Goal: Information Seeking & Learning: Check status

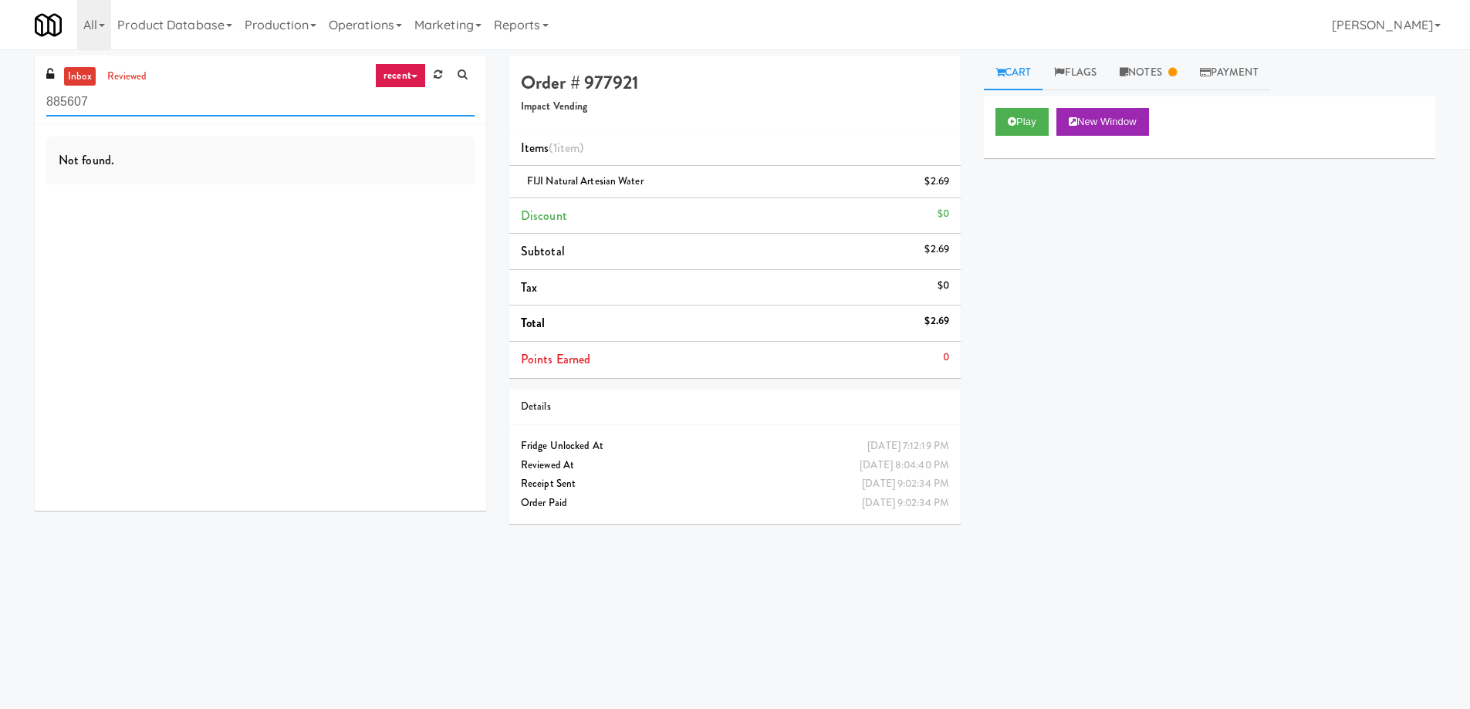
click at [187, 106] on input "885607" at bounding box center [260, 102] width 428 height 29
paste input "[DATE] to [DATE]"
click at [131, 81] on link "reviewed" at bounding box center [127, 76] width 48 height 19
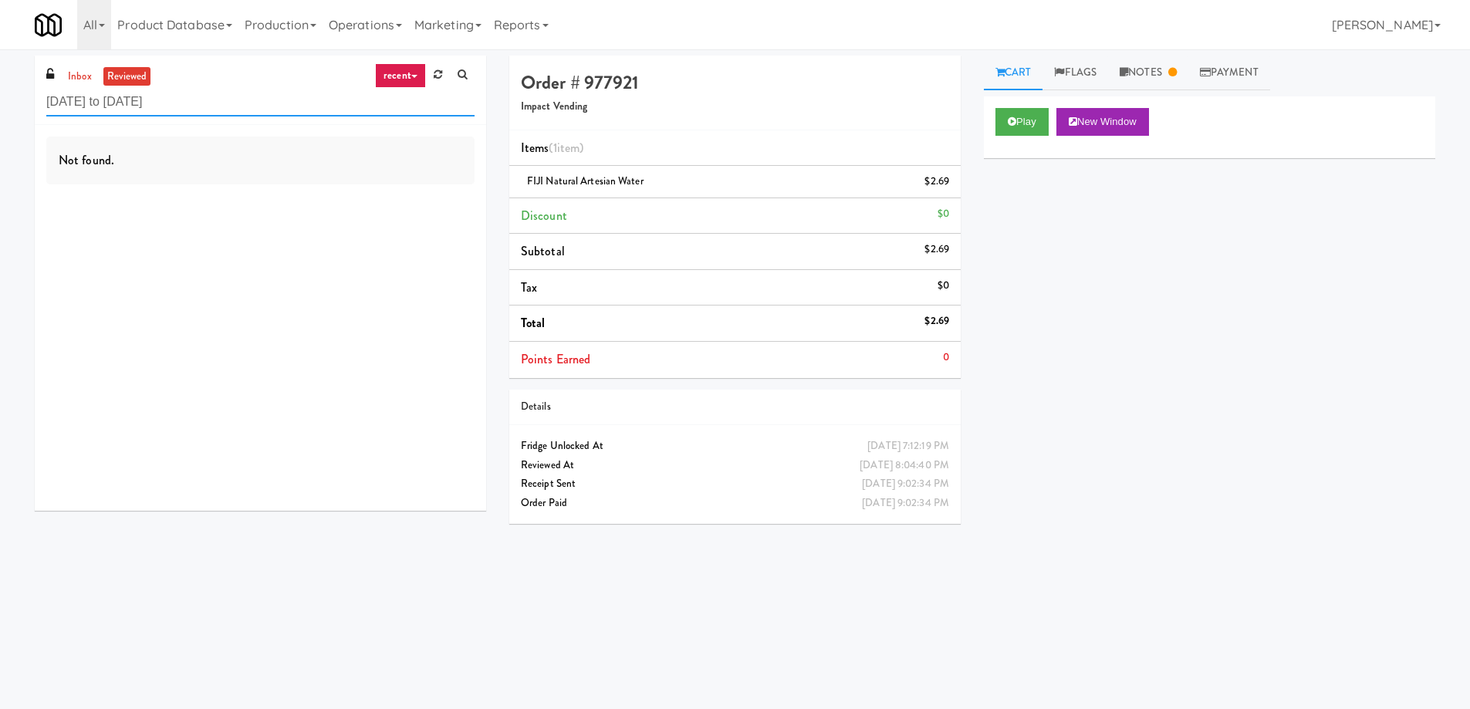
click at [134, 100] on input "[DATE] to [DATE]" at bounding box center [260, 102] width 428 height 29
click at [180, 101] on input "[DATE] to [DATE]" at bounding box center [260, 102] width 428 height 29
paste input "500 West Trade - Combo"
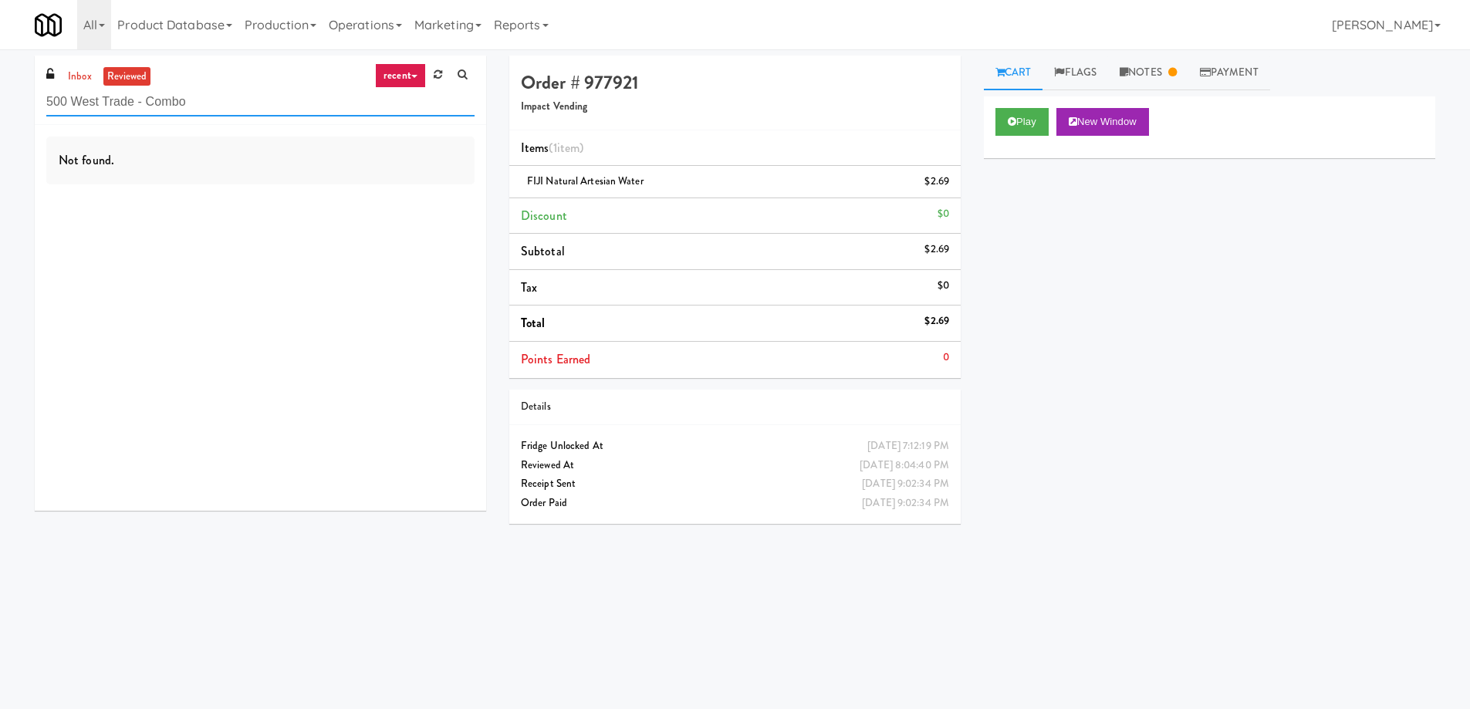
type input "500 West Trade - Combo"
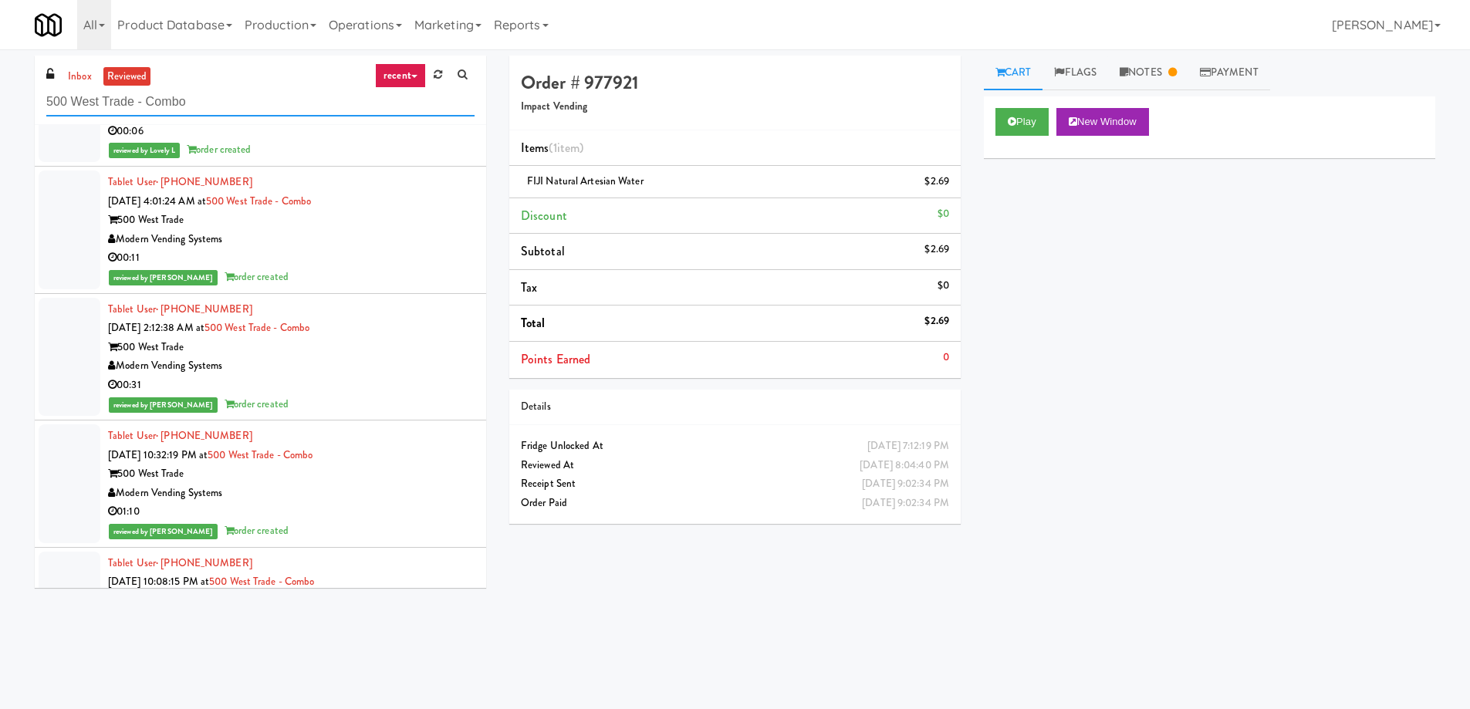
scroll to position [12156, 0]
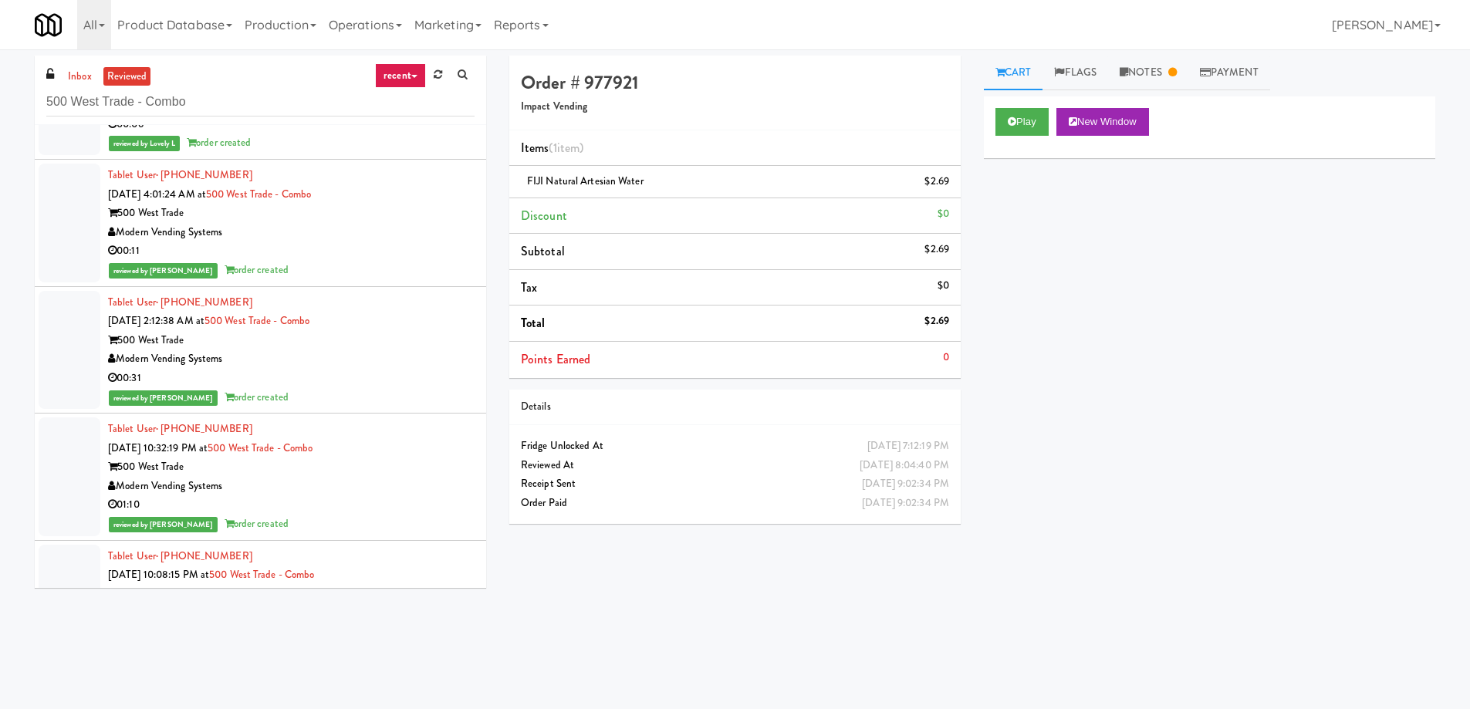
click at [402, 348] on div "500 West Trade" at bounding box center [291, 340] width 367 height 19
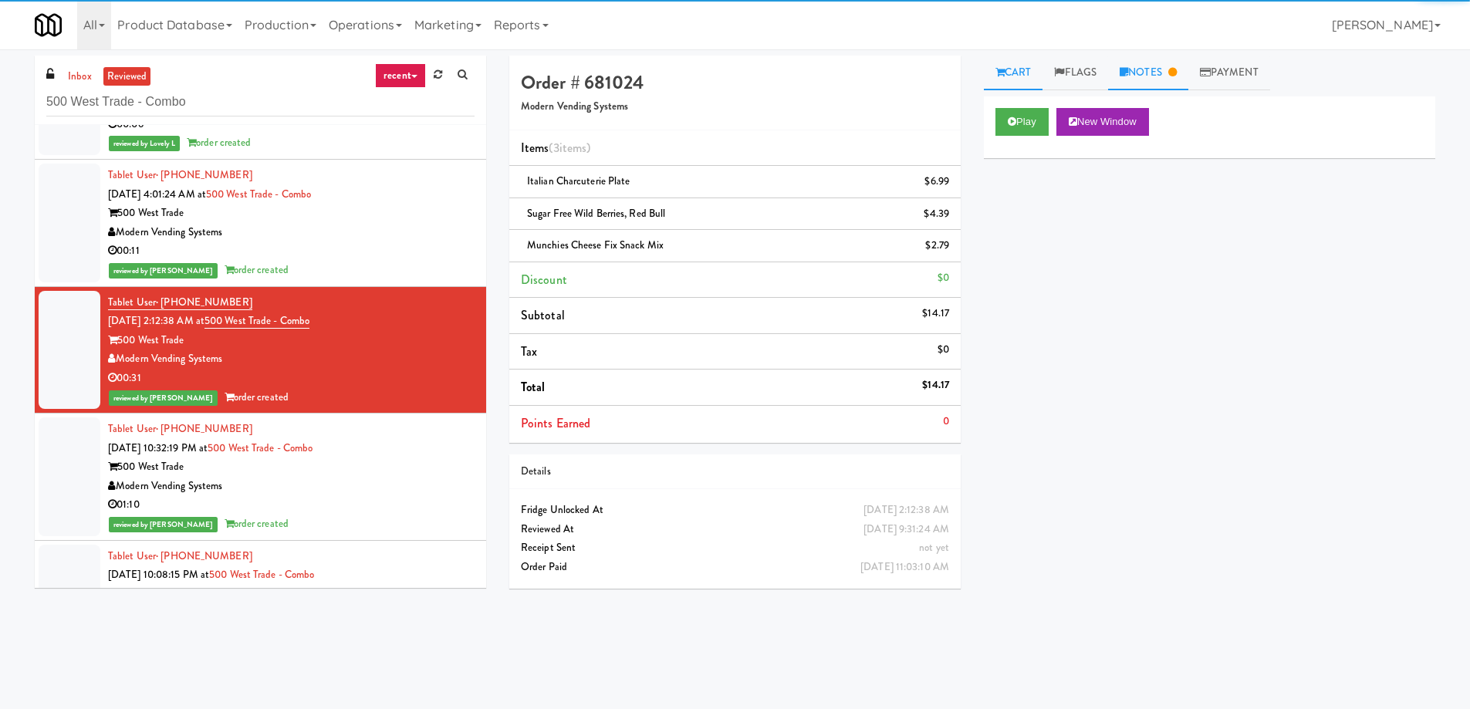
click at [1166, 63] on link "Notes" at bounding box center [1148, 73] width 80 height 35
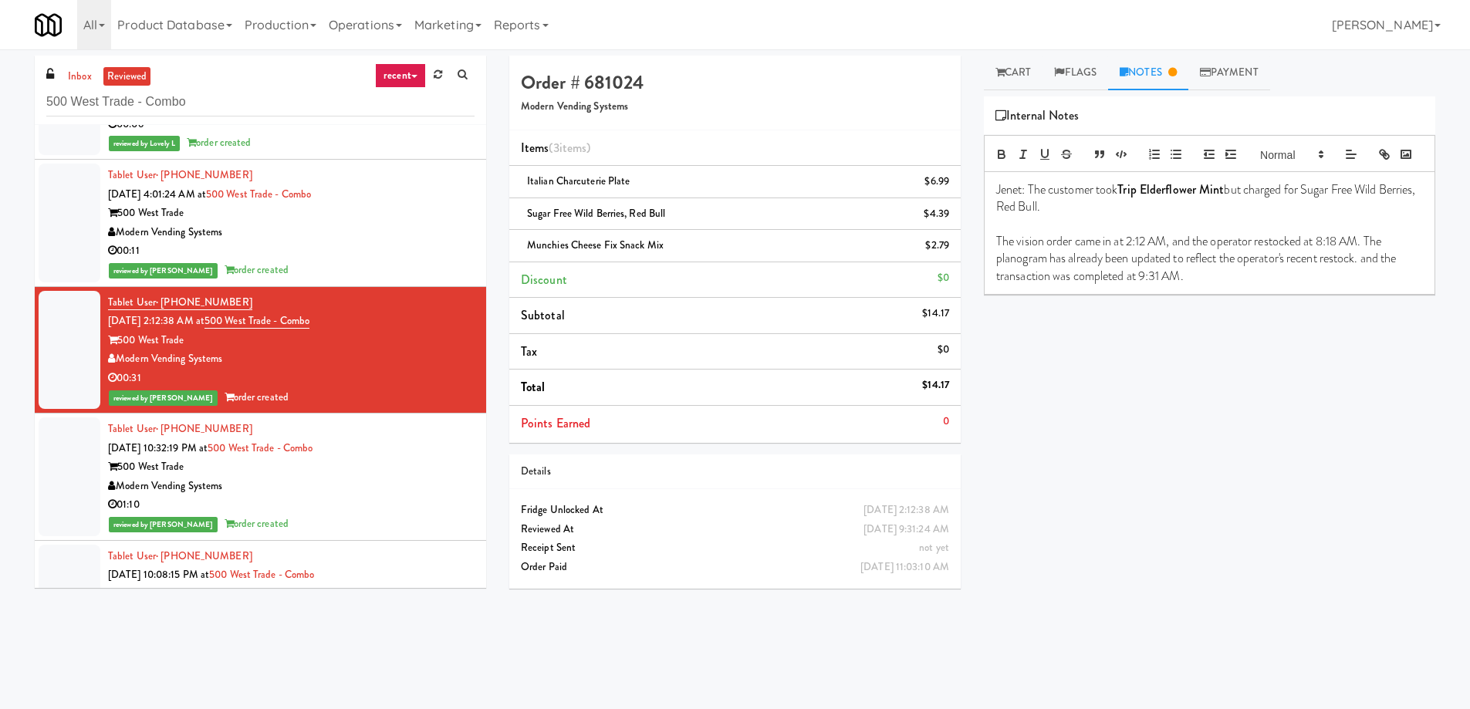
click at [438, 231] on div "Modern Vending Systems" at bounding box center [291, 232] width 367 height 19
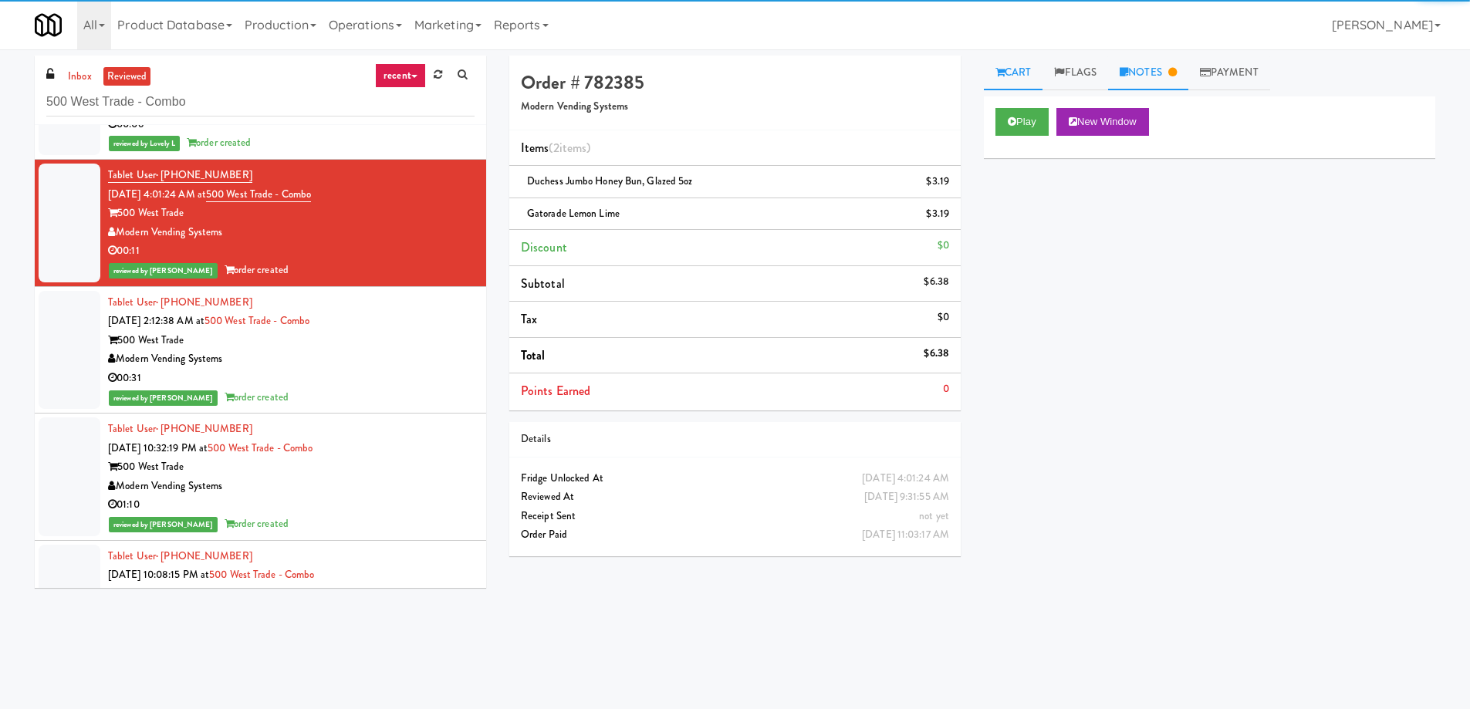
click at [1153, 79] on link "Notes" at bounding box center [1148, 73] width 80 height 35
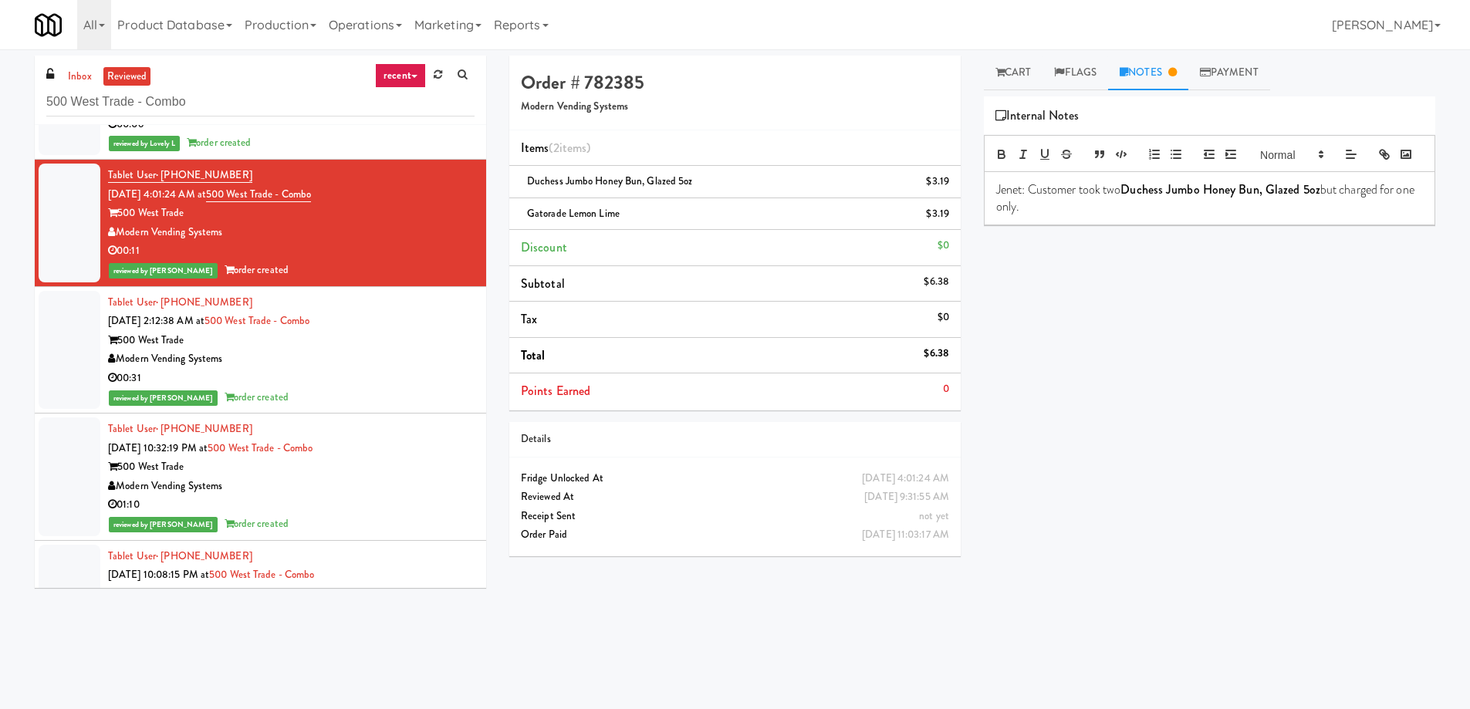
click at [0, 431] on div "inbox reviewed recent all unclear take inventory issue suspicious failed recent…" at bounding box center [735, 366] width 1470 height 620
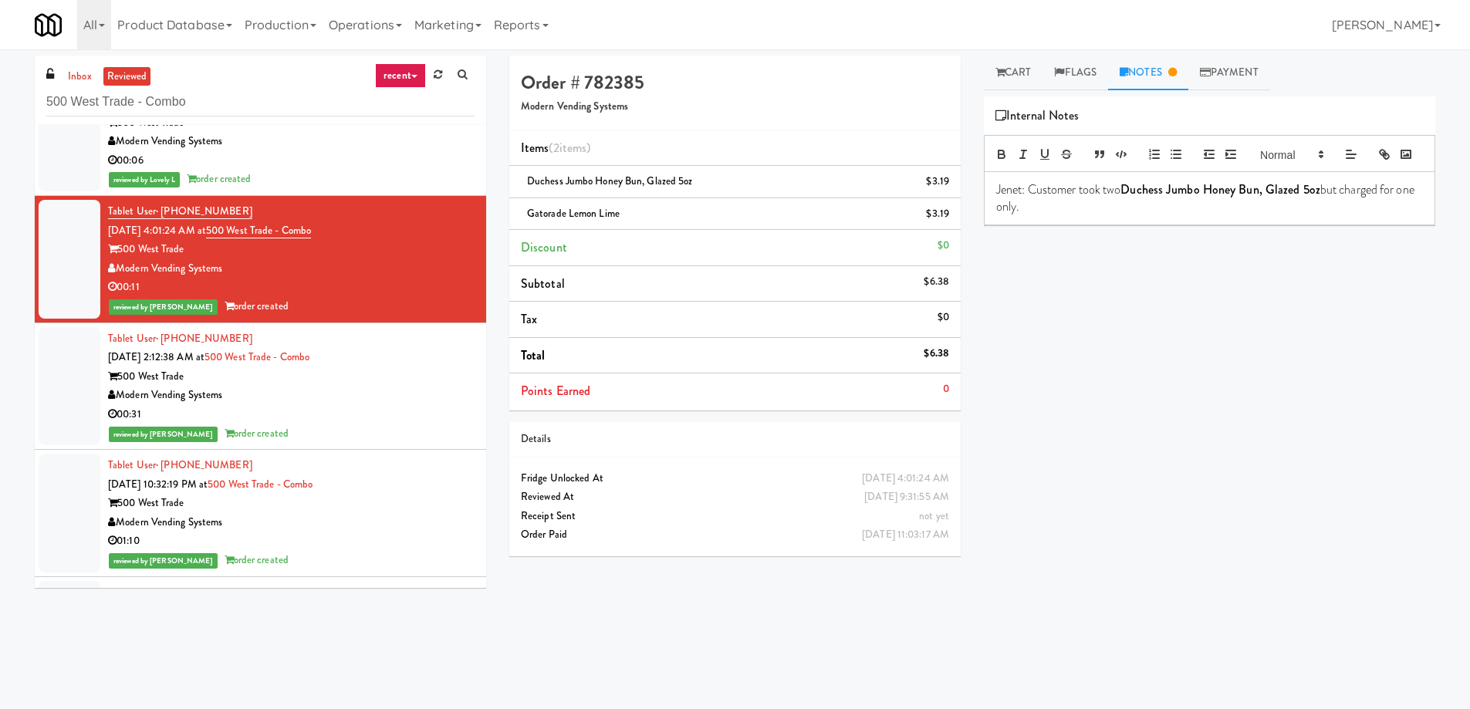
scroll to position [12079, 0]
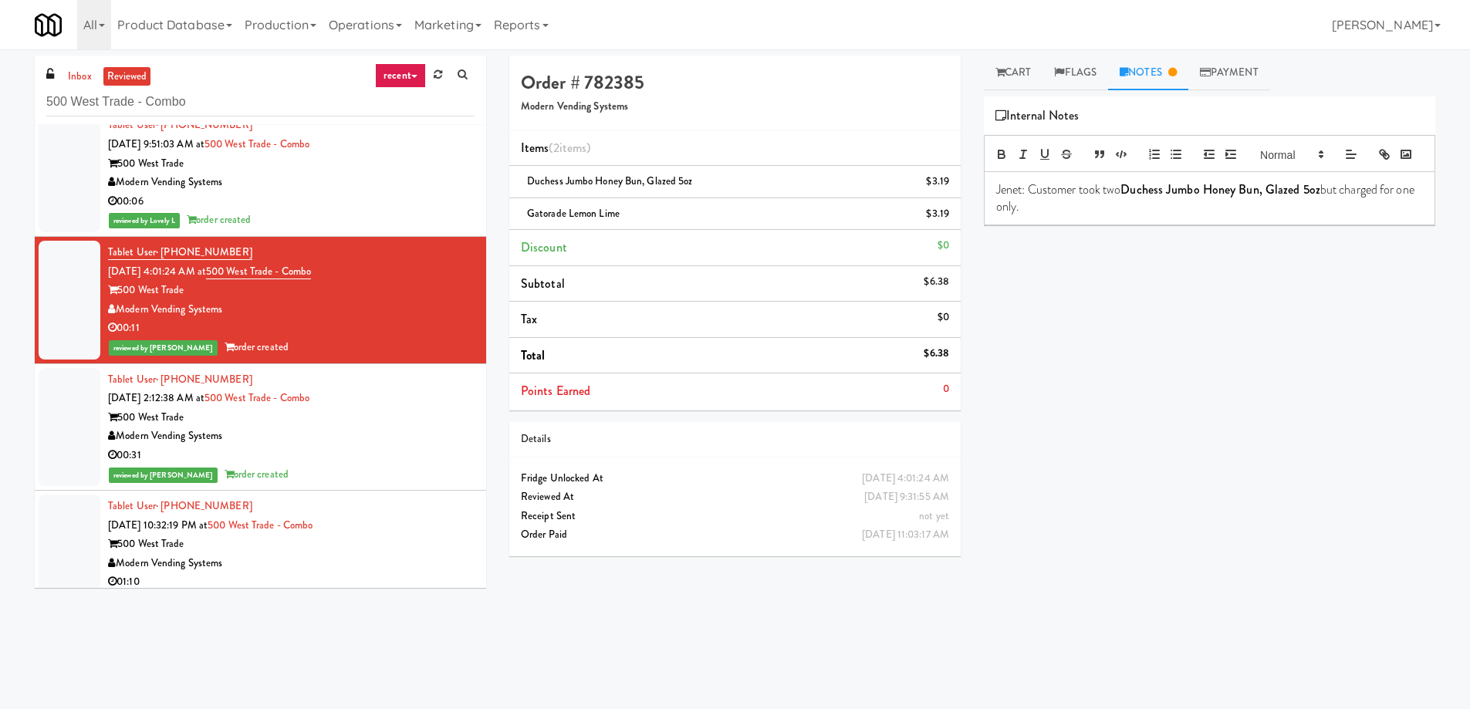
click at [384, 194] on div "00:06" at bounding box center [291, 201] width 367 height 19
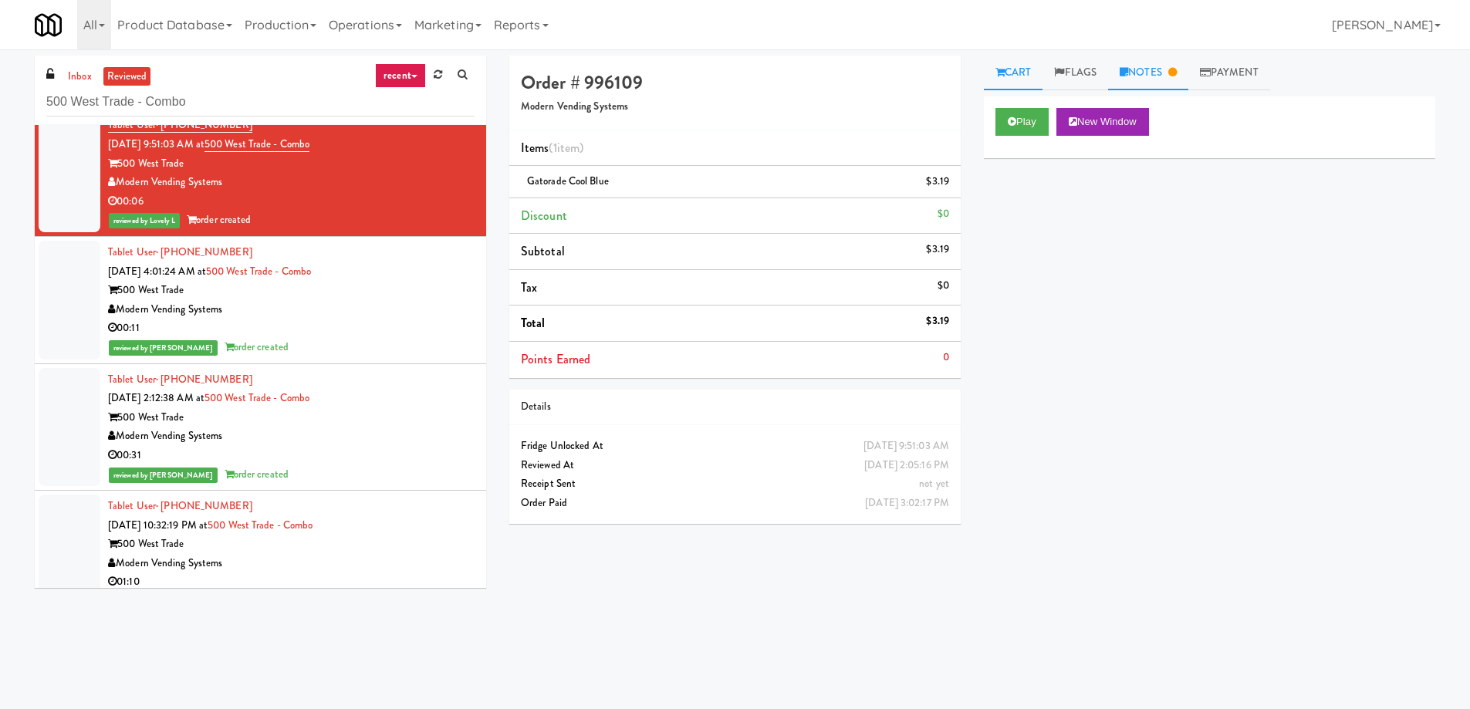
click at [1155, 64] on link "Notes" at bounding box center [1148, 73] width 80 height 35
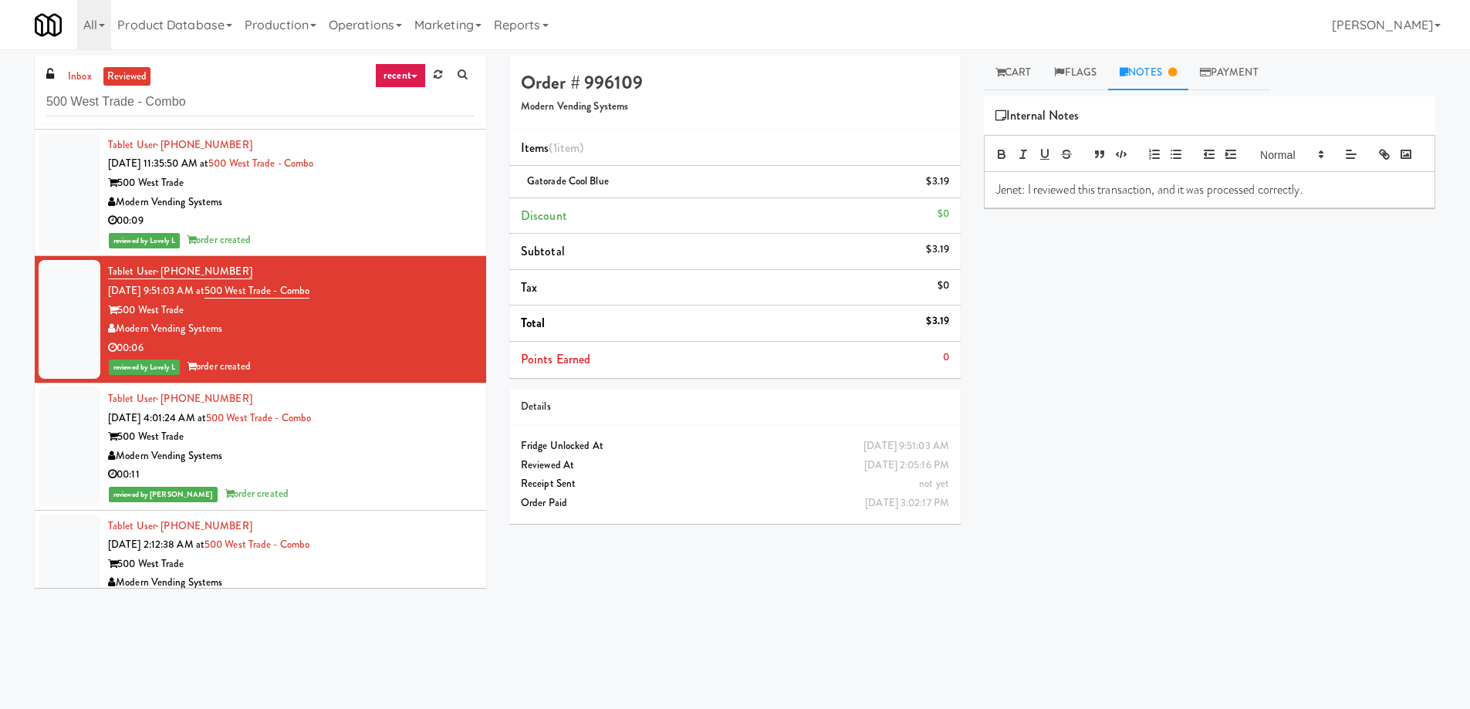
scroll to position [11925, 0]
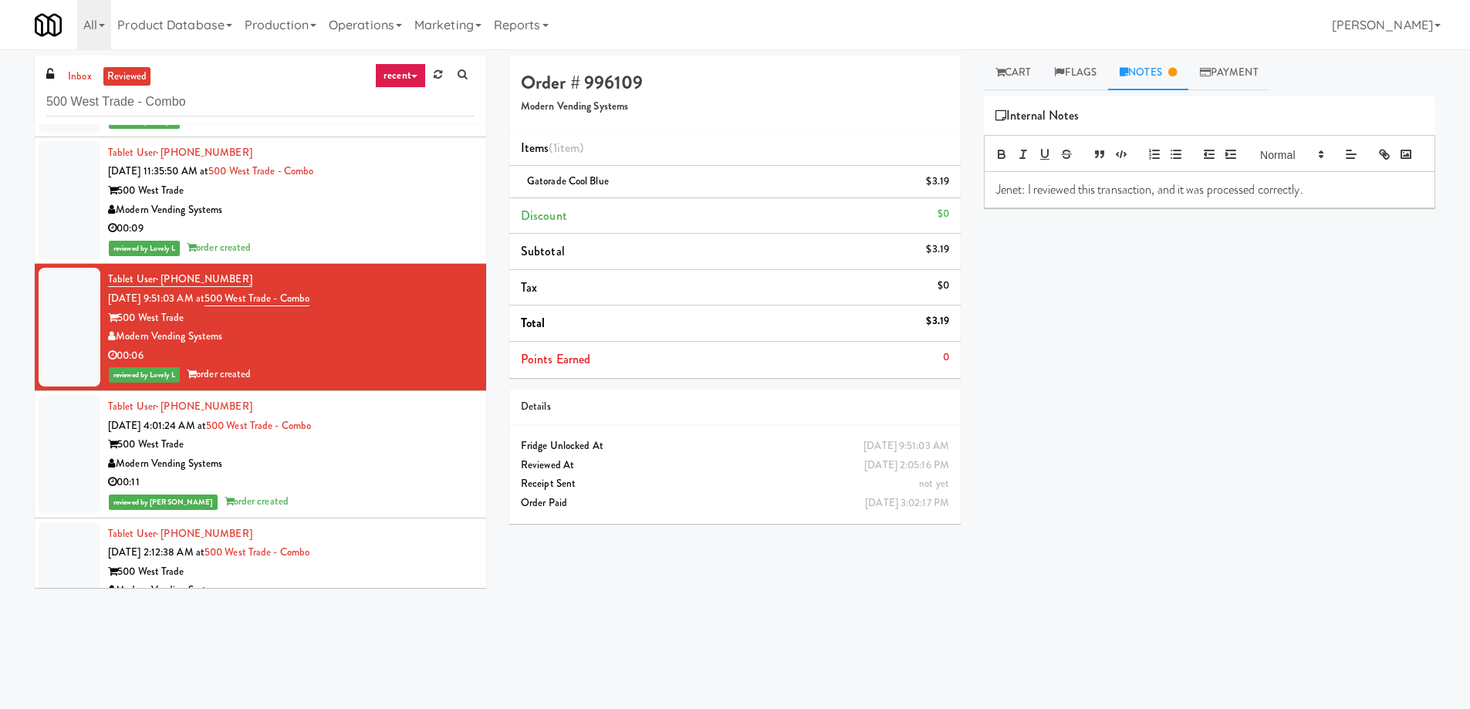
click at [401, 244] on div "reviewed by Lovely L order created" at bounding box center [291, 247] width 367 height 19
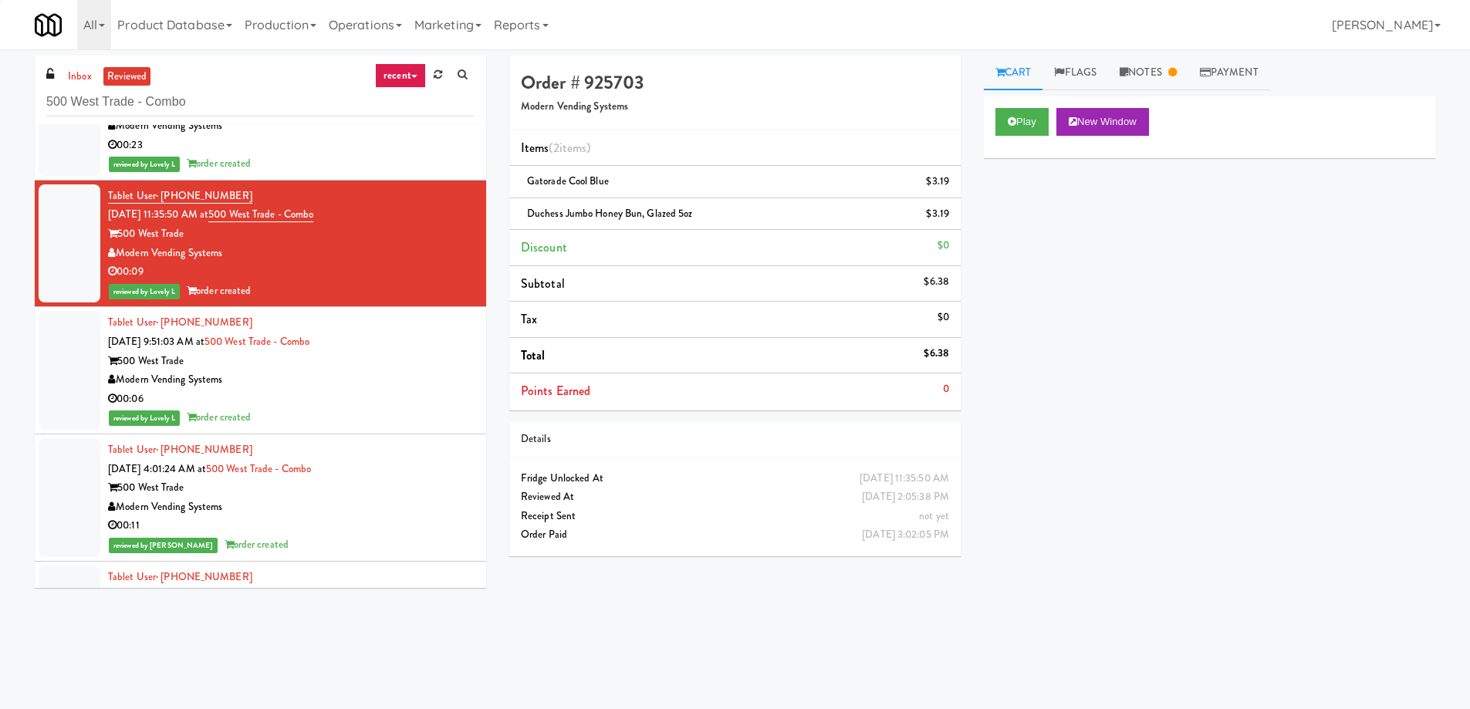
scroll to position [11848, 0]
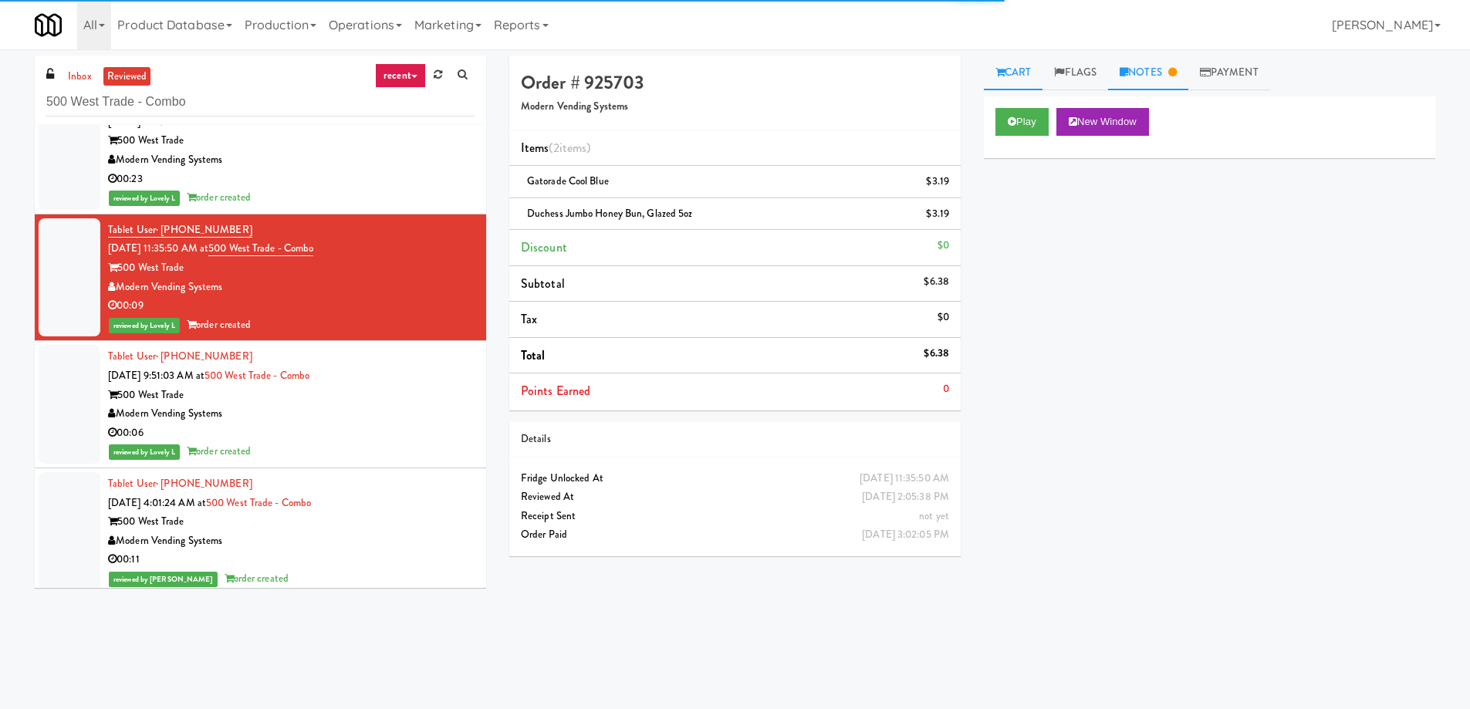
click at [1168, 73] on link "Notes" at bounding box center [1148, 73] width 80 height 35
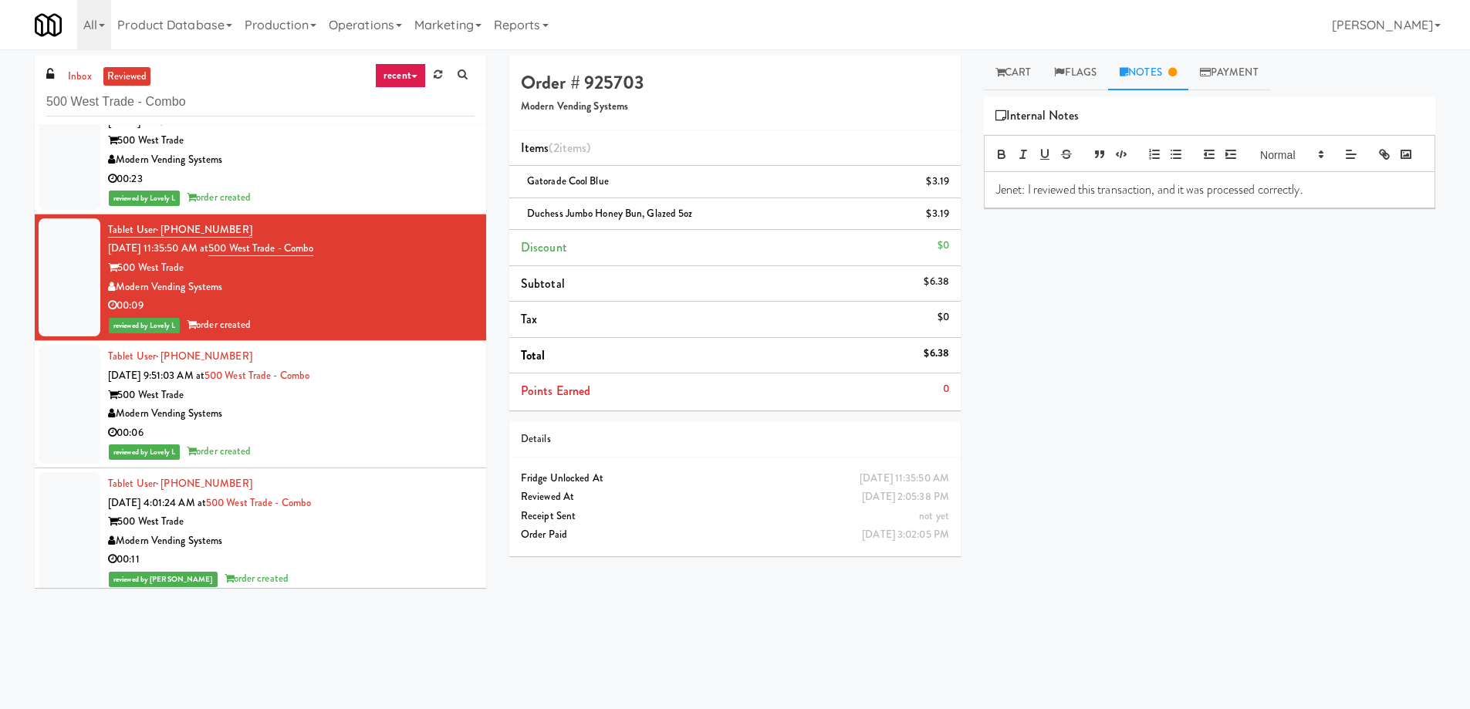
scroll to position [11770, 0]
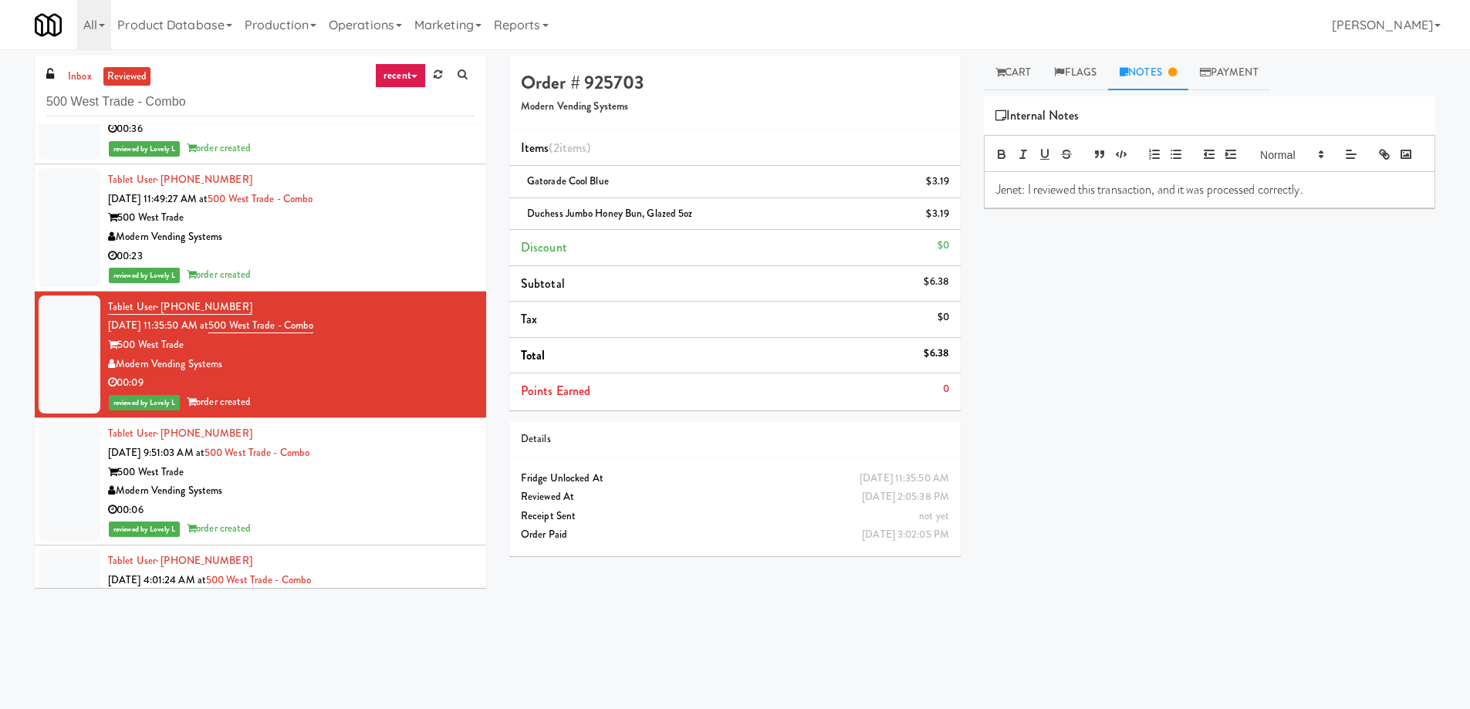
click at [396, 249] on div "00:23" at bounding box center [291, 256] width 367 height 19
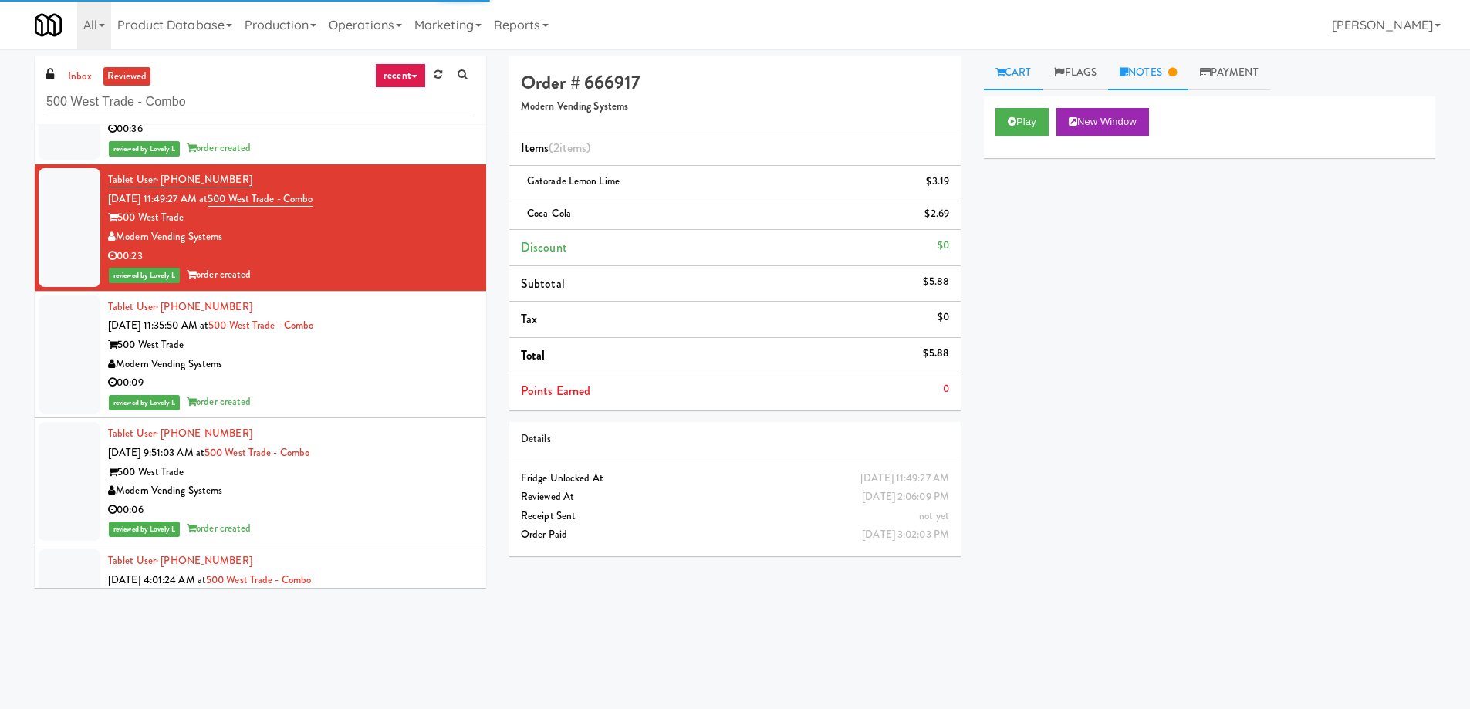
click at [1155, 69] on link "Notes" at bounding box center [1148, 73] width 80 height 35
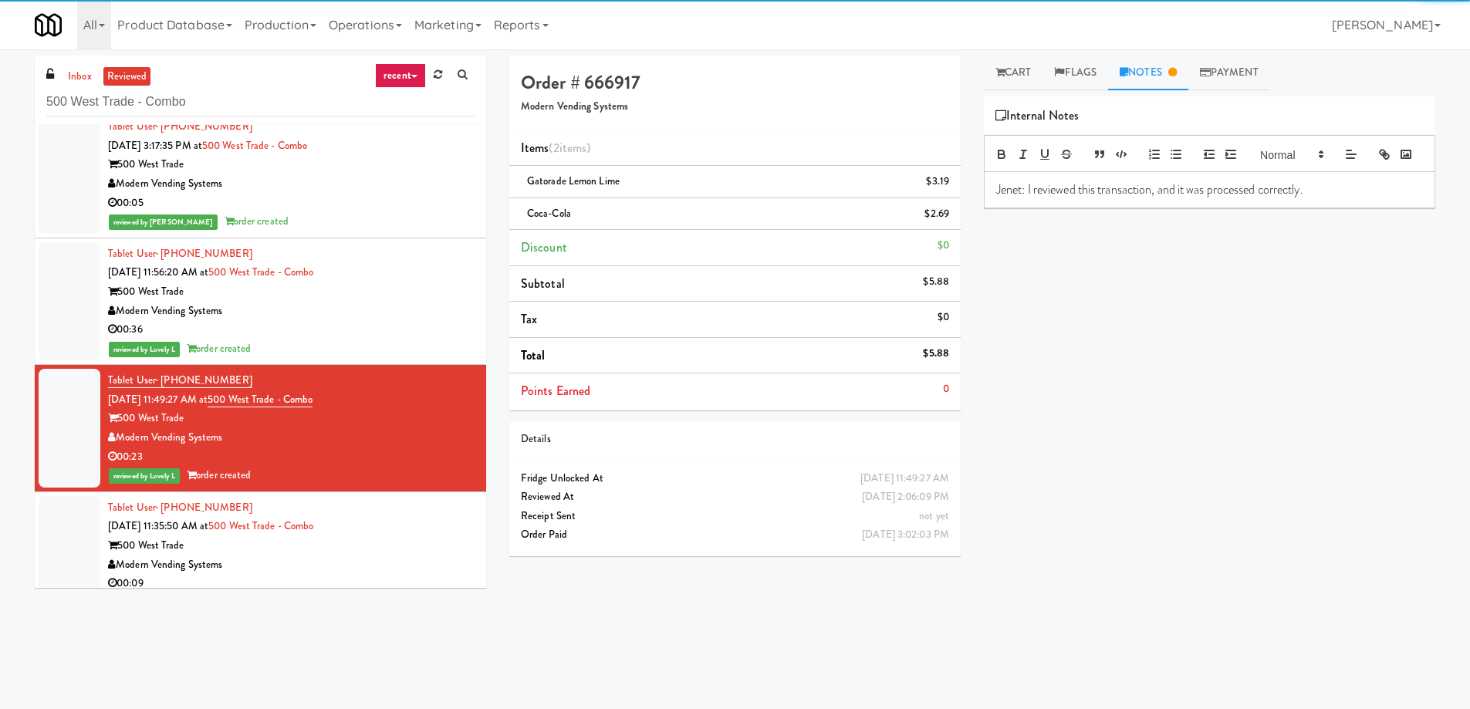
scroll to position [11539, 0]
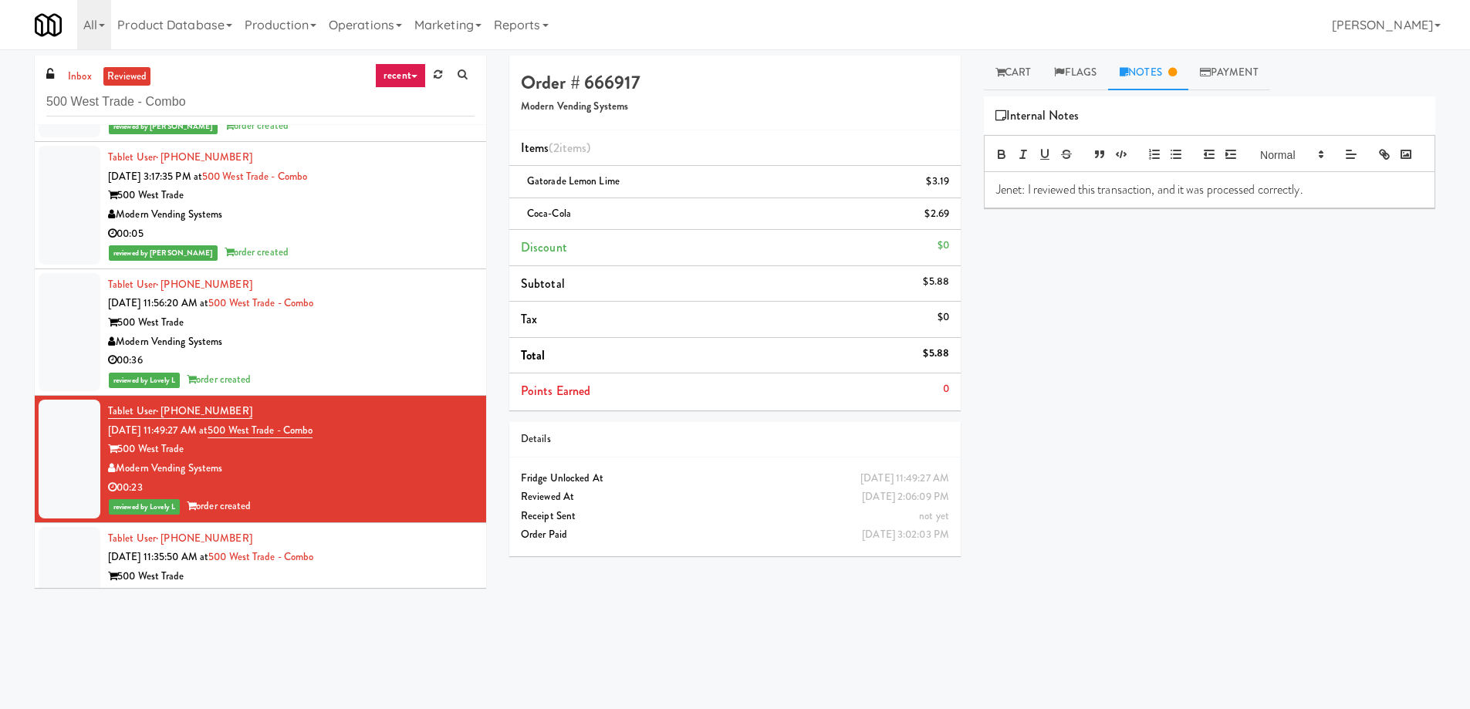
drag, startPoint x: 393, startPoint y: 368, endPoint x: 407, endPoint y: 363, distance: 14.9
click at [391, 368] on div "Tablet User · (704) 941-7442 [DATE] 11:56:20 AM at 500 West Trade - Combo 500 W…" at bounding box center [291, 332] width 367 height 114
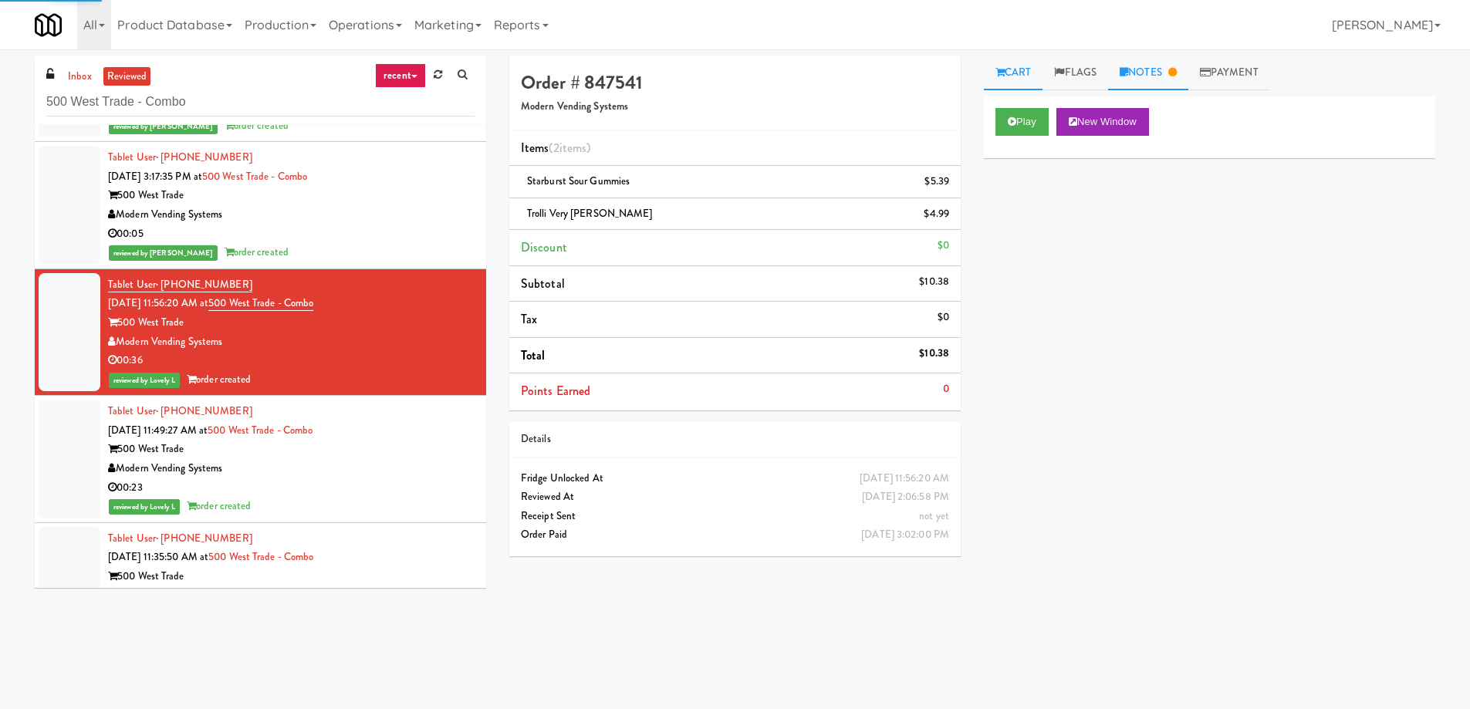
click at [1177, 76] on icon at bounding box center [1172, 72] width 8 height 10
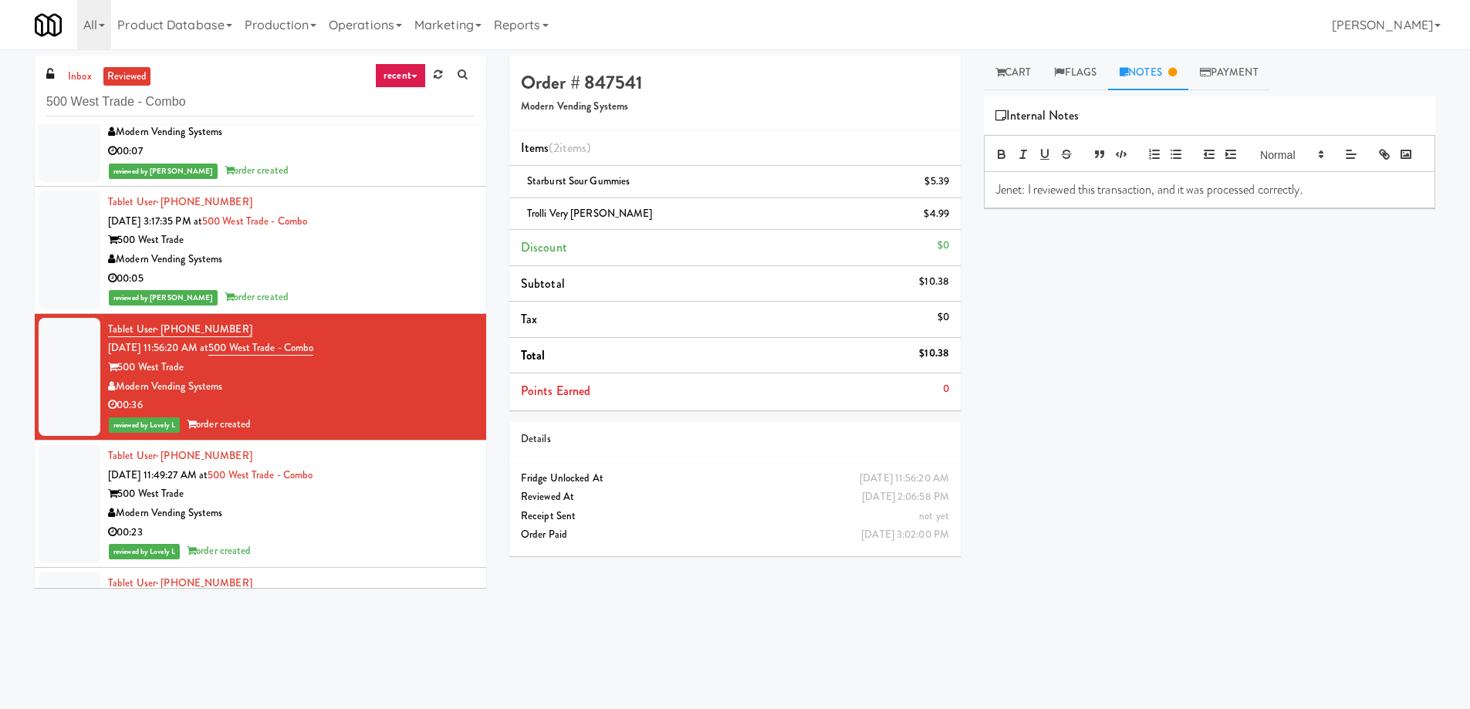
scroll to position [11462, 0]
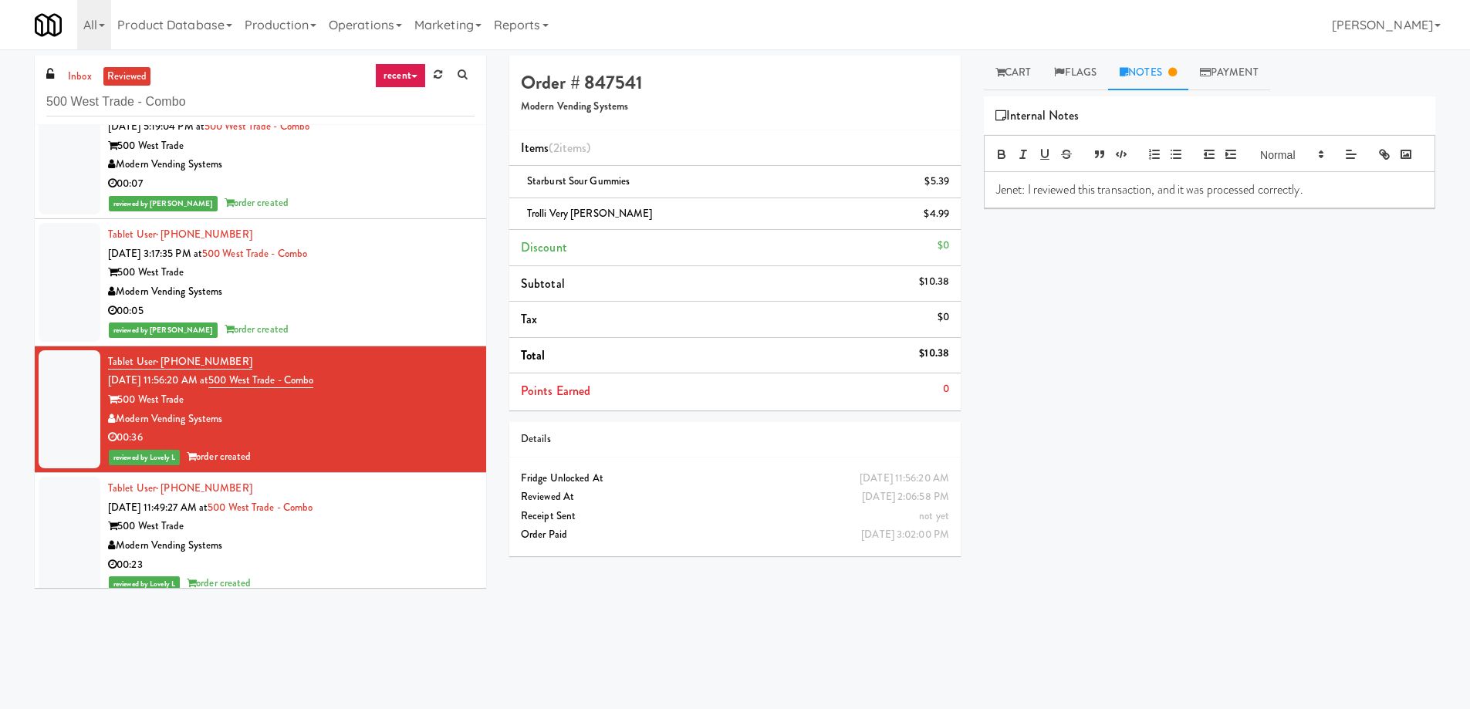
click at [417, 292] on div "Modern Vending Systems" at bounding box center [291, 291] width 367 height 19
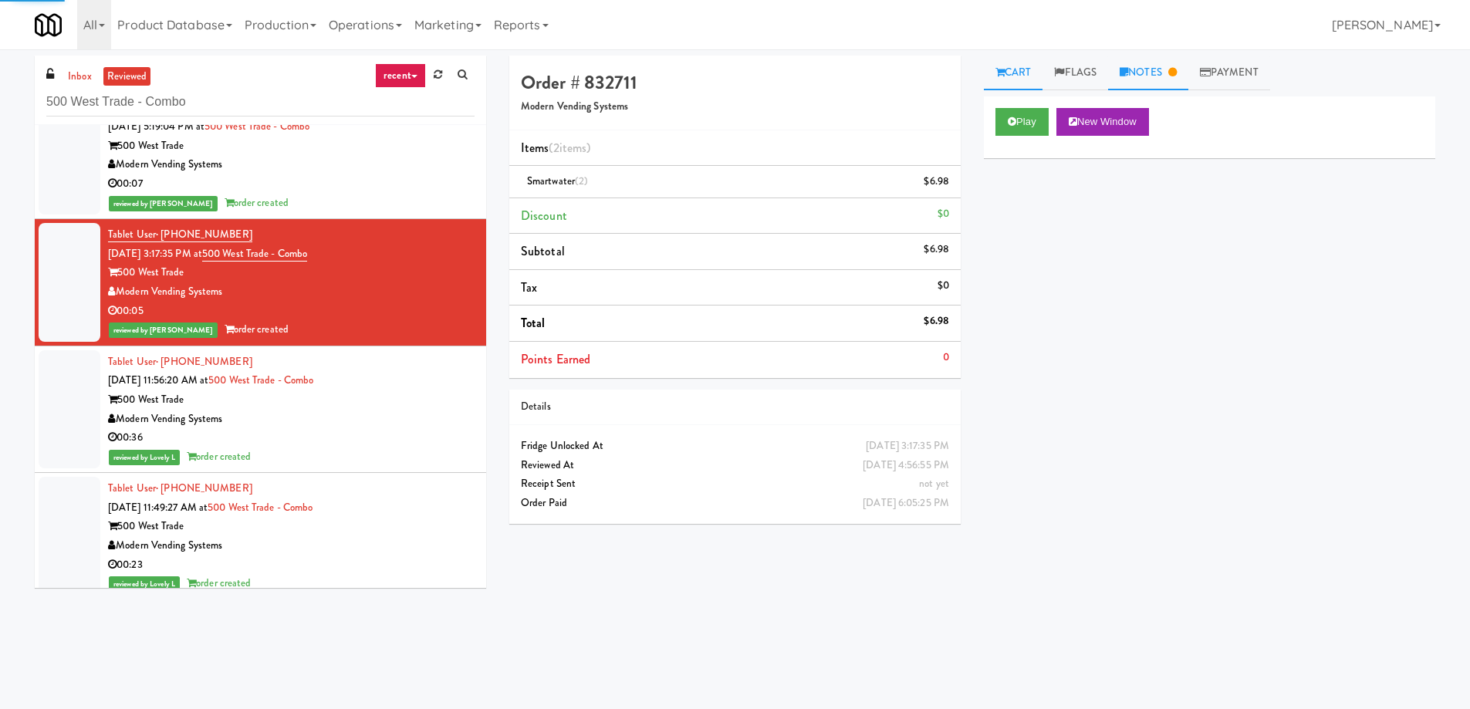
click at [1143, 76] on link "Notes" at bounding box center [1148, 73] width 80 height 35
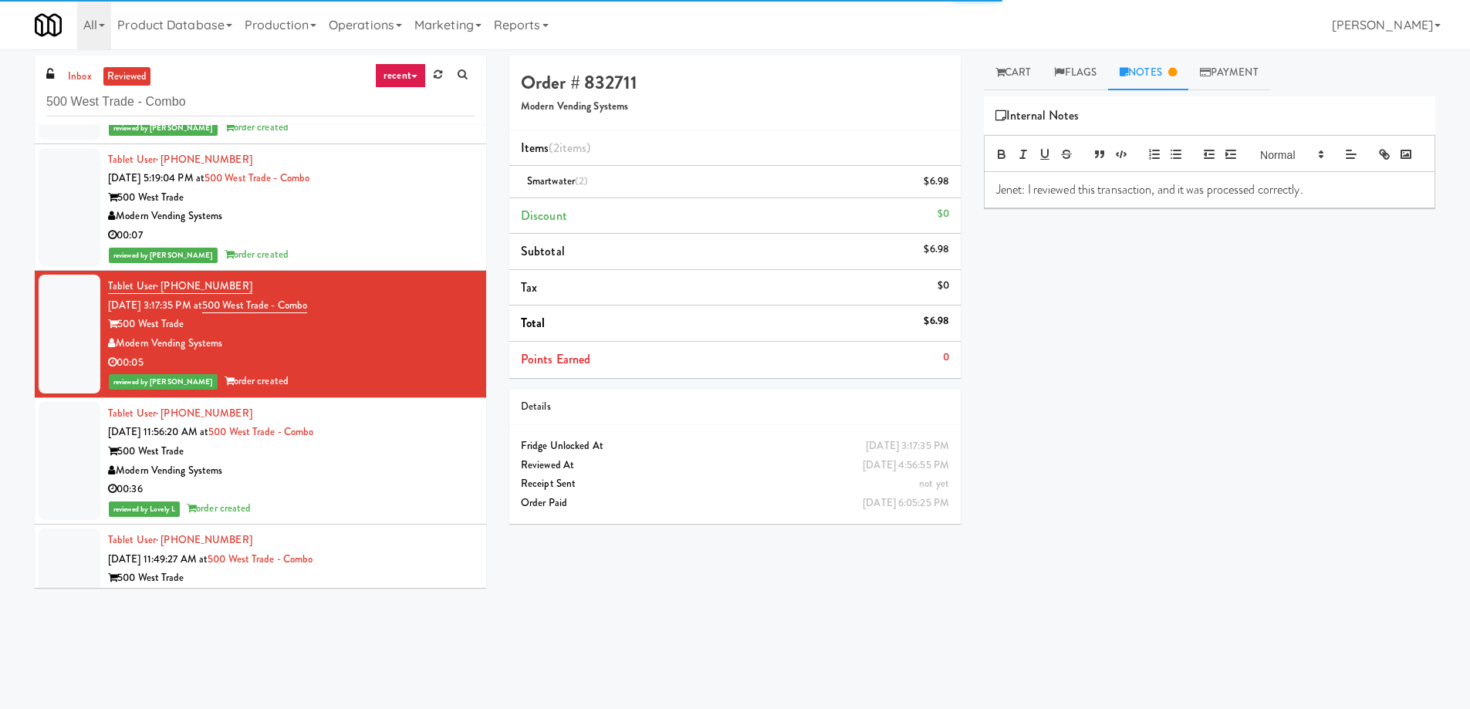
scroll to position [11307, 0]
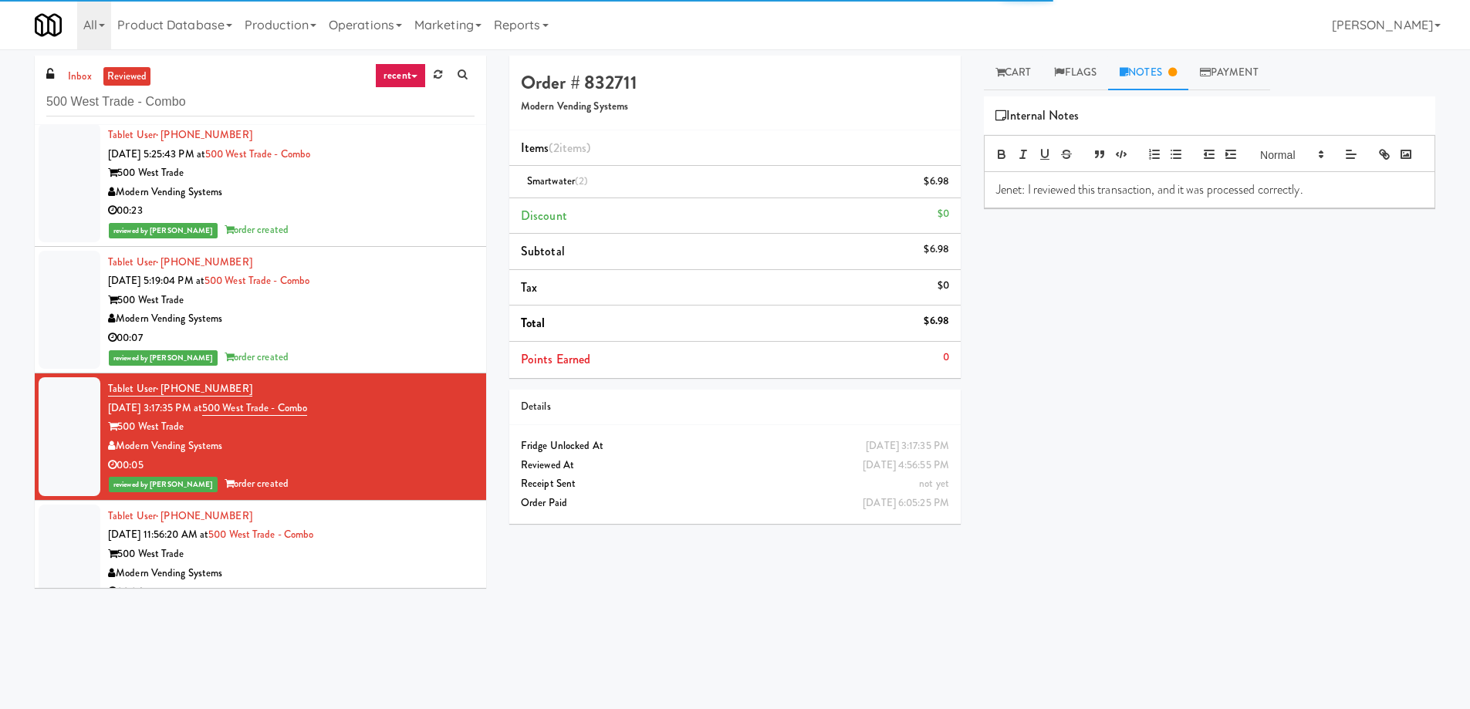
click at [394, 297] on div "500 West Trade" at bounding box center [291, 300] width 367 height 19
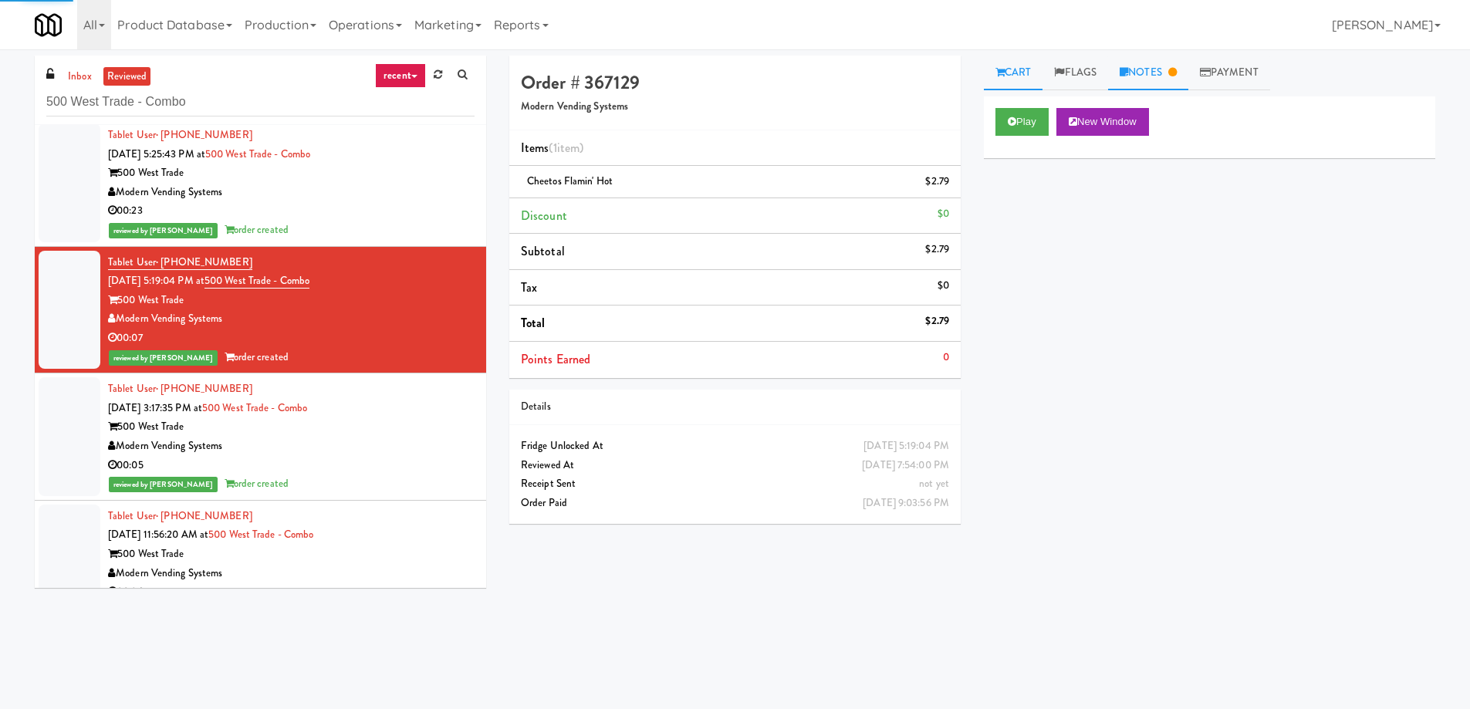
click at [1177, 71] on icon at bounding box center [1172, 72] width 8 height 10
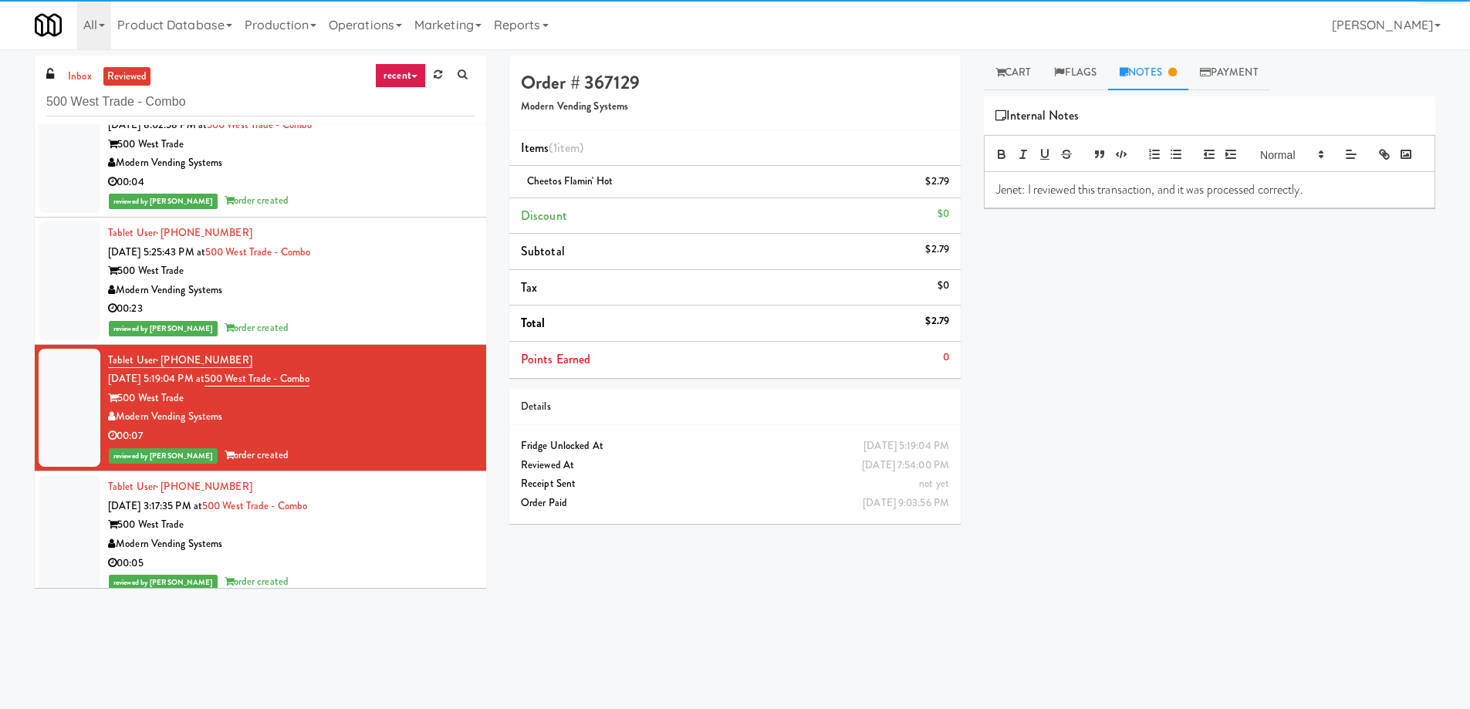
scroll to position [11153, 0]
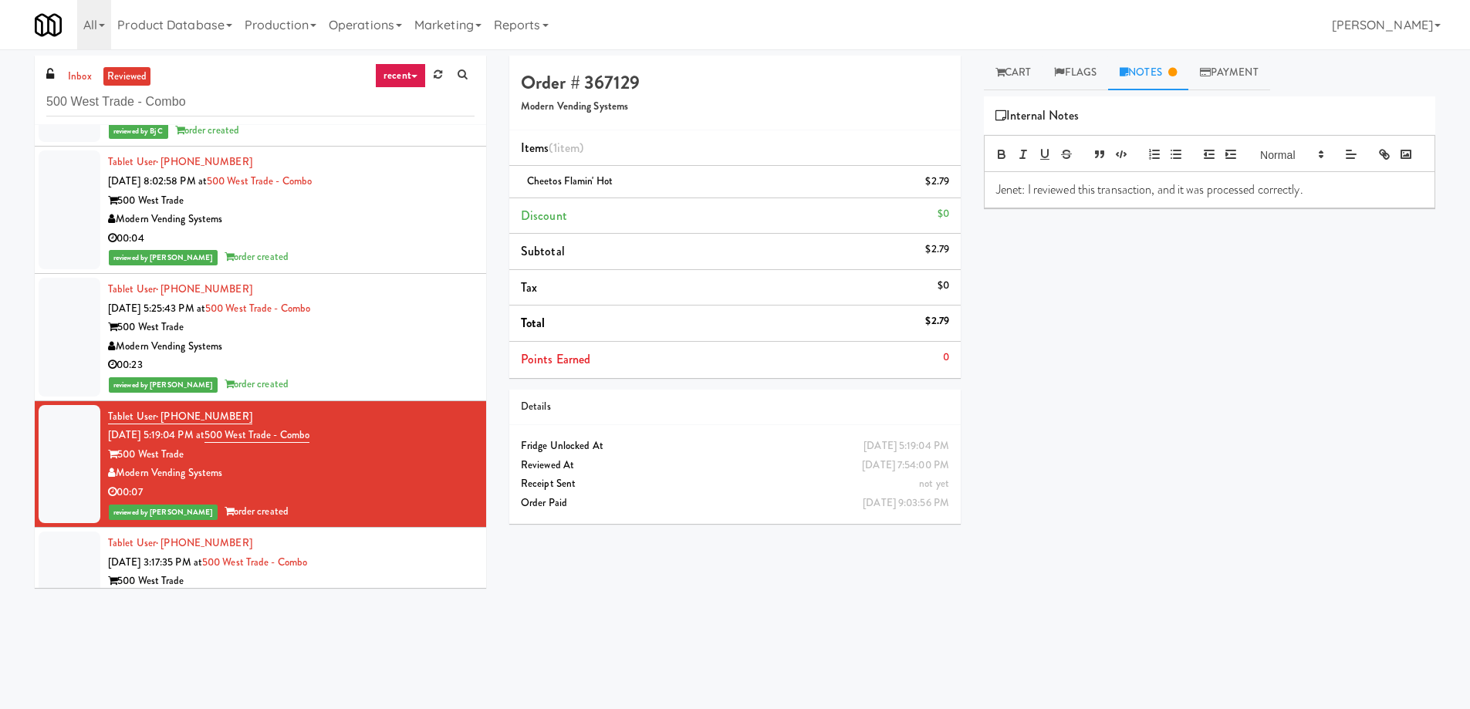
click at [348, 309] on div "Tablet User · (561) 308-7276 [DATE] 5:25:43 PM at 500 West Trade - Combo 500 We…" at bounding box center [291, 337] width 367 height 114
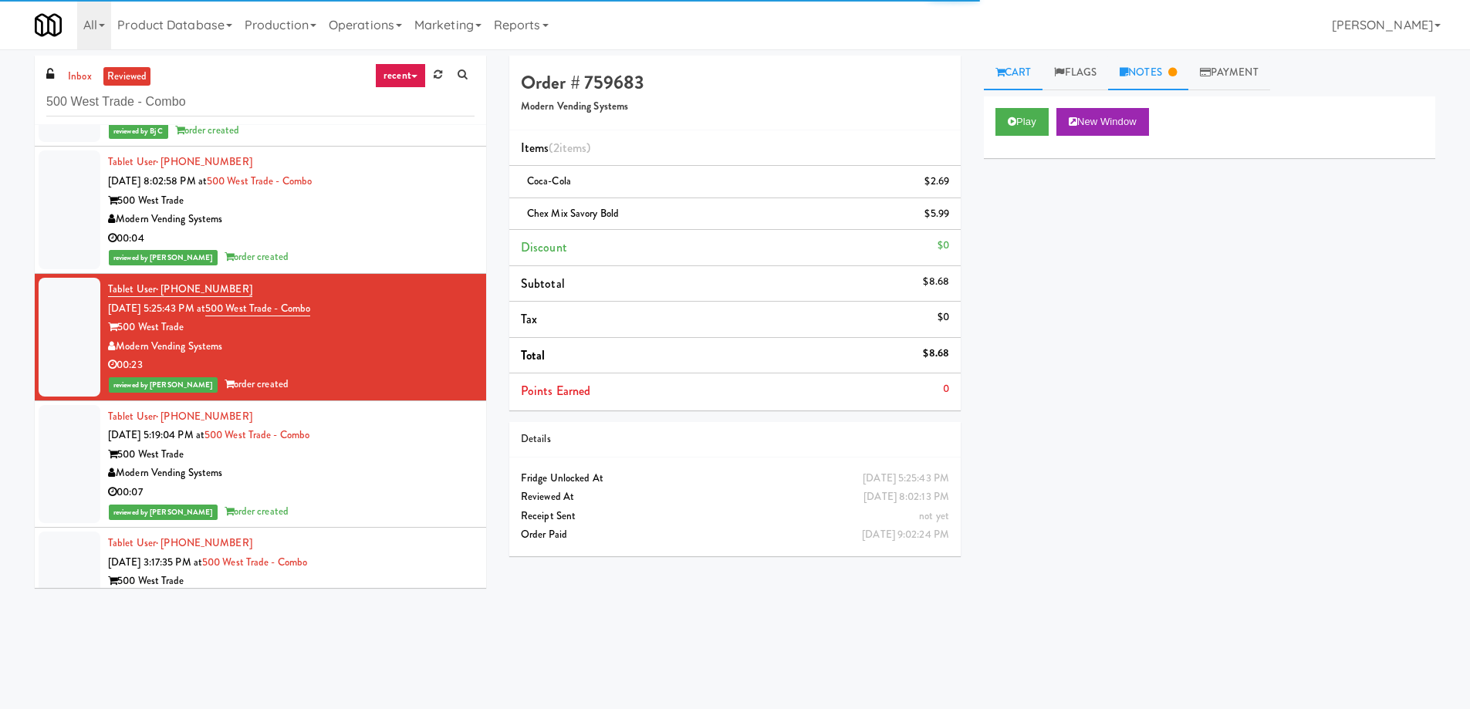
click at [1158, 74] on link "Notes" at bounding box center [1148, 73] width 80 height 35
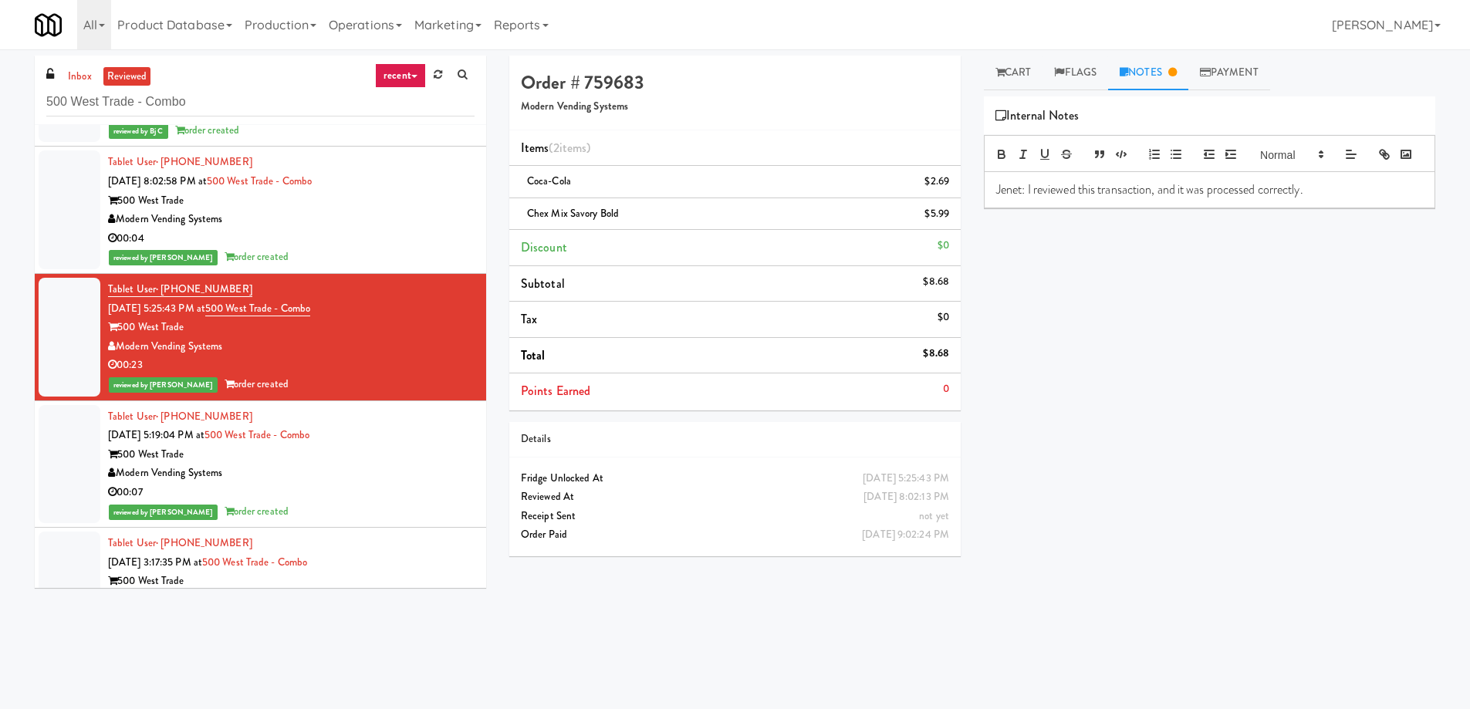
click at [361, 242] on div "00:04" at bounding box center [291, 238] width 367 height 19
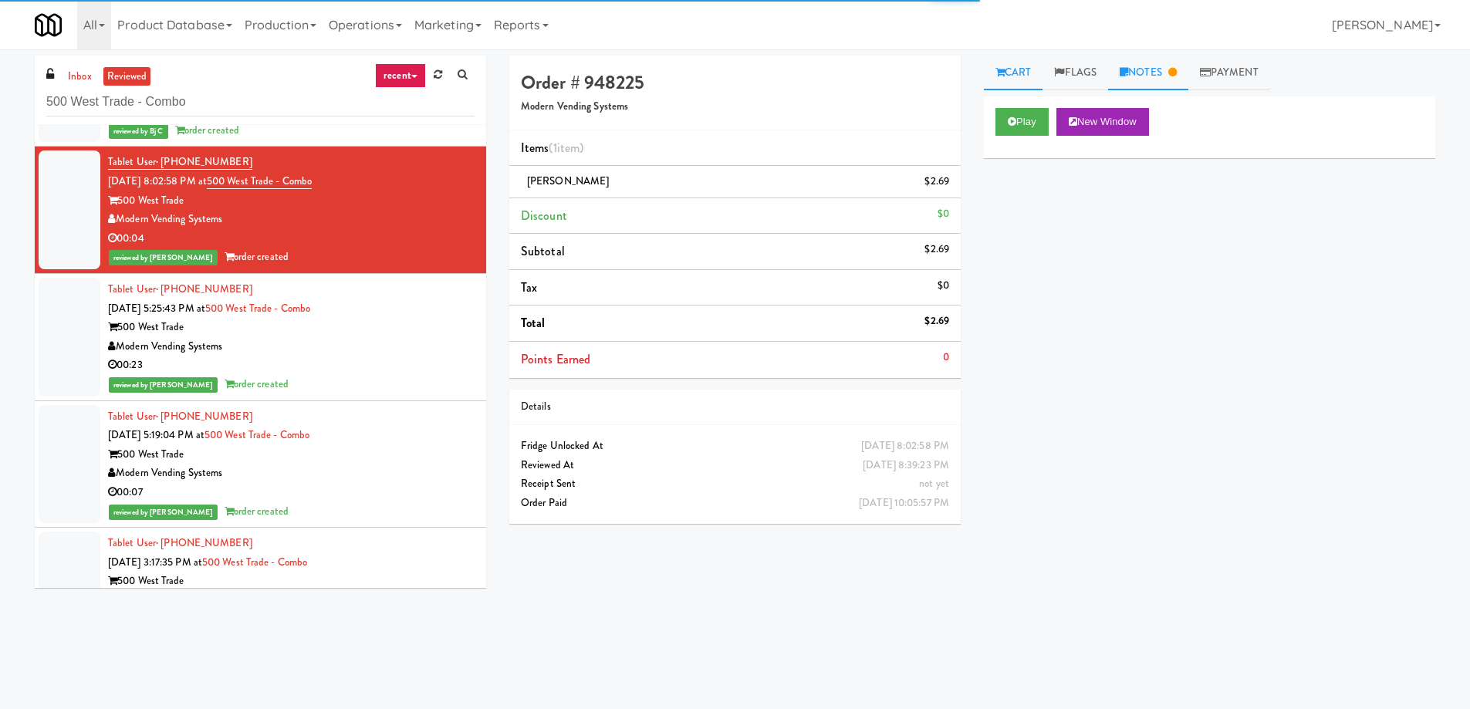
click at [1164, 79] on link "Notes" at bounding box center [1148, 73] width 80 height 35
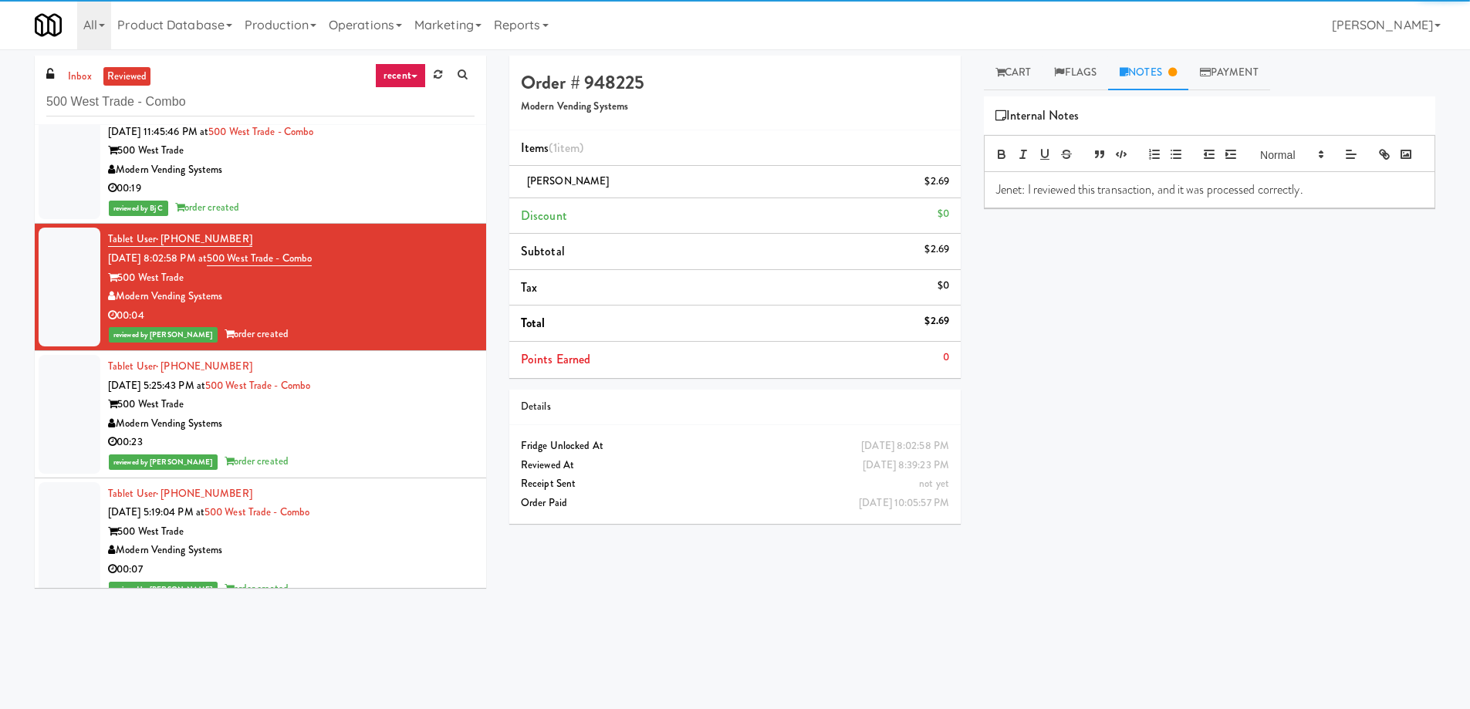
scroll to position [10999, 0]
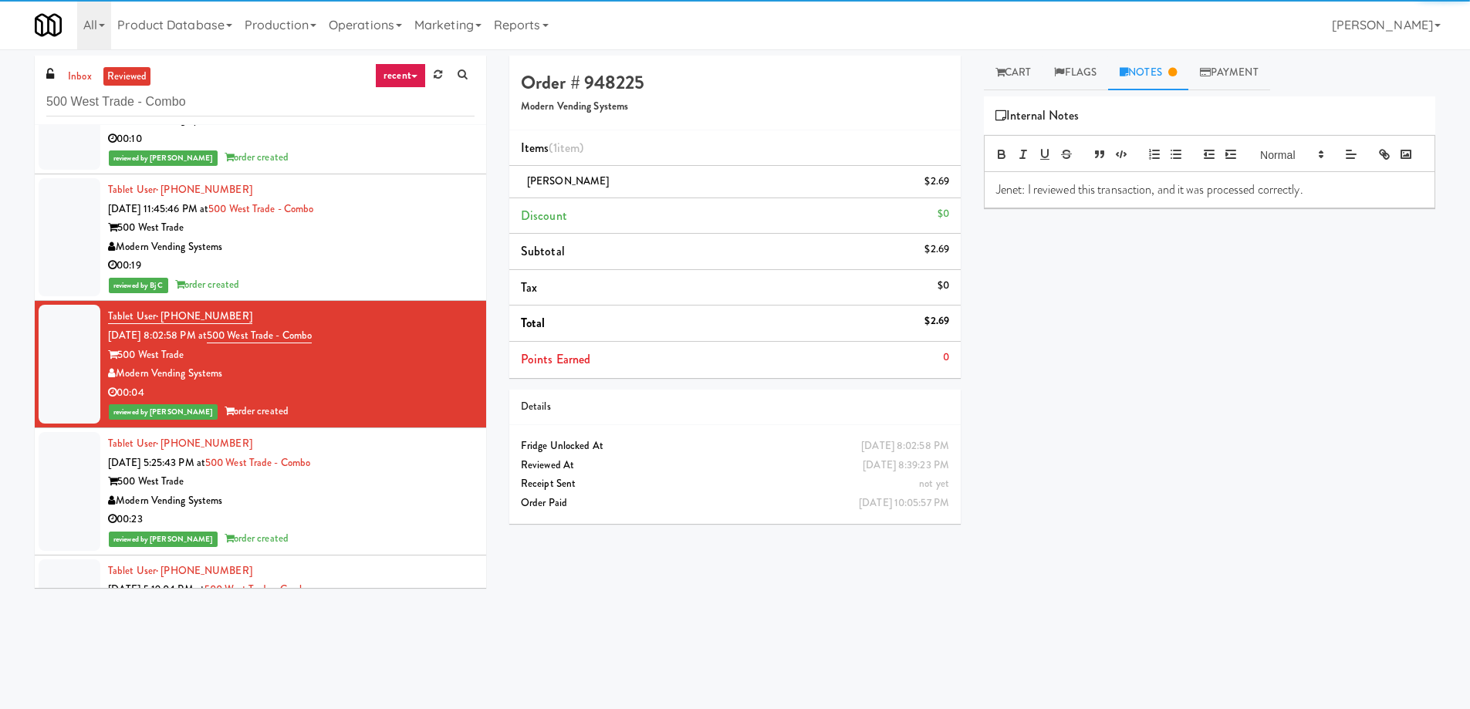
click at [432, 269] on div "00:19" at bounding box center [291, 265] width 367 height 19
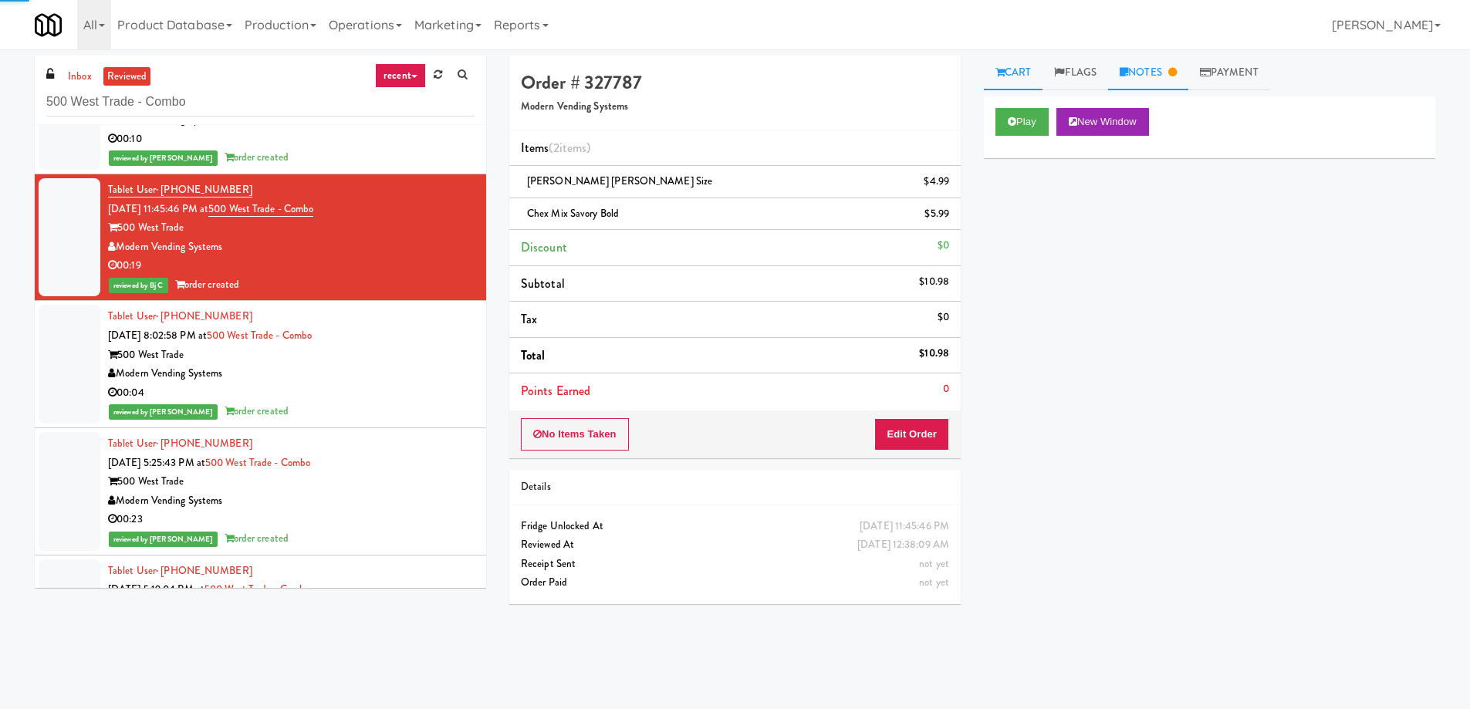
click at [1182, 61] on link "Notes" at bounding box center [1148, 73] width 80 height 35
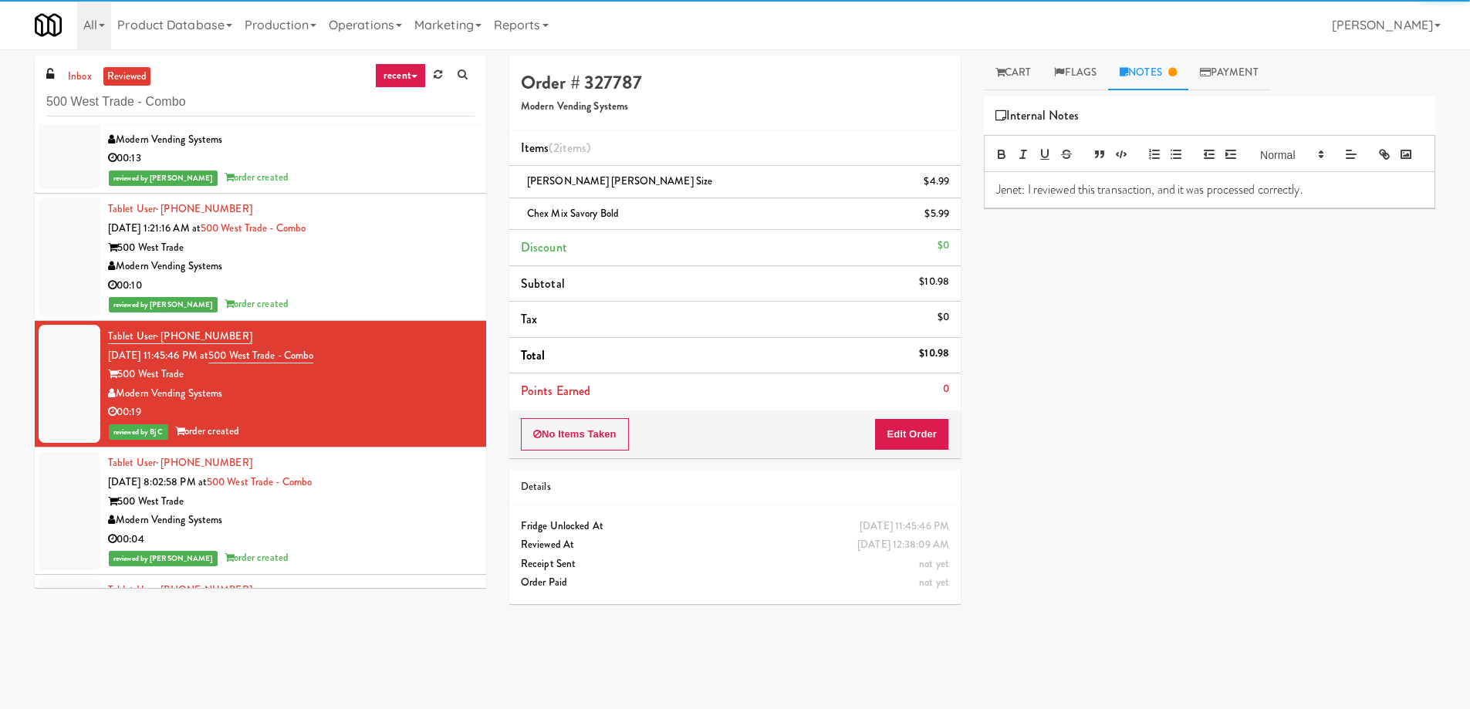
scroll to position [10844, 0]
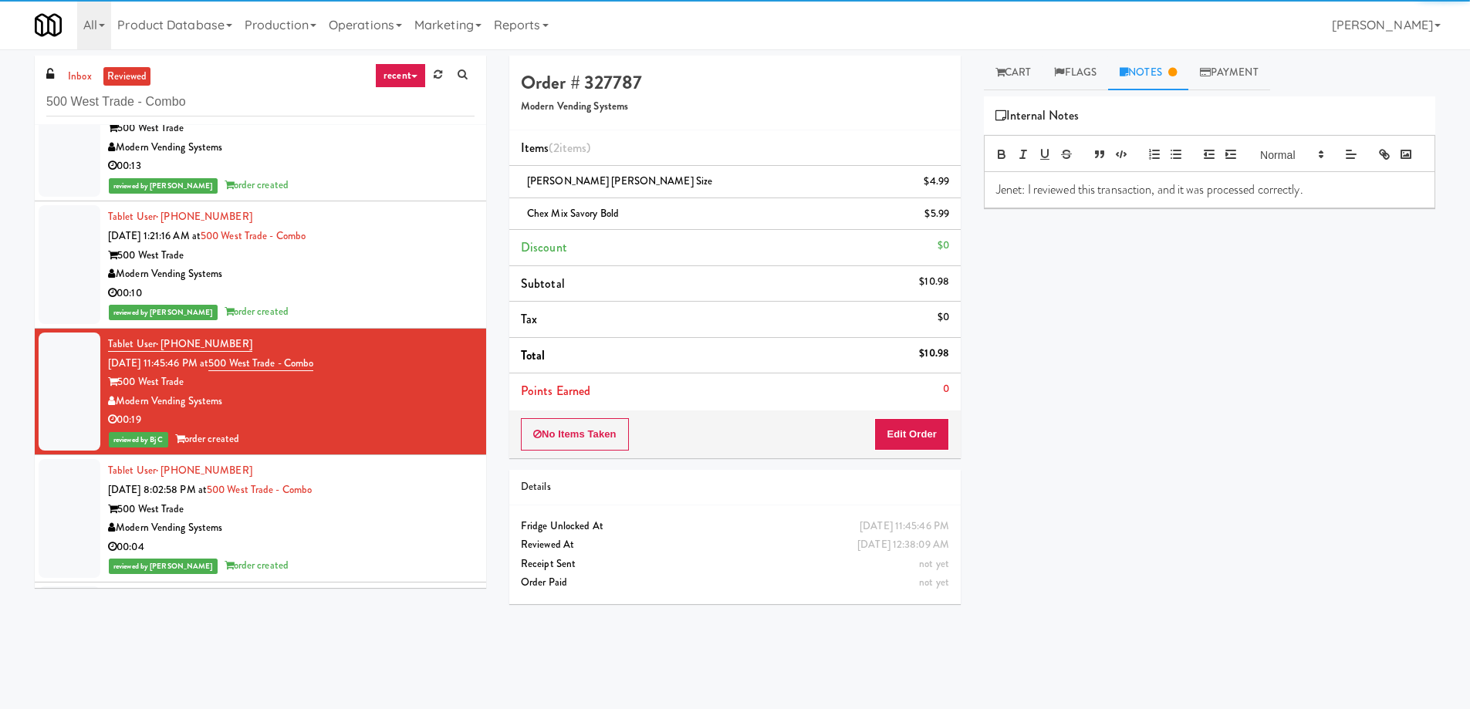
click at [444, 272] on div "Modern Vending Systems" at bounding box center [291, 274] width 367 height 19
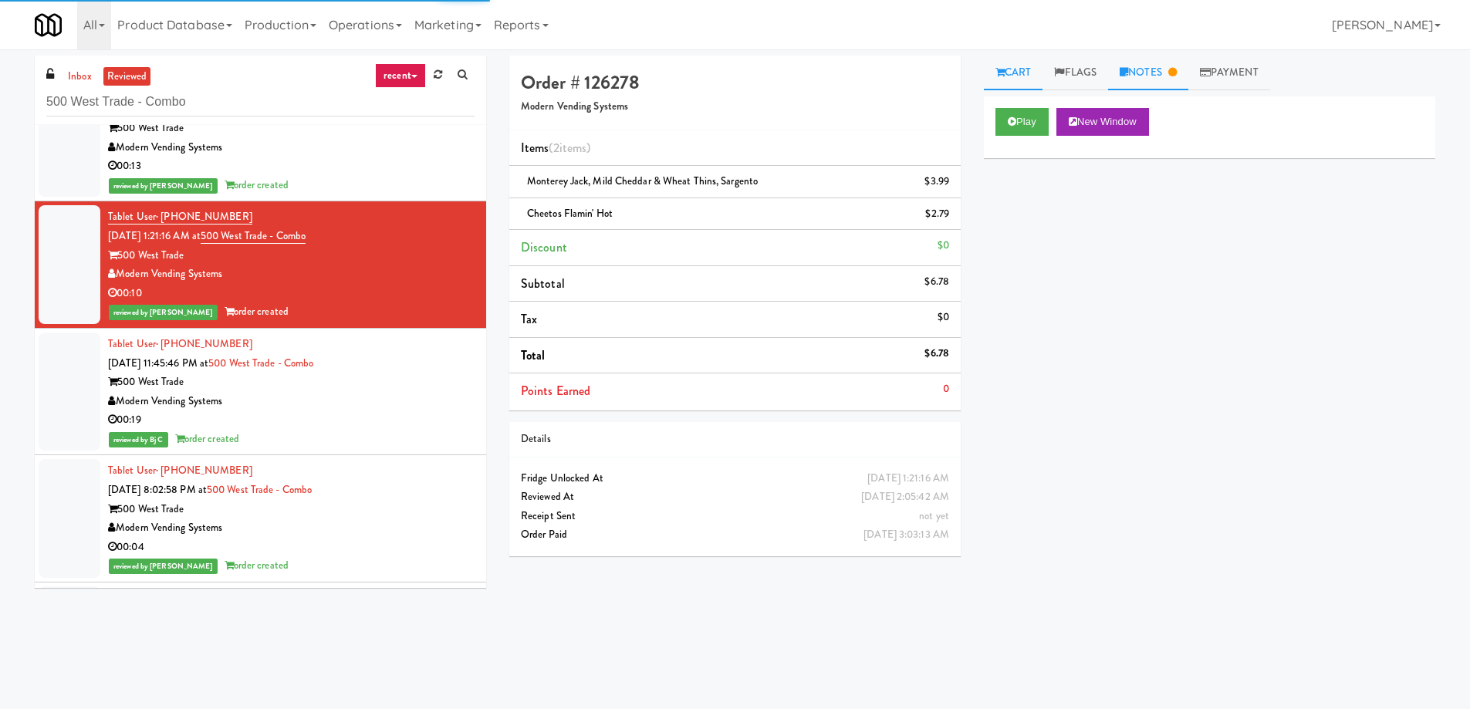
click at [1188, 63] on link "Notes" at bounding box center [1148, 73] width 80 height 35
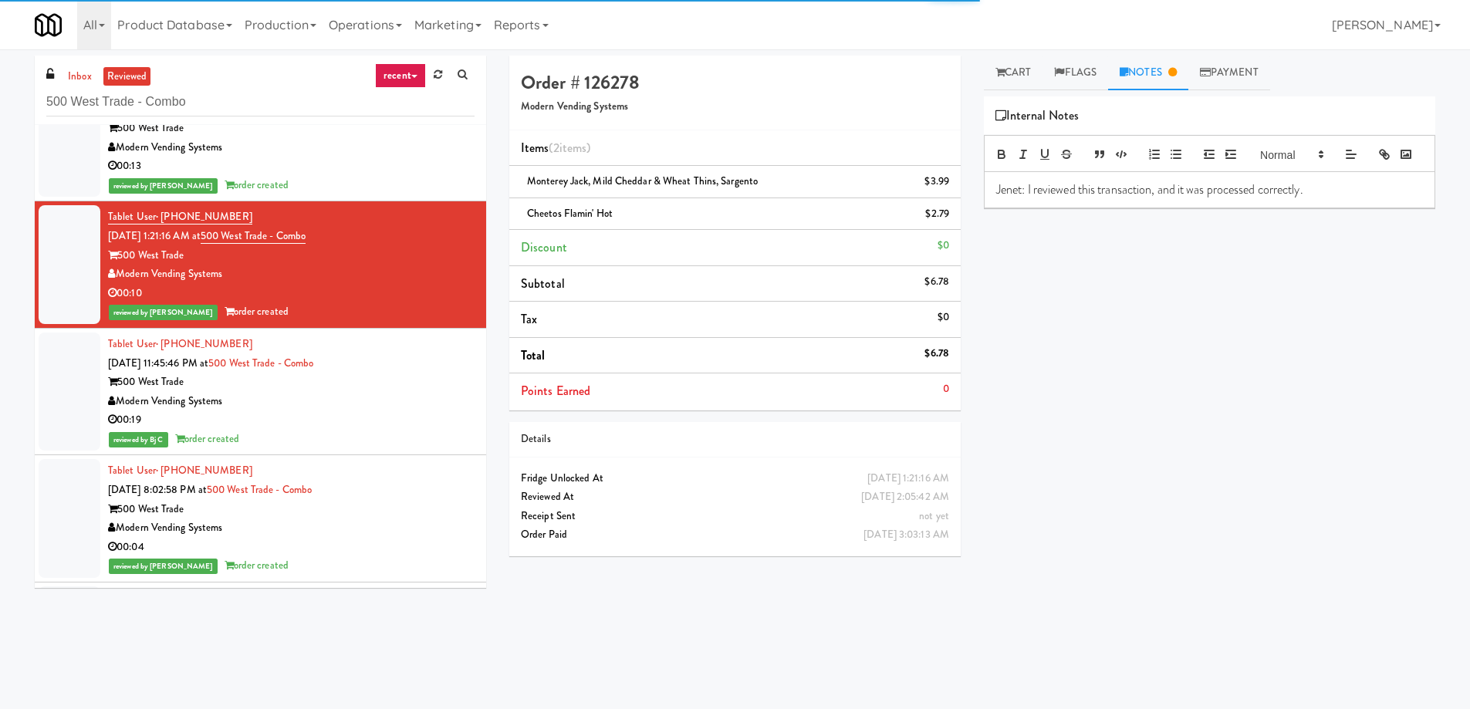
scroll to position [10767, 0]
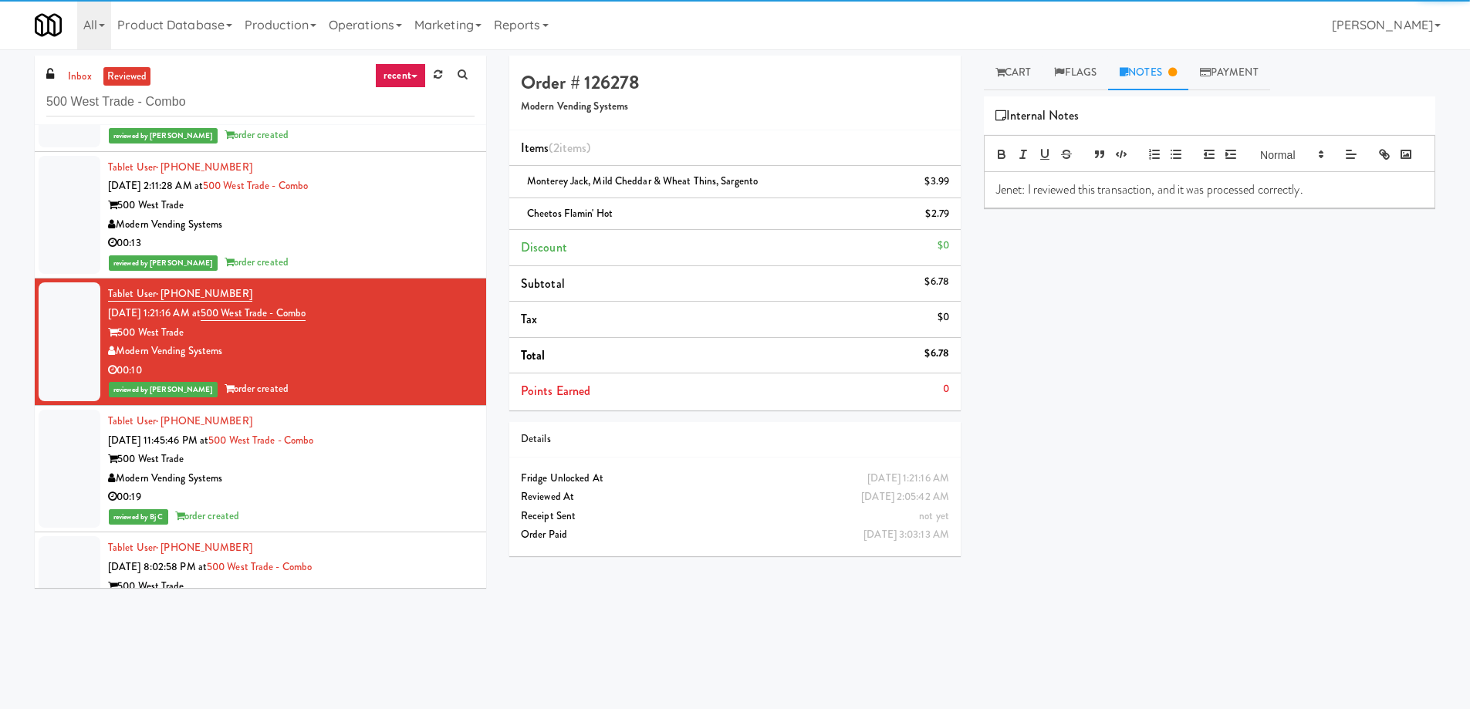
click at [402, 269] on div "reviewed by [PERSON_NAME] order created" at bounding box center [291, 262] width 367 height 19
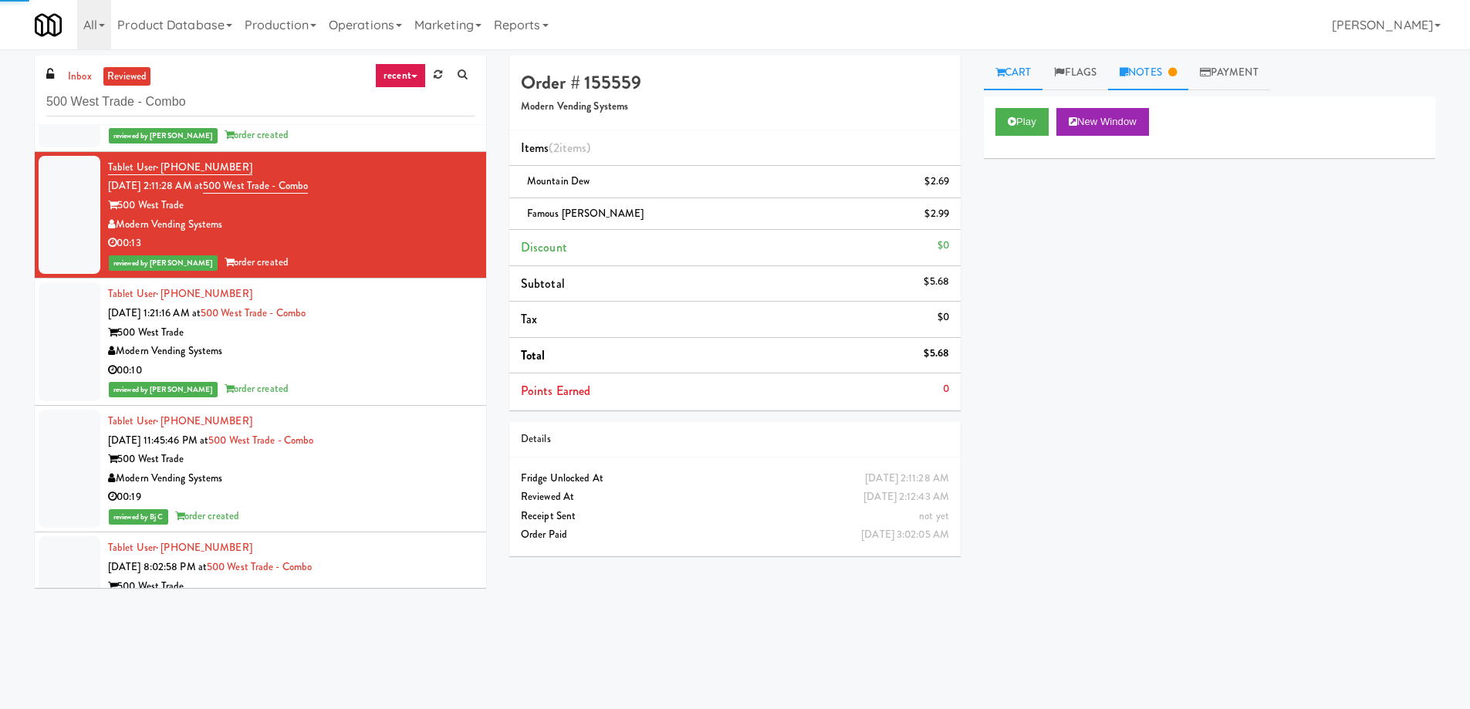
click at [1175, 74] on icon at bounding box center [1172, 72] width 8 height 10
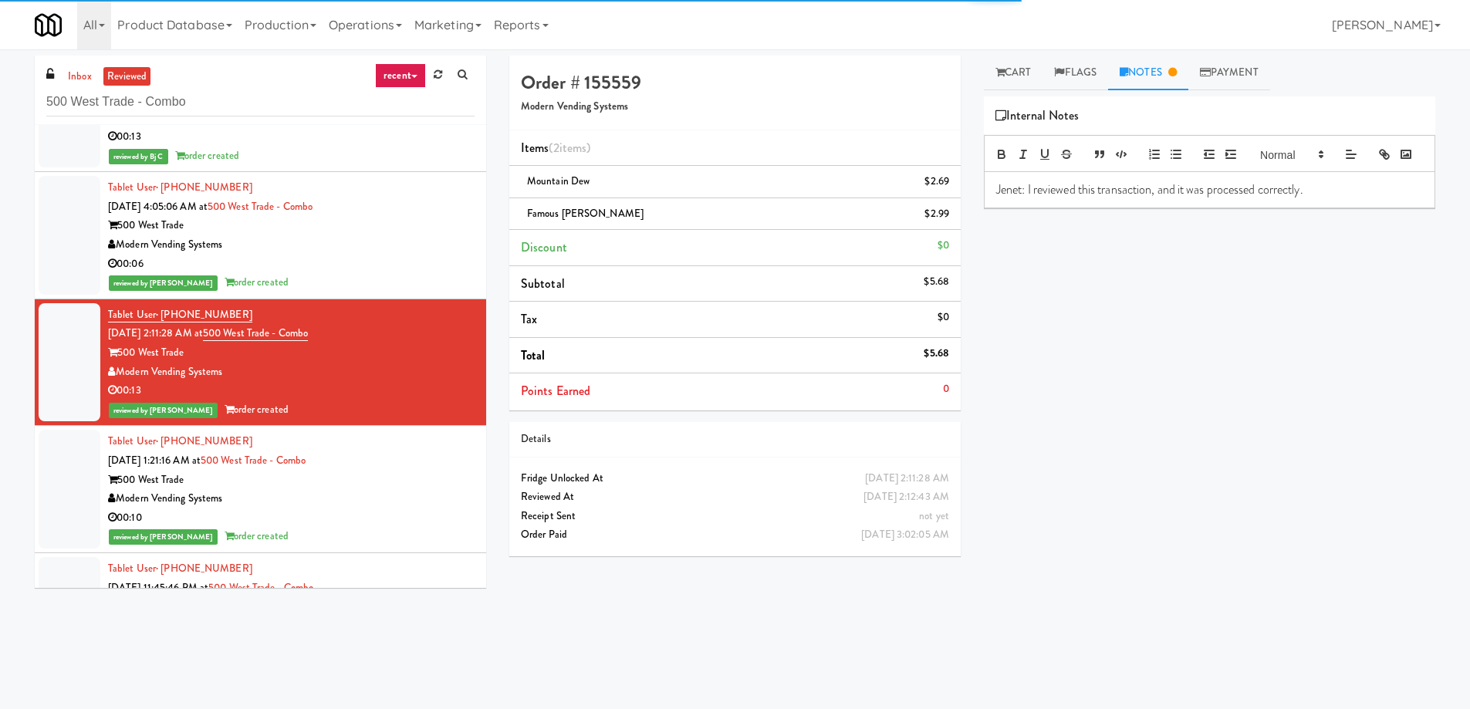
scroll to position [10613, 0]
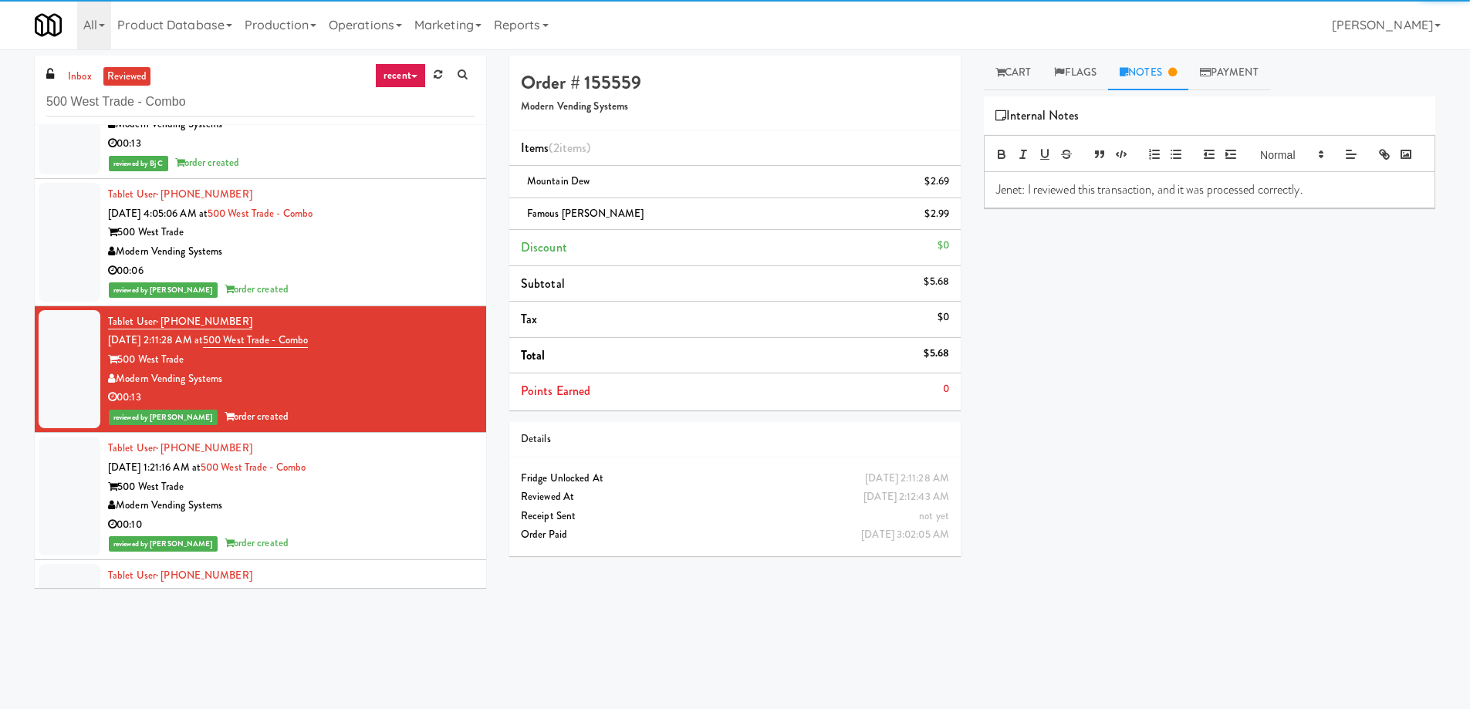
click at [409, 244] on div "Modern Vending Systems" at bounding box center [291, 251] width 367 height 19
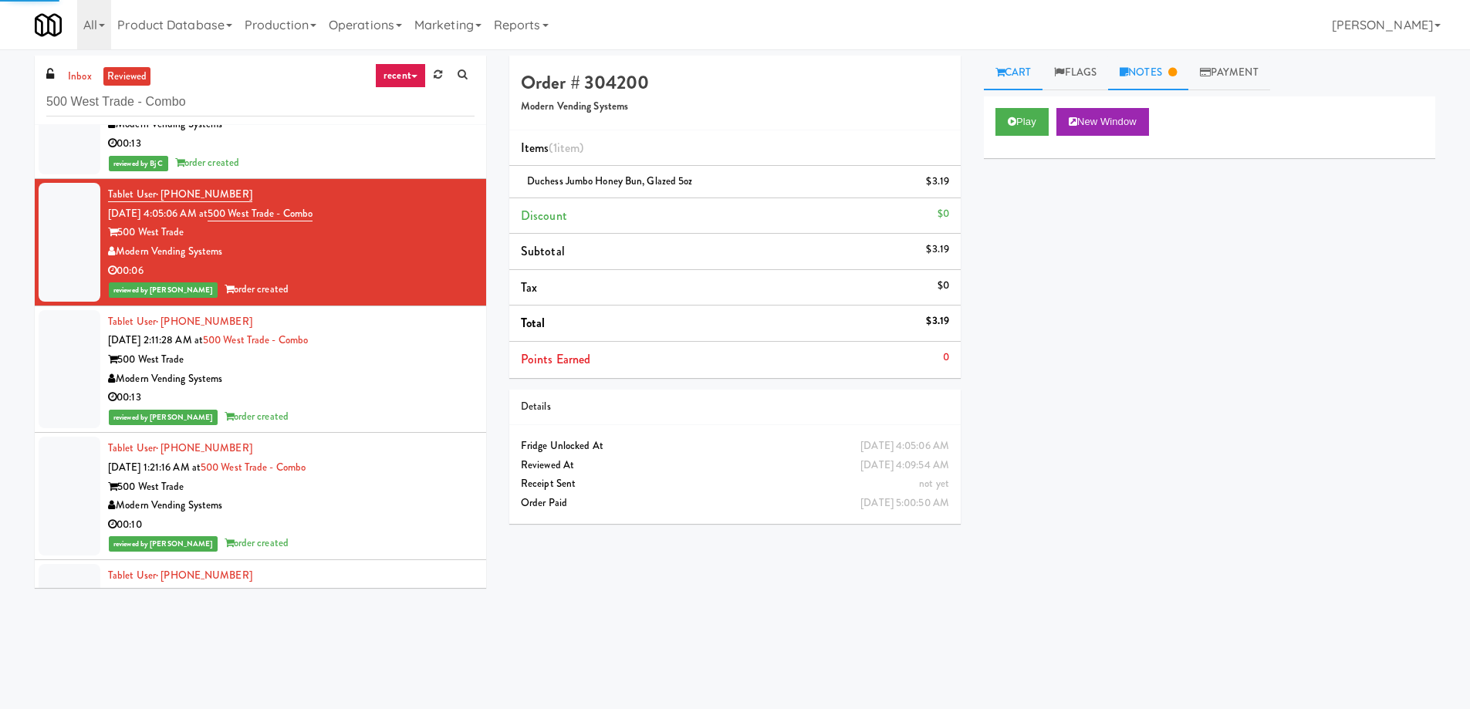
click at [1158, 69] on link "Notes" at bounding box center [1148, 73] width 80 height 35
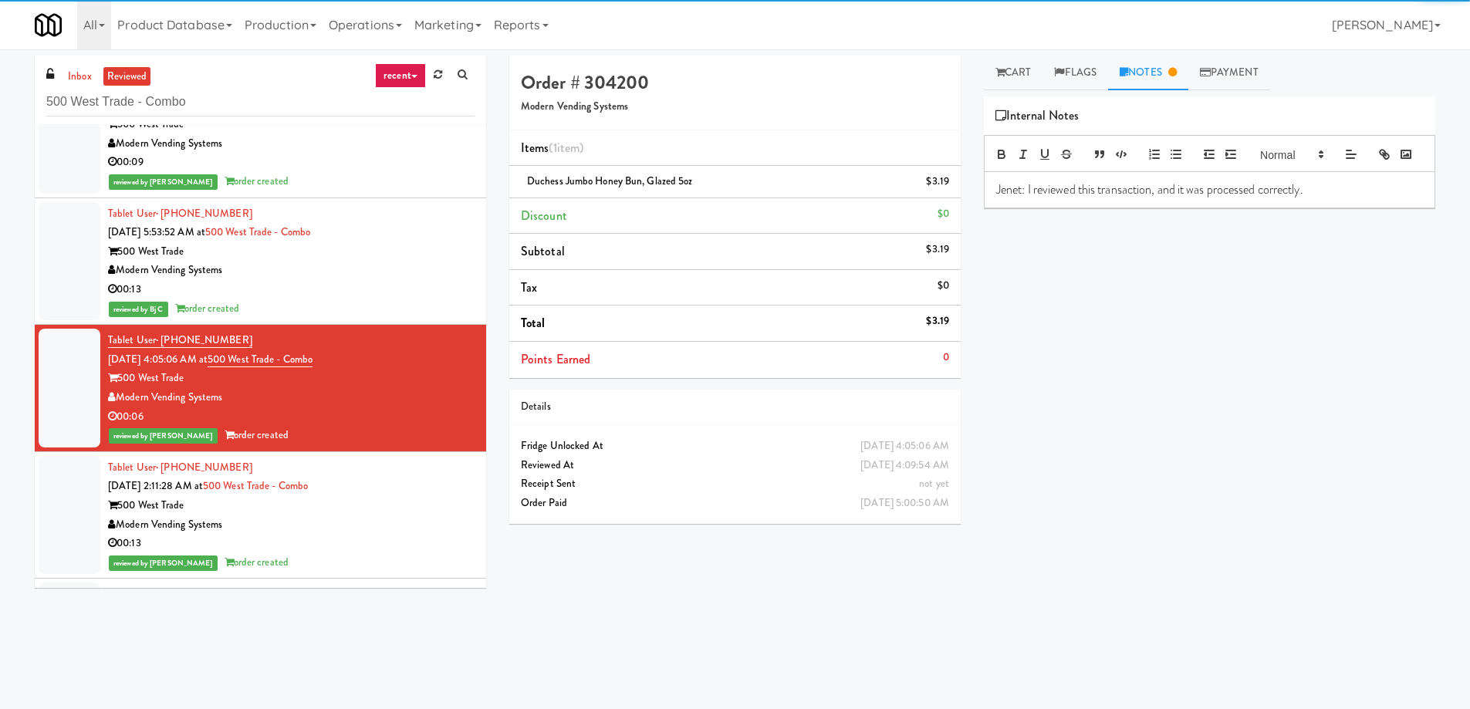
scroll to position [10459, 0]
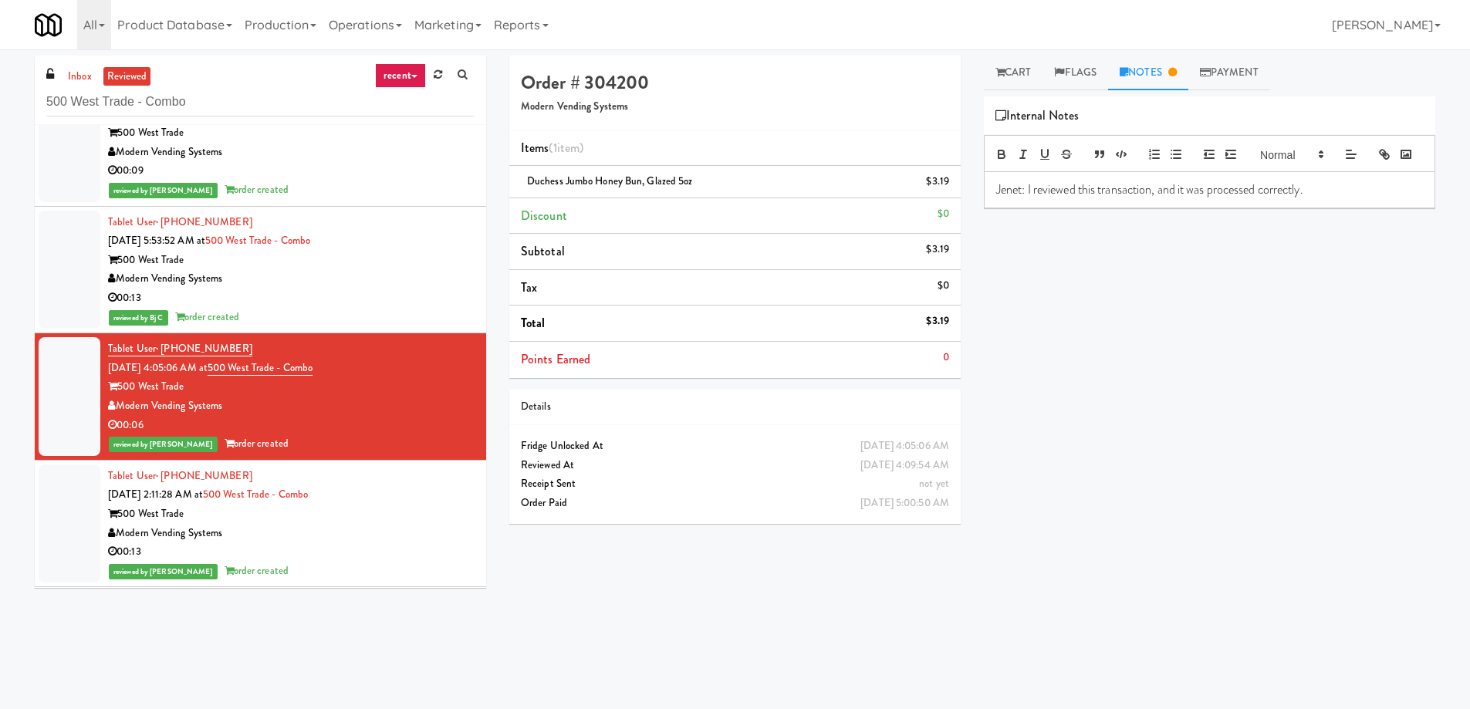
click at [467, 267] on li "Tablet User · (803) 215-2227 [DATE] 5:53:52 AM at 500 West Trade - Combo 500 We…" at bounding box center [260, 270] width 451 height 127
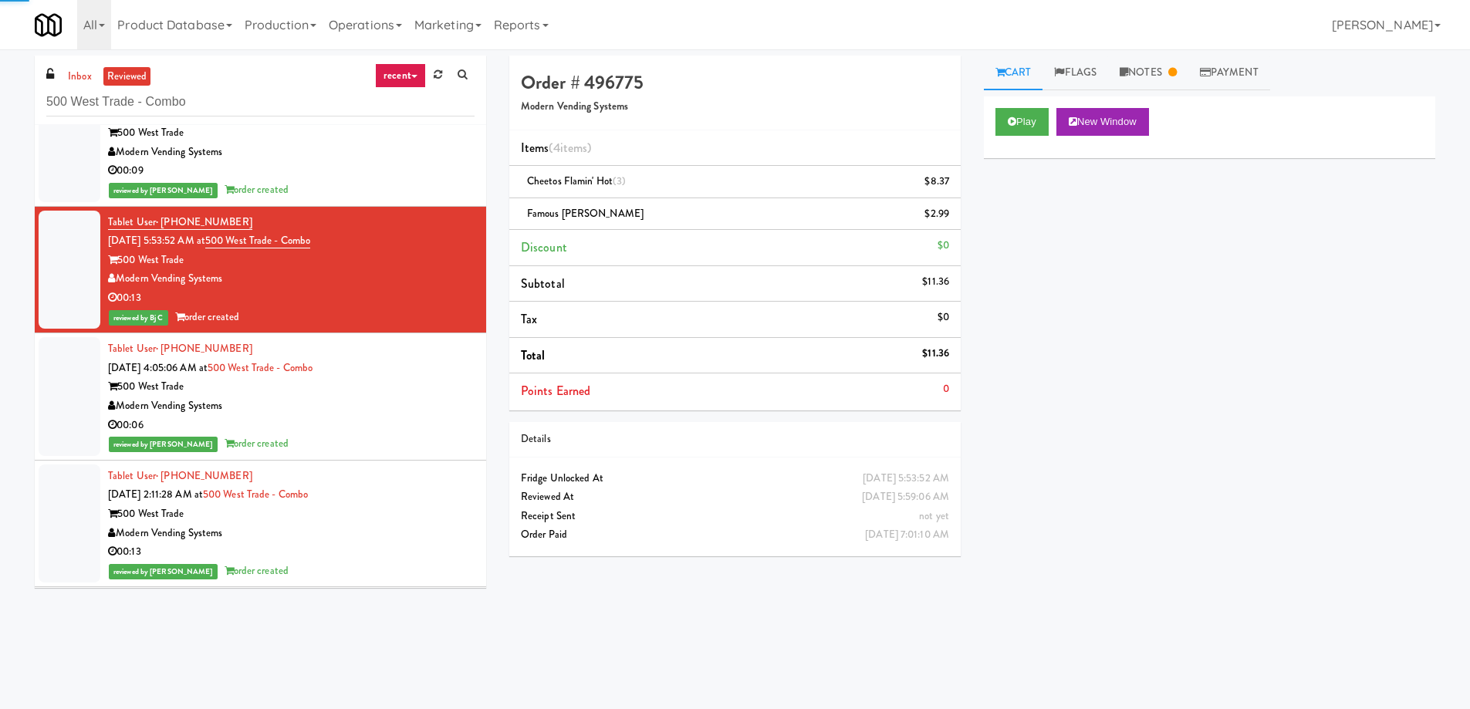
click at [1156, 79] on link "Notes" at bounding box center [1148, 73] width 80 height 35
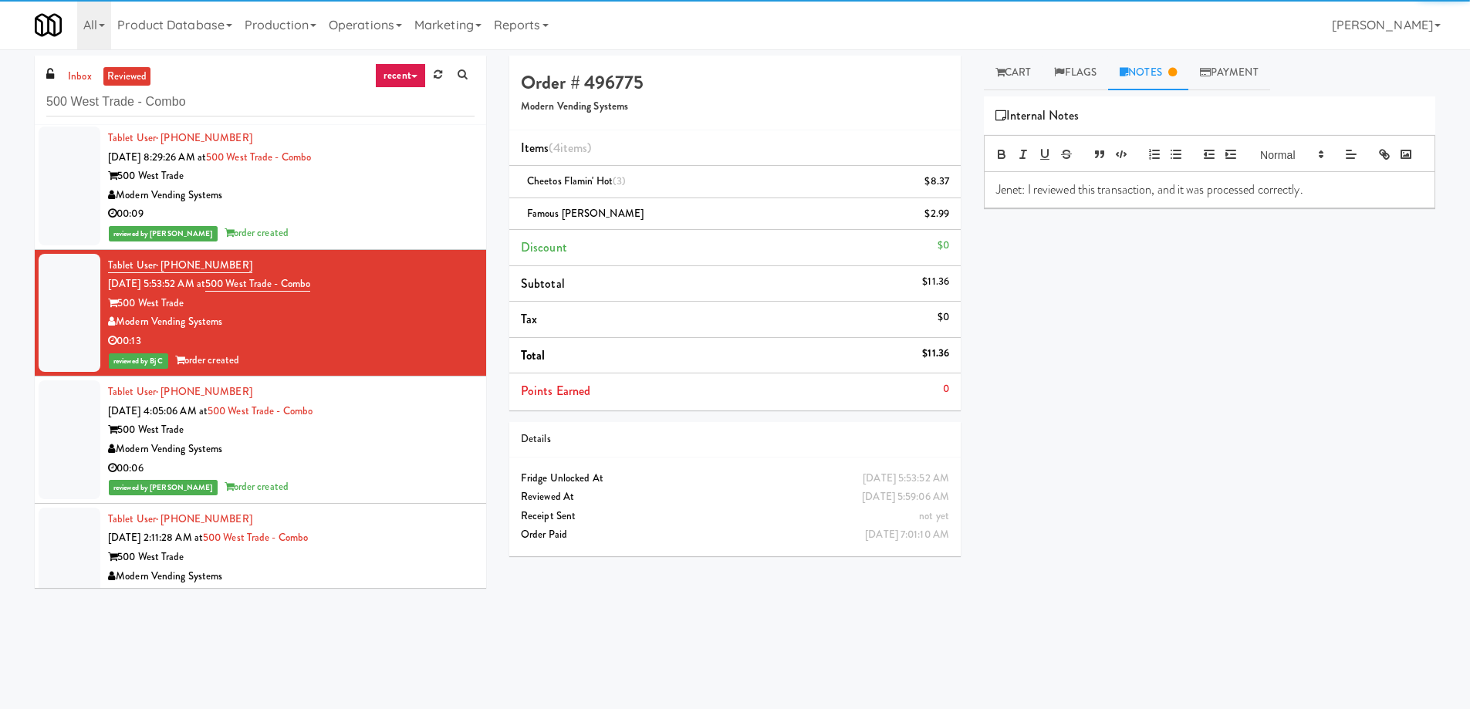
scroll to position [10381, 0]
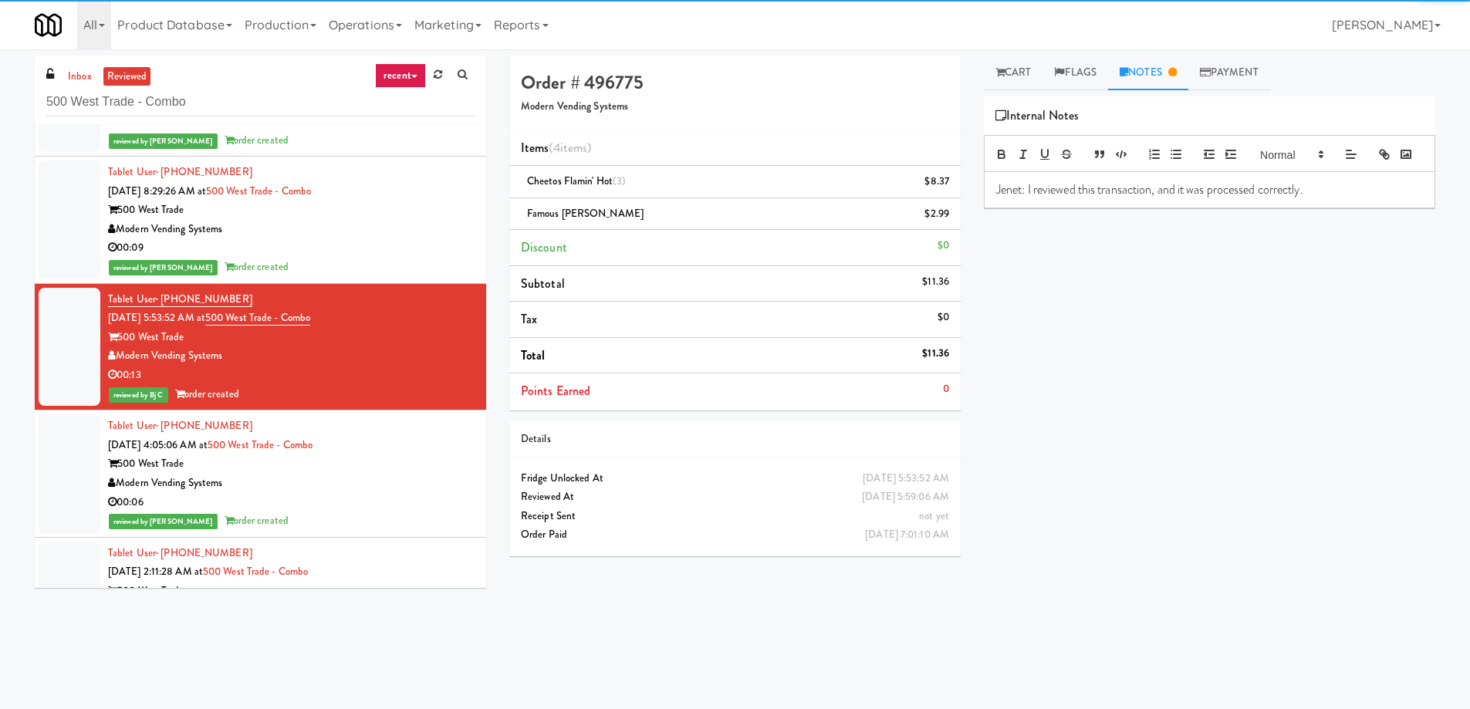
click at [406, 271] on div "reviewed by [PERSON_NAME] A order created" at bounding box center [291, 267] width 367 height 19
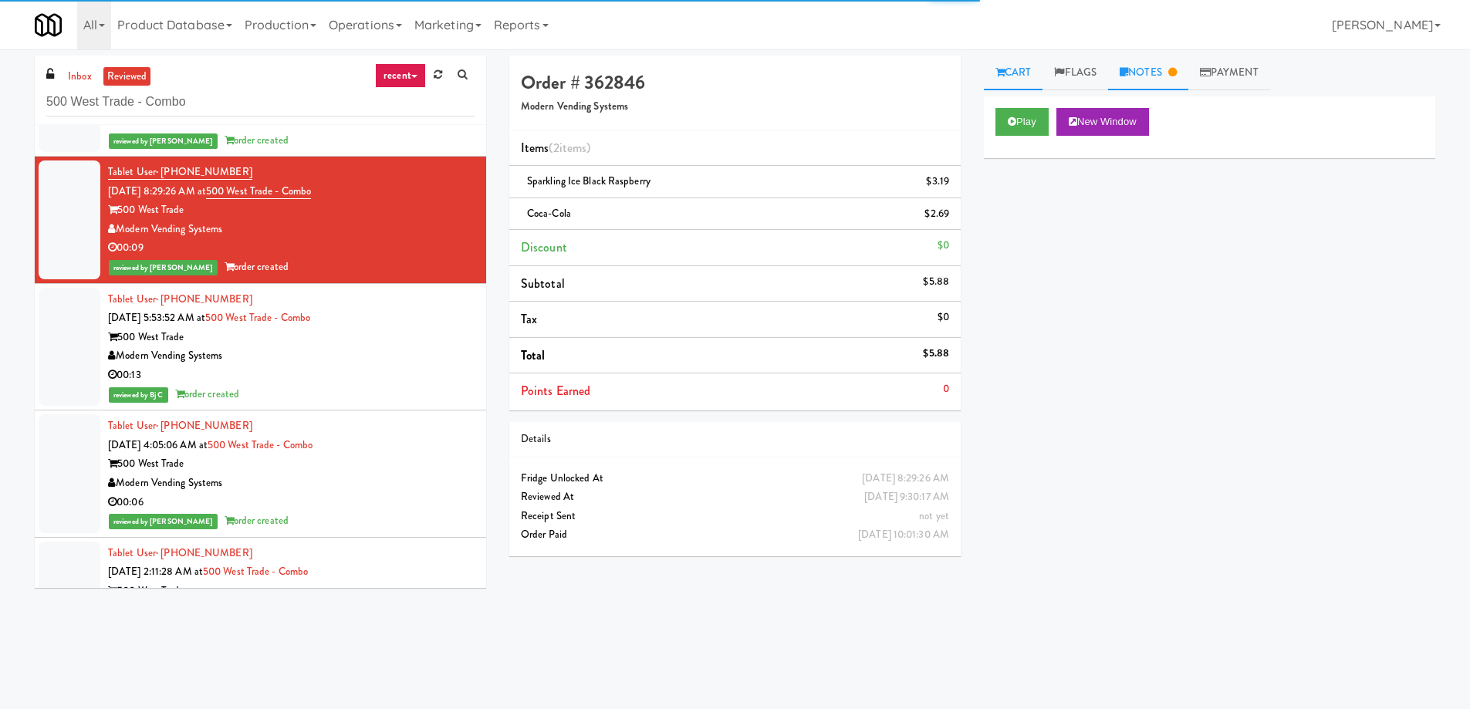
click at [1156, 72] on link "Notes" at bounding box center [1148, 73] width 80 height 35
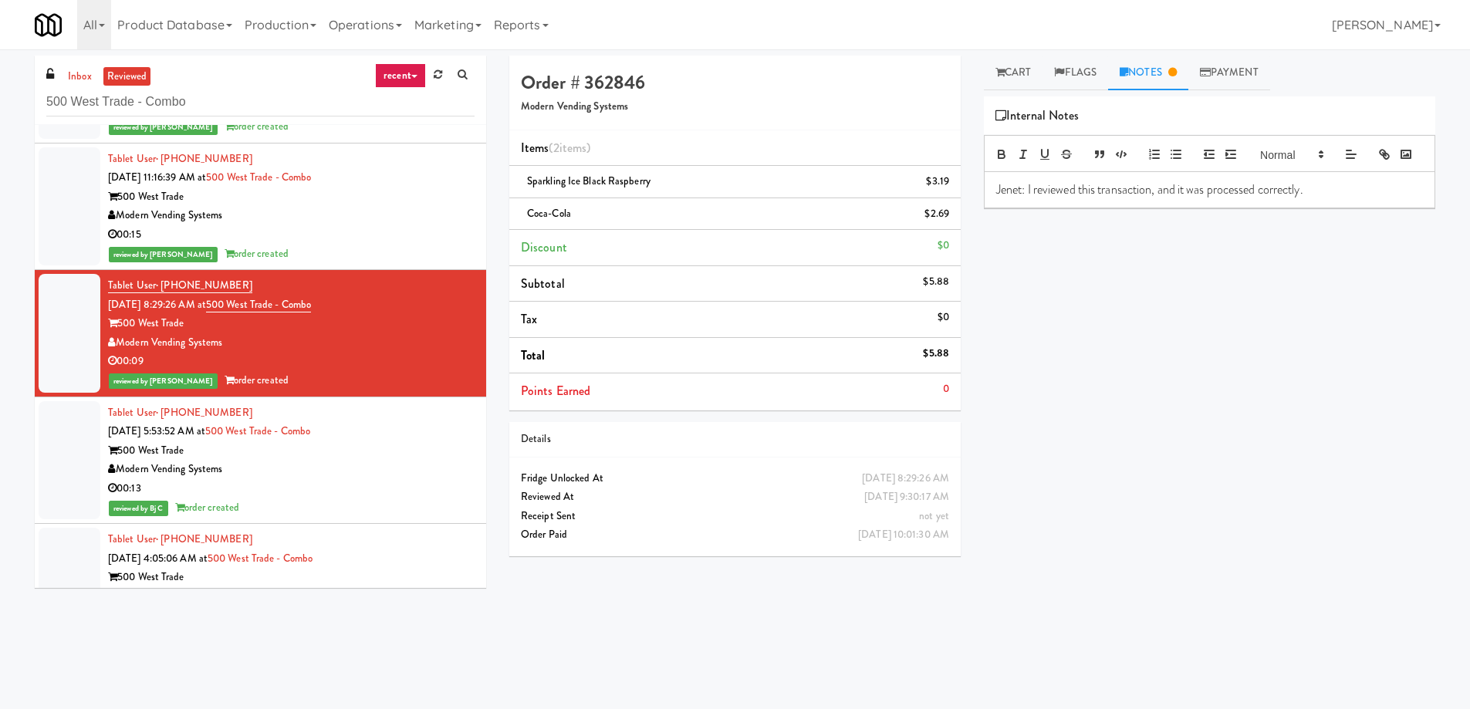
scroll to position [10227, 0]
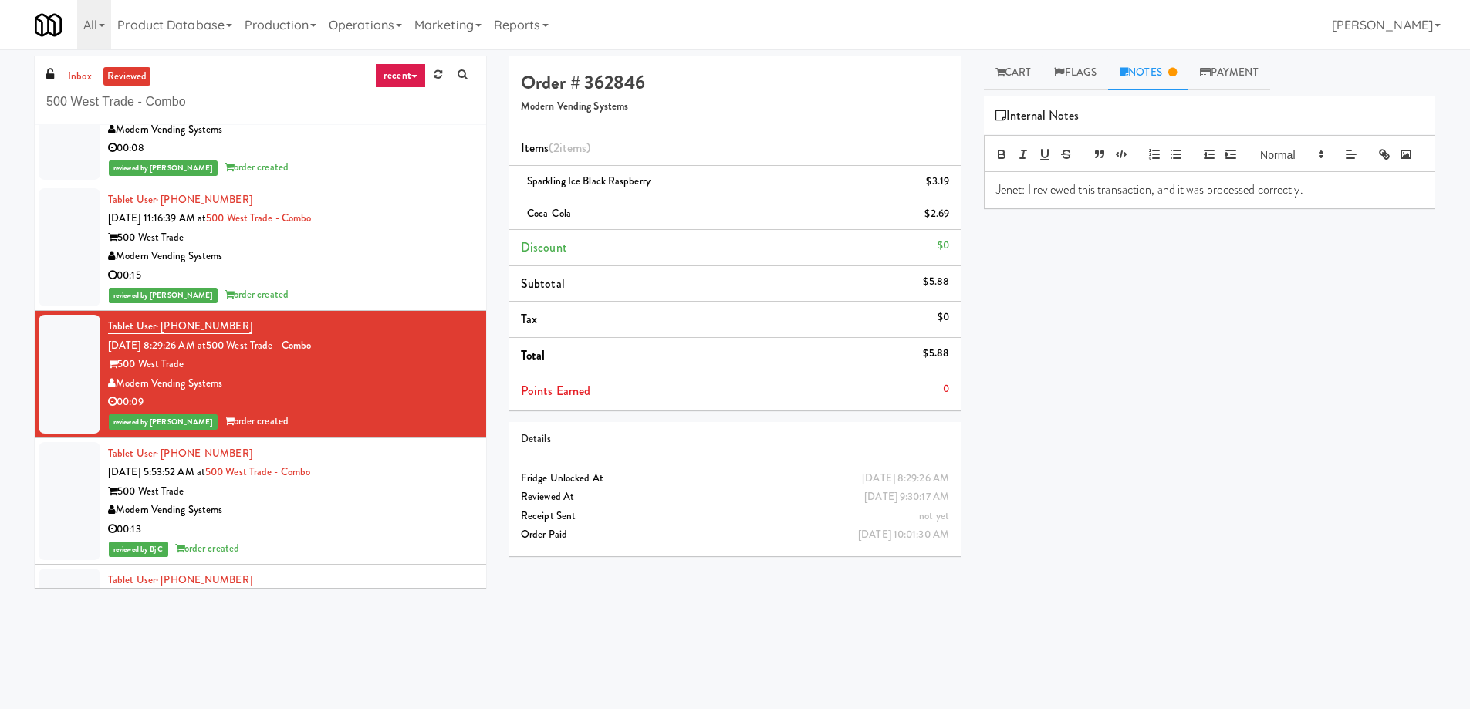
click at [369, 263] on div "Modern Vending Systems" at bounding box center [291, 256] width 367 height 19
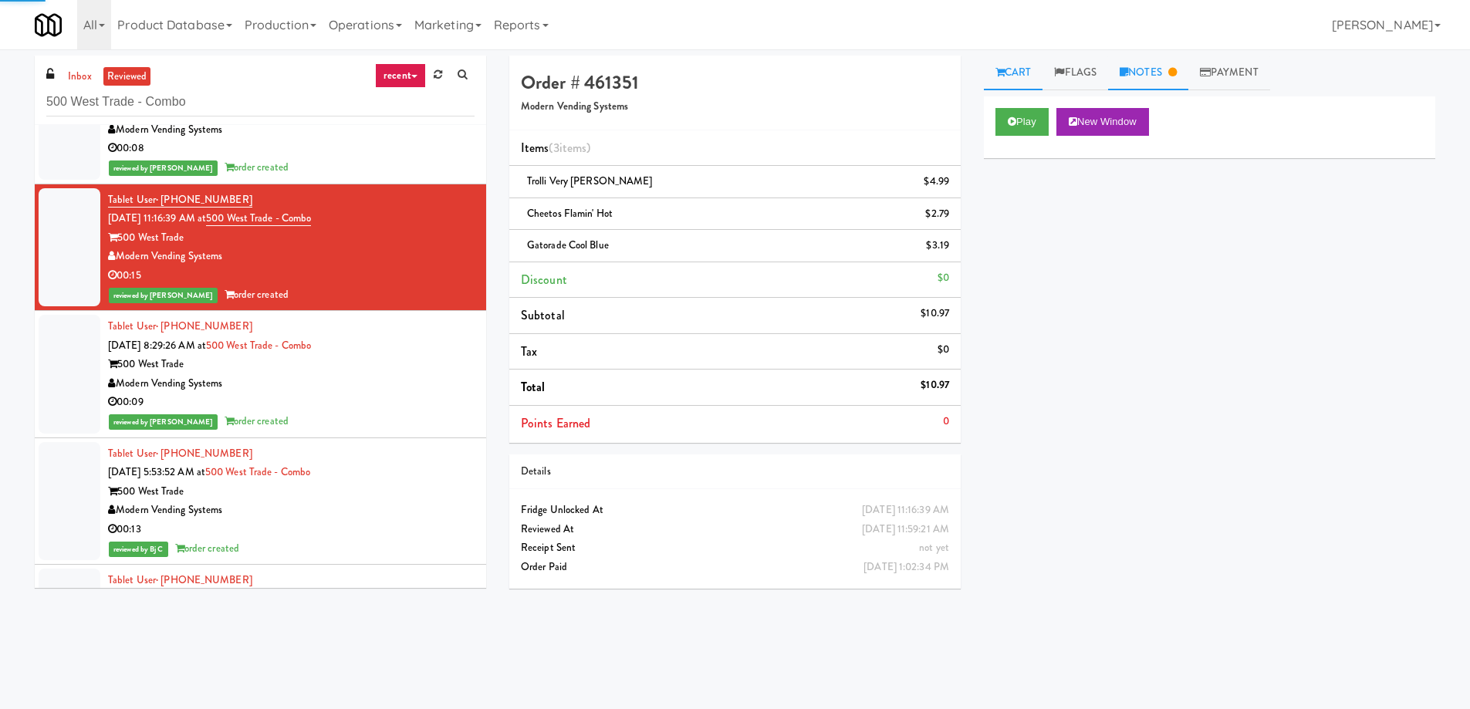
click at [1163, 79] on link "Notes" at bounding box center [1148, 73] width 80 height 35
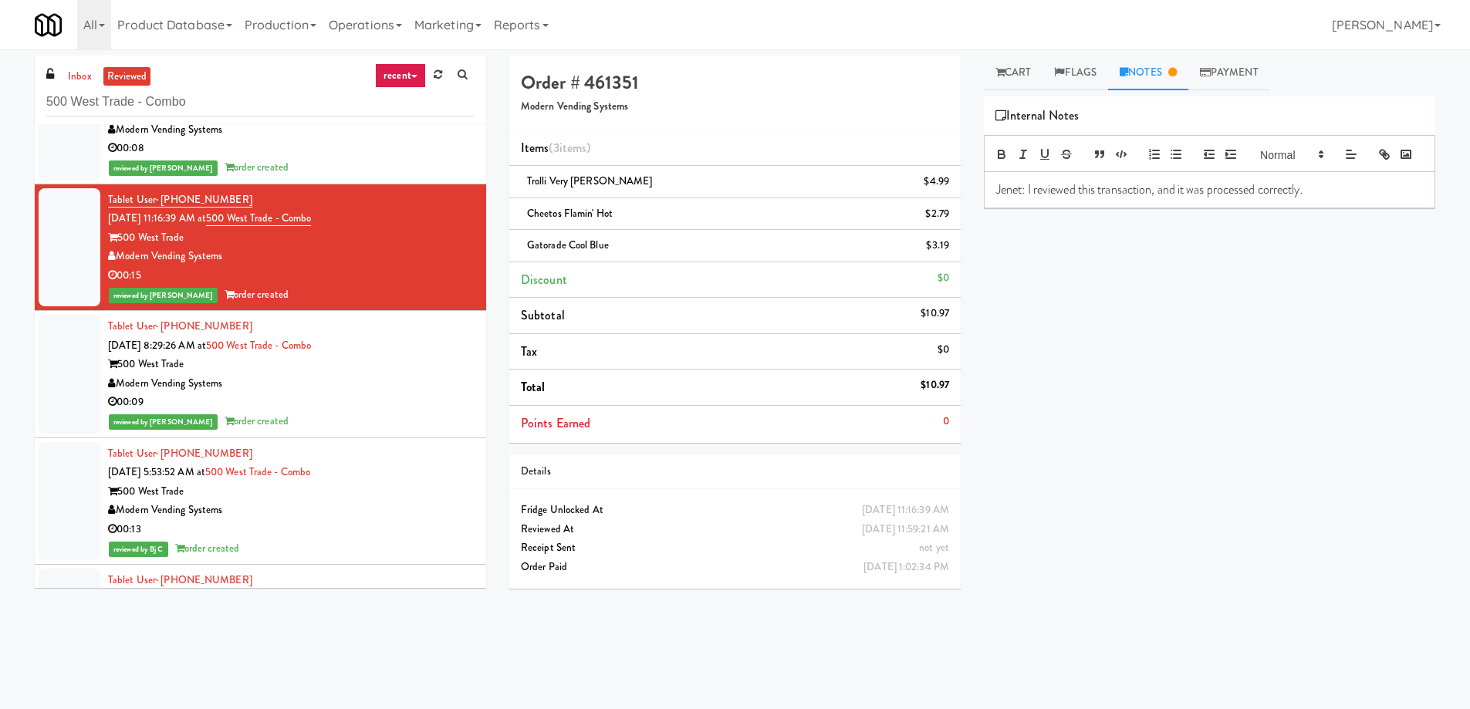
scroll to position [10150, 0]
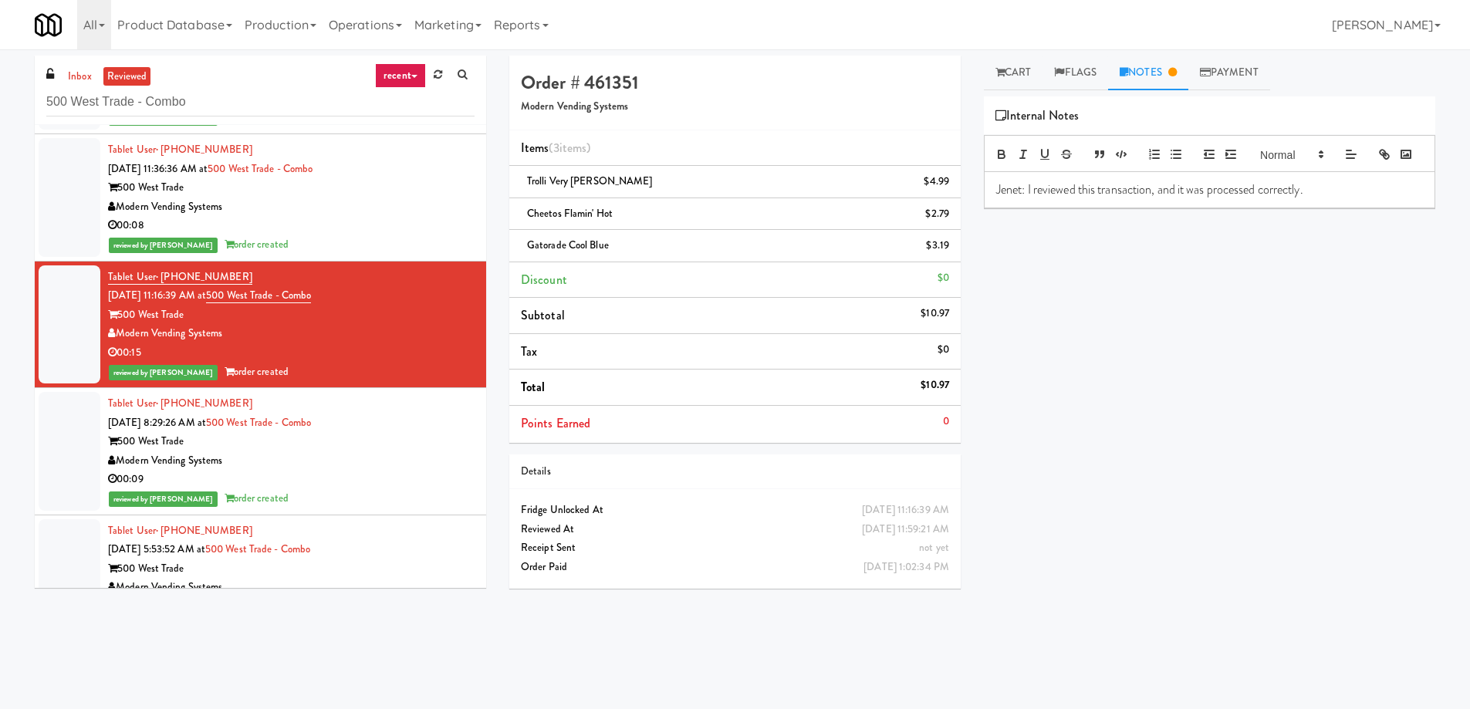
click at [409, 236] on div "reviewed by [PERSON_NAME] order created" at bounding box center [291, 244] width 367 height 19
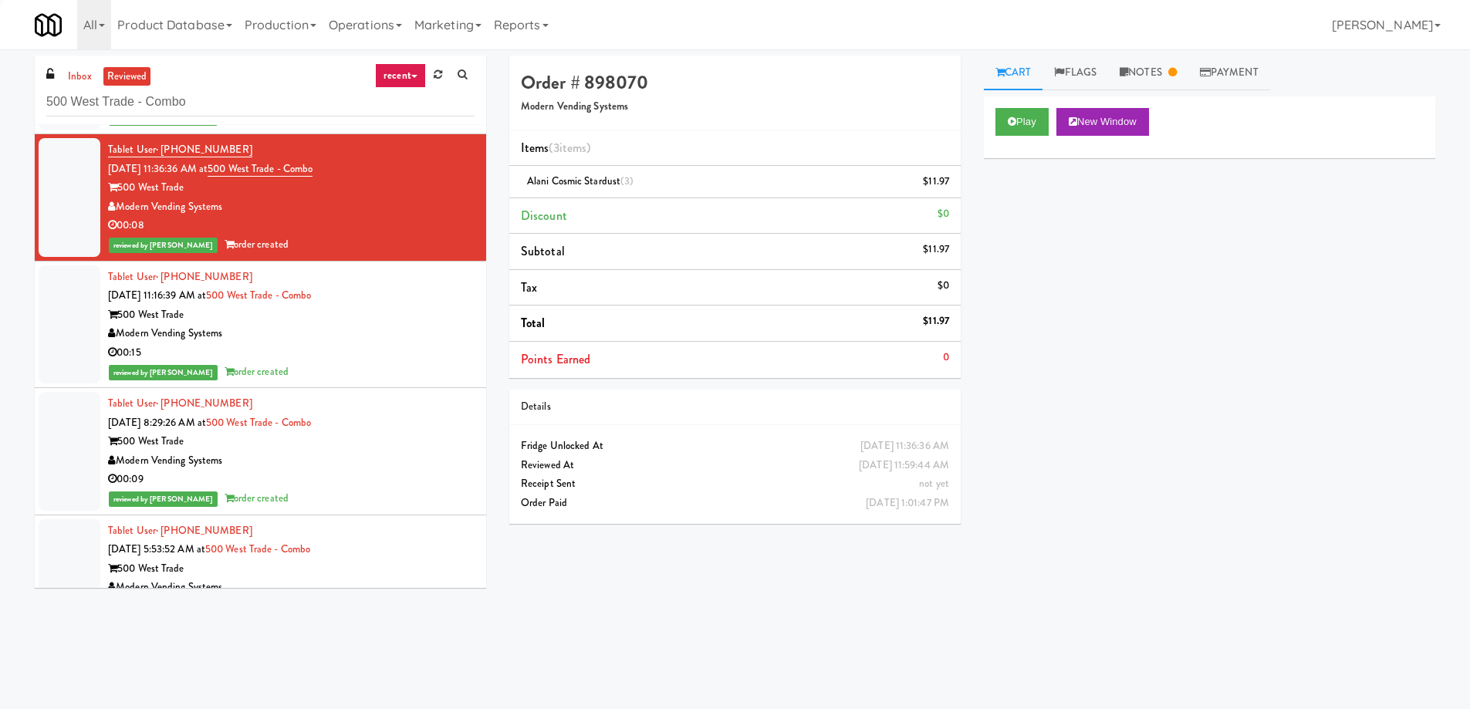
click at [1188, 84] on link "Notes" at bounding box center [1148, 73] width 80 height 35
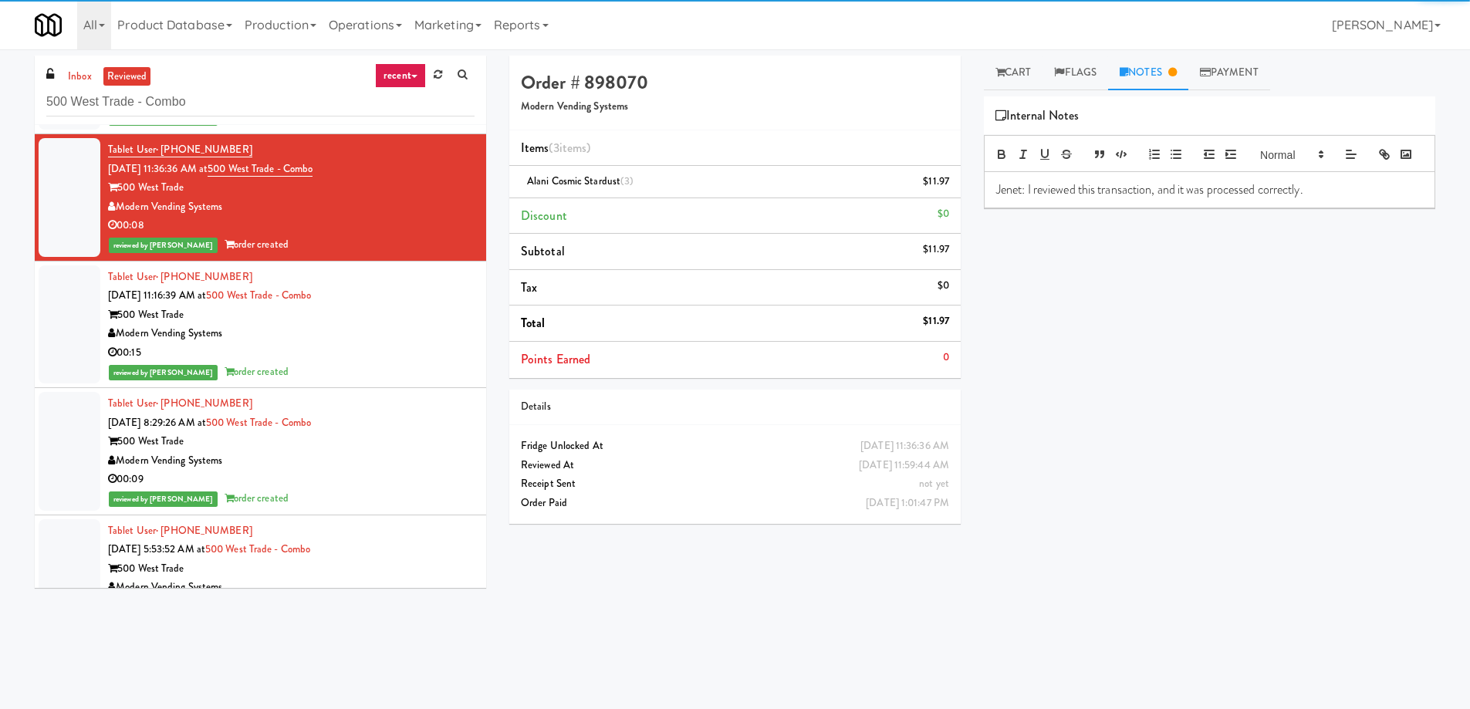
click at [1161, 82] on link "Notes" at bounding box center [1148, 73] width 80 height 35
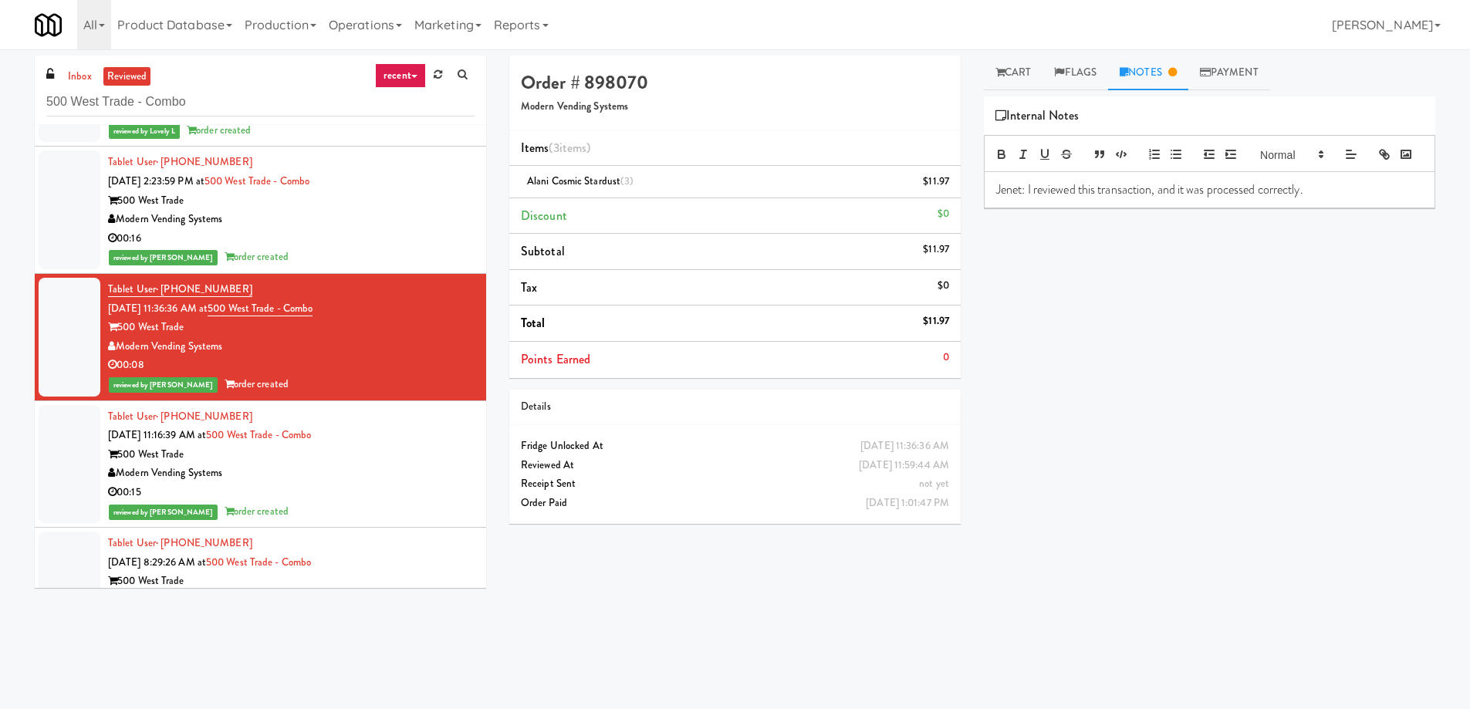
scroll to position [9996, 0]
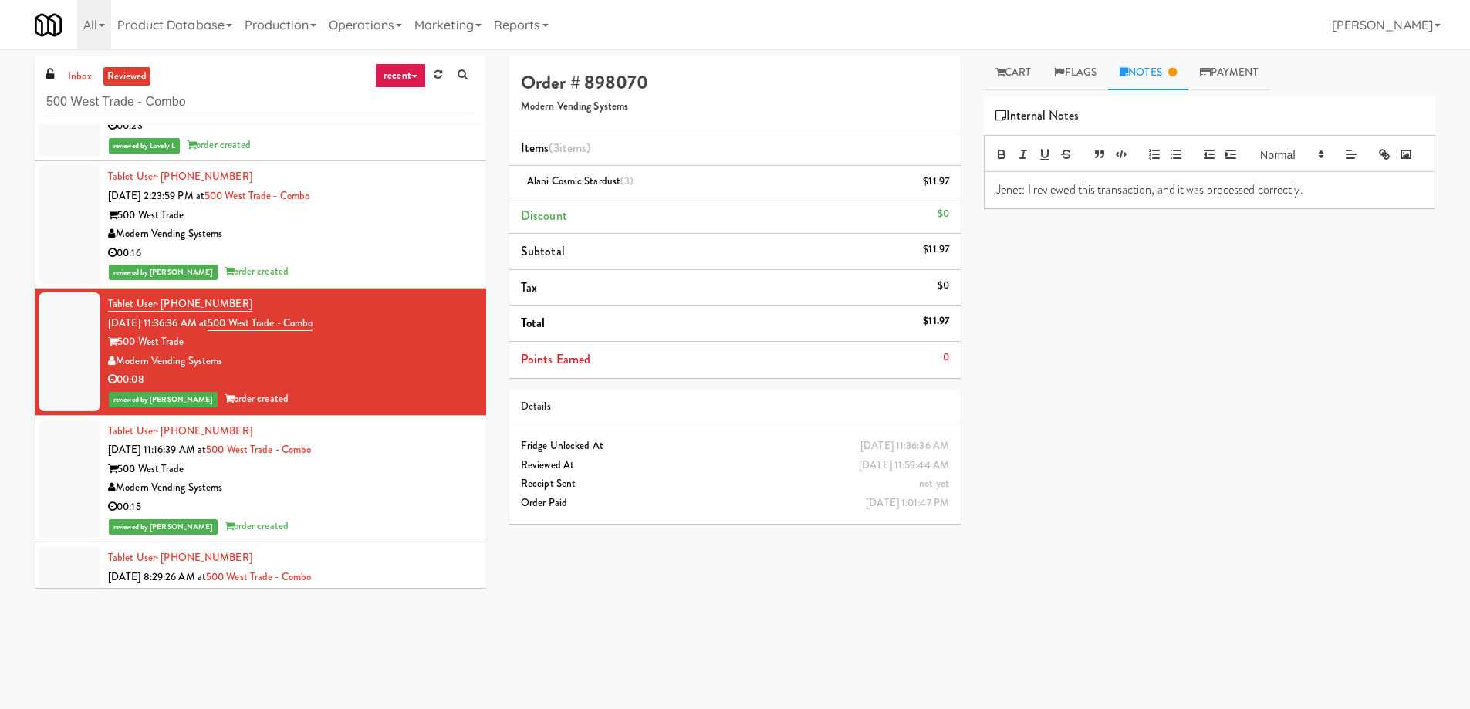
click at [398, 232] on div "Modern Vending Systems" at bounding box center [291, 234] width 367 height 19
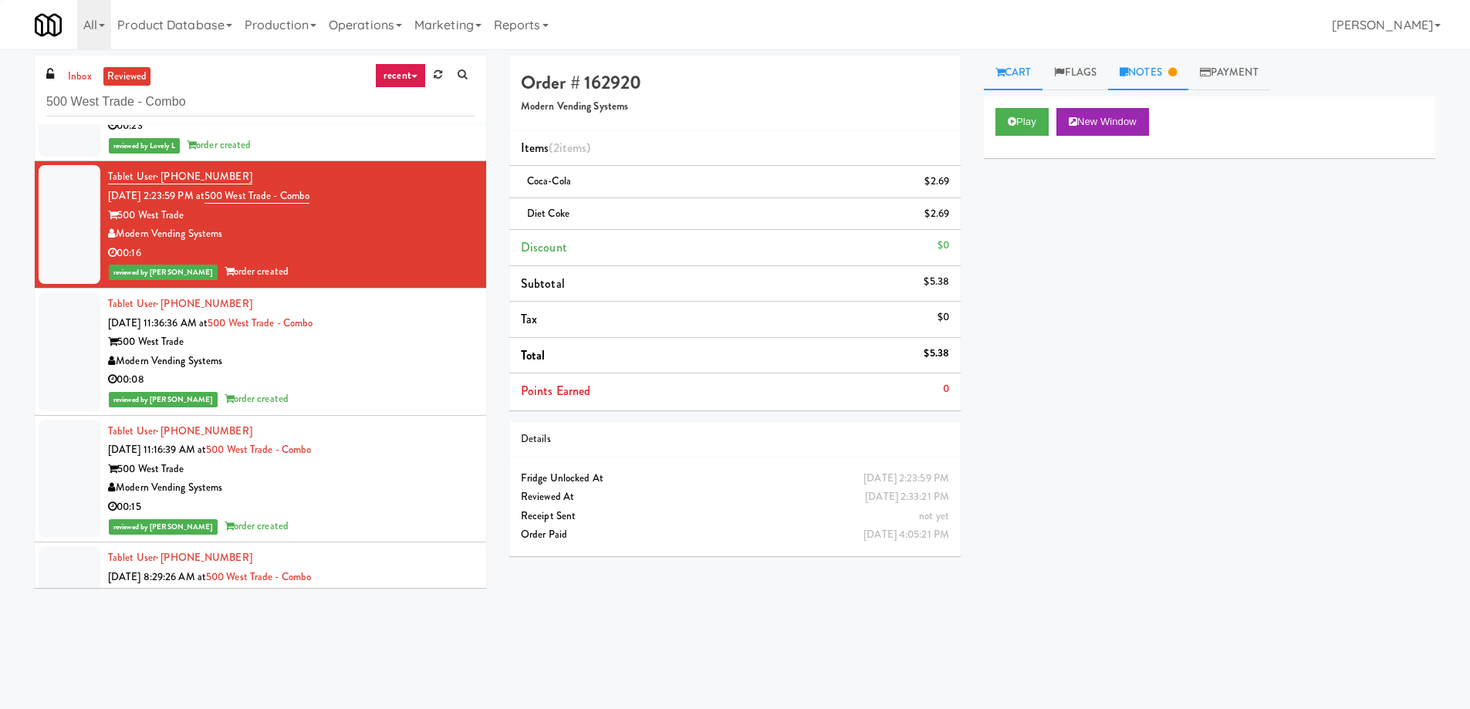
click at [1163, 87] on link "Notes" at bounding box center [1148, 73] width 80 height 35
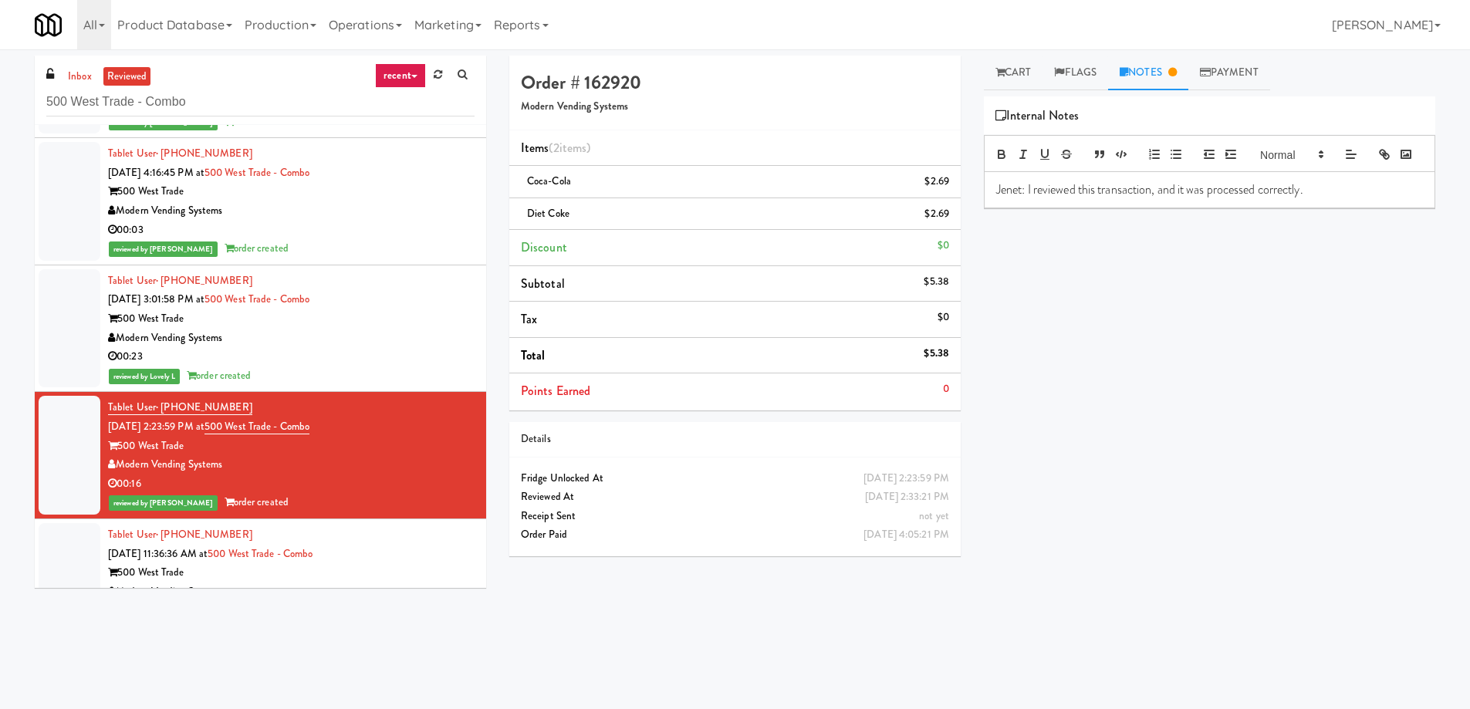
scroll to position [9764, 0]
click at [407, 322] on div "500 West Trade" at bounding box center [291, 319] width 367 height 19
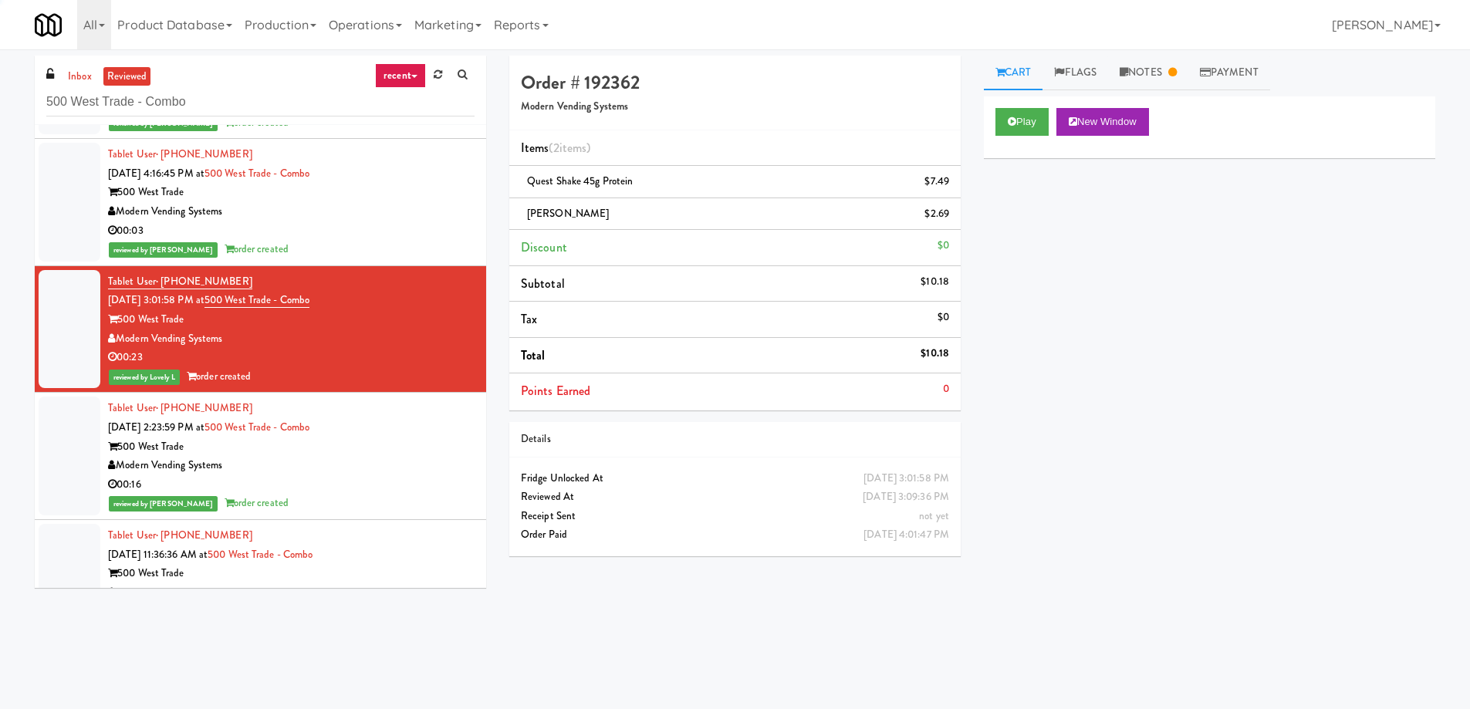
click at [1137, 68] on link "Notes" at bounding box center [1148, 73] width 80 height 35
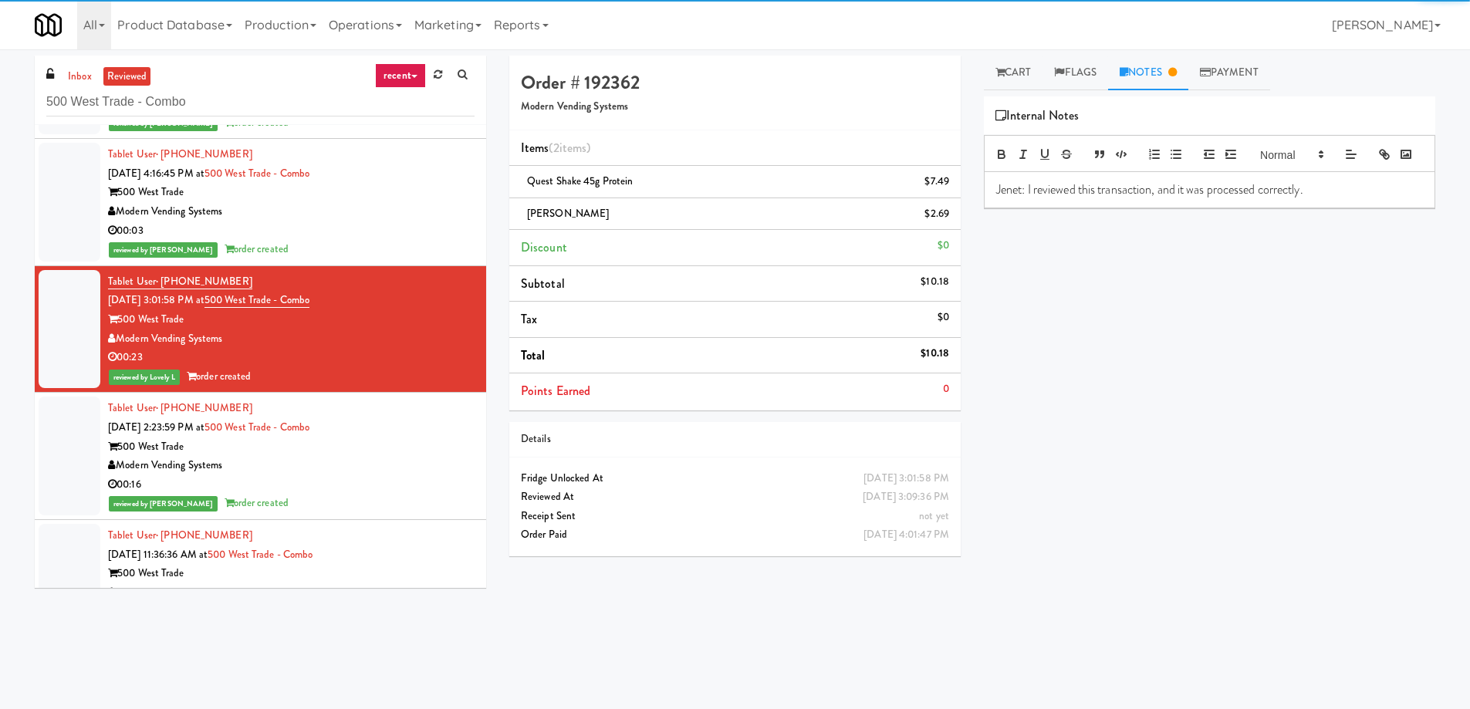
click at [388, 214] on div "Modern Vending Systems" at bounding box center [291, 211] width 367 height 19
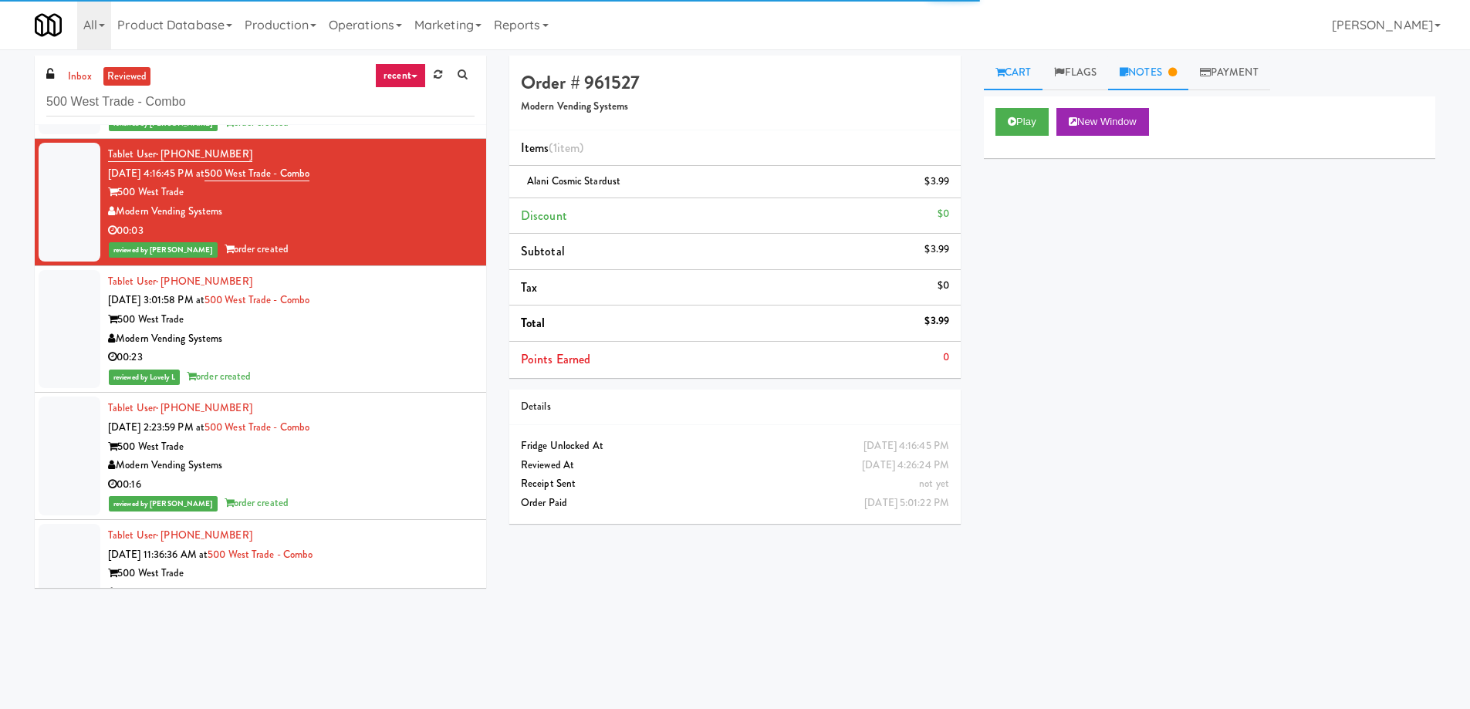
click at [1170, 66] on link "Notes" at bounding box center [1148, 73] width 80 height 35
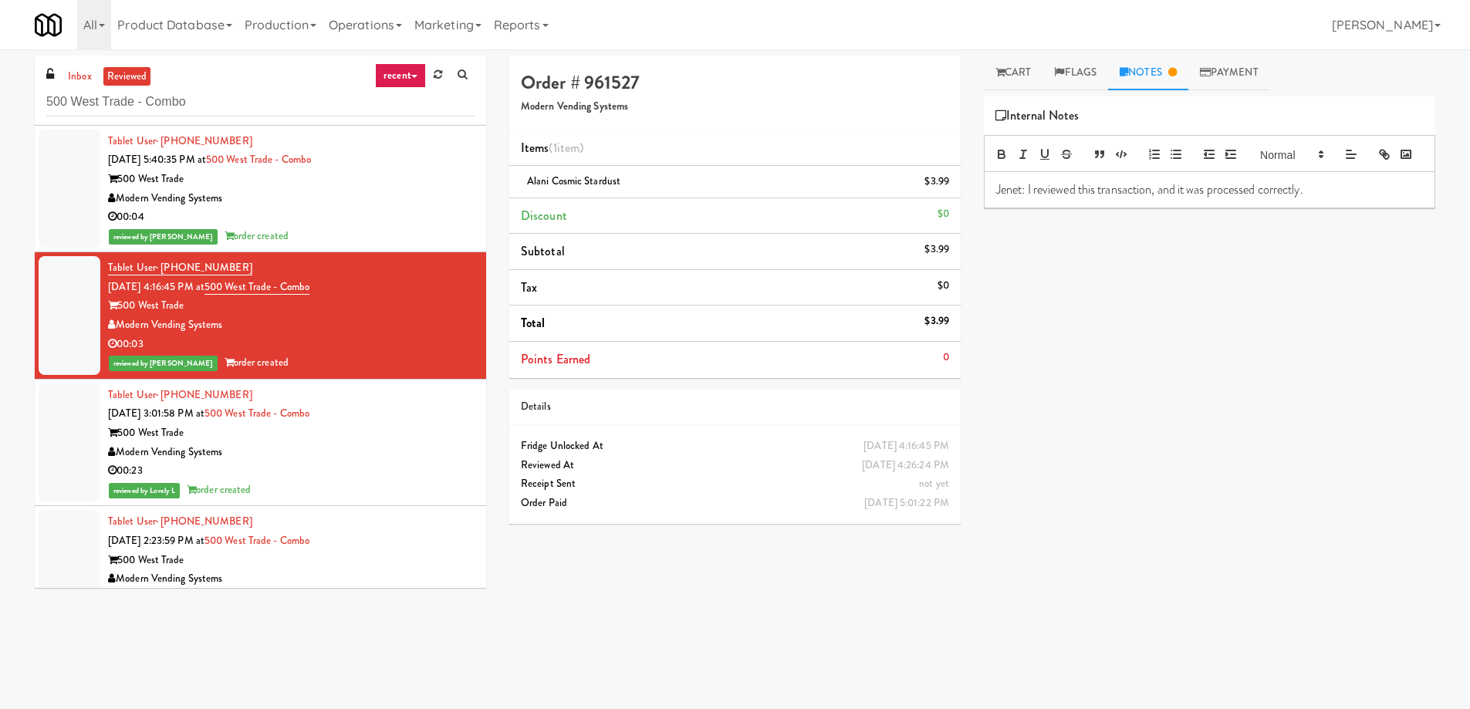
scroll to position [9610, 0]
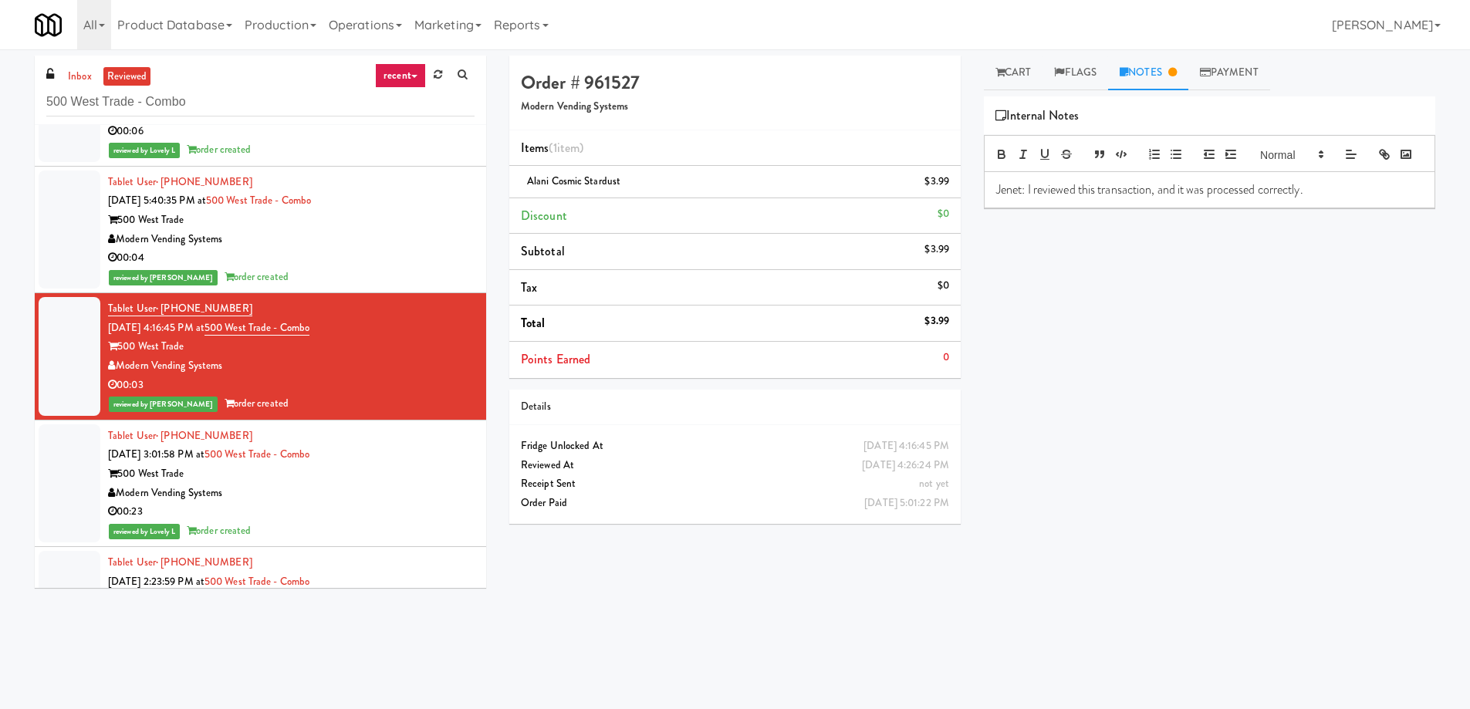
click at [438, 207] on div "Tablet User · (803) 992-4733 [DATE] 5:40:35 PM at 500 West Trade - Combo 500 We…" at bounding box center [291, 230] width 367 height 114
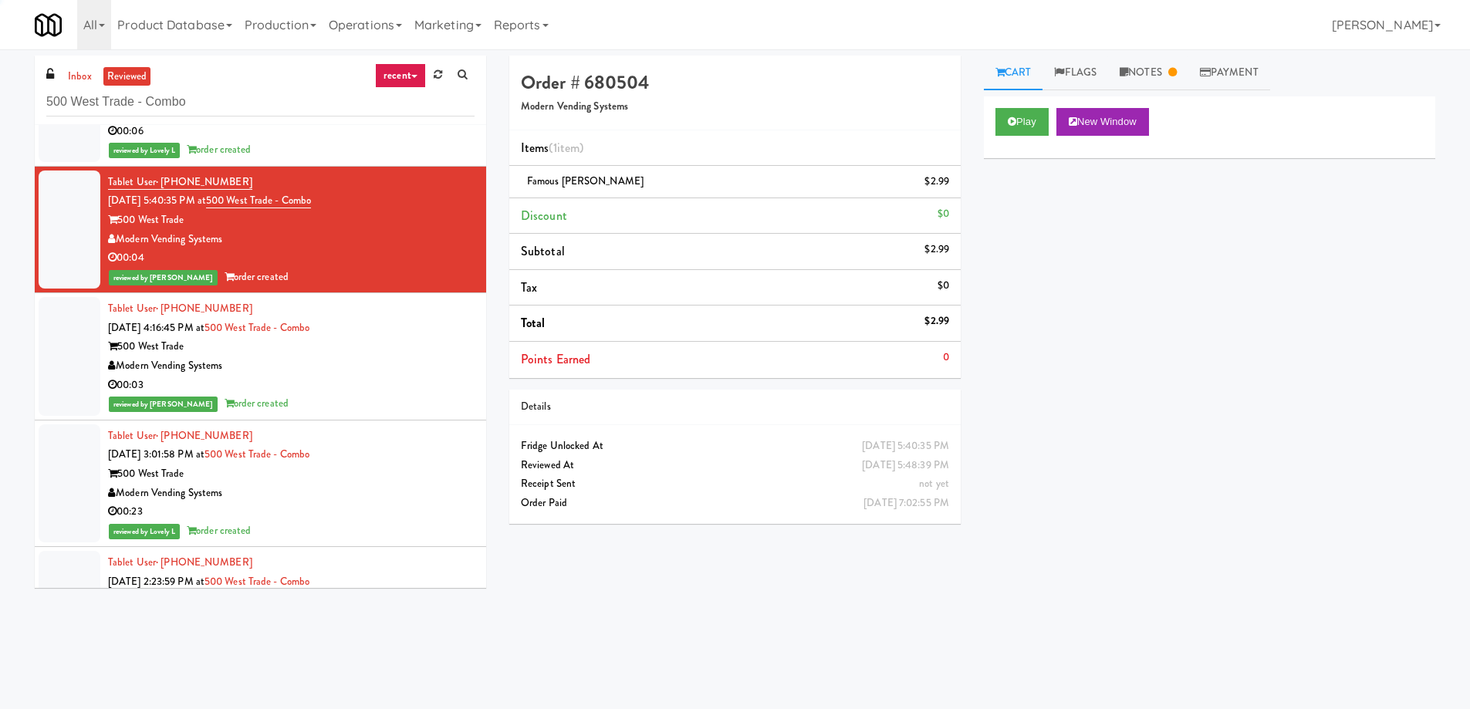
click at [1197, 66] on link "Payment" at bounding box center [1229, 73] width 82 height 35
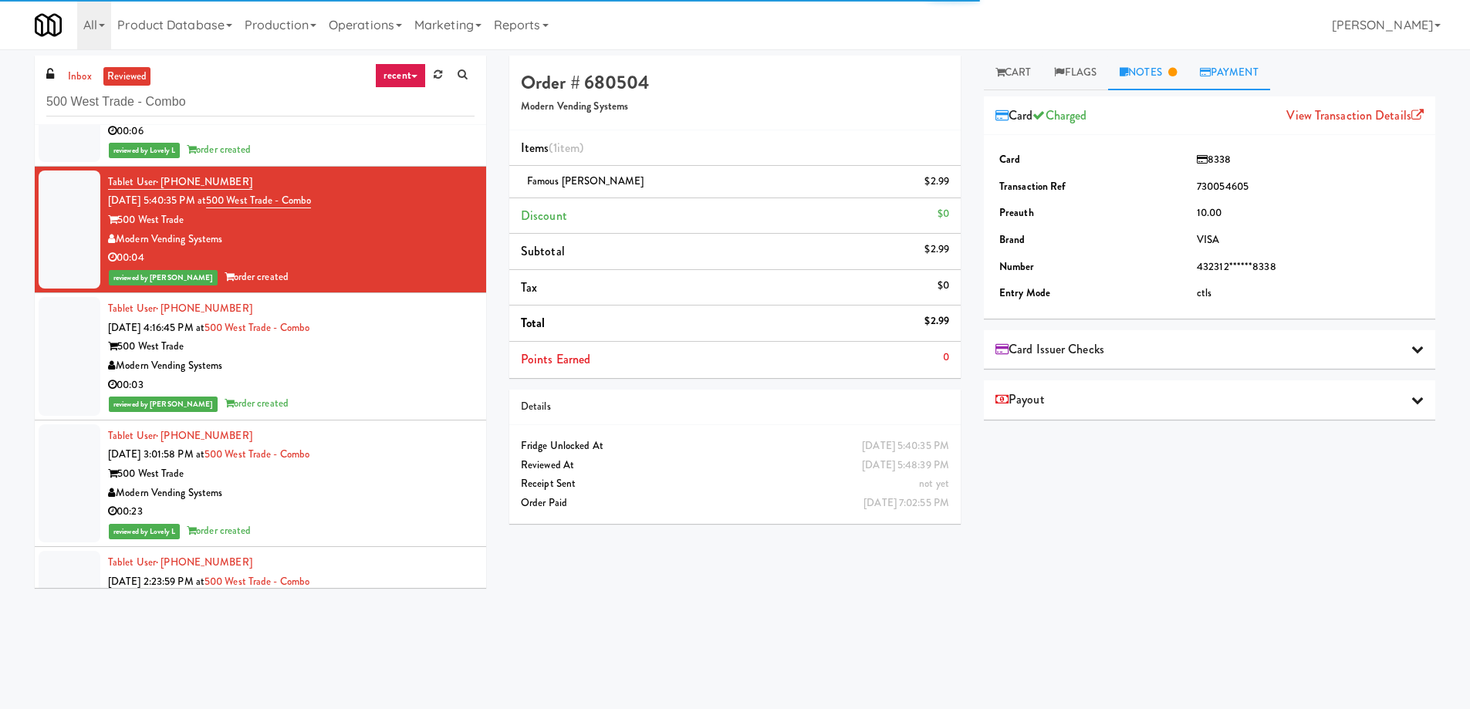
click at [1161, 73] on link "Notes" at bounding box center [1148, 73] width 80 height 35
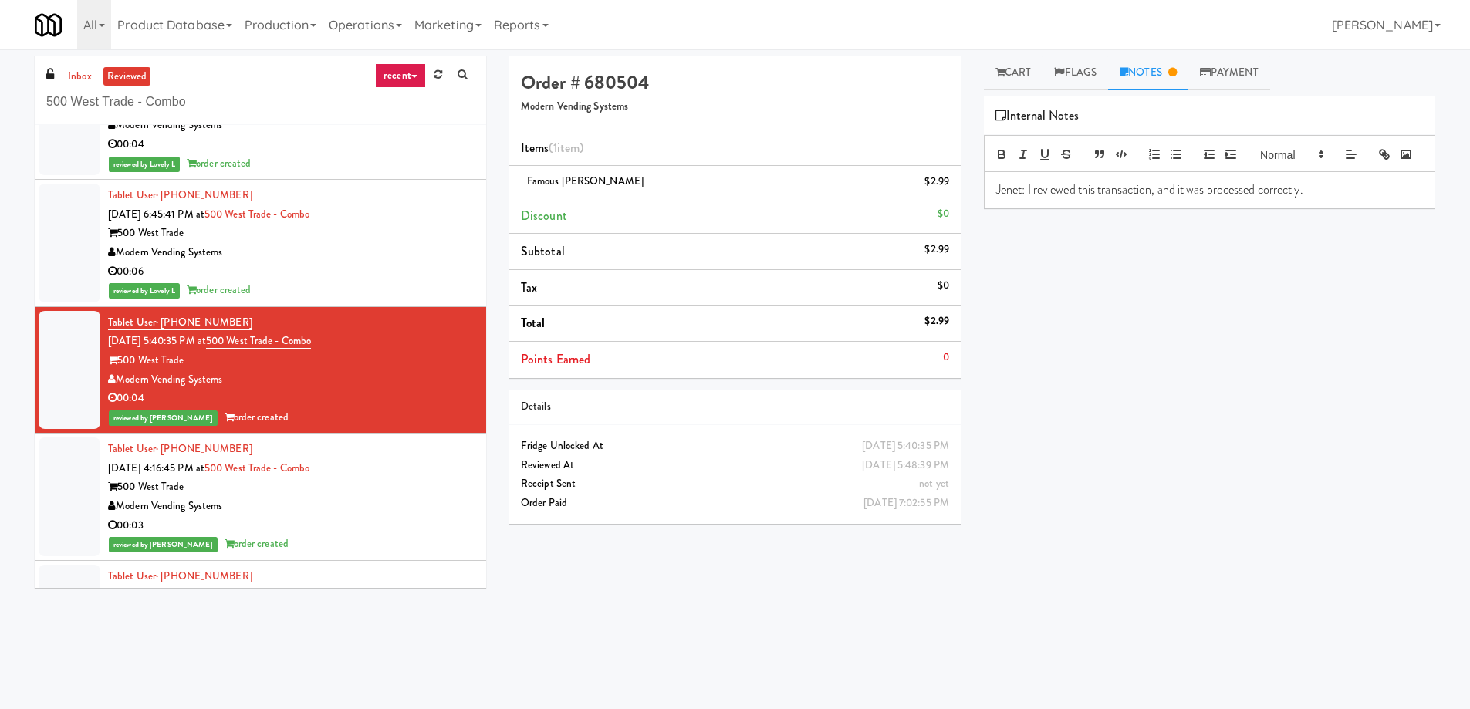
scroll to position [9455, 0]
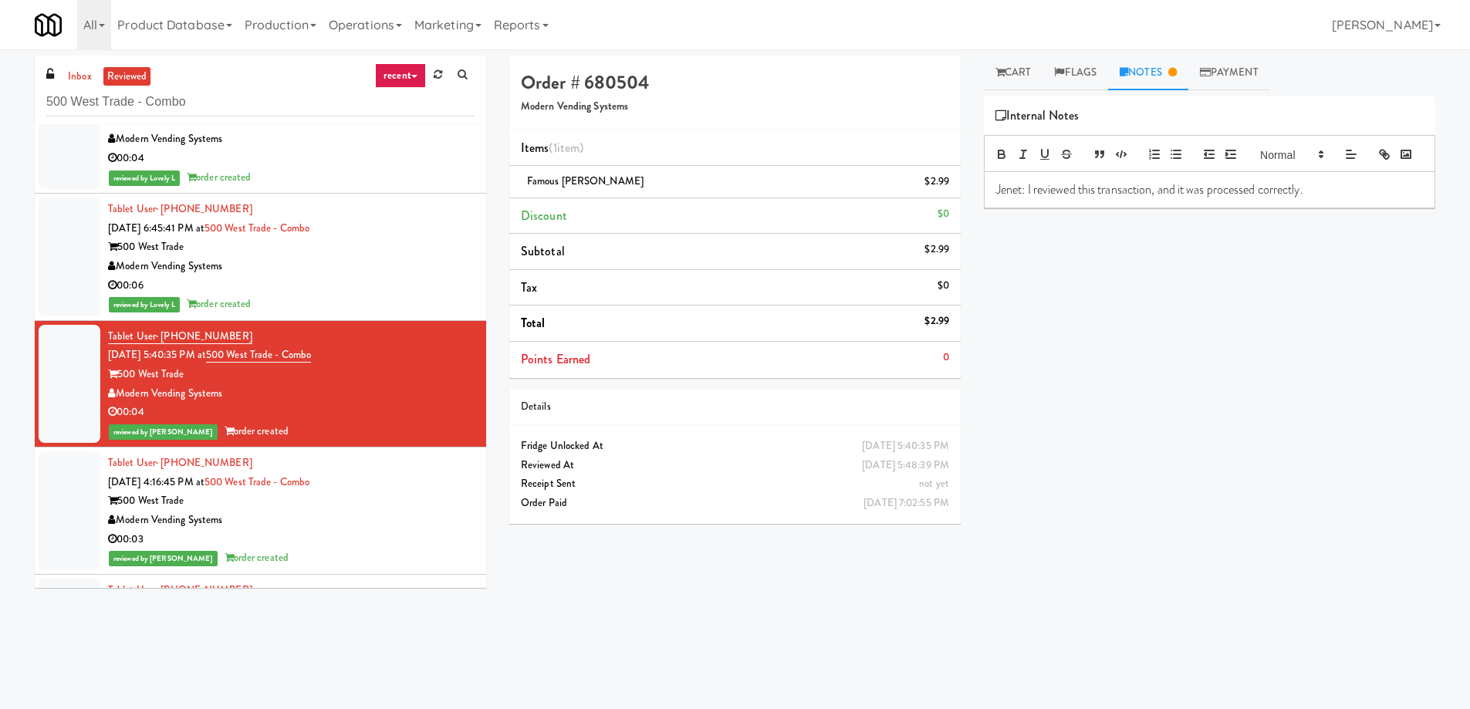
click at [404, 269] on div "Modern Vending Systems" at bounding box center [291, 266] width 367 height 19
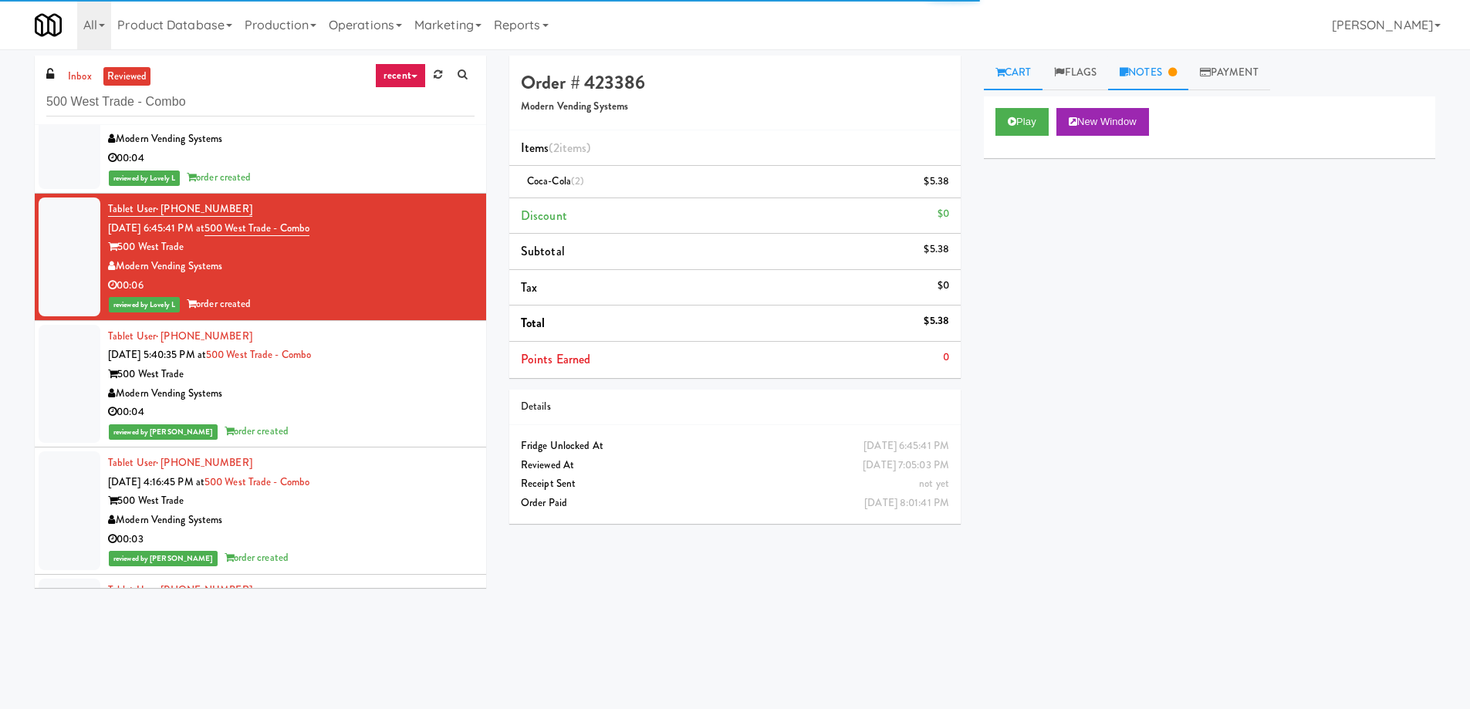
click at [1144, 82] on link "Notes" at bounding box center [1148, 73] width 80 height 35
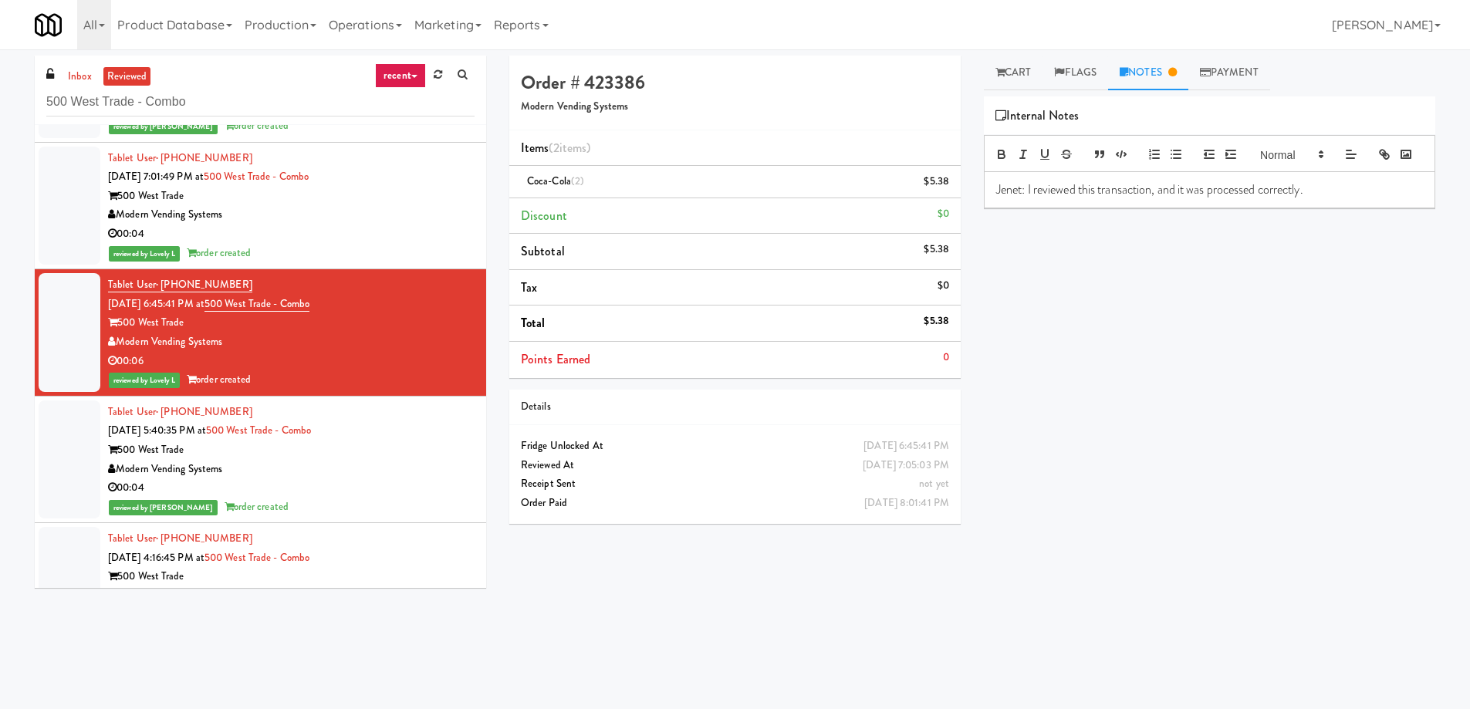
drag, startPoint x: 253, startPoint y: 467, endPoint x: 256, endPoint y: 477, distance: 10.5
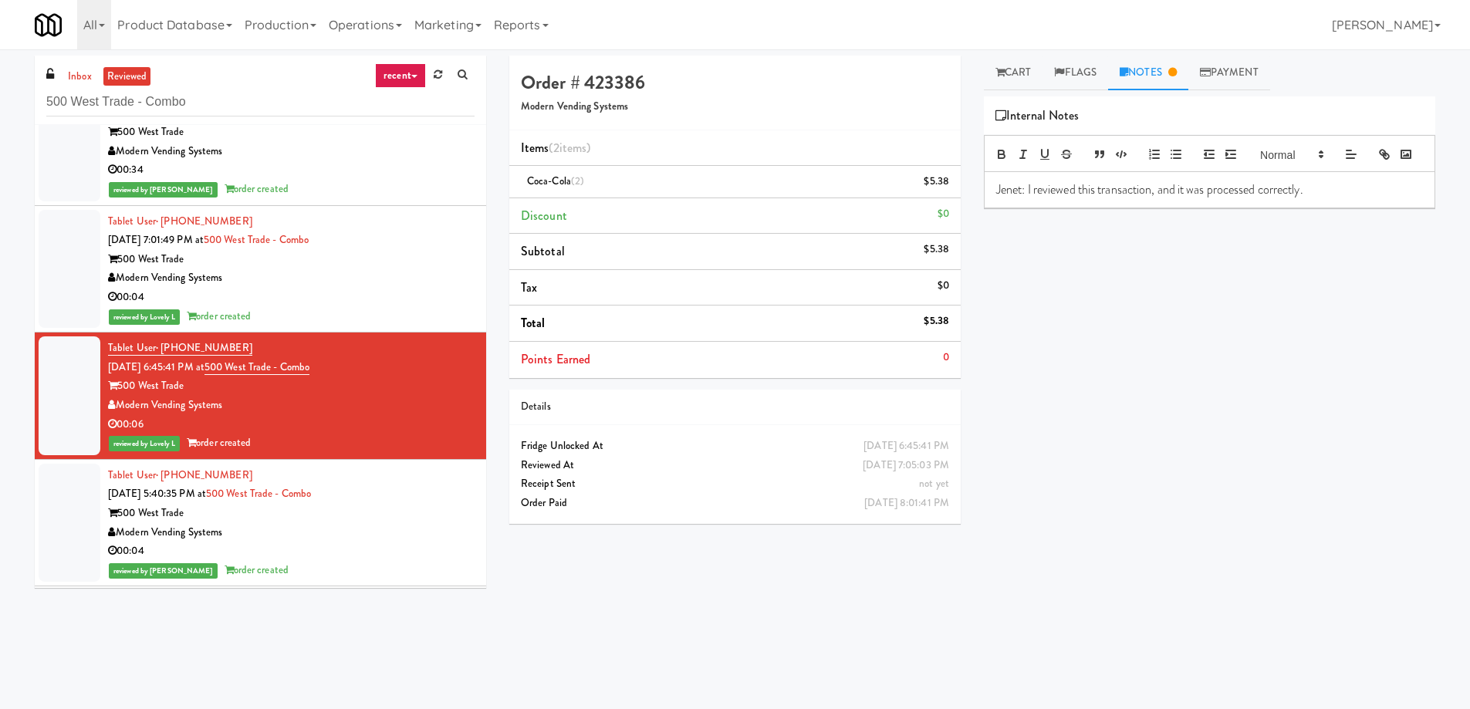
scroll to position [9301, 0]
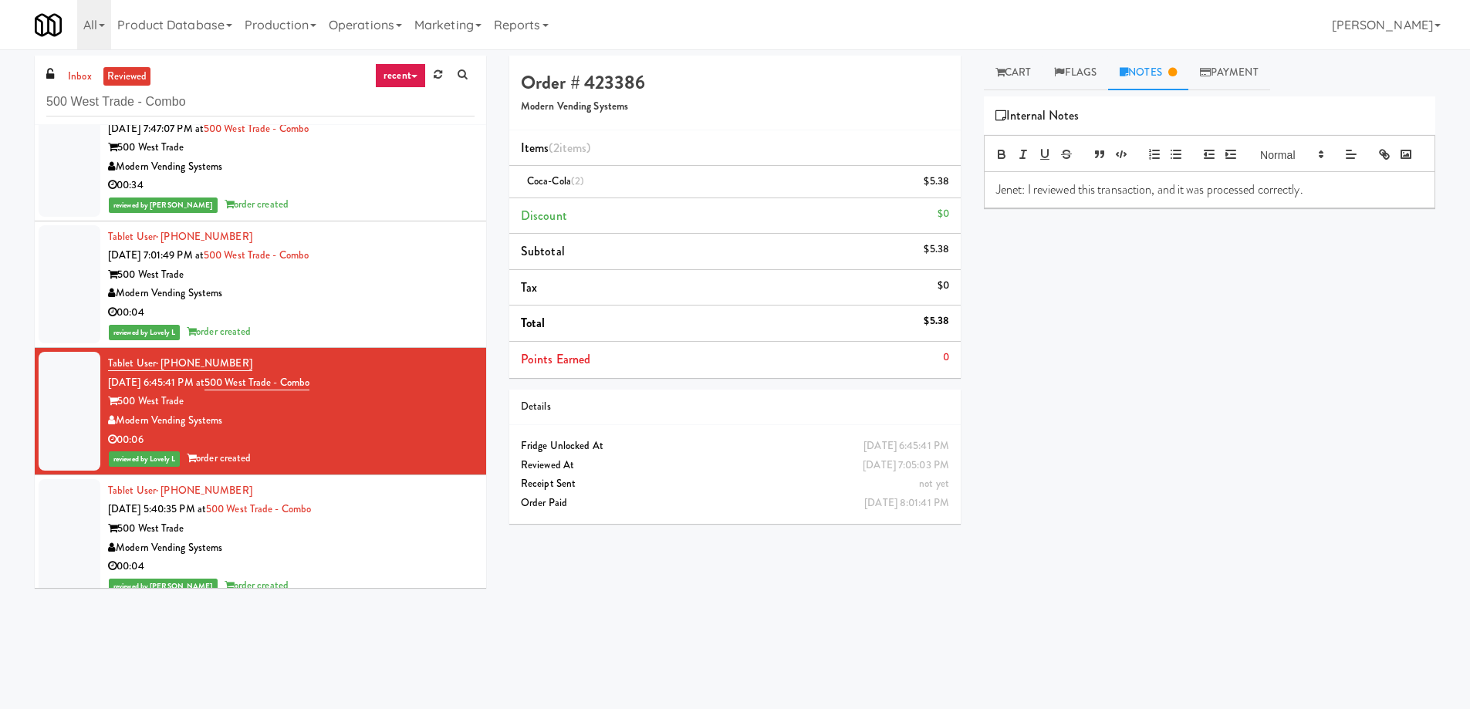
drag, startPoint x: 256, startPoint y: 477, endPoint x: 0, endPoint y: 295, distance: 314.3
click at [0, 295] on div "inbox reviewed recent all unclear take inventory issue suspicious failed recent…" at bounding box center [735, 366] width 1470 height 620
click at [409, 284] on div "Modern Vending Systems" at bounding box center [291, 293] width 367 height 19
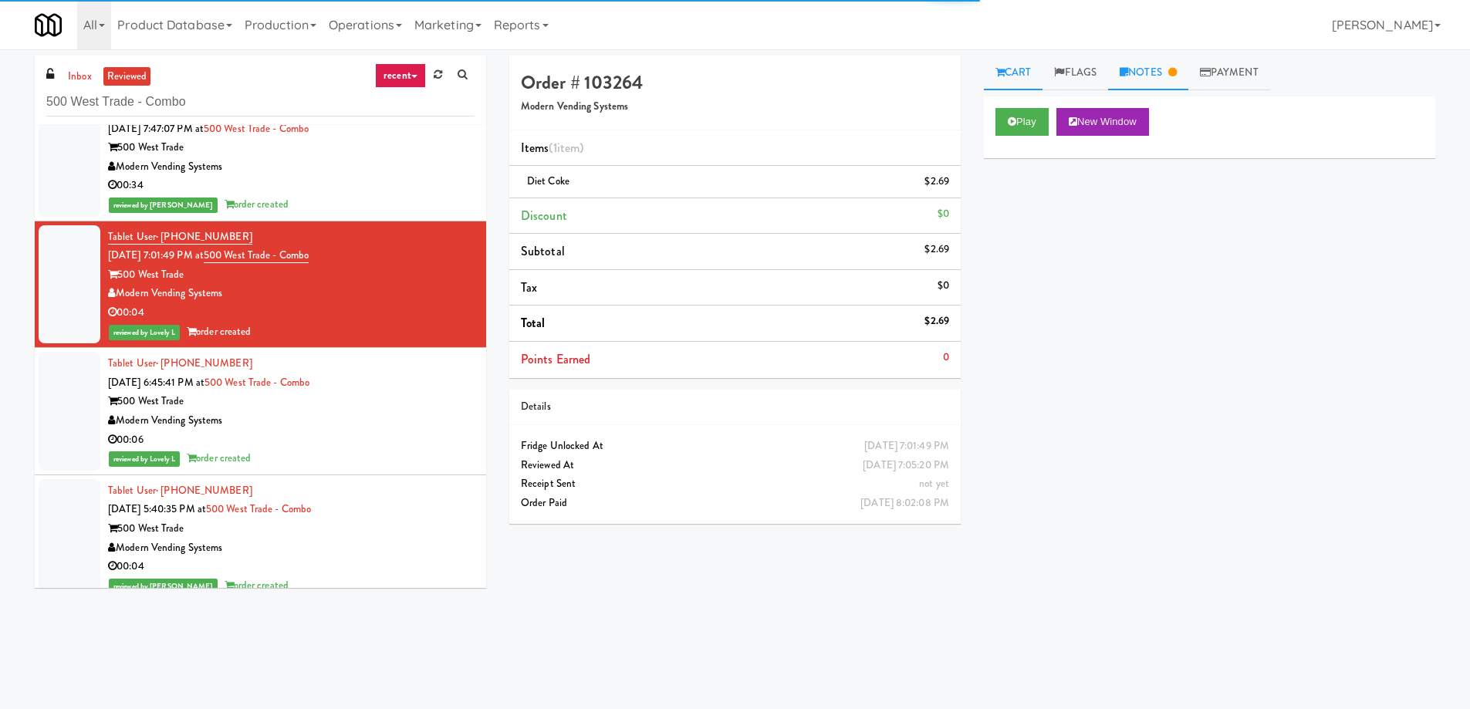
click at [1151, 81] on link "Notes" at bounding box center [1148, 73] width 80 height 35
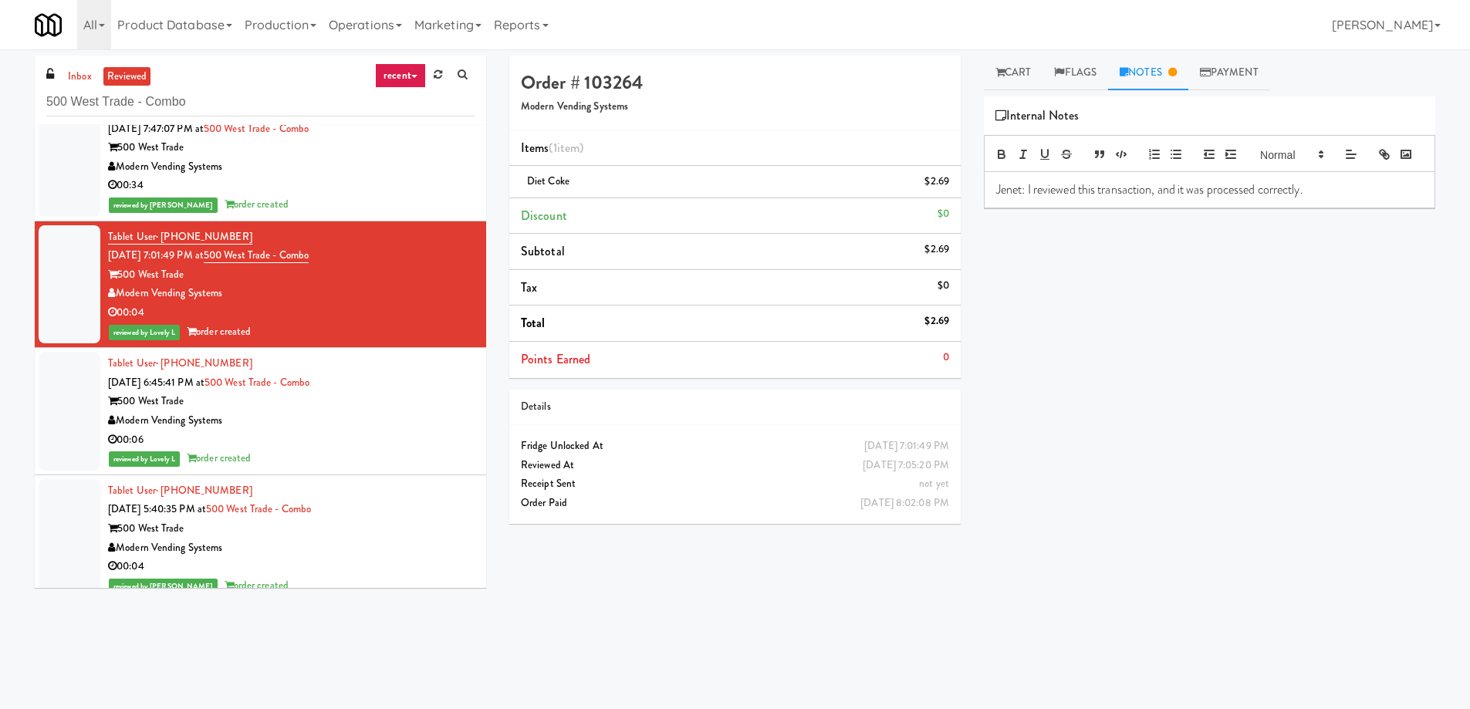
scroll to position [9224, 0]
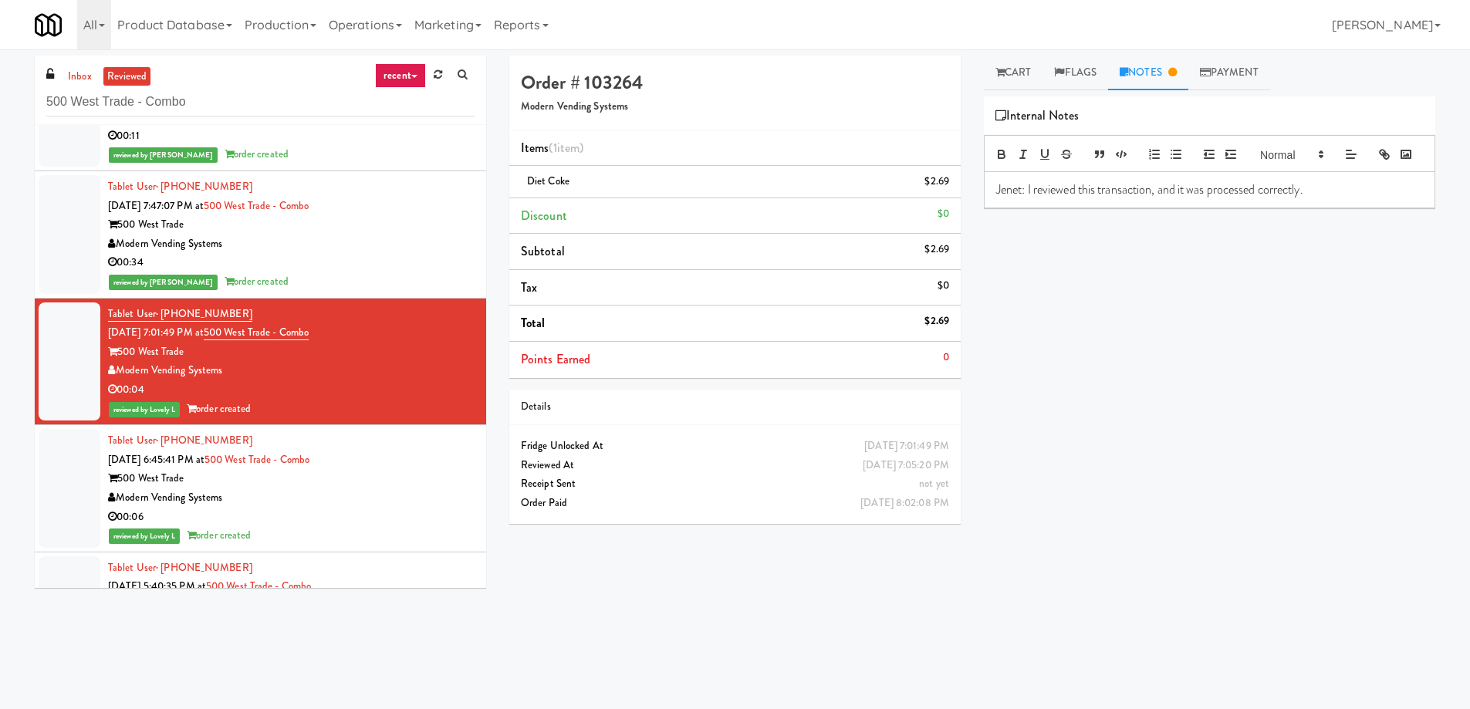
drag, startPoint x: 370, startPoint y: 270, endPoint x: 370, endPoint y: 284, distance: 13.9
click at [370, 270] on div "00:34" at bounding box center [291, 262] width 367 height 19
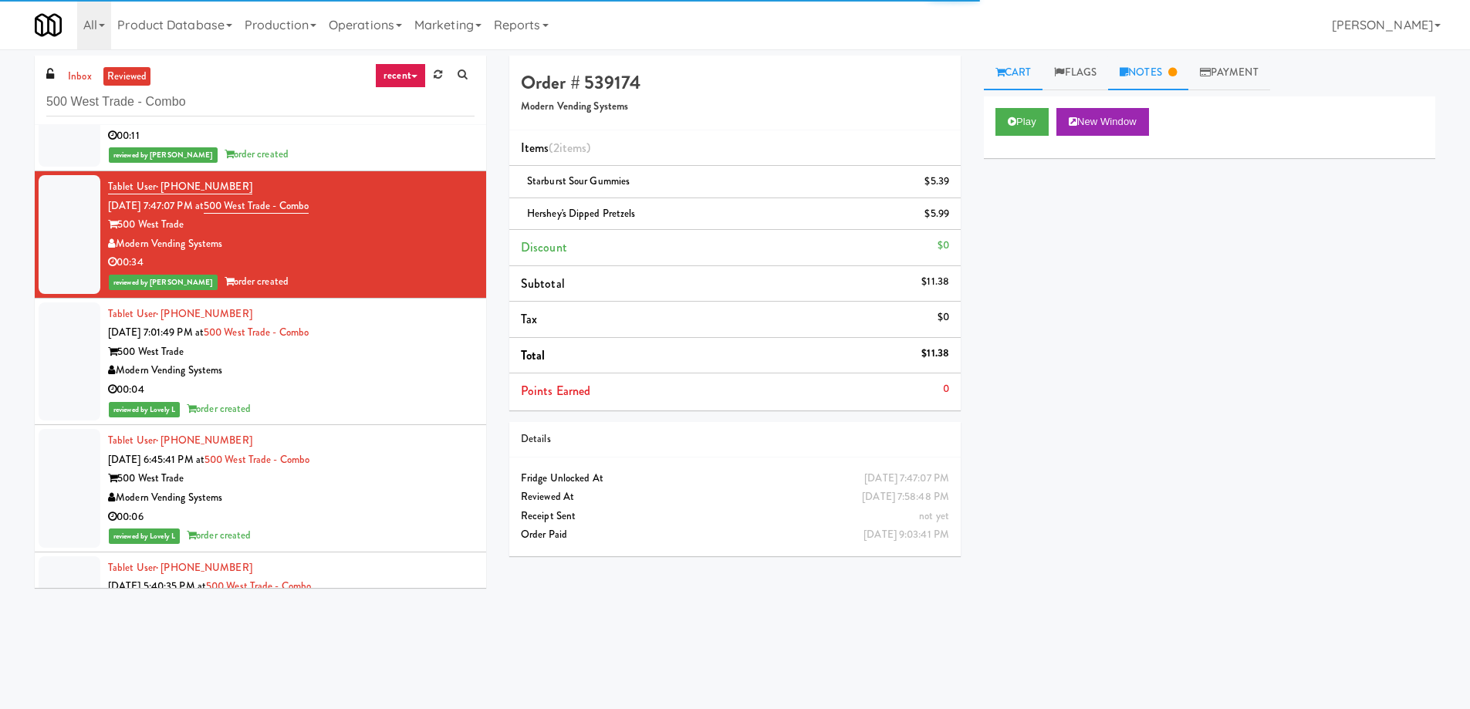
click at [1159, 60] on link "Notes" at bounding box center [1148, 73] width 80 height 35
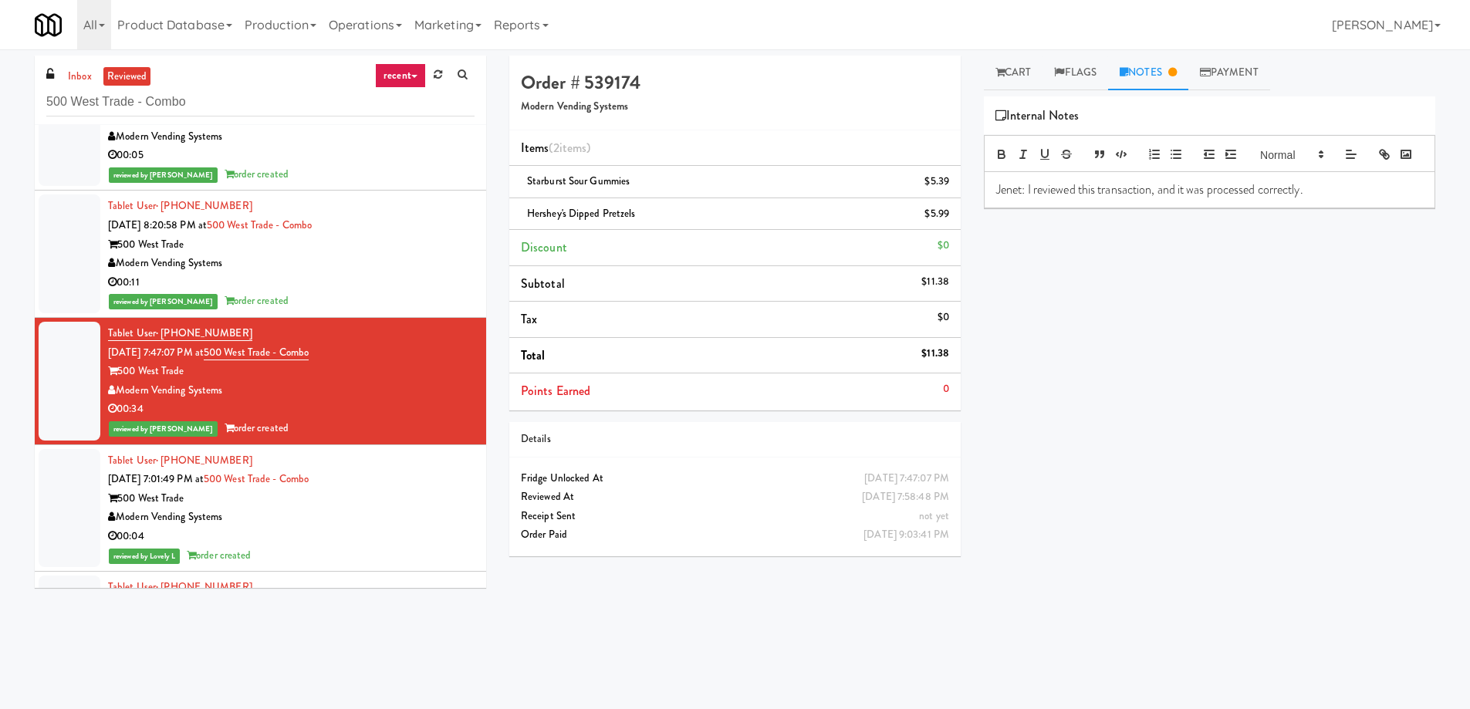
scroll to position [9070, 0]
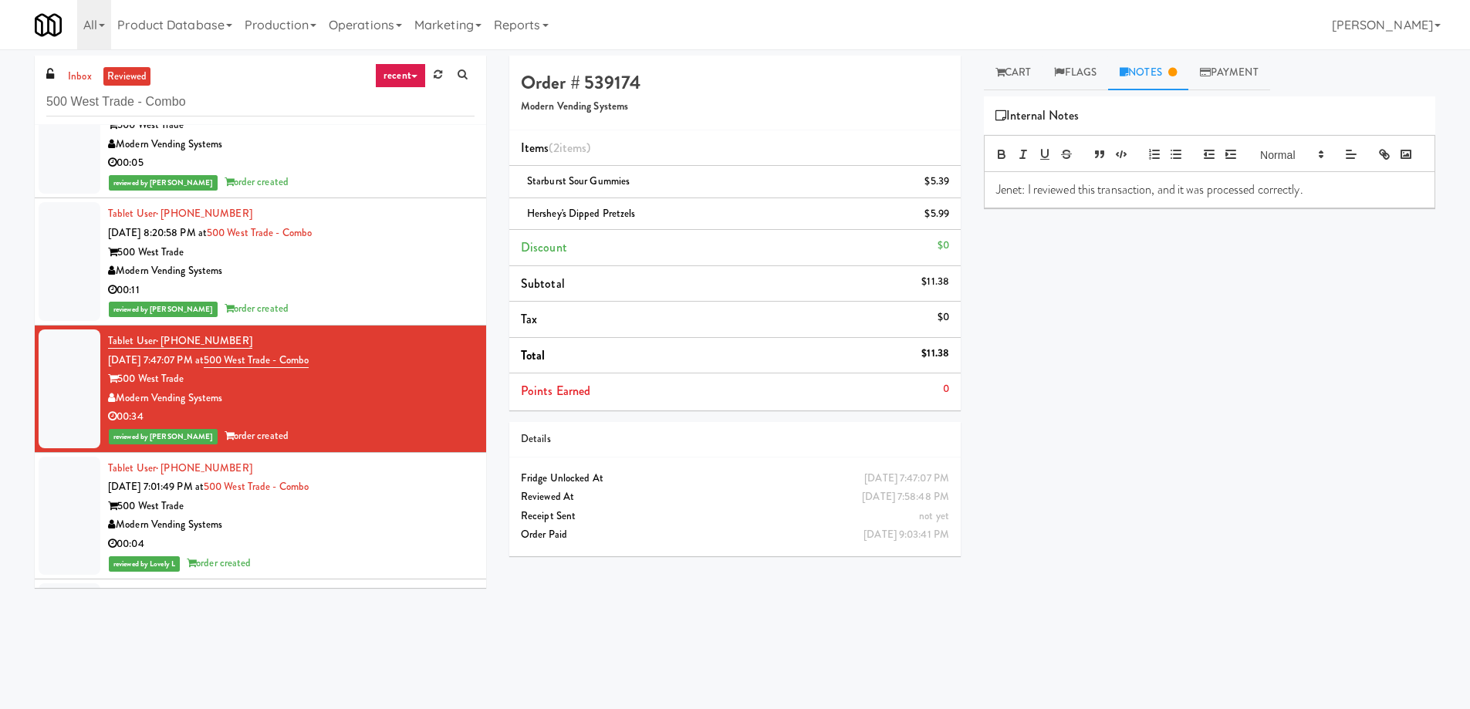
click at [385, 270] on div "Modern Vending Systems" at bounding box center [291, 271] width 367 height 19
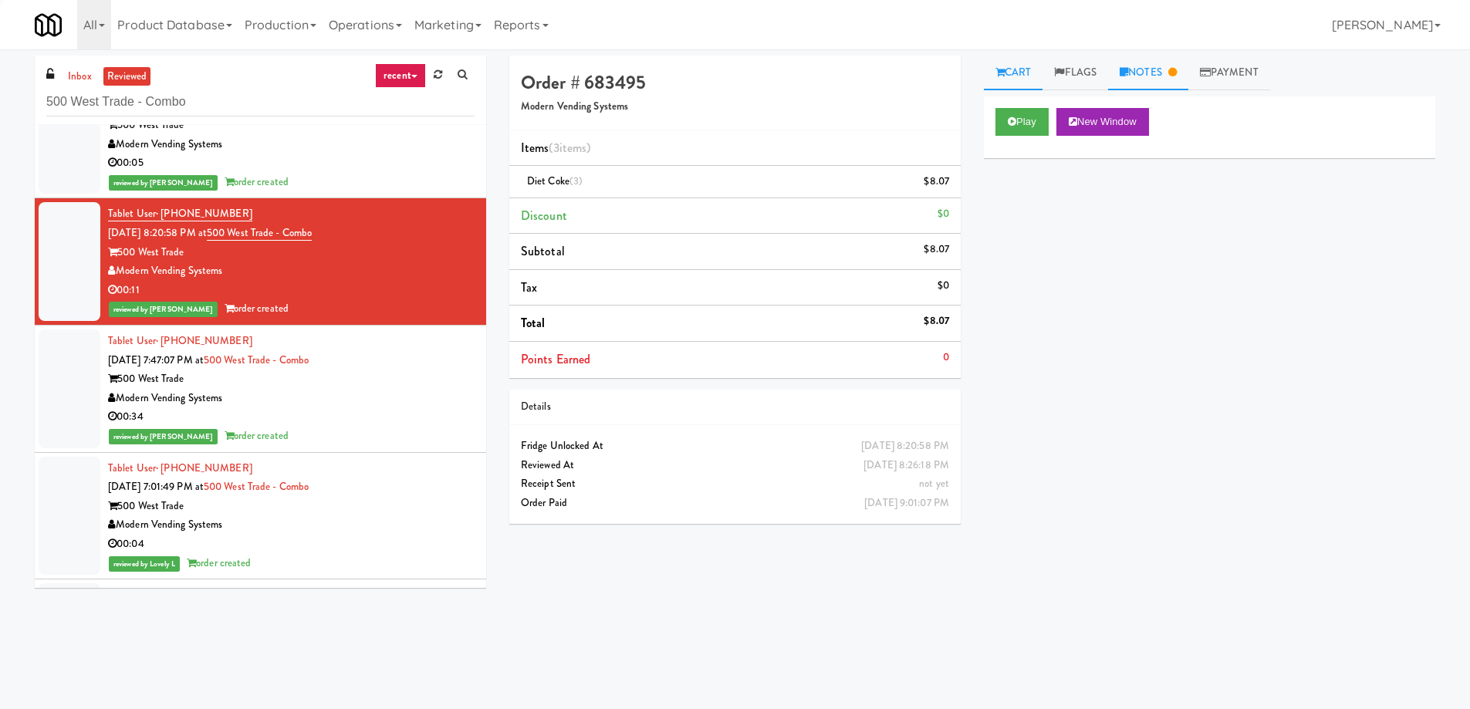
click at [1161, 69] on link "Notes" at bounding box center [1148, 73] width 80 height 35
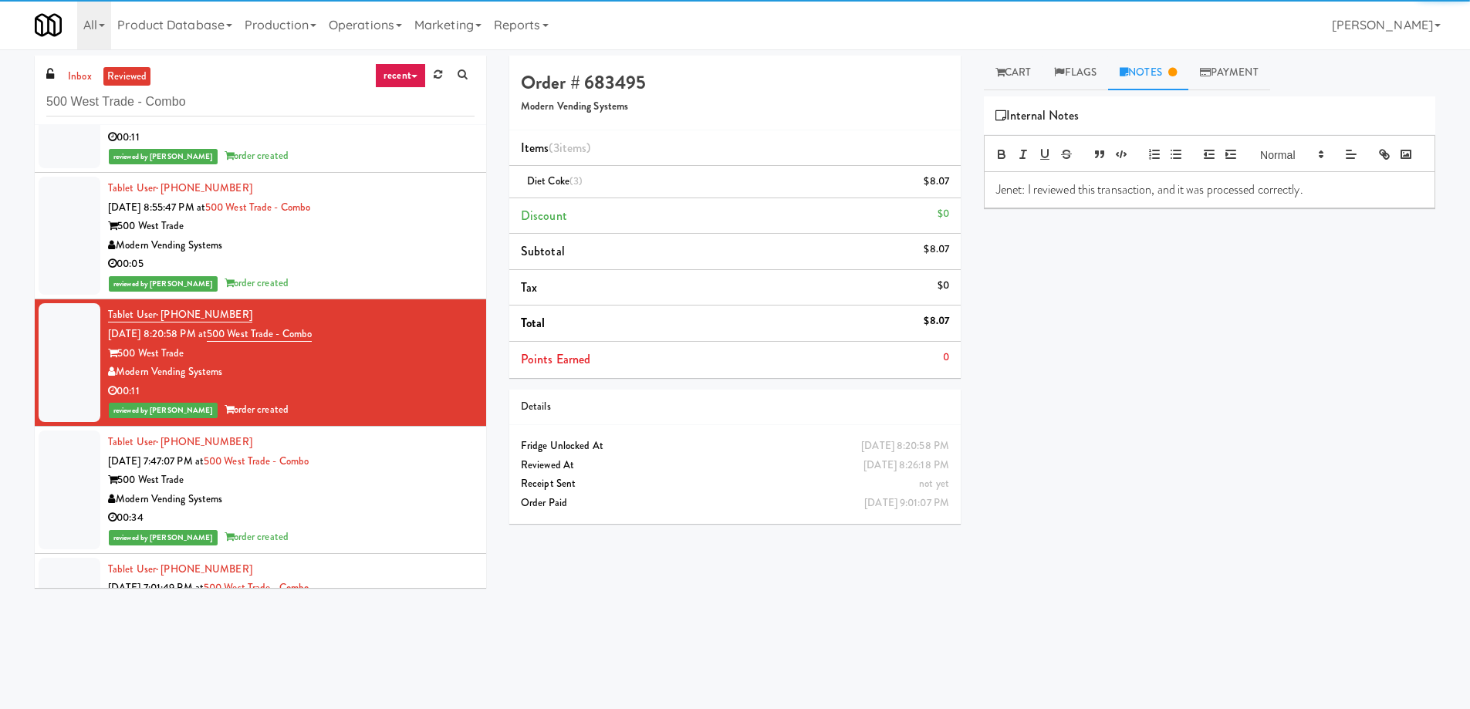
scroll to position [8915, 0]
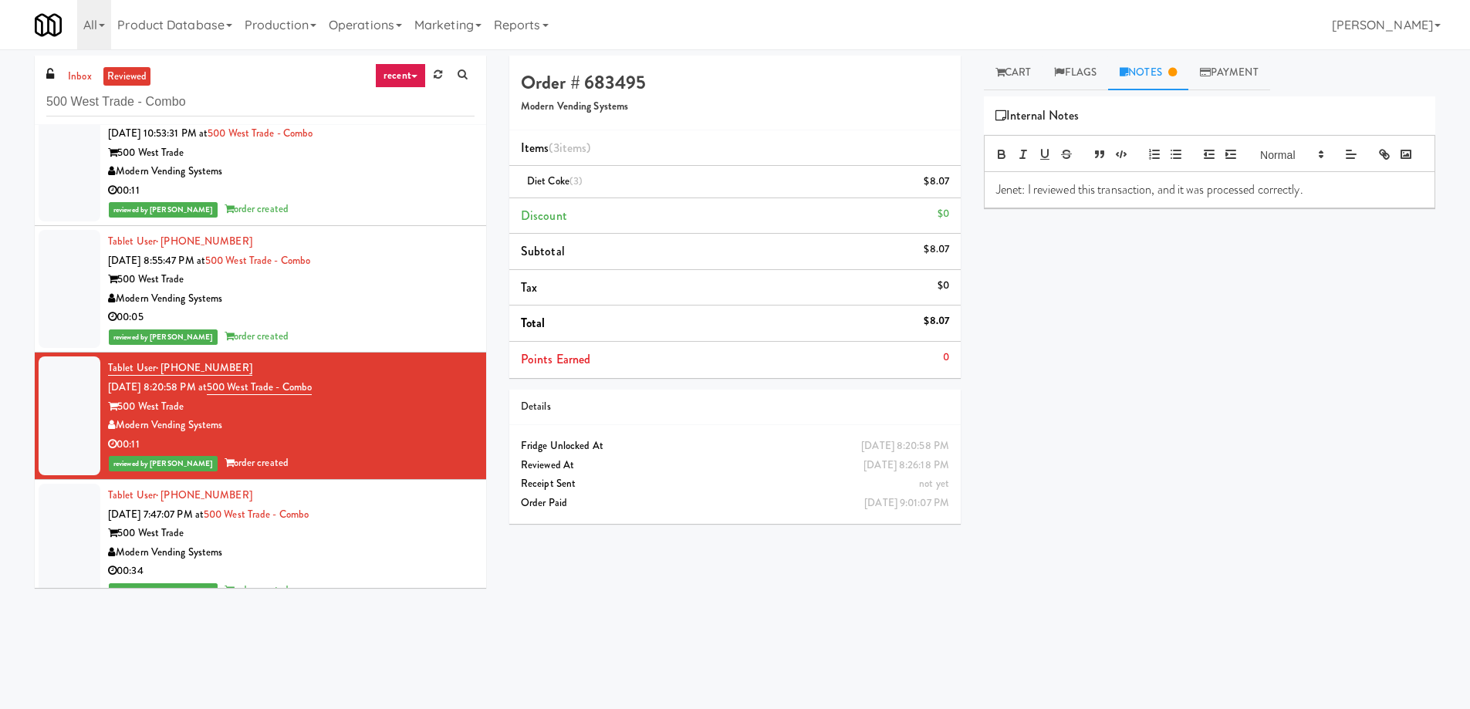
click at [414, 297] on div "Modern Vending Systems" at bounding box center [291, 298] width 367 height 19
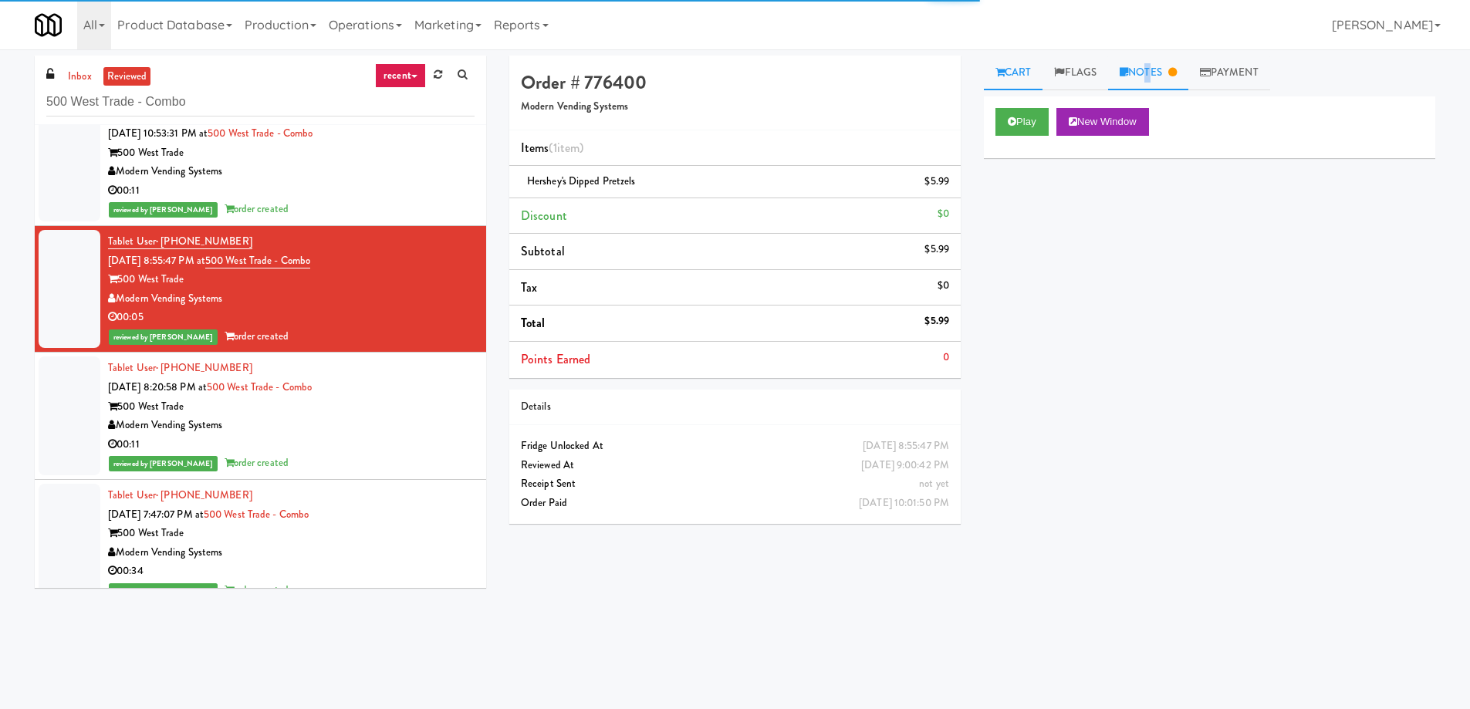
click at [1149, 60] on link "Notes" at bounding box center [1148, 73] width 80 height 35
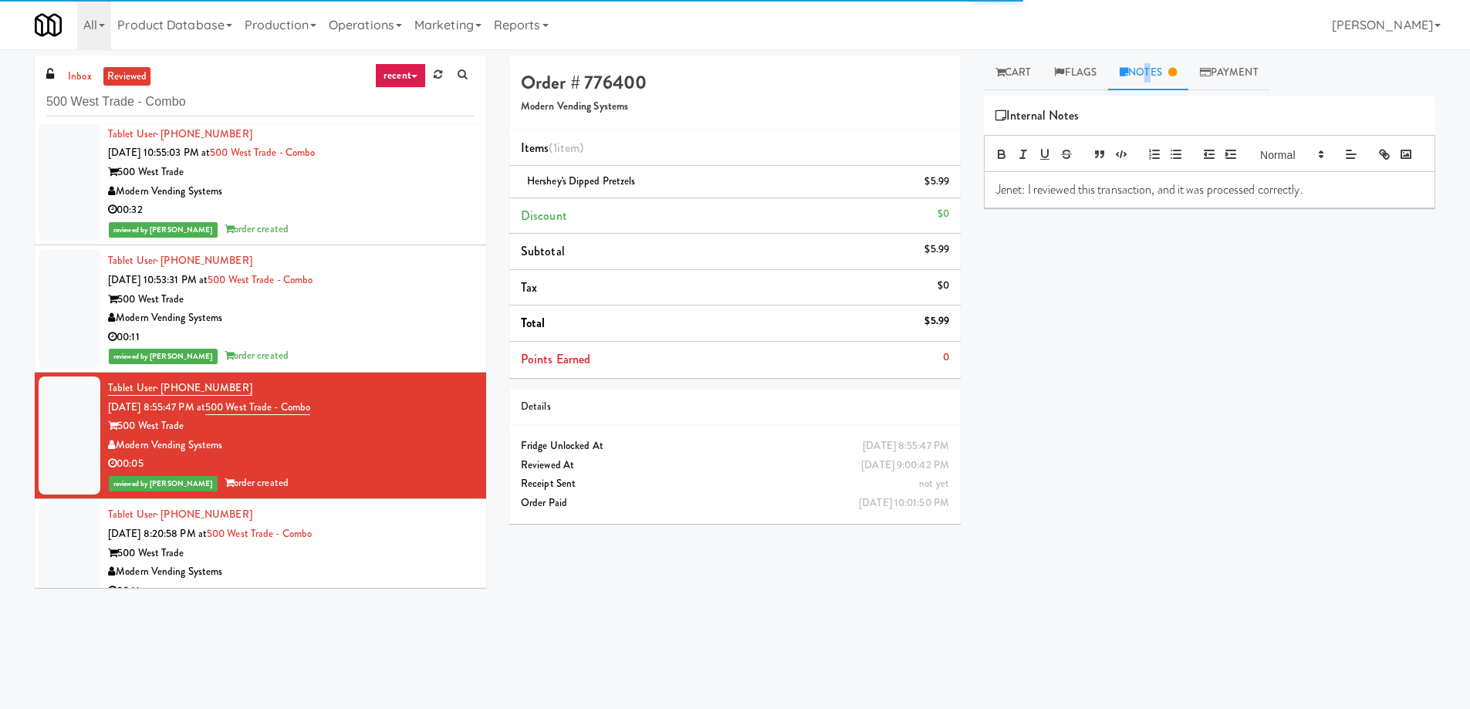
scroll to position [8761, 0]
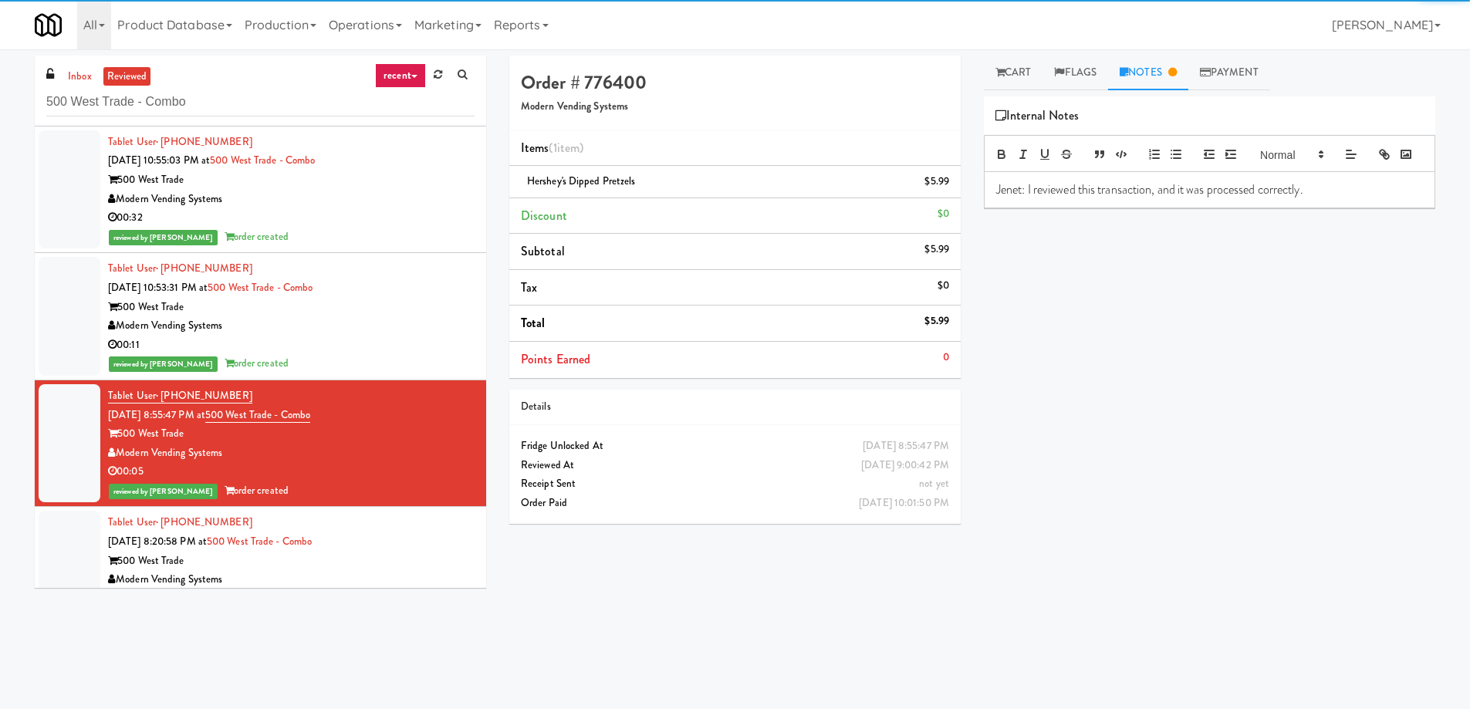
click at [419, 289] on div "Tablet User · (404) 374-4999 [DATE] 10:53:31 PM at 500 West Trade - Combo 500 W…" at bounding box center [291, 316] width 367 height 114
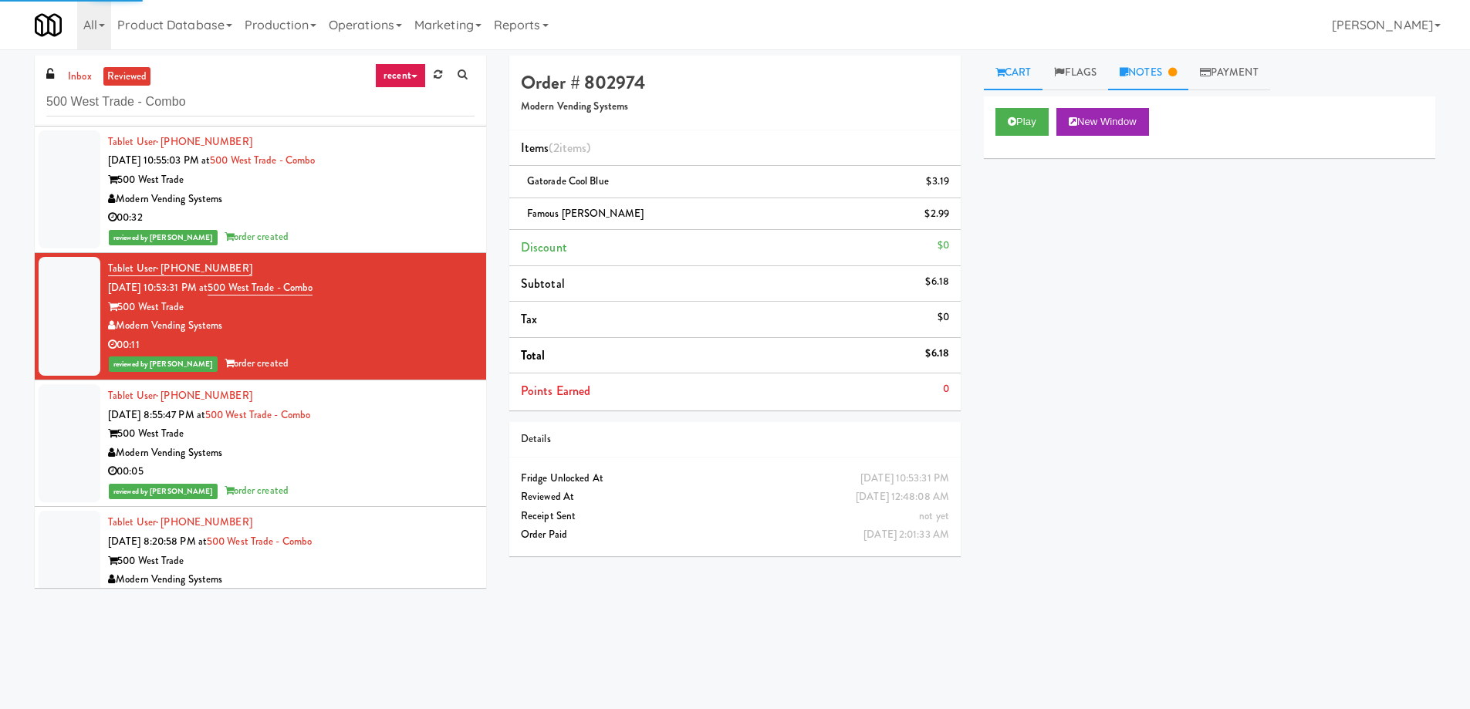
click at [1154, 76] on link "Notes" at bounding box center [1148, 73] width 80 height 35
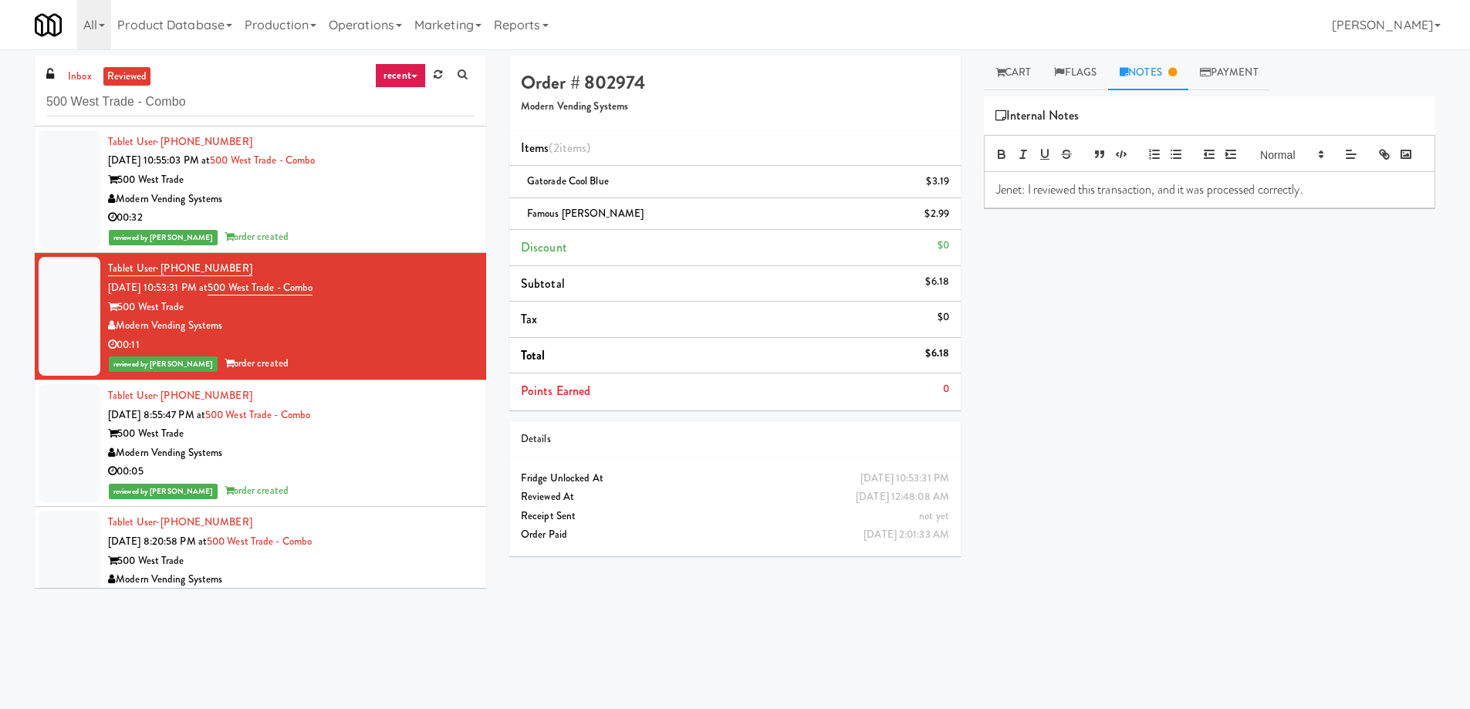
click at [456, 206] on div "Modern Vending Systems" at bounding box center [291, 199] width 367 height 19
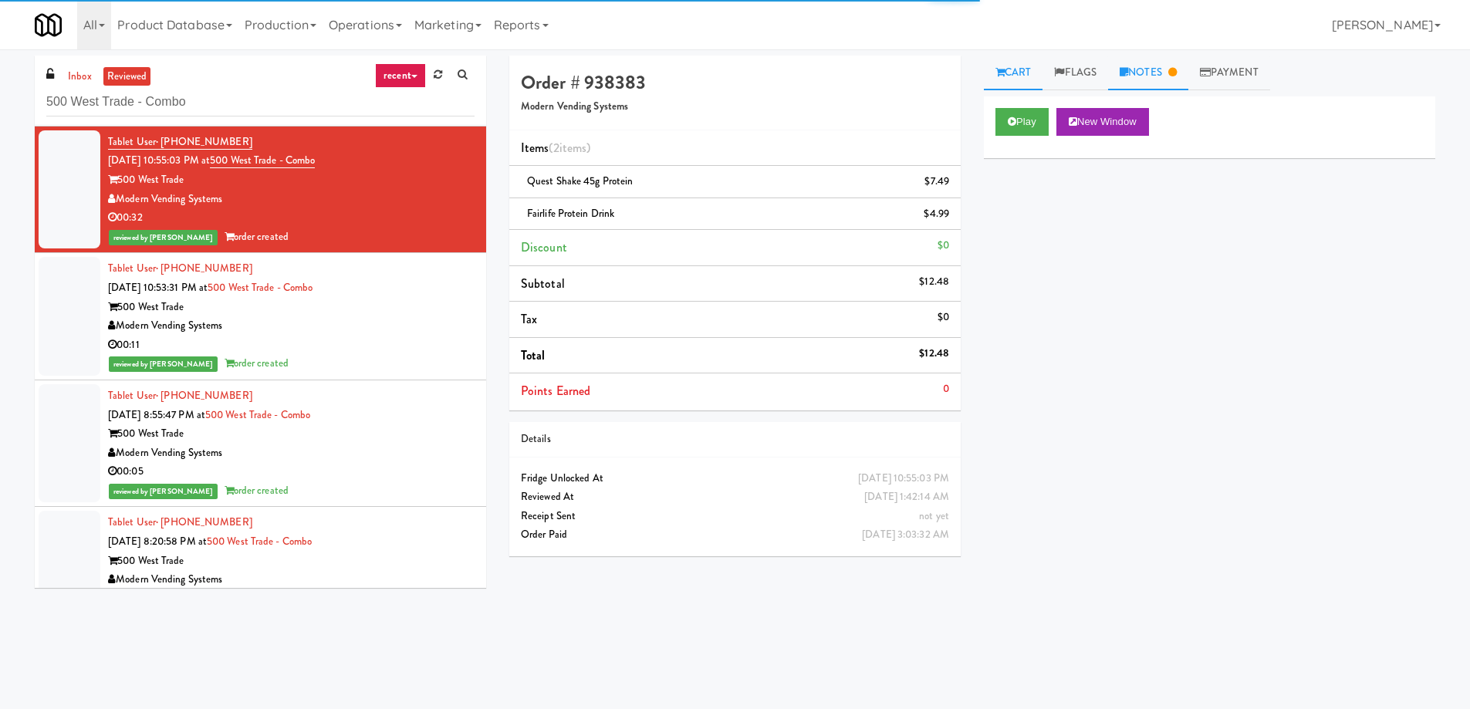
click at [1147, 73] on link "Notes" at bounding box center [1148, 73] width 80 height 35
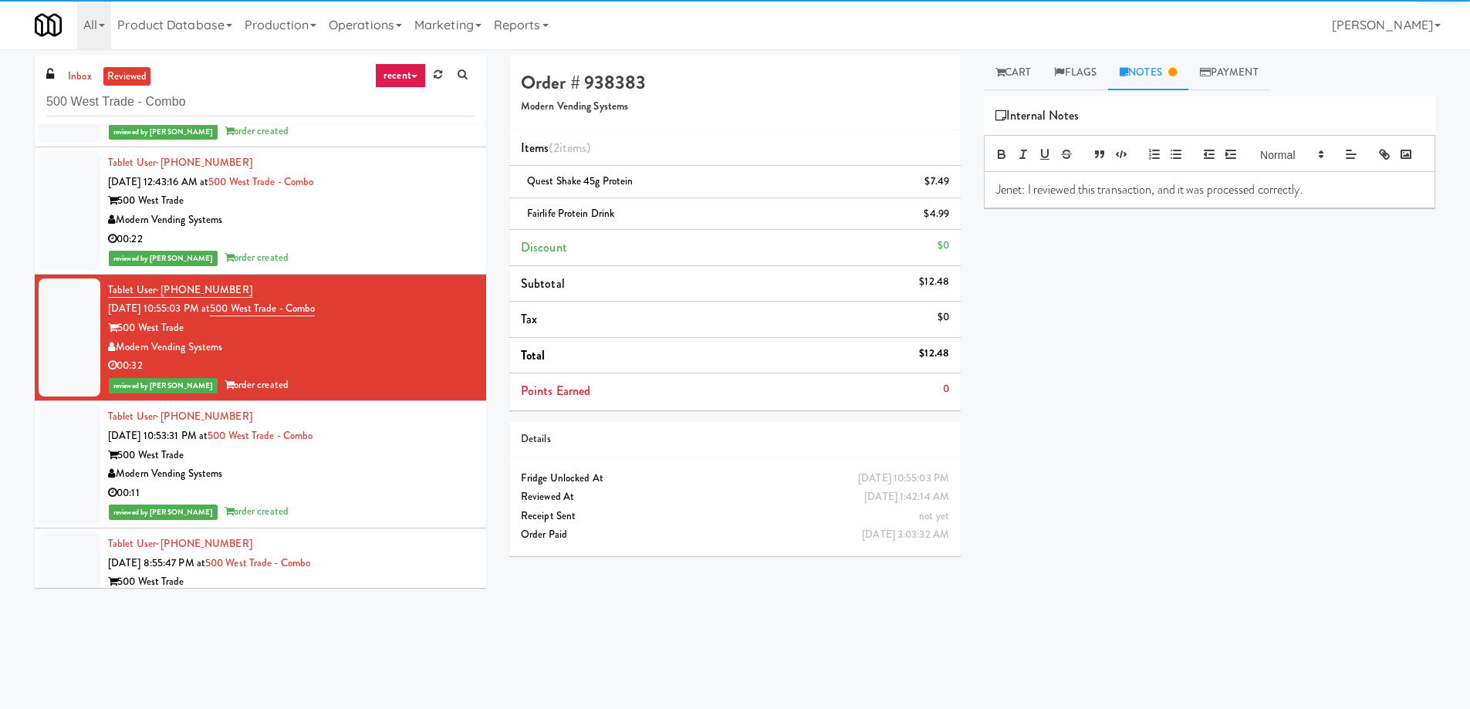
scroll to position [8607, 0]
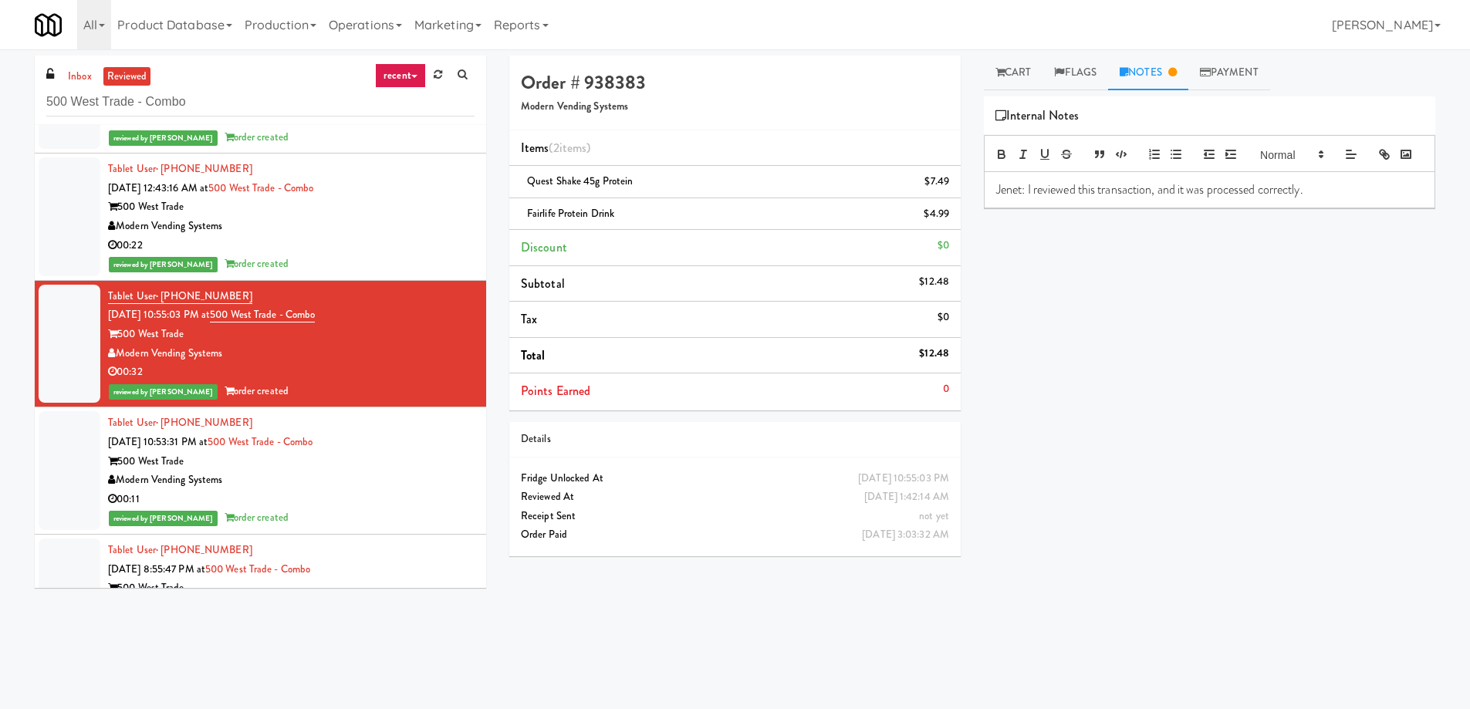
click at [422, 226] on div "Modern Vending Systems" at bounding box center [291, 226] width 367 height 19
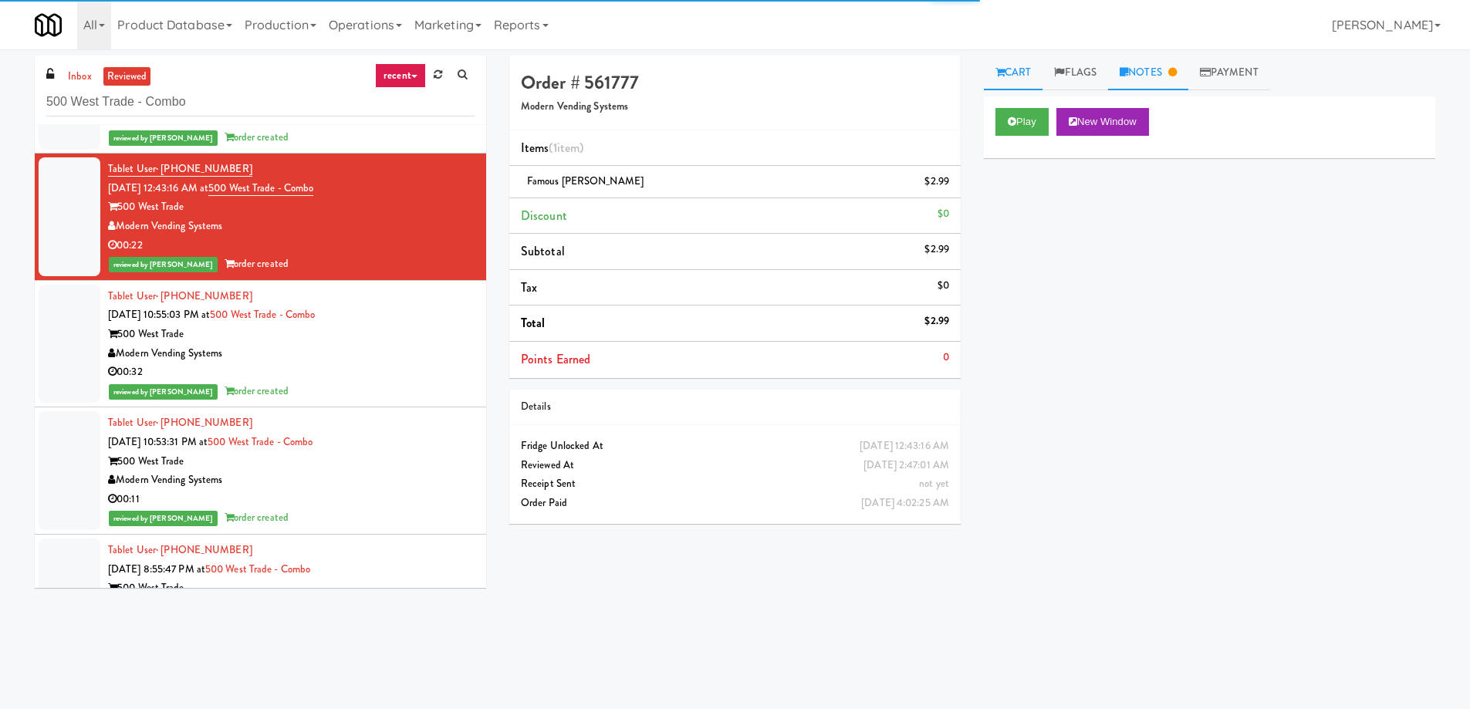
click at [1181, 65] on link "Notes" at bounding box center [1148, 73] width 80 height 35
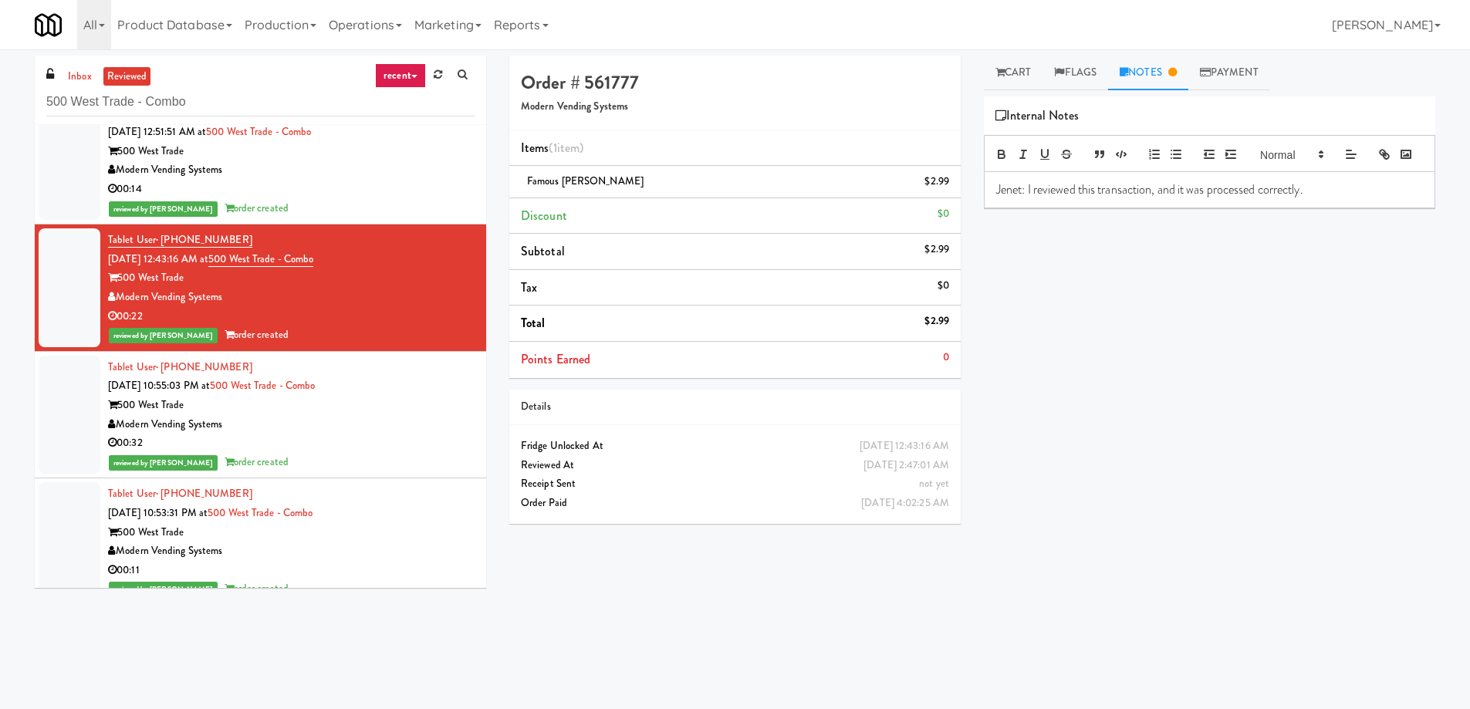
scroll to position [8529, 0]
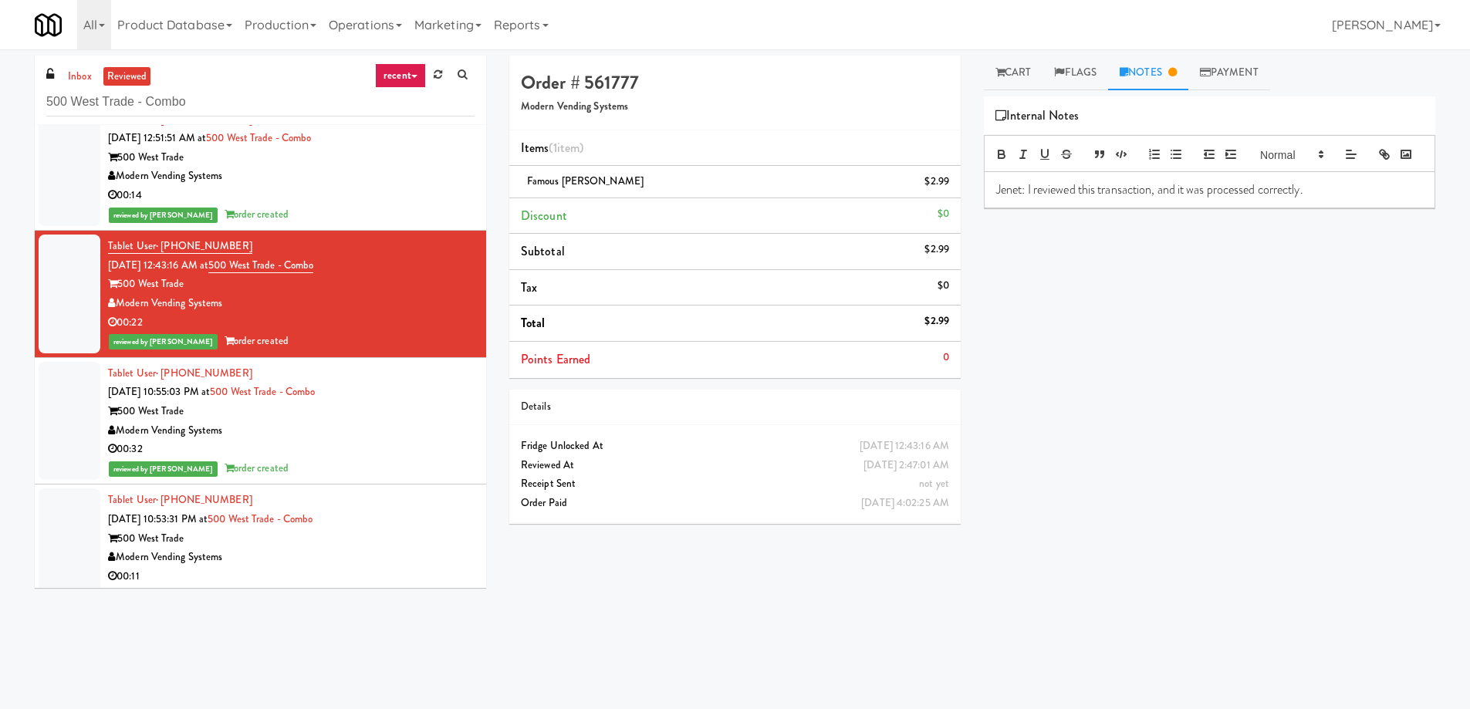
click at [384, 196] on div "00:14" at bounding box center [291, 195] width 367 height 19
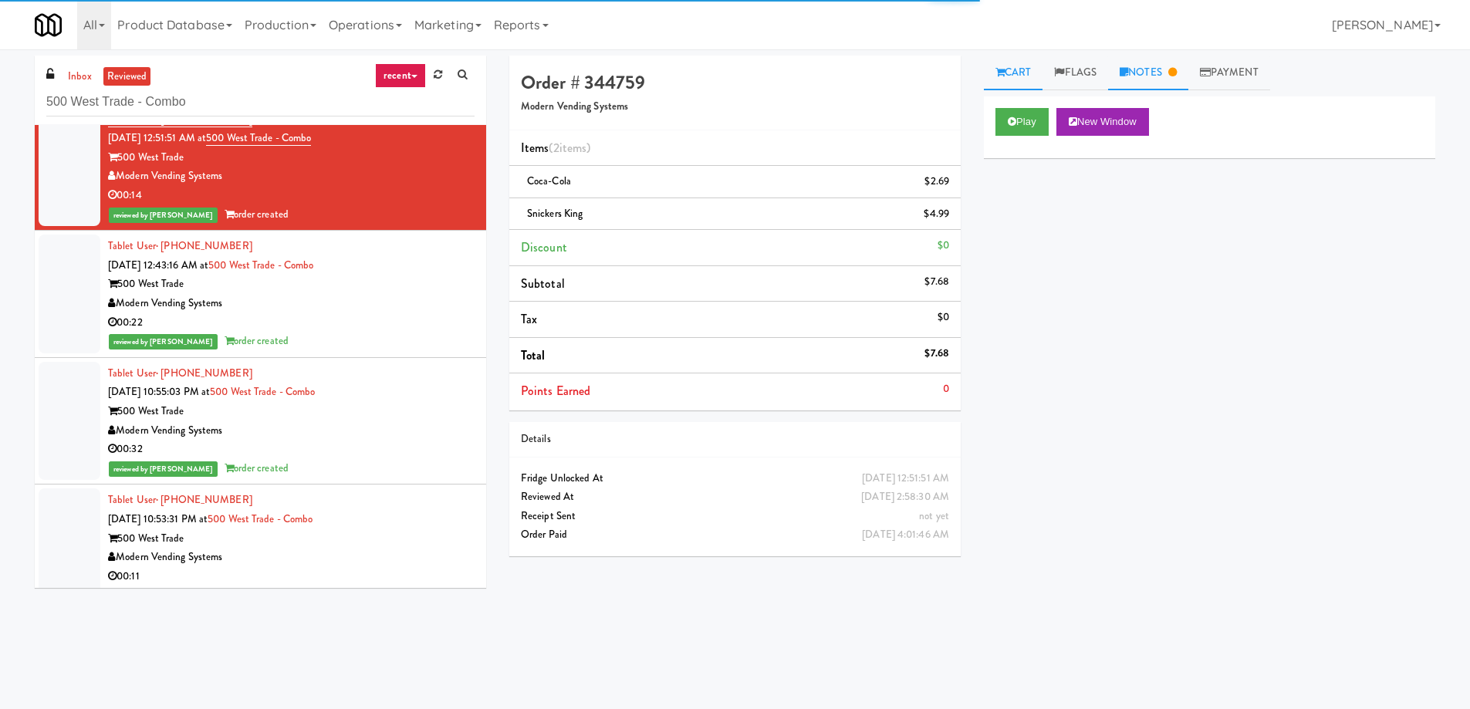
click at [1175, 74] on icon at bounding box center [1172, 72] width 8 height 10
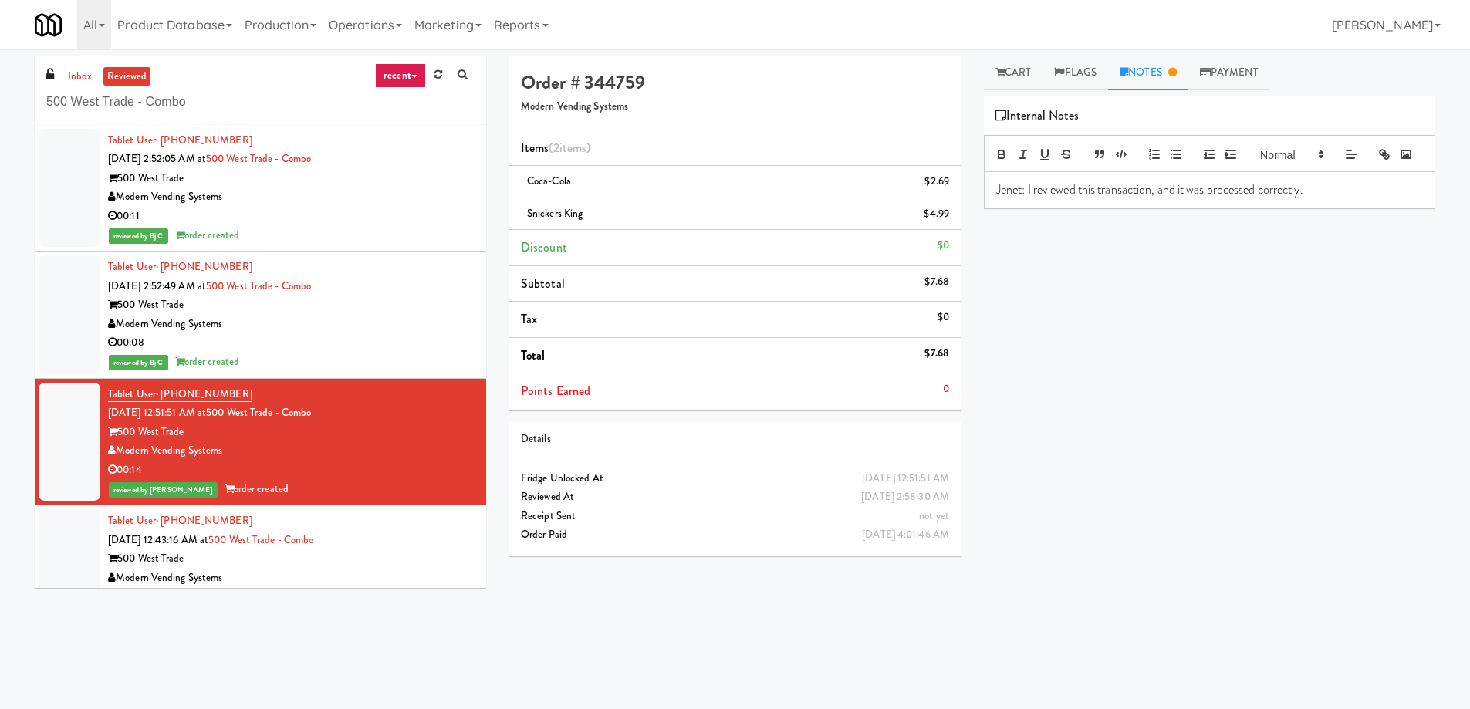
scroll to position [8279, 0]
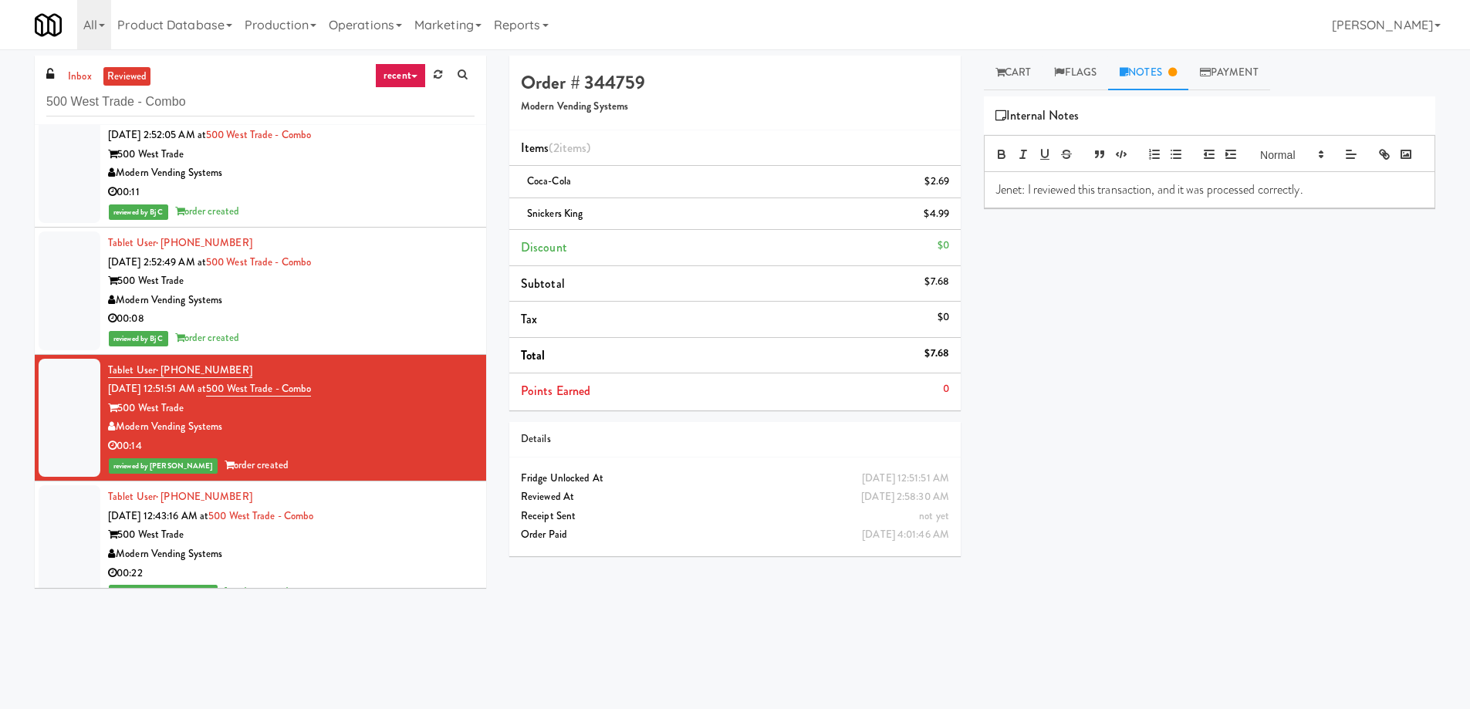
click at [431, 247] on div "Tablet User · (980) 800-3414 [DATE] 2:52:49 AM at 500 West Trade - Combo 500 We…" at bounding box center [291, 291] width 367 height 114
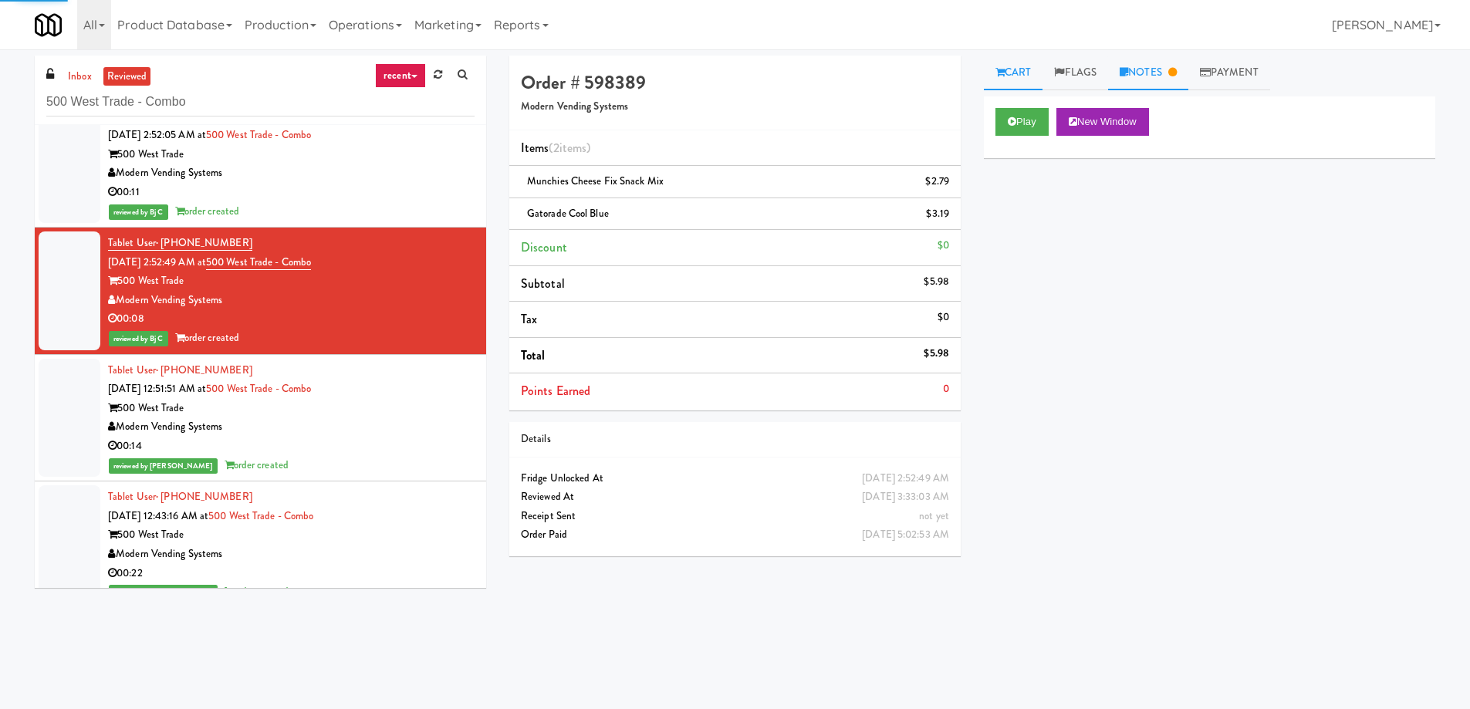
click at [1170, 73] on link "Notes" at bounding box center [1148, 73] width 80 height 35
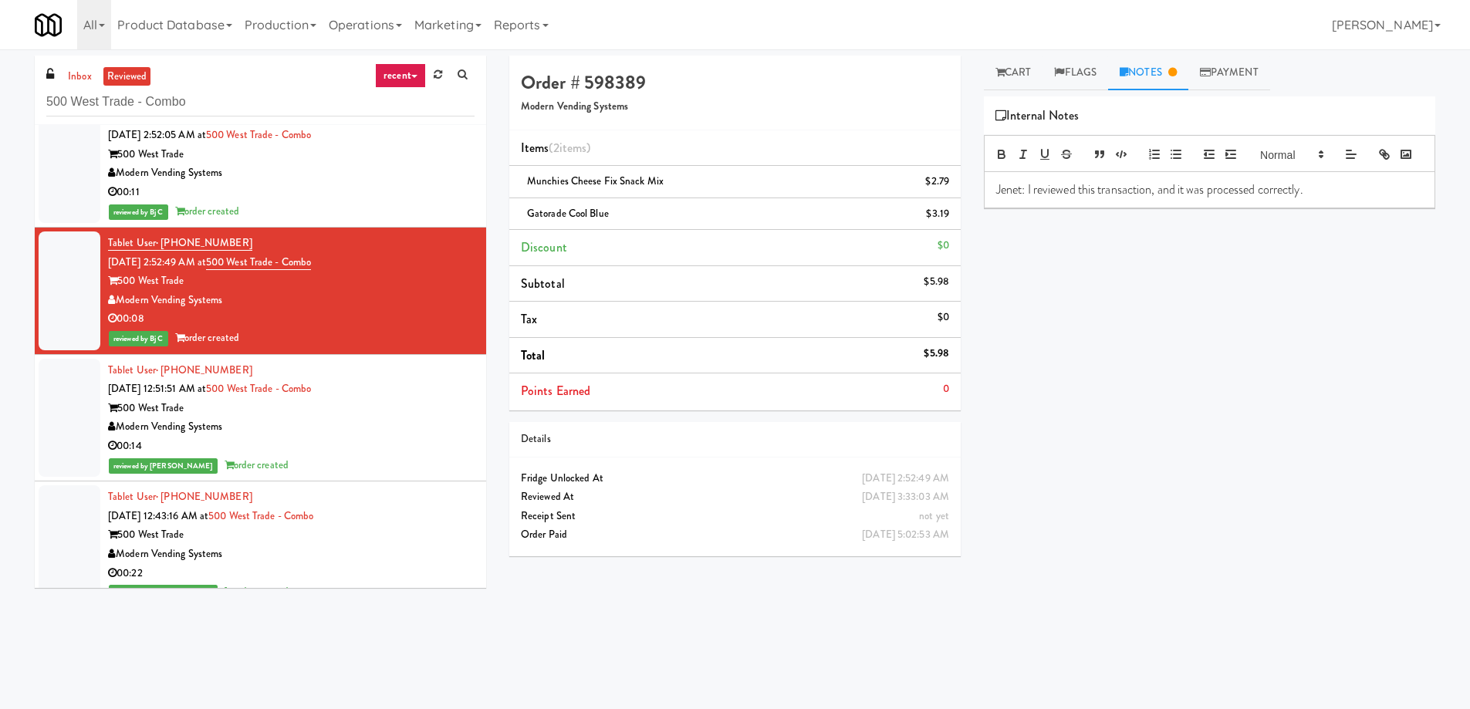
click at [387, 174] on div "Modern Vending Systems" at bounding box center [291, 173] width 367 height 19
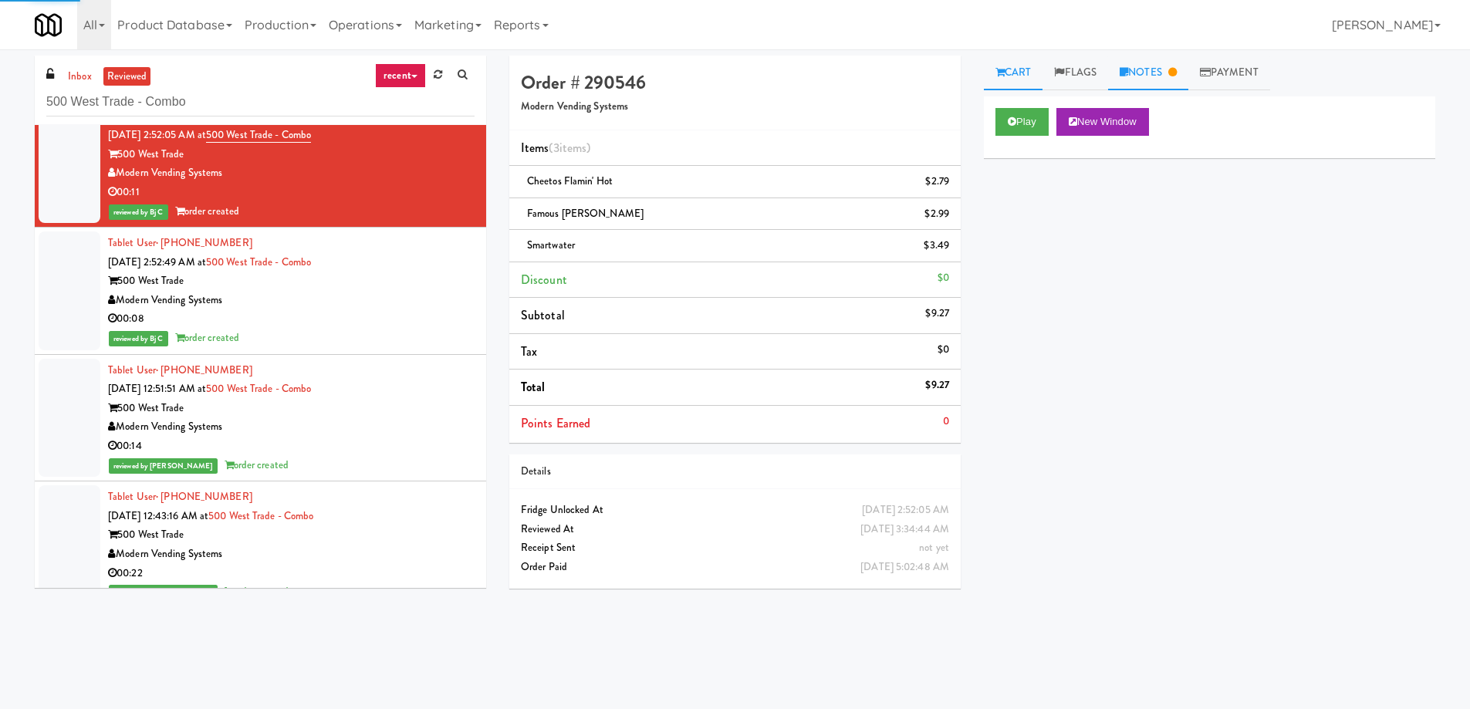
click at [1161, 68] on link "Notes" at bounding box center [1148, 73] width 80 height 35
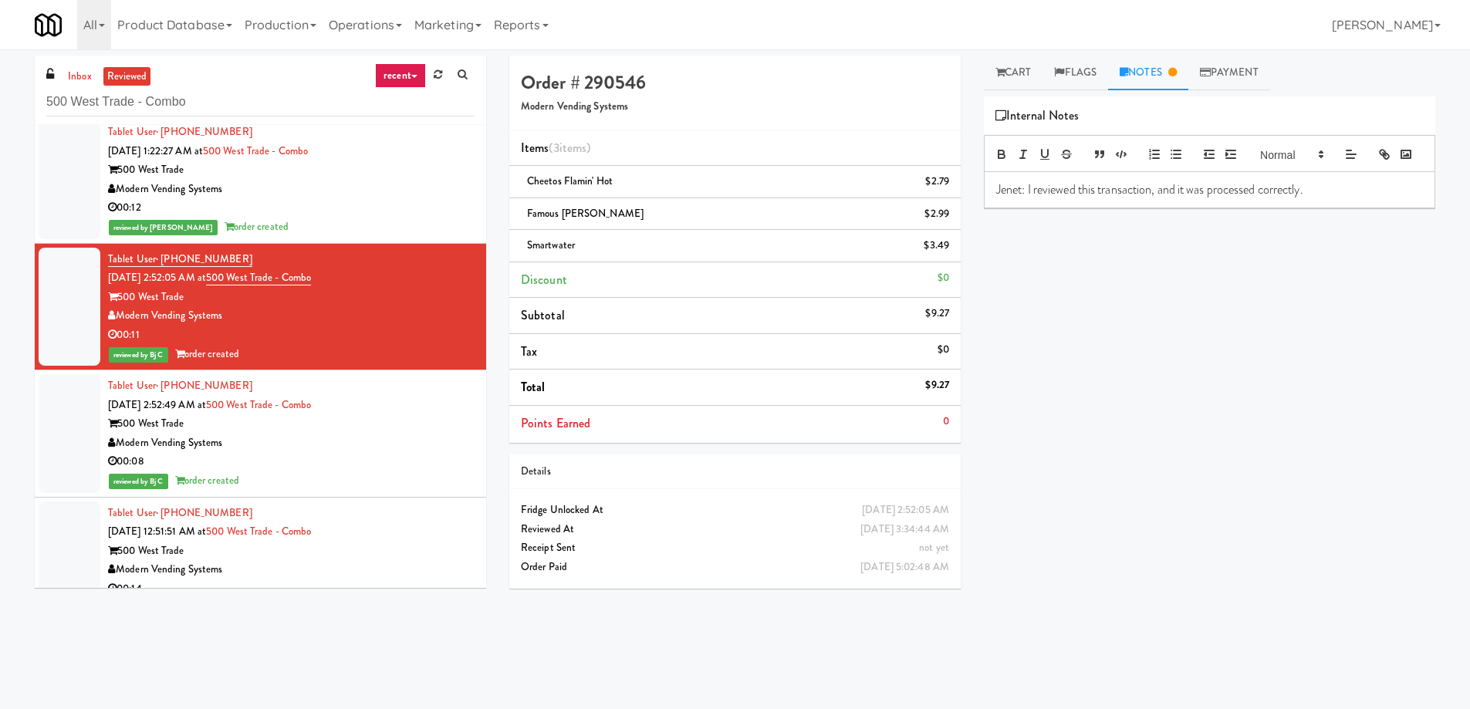
scroll to position [8124, 0]
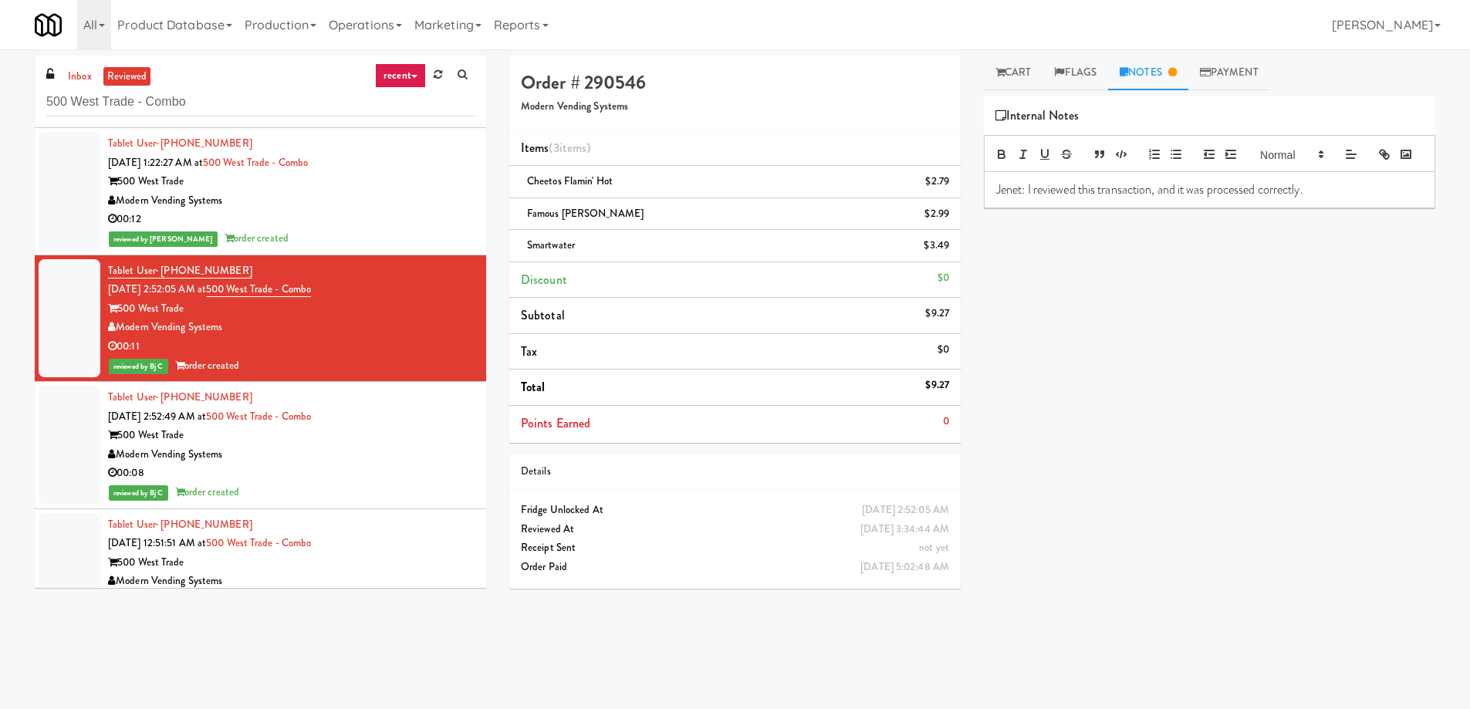
click at [342, 226] on div "Tablet User · (704) 242-5576 [DATE] 1:22:27 AM at 500 West Trade - Combo 500 We…" at bounding box center [291, 191] width 367 height 114
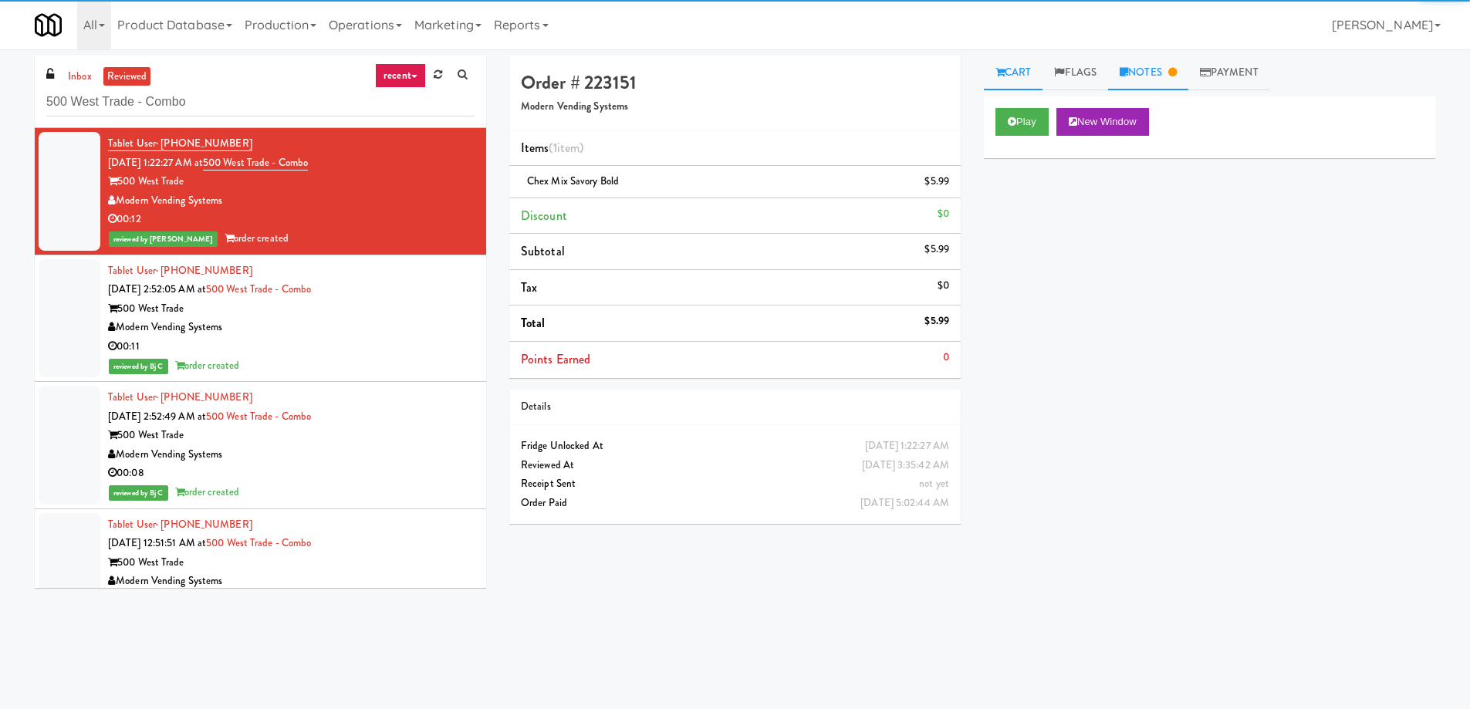
click at [1181, 56] on div "inbox reviewed recent all unclear take inventory issue suspicious failed recent…" at bounding box center [735, 362] width 1470 height 626
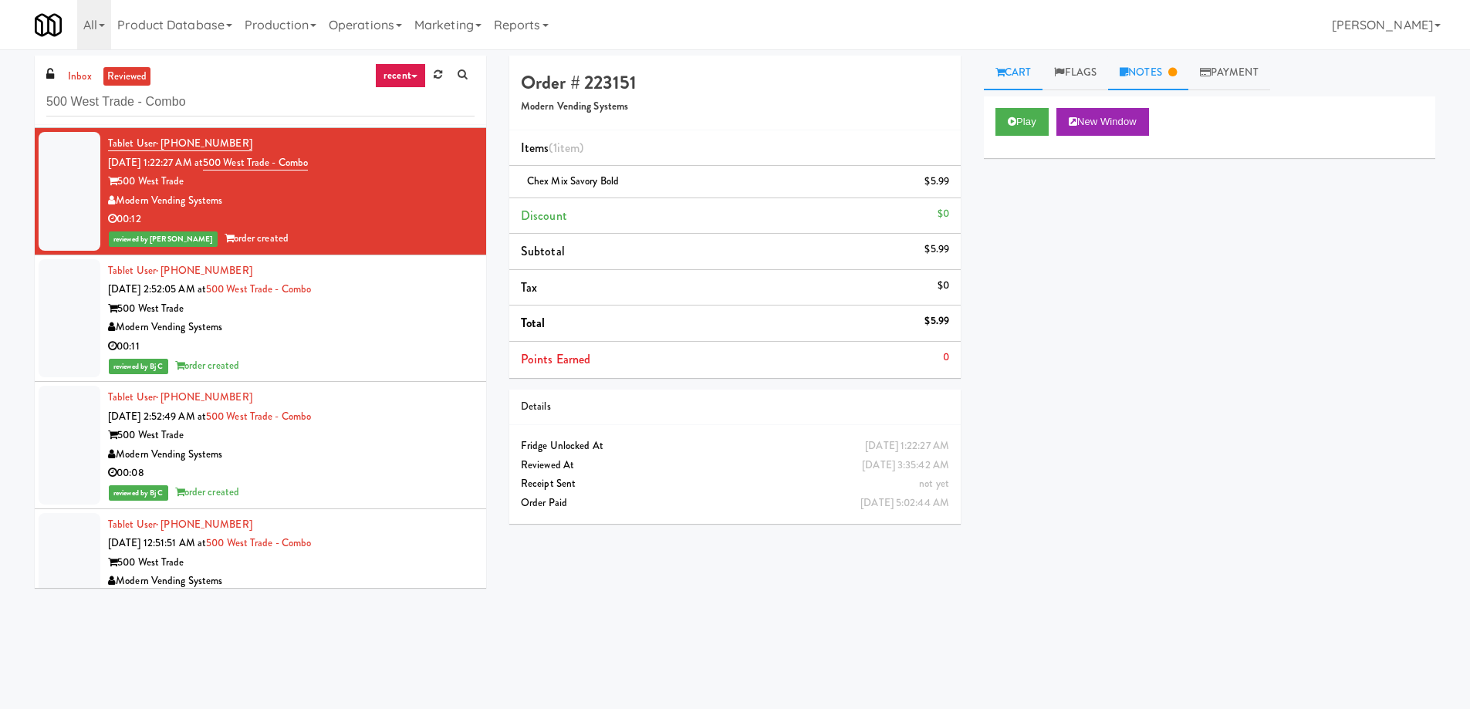
click at [1169, 73] on link "Notes" at bounding box center [1148, 73] width 80 height 35
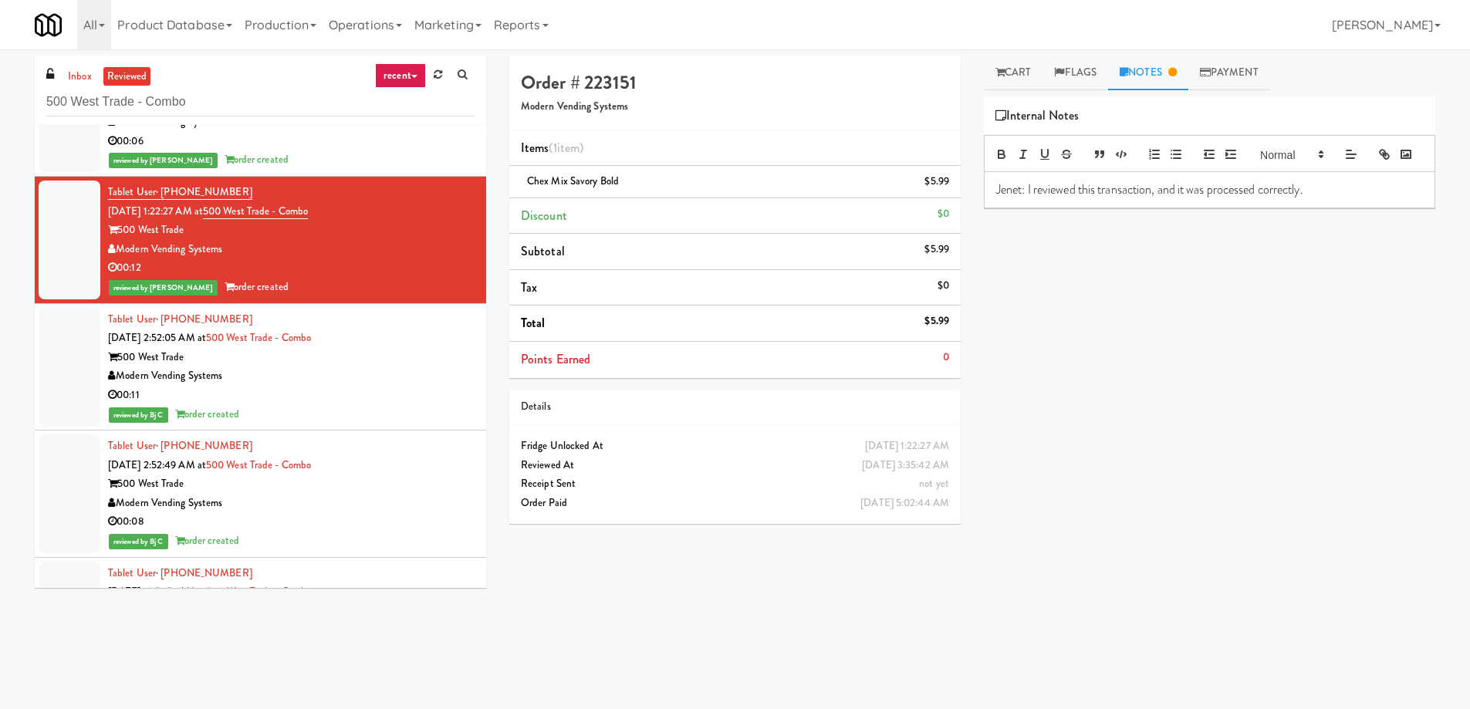
scroll to position [7970, 0]
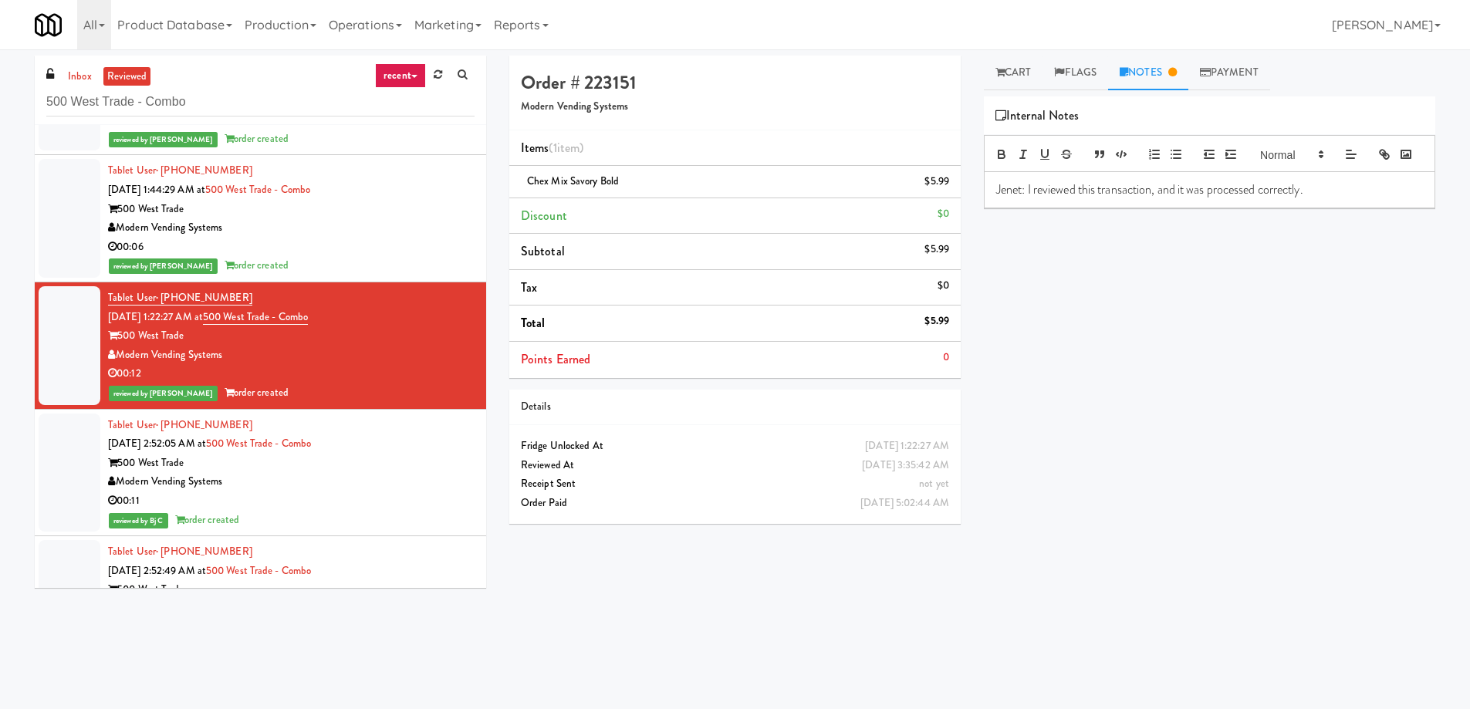
click at [350, 258] on div "reviewed by [PERSON_NAME] order created" at bounding box center [291, 265] width 367 height 19
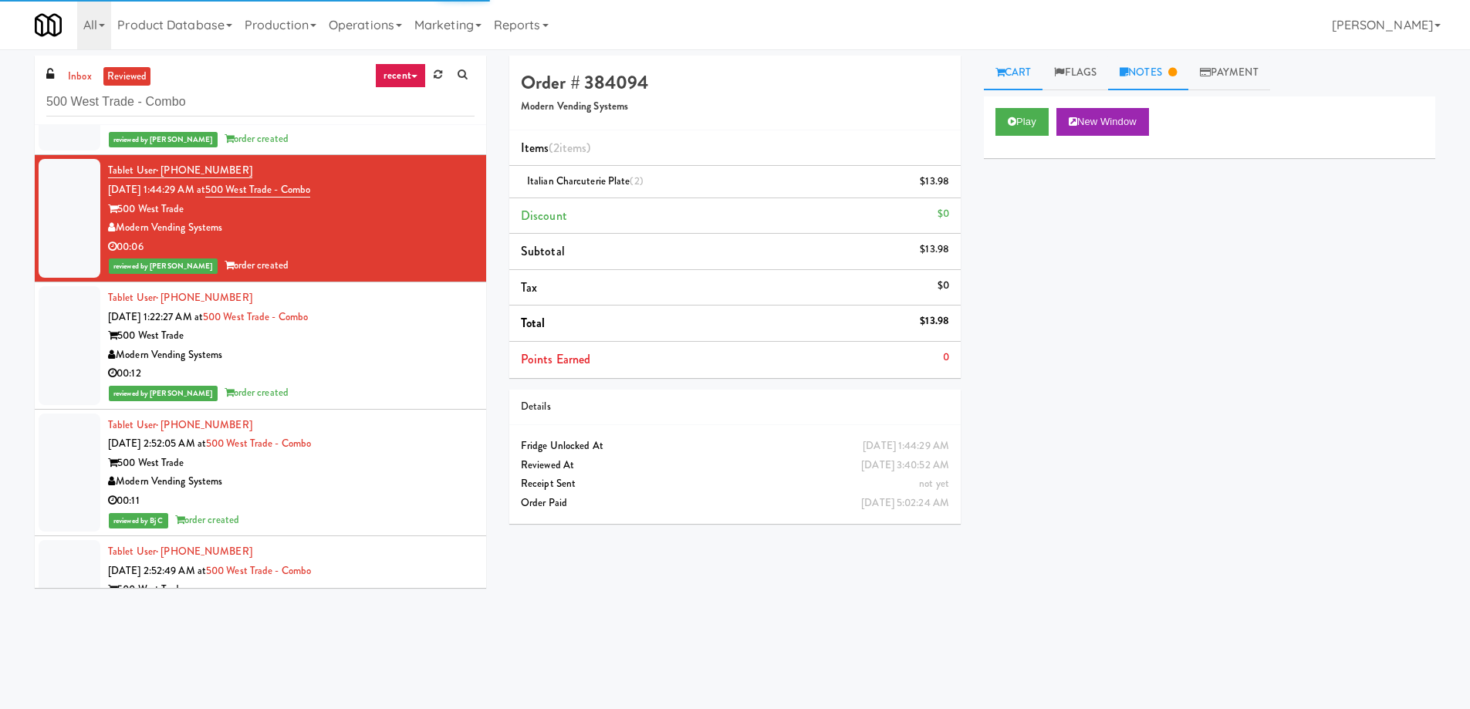
click at [1177, 72] on icon at bounding box center [1172, 72] width 8 height 10
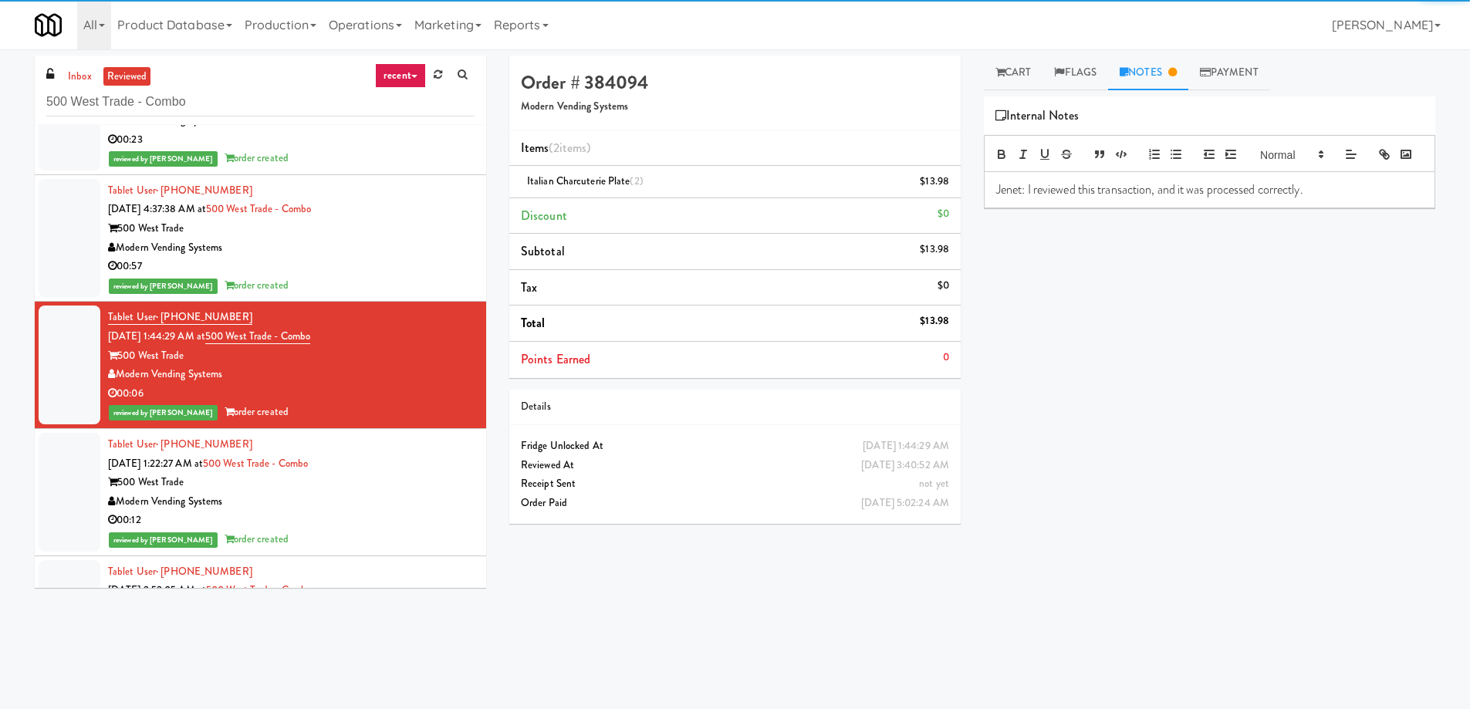
scroll to position [7816, 0]
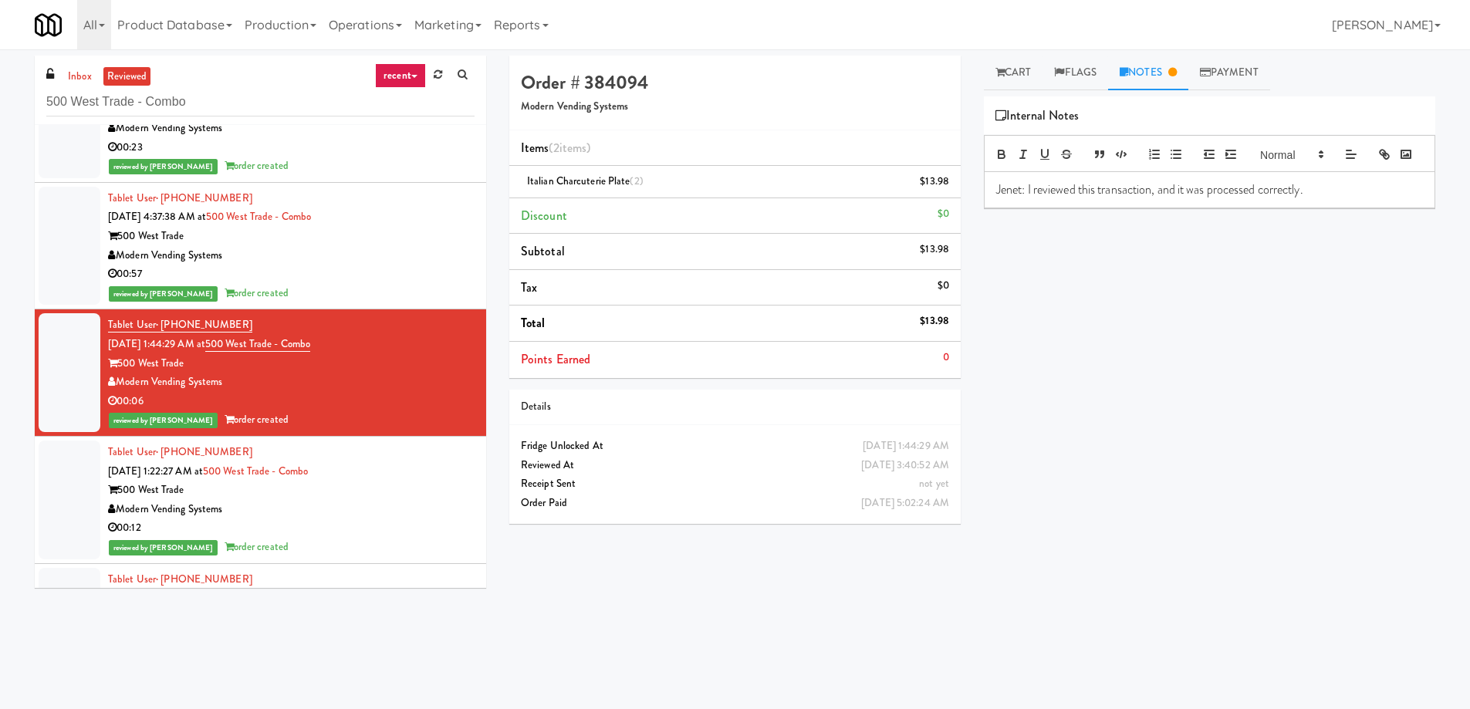
click at [370, 299] on div "reviewed by [PERSON_NAME] E order created" at bounding box center [291, 293] width 367 height 19
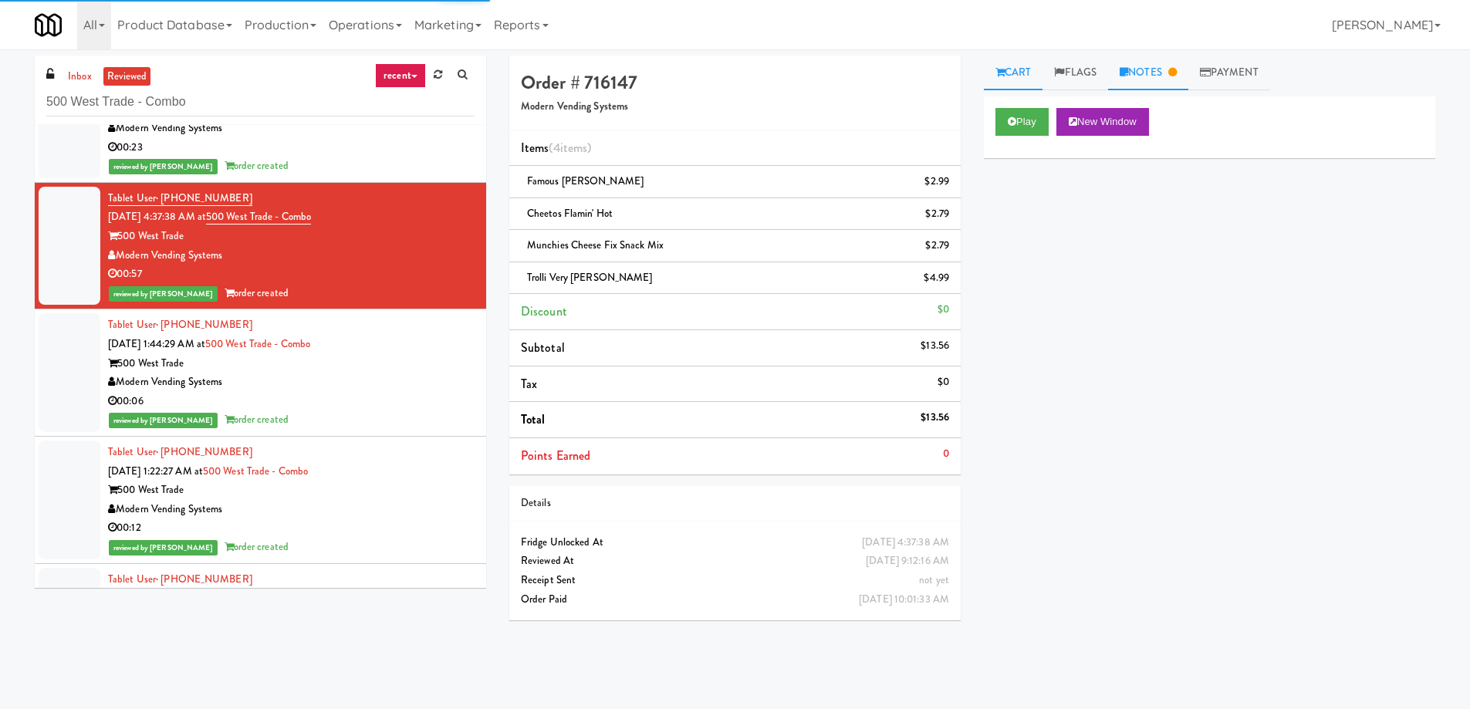
click at [1156, 64] on link "Notes" at bounding box center [1148, 73] width 80 height 35
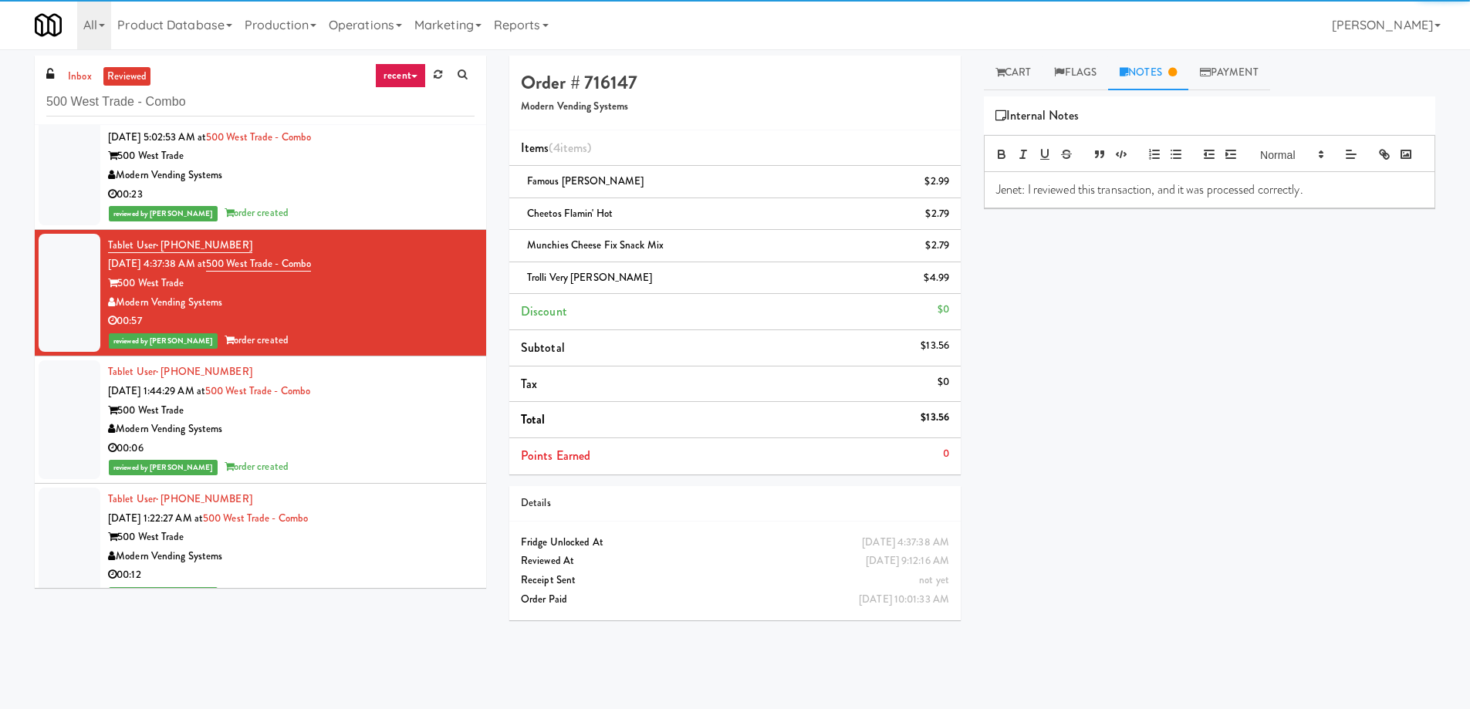
scroll to position [7661, 0]
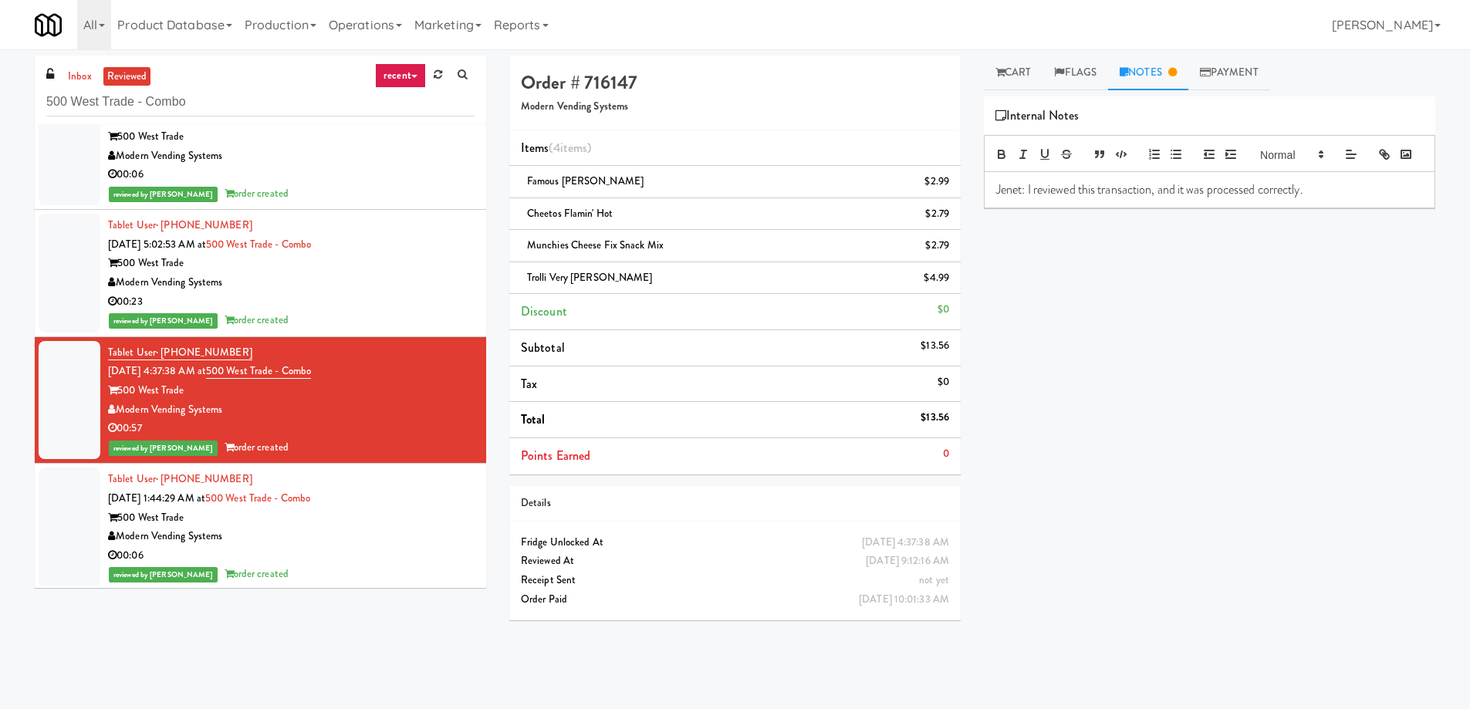
click at [389, 286] on div "Modern Vending Systems" at bounding box center [291, 282] width 367 height 19
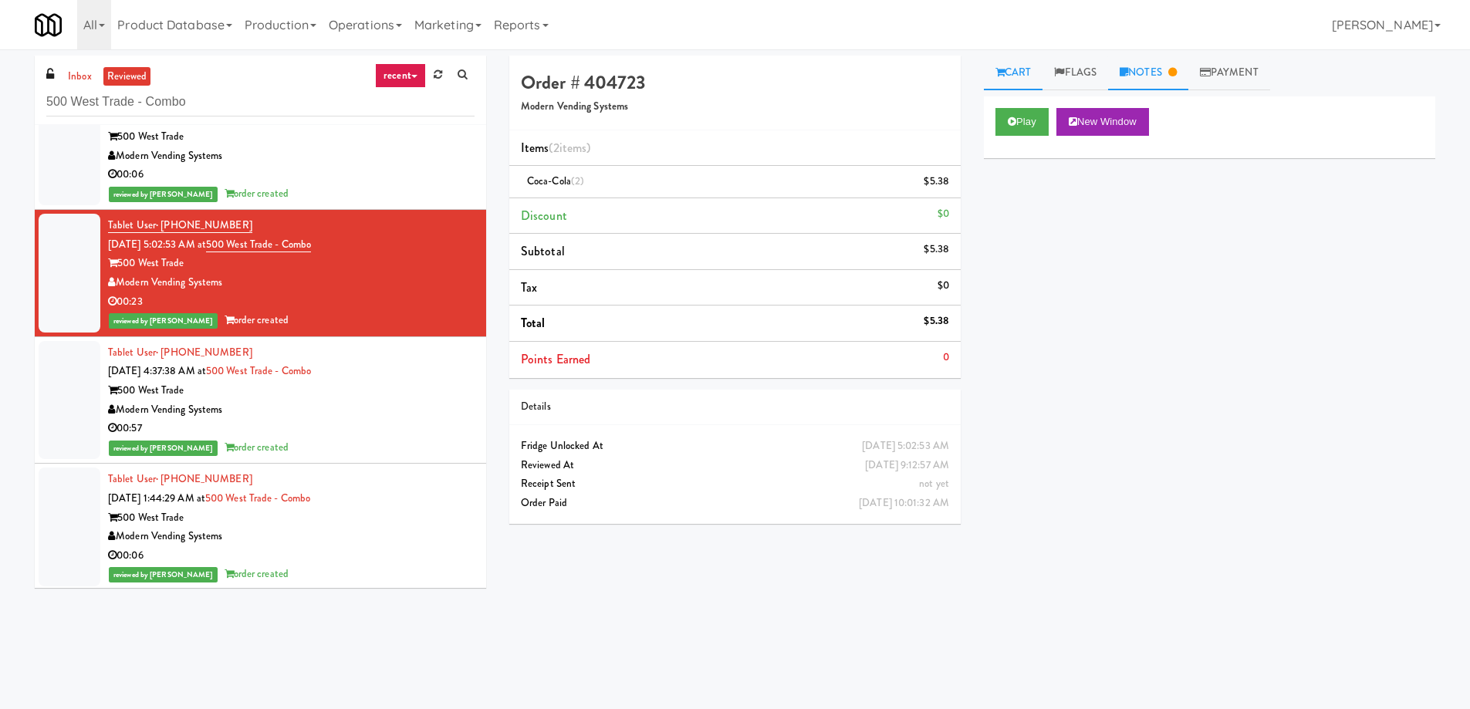
click at [1155, 73] on link "Notes" at bounding box center [1148, 73] width 80 height 35
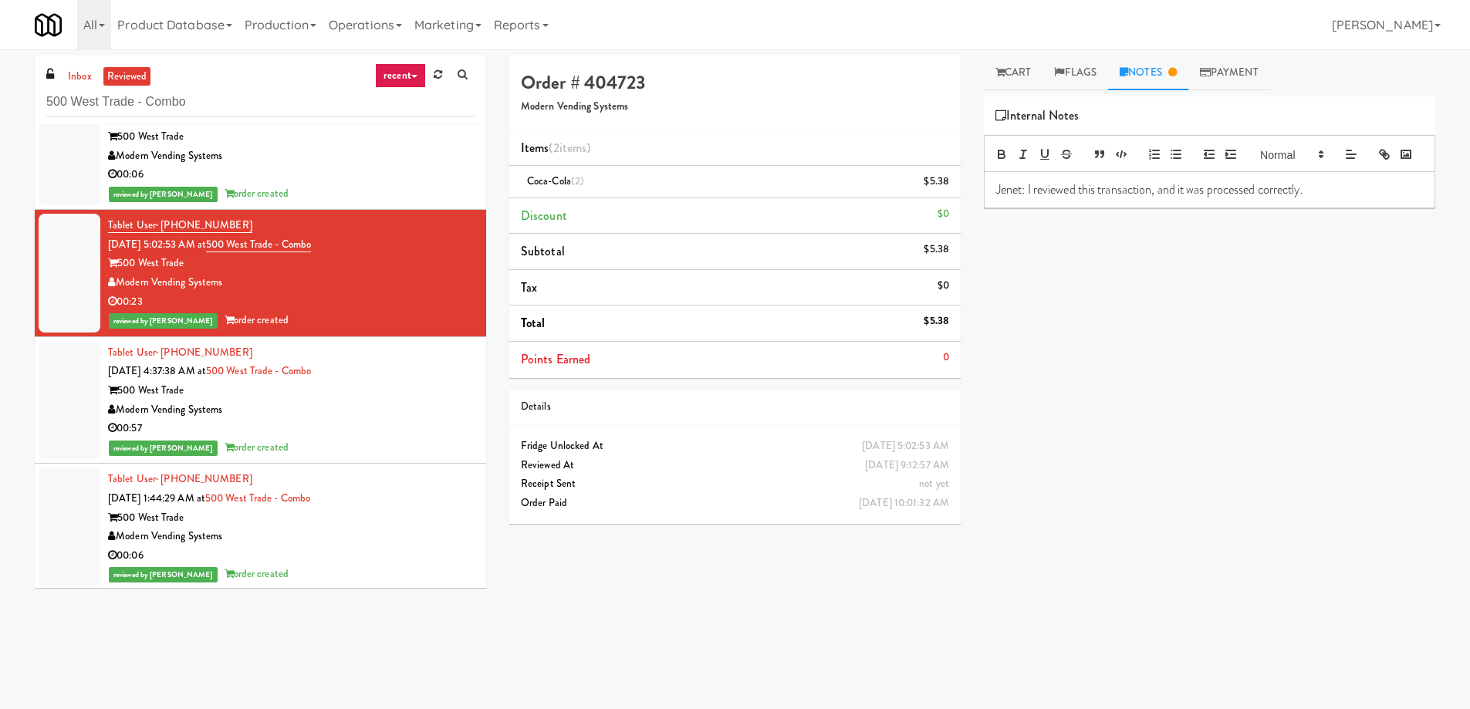
click at [371, 172] on div "00:06" at bounding box center [291, 174] width 367 height 19
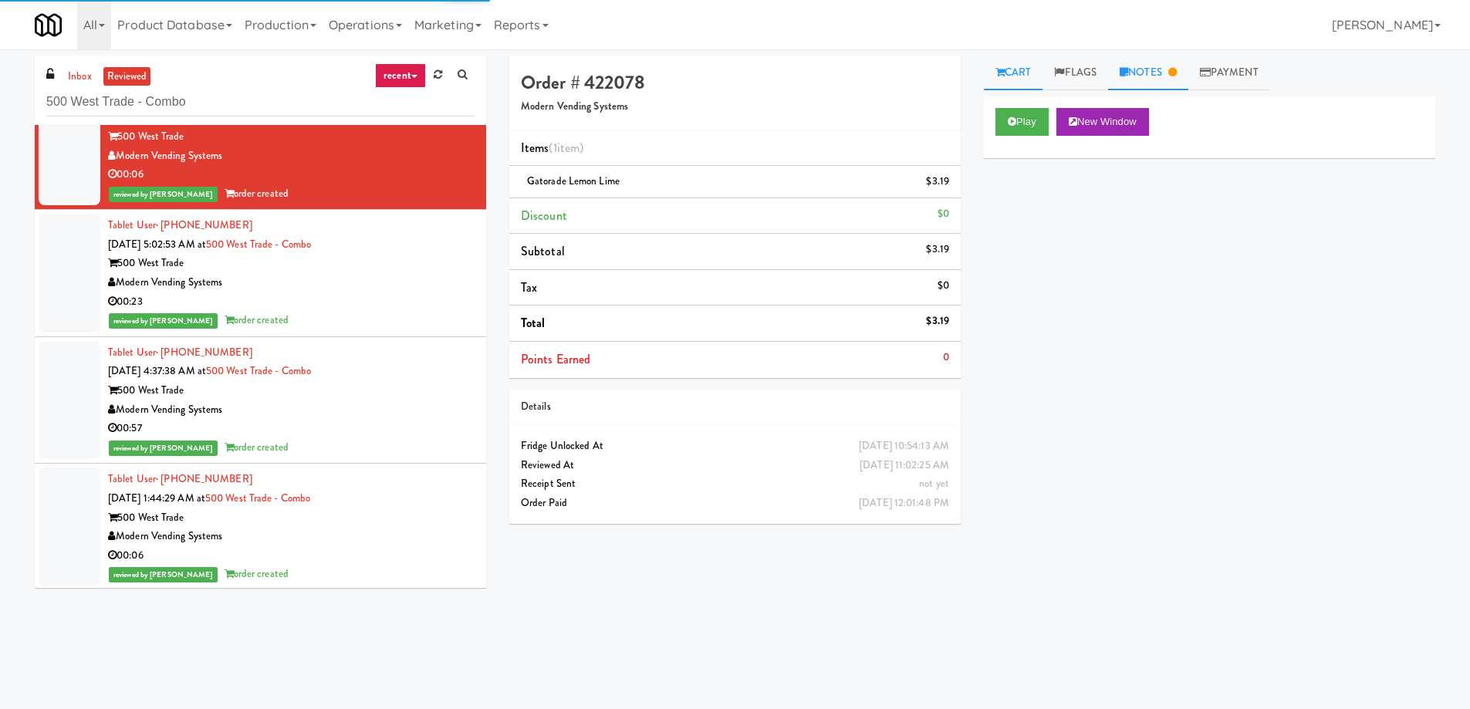
click at [1184, 72] on link "Notes" at bounding box center [1148, 73] width 80 height 35
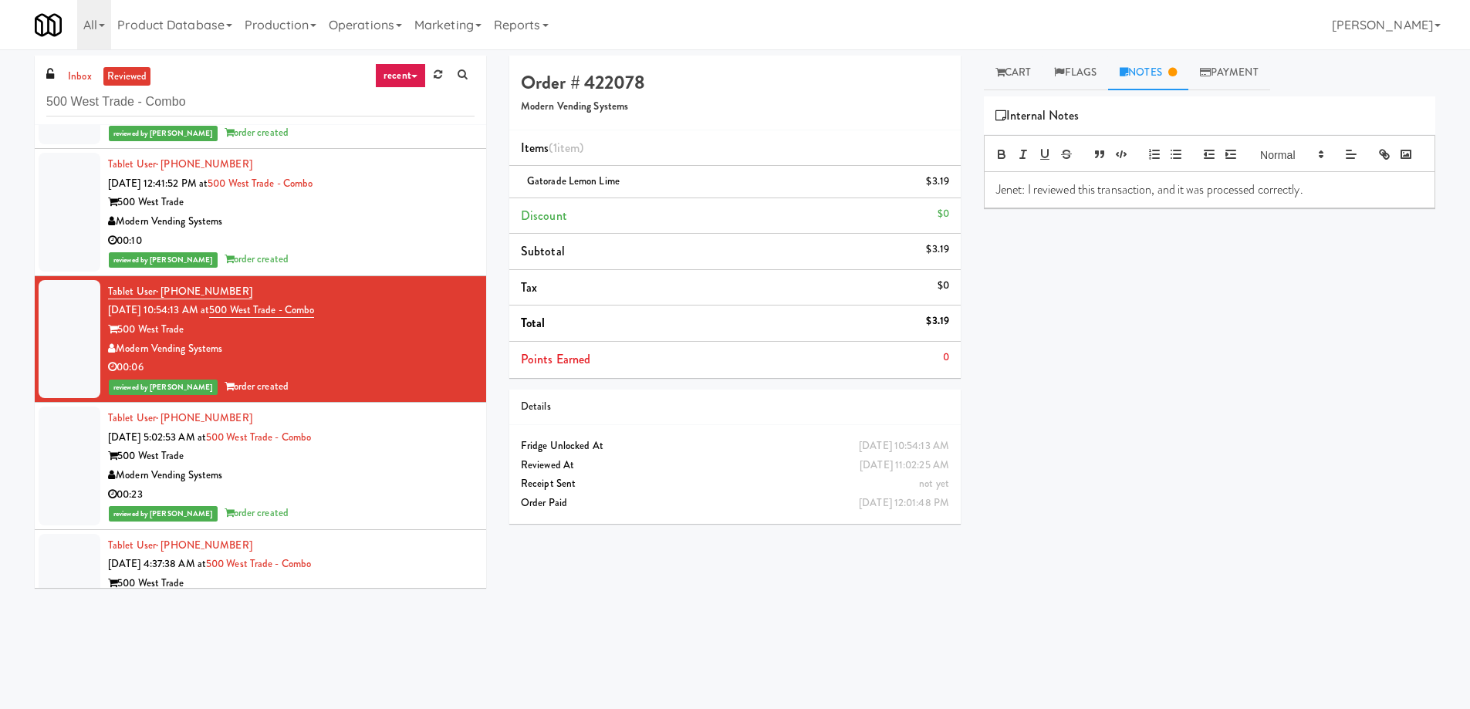
scroll to position [7507, 0]
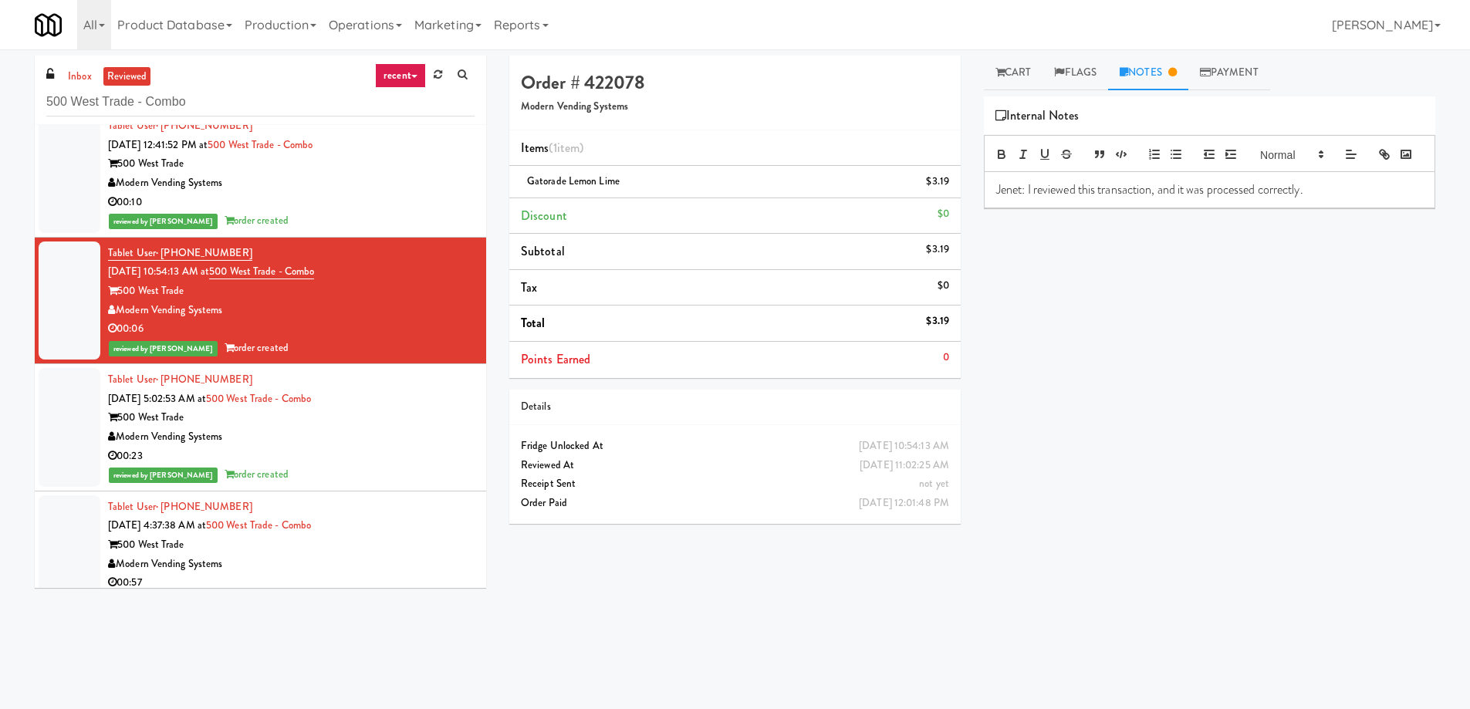
drag, startPoint x: 395, startPoint y: 199, endPoint x: 387, endPoint y: 221, distance: 23.2
click at [396, 198] on div "00:10" at bounding box center [291, 202] width 367 height 19
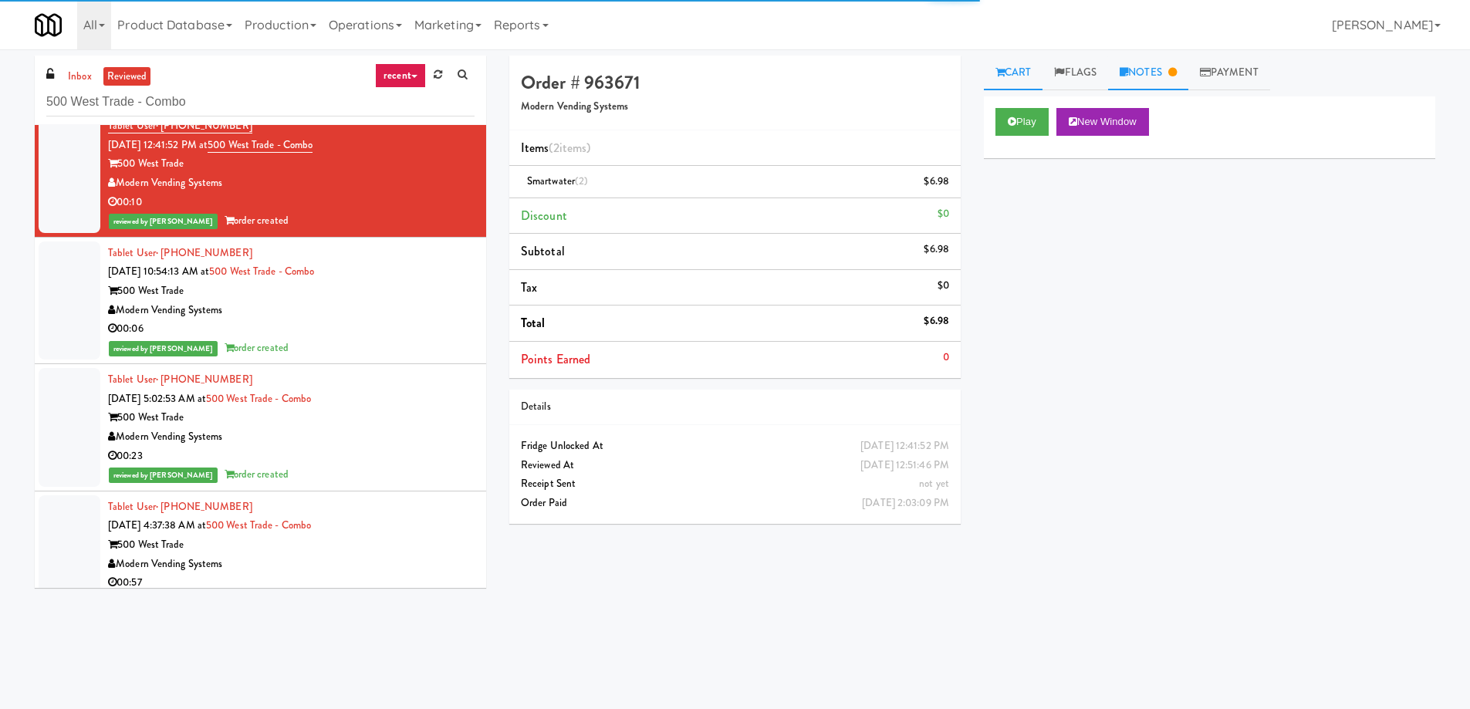
drag, startPoint x: 1117, startPoint y: 69, endPoint x: 1125, endPoint y: 67, distance: 8.8
click at [1124, 68] on link "Notes" at bounding box center [1148, 73] width 80 height 35
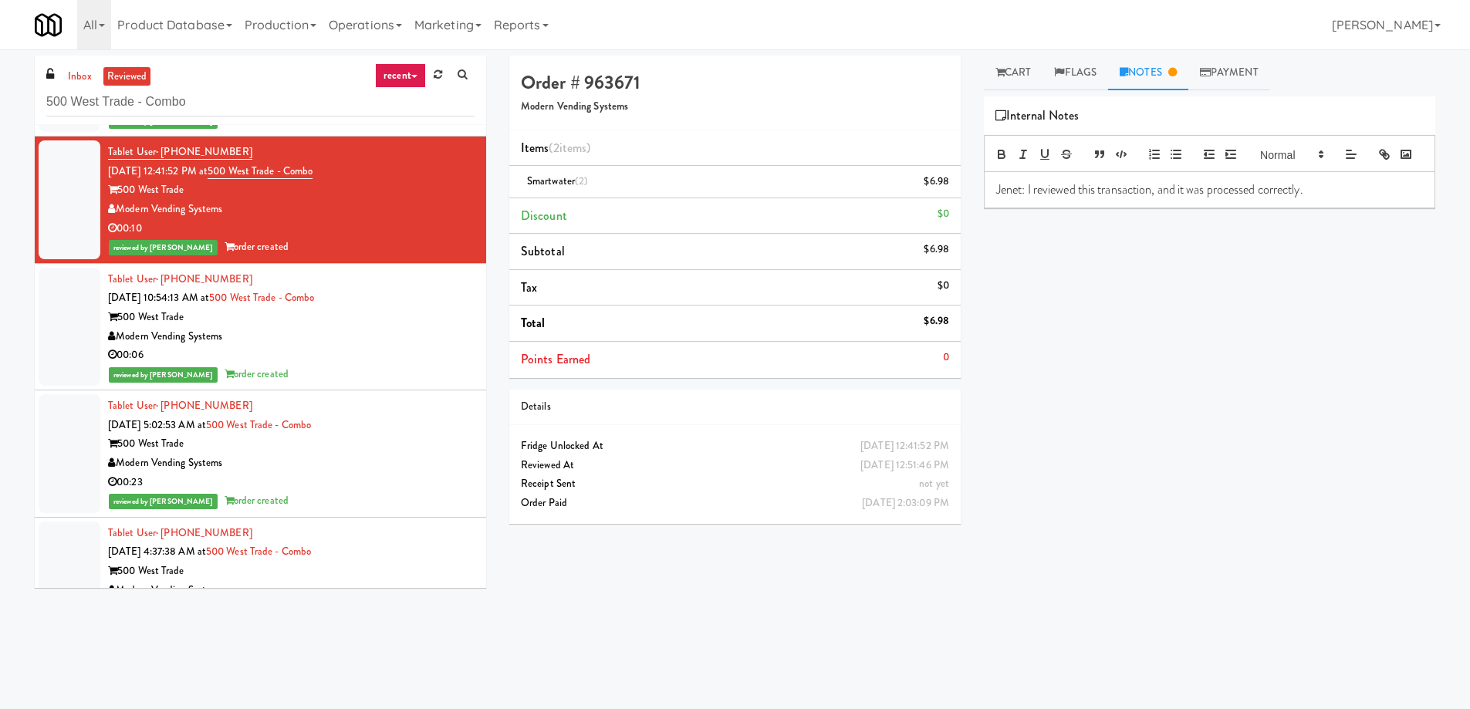
scroll to position [7353, 0]
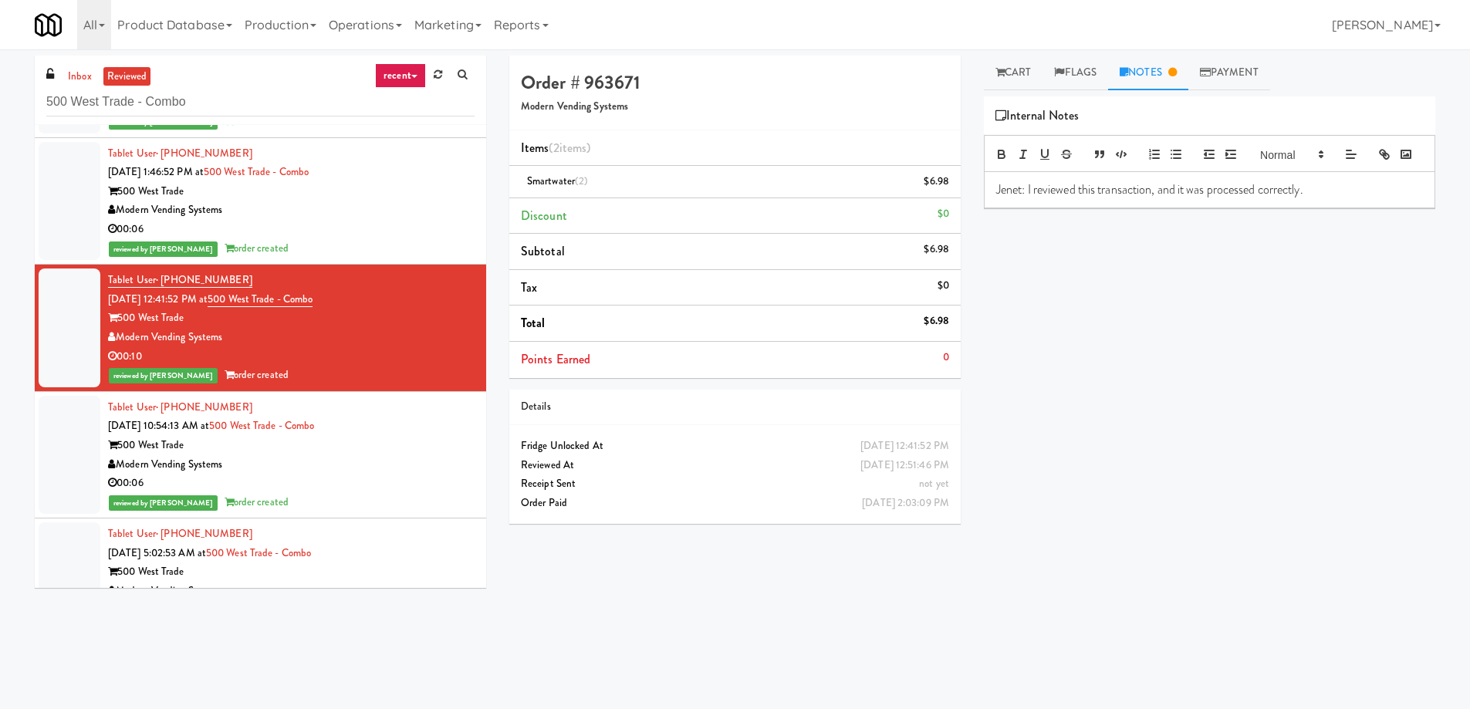
click at [389, 218] on div "Modern Vending Systems" at bounding box center [291, 210] width 367 height 19
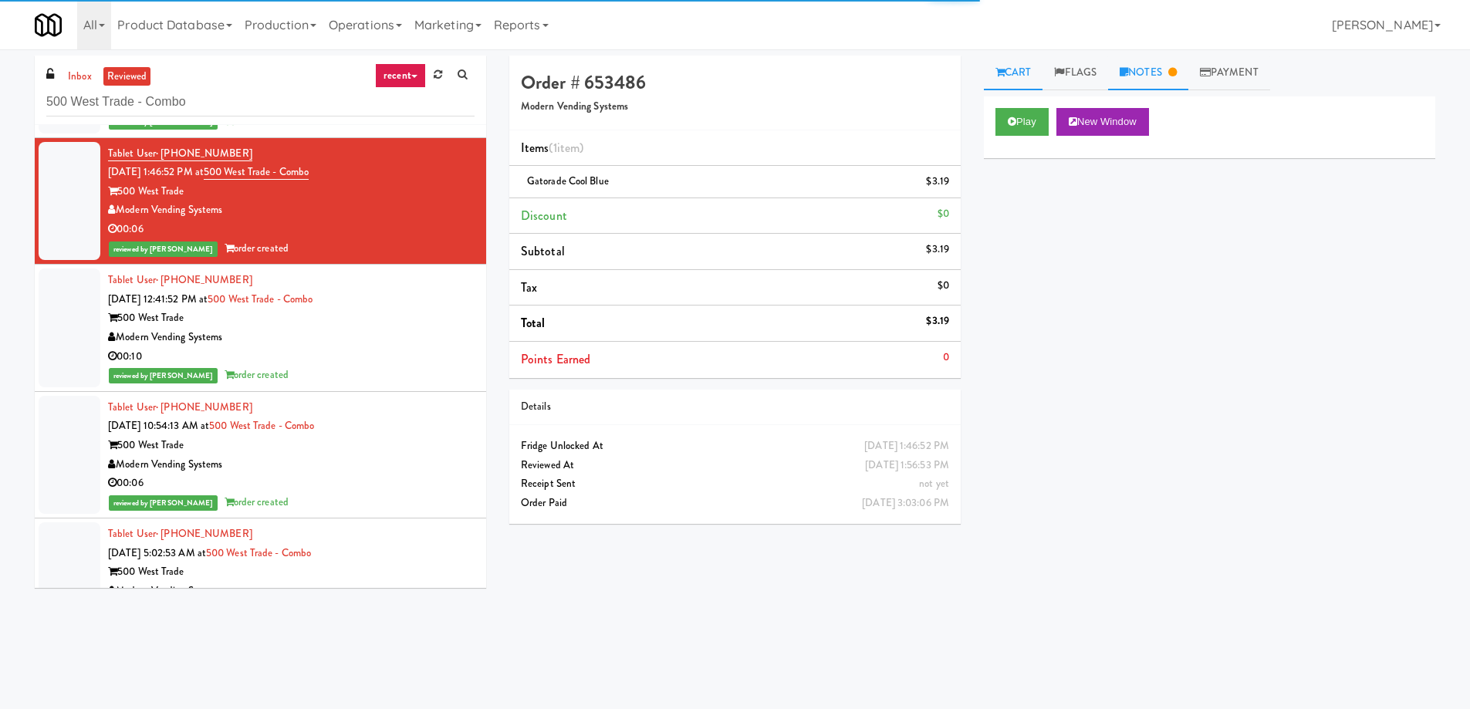
click at [1147, 76] on link "Notes" at bounding box center [1148, 73] width 80 height 35
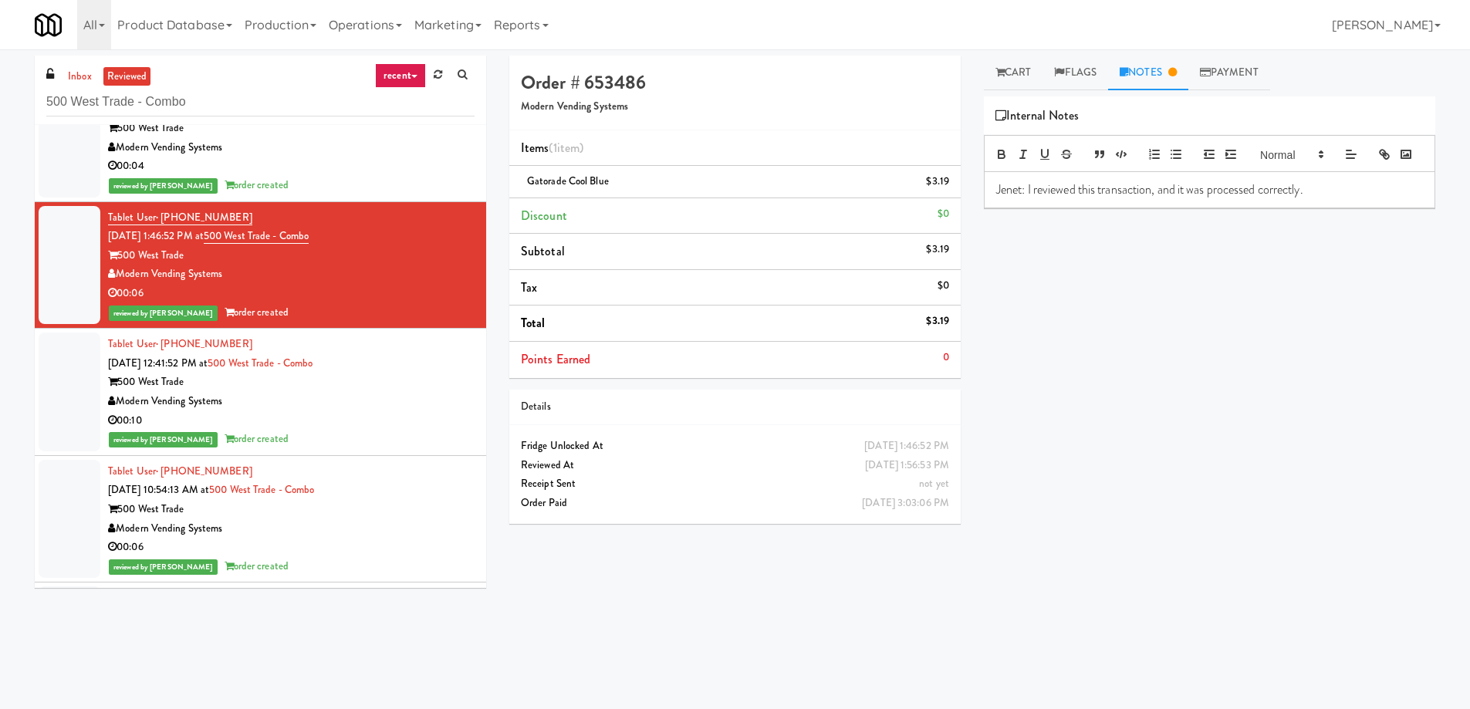
scroll to position [7198, 0]
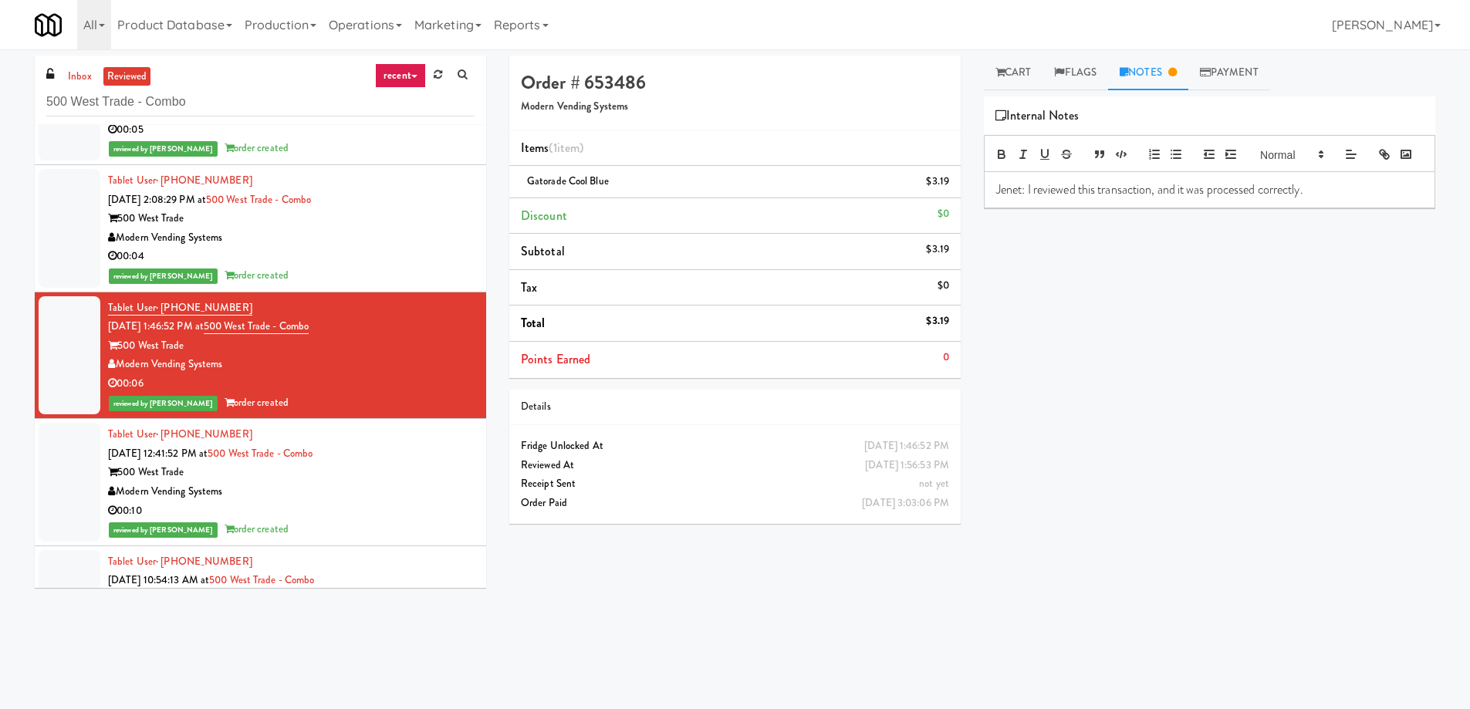
click at [373, 265] on div "00:04" at bounding box center [291, 256] width 367 height 19
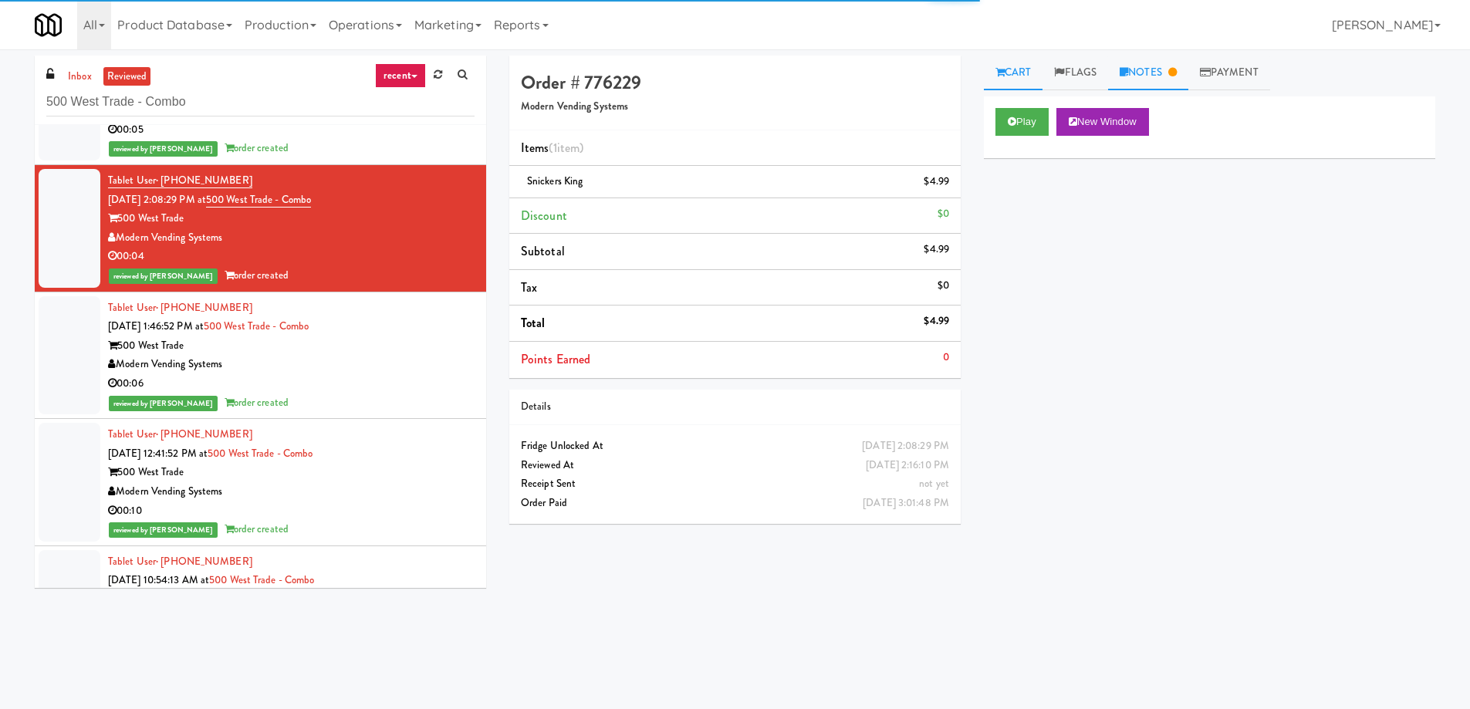
click at [1148, 76] on link "Notes" at bounding box center [1148, 73] width 80 height 35
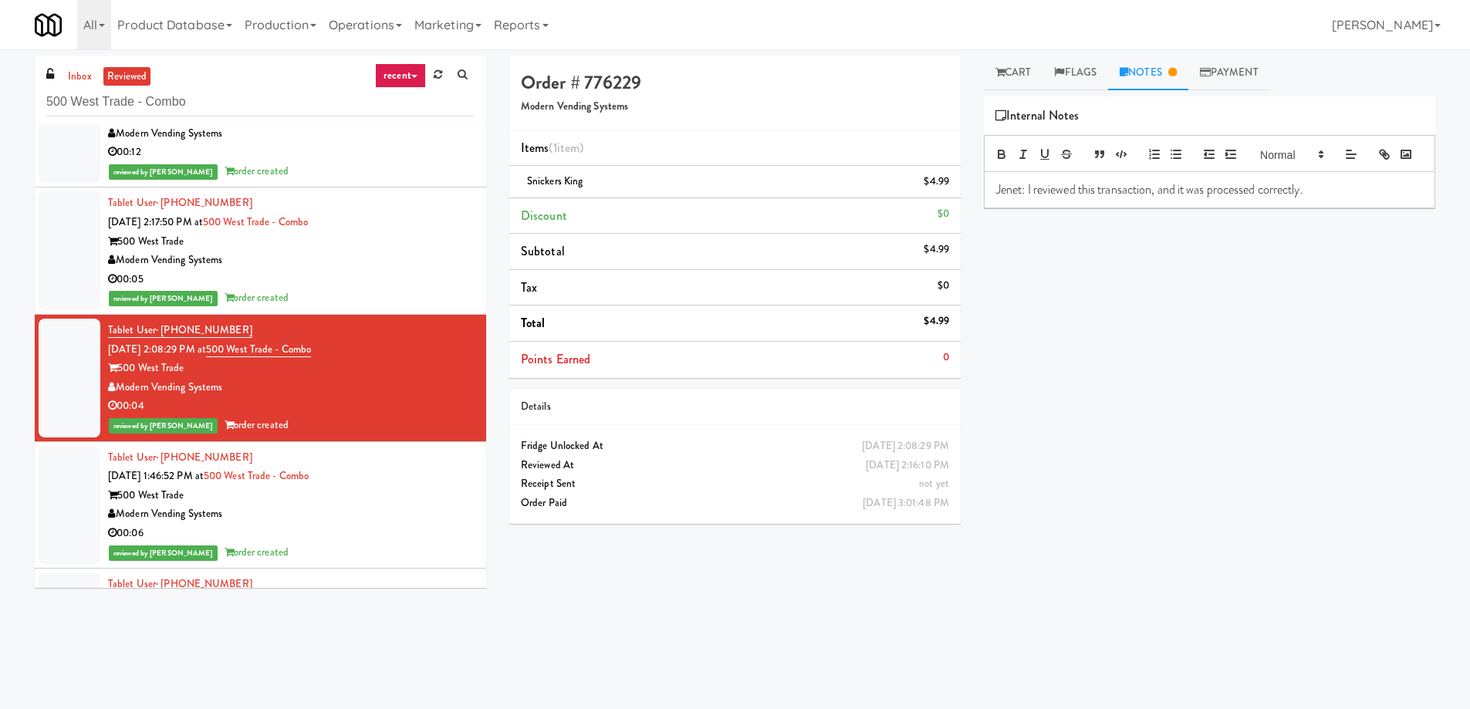
scroll to position [7044, 0]
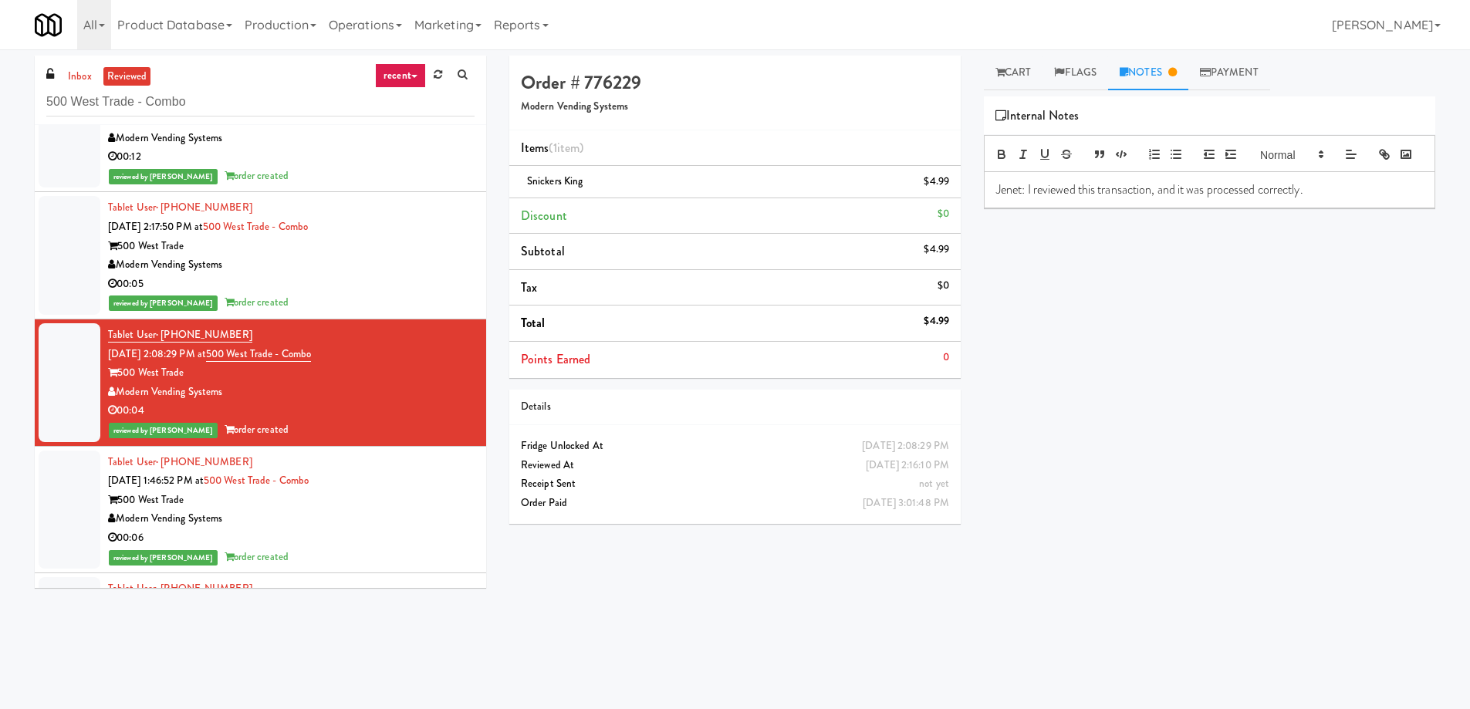
click at [366, 245] on div "500 West Trade" at bounding box center [291, 246] width 367 height 19
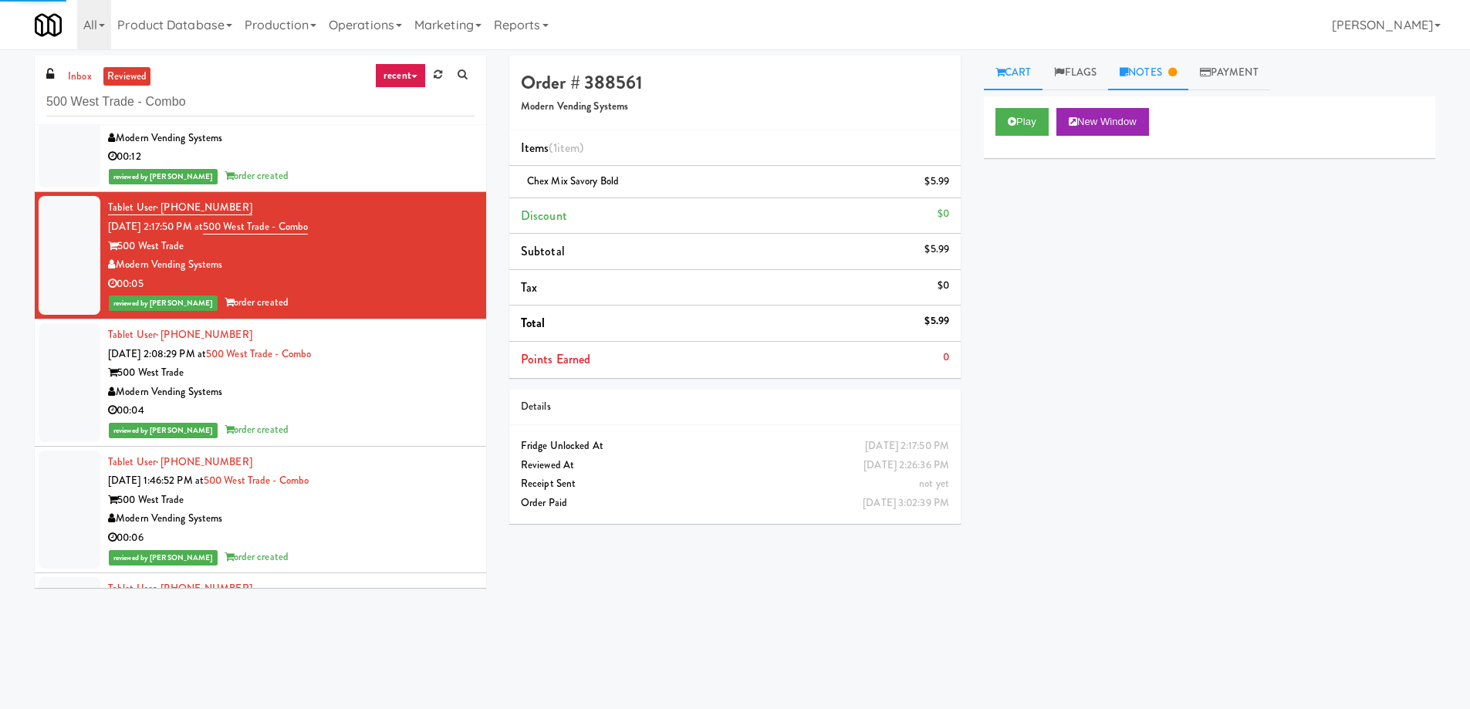
click at [1155, 76] on link "Notes" at bounding box center [1148, 73] width 80 height 35
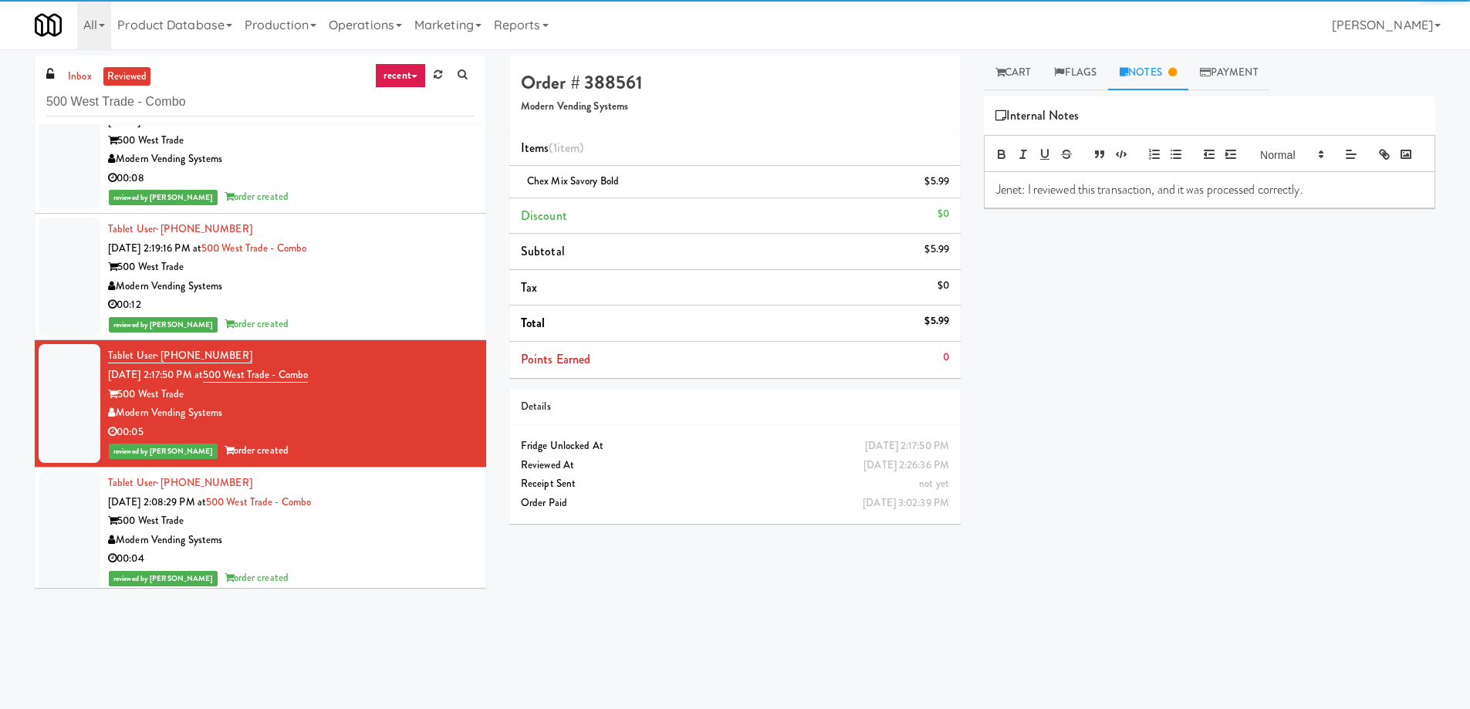
scroll to position [6890, 0]
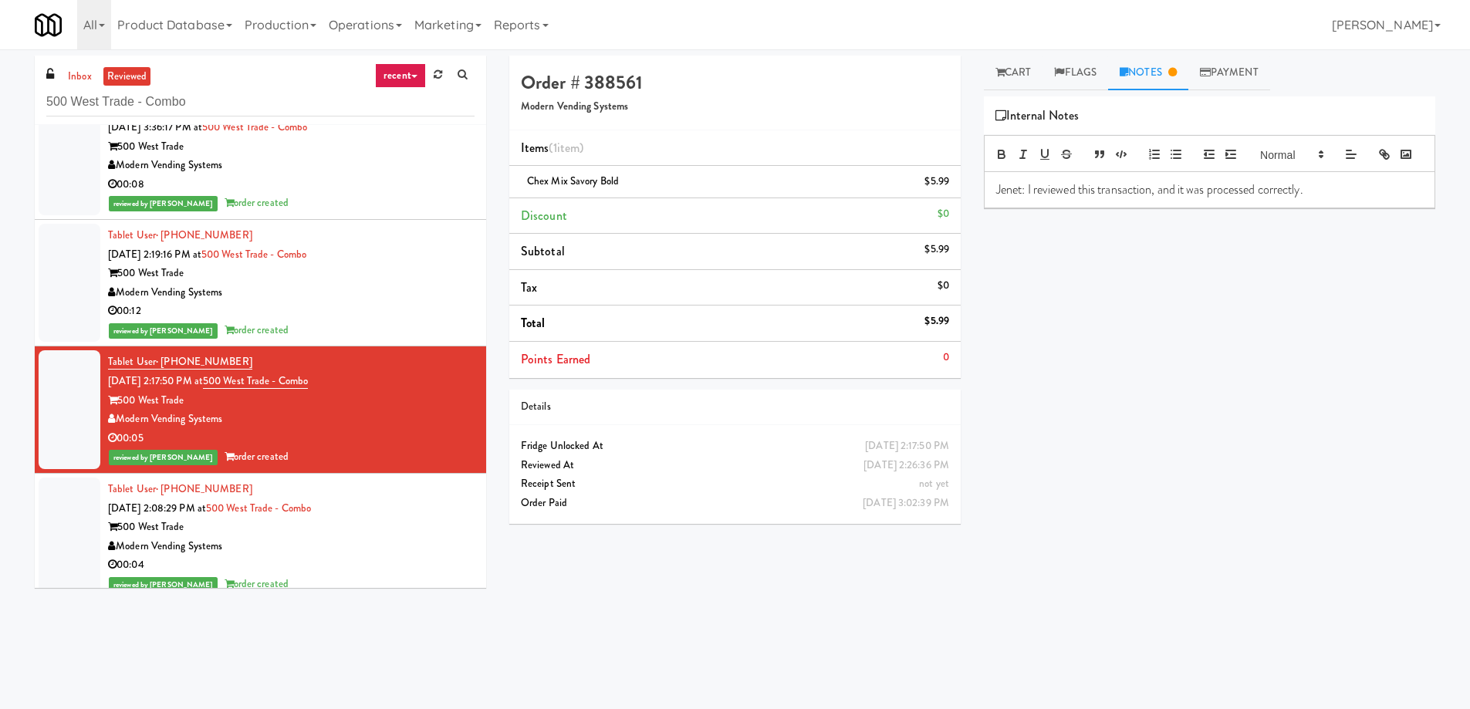
click at [389, 280] on div "500 West Trade" at bounding box center [291, 273] width 367 height 19
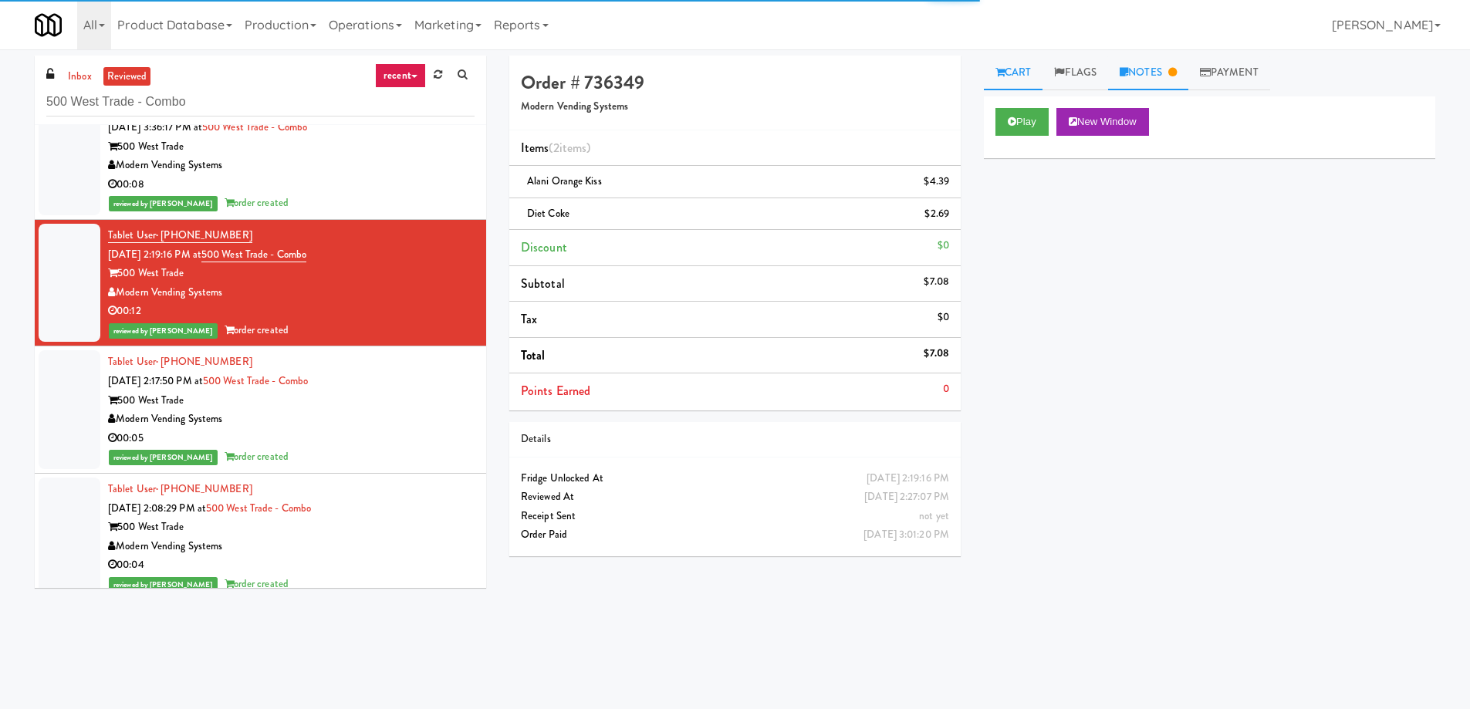
click at [1160, 68] on link "Notes" at bounding box center [1148, 73] width 80 height 35
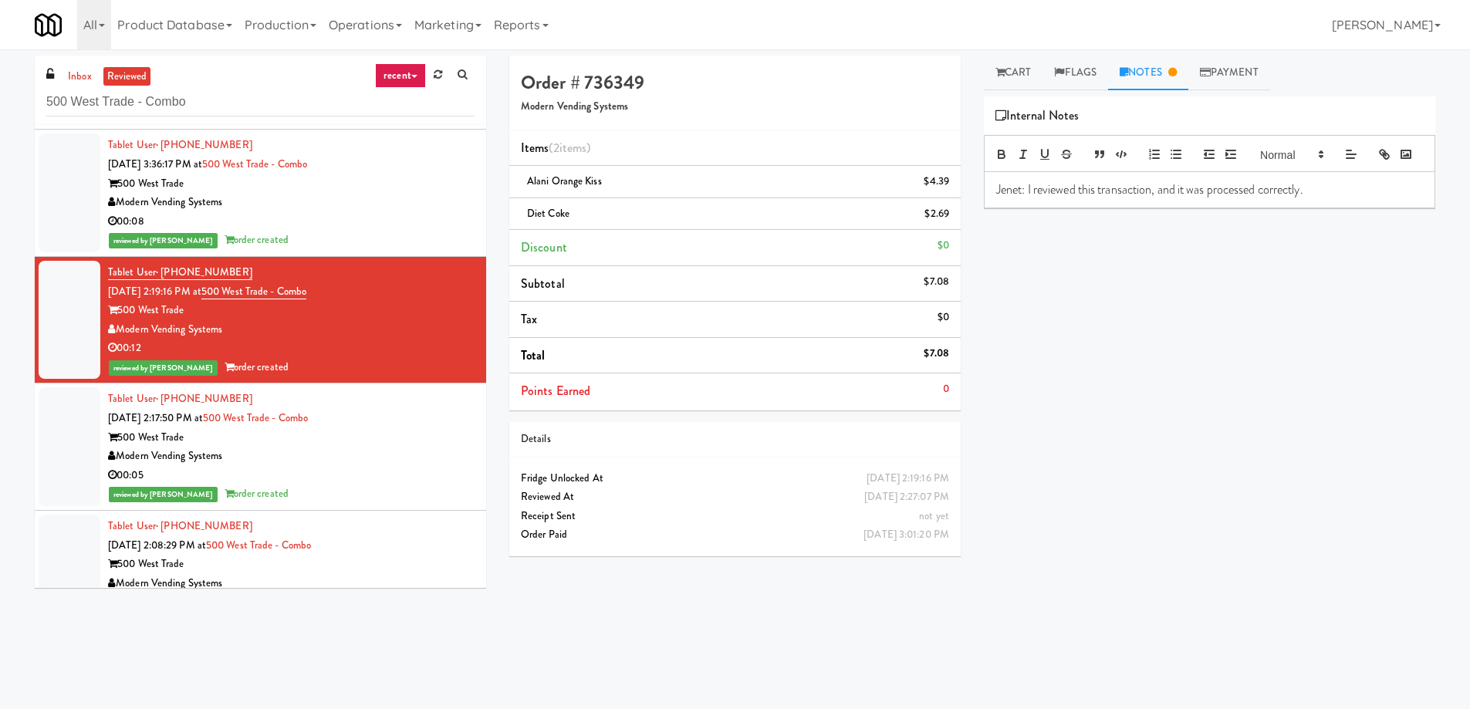
scroll to position [6735, 0]
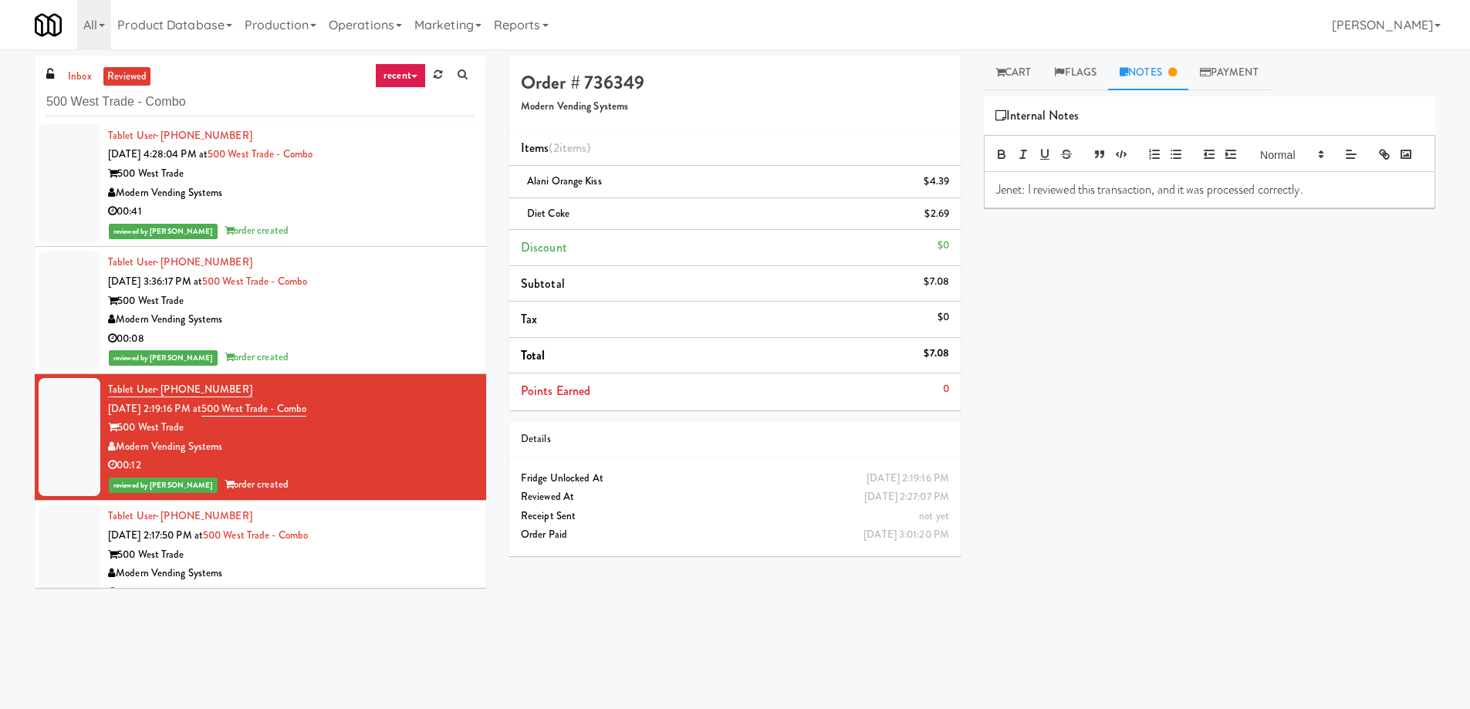
click at [380, 326] on div "Modern Vending Systems" at bounding box center [291, 319] width 367 height 19
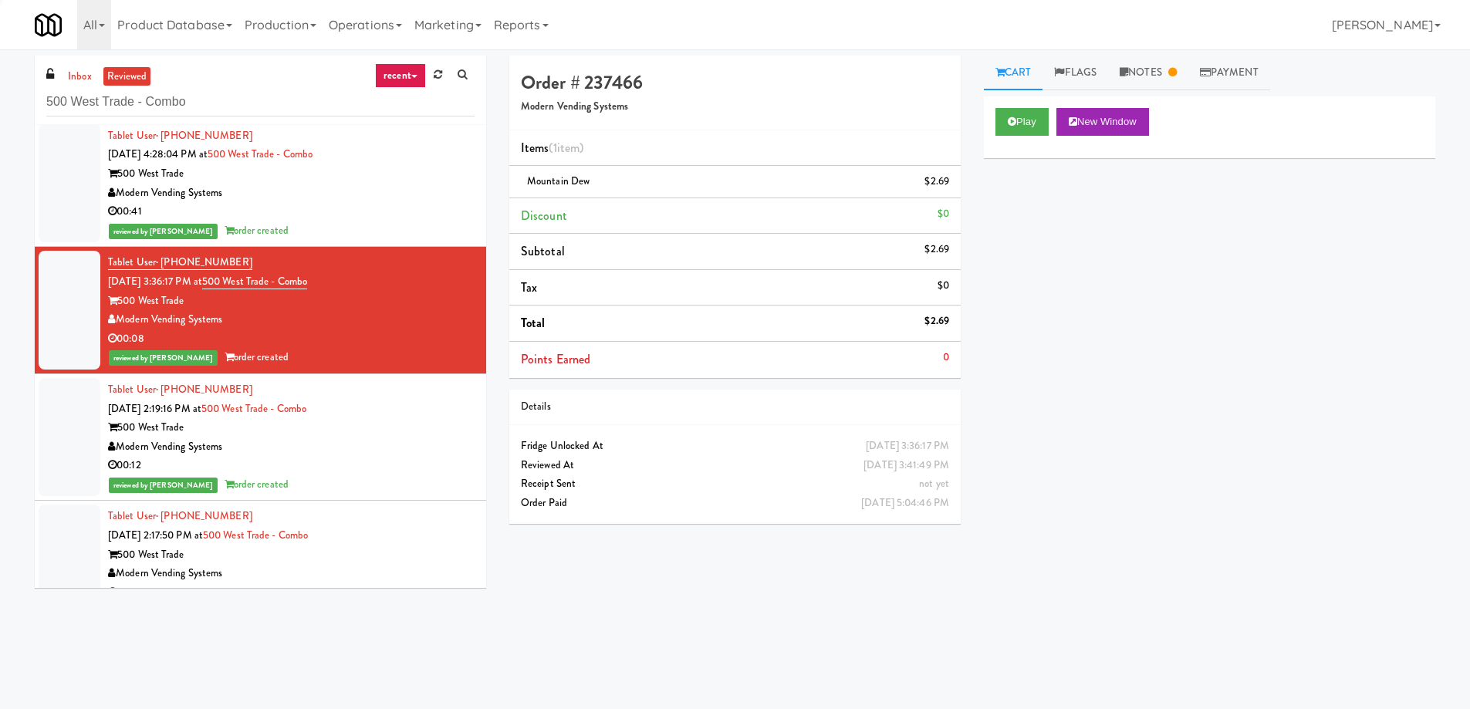
click at [1204, 54] on div "inbox reviewed recent all unclear take inventory issue suspicious failed recent…" at bounding box center [735, 362] width 1470 height 626
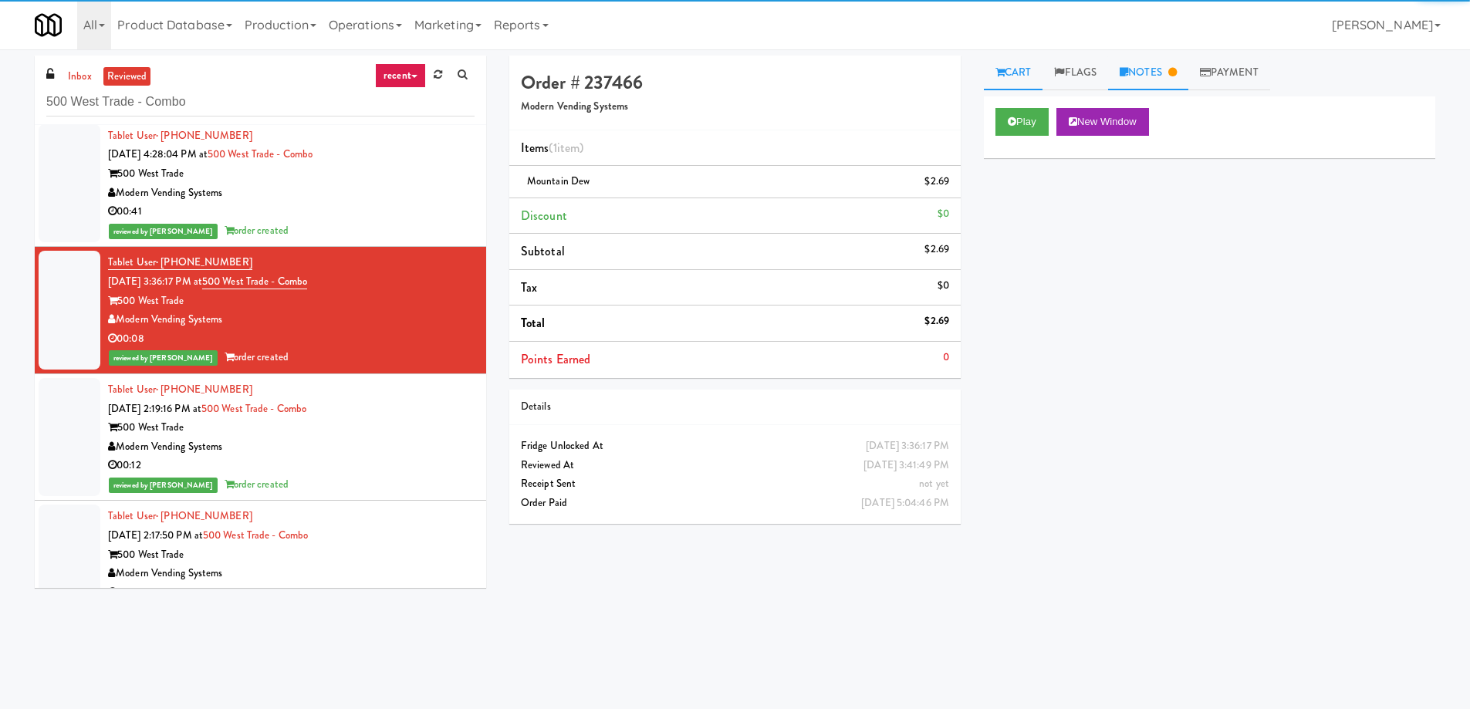
click at [1124, 66] on link "Notes" at bounding box center [1148, 73] width 80 height 35
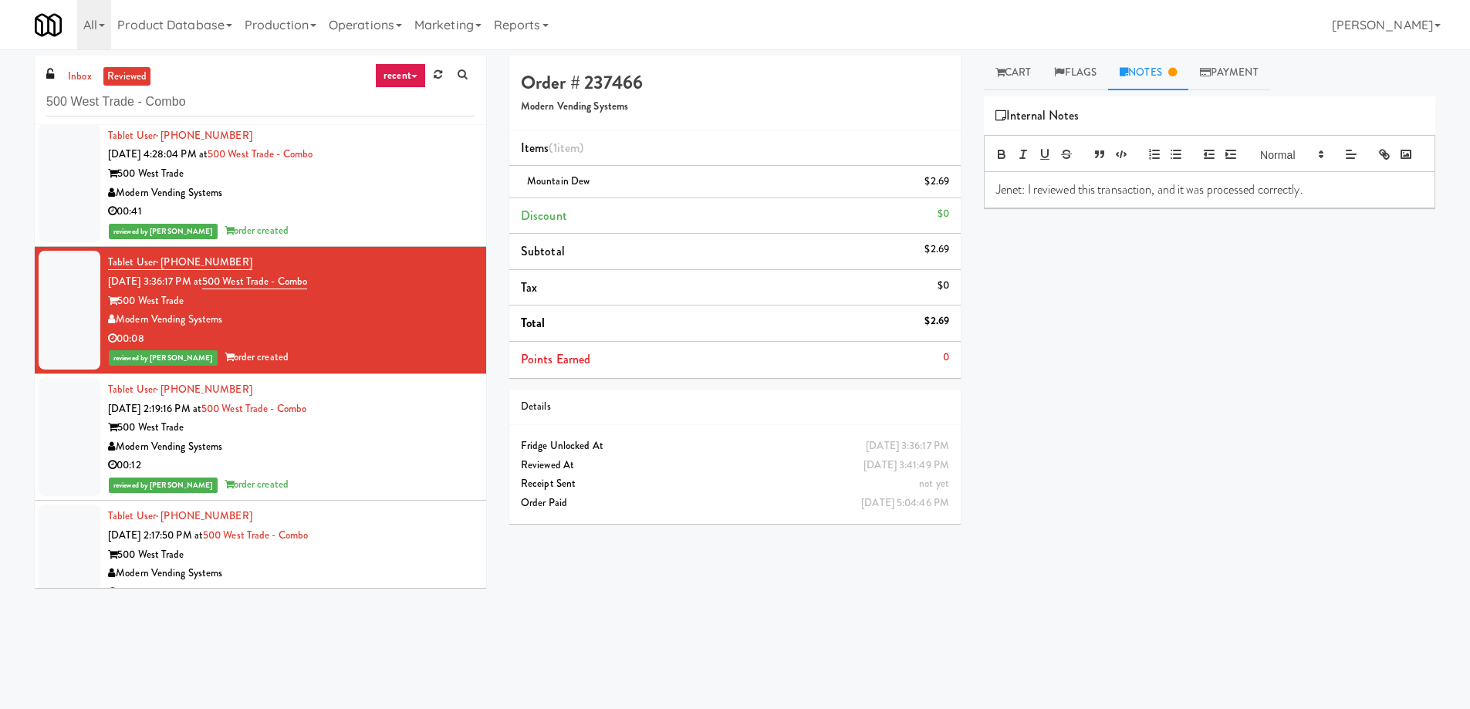
click at [354, 174] on div "500 West Trade" at bounding box center [291, 173] width 367 height 19
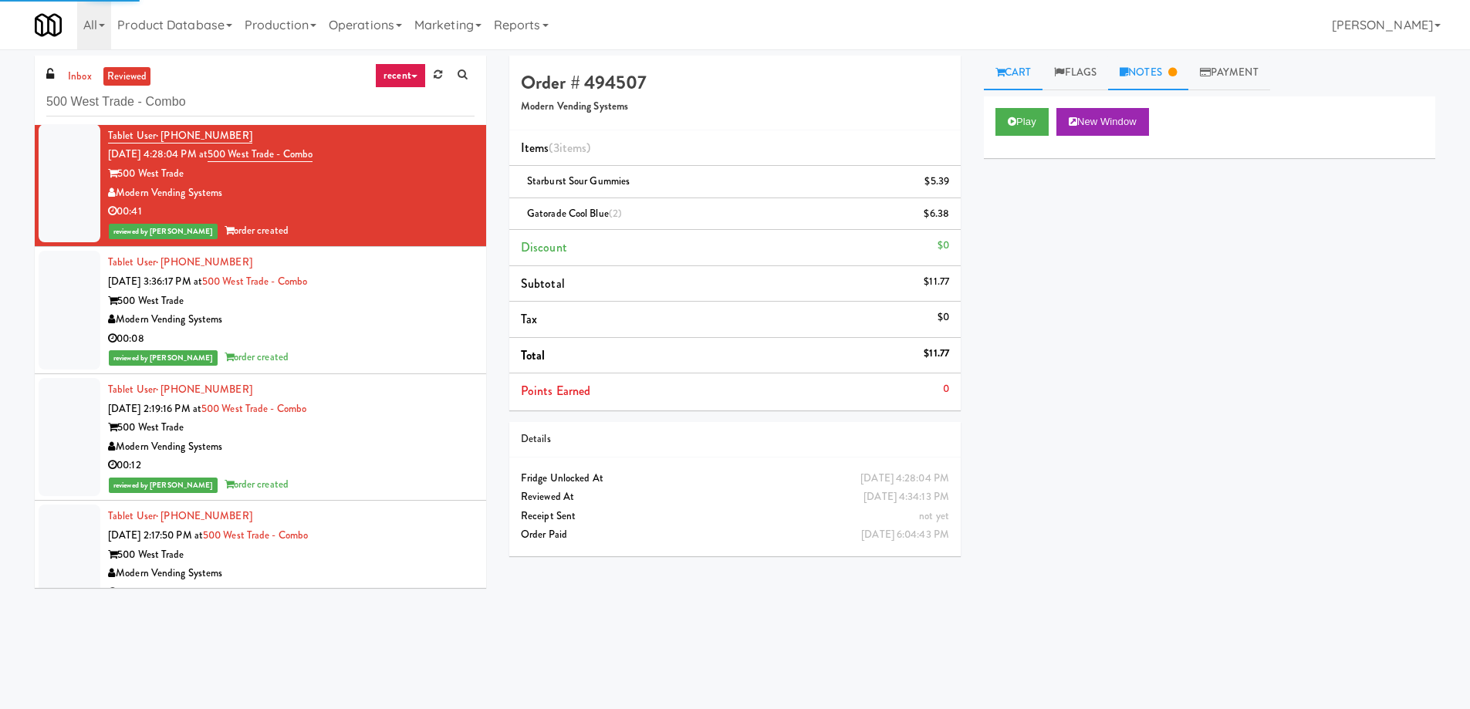
click at [1161, 65] on link "Notes" at bounding box center [1148, 73] width 80 height 35
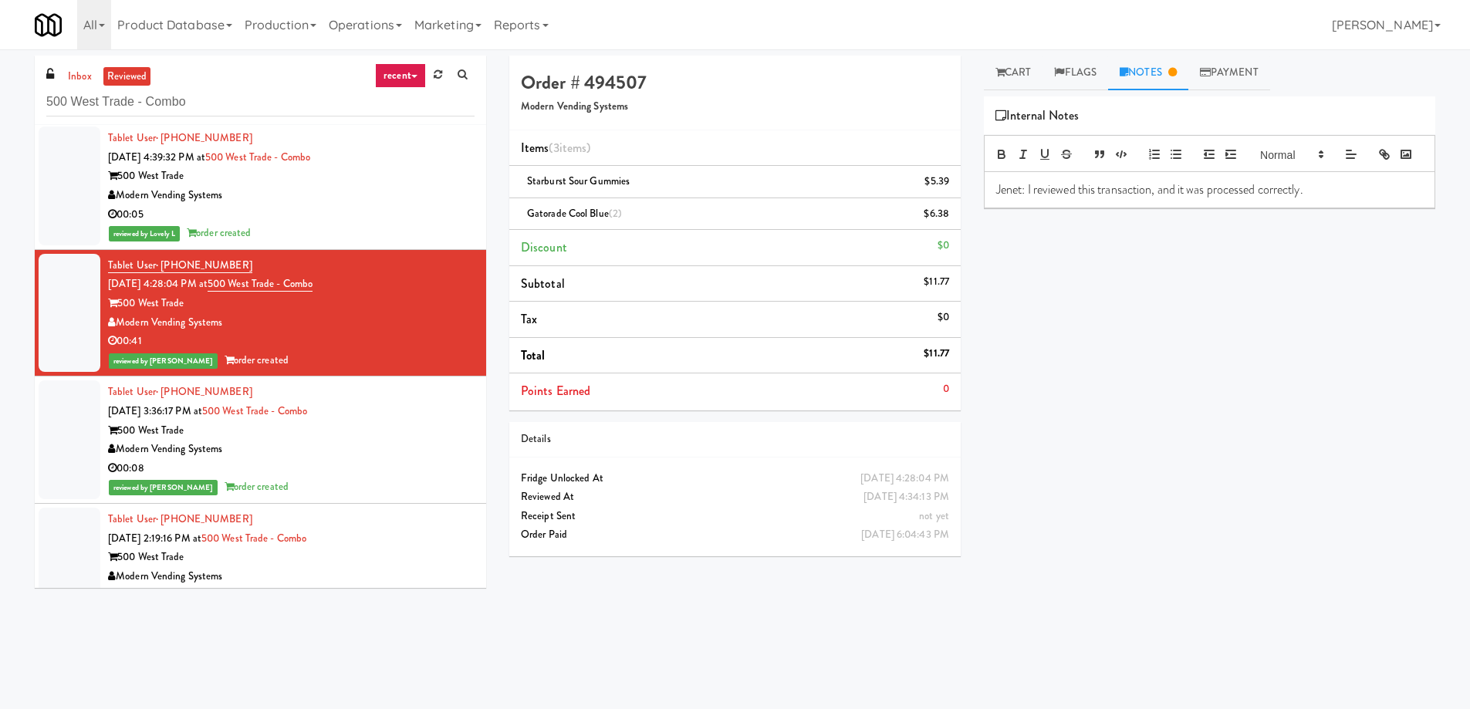
scroll to position [6581, 0]
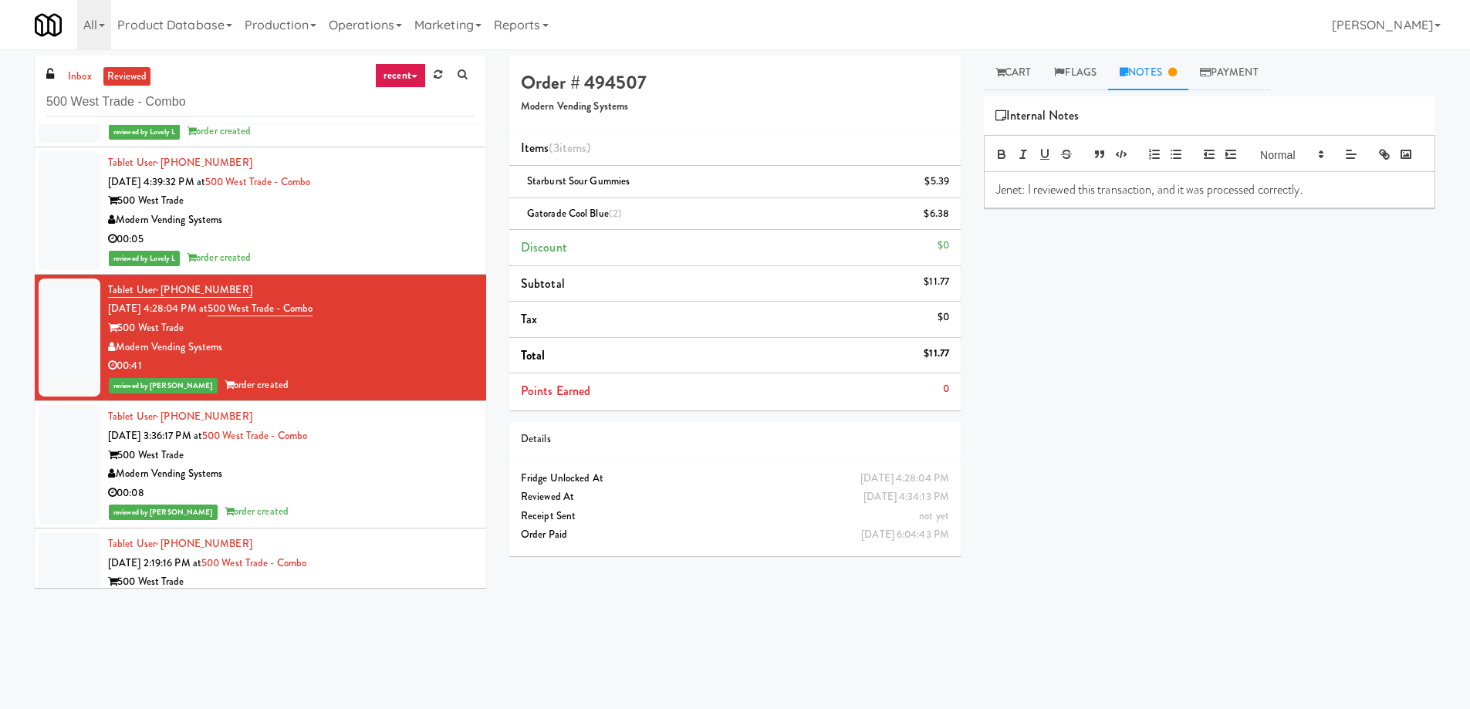
click at [370, 215] on div "Modern Vending Systems" at bounding box center [291, 220] width 367 height 19
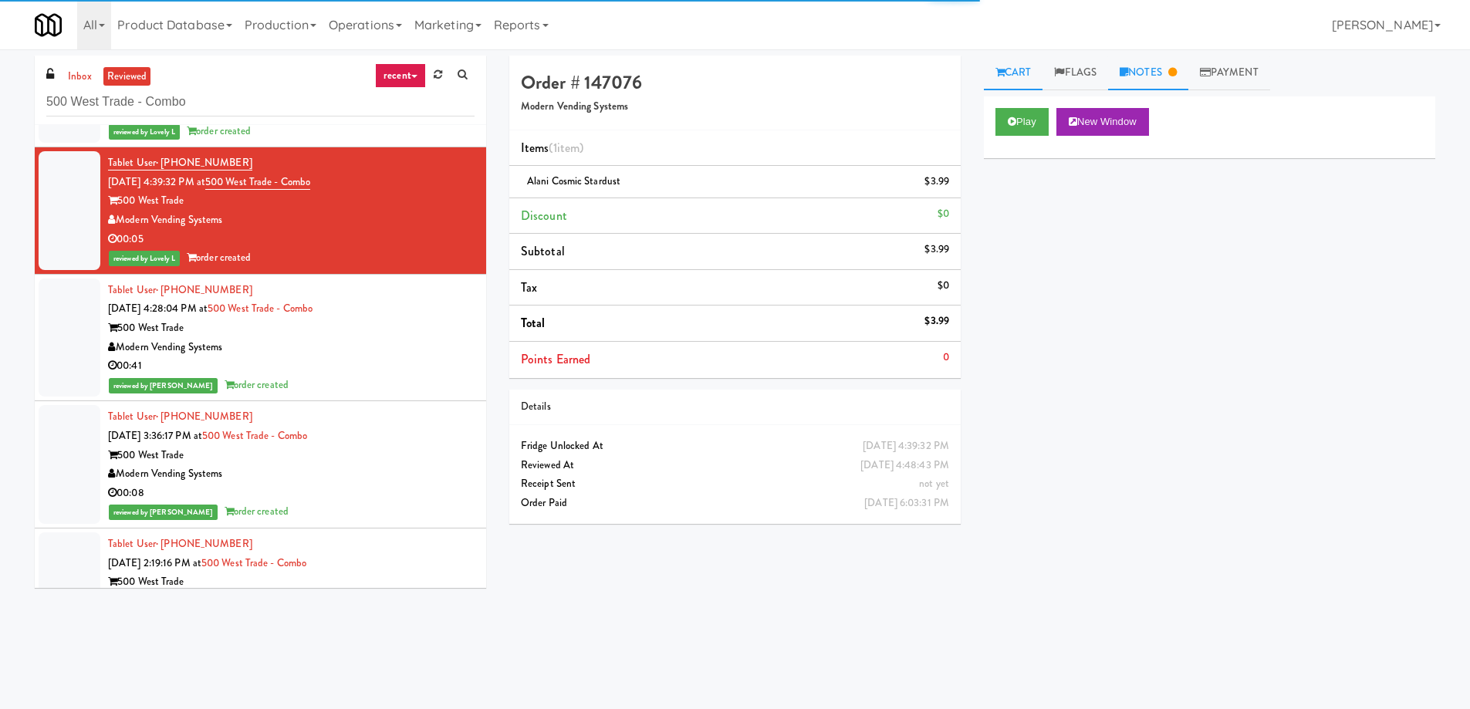
click at [1158, 75] on link "Notes" at bounding box center [1148, 73] width 80 height 35
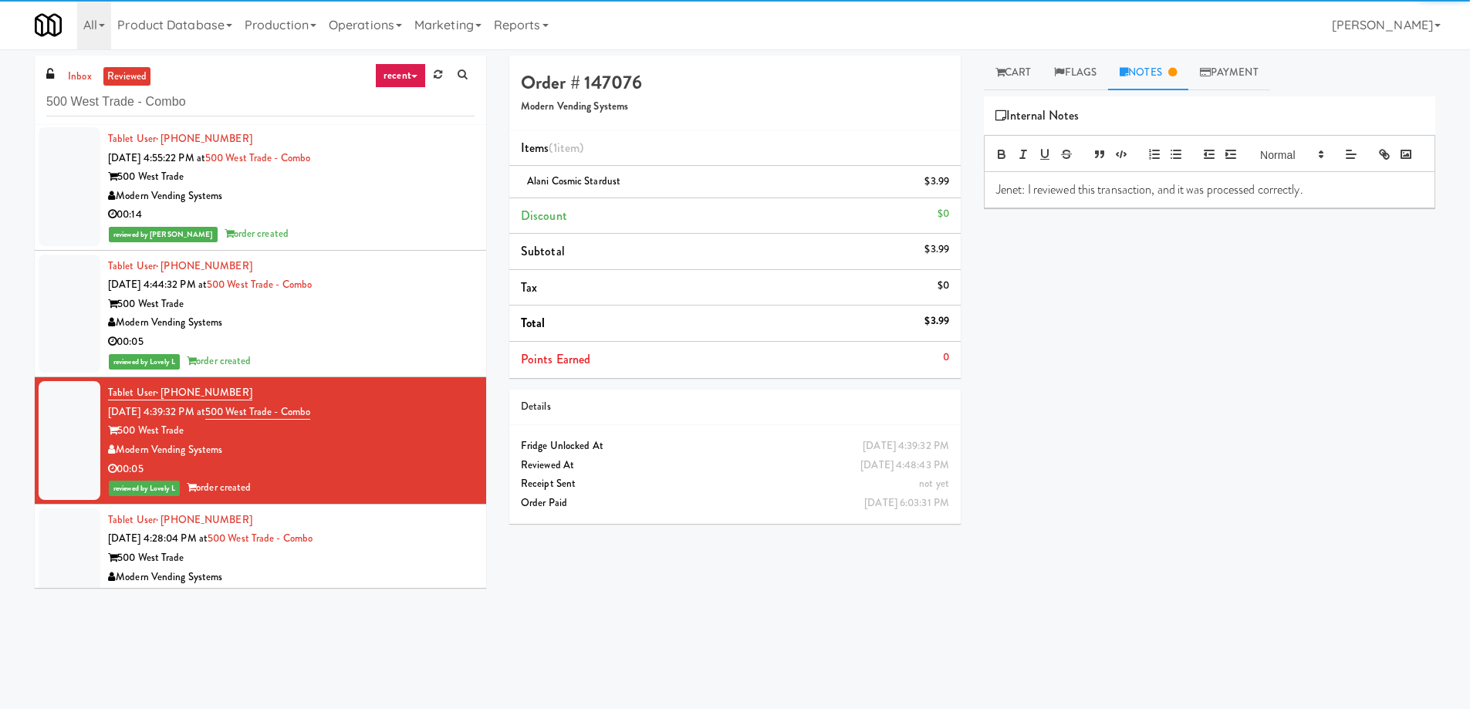
scroll to position [6349, 0]
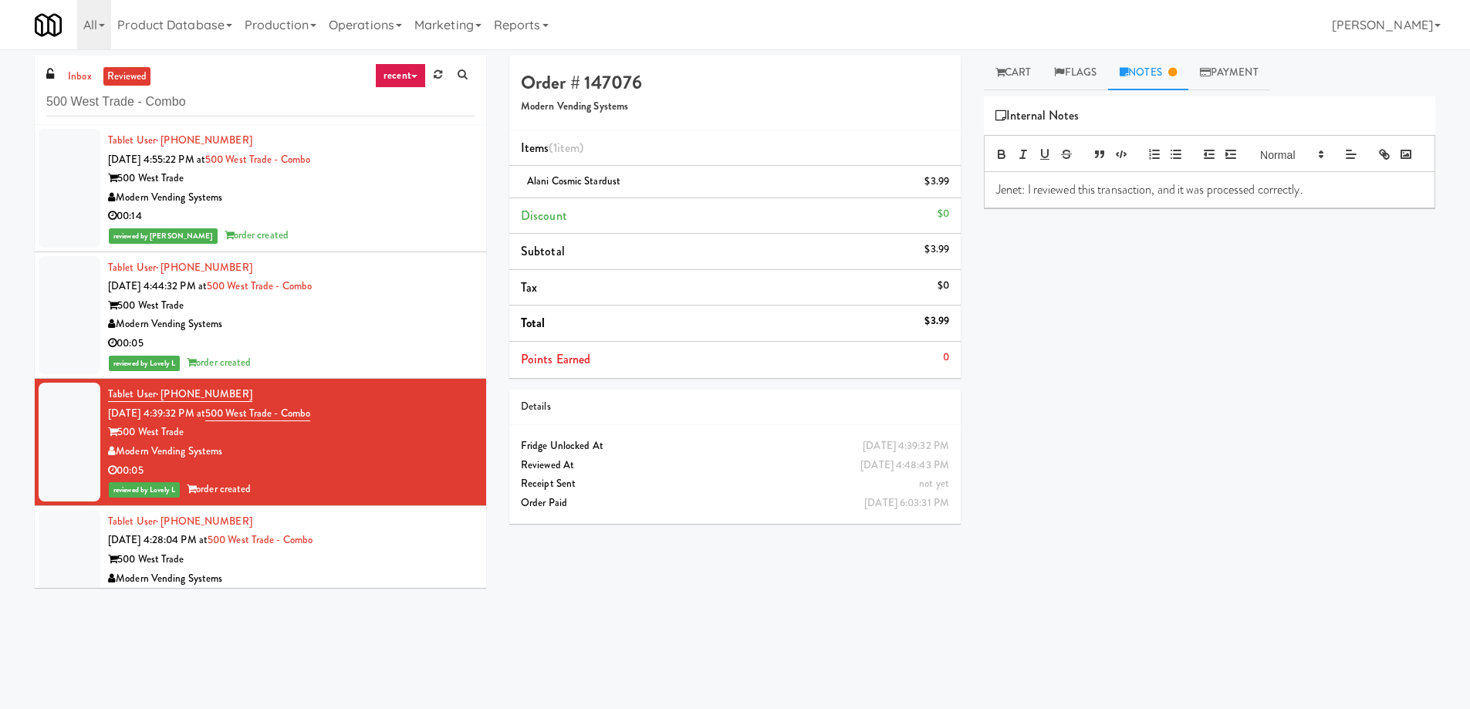
click at [361, 276] on div "Tablet User · (318) 347-9905 [DATE] 4:44:32 PM at 500 West Trade - Combo 500 We…" at bounding box center [291, 316] width 367 height 114
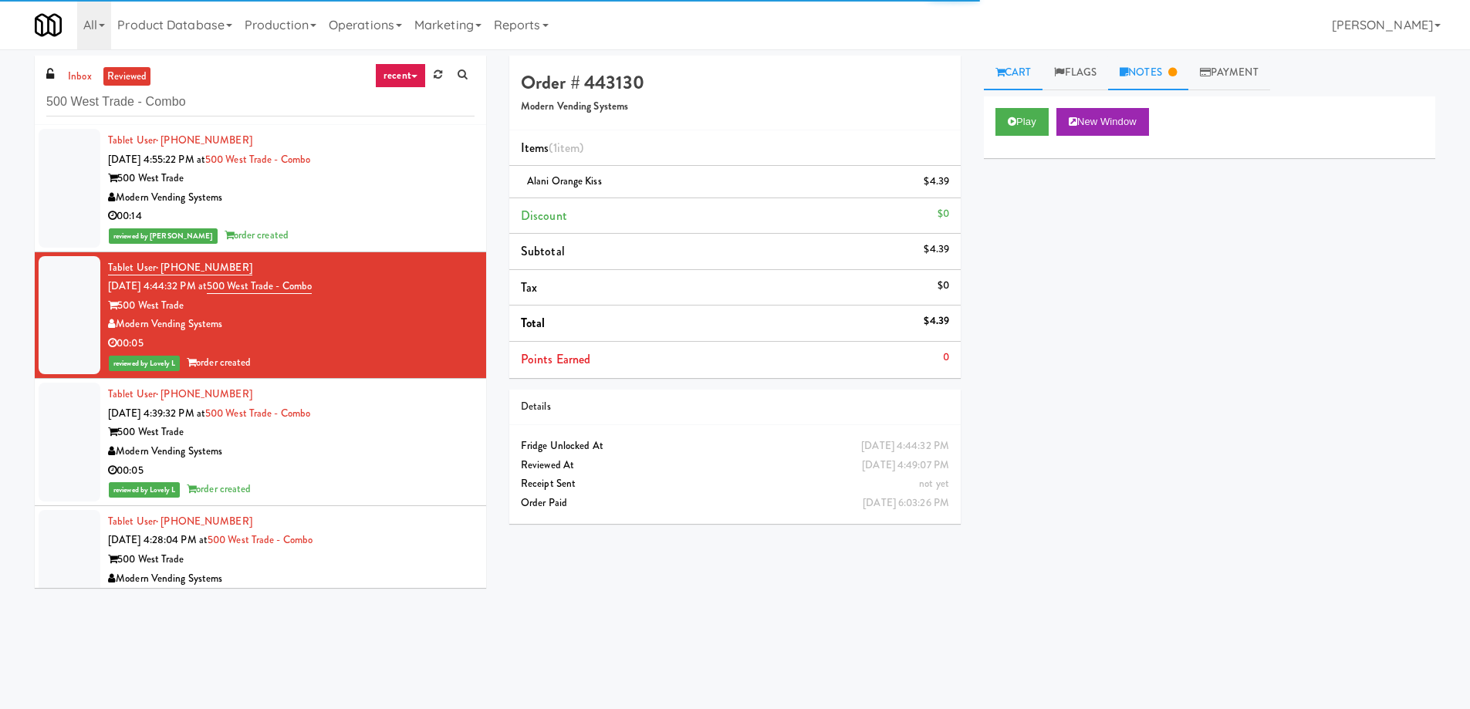
click at [1186, 77] on link "Notes" at bounding box center [1148, 73] width 80 height 35
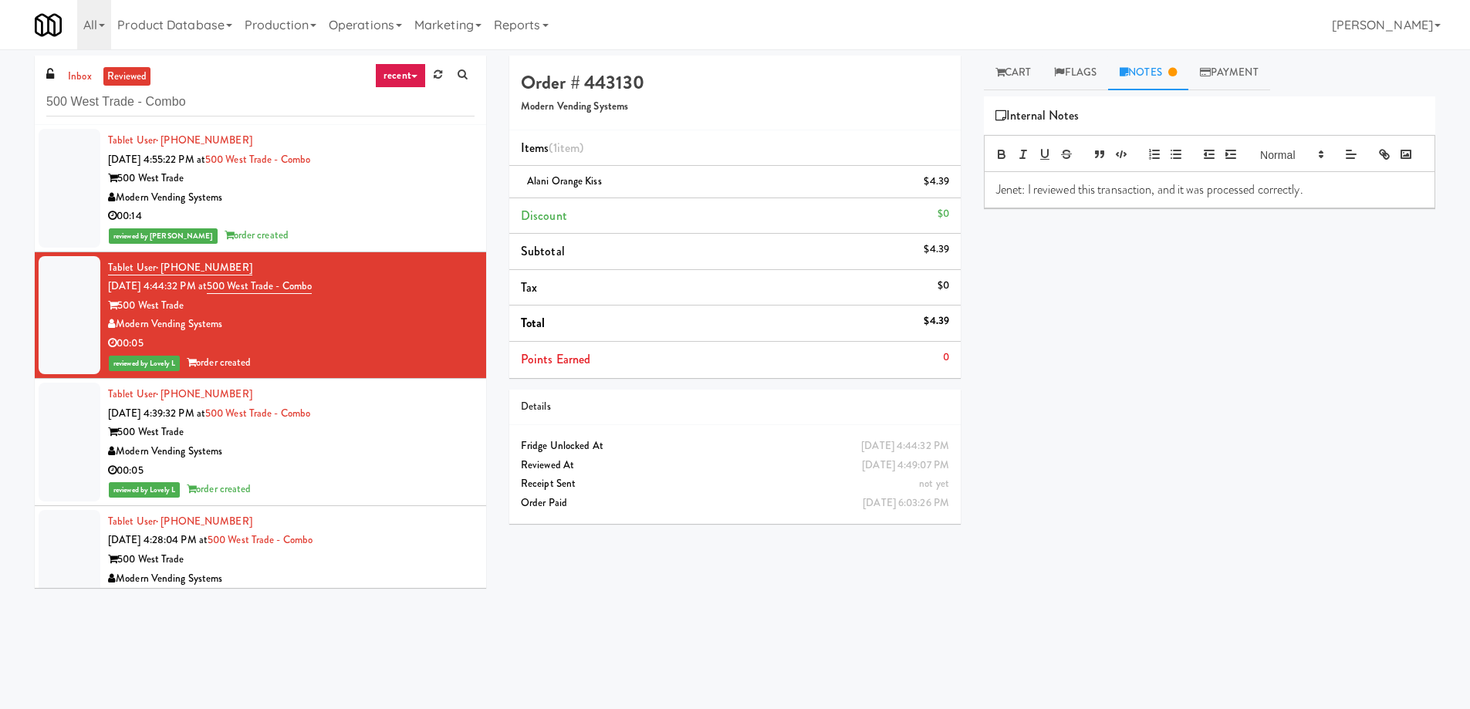
click at [379, 208] on div "00:14" at bounding box center [291, 216] width 367 height 19
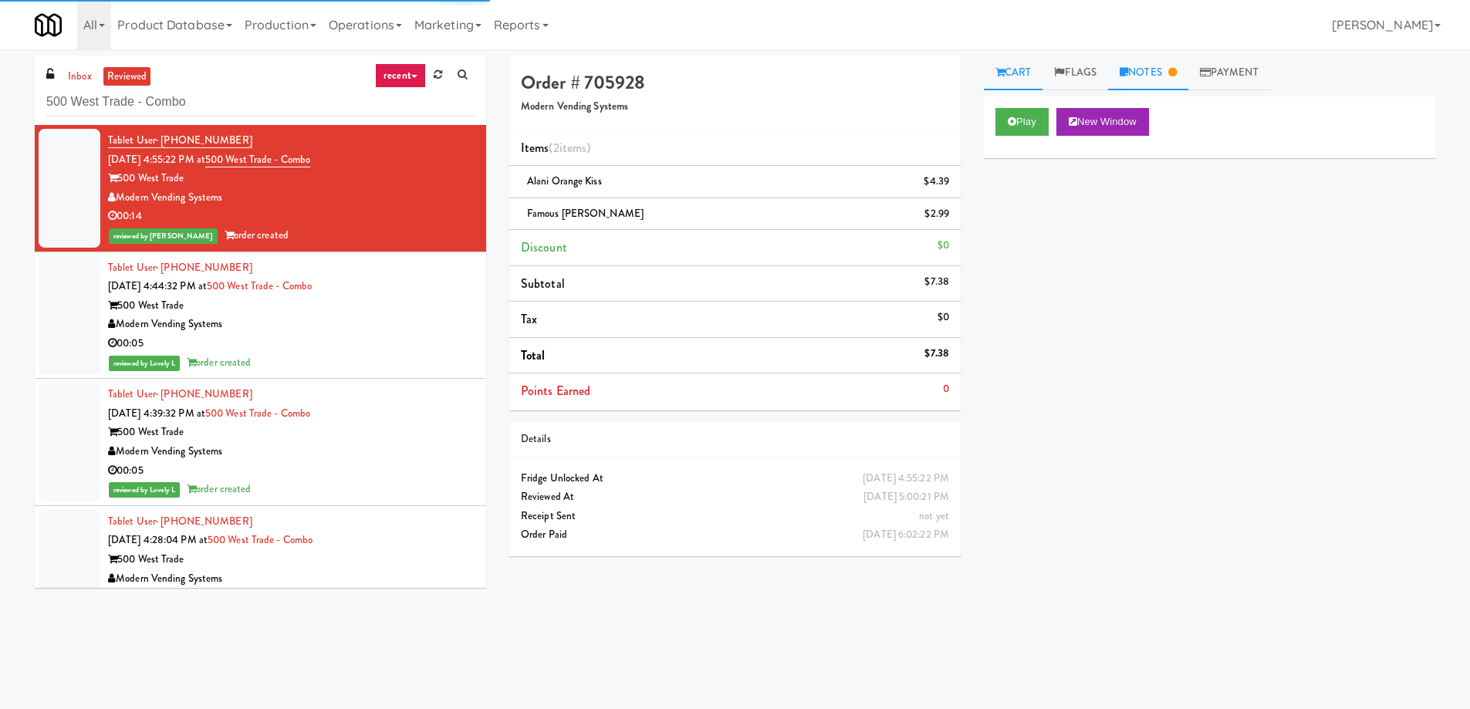
click at [1161, 83] on link "Notes" at bounding box center [1148, 73] width 80 height 35
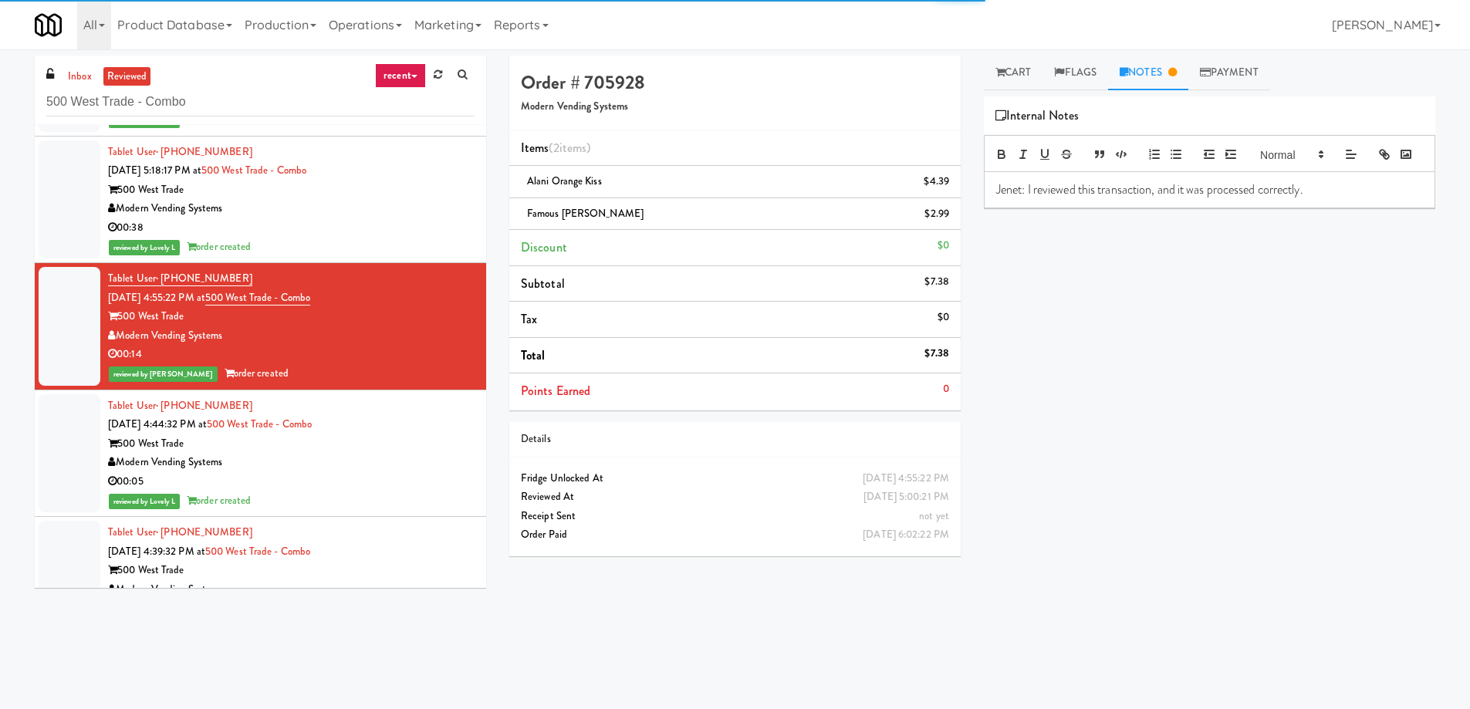
scroll to position [6195, 0]
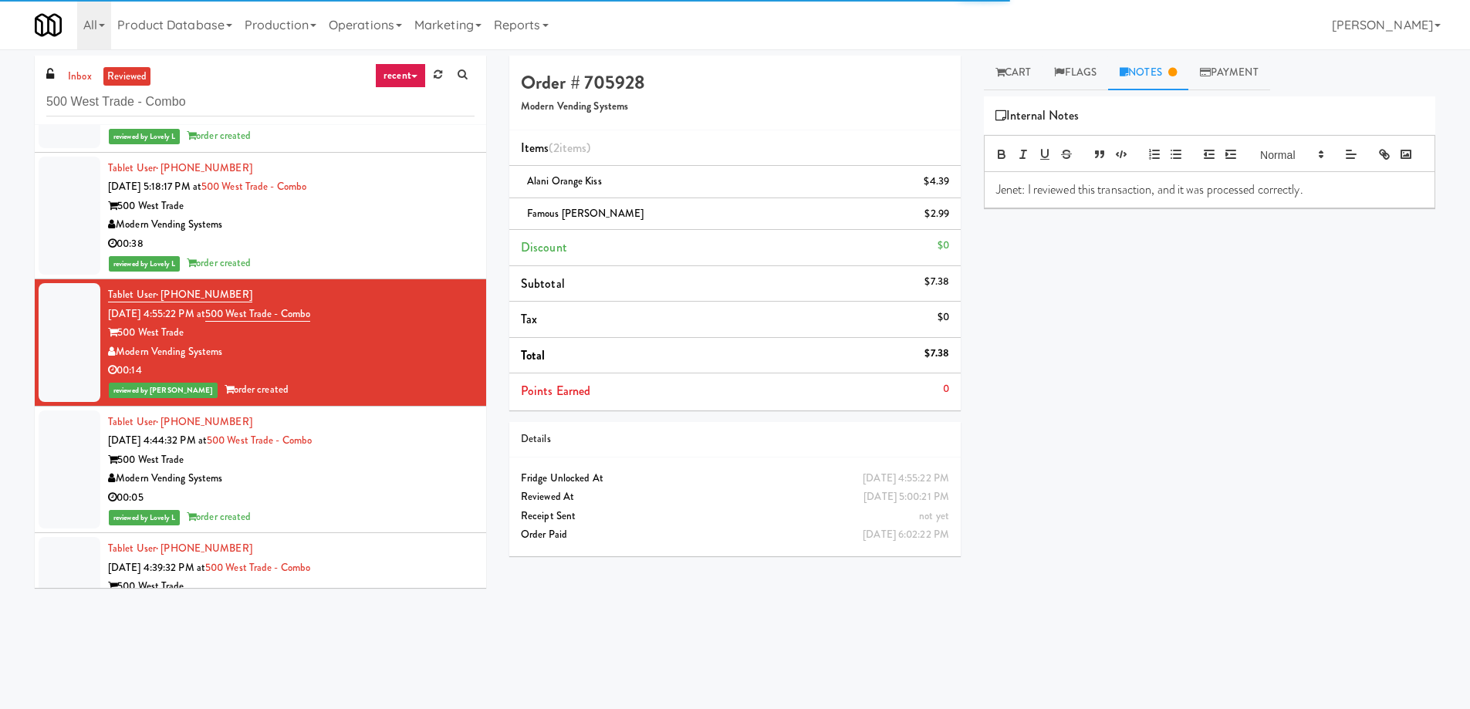
click at [373, 236] on div "00:38" at bounding box center [291, 244] width 367 height 19
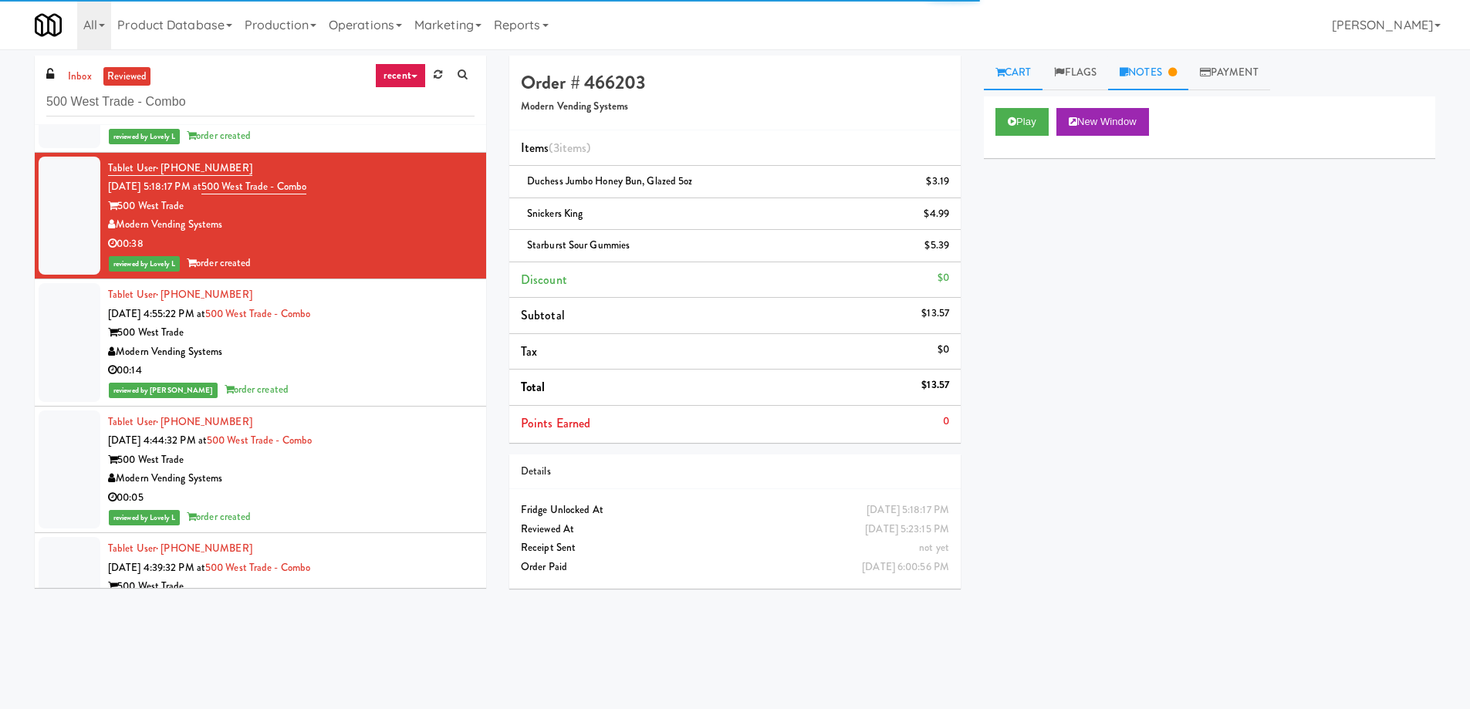
click at [1159, 86] on link "Notes" at bounding box center [1148, 73] width 80 height 35
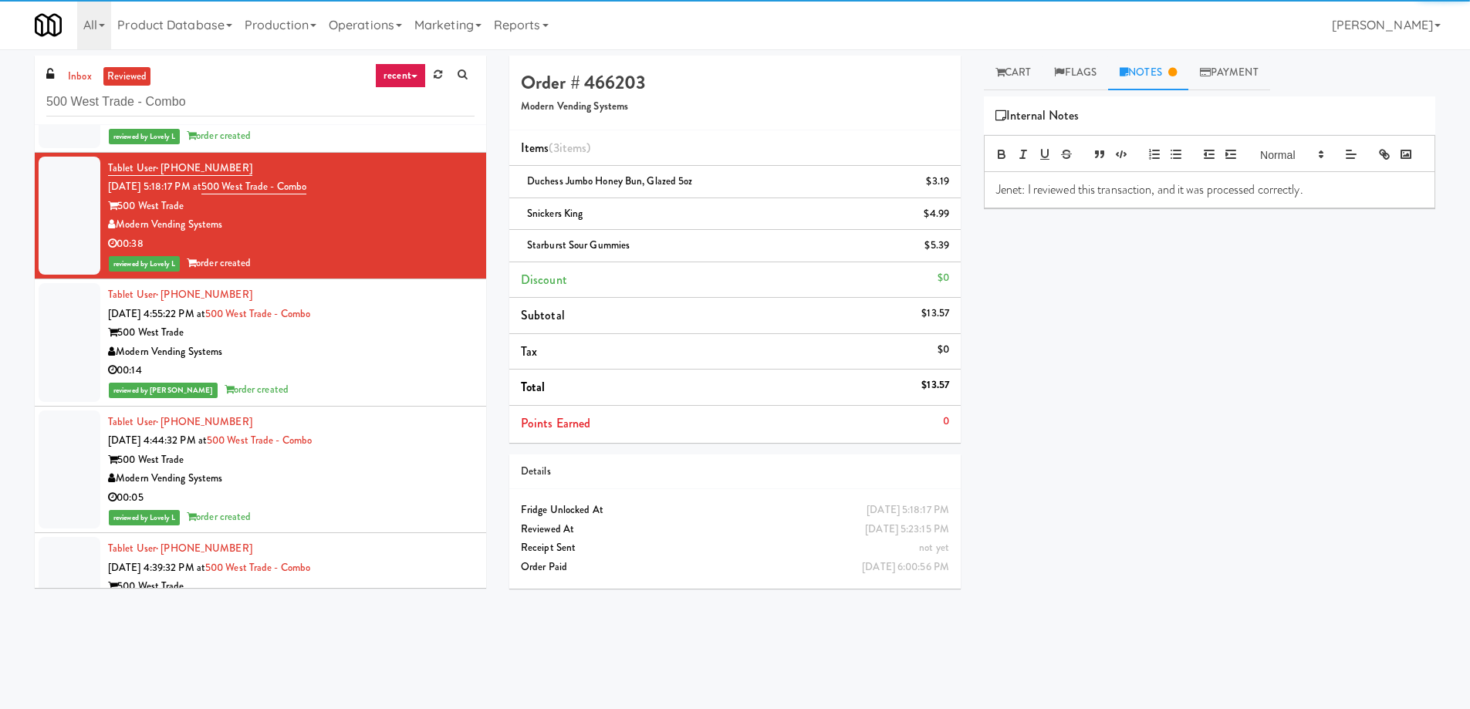
scroll to position [6118, 0]
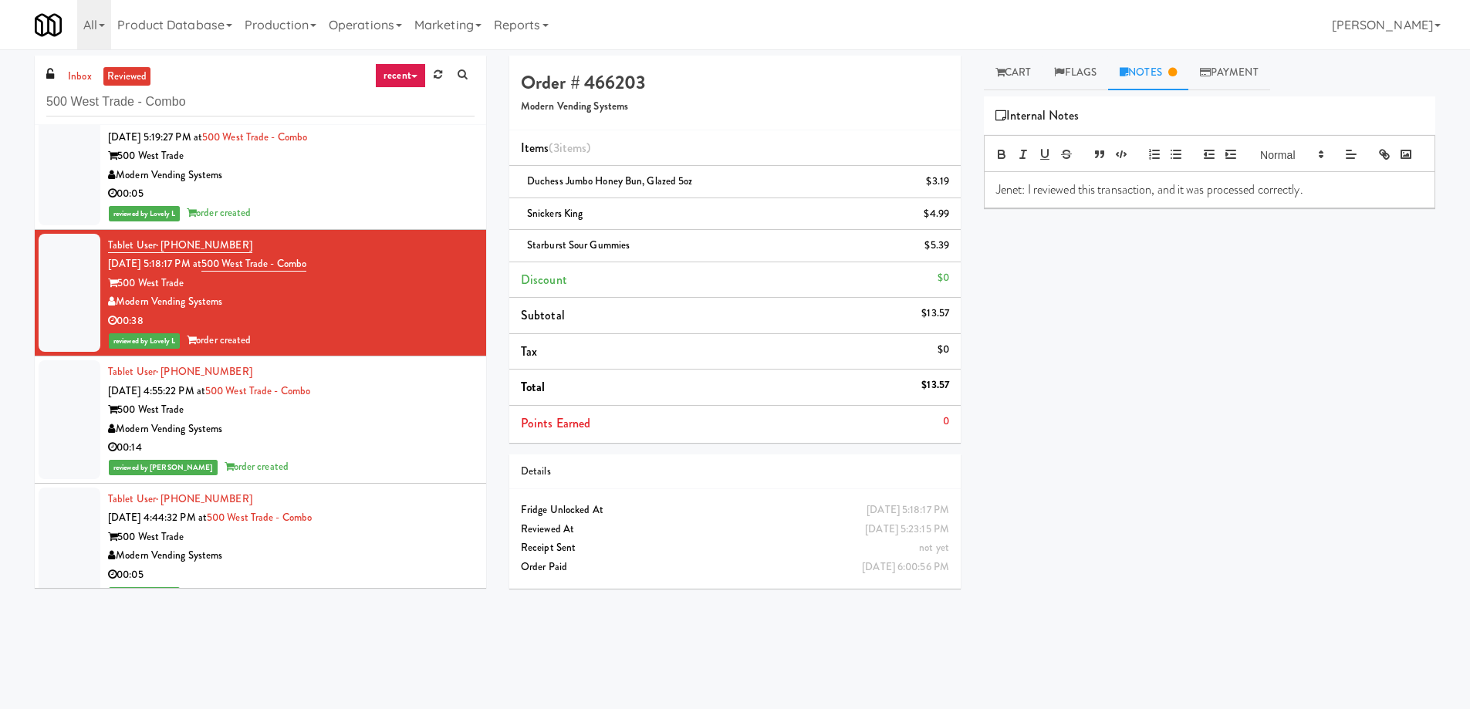
click at [409, 193] on div "00:05" at bounding box center [291, 193] width 367 height 19
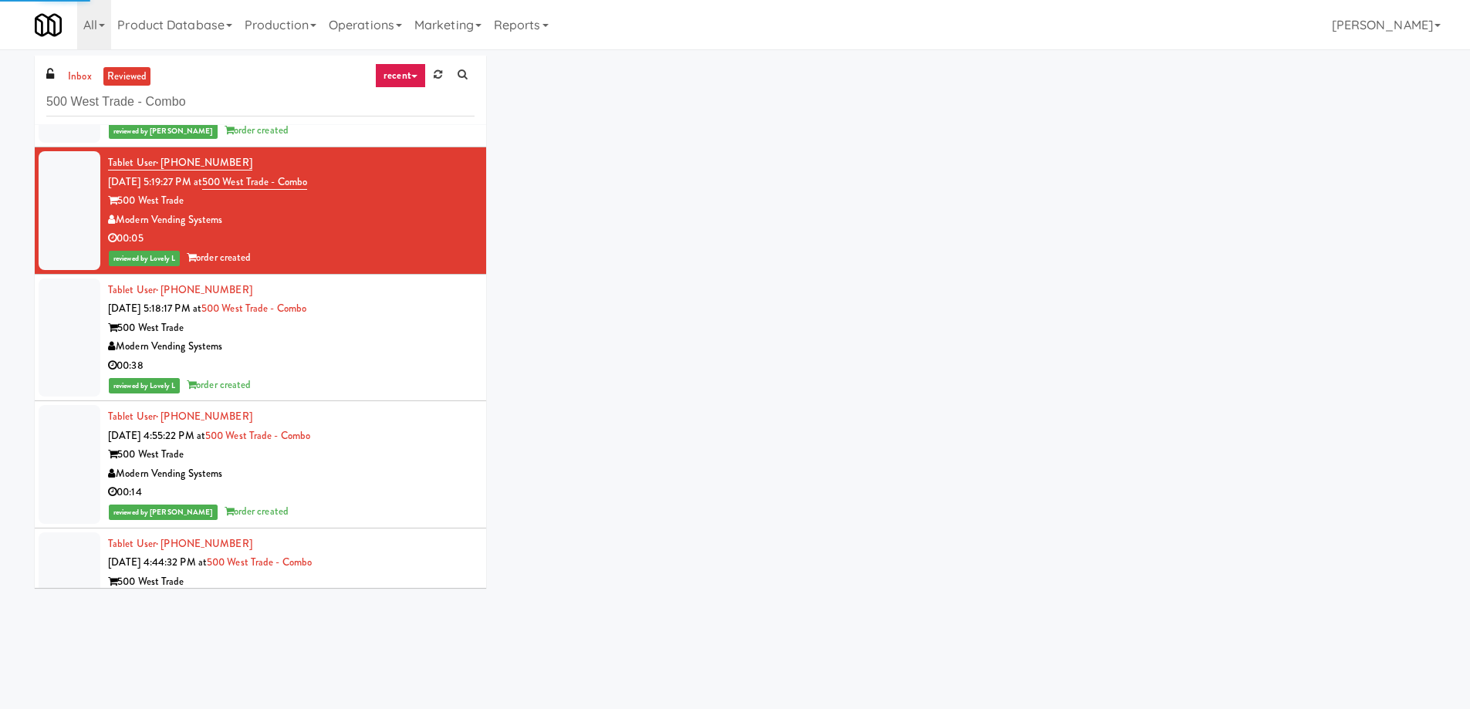
scroll to position [5886, 0]
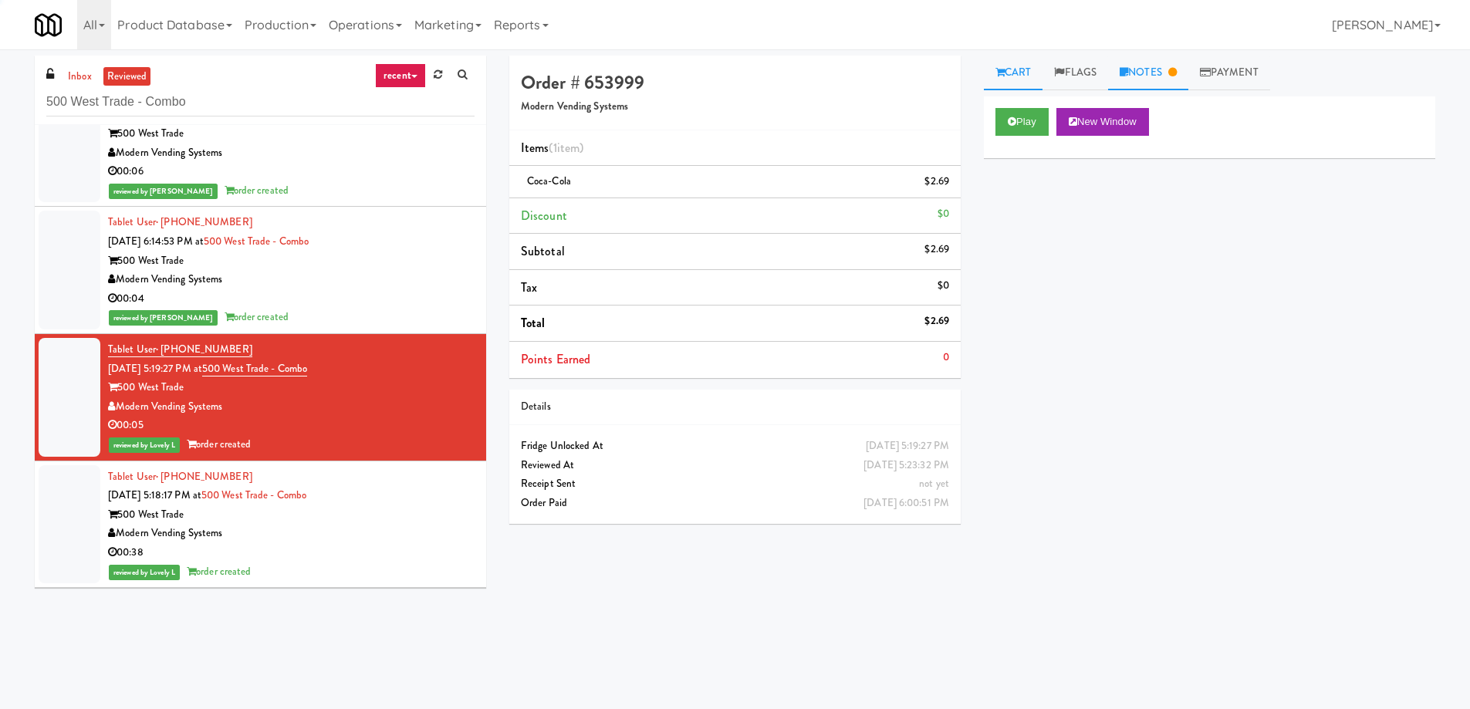
click at [1145, 76] on link "Notes" at bounding box center [1148, 73] width 80 height 35
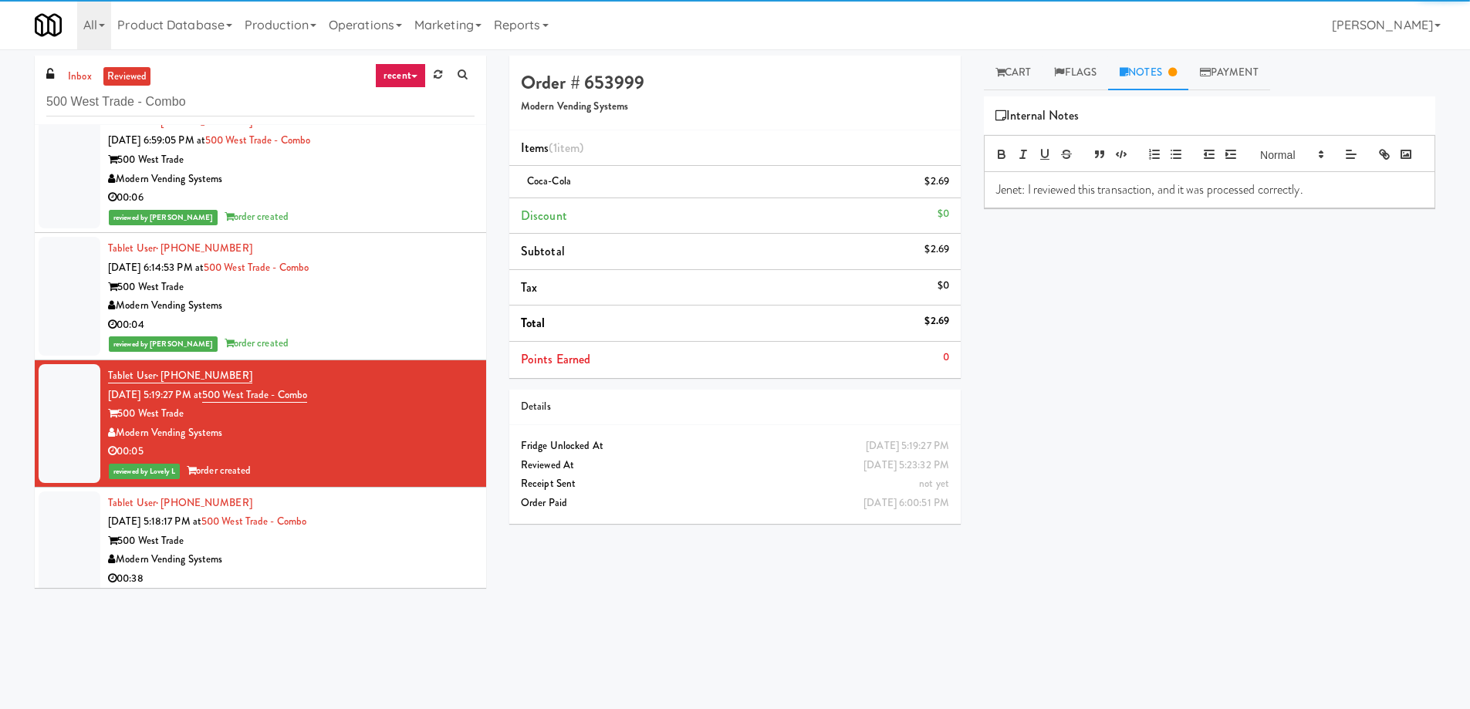
scroll to position [5809, 0]
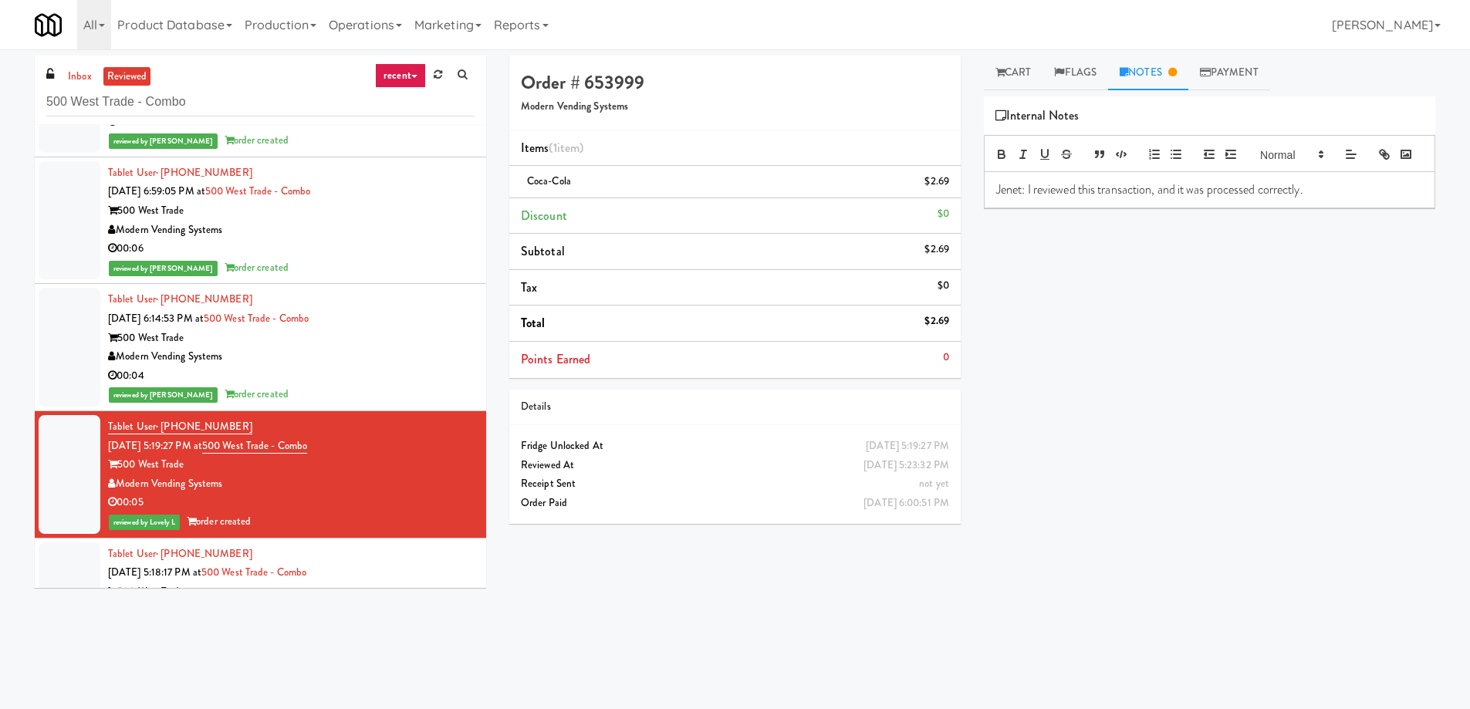
click at [414, 379] on div "00:04" at bounding box center [291, 376] width 367 height 19
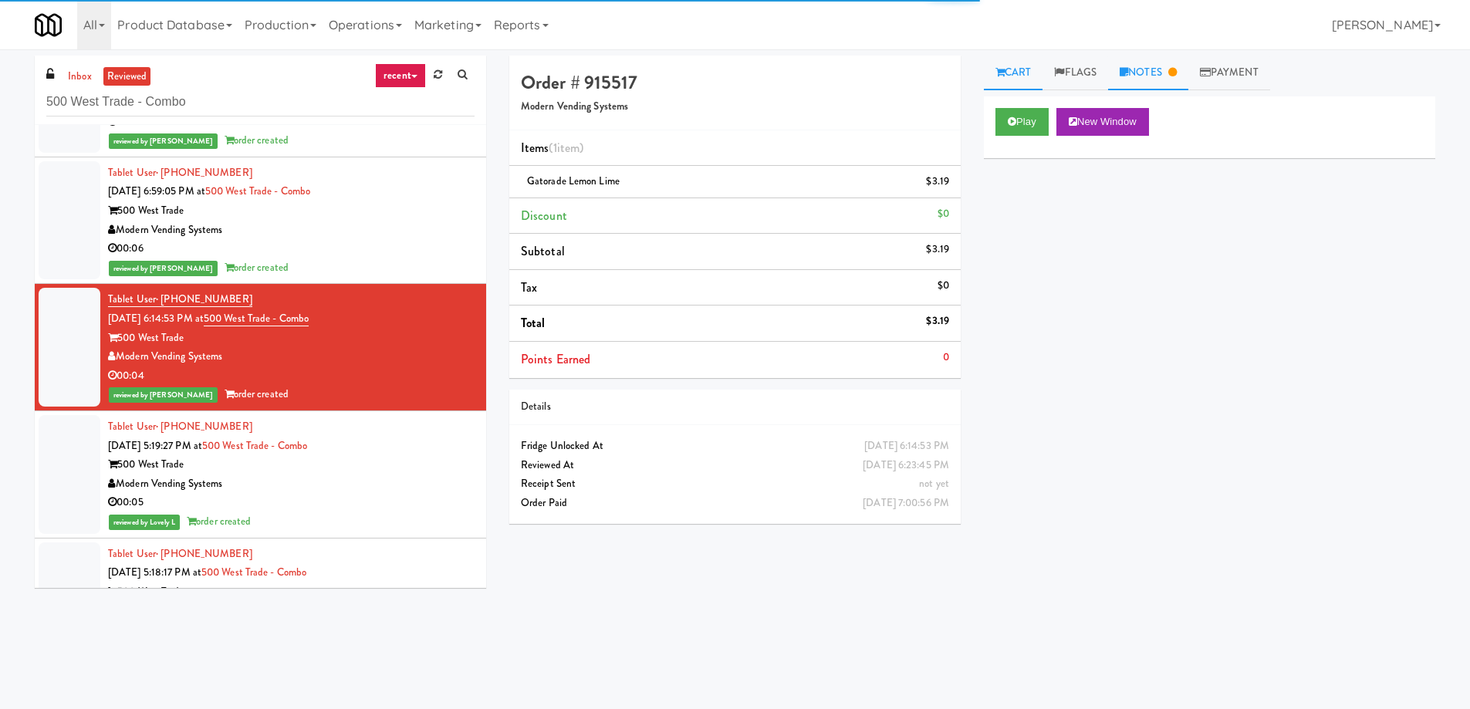
click at [1175, 75] on icon at bounding box center [1172, 72] width 8 height 10
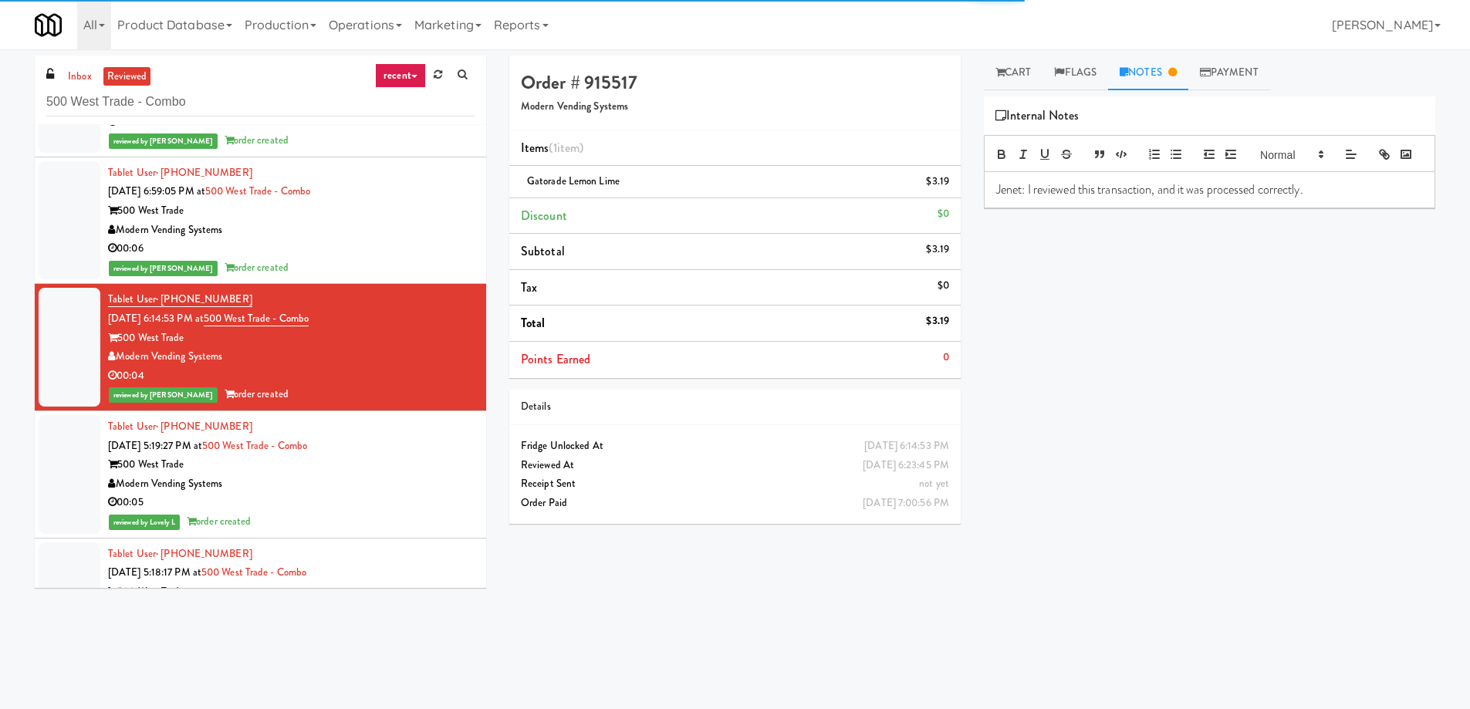
click at [415, 229] on div "Modern Vending Systems" at bounding box center [291, 230] width 367 height 19
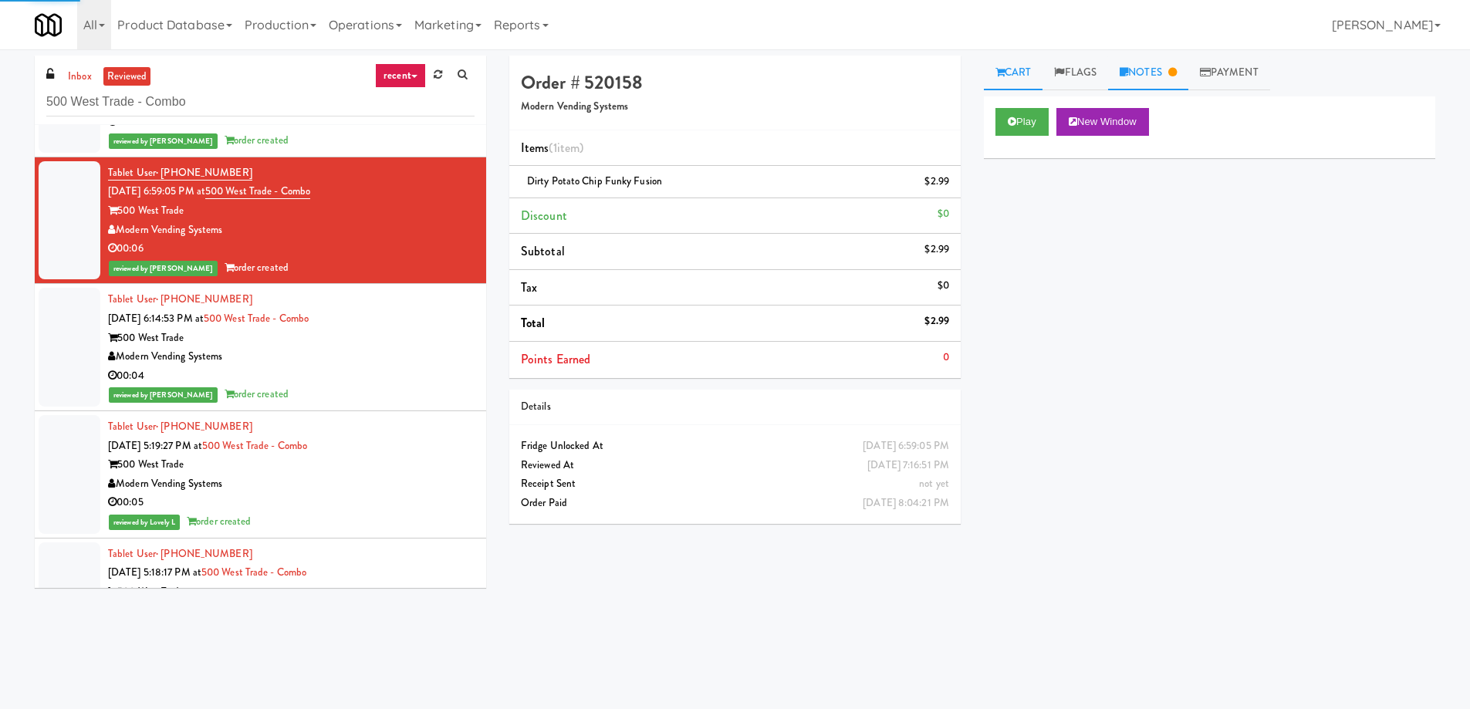
click at [1173, 86] on link "Notes" at bounding box center [1148, 73] width 80 height 35
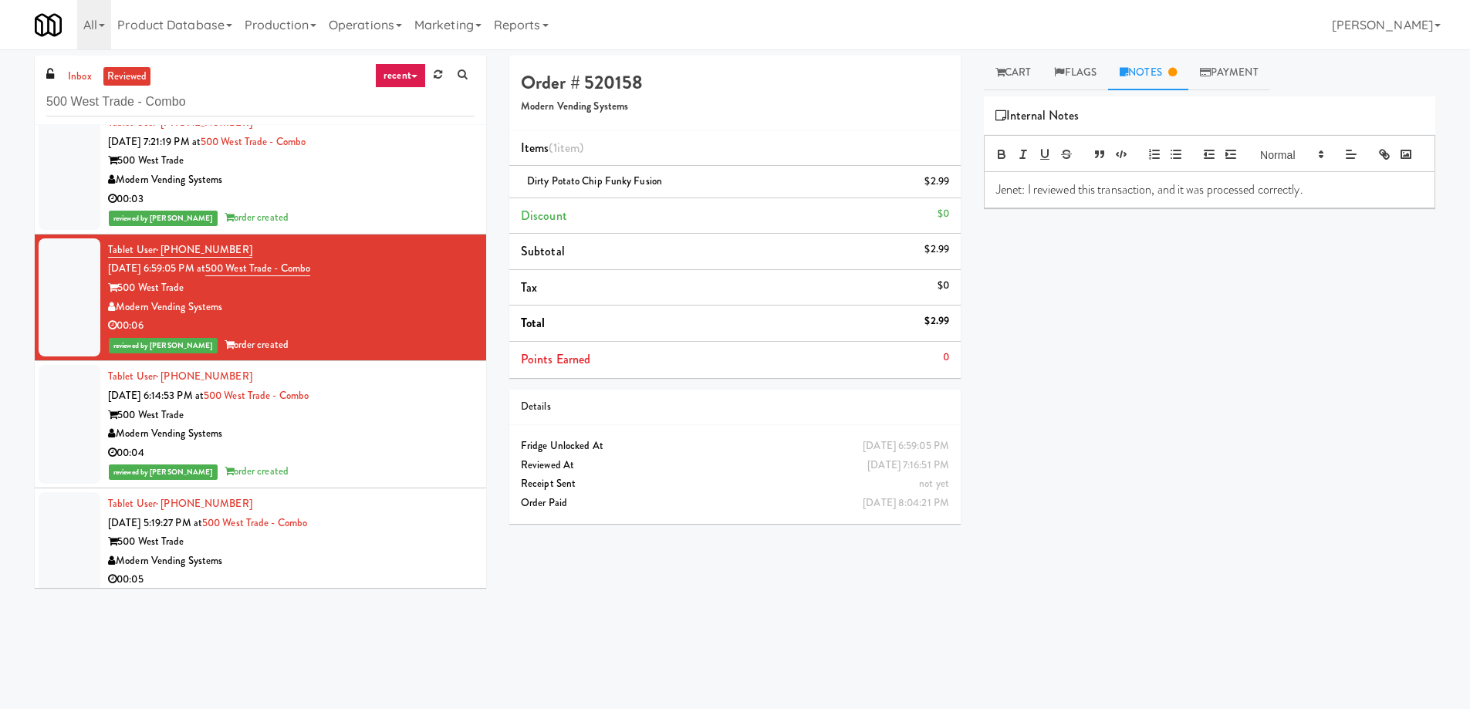
click at [420, 194] on div "00:03" at bounding box center [291, 199] width 367 height 19
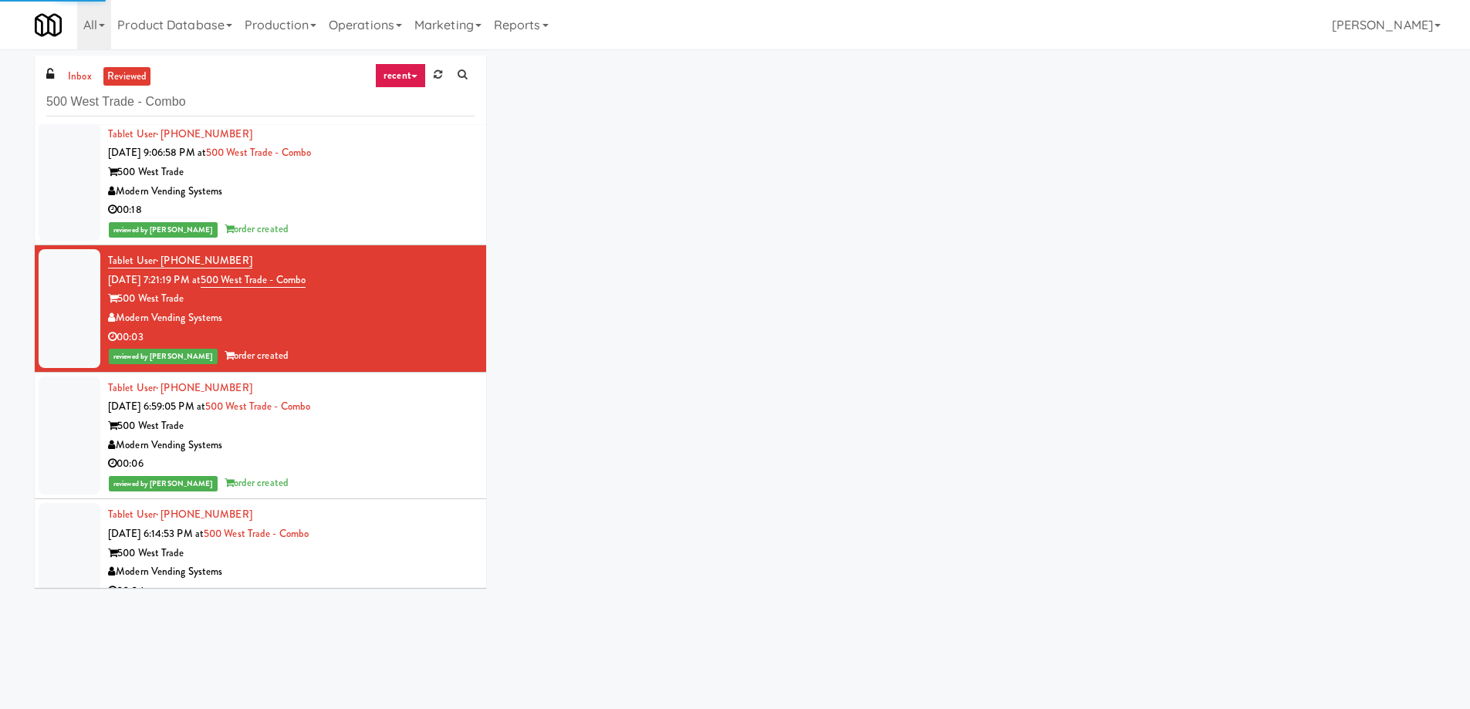
scroll to position [5578, 0]
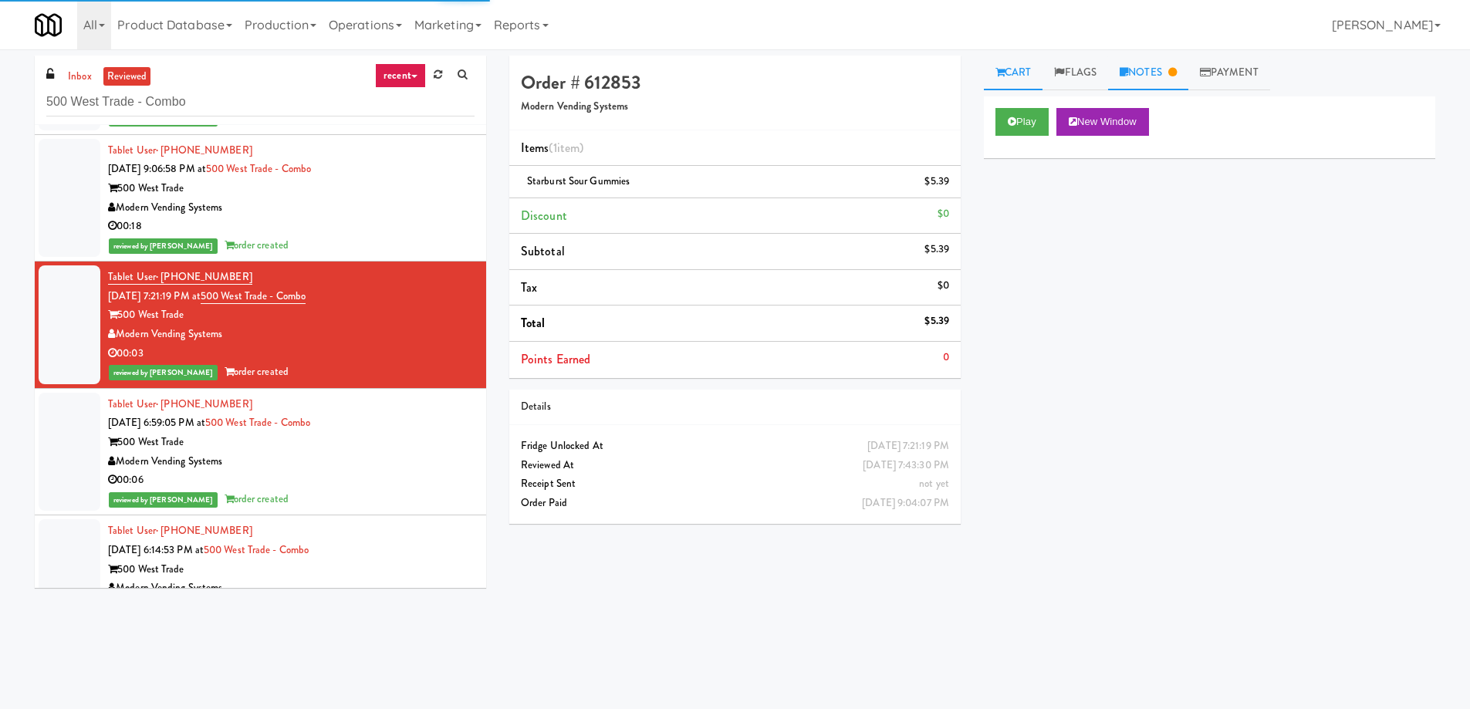
click at [1164, 79] on link "Notes" at bounding box center [1148, 73] width 80 height 35
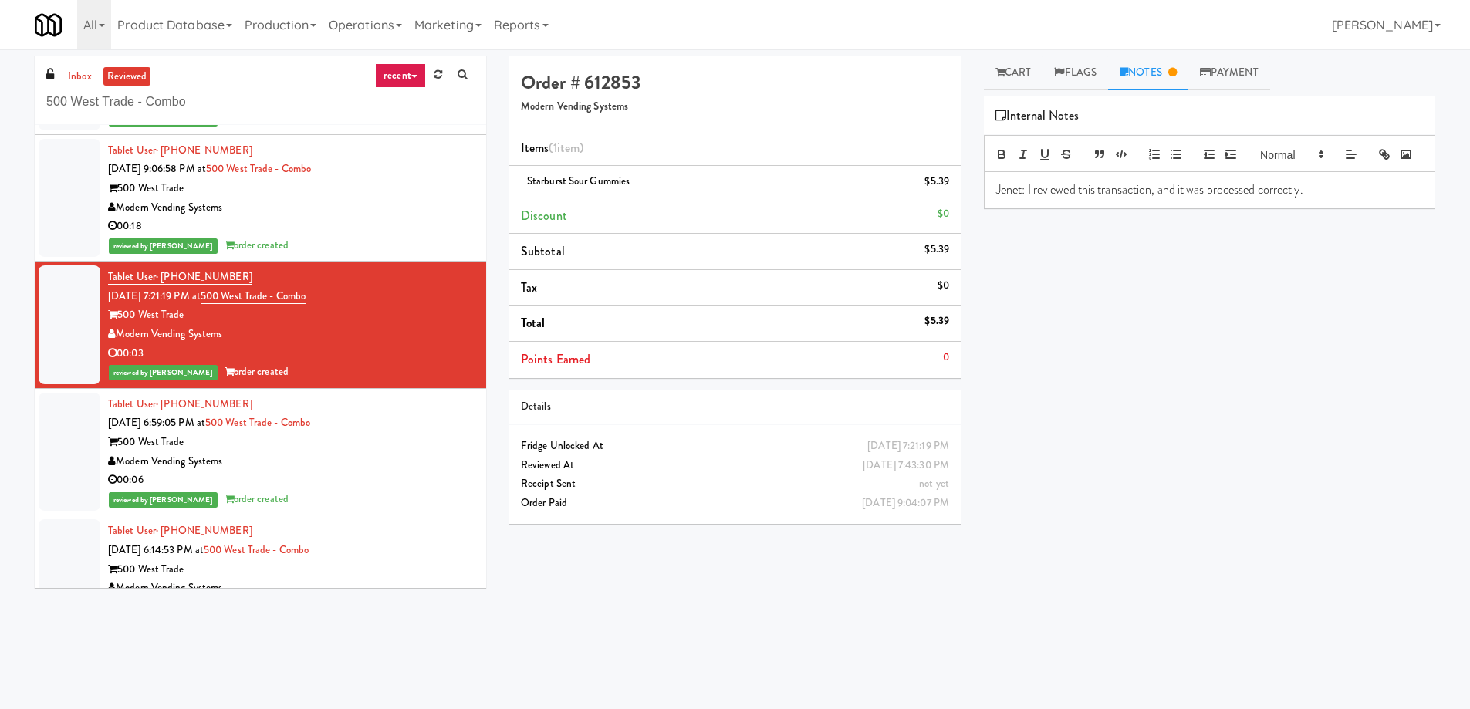
click at [404, 215] on div "Modern Vending Systems" at bounding box center [291, 207] width 367 height 19
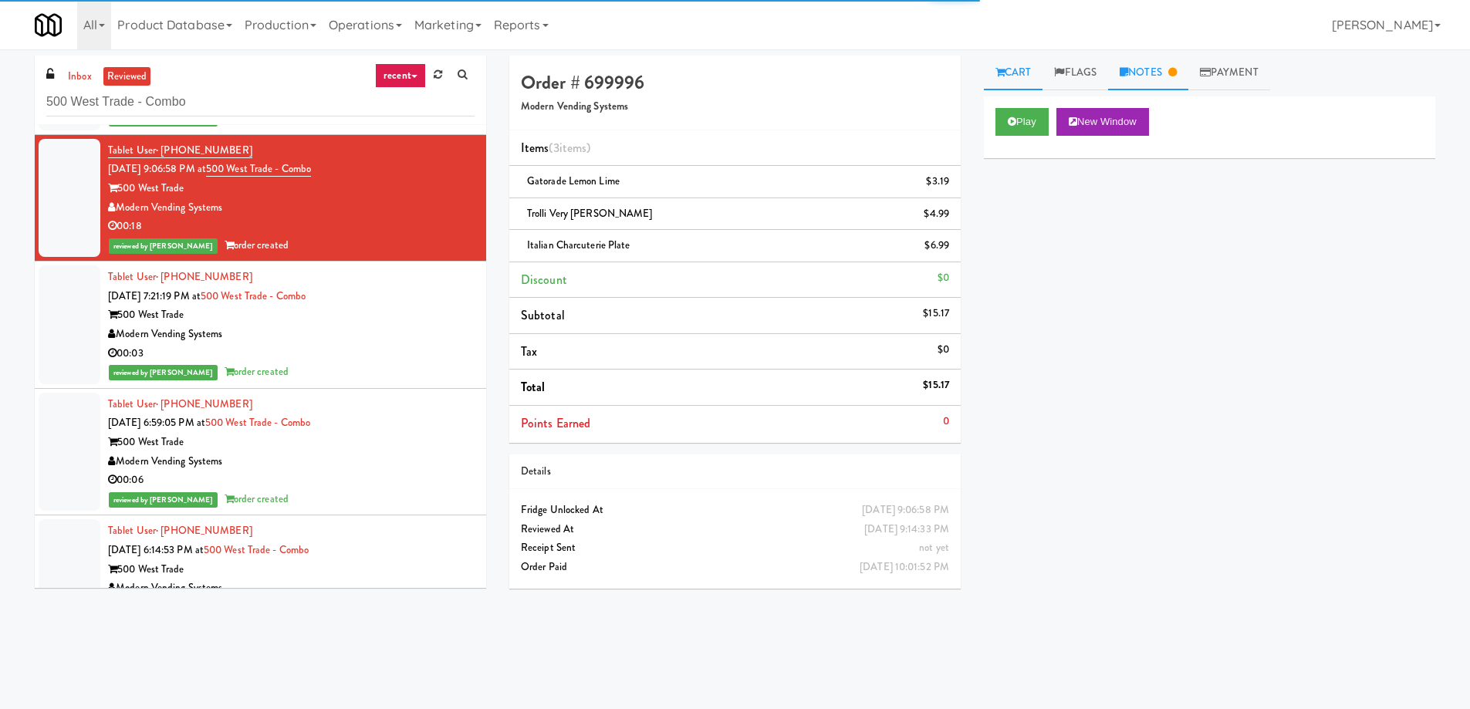
click at [1164, 76] on link "Notes" at bounding box center [1148, 73] width 80 height 35
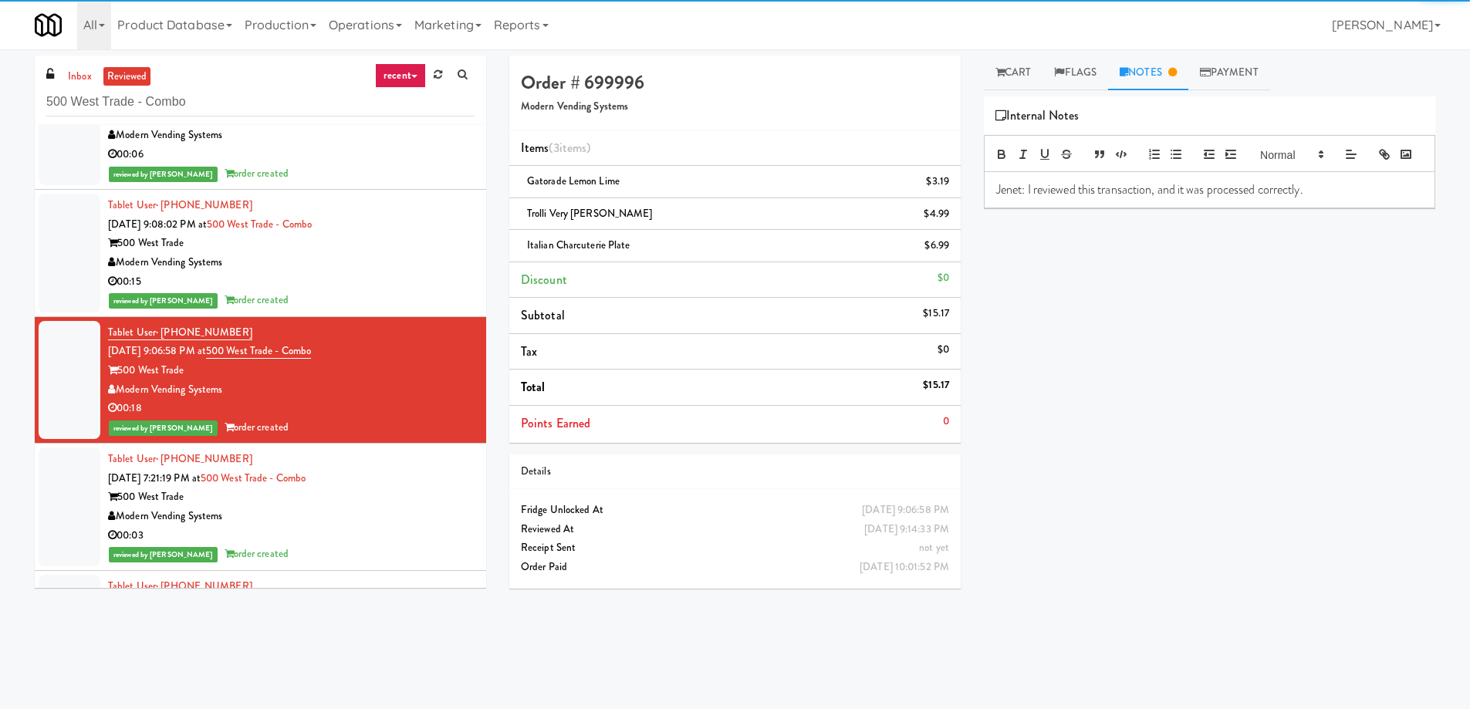
scroll to position [5346, 0]
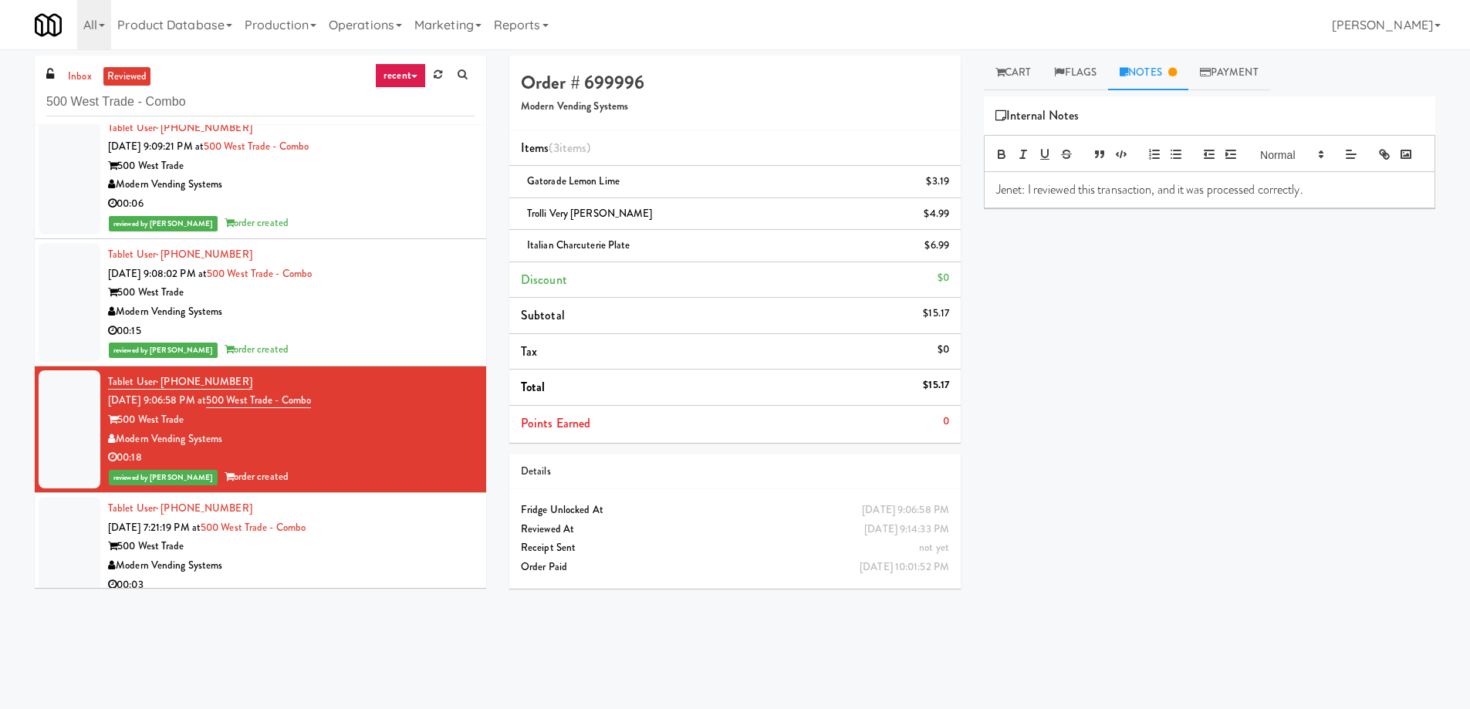
click at [380, 330] on div "00:15" at bounding box center [291, 331] width 367 height 19
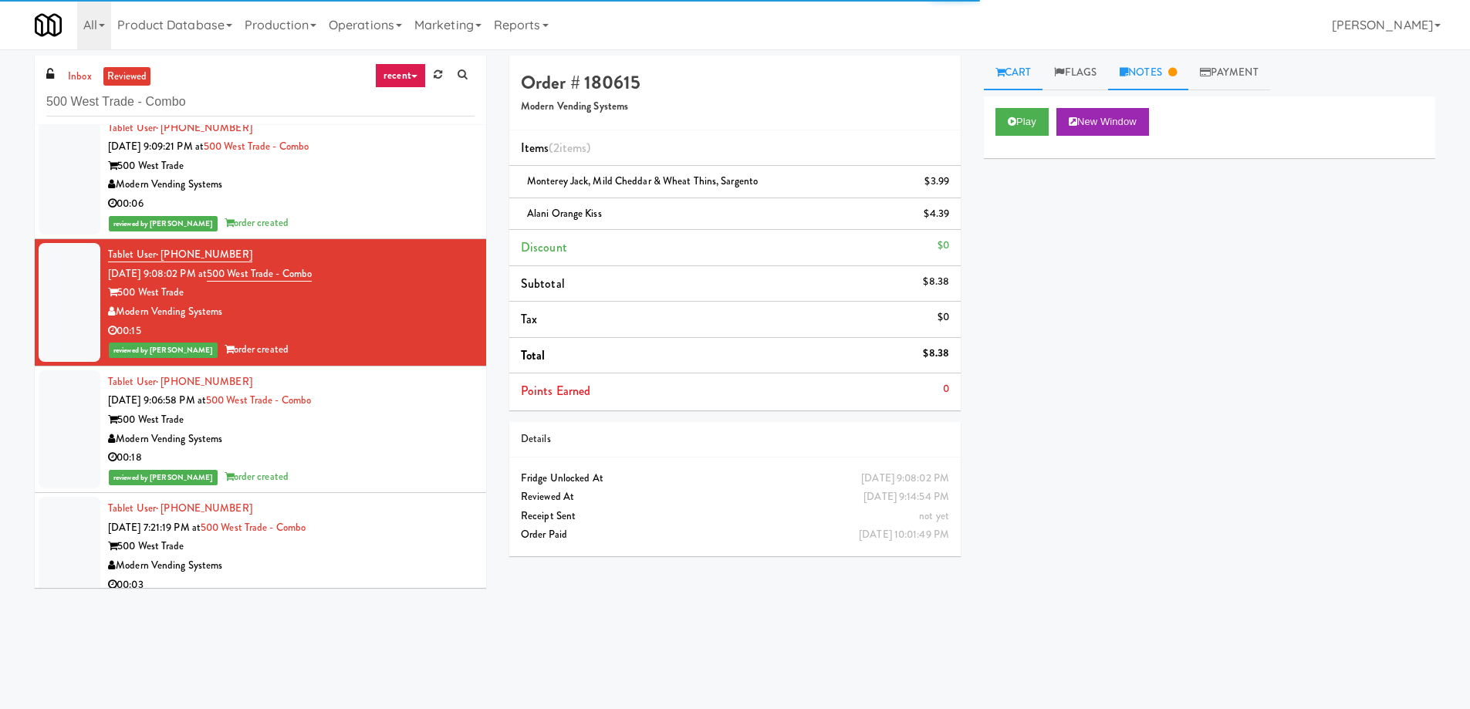
click at [1177, 73] on icon at bounding box center [1172, 72] width 8 height 10
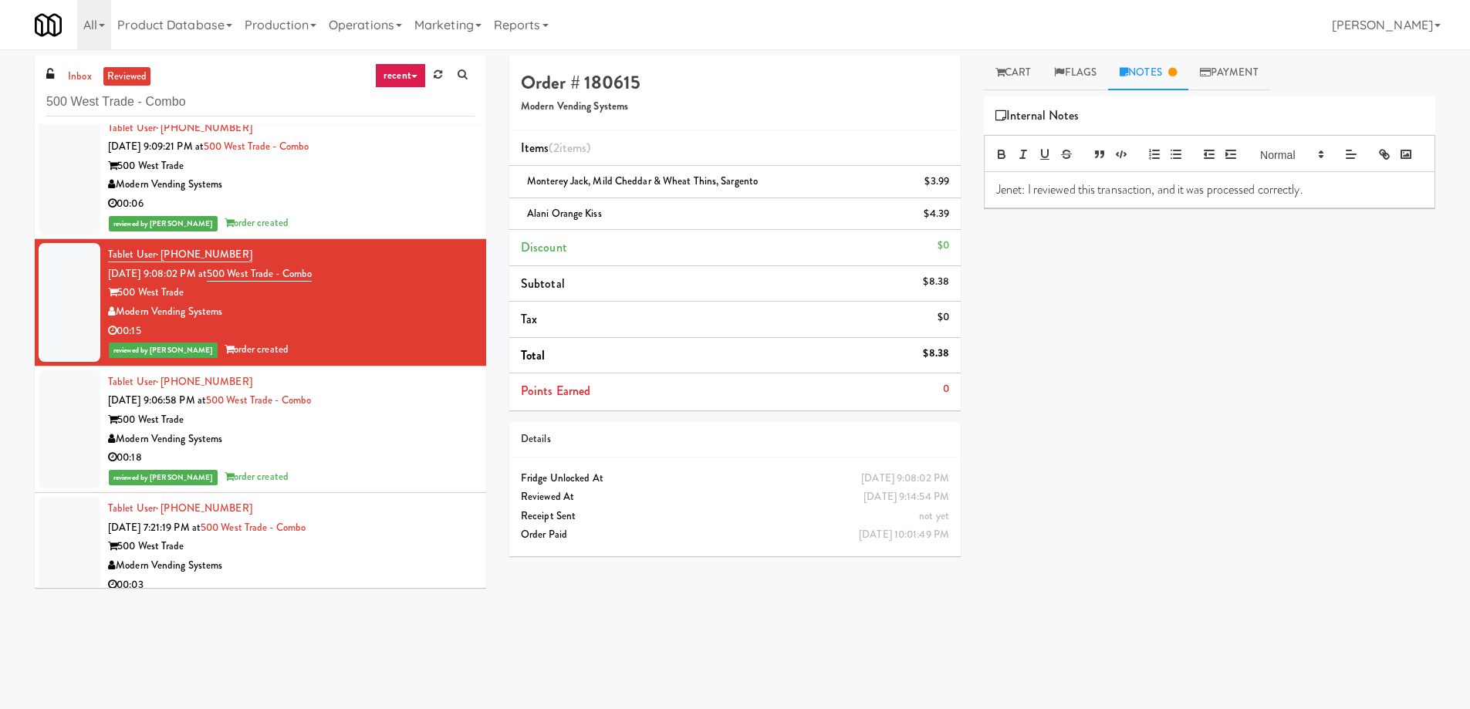
click at [369, 187] on div "Modern Vending Systems" at bounding box center [291, 184] width 367 height 19
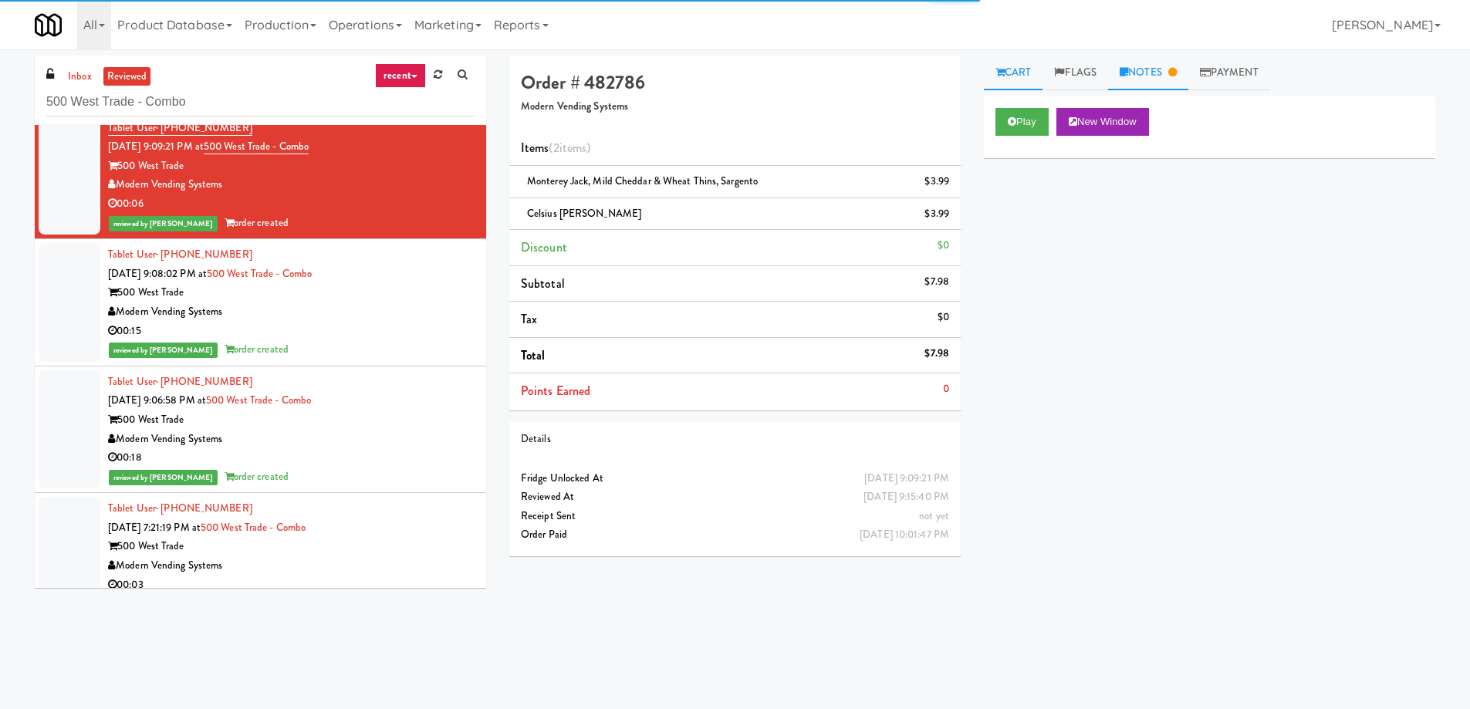
click at [1150, 83] on link "Notes" at bounding box center [1148, 73] width 80 height 35
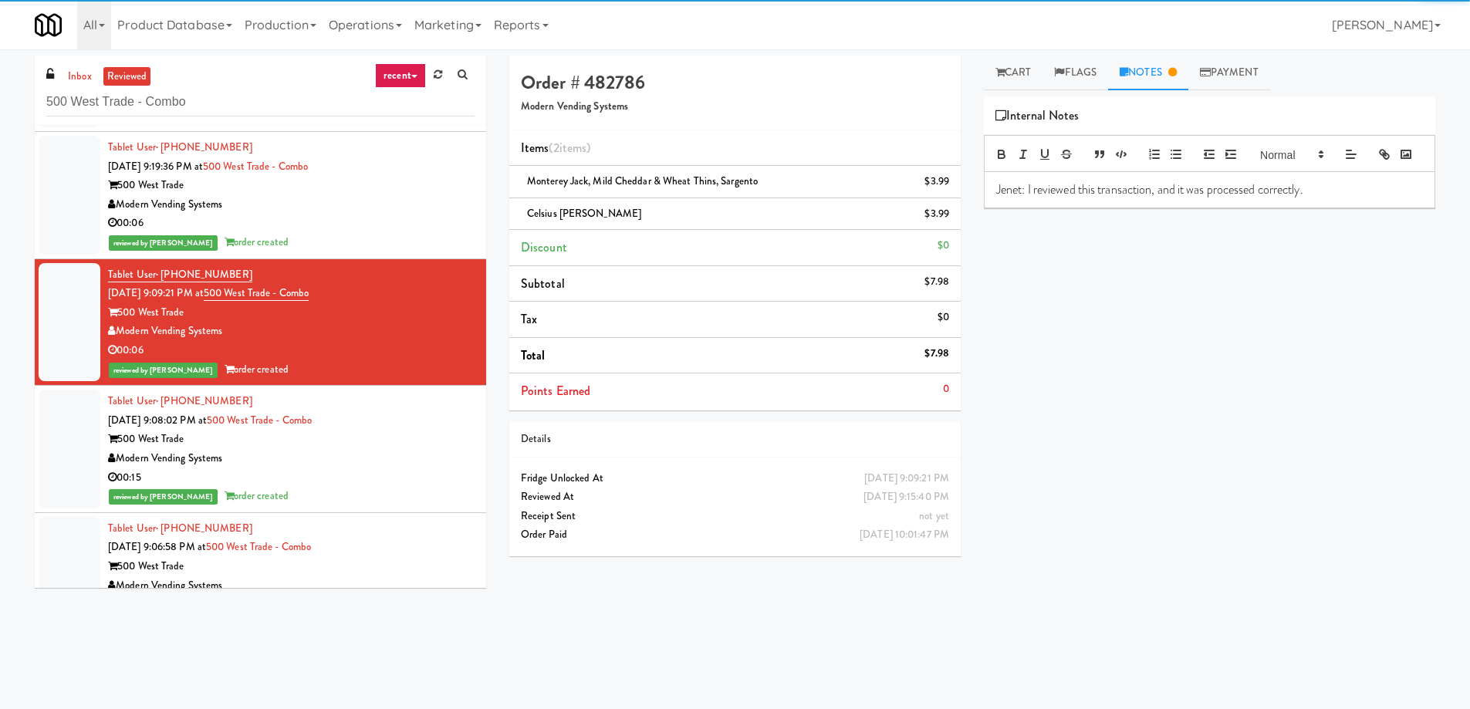
scroll to position [5192, 0]
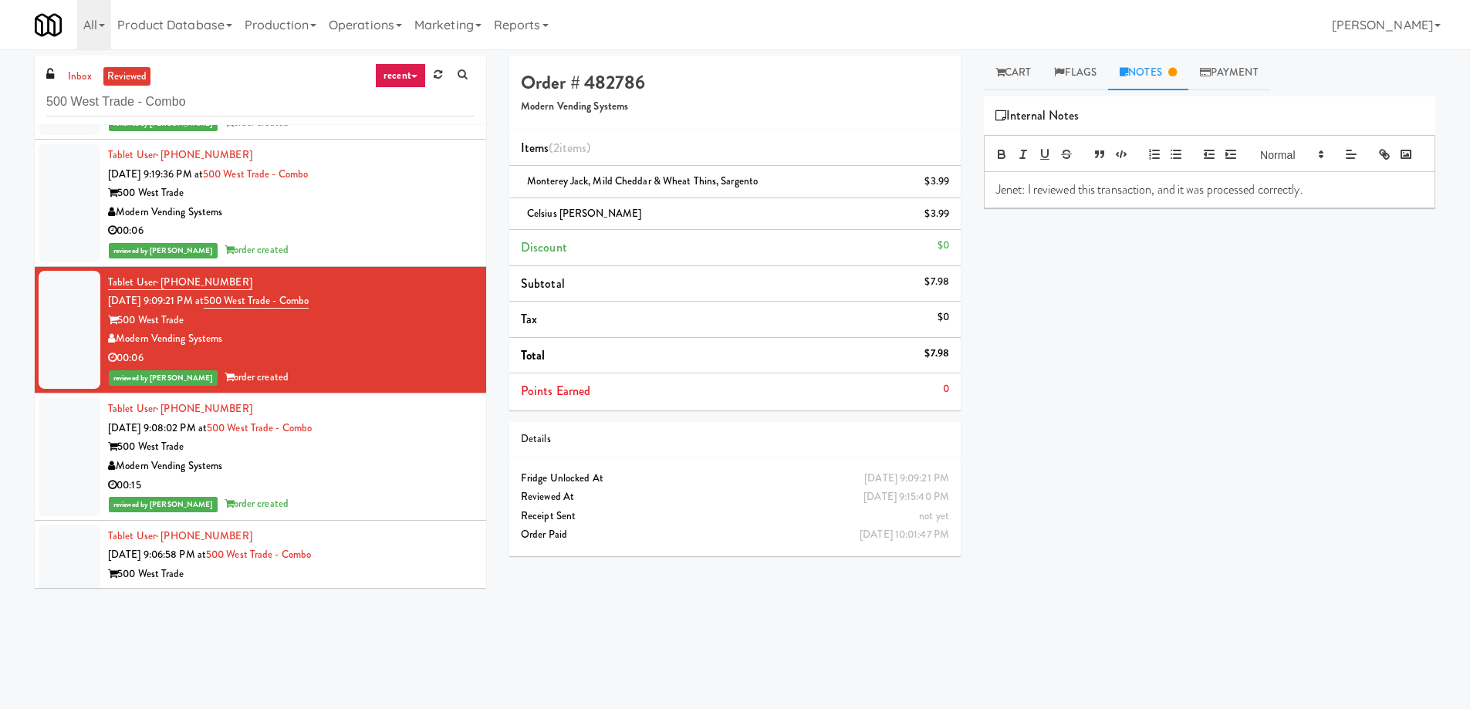
click at [334, 238] on div "00:06" at bounding box center [291, 230] width 367 height 19
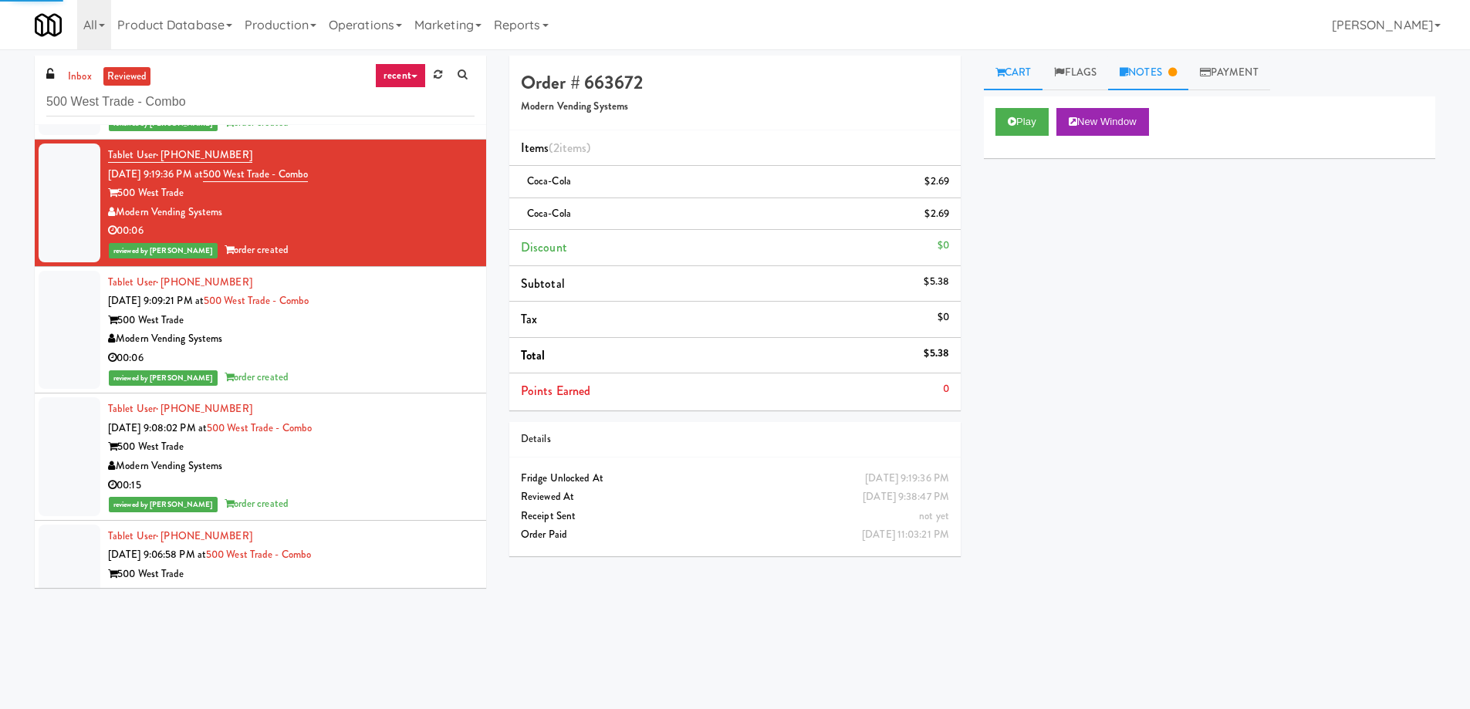
click at [1171, 79] on link "Notes" at bounding box center [1148, 73] width 80 height 35
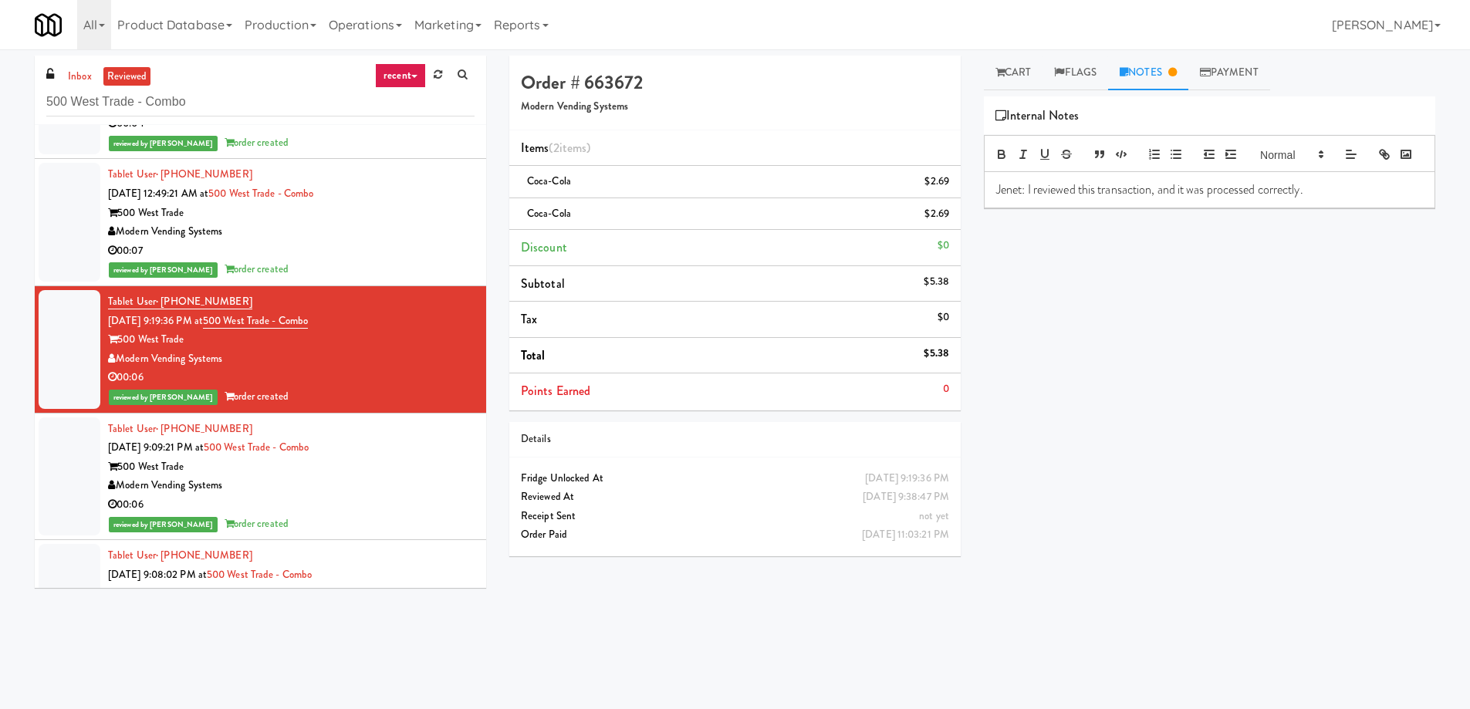
scroll to position [5038, 0]
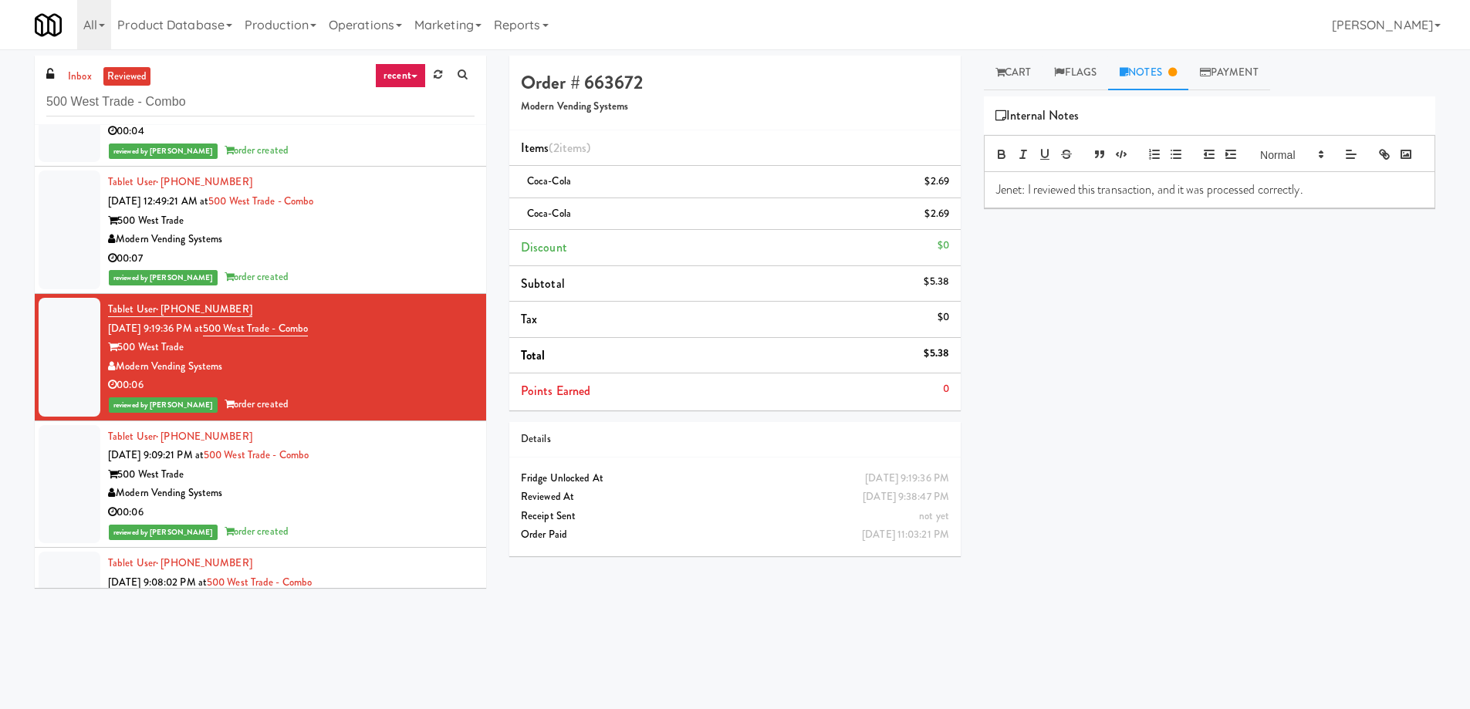
click at [433, 252] on div "00:07" at bounding box center [291, 258] width 367 height 19
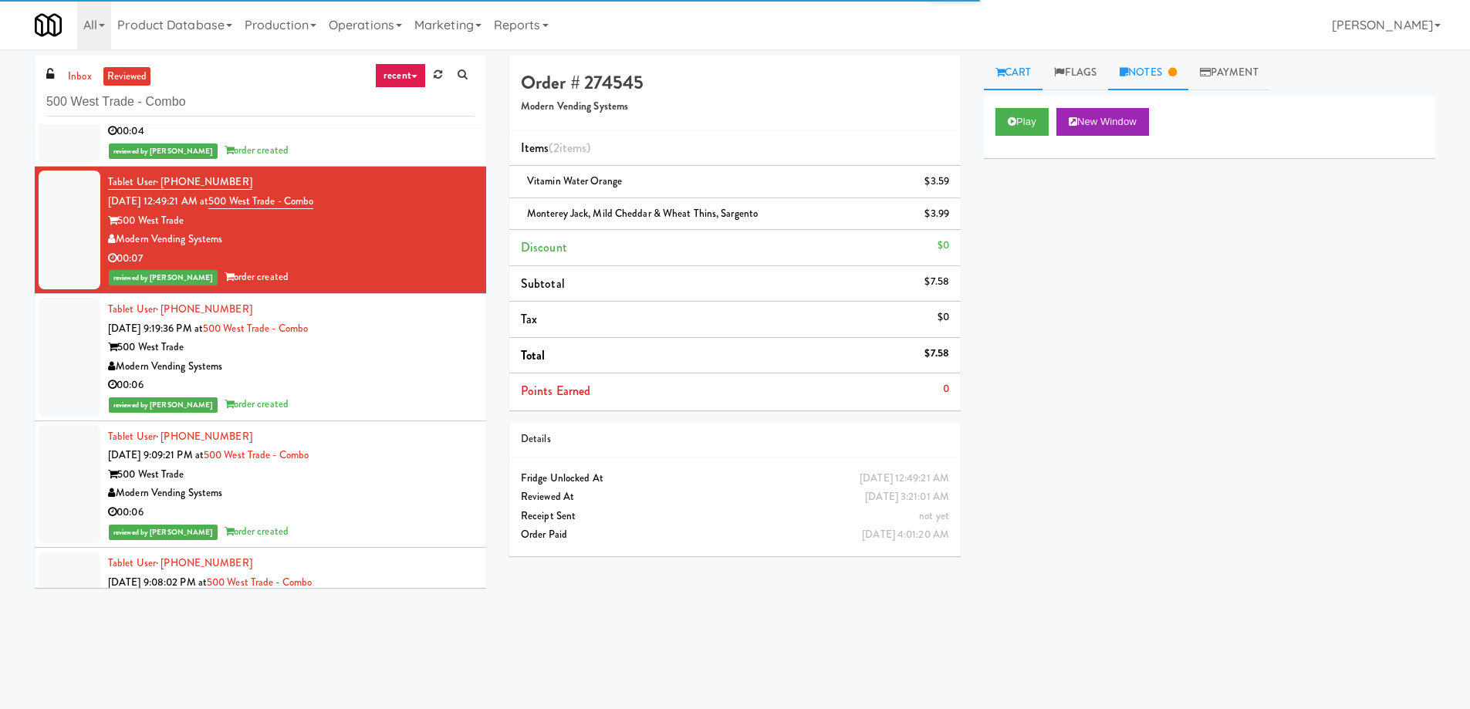
click at [1171, 60] on link "Notes" at bounding box center [1148, 73] width 80 height 35
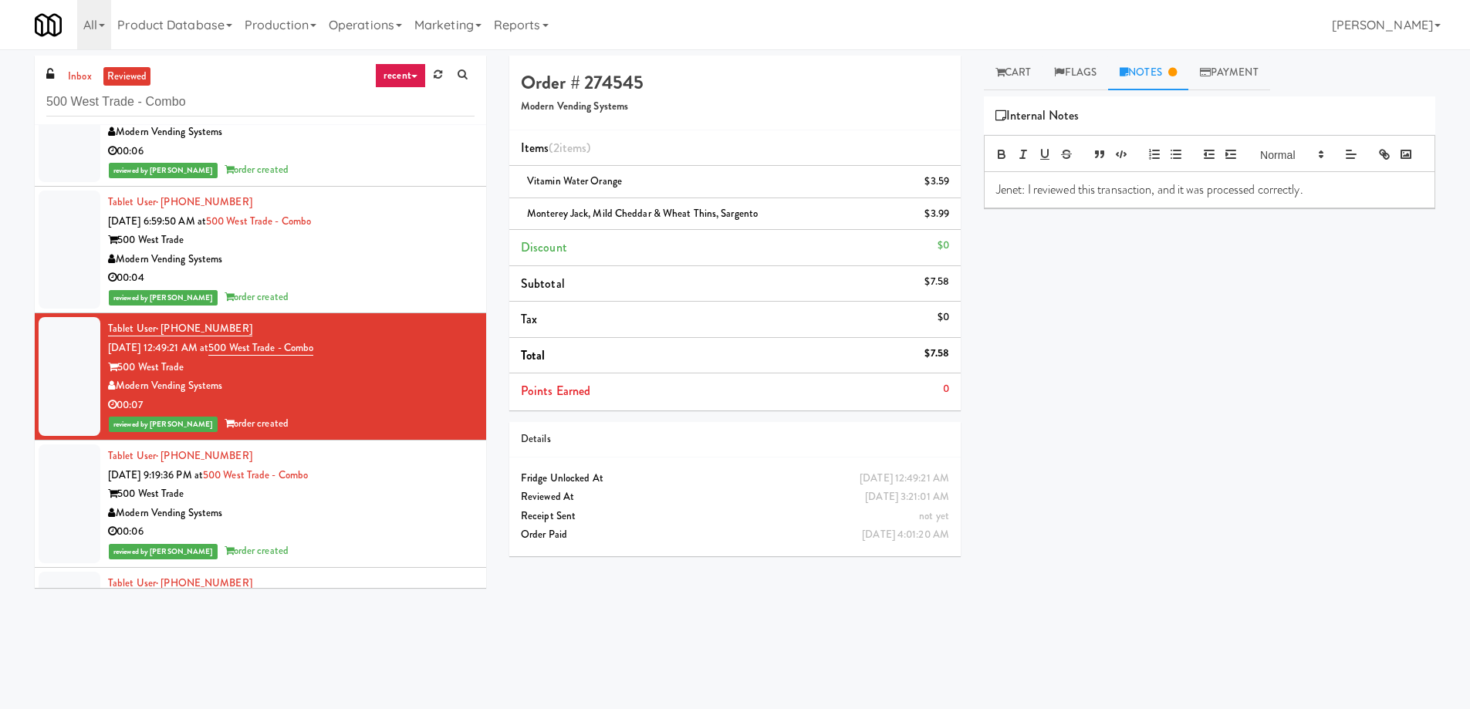
scroll to position [4883, 0]
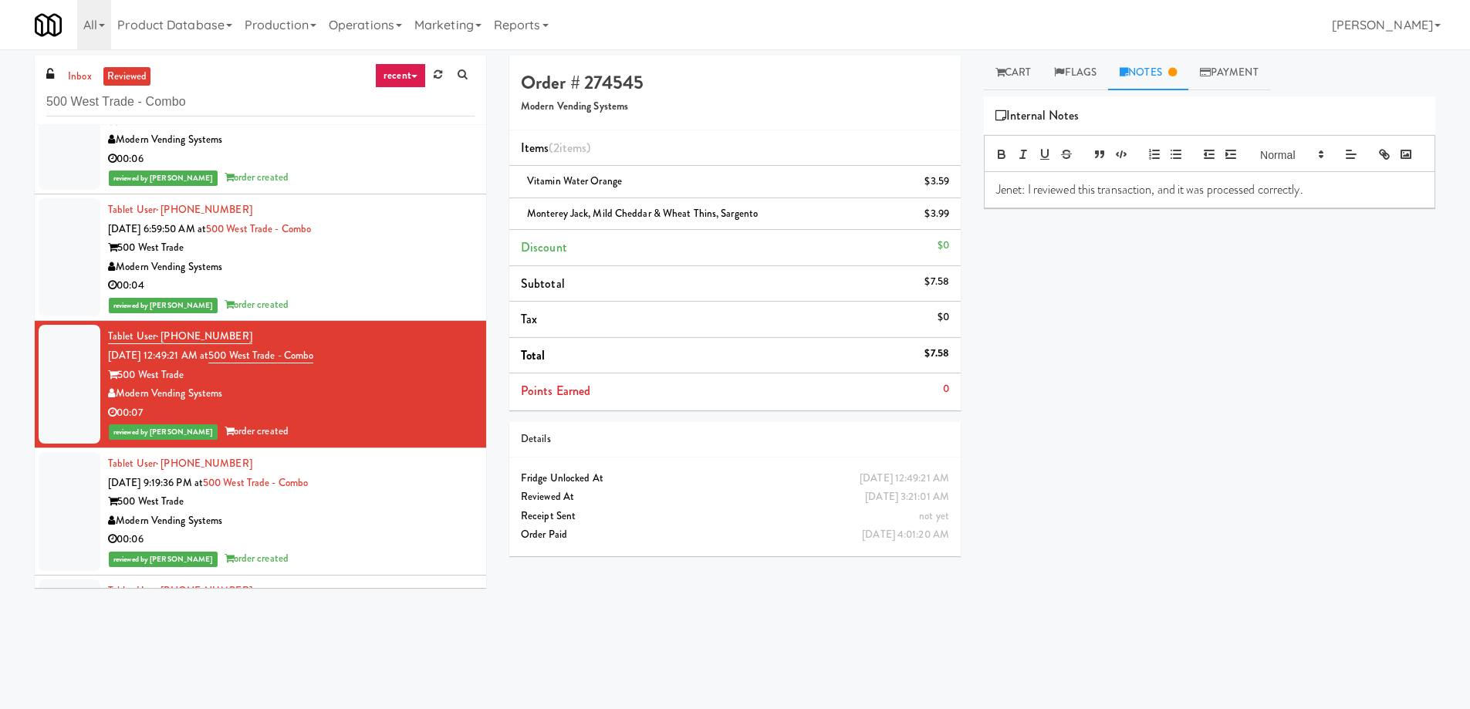
click at [380, 259] on div "Modern Vending Systems" at bounding box center [291, 267] width 367 height 19
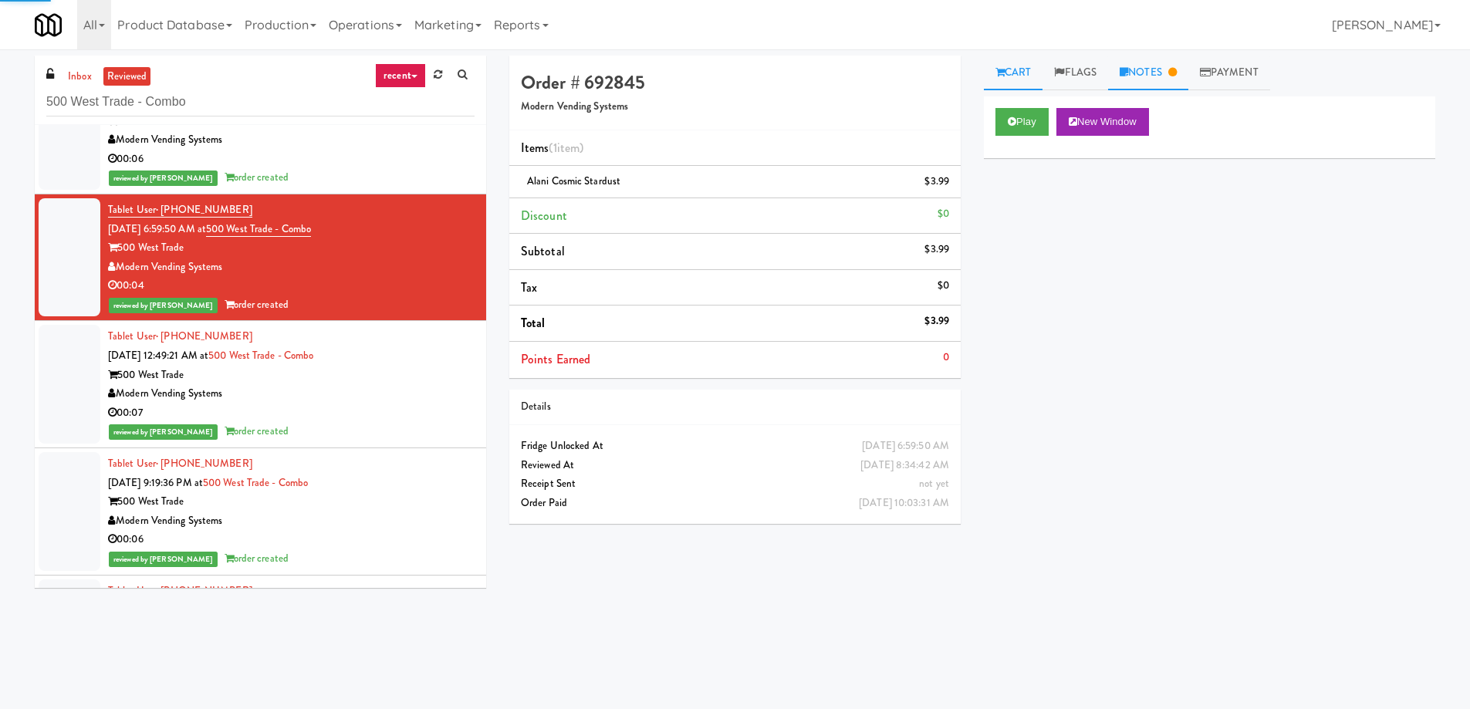
click at [1169, 74] on link "Notes" at bounding box center [1148, 73] width 80 height 35
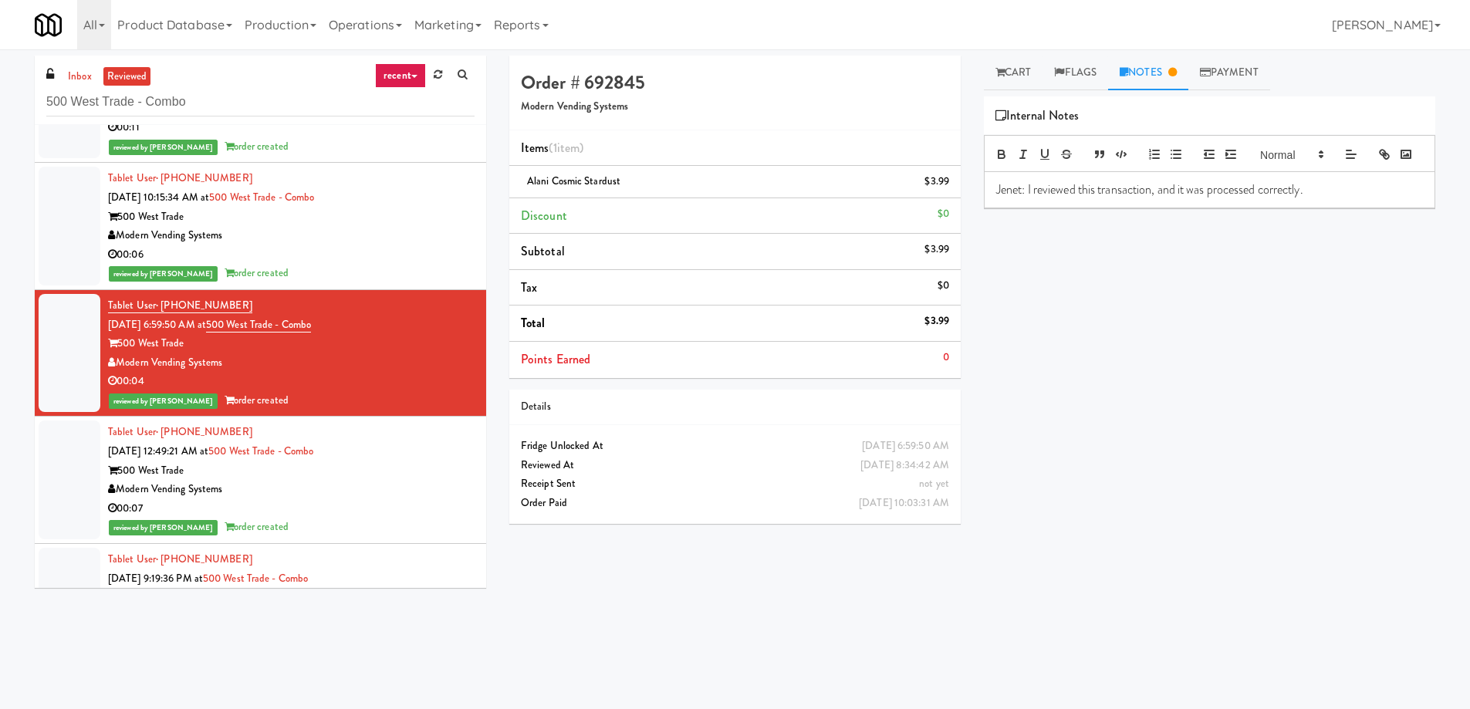
scroll to position [4729, 0]
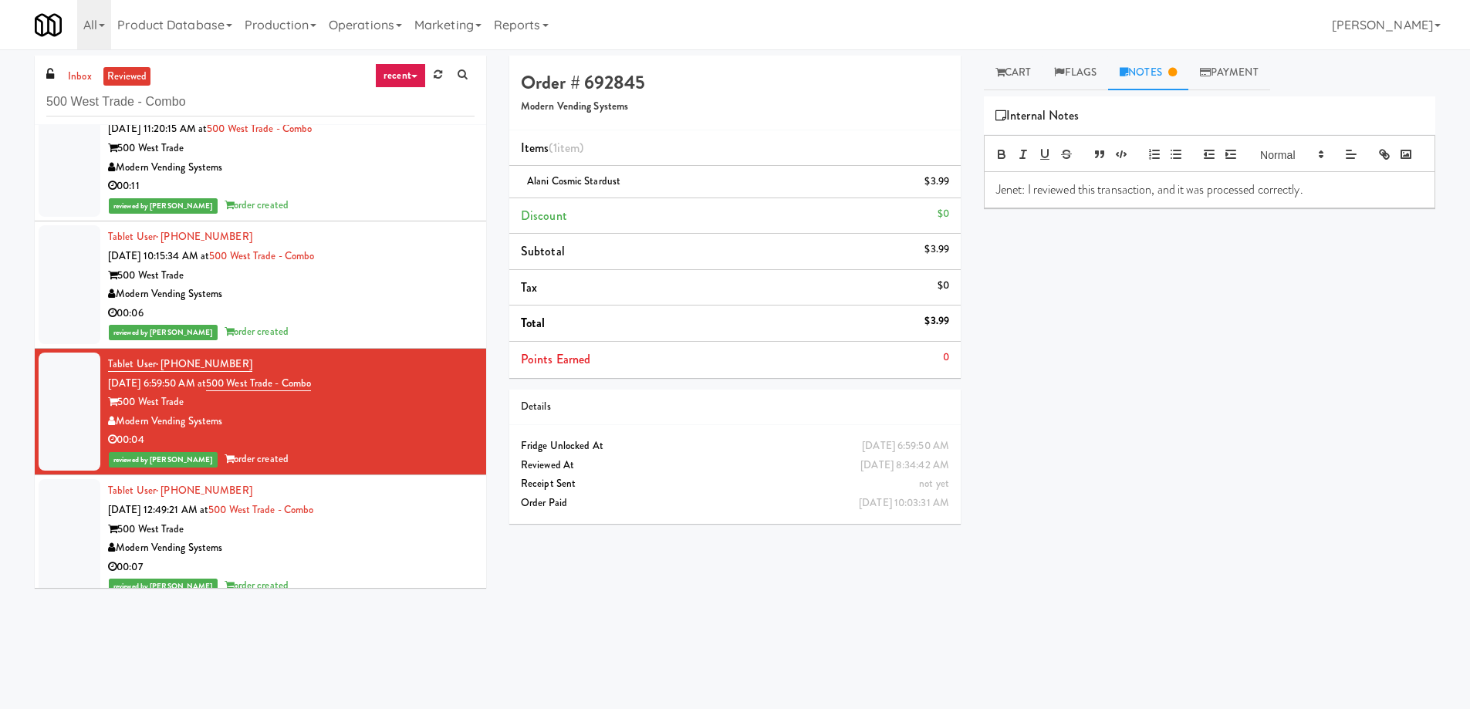
click at [381, 284] on div "500 West Trade" at bounding box center [291, 275] width 367 height 19
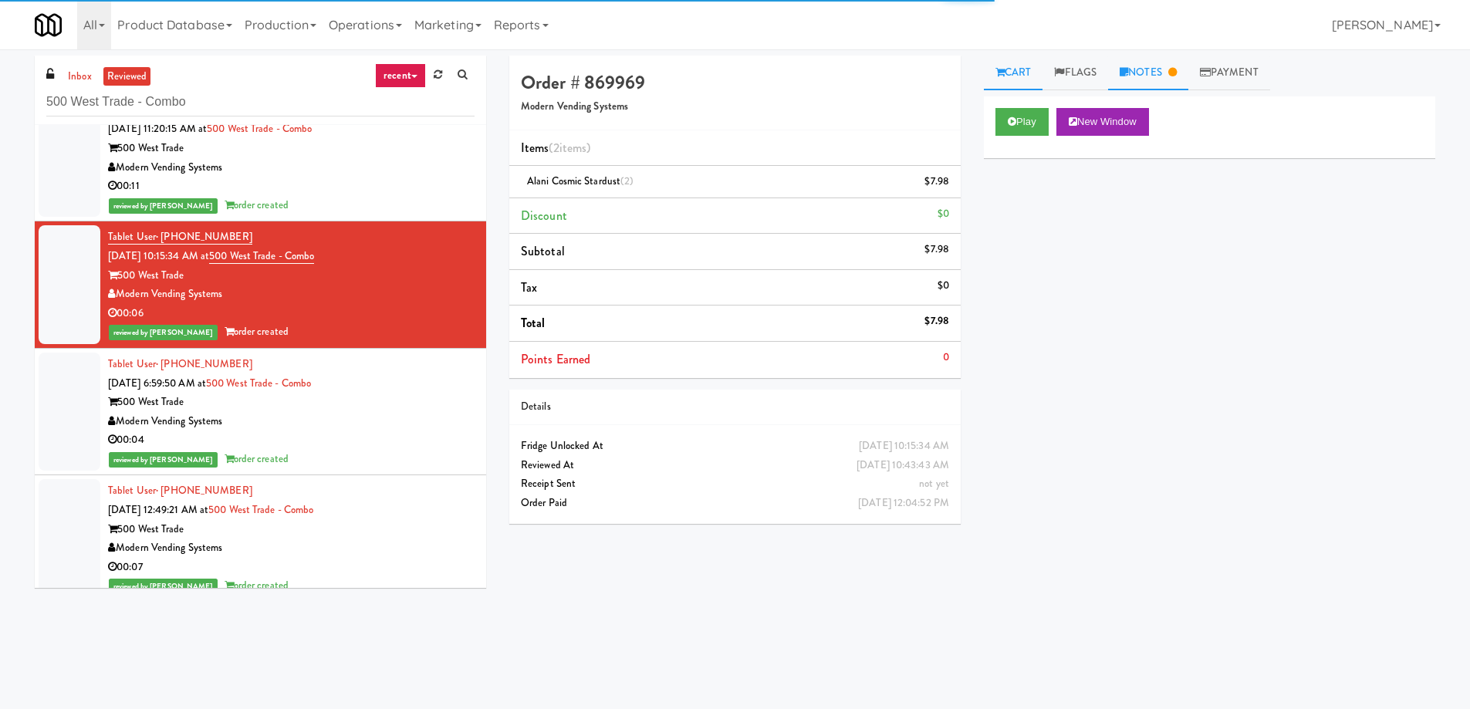
click at [1143, 69] on link "Notes" at bounding box center [1148, 73] width 80 height 35
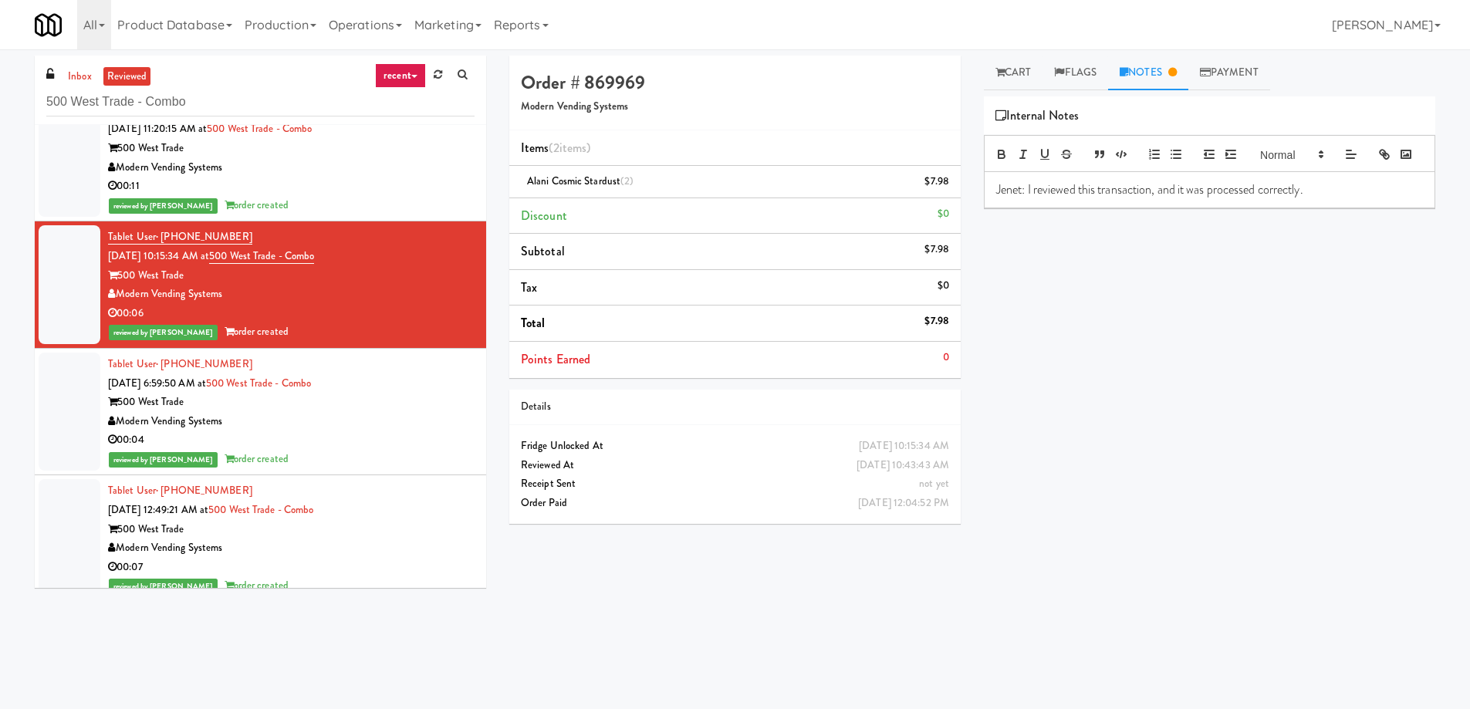
click at [390, 166] on div "Modern Vending Systems" at bounding box center [291, 167] width 367 height 19
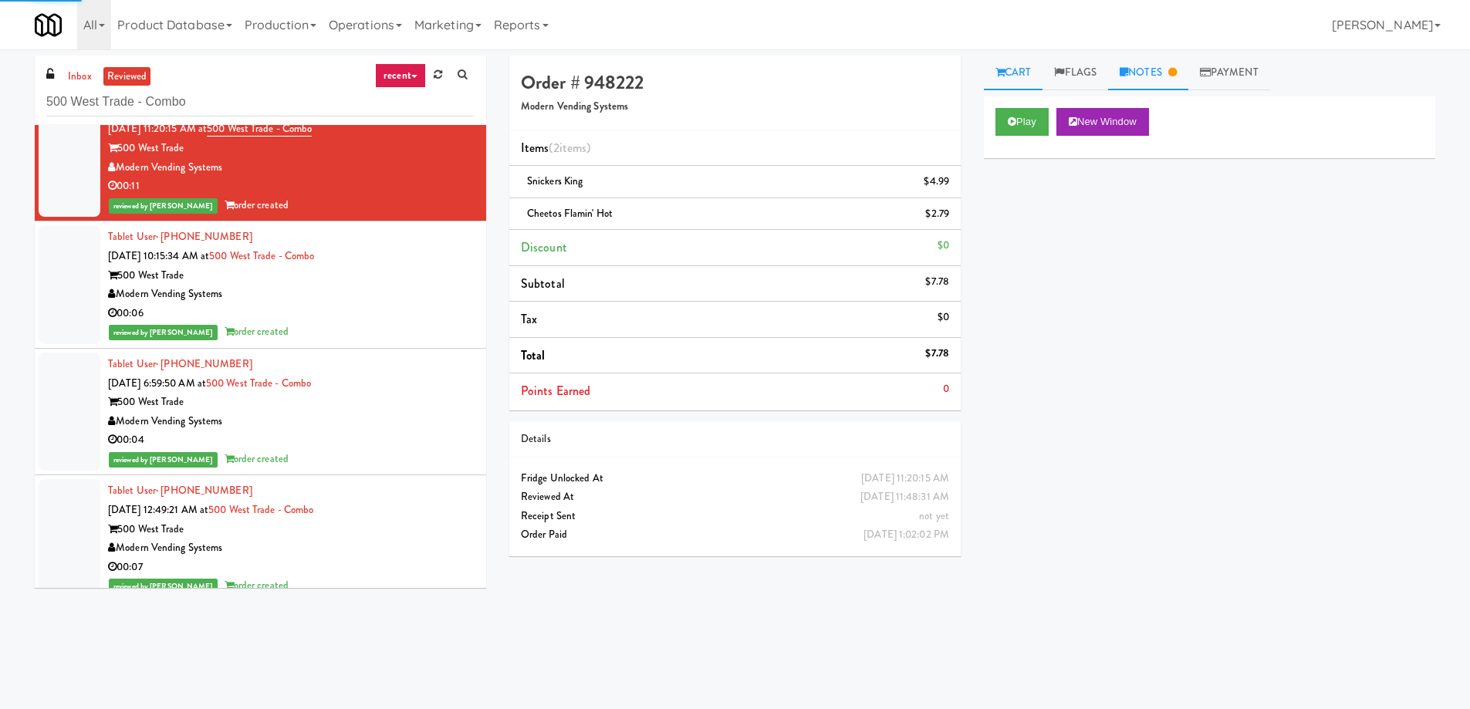
click at [1166, 69] on link "Notes" at bounding box center [1148, 73] width 80 height 35
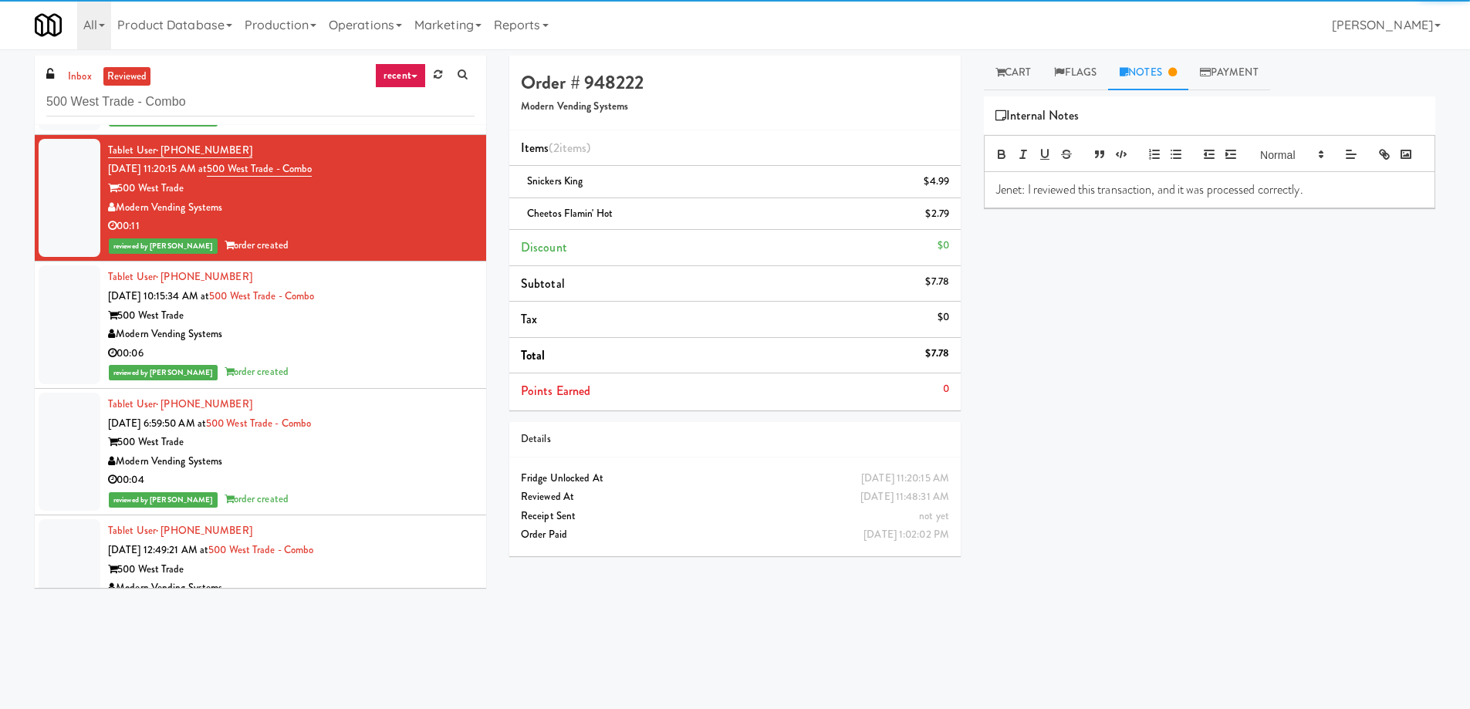
scroll to position [4575, 0]
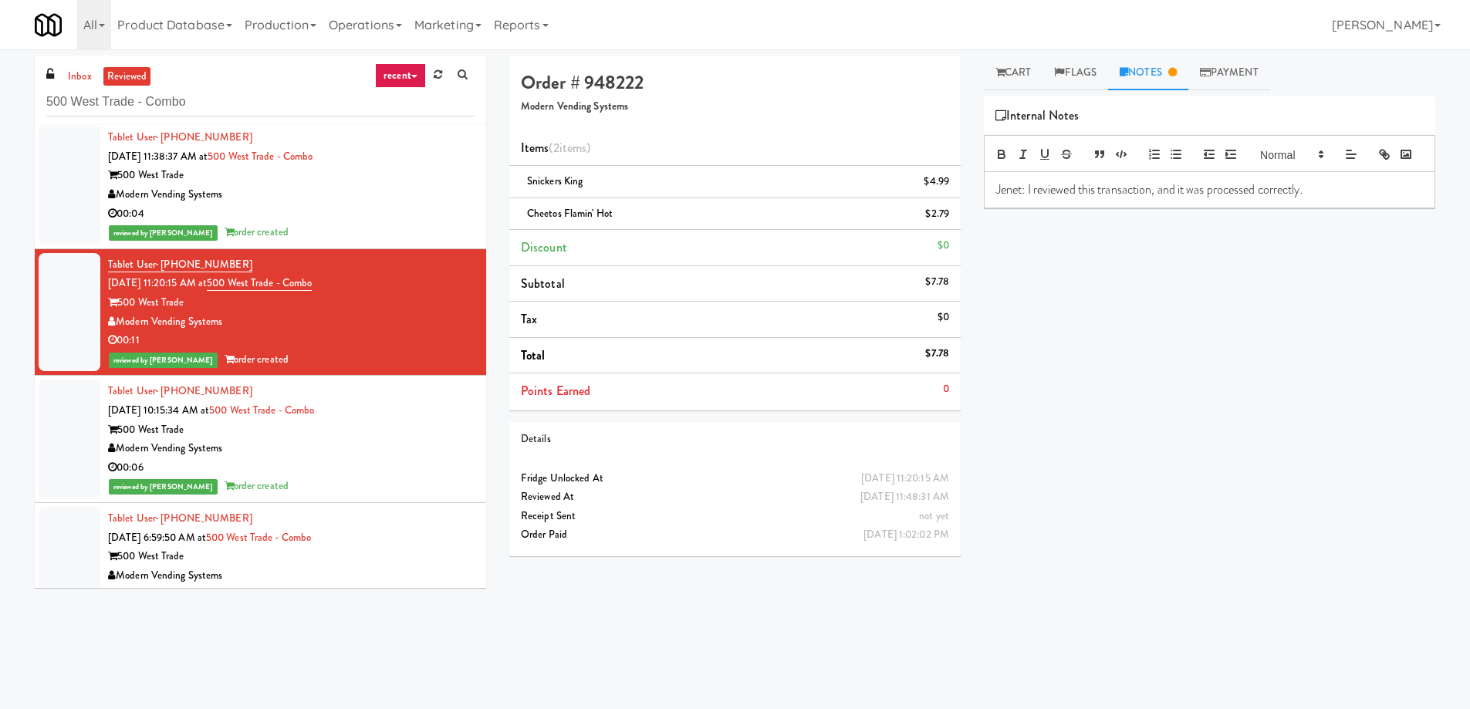
click at [340, 211] on div "00:04" at bounding box center [291, 213] width 367 height 19
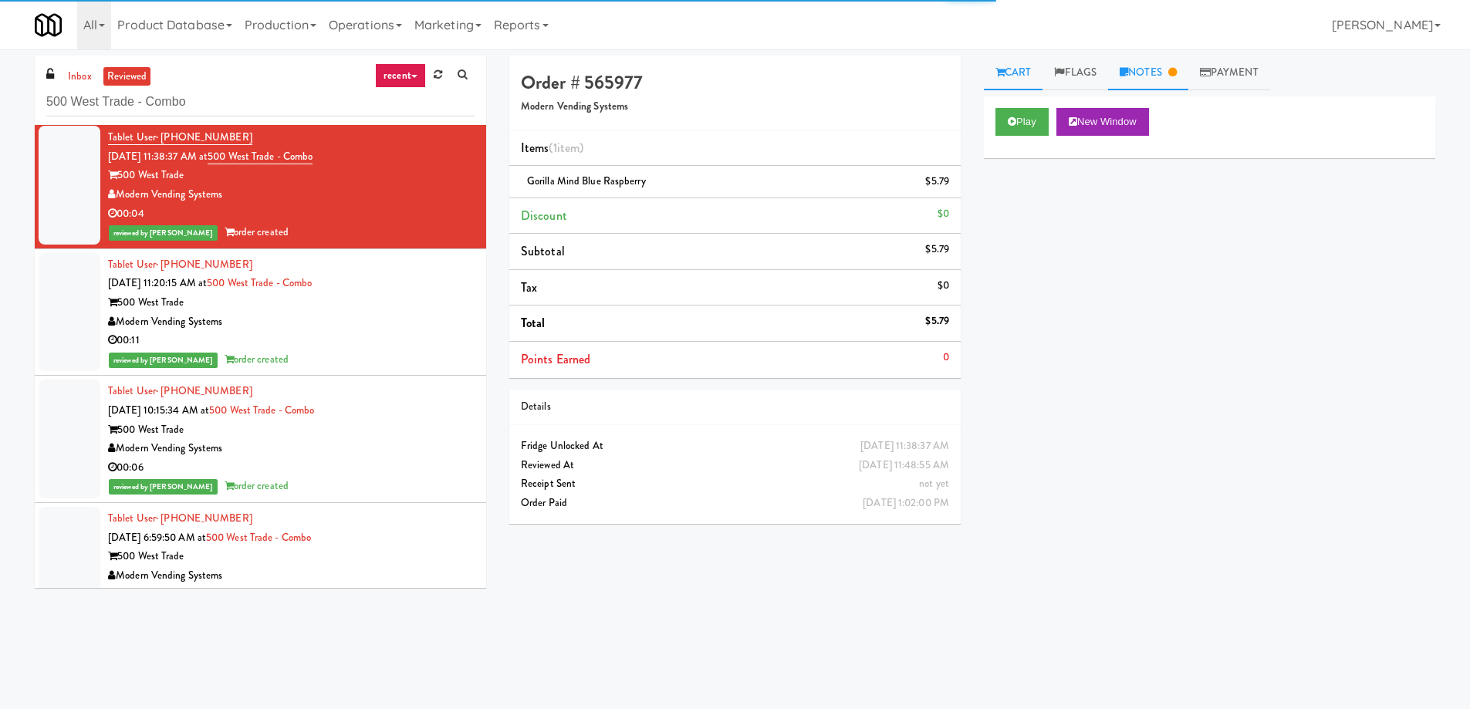
click at [1177, 74] on icon at bounding box center [1172, 72] width 8 height 10
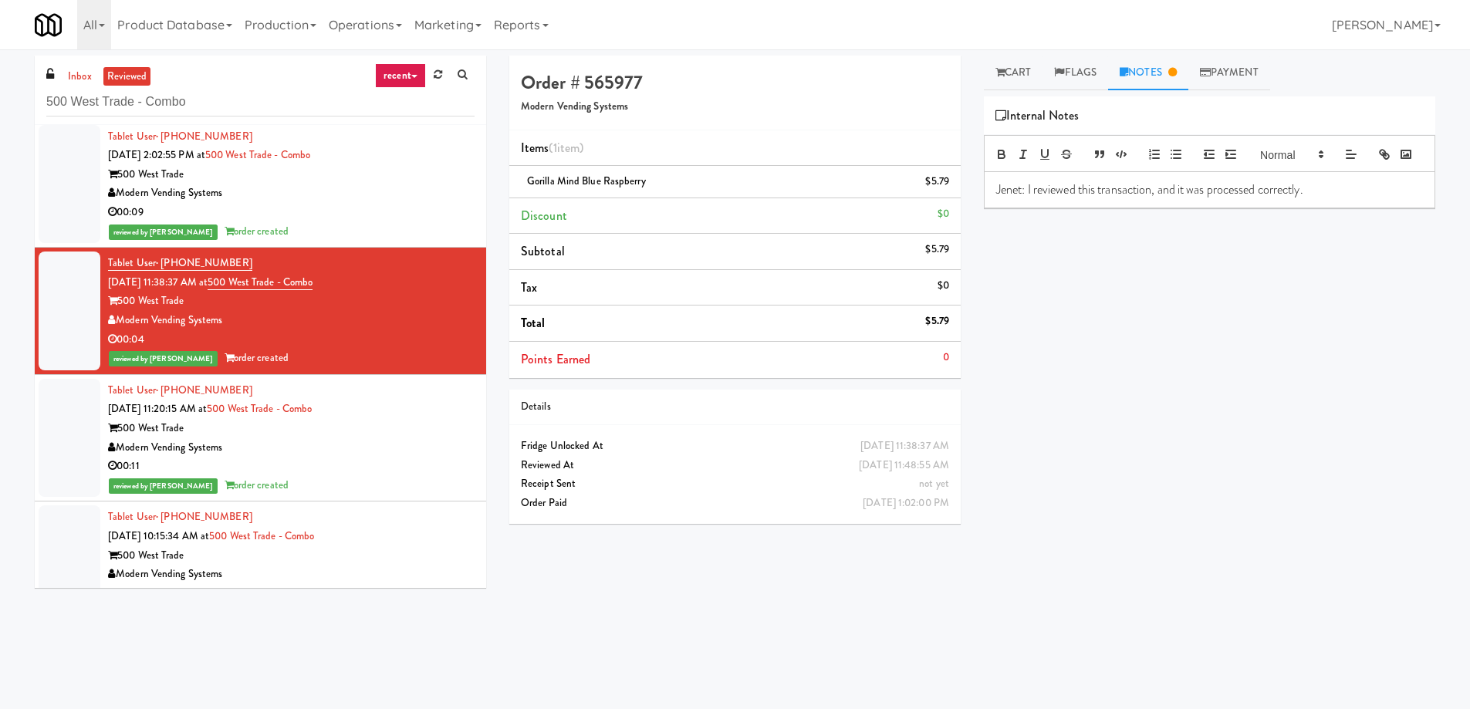
scroll to position [4420, 0]
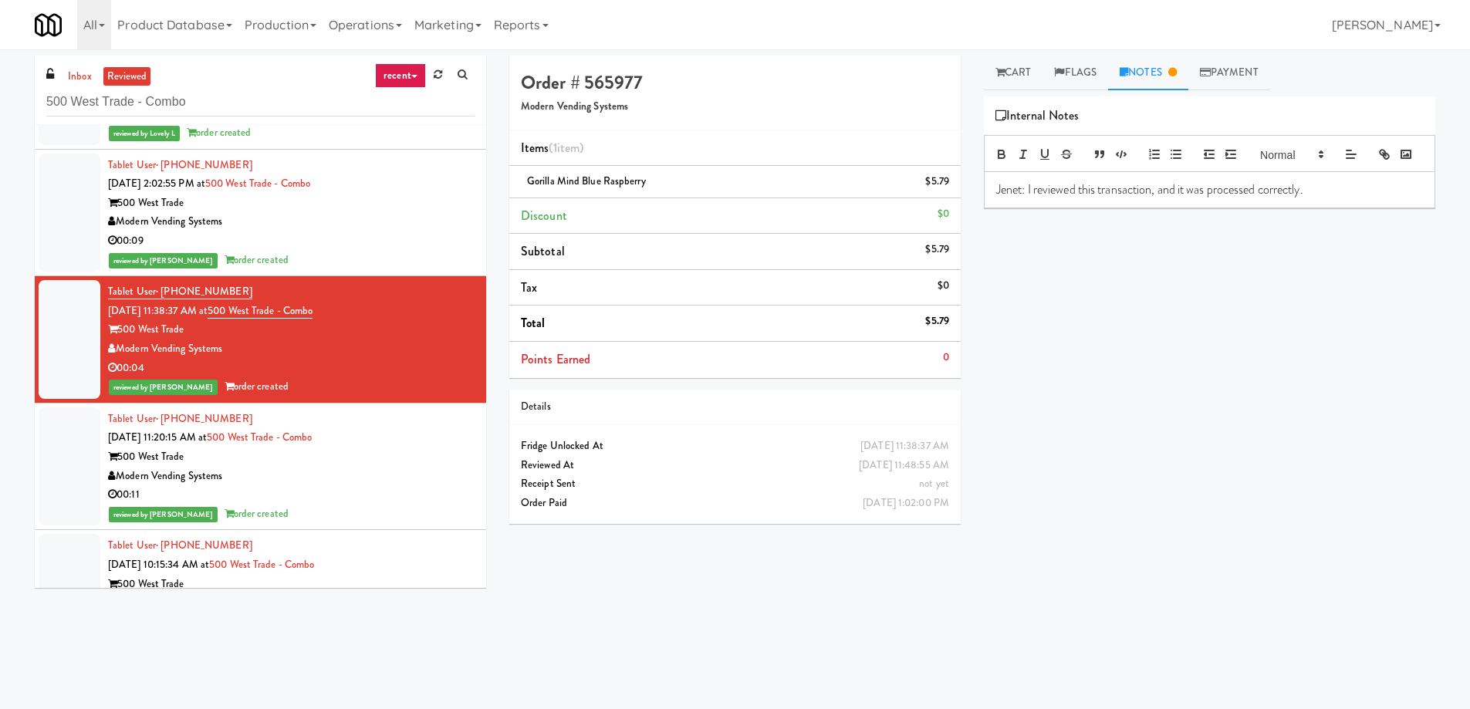
click at [384, 215] on div "Modern Vending Systems" at bounding box center [291, 221] width 367 height 19
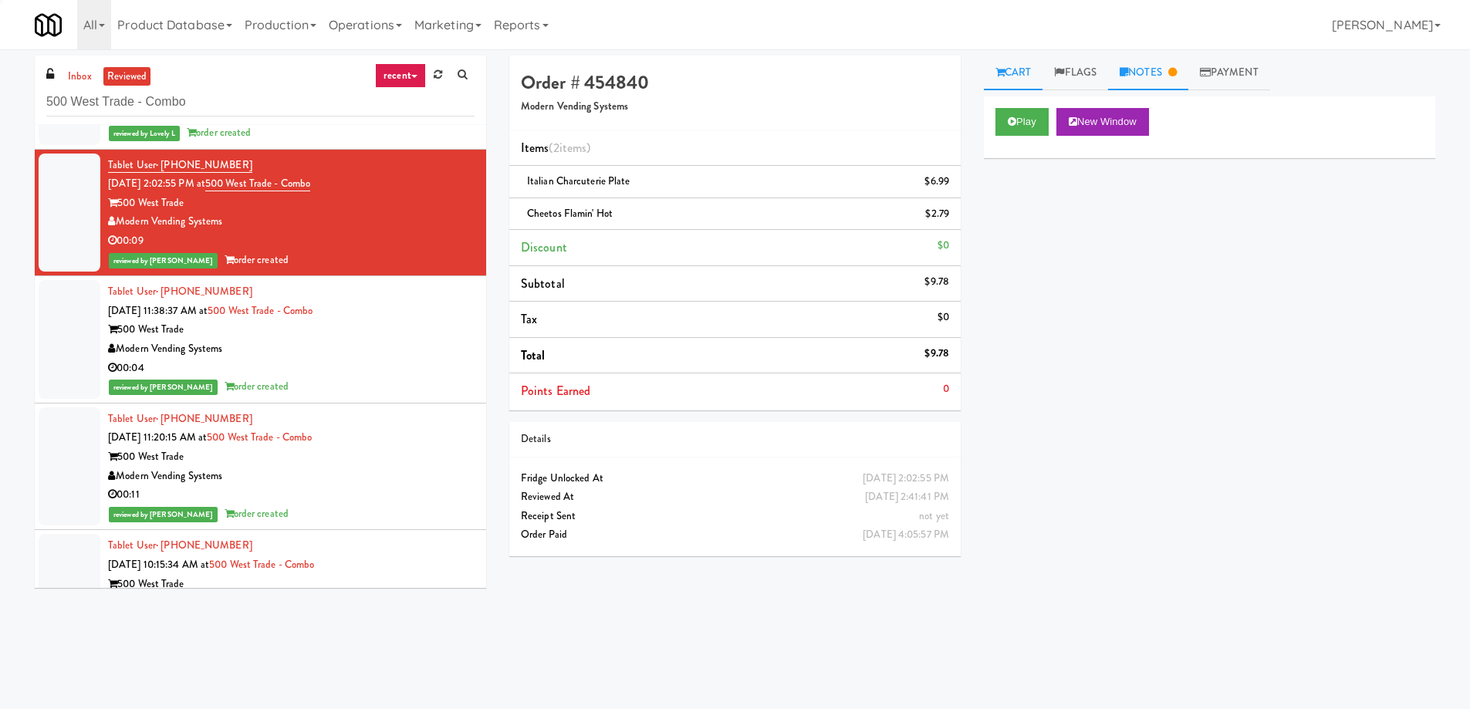
click at [1117, 83] on link "Notes" at bounding box center [1148, 73] width 80 height 35
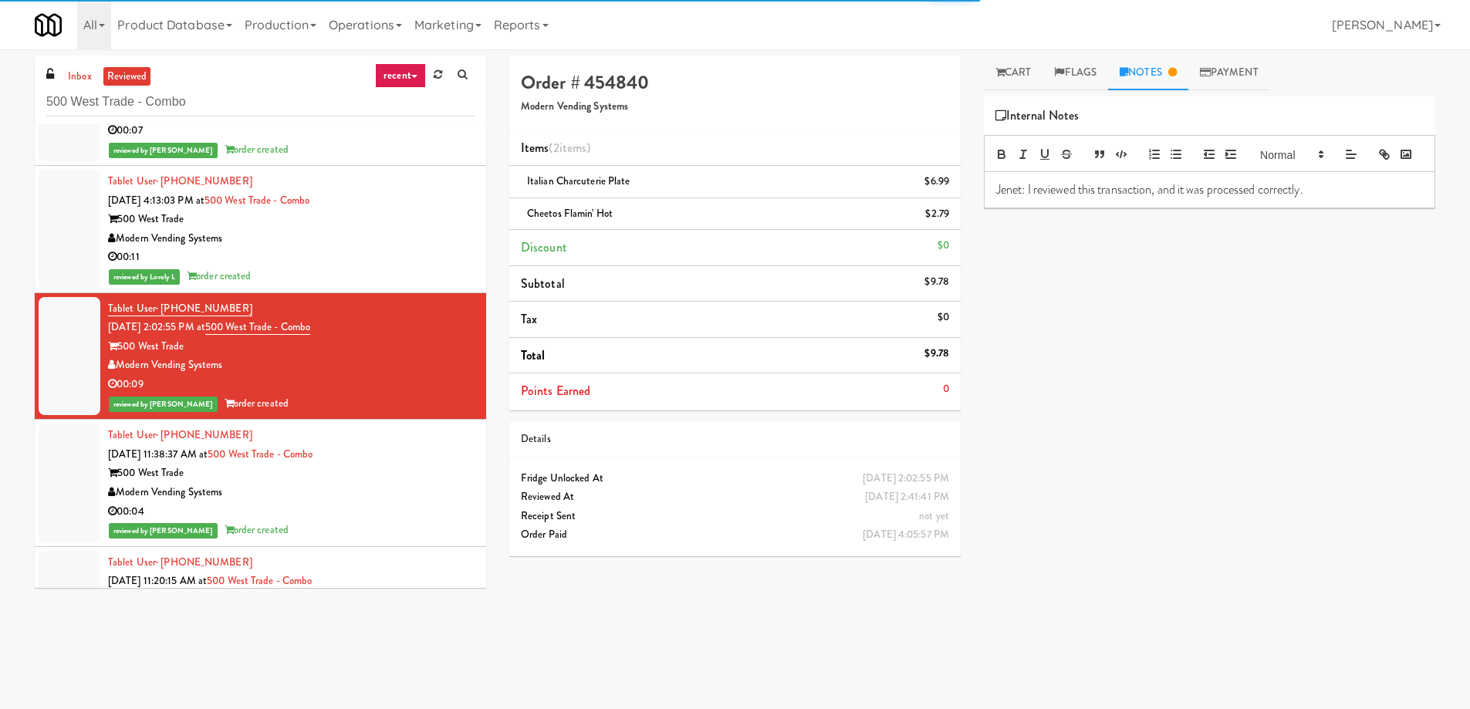
scroll to position [4266, 0]
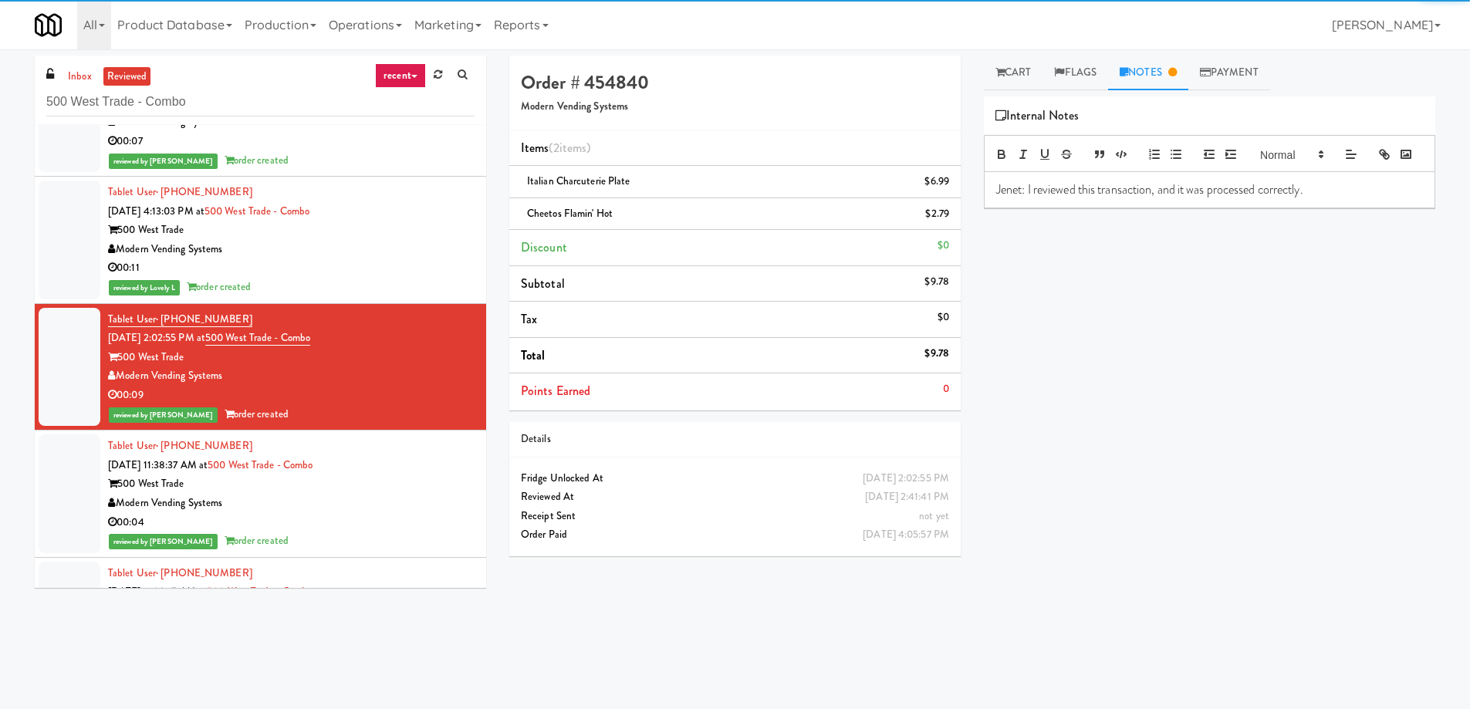
click at [363, 279] on div "reviewed by Lovely L order created" at bounding box center [291, 287] width 367 height 19
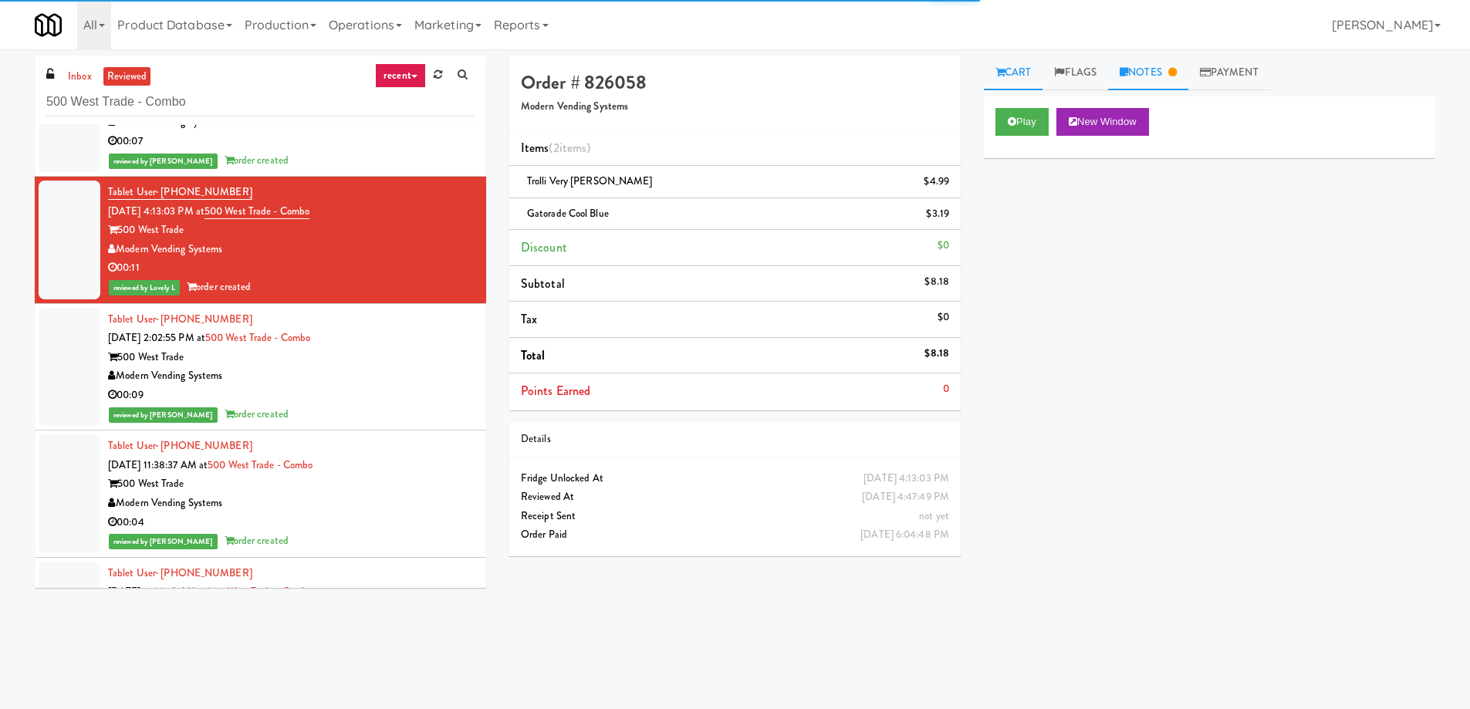
click at [1174, 70] on link "Notes" at bounding box center [1148, 73] width 80 height 35
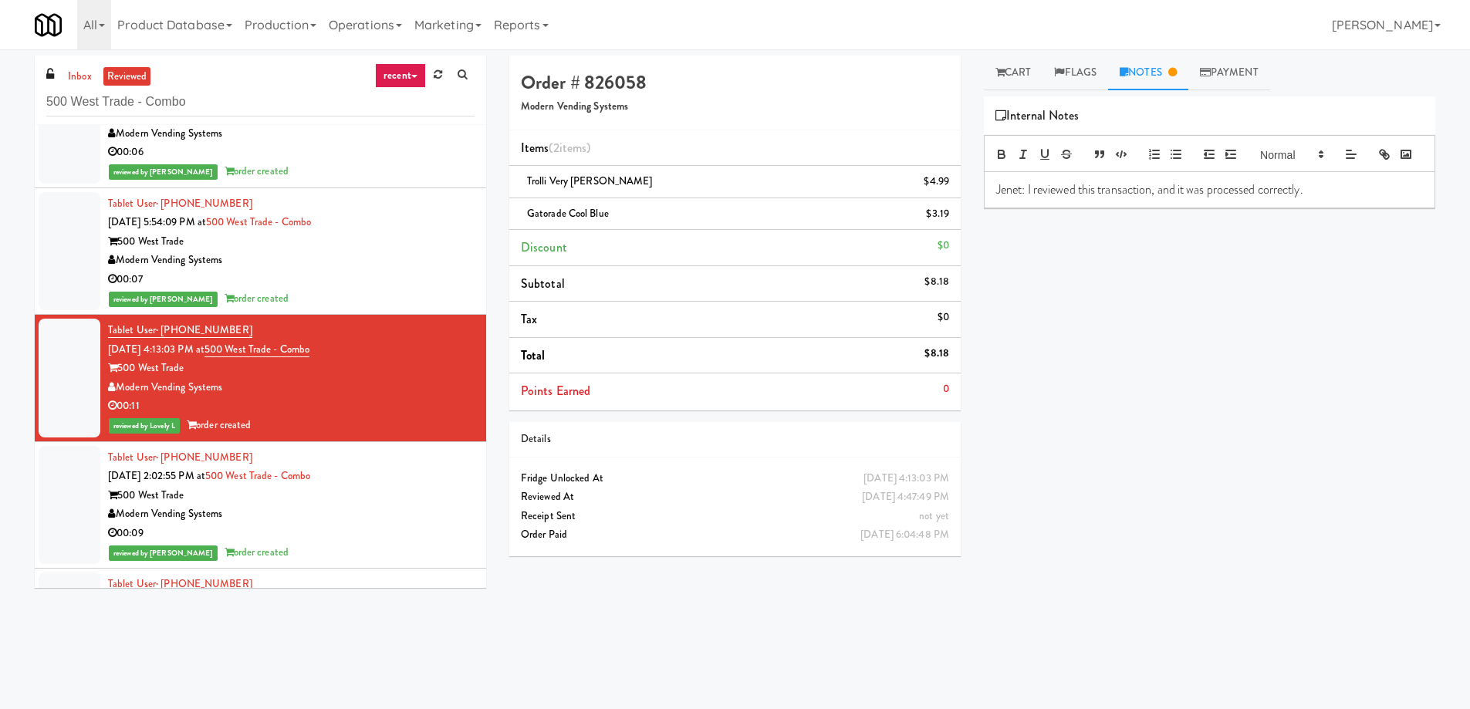
scroll to position [4112, 0]
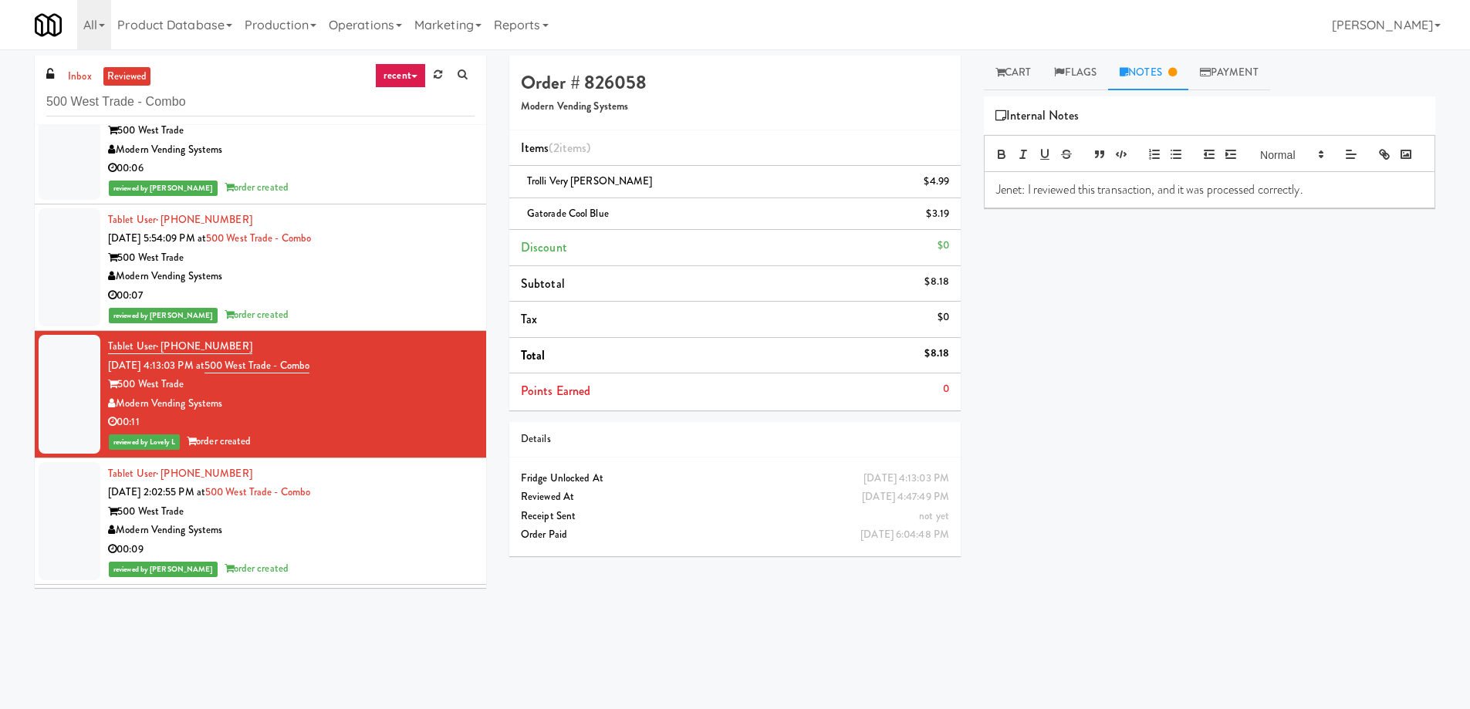
click at [364, 248] on div "500 West Trade" at bounding box center [291, 257] width 367 height 19
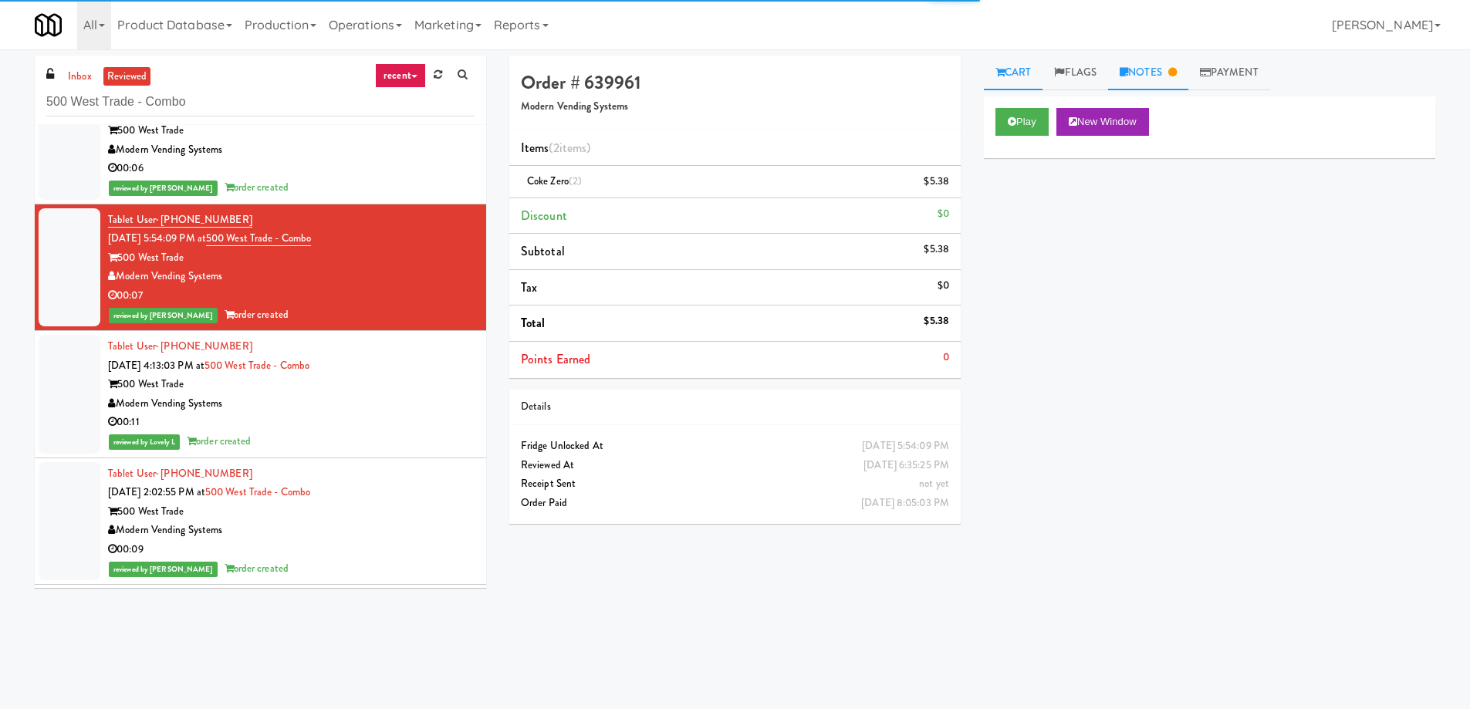
click at [1149, 86] on link "Notes" at bounding box center [1148, 73] width 80 height 35
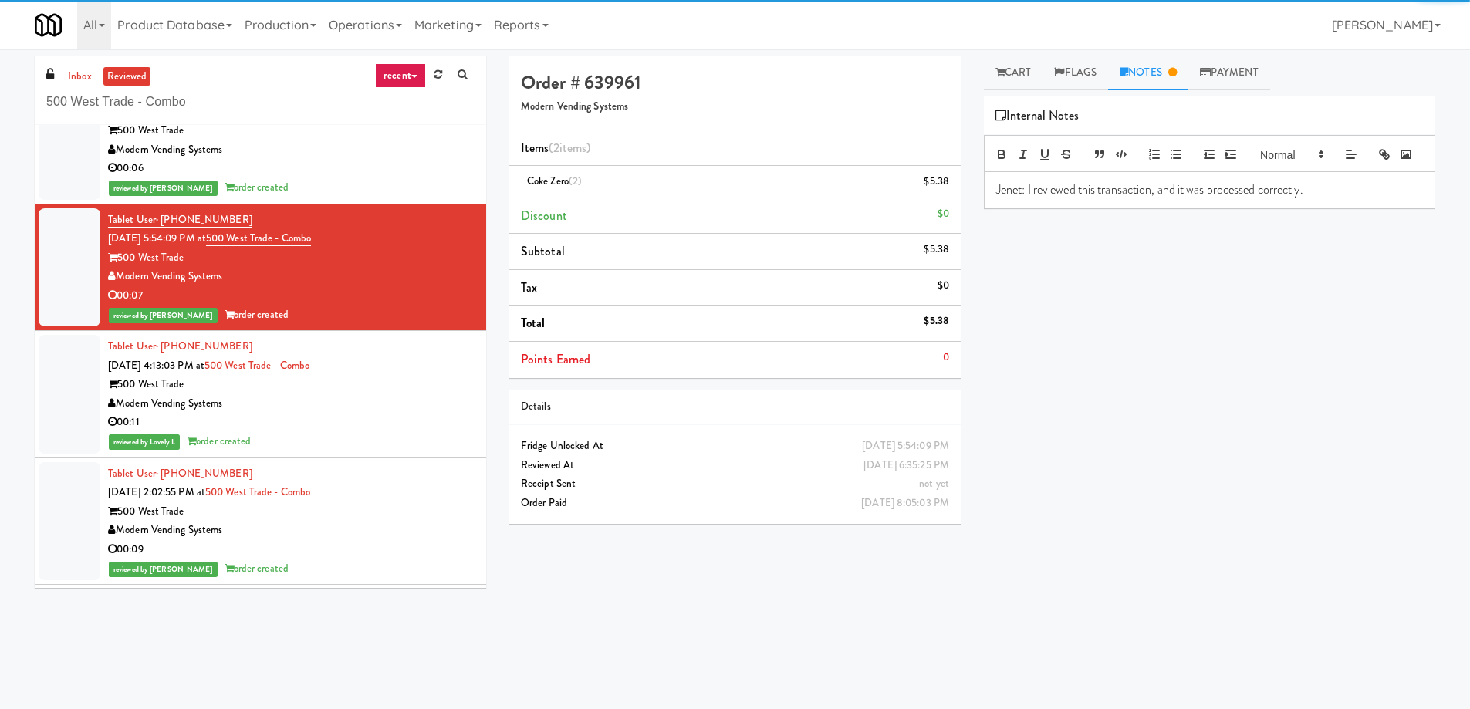
scroll to position [4034, 0]
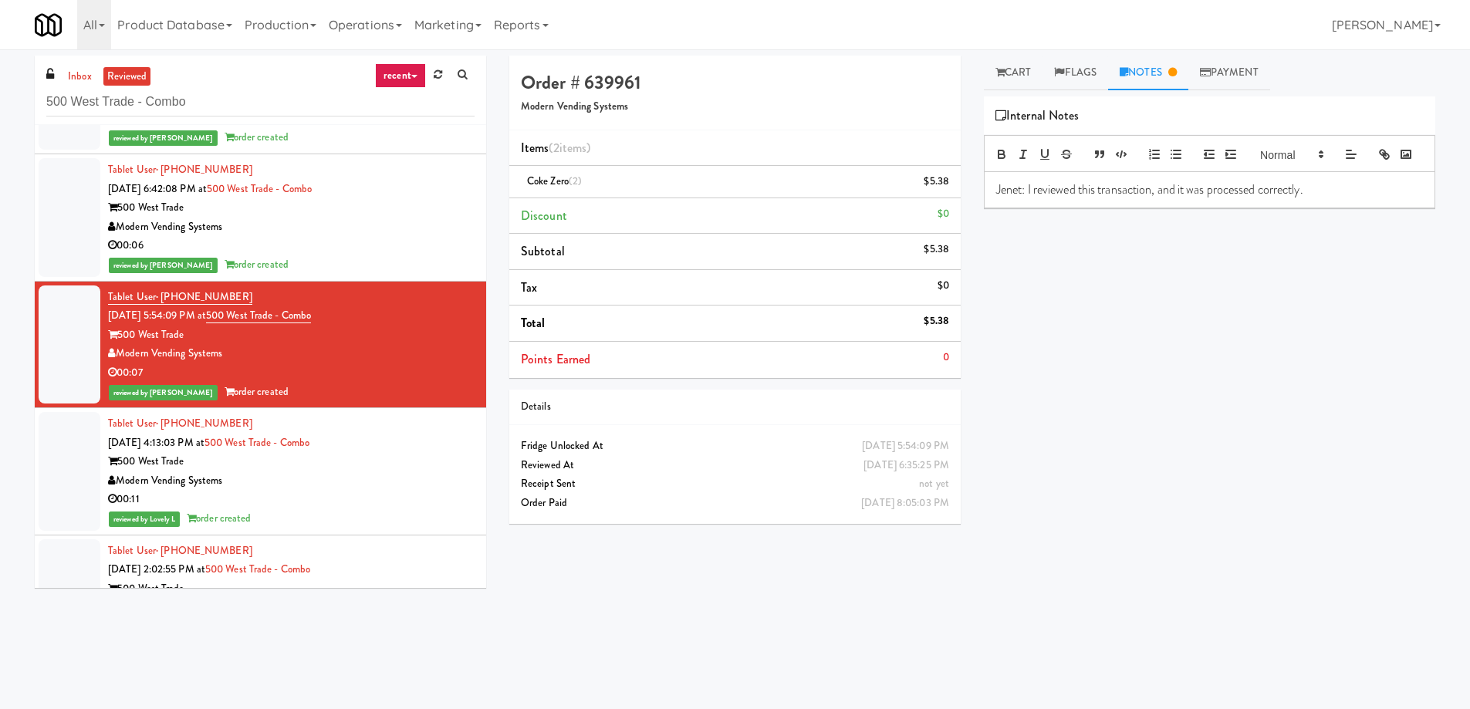
click at [425, 226] on div "Modern Vending Systems" at bounding box center [291, 227] width 367 height 19
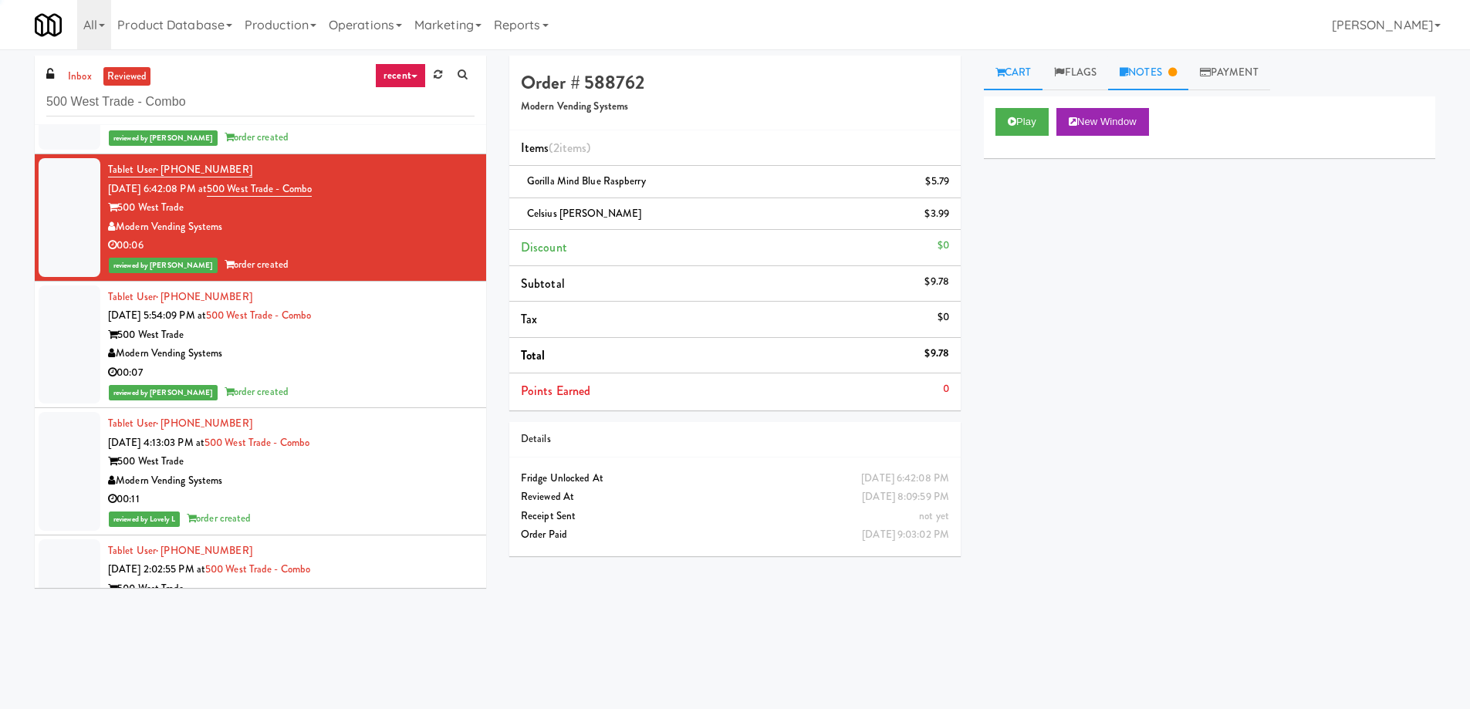
click at [1166, 81] on link "Notes" at bounding box center [1148, 73] width 80 height 35
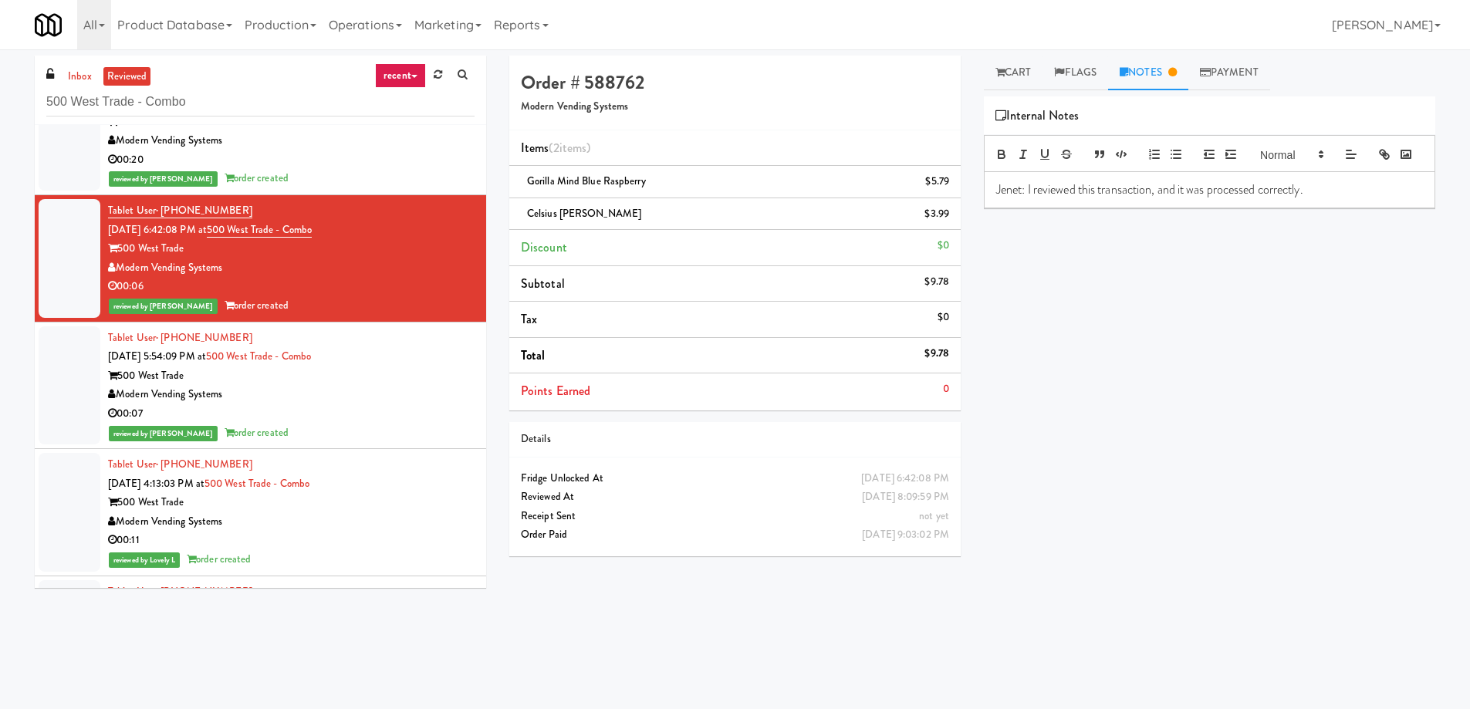
scroll to position [3880, 0]
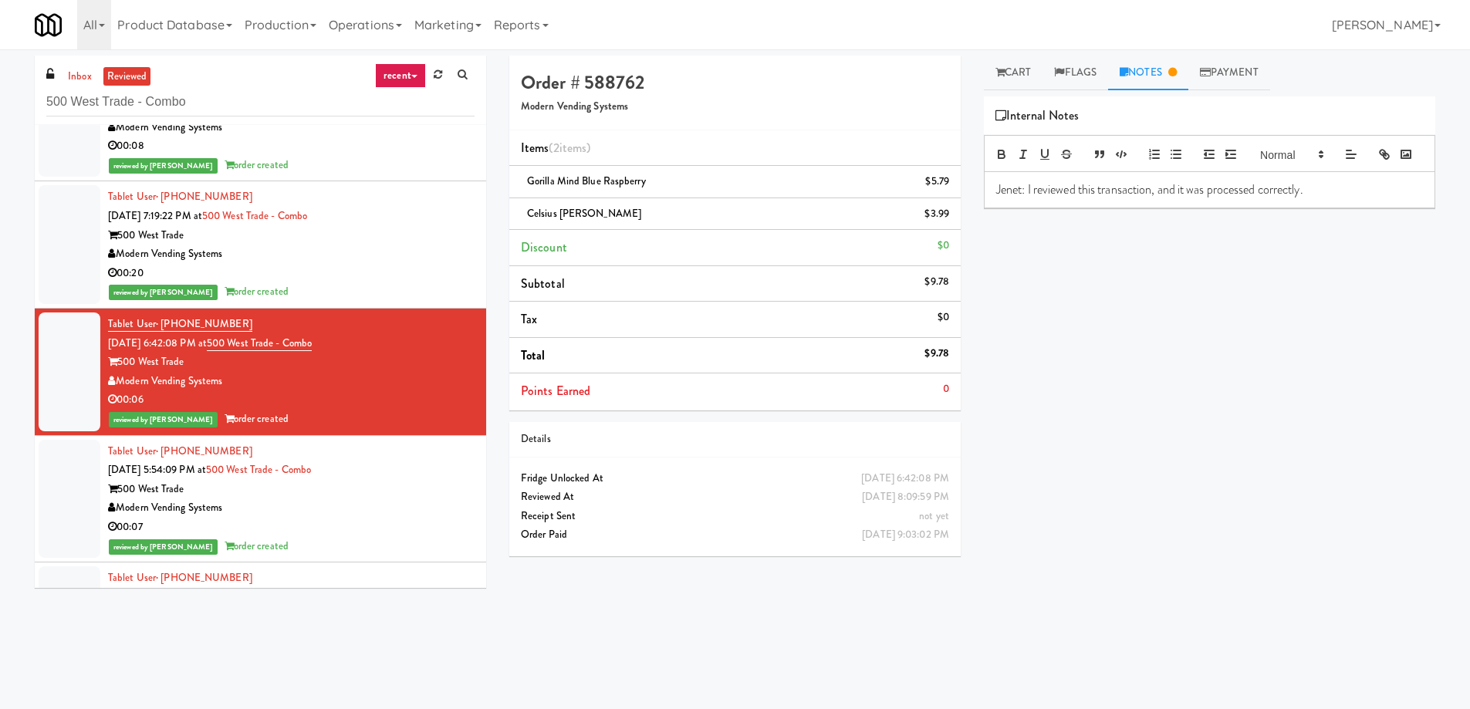
click at [434, 275] on div "00:20" at bounding box center [291, 273] width 367 height 19
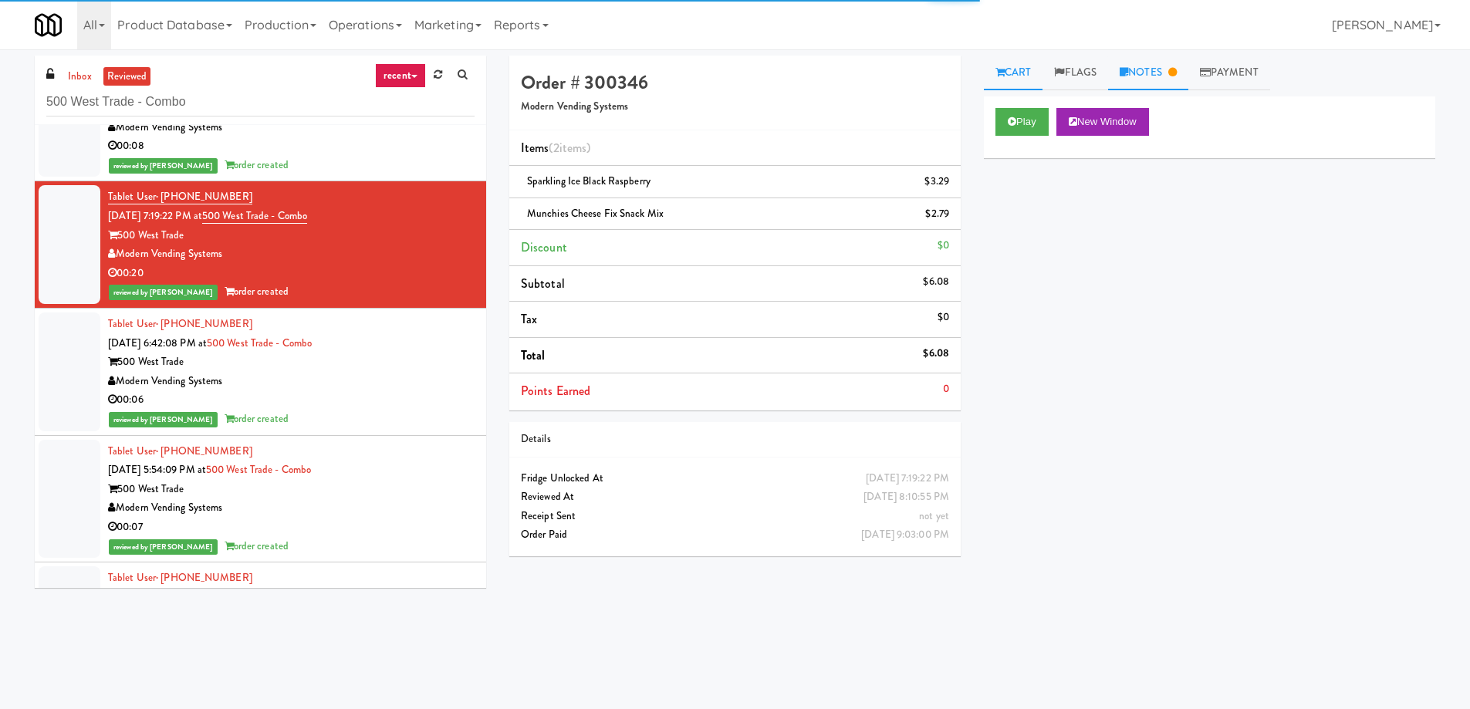
click at [1151, 81] on link "Notes" at bounding box center [1148, 73] width 80 height 35
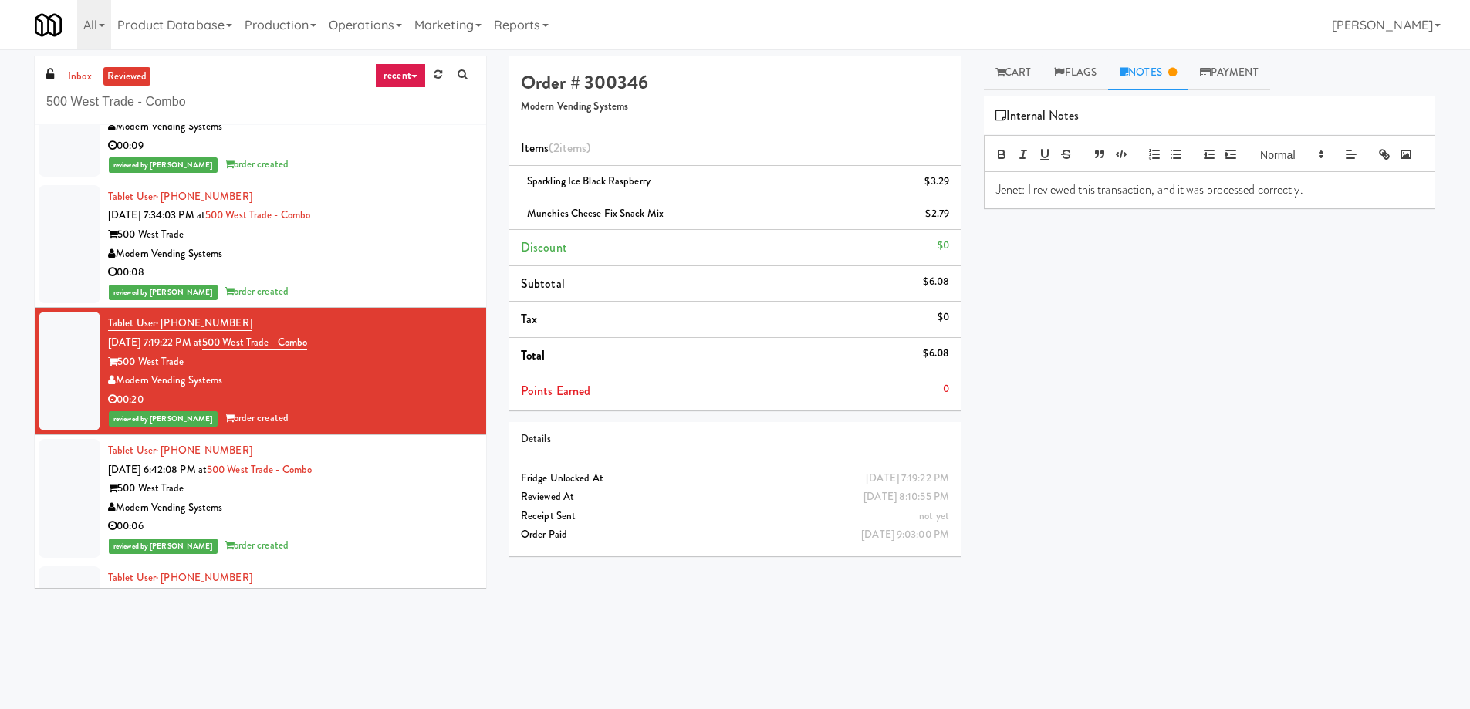
scroll to position [3726, 0]
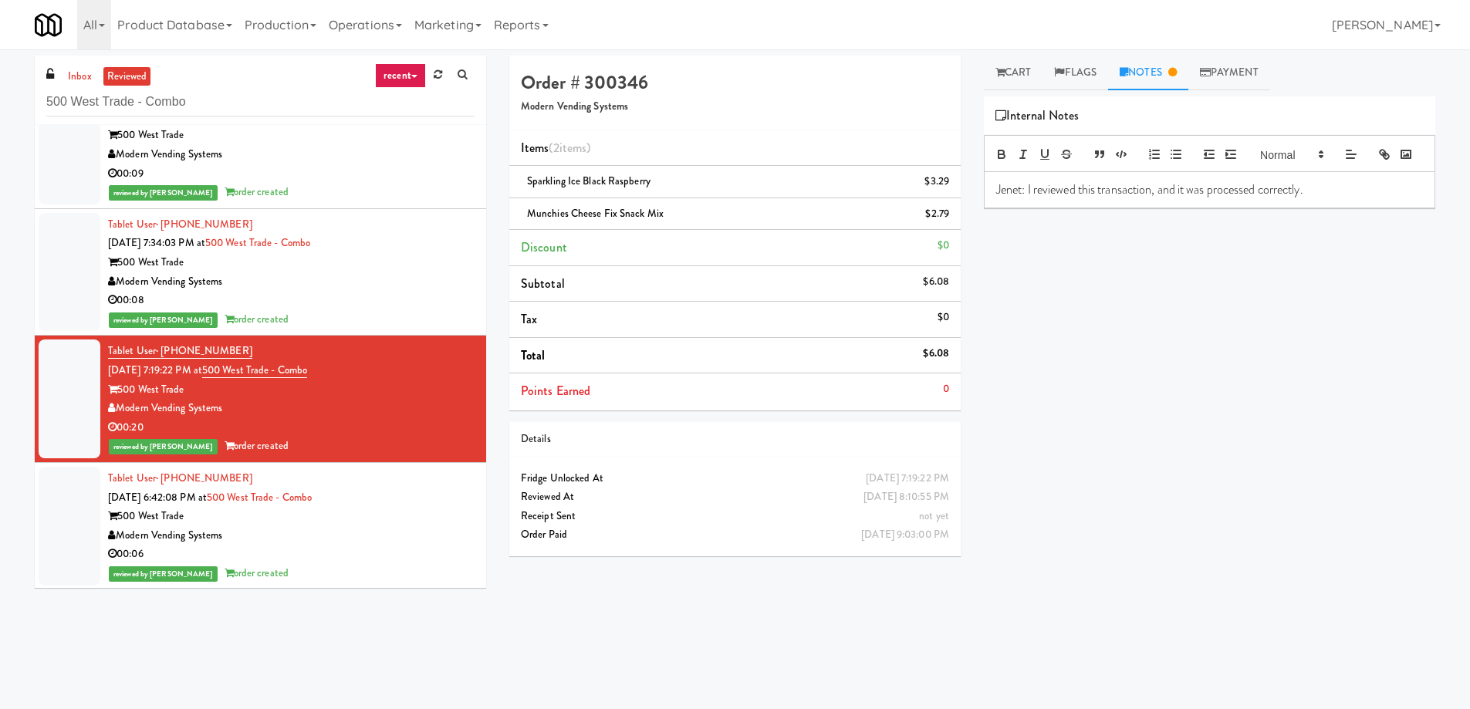
click at [407, 291] on div "00:08" at bounding box center [291, 300] width 367 height 19
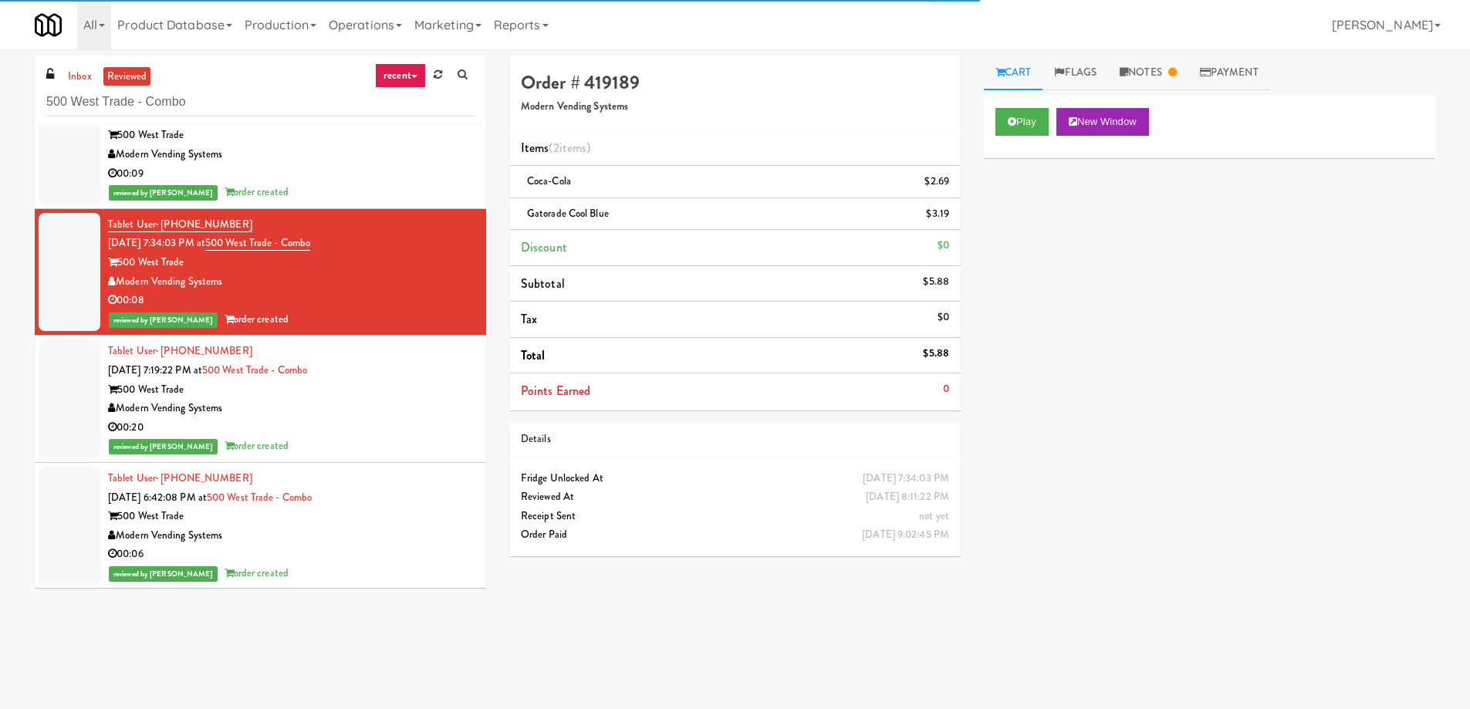
click at [1186, 77] on link "Notes" at bounding box center [1148, 73] width 80 height 35
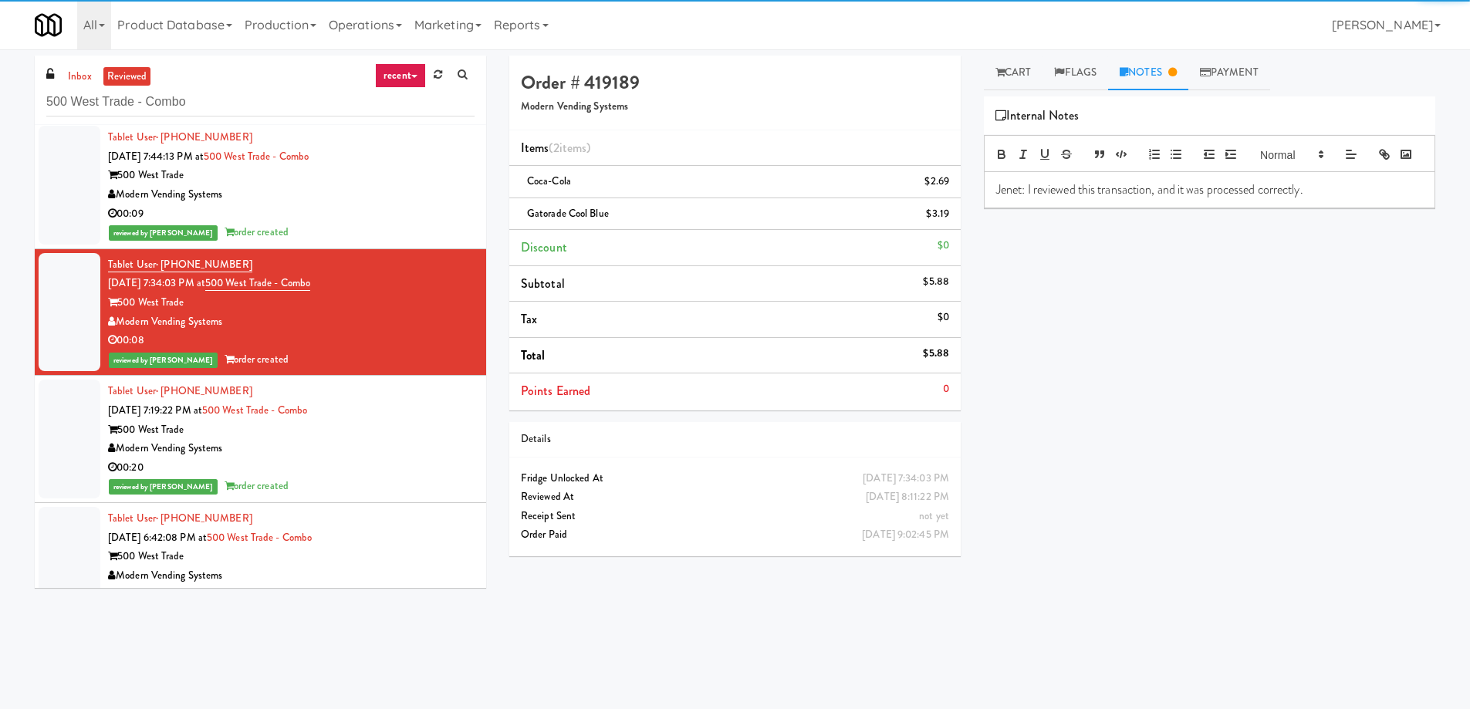
scroll to position [3571, 0]
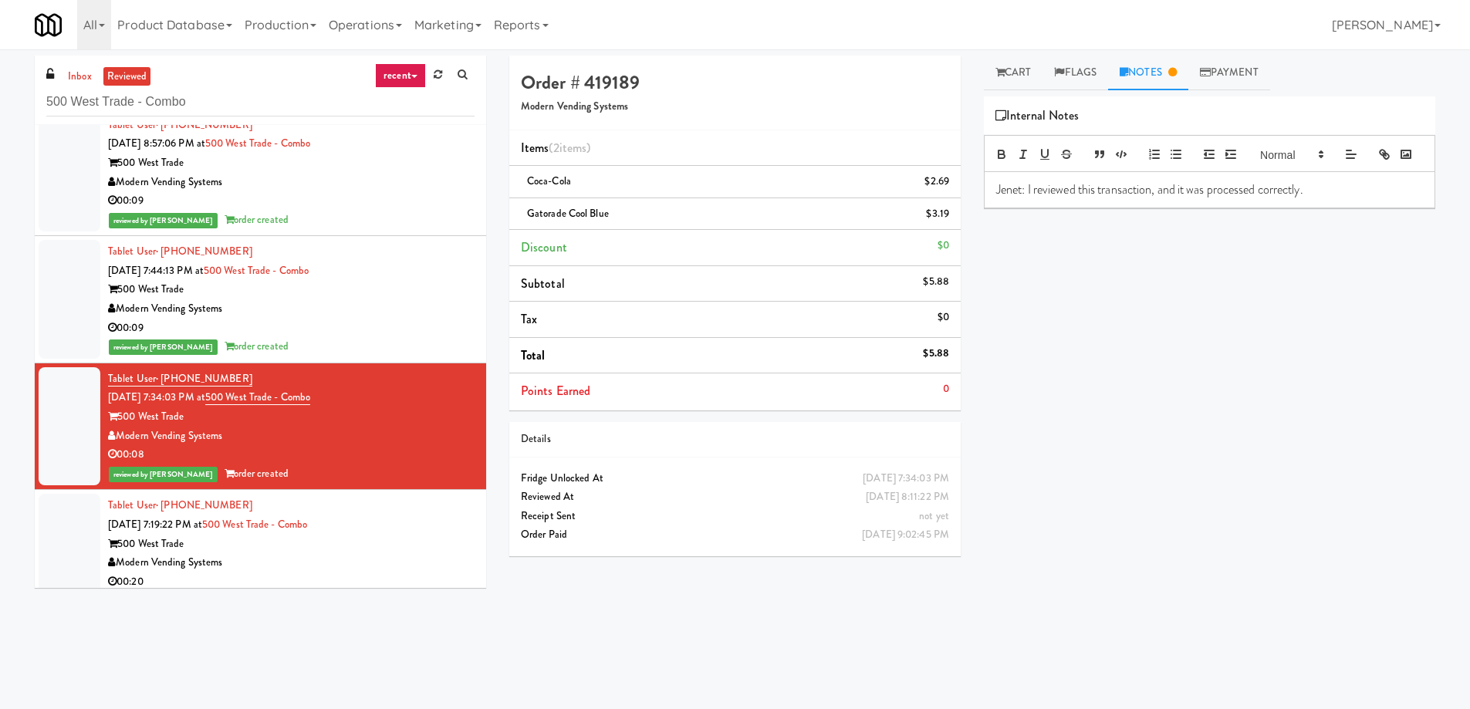
click at [415, 325] on div "00:09" at bounding box center [291, 328] width 367 height 19
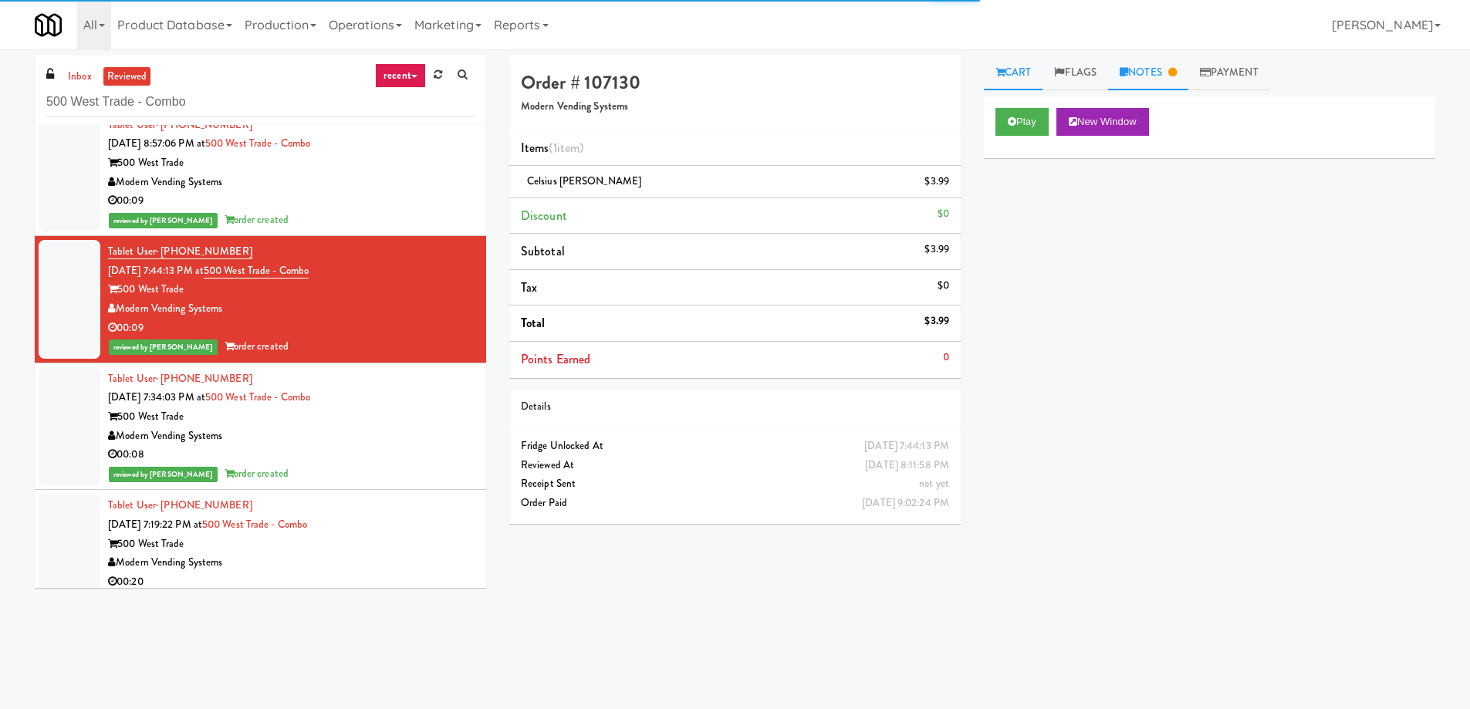
click at [1177, 73] on icon at bounding box center [1172, 72] width 8 height 10
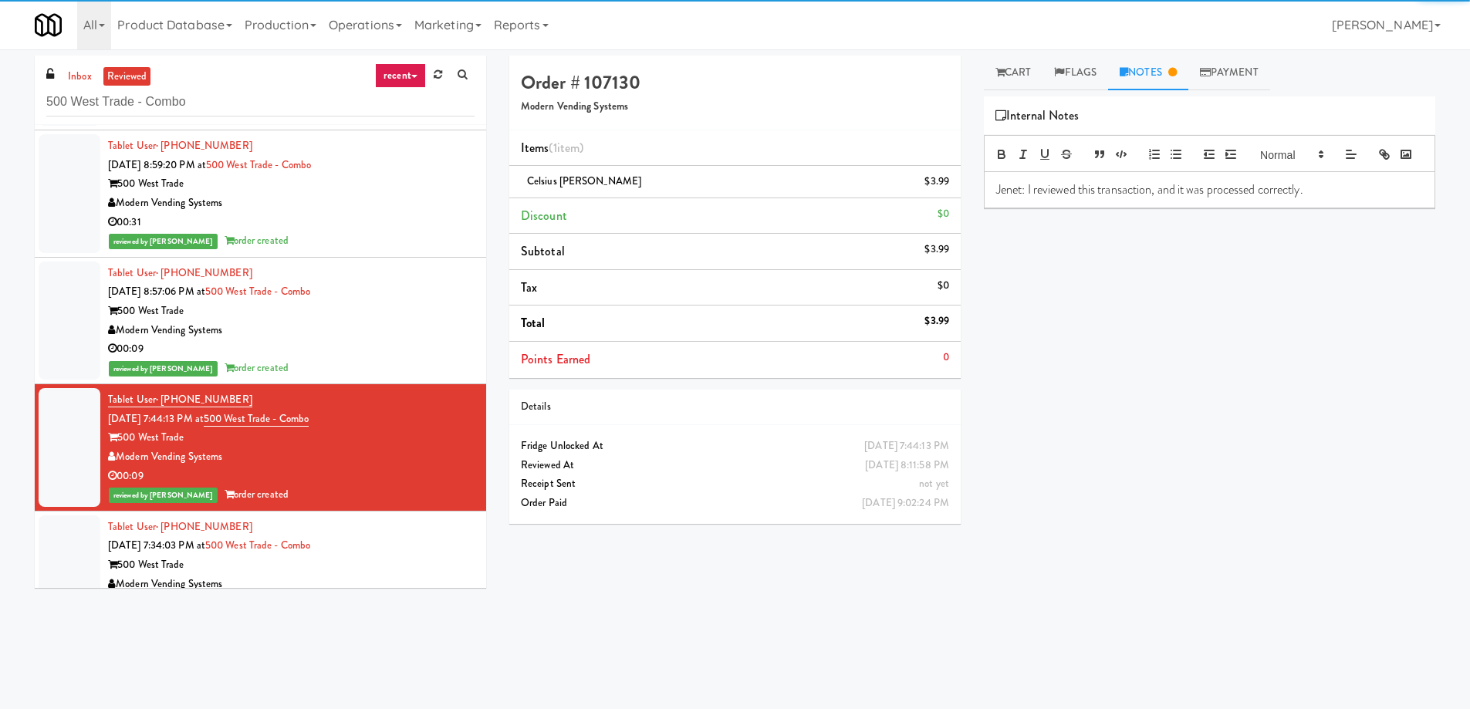
scroll to position [3417, 0]
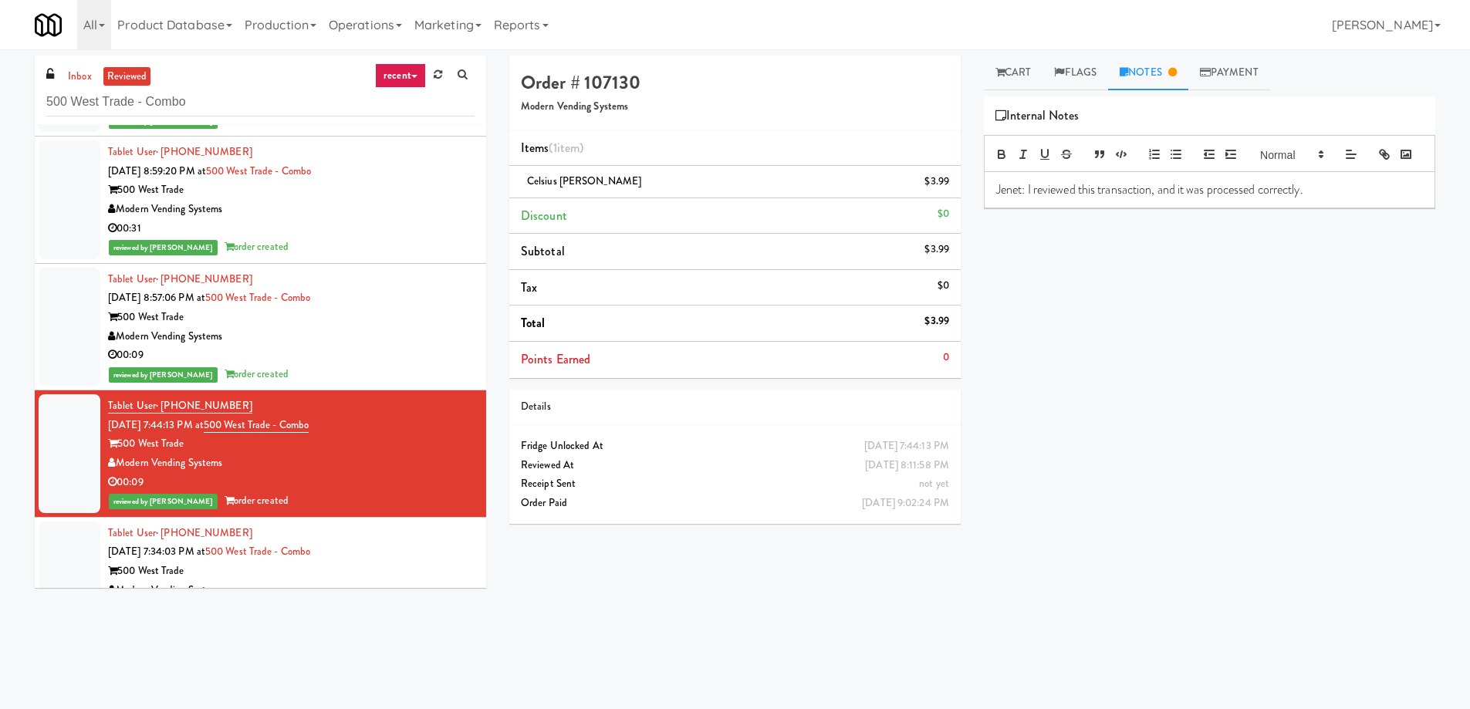
click at [422, 360] on div "00:09" at bounding box center [291, 355] width 367 height 19
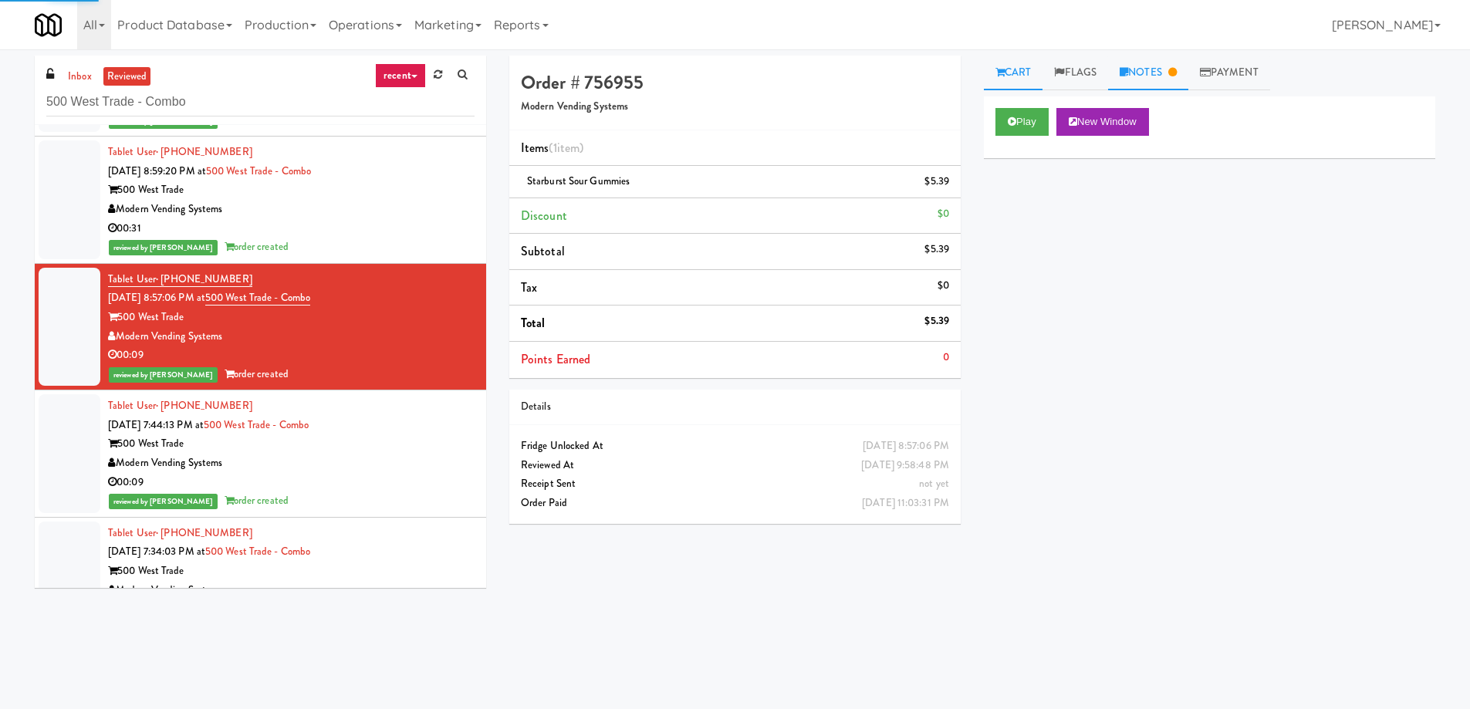
click at [1165, 71] on link "Notes" at bounding box center [1148, 73] width 80 height 35
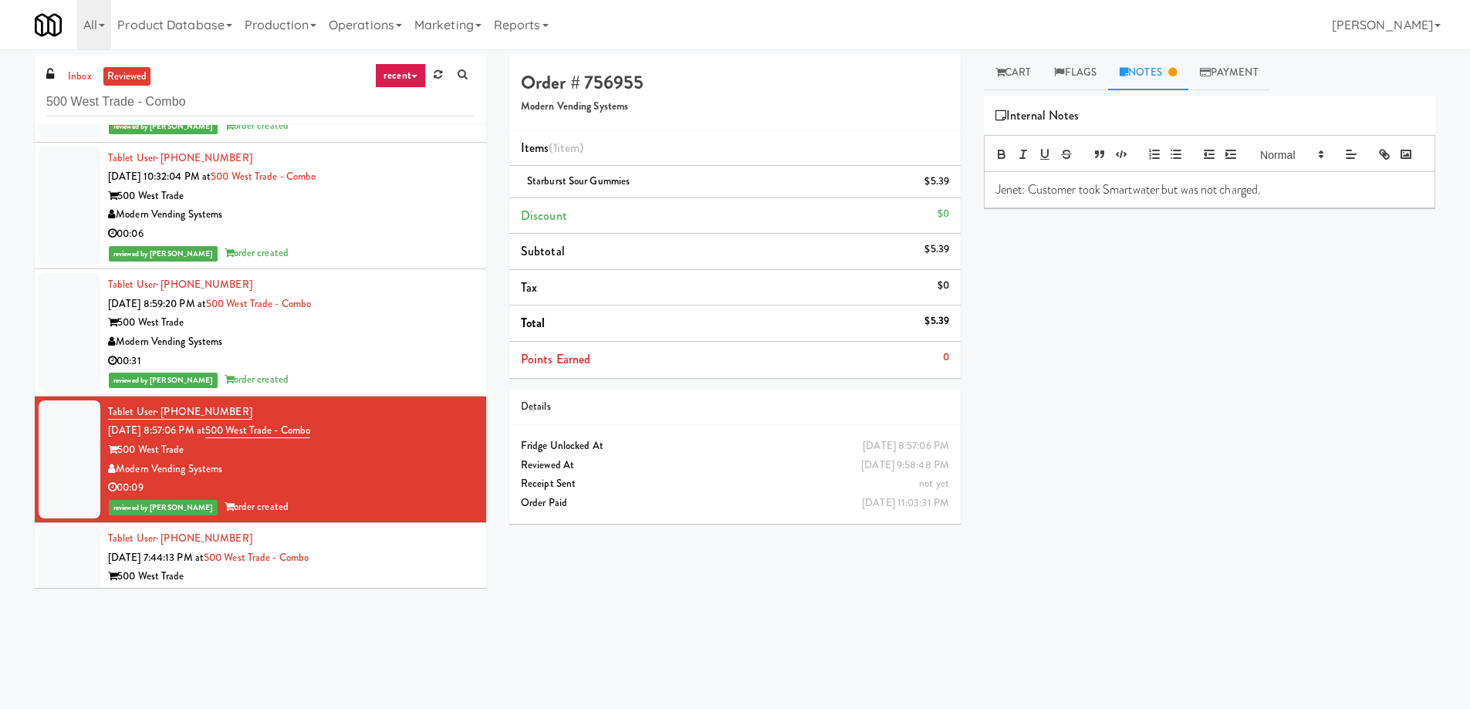
scroll to position [3263, 0]
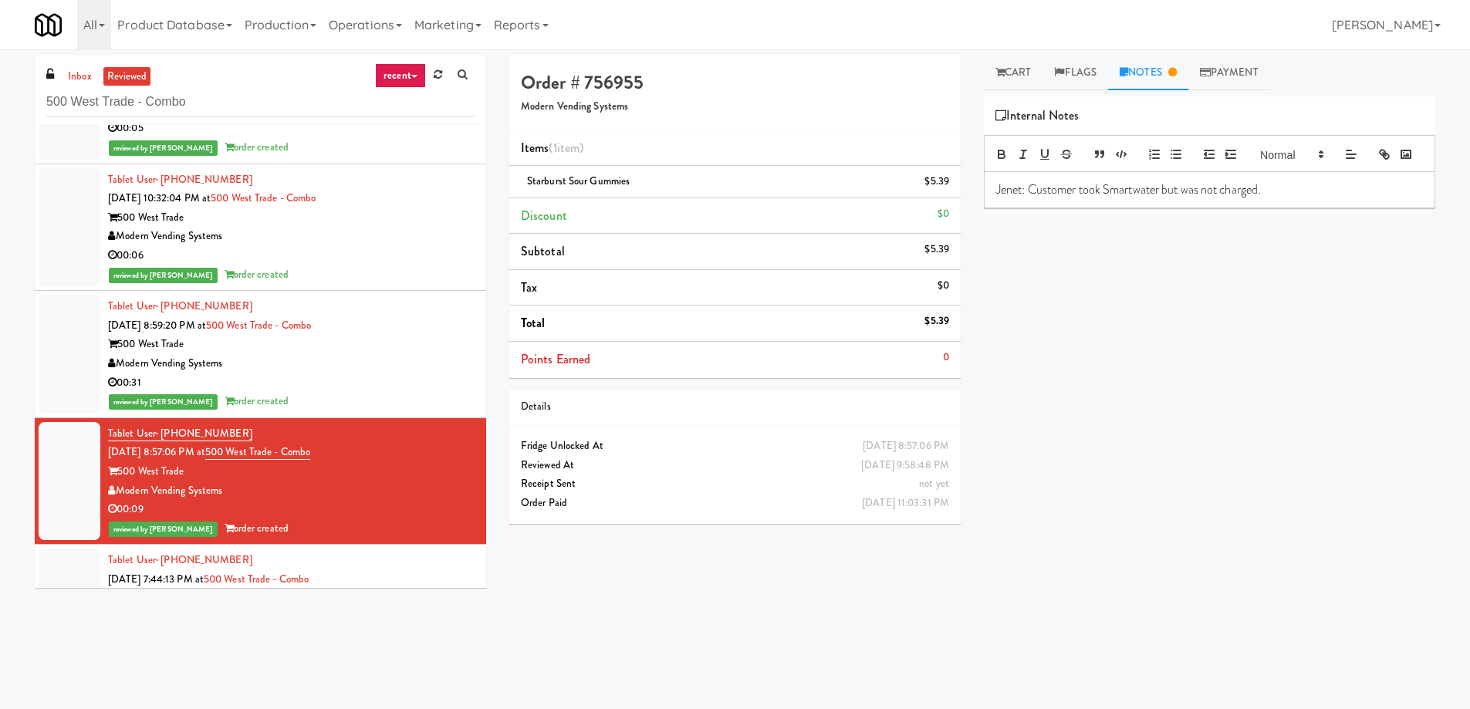
click at [326, 376] on div "00:31" at bounding box center [291, 382] width 367 height 19
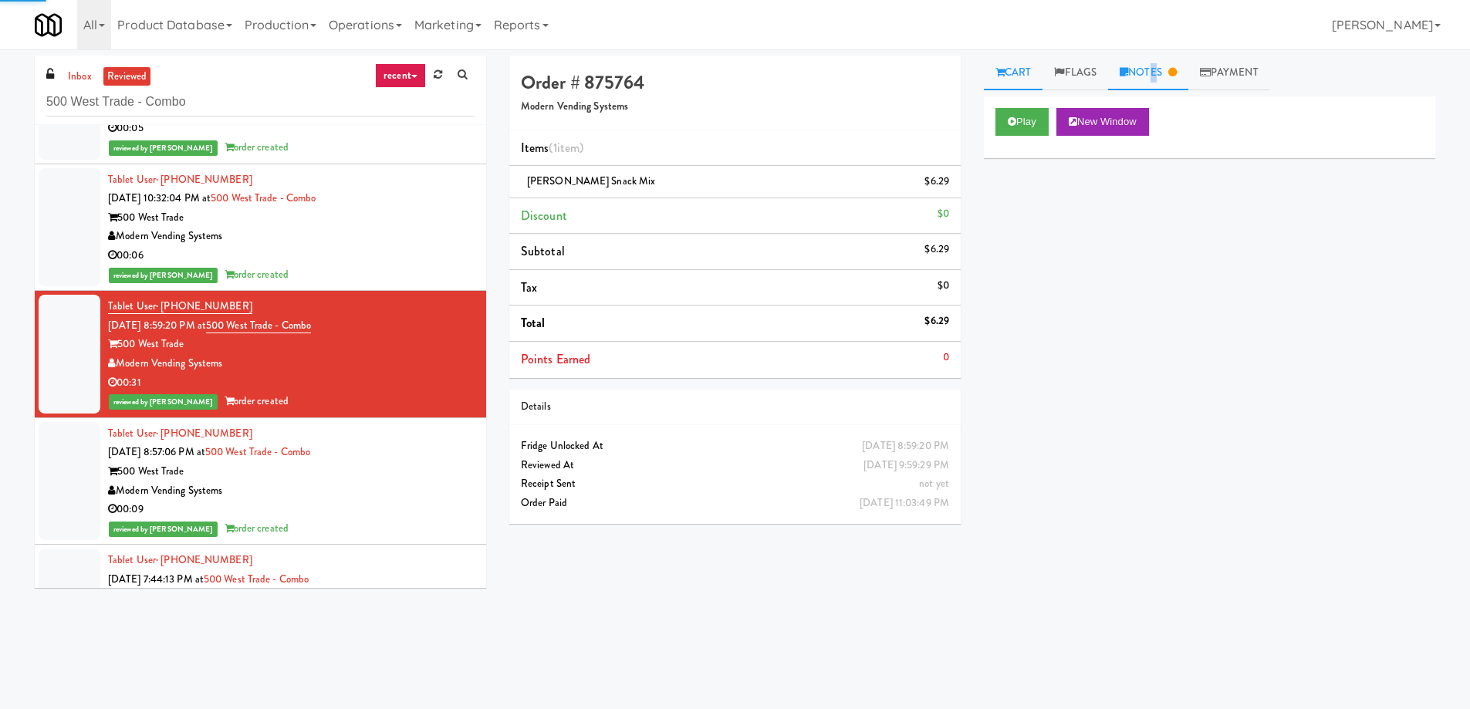
click at [1154, 66] on link "Notes" at bounding box center [1148, 73] width 80 height 35
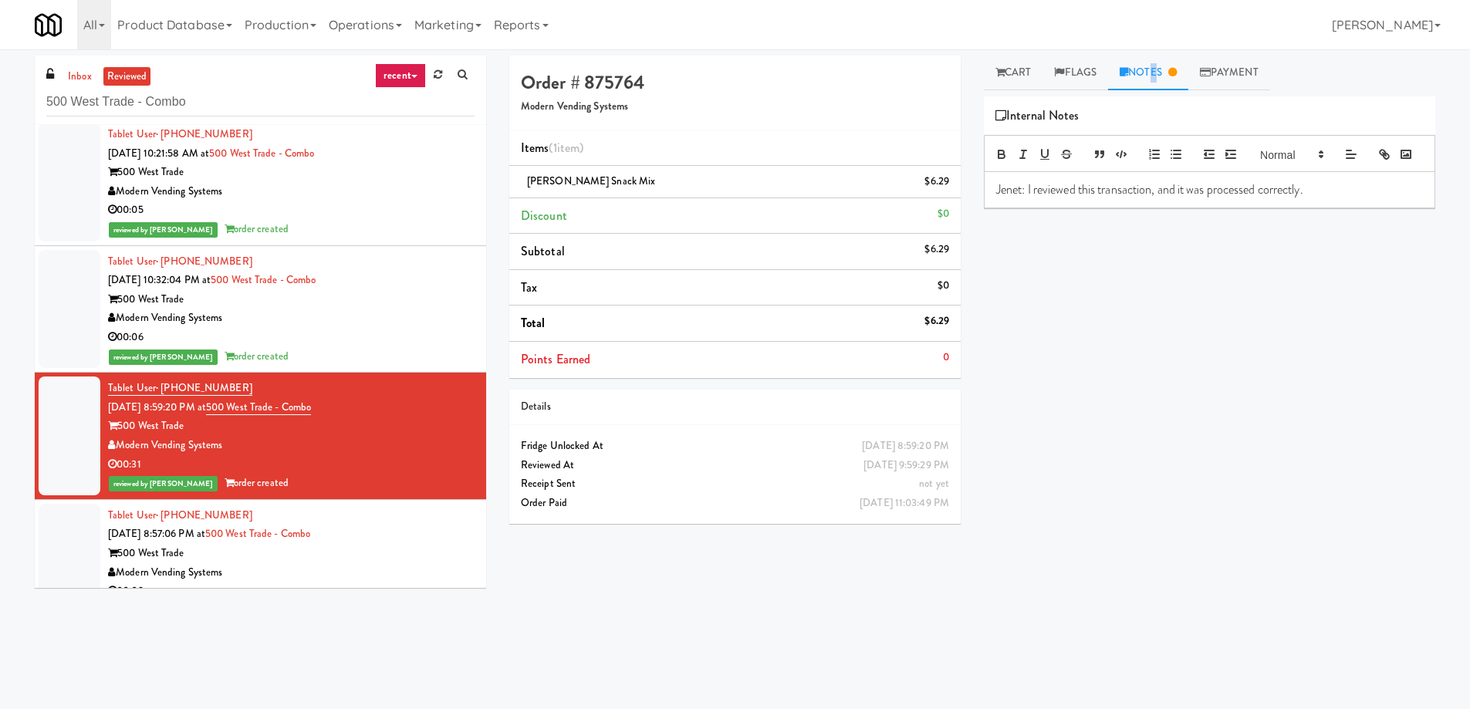
scroll to position [3108, 0]
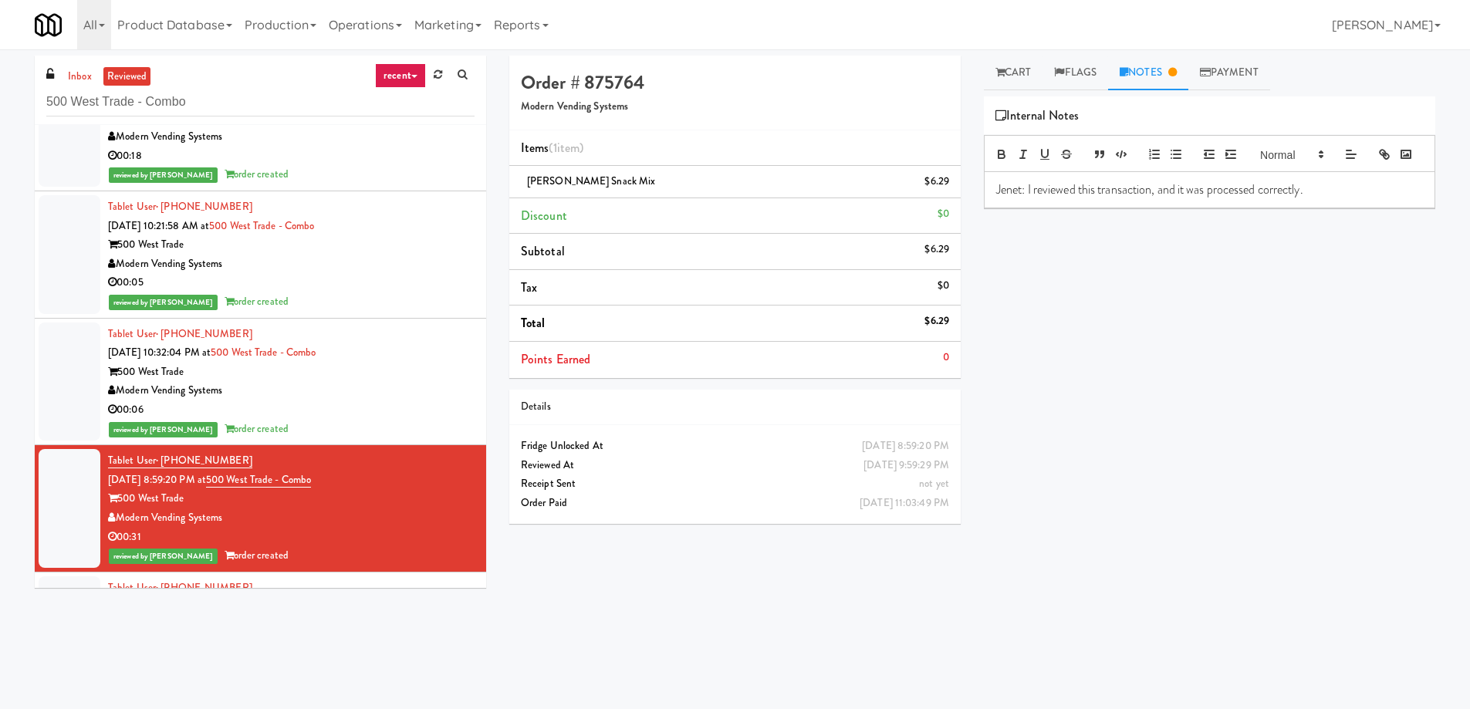
click at [422, 401] on div "00:06" at bounding box center [291, 410] width 367 height 19
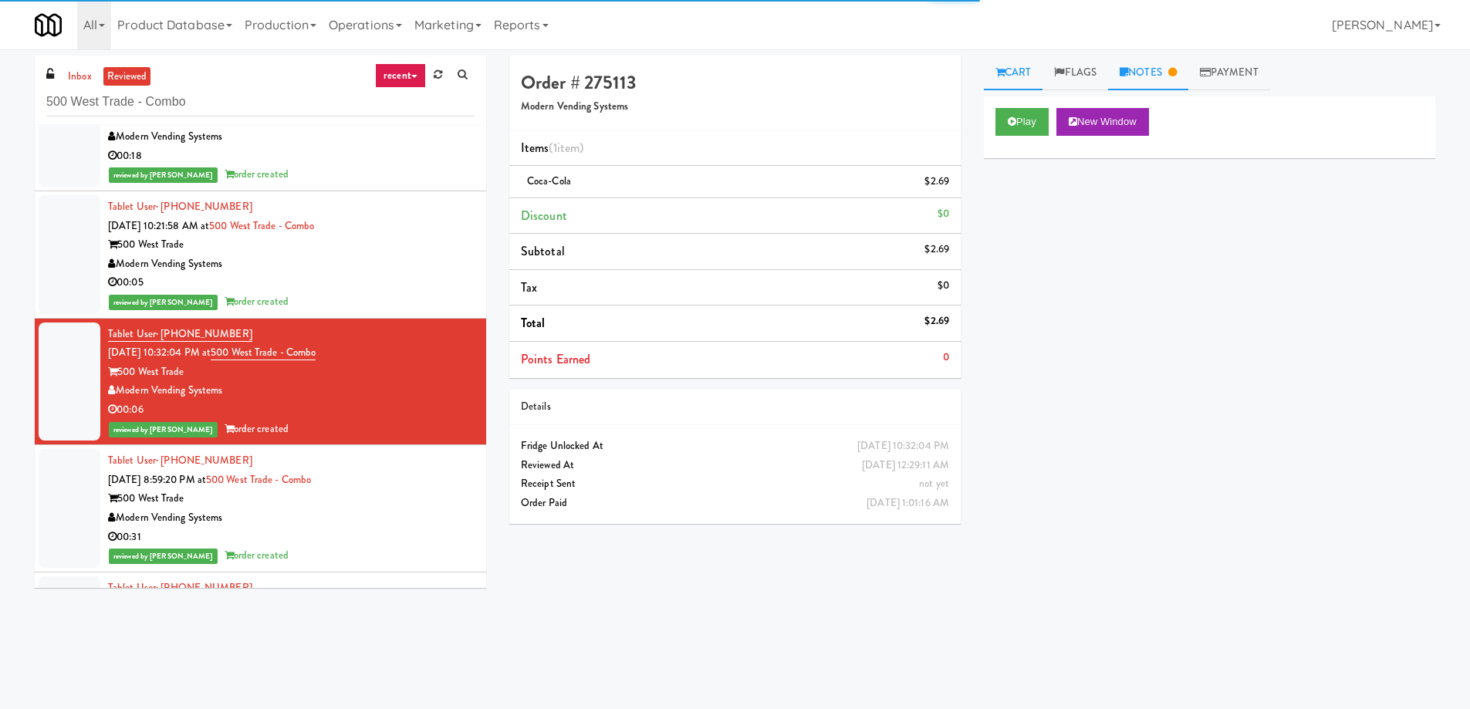
click at [1177, 69] on icon at bounding box center [1172, 72] width 8 height 10
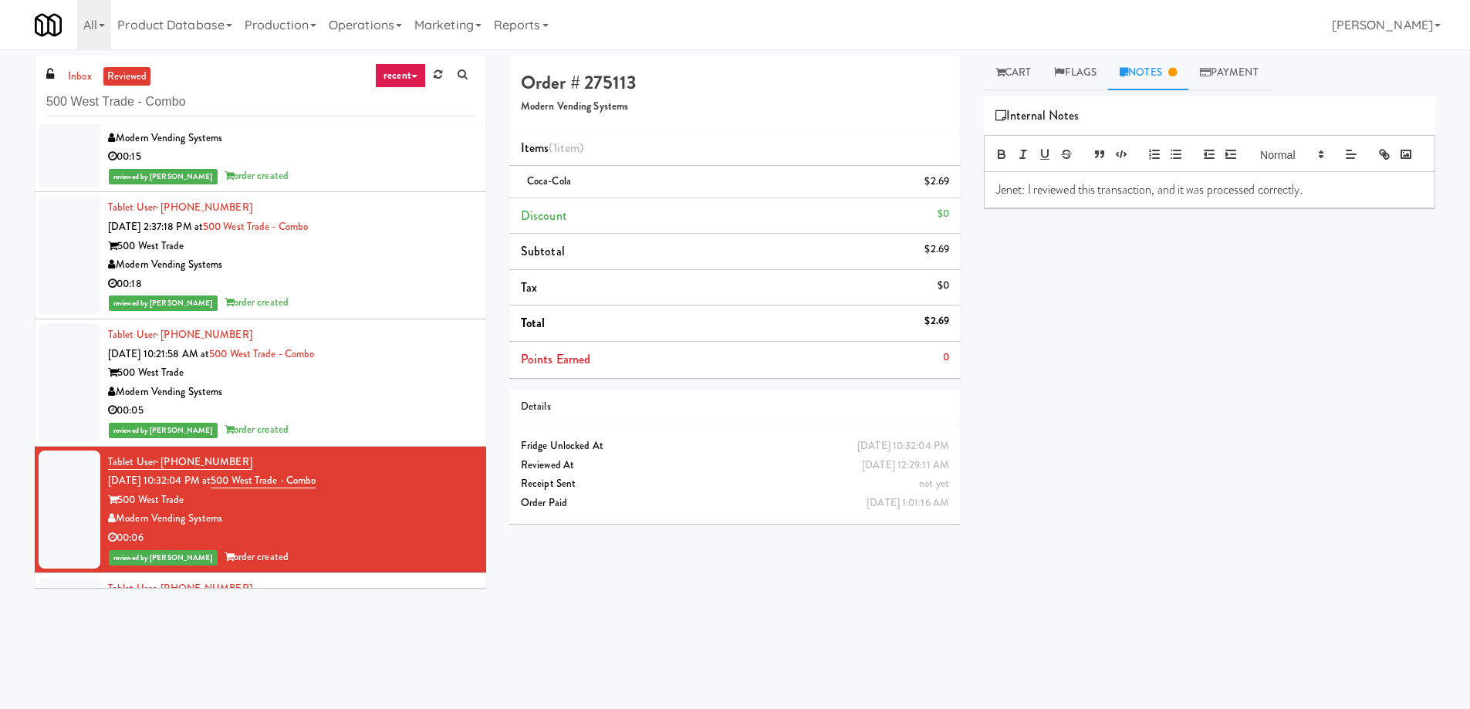
scroll to position [2954, 0]
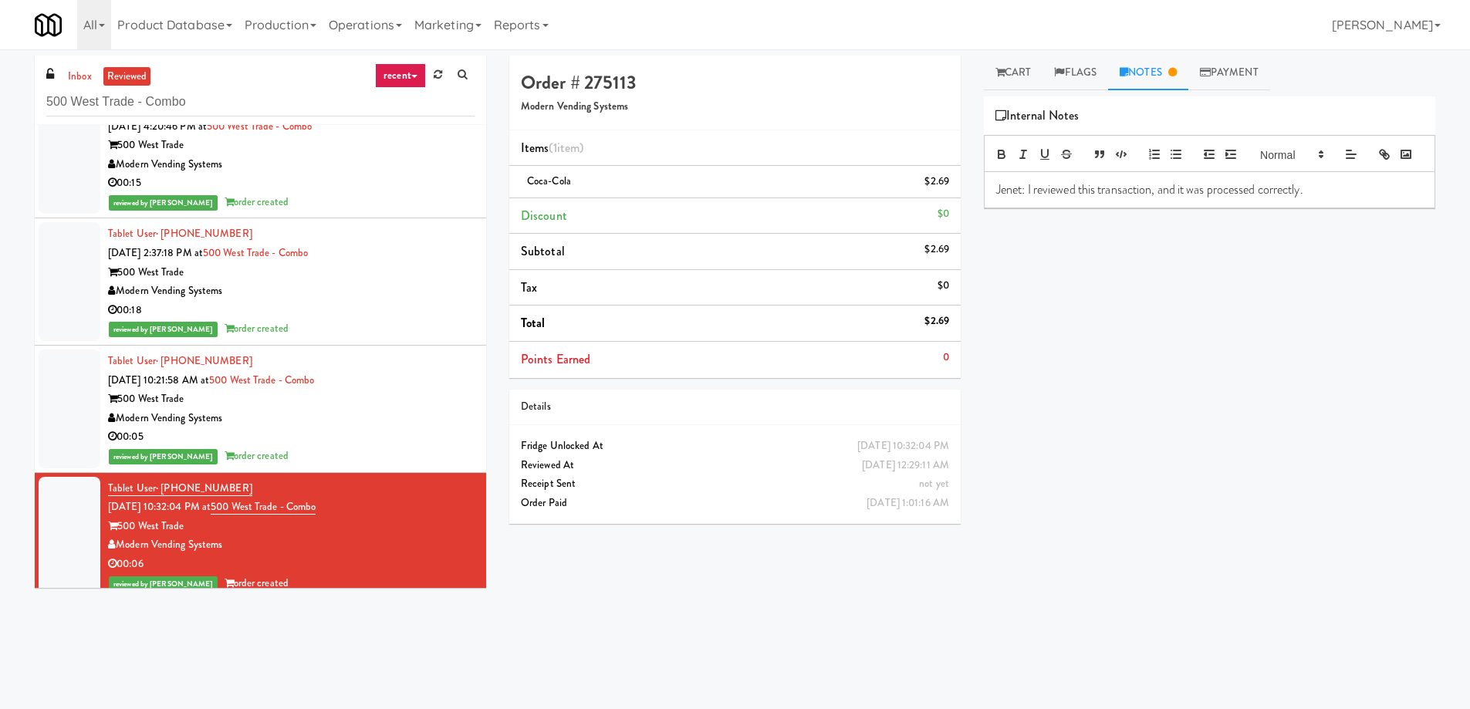
click at [417, 422] on div "Modern Vending Systems" at bounding box center [291, 418] width 367 height 19
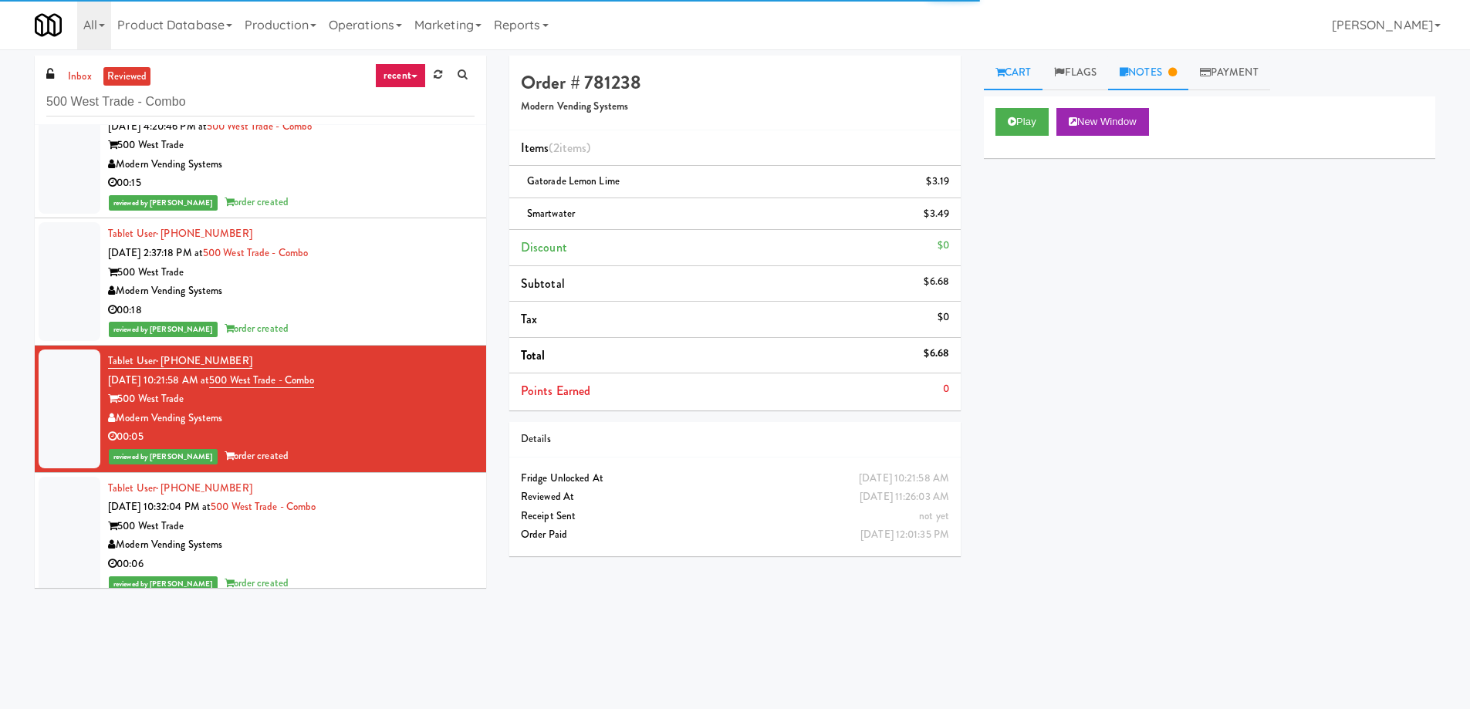
click at [1160, 59] on link "Notes" at bounding box center [1148, 73] width 80 height 35
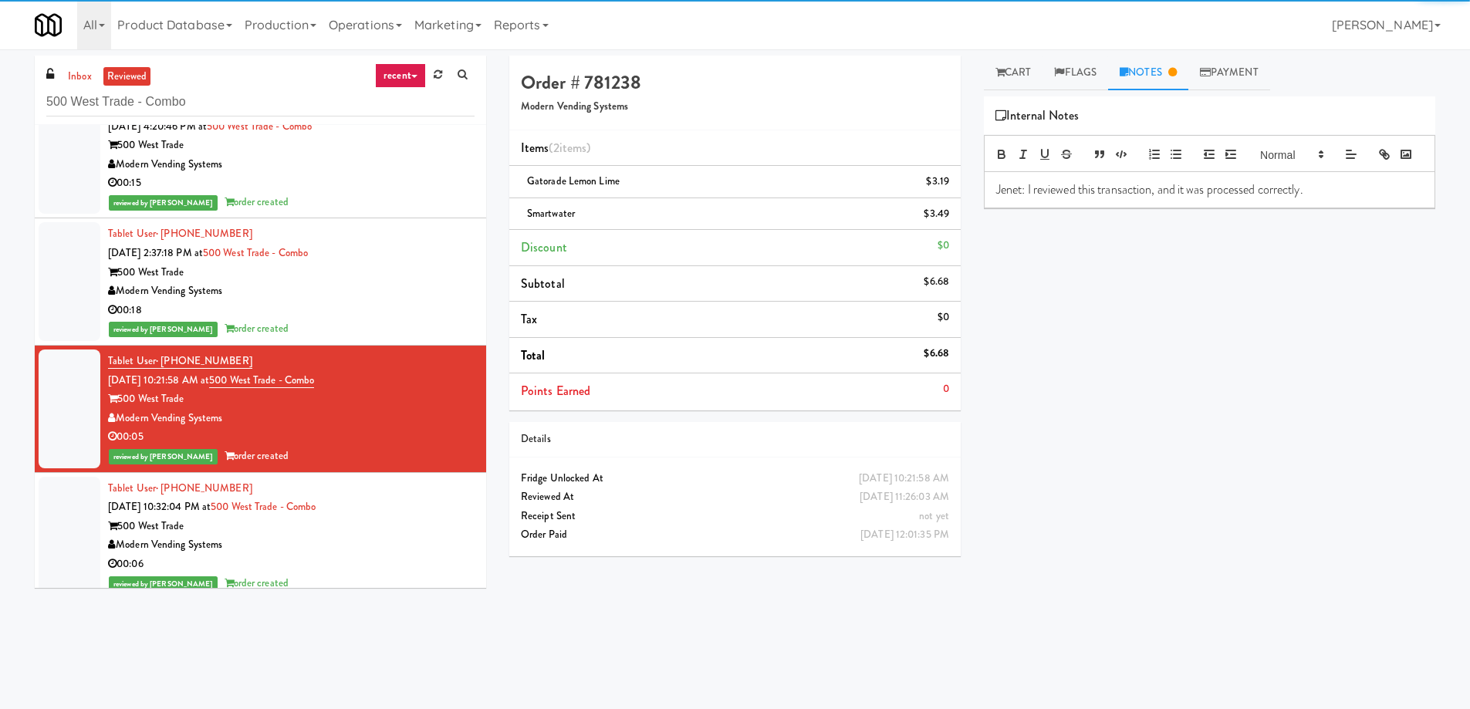
click at [444, 282] on div "Modern Vending Systems" at bounding box center [291, 291] width 367 height 19
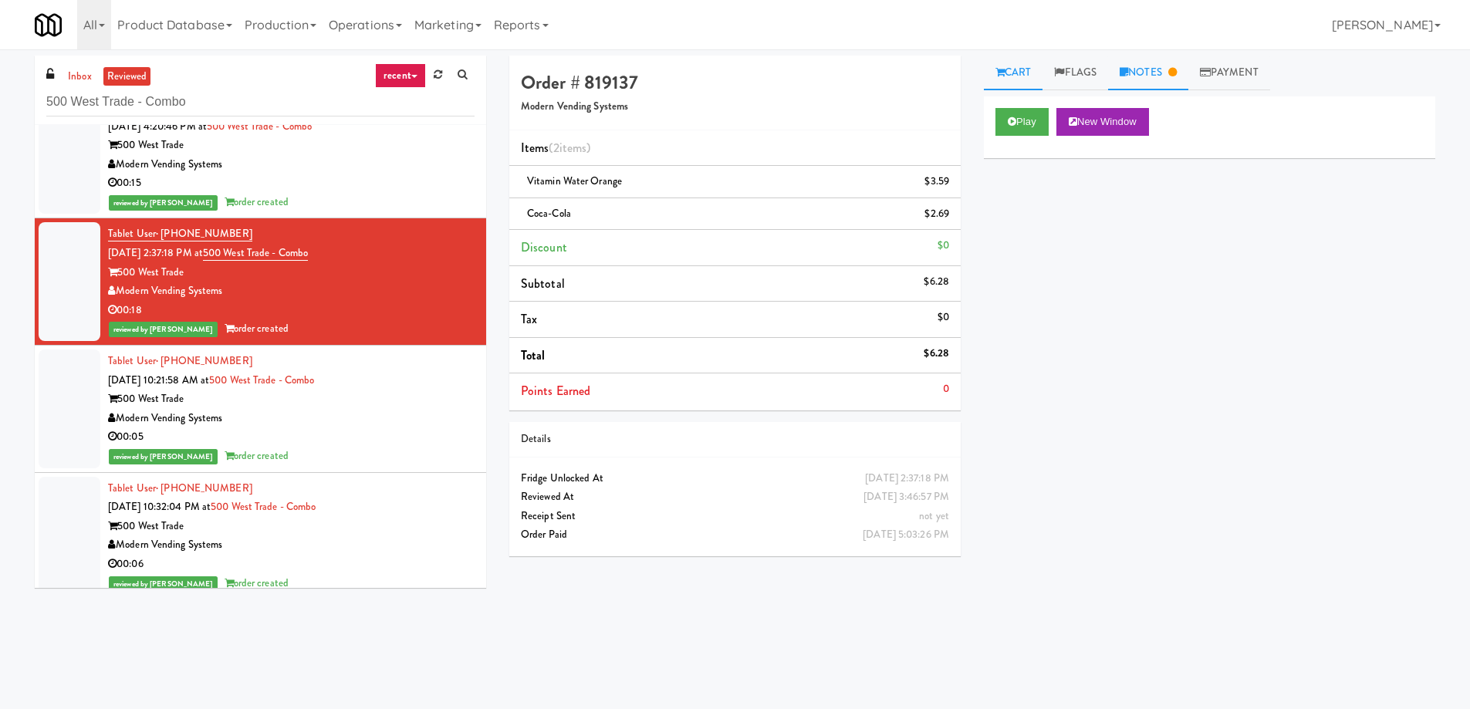
click at [1150, 71] on link "Notes" at bounding box center [1148, 73] width 80 height 35
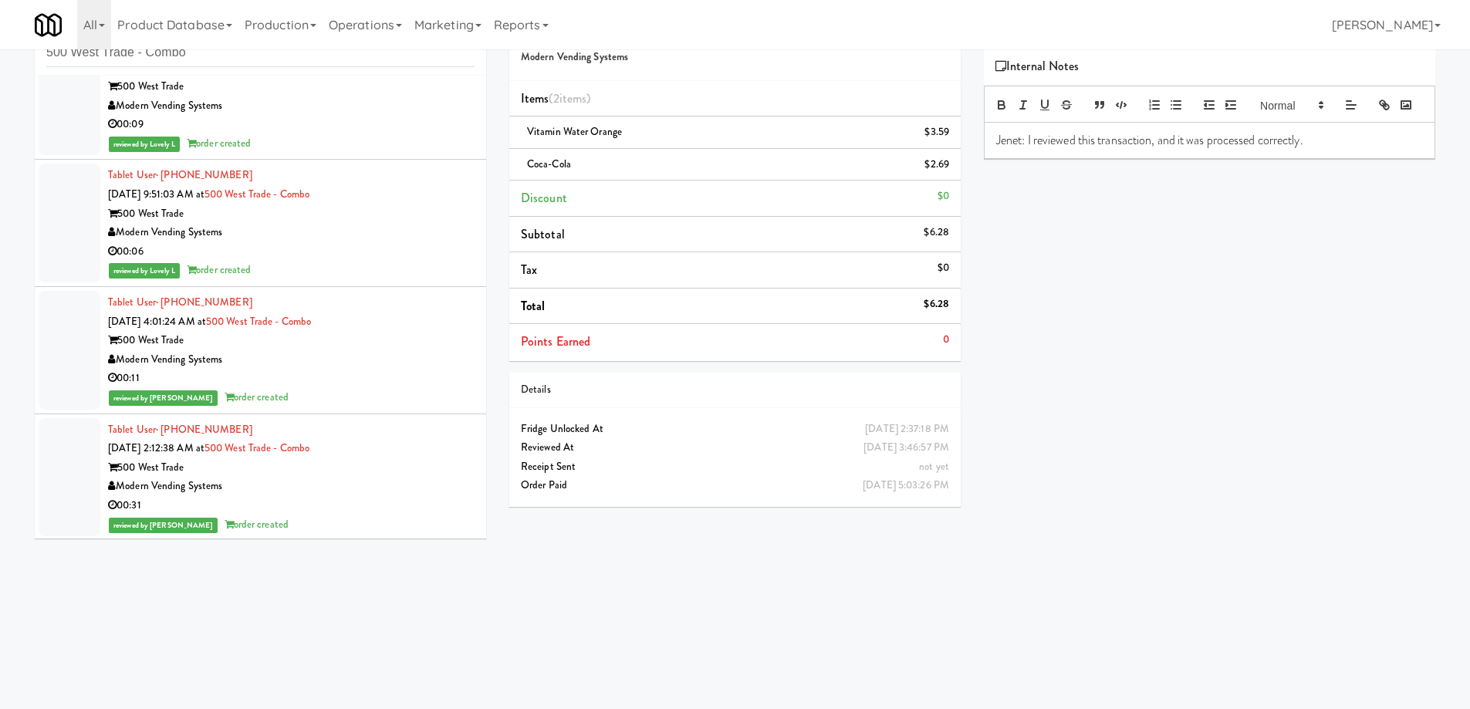
scroll to position [12014, 0]
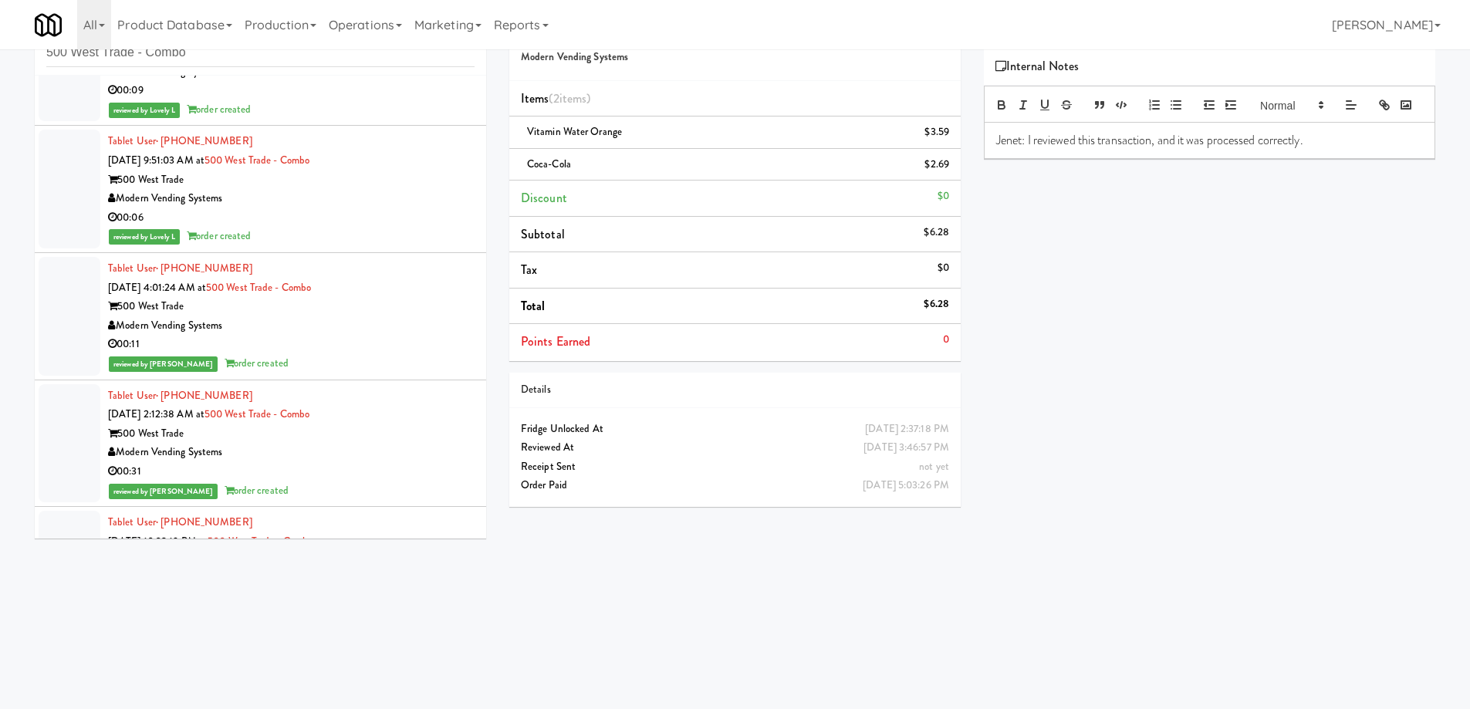
click at [421, 446] on div "Modern Vending Systems" at bounding box center [291, 452] width 367 height 19
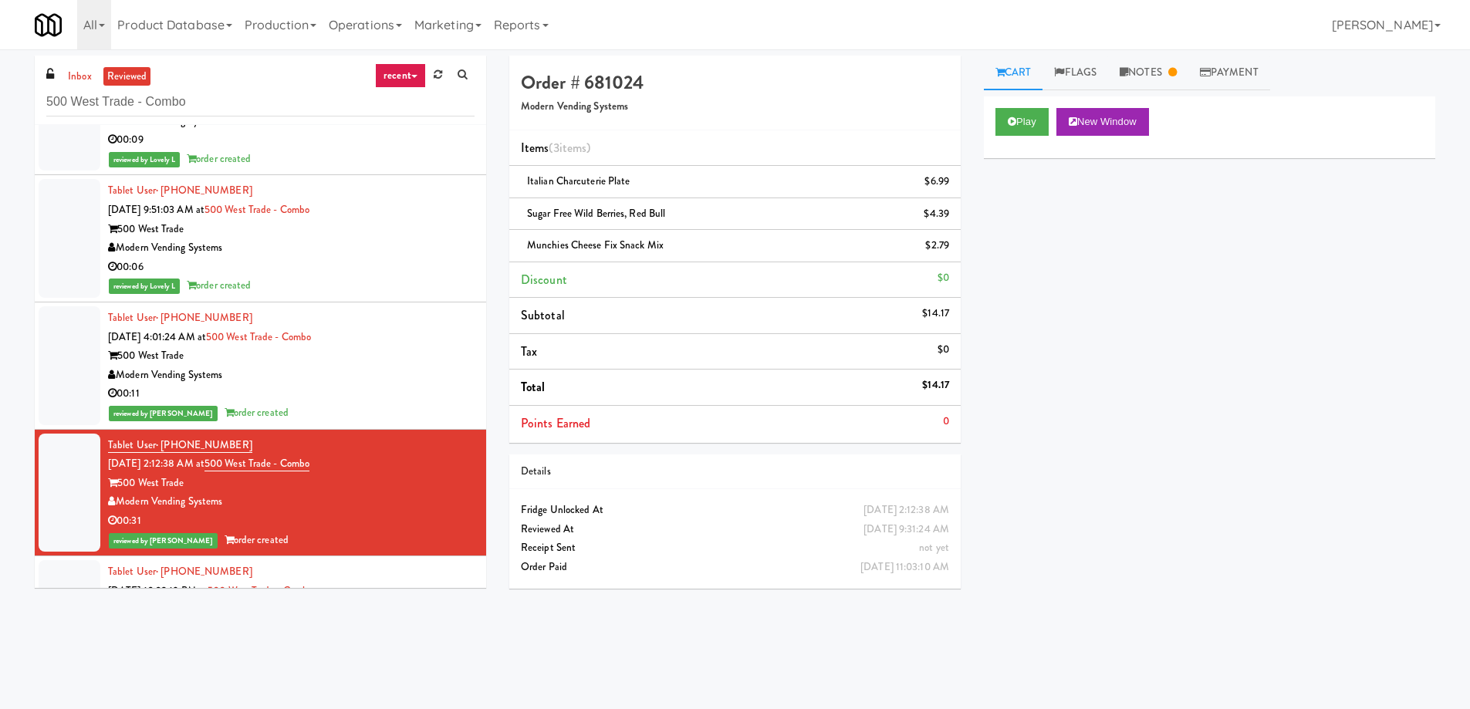
click at [1178, 49] on div "inbox reviewed recent all unclear take inventory issue suspicious failed recent…" at bounding box center [735, 362] width 1470 height 626
click at [1170, 63] on link "Notes" at bounding box center [1148, 73] width 80 height 35
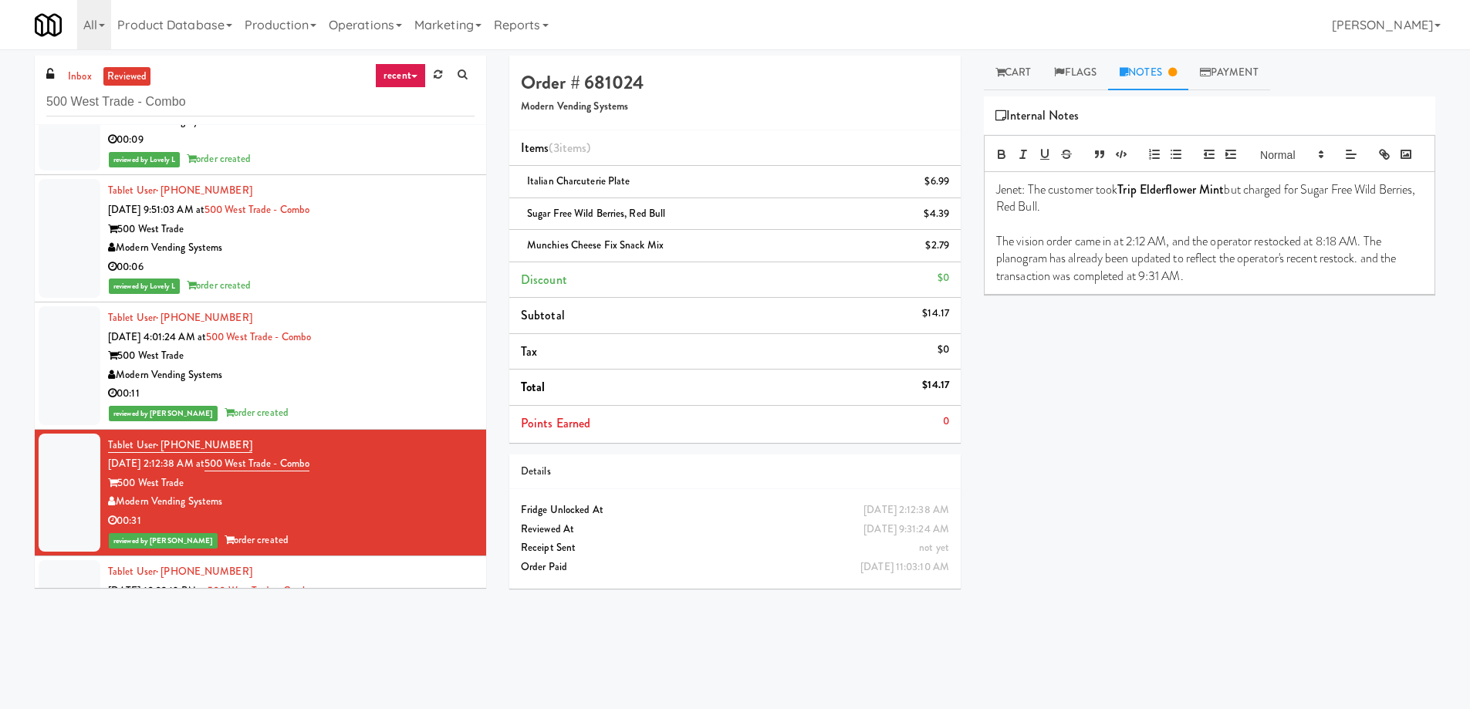
click at [346, 388] on div "00:11" at bounding box center [291, 393] width 367 height 19
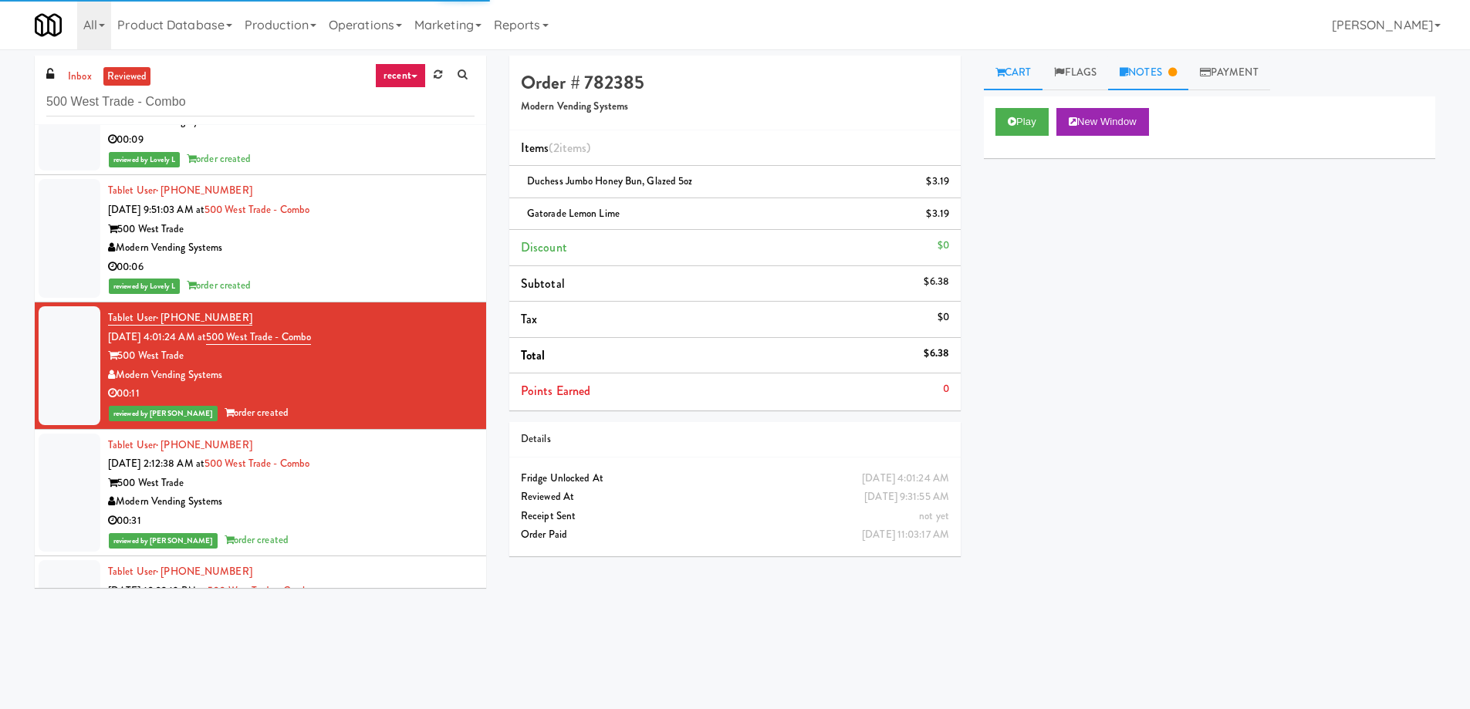
click at [1166, 68] on link "Notes" at bounding box center [1148, 73] width 80 height 35
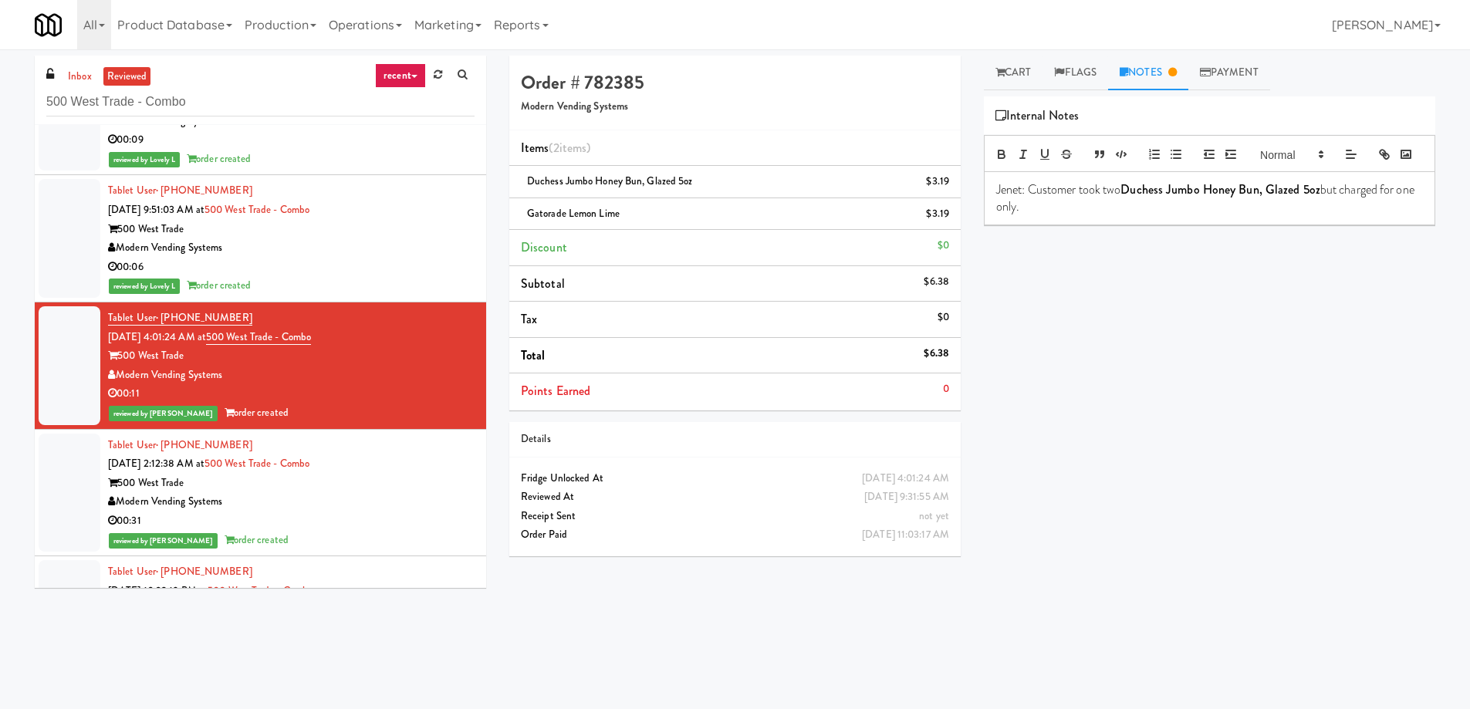
click at [394, 503] on div "Modern Vending Systems" at bounding box center [291, 501] width 367 height 19
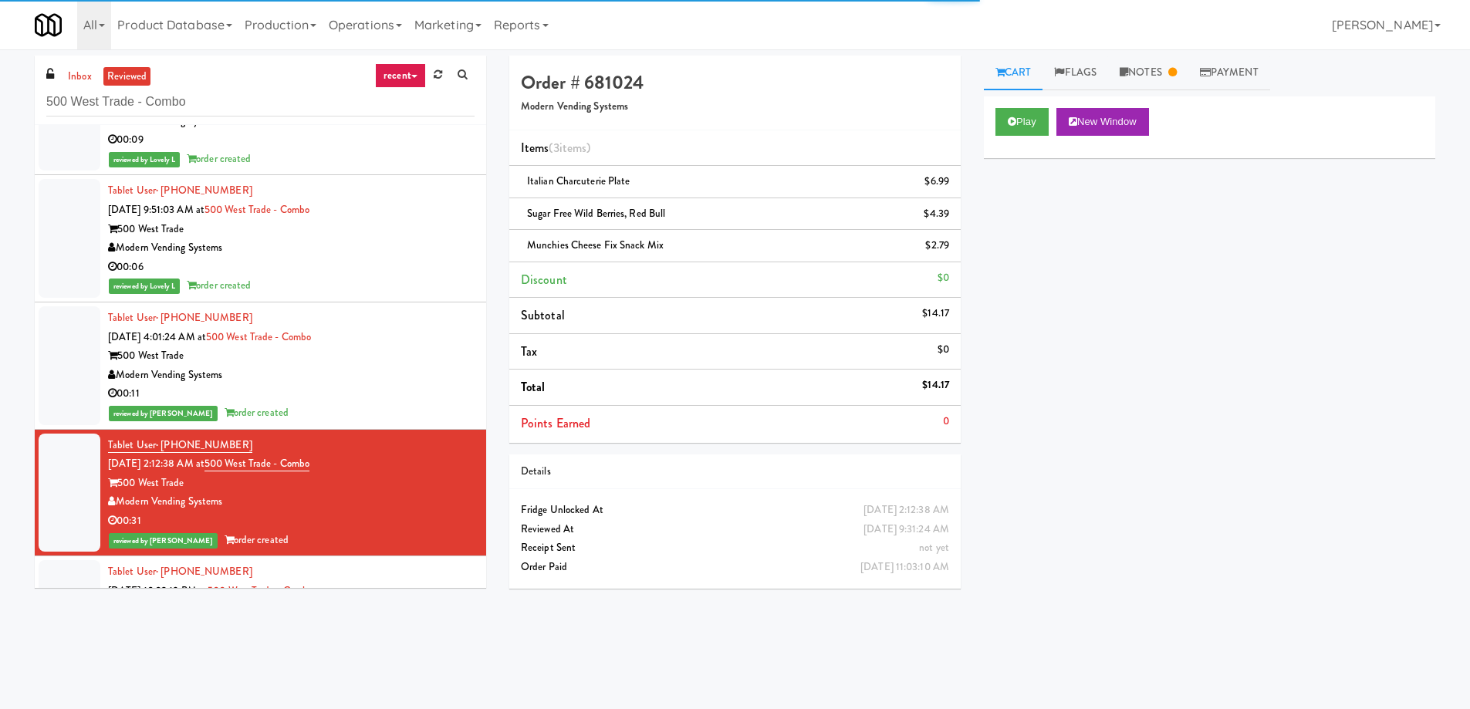
click at [401, 263] on div "00:06" at bounding box center [291, 267] width 367 height 19
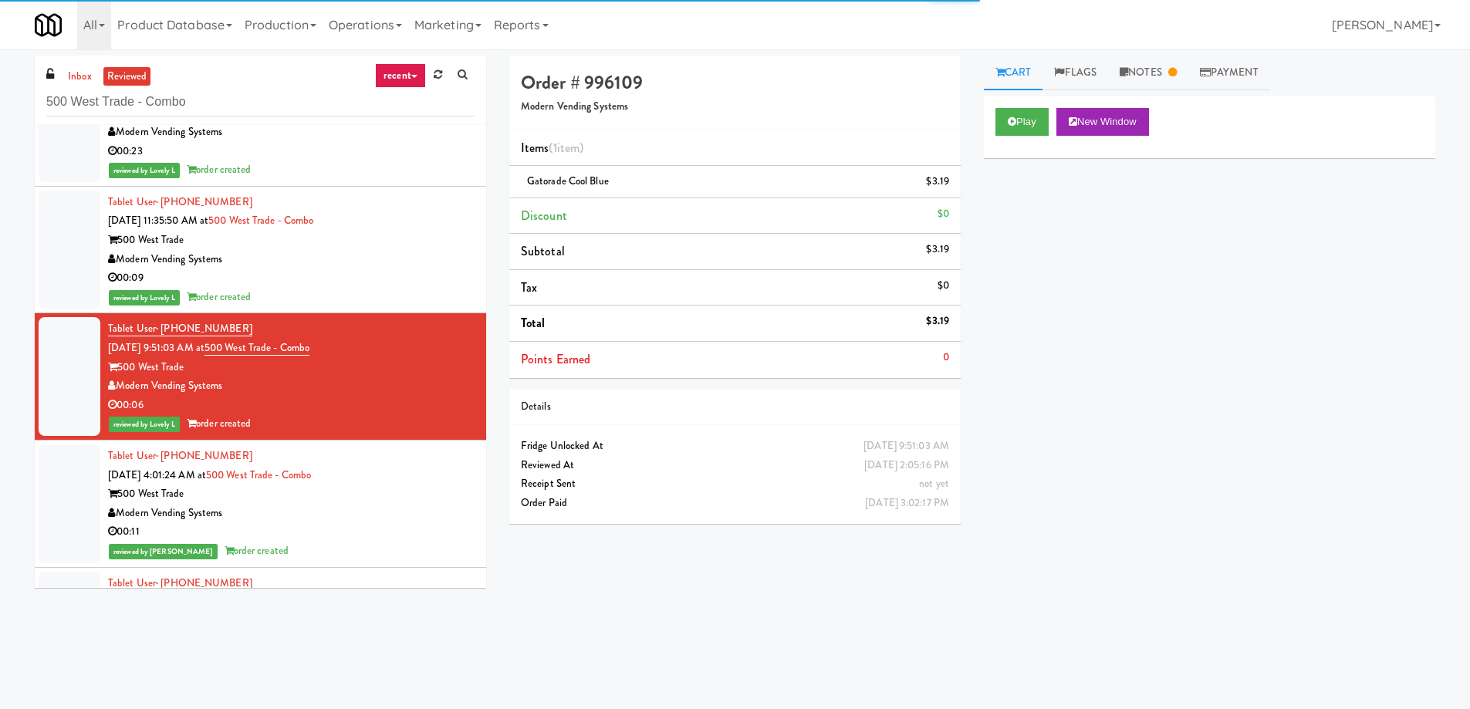
scroll to position [11859, 0]
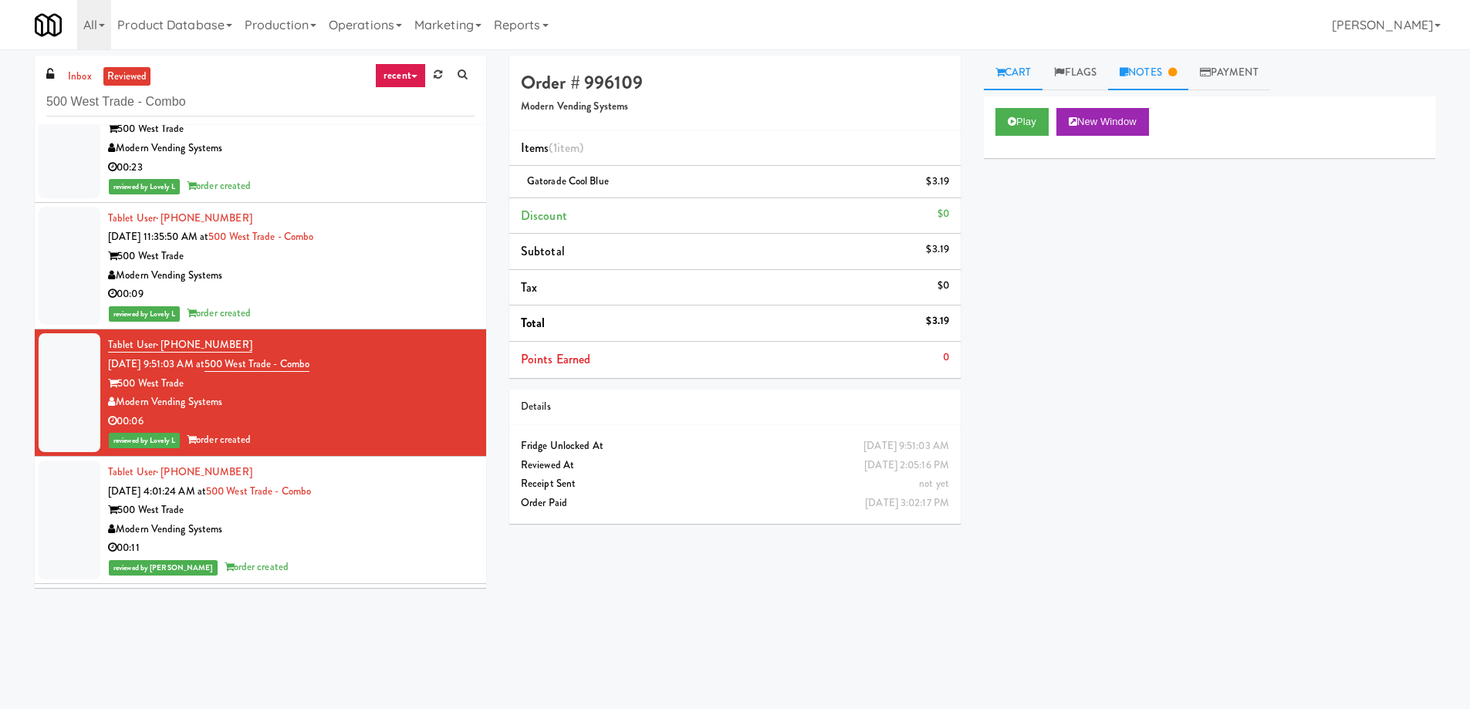
click at [1154, 78] on link "Notes" at bounding box center [1148, 73] width 80 height 35
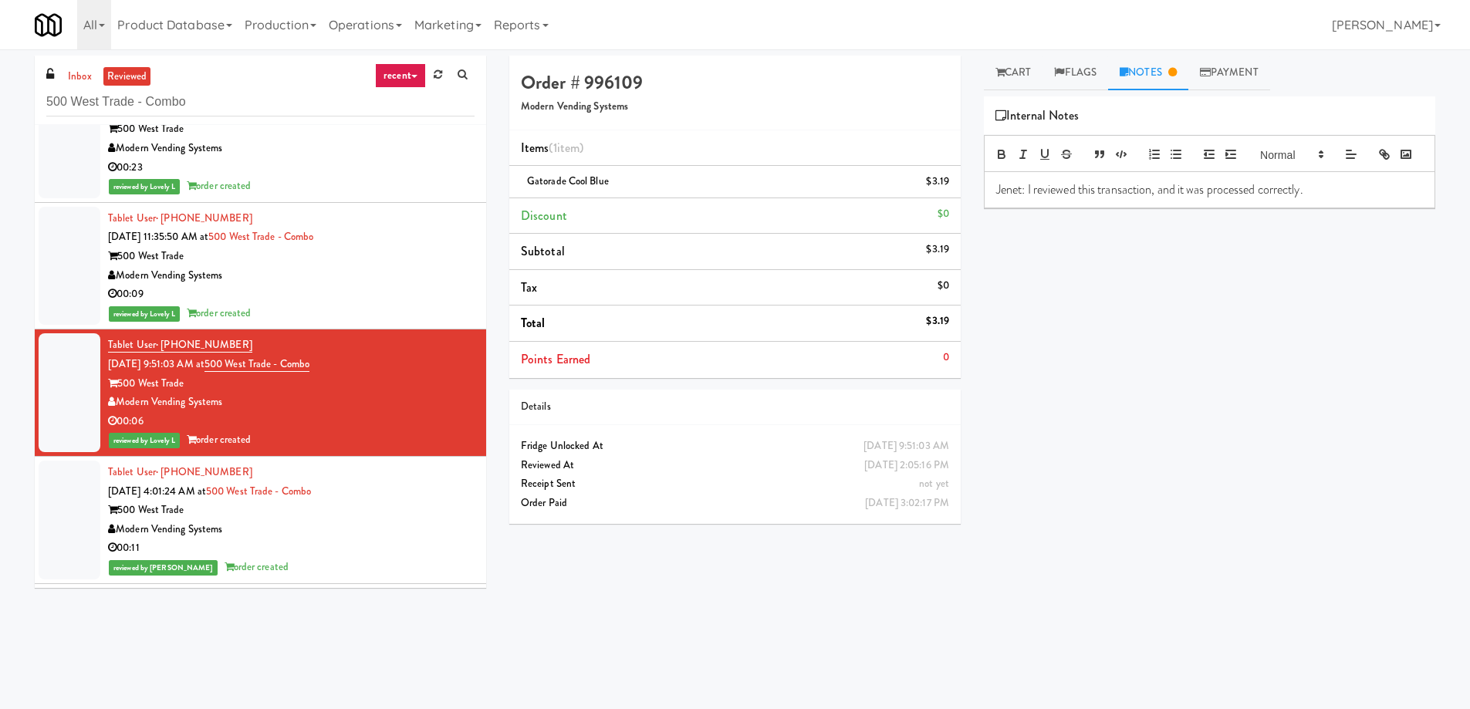
click at [404, 510] on div "500 West Trade" at bounding box center [291, 510] width 367 height 19
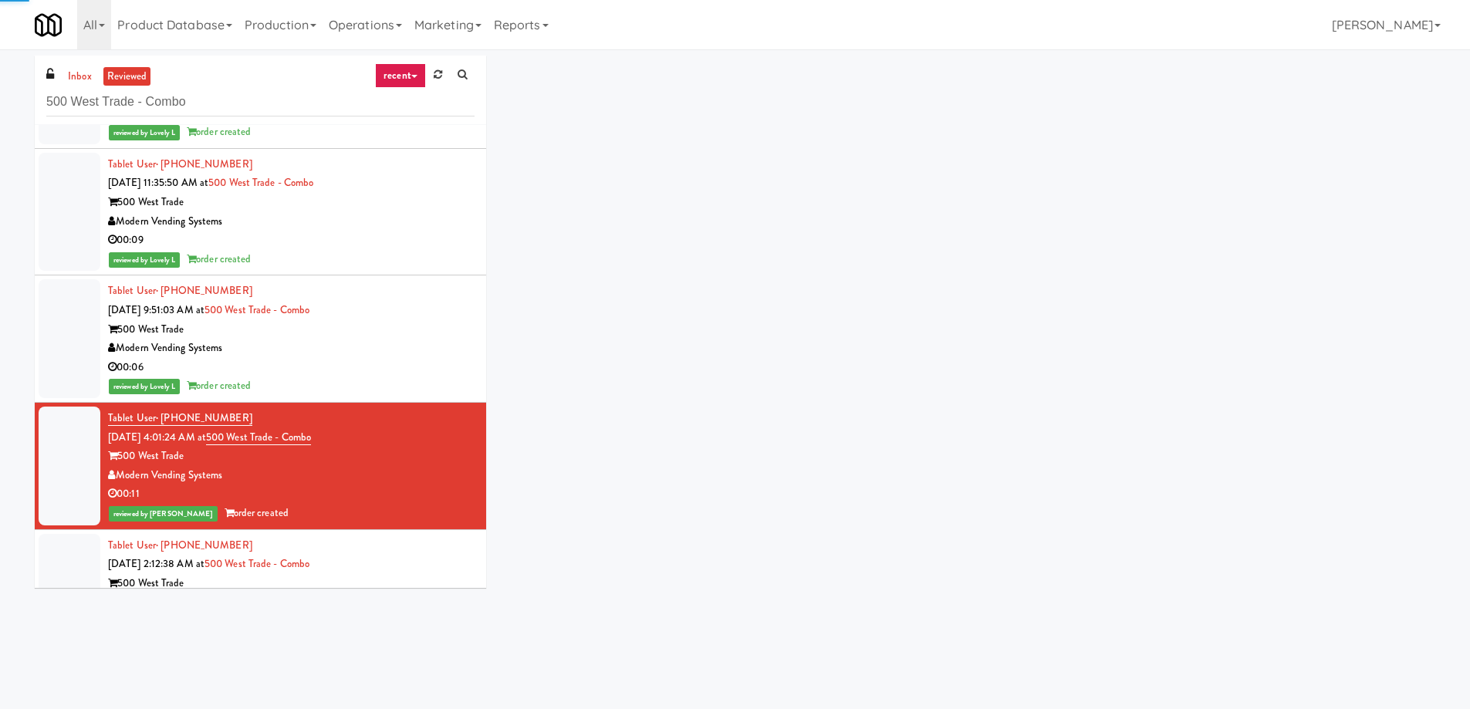
scroll to position [12014, 0]
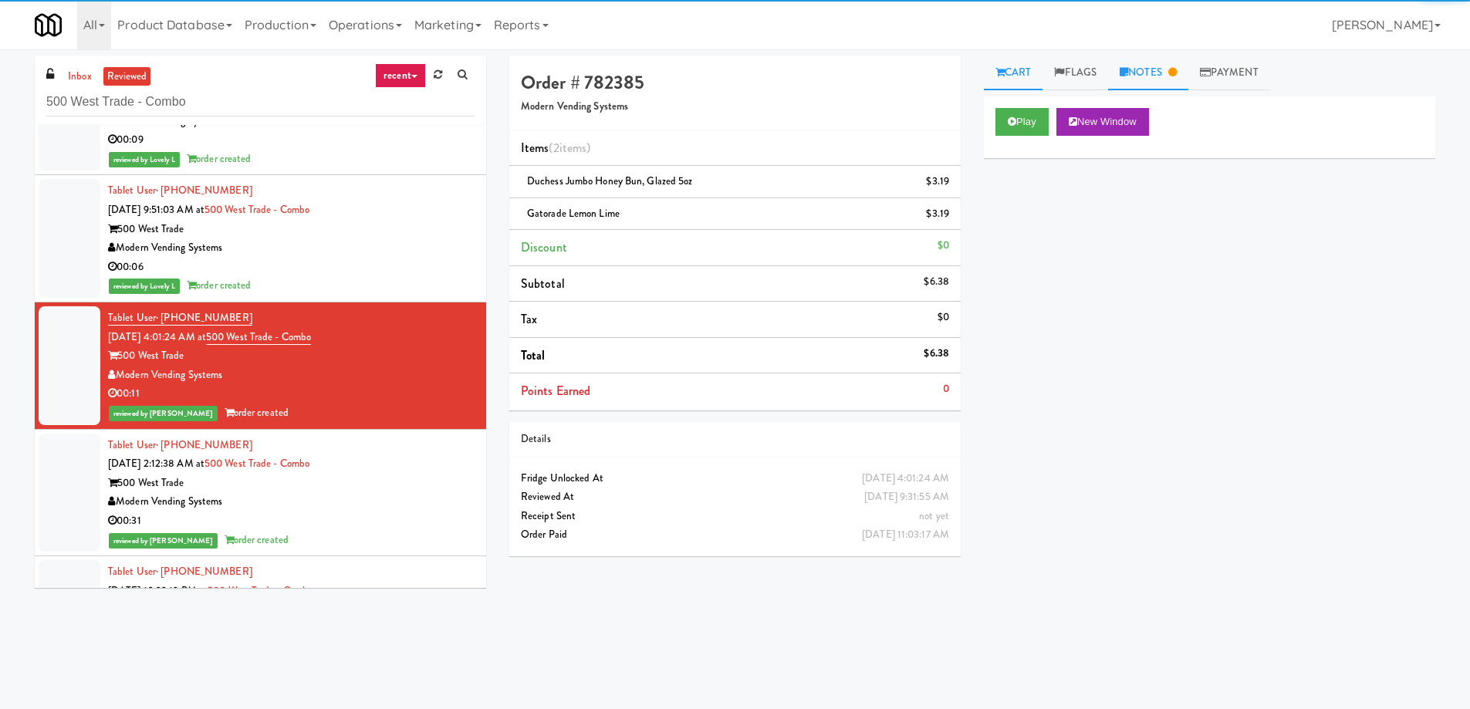
click at [1157, 73] on link "Notes" at bounding box center [1148, 73] width 80 height 35
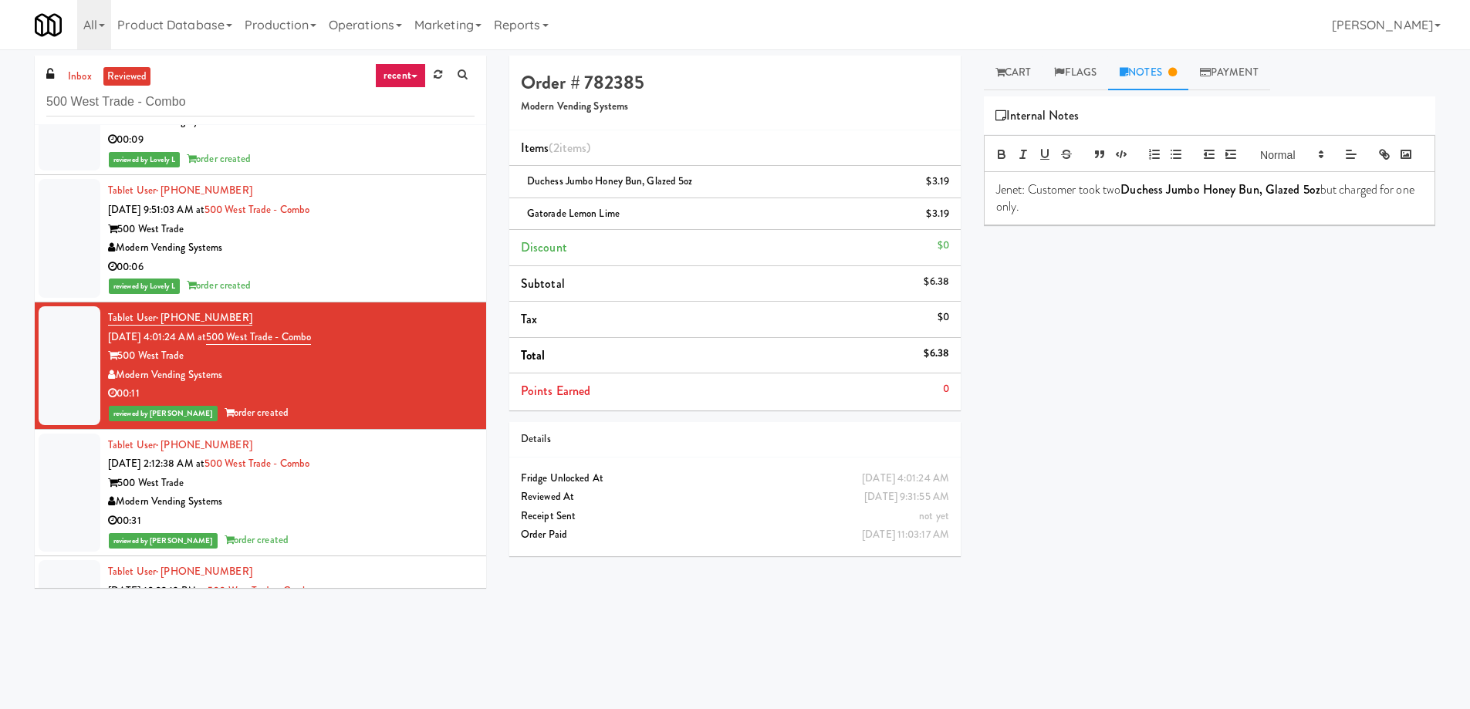
click at [1144, 198] on strong "Duchess Jumbo Honey Bun, Glazed 5oz" at bounding box center [1220, 190] width 200 height 18
drag, startPoint x: 1144, startPoint y: 209, endPoint x: 1152, endPoint y: 207, distance: 8.8
click at [1152, 198] on strong "Duchess Jumbo Honey Bun, Glazed 5oz" at bounding box center [1220, 190] width 200 height 18
click at [1131, 198] on strong "c Jumbo Honey Bun, Glazed 5oz" at bounding box center [1201, 190] width 163 height 18
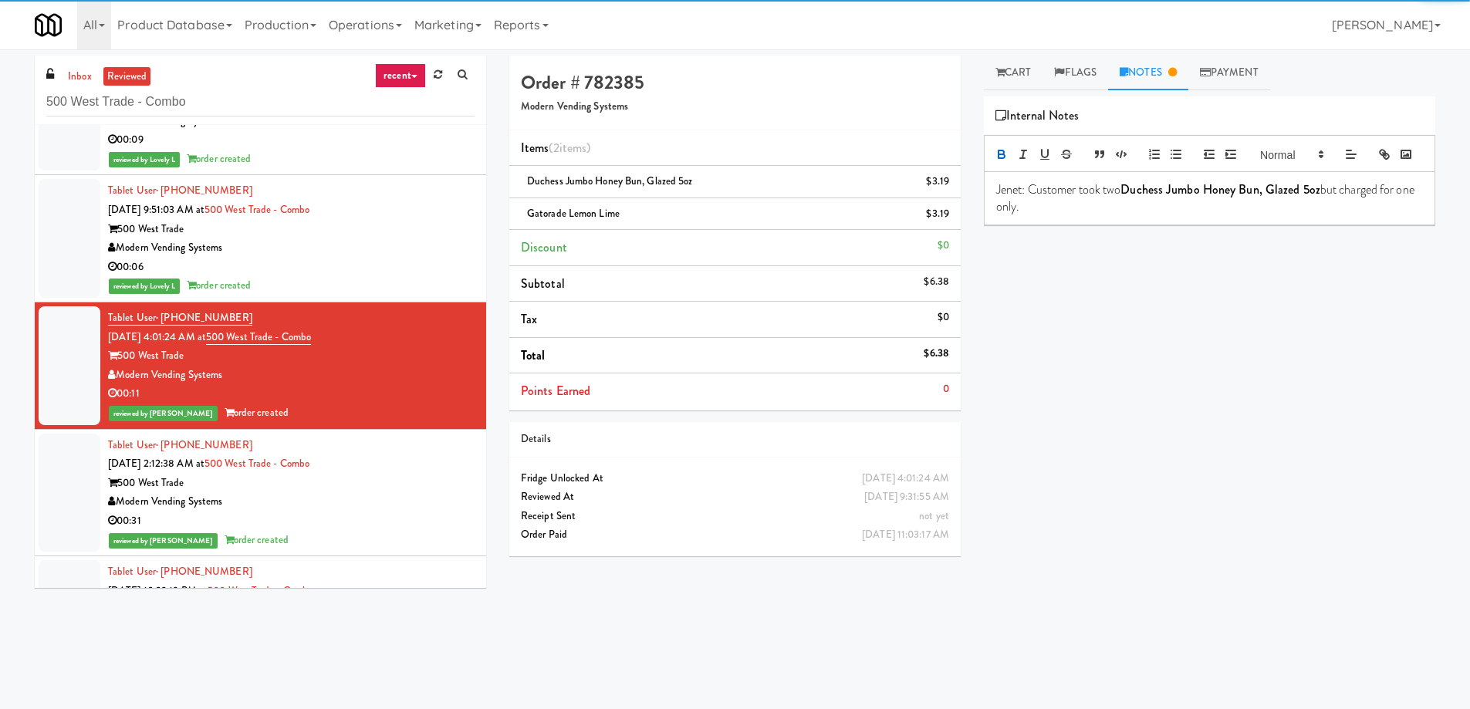
click at [1130, 198] on strong "Duchess Jumbo Honey Bun, Glazed 5oz" at bounding box center [1220, 190] width 200 height 18
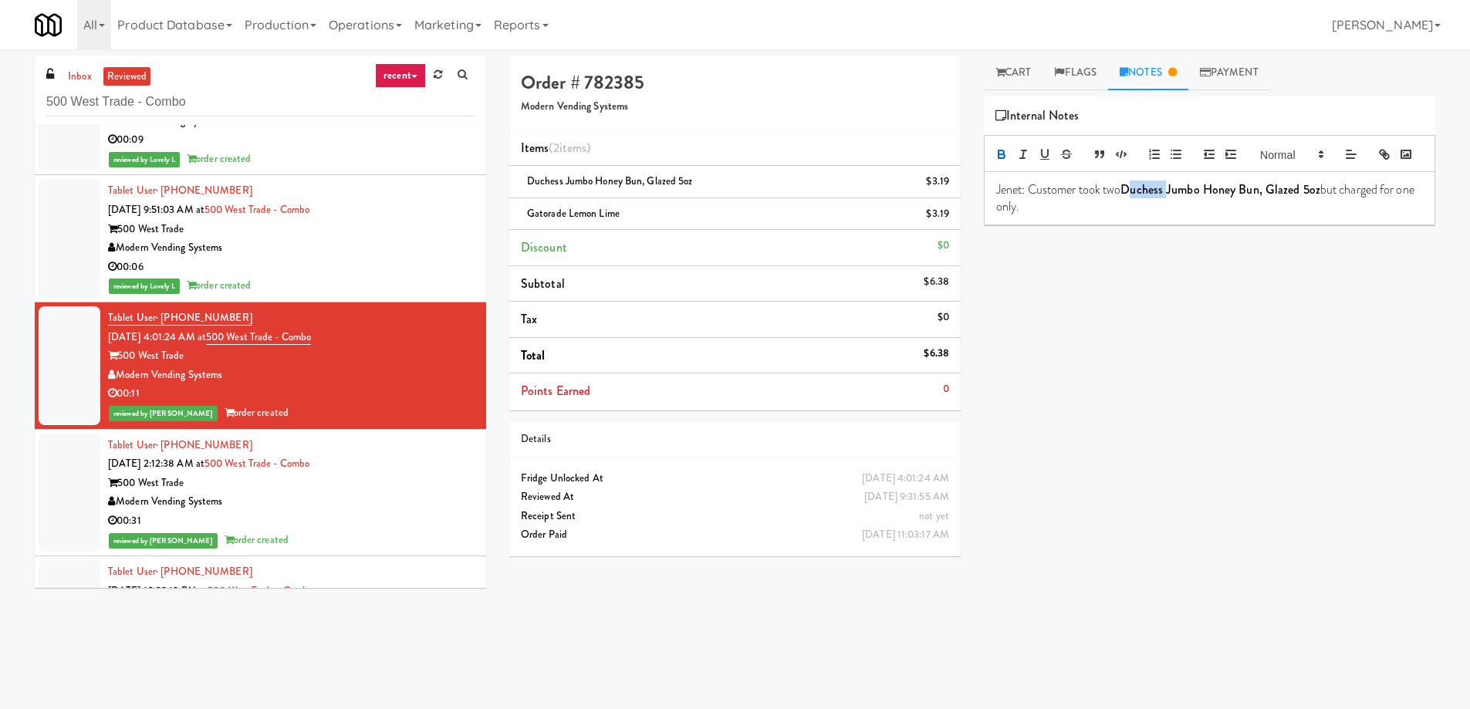
drag, startPoint x: 1135, startPoint y: 211, endPoint x: 1144, endPoint y: 210, distance: 9.3
click at [1144, 198] on strong "Duchess Jumbo Honey Bun, Glazed 5oz" at bounding box center [1220, 190] width 200 height 18
copy strong "Duchess"
click at [1077, 508] on div "Play New Window Primary Flag Clear Flag if unable to determine what was taken o…" at bounding box center [1209, 385] width 451 height 579
click at [363, 502] on div "Modern Vending Systems" at bounding box center [291, 501] width 367 height 19
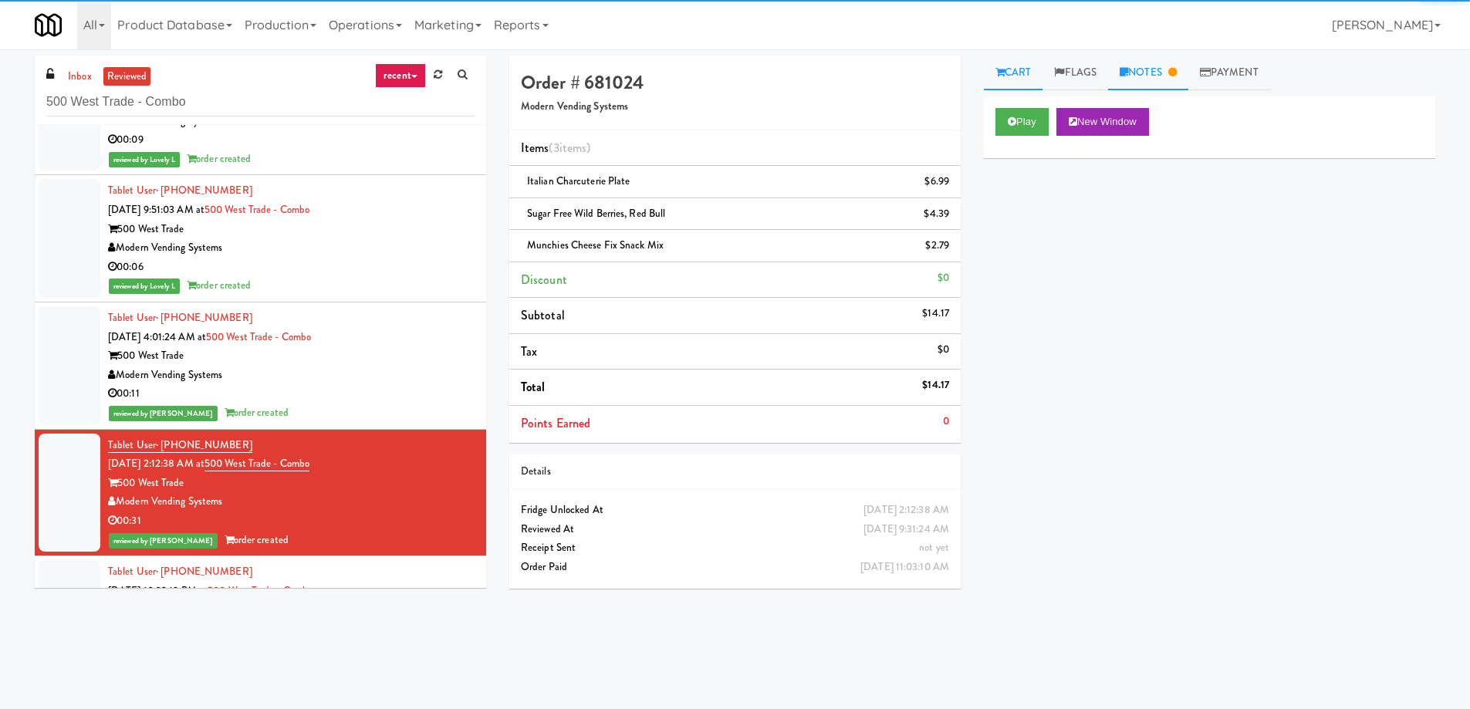
click at [1177, 66] on link "Notes" at bounding box center [1148, 73] width 80 height 35
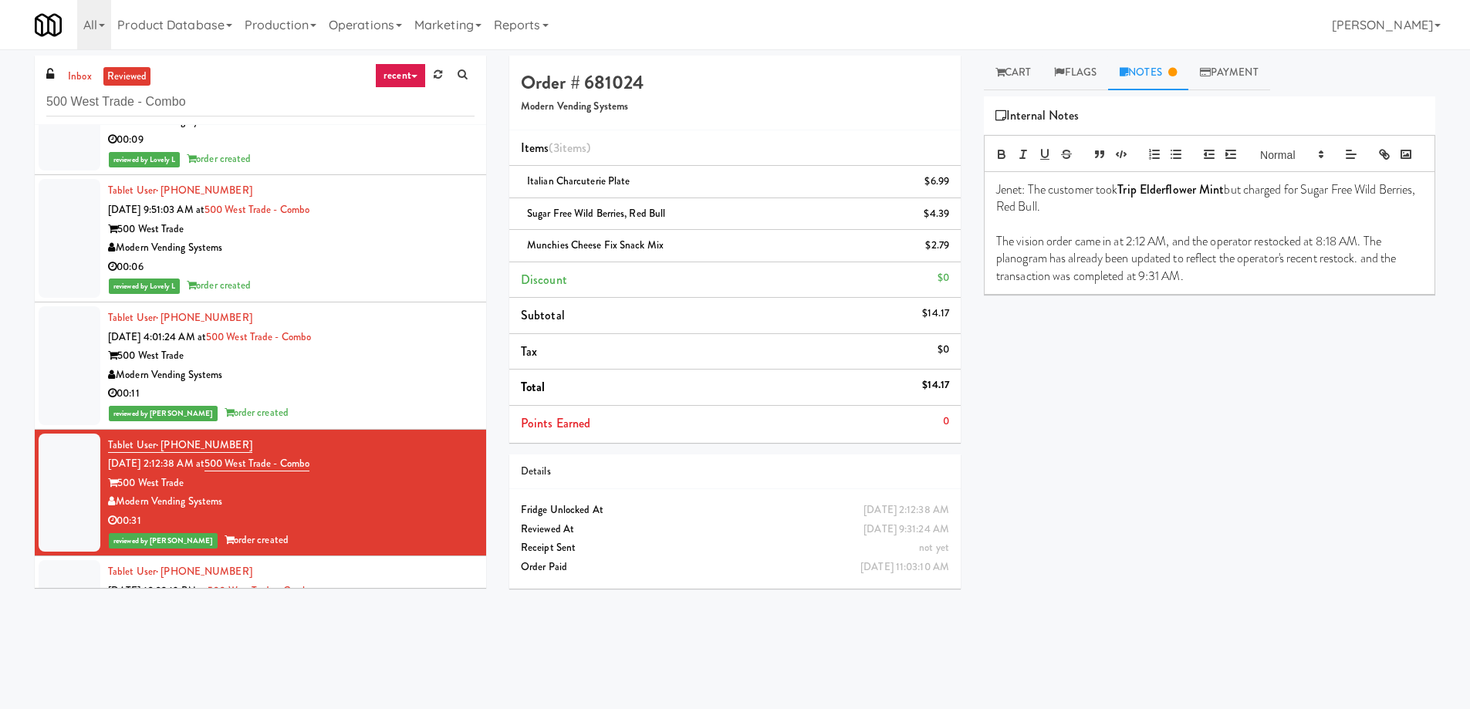
click at [369, 385] on div "00:11" at bounding box center [291, 393] width 367 height 19
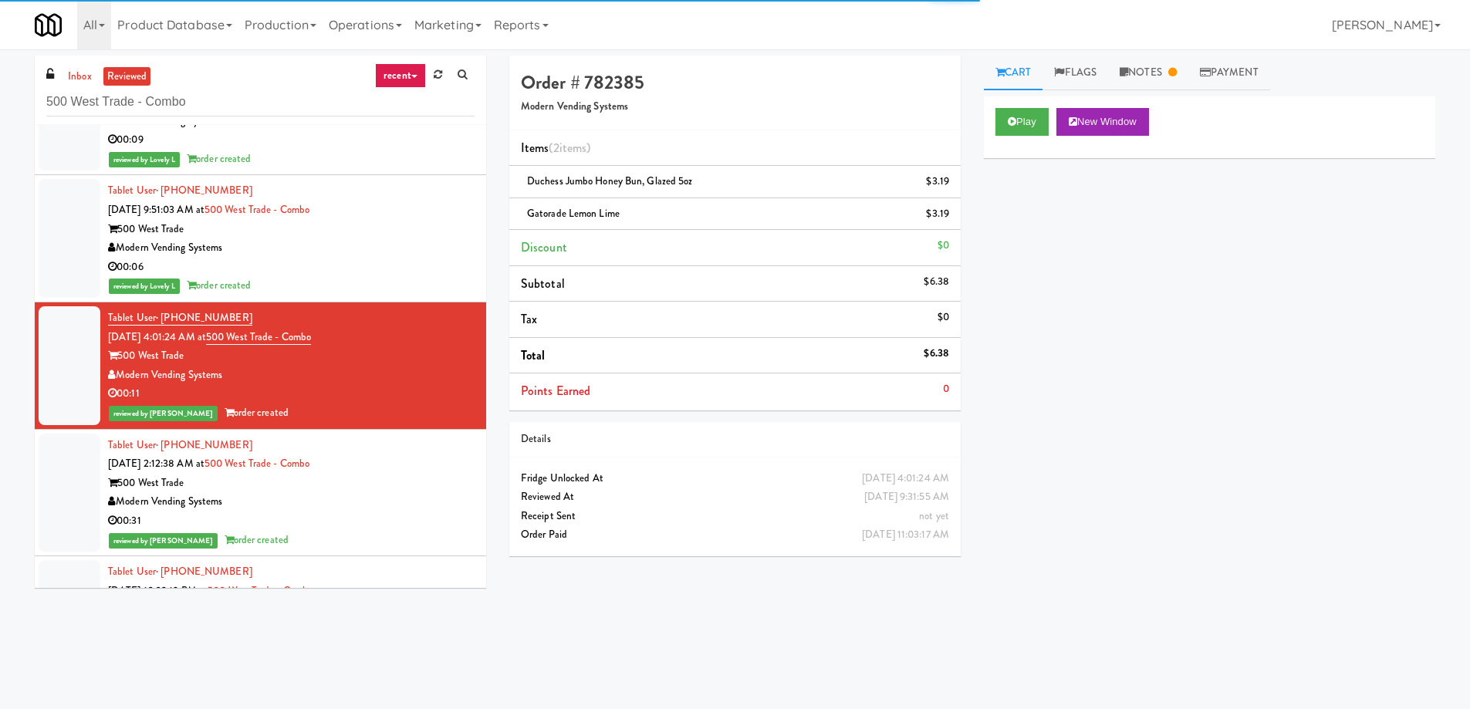
click at [1182, 52] on div "inbox reviewed recent all unclear take inventory issue suspicious failed recent…" at bounding box center [735, 362] width 1470 height 626
click at [1174, 65] on link "Notes" at bounding box center [1148, 73] width 80 height 35
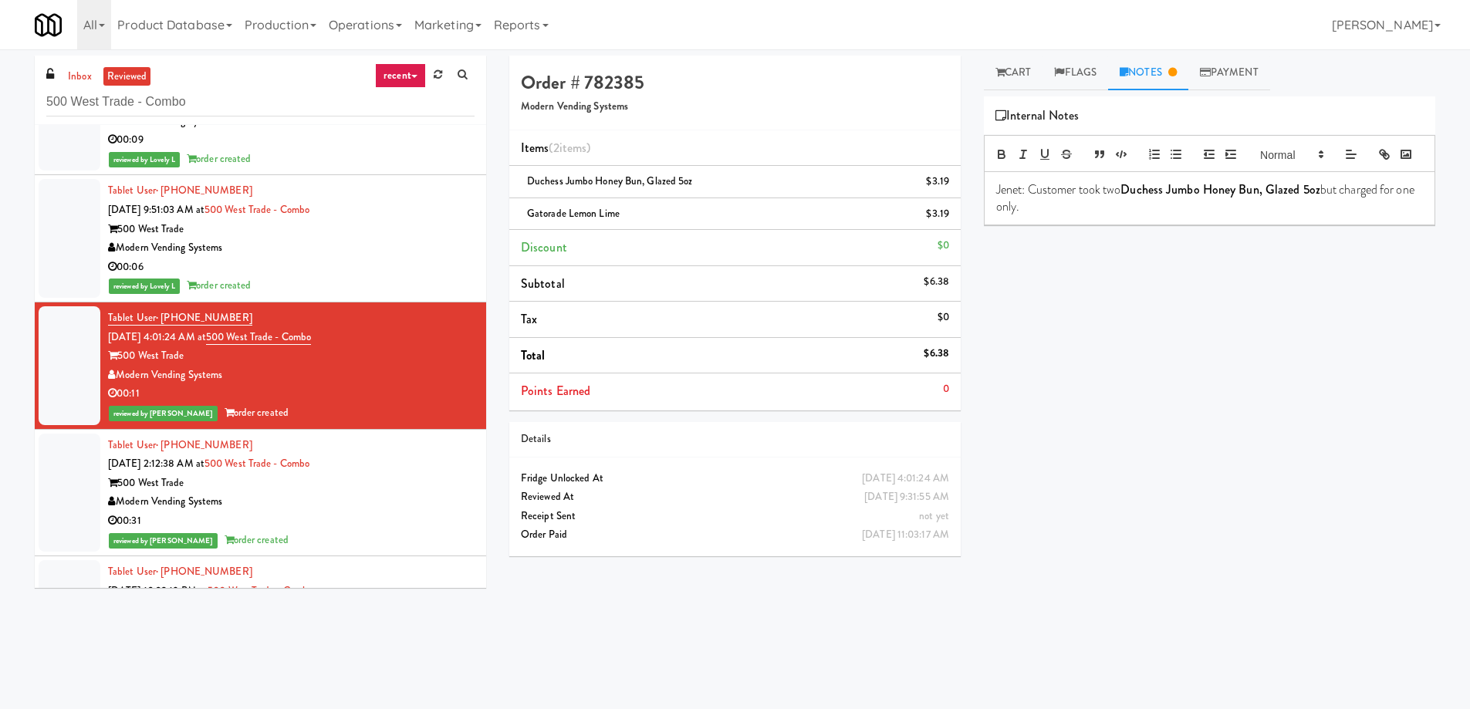
click at [386, 256] on div "Modern Vending Systems" at bounding box center [291, 247] width 367 height 19
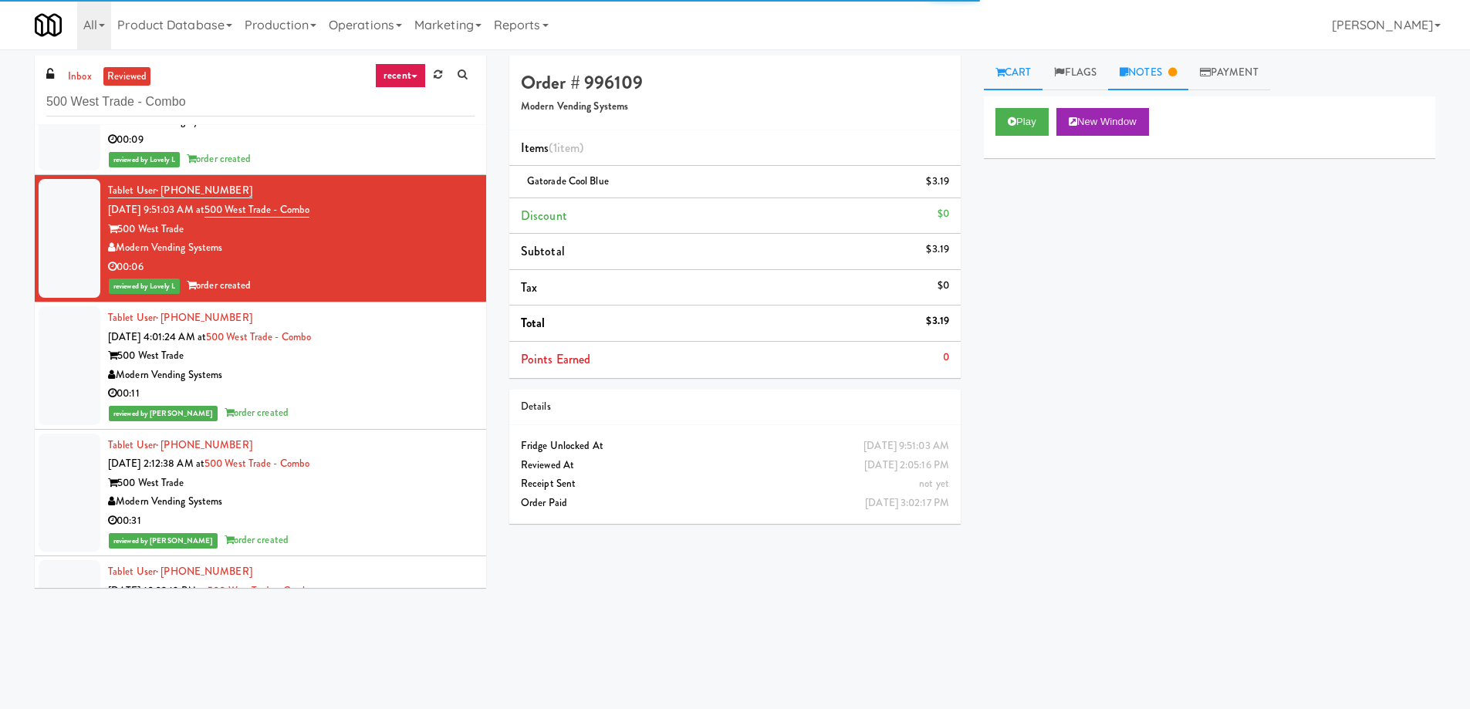
click at [1154, 75] on link "Notes" at bounding box center [1148, 73] width 80 height 35
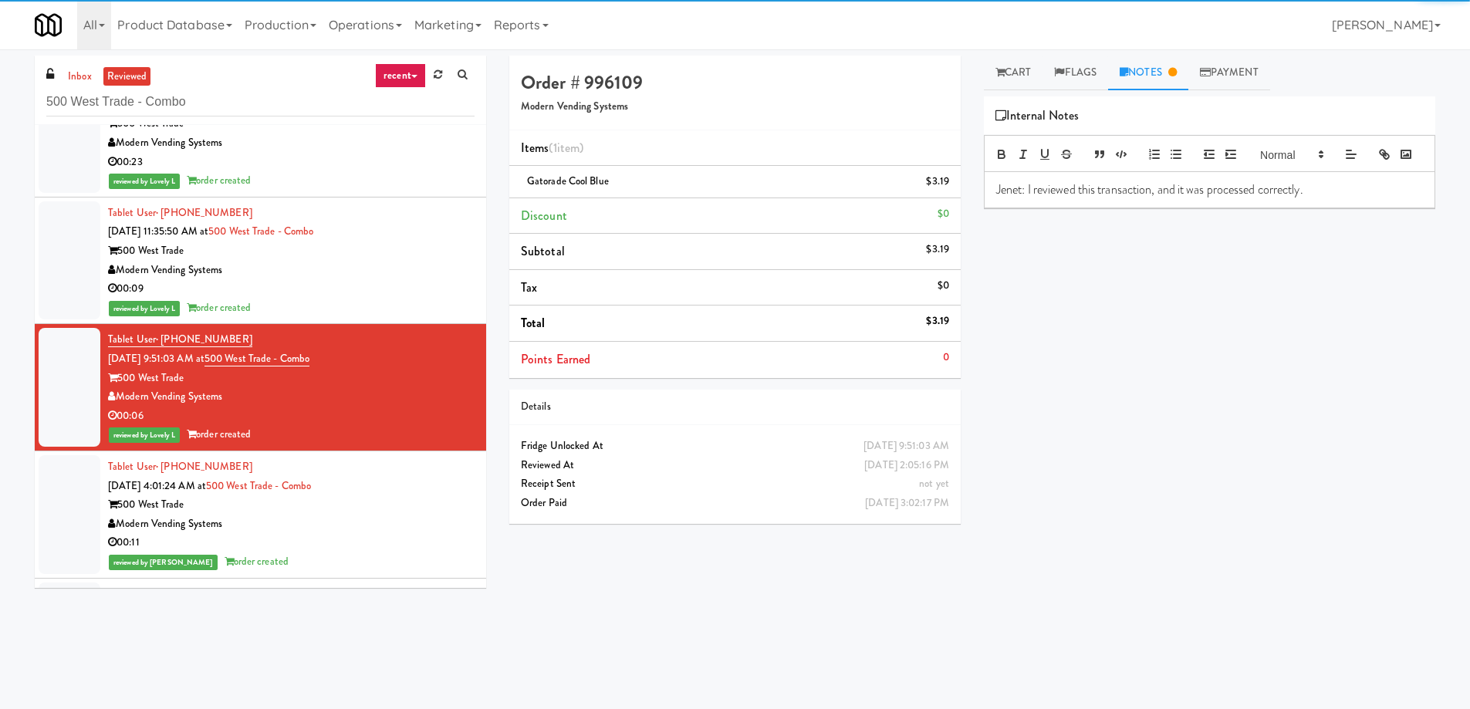
scroll to position [11859, 0]
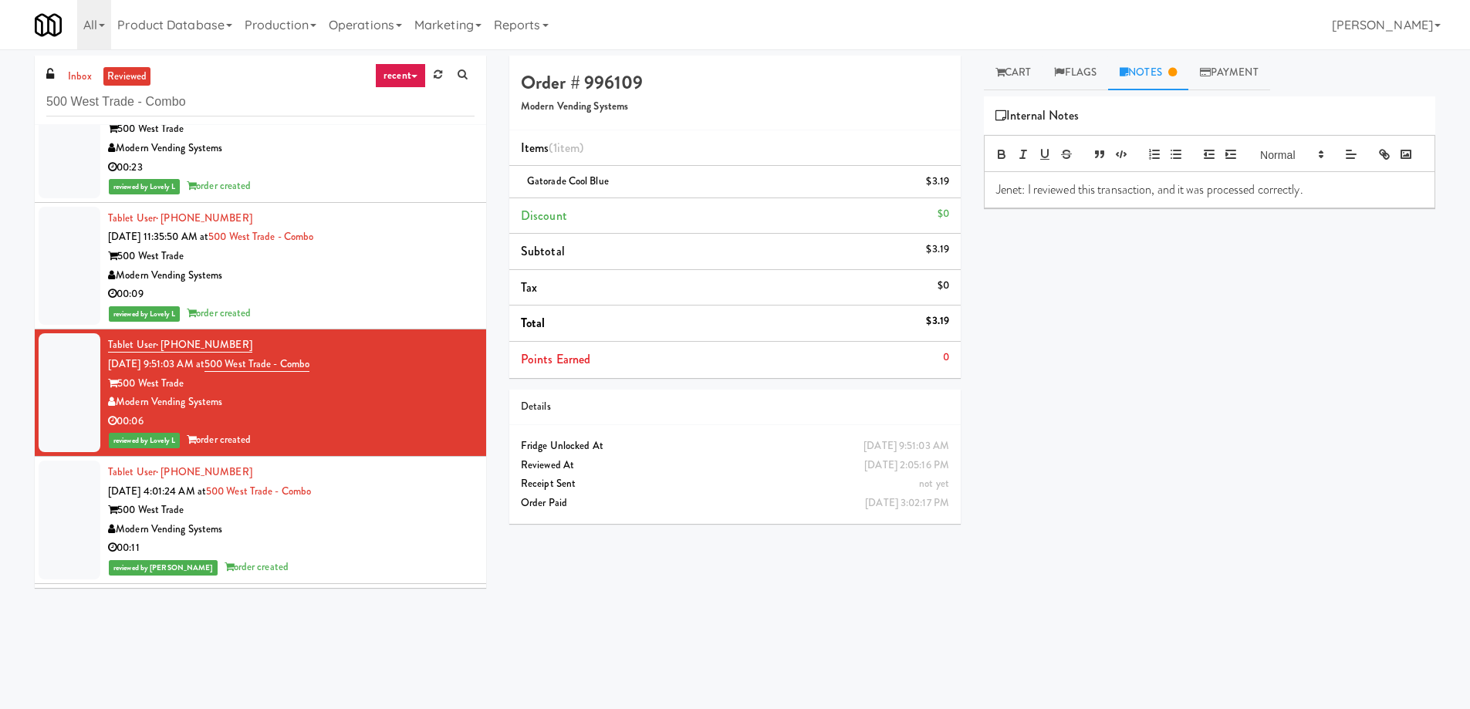
click at [410, 293] on div "00:09" at bounding box center [291, 294] width 367 height 19
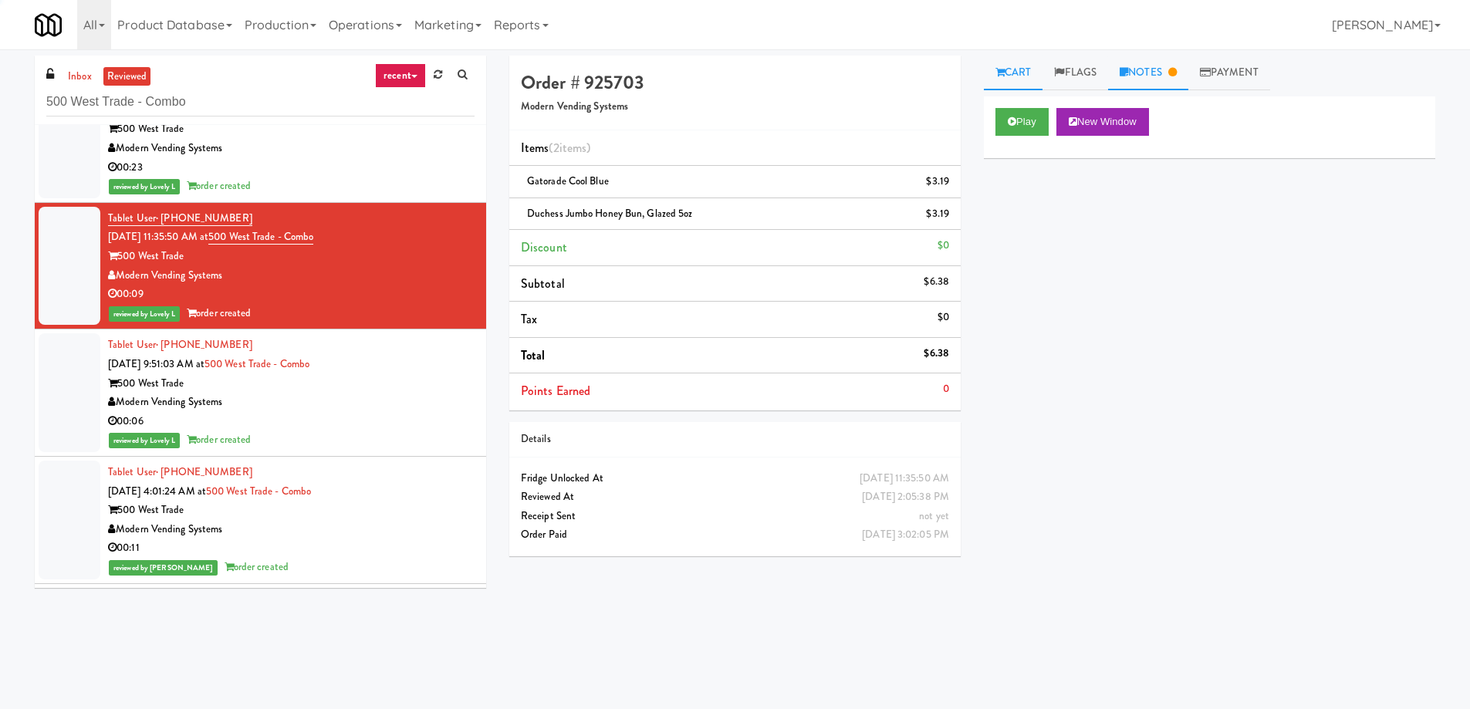
click at [1145, 76] on link "Notes" at bounding box center [1148, 73] width 80 height 35
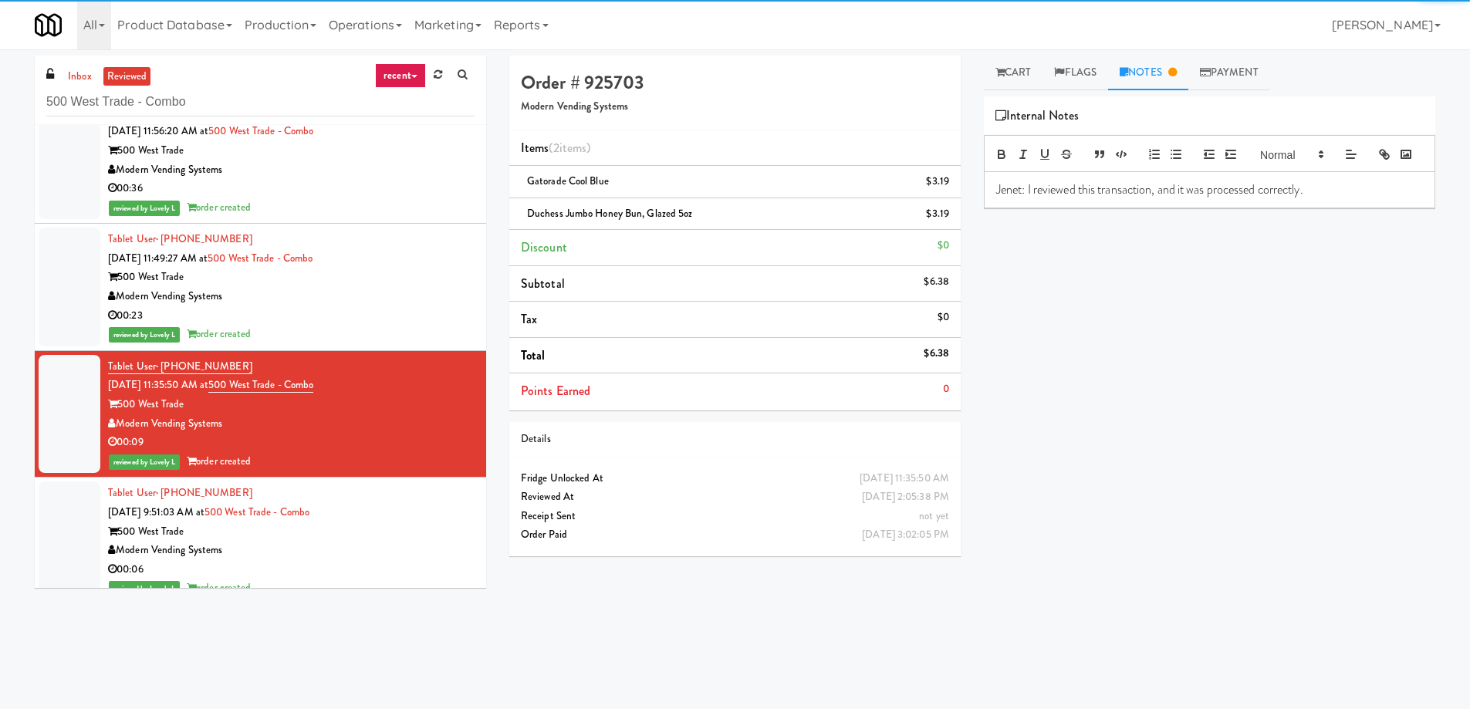
scroll to position [11705, 0]
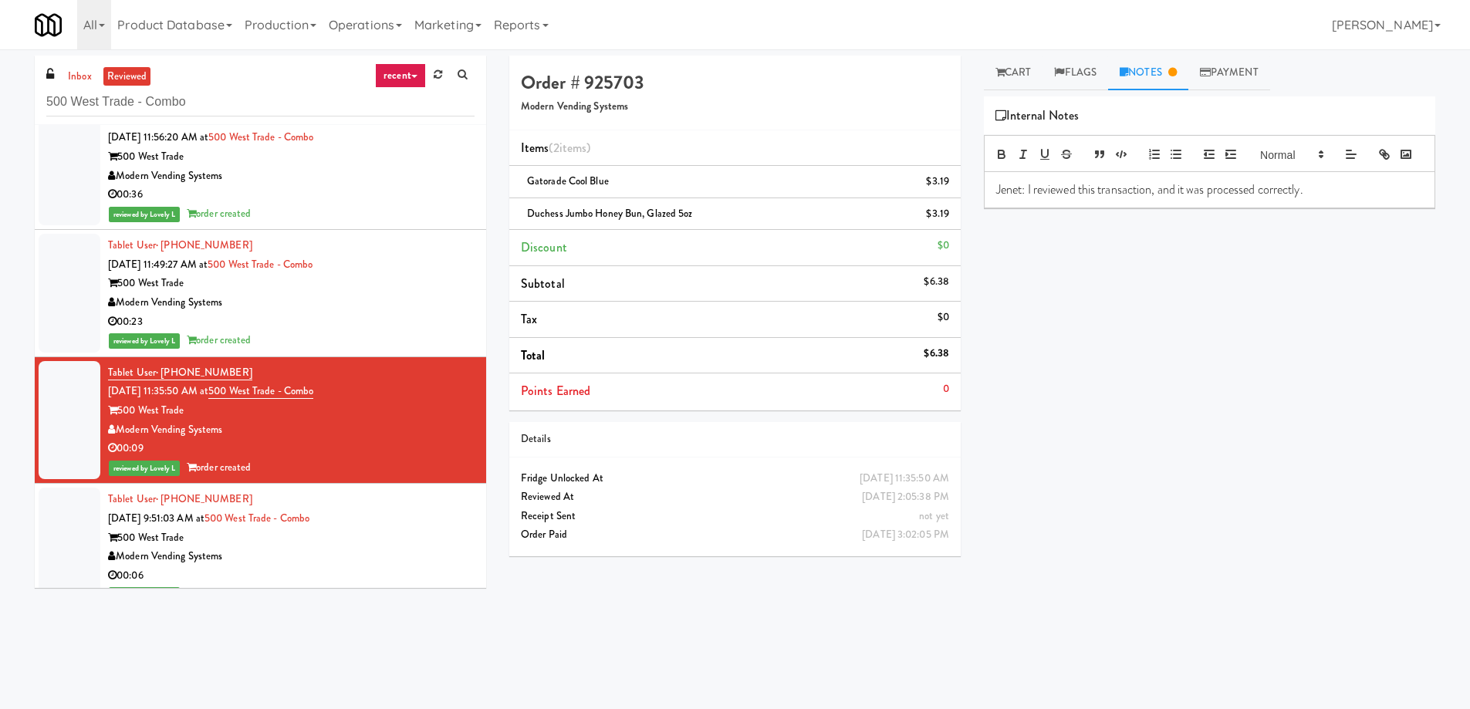
click at [383, 340] on div "reviewed by Lovely L order created" at bounding box center [291, 340] width 367 height 19
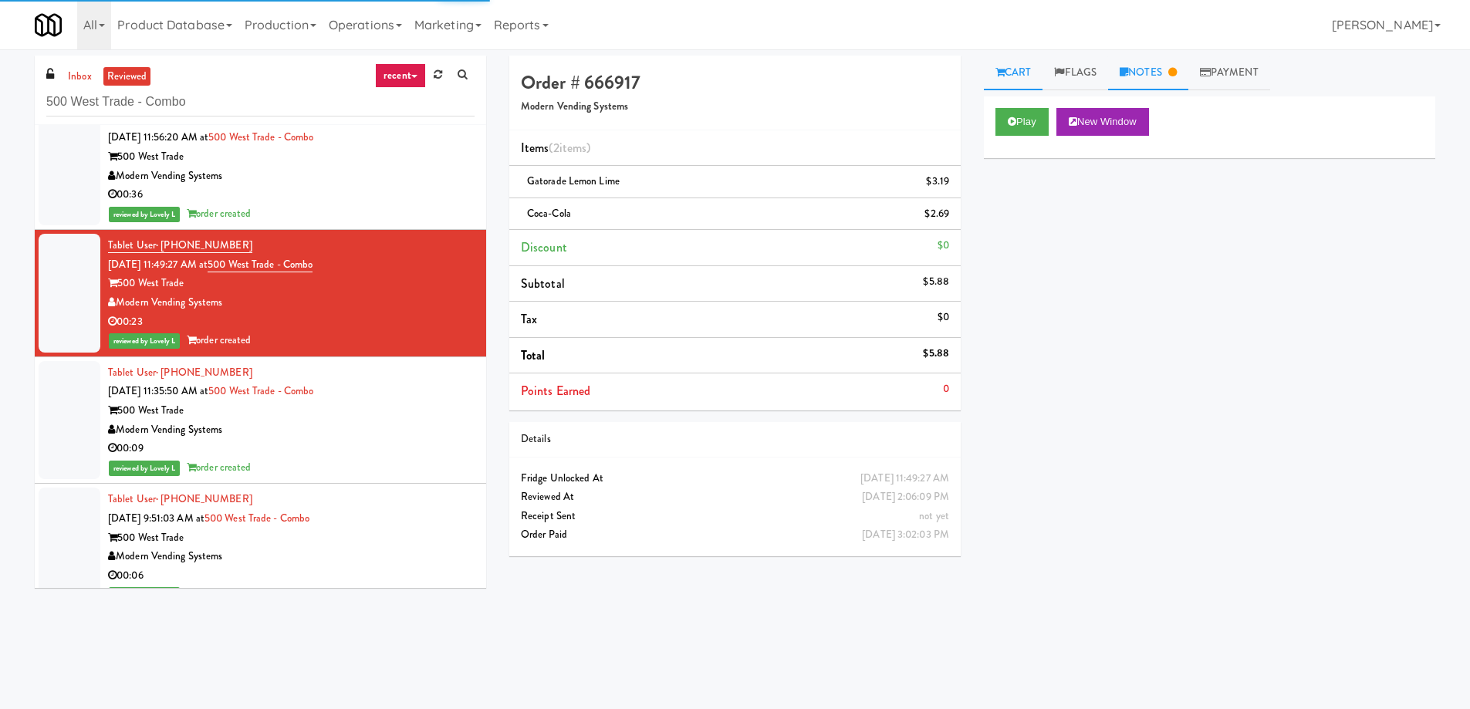
click at [1177, 71] on icon at bounding box center [1172, 72] width 8 height 10
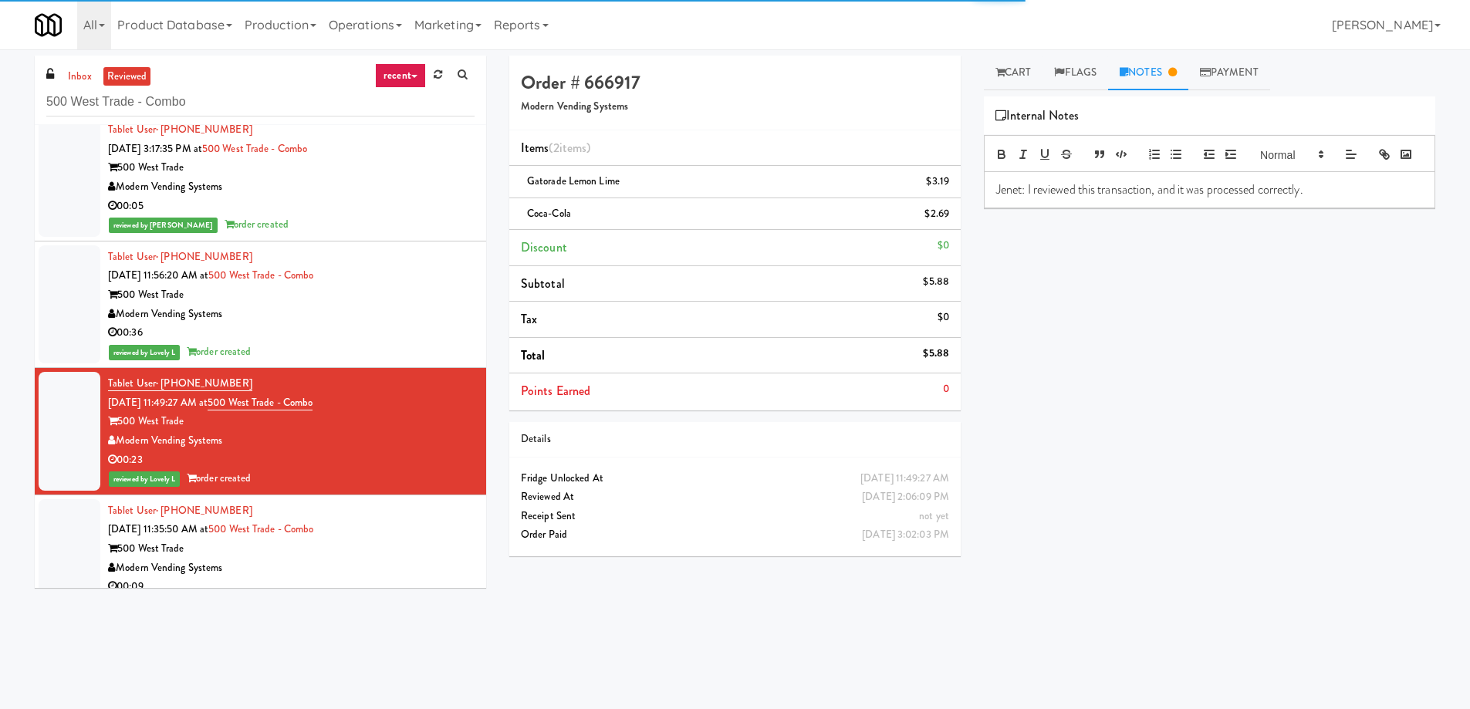
scroll to position [11551, 0]
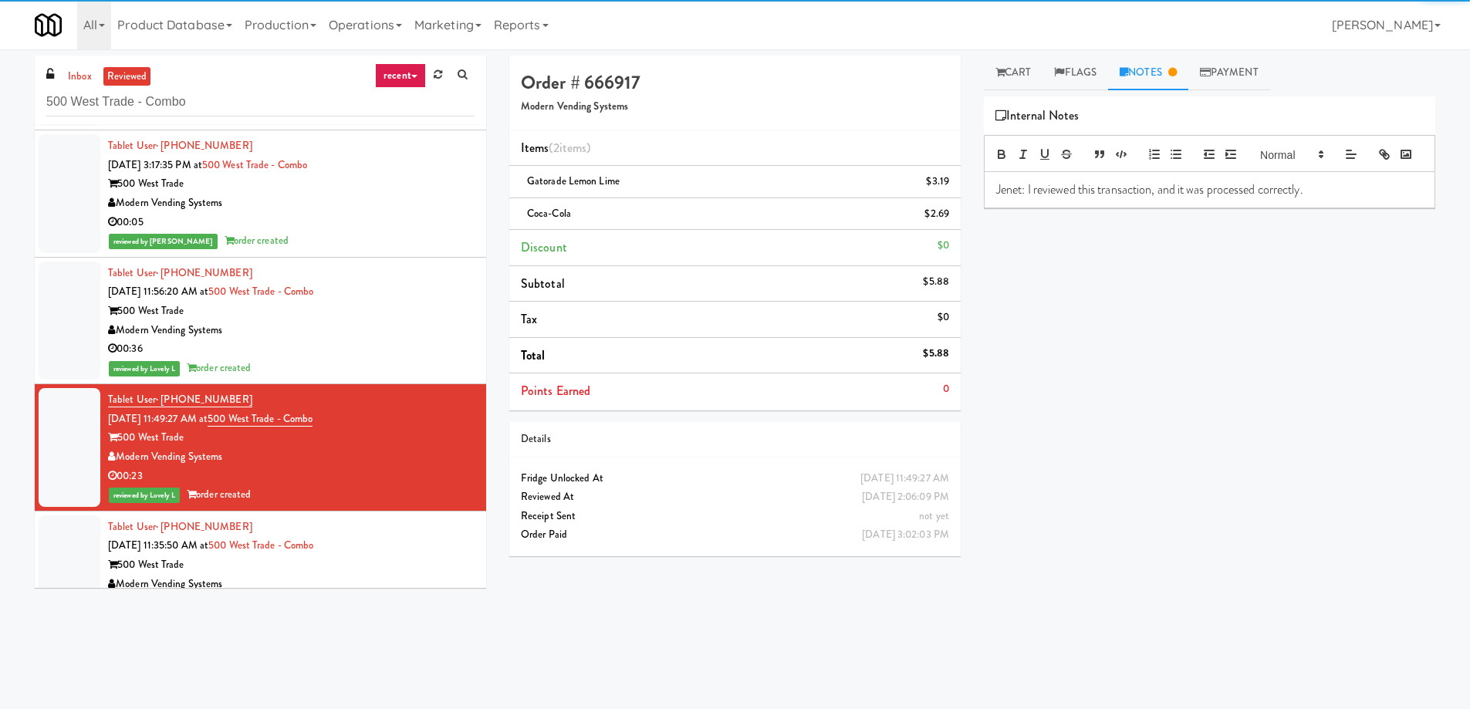
click at [420, 331] on div "Modern Vending Systems" at bounding box center [291, 330] width 367 height 19
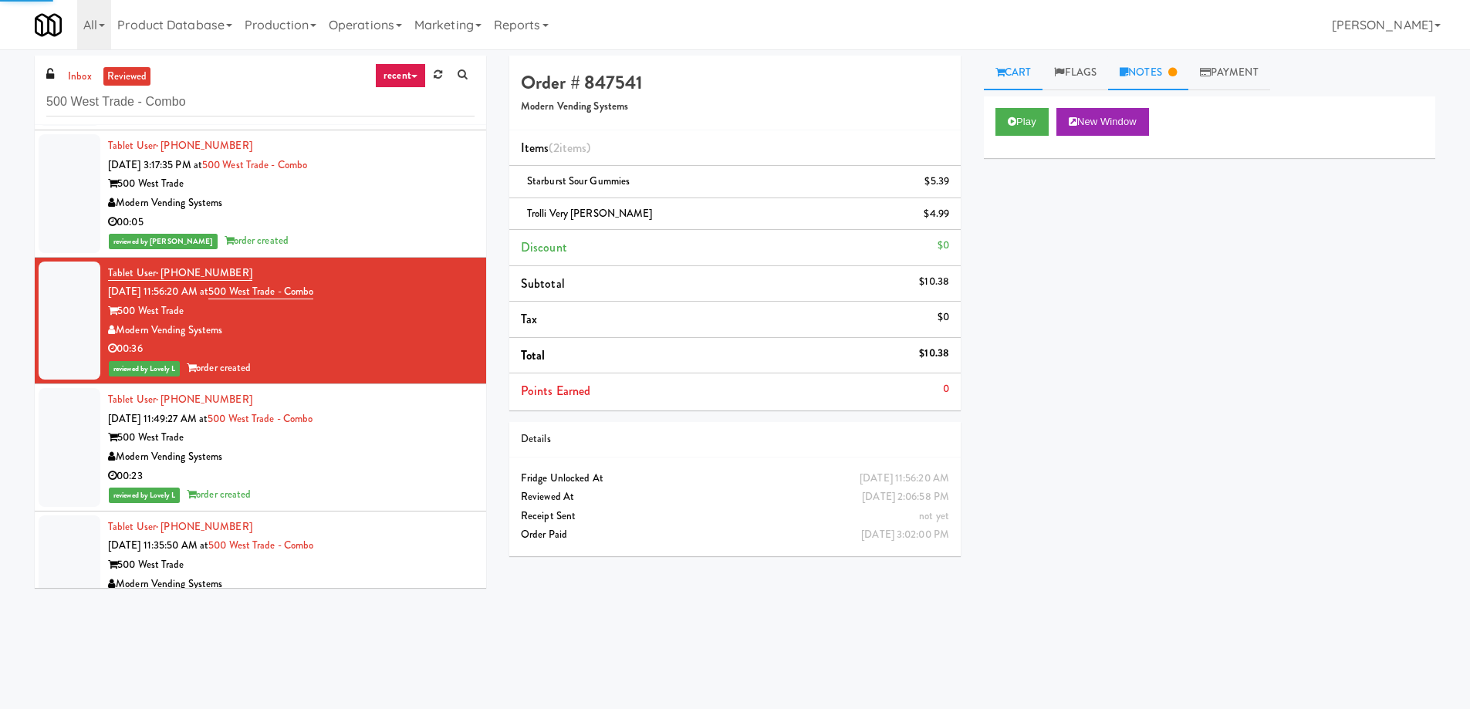
click at [1169, 73] on link "Notes" at bounding box center [1148, 73] width 80 height 35
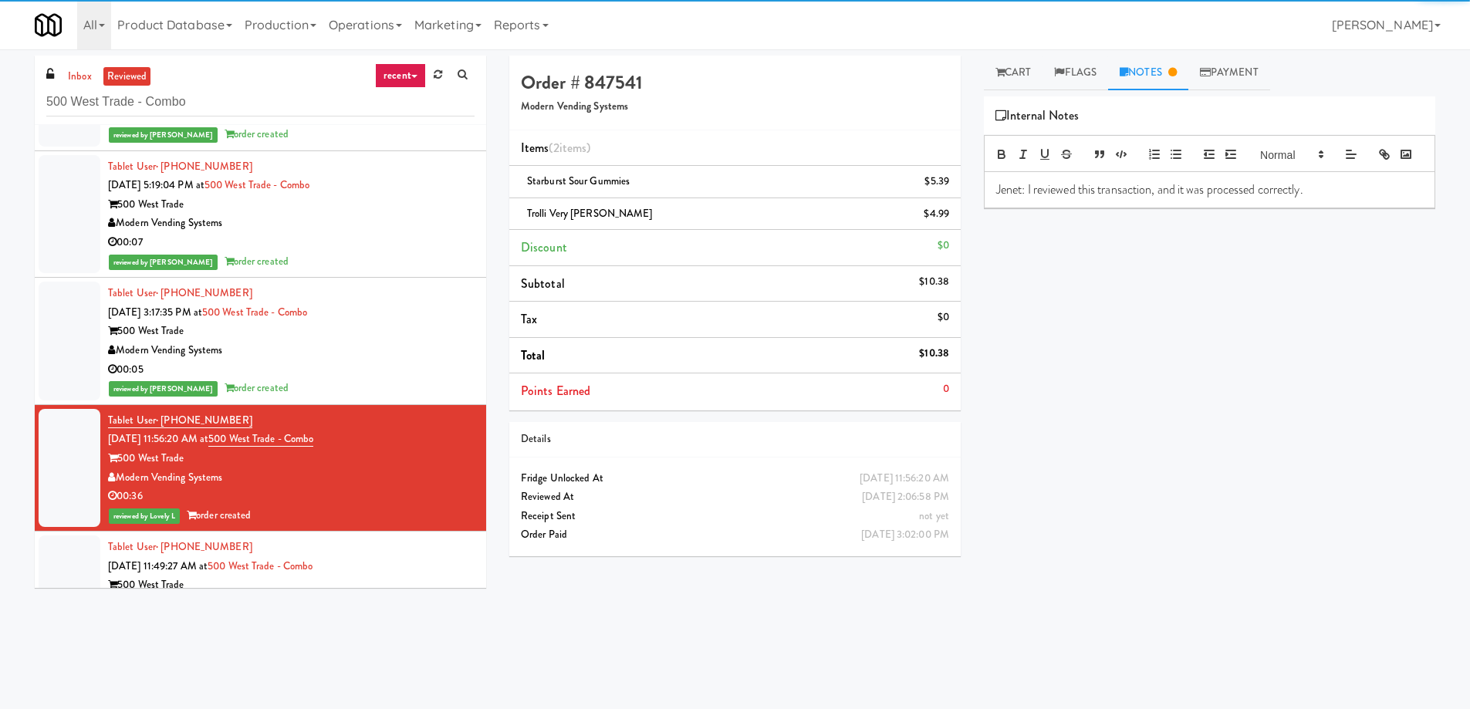
scroll to position [11396, 0]
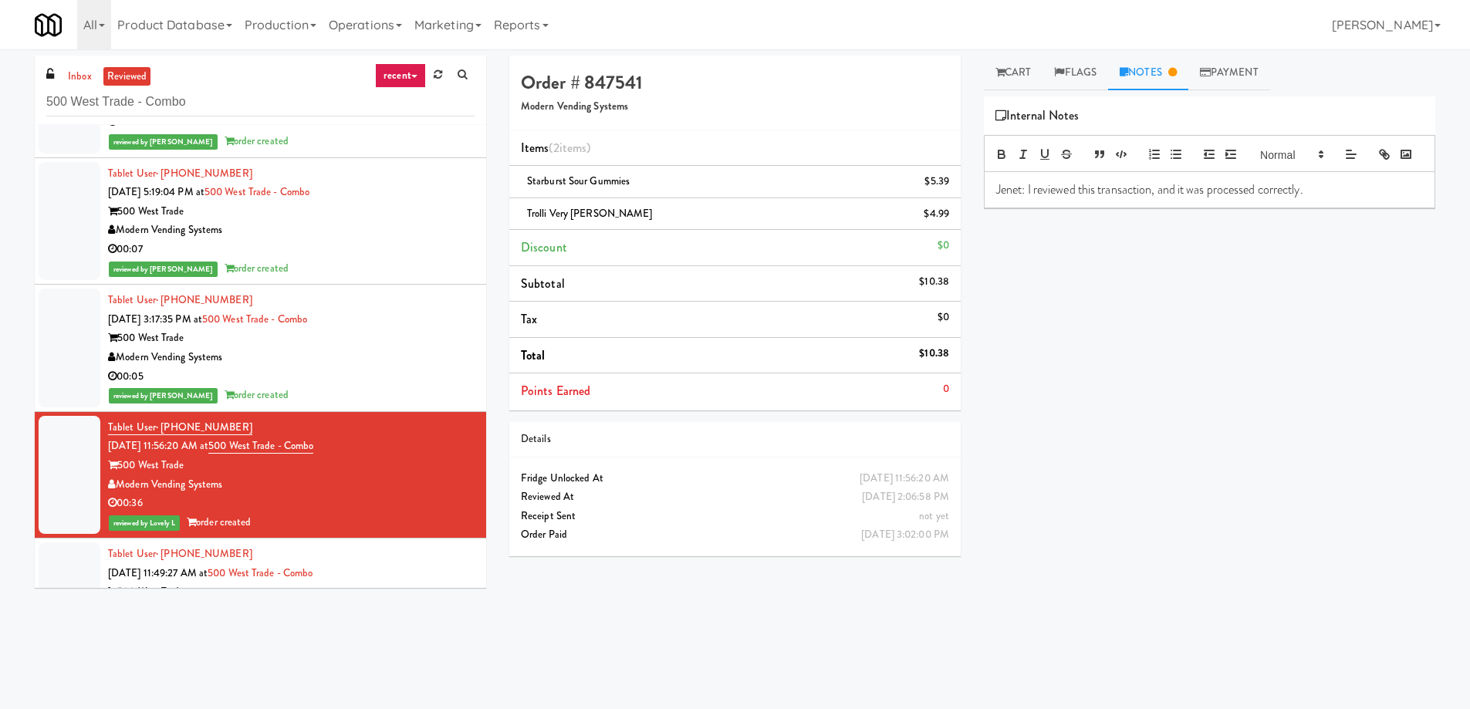
click at [373, 359] on div "Modern Vending Systems" at bounding box center [291, 357] width 367 height 19
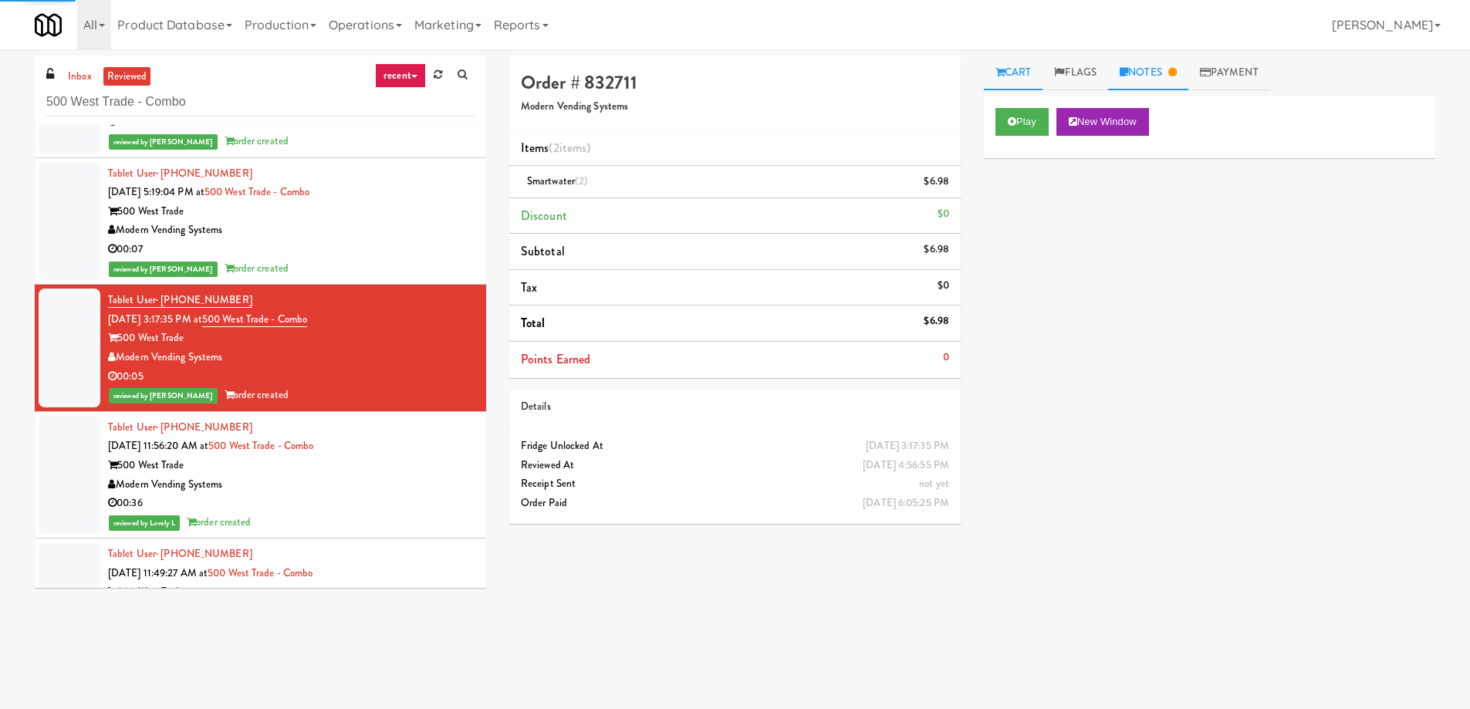
click at [1127, 73] on icon at bounding box center [1124, 72] width 8 height 10
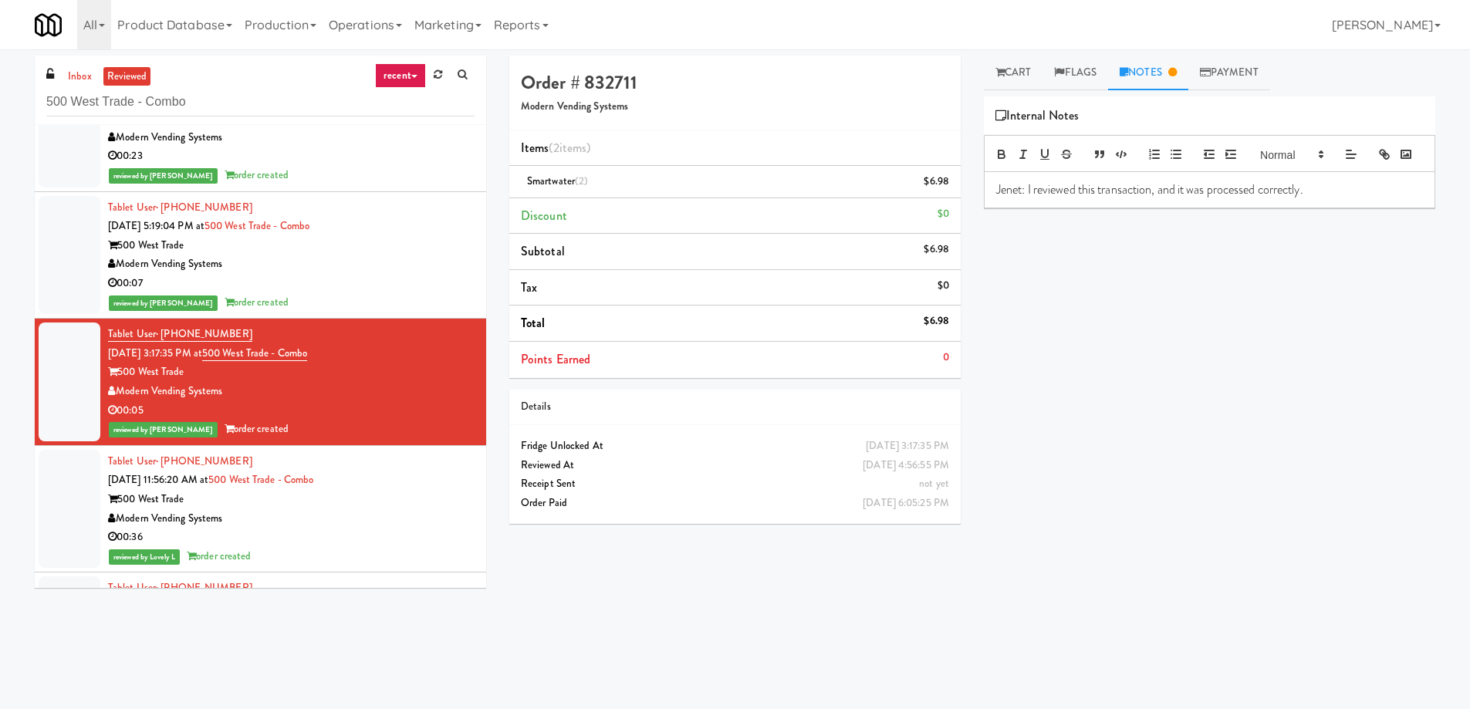
scroll to position [11319, 0]
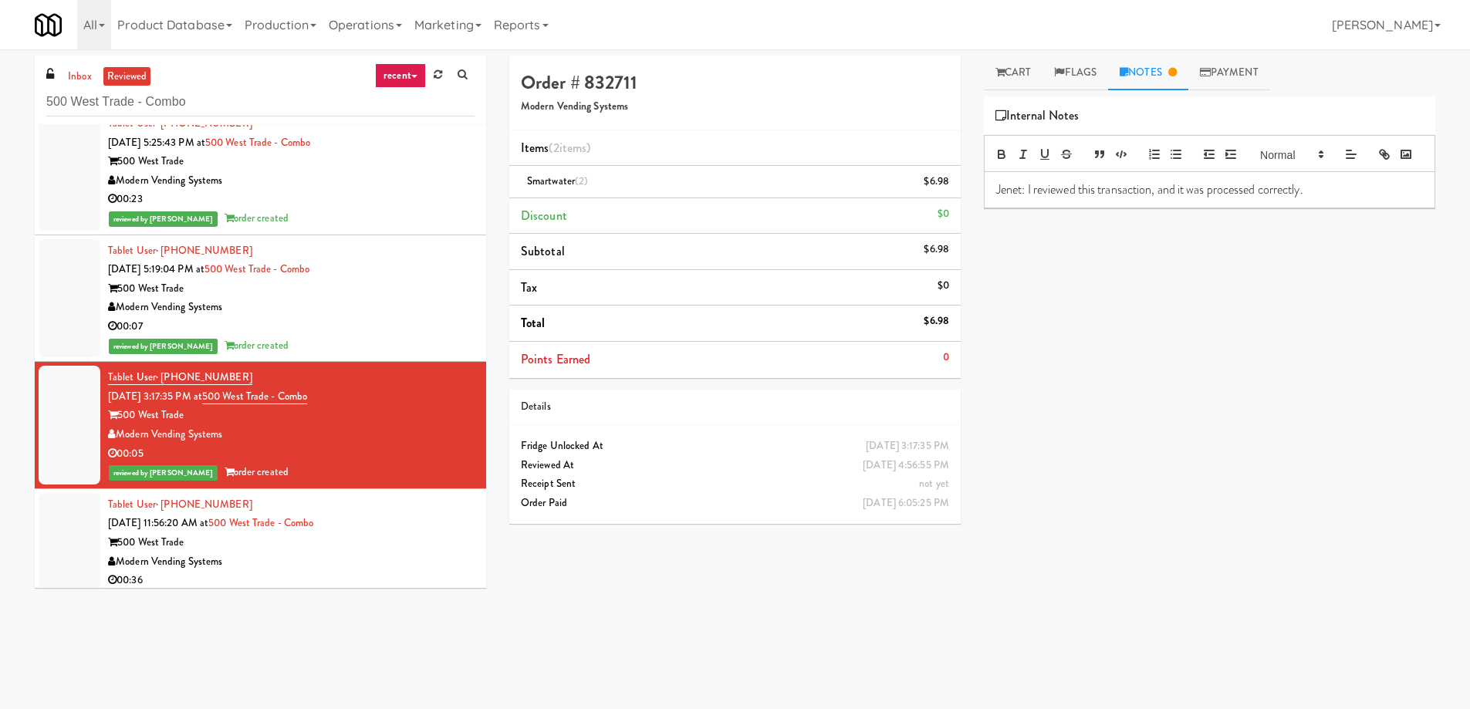
click at [412, 329] on div "00:07" at bounding box center [291, 326] width 367 height 19
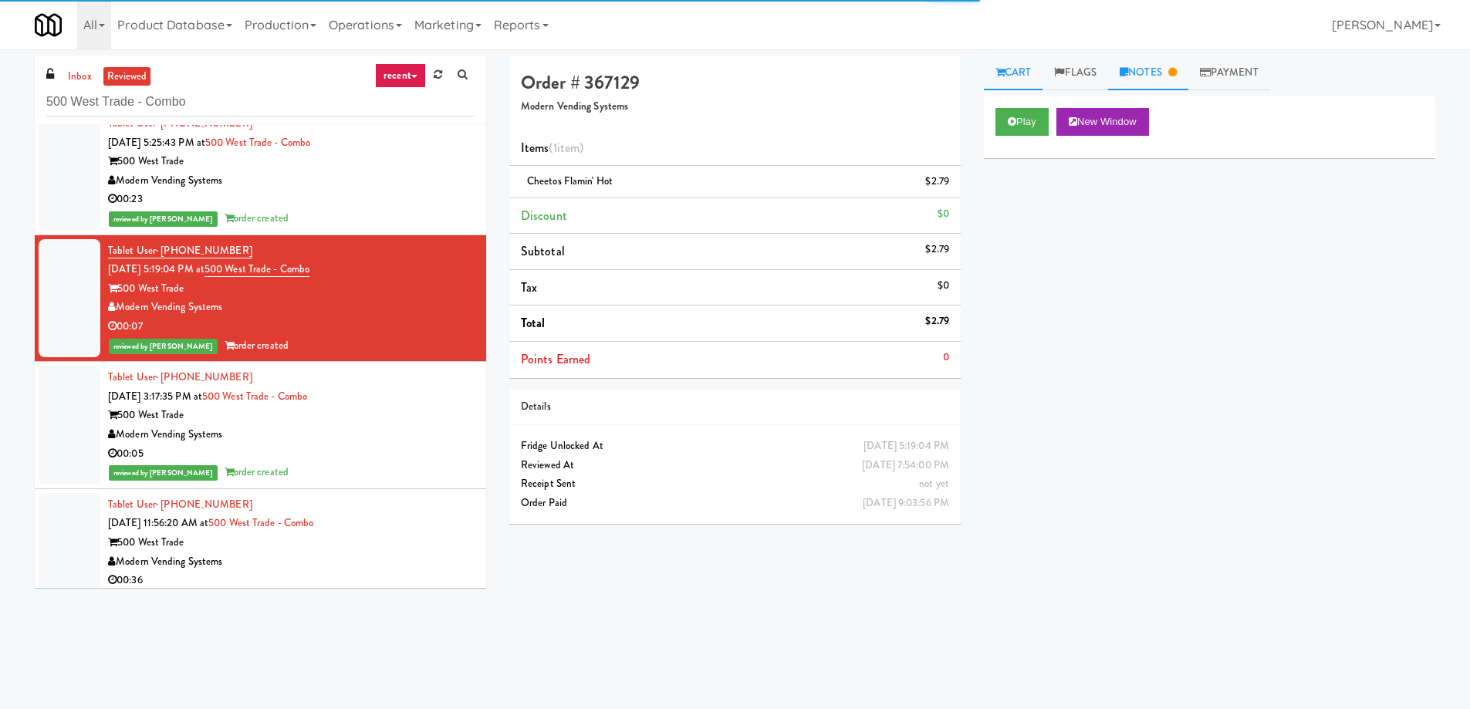
click at [1158, 66] on link "Notes" at bounding box center [1148, 73] width 80 height 35
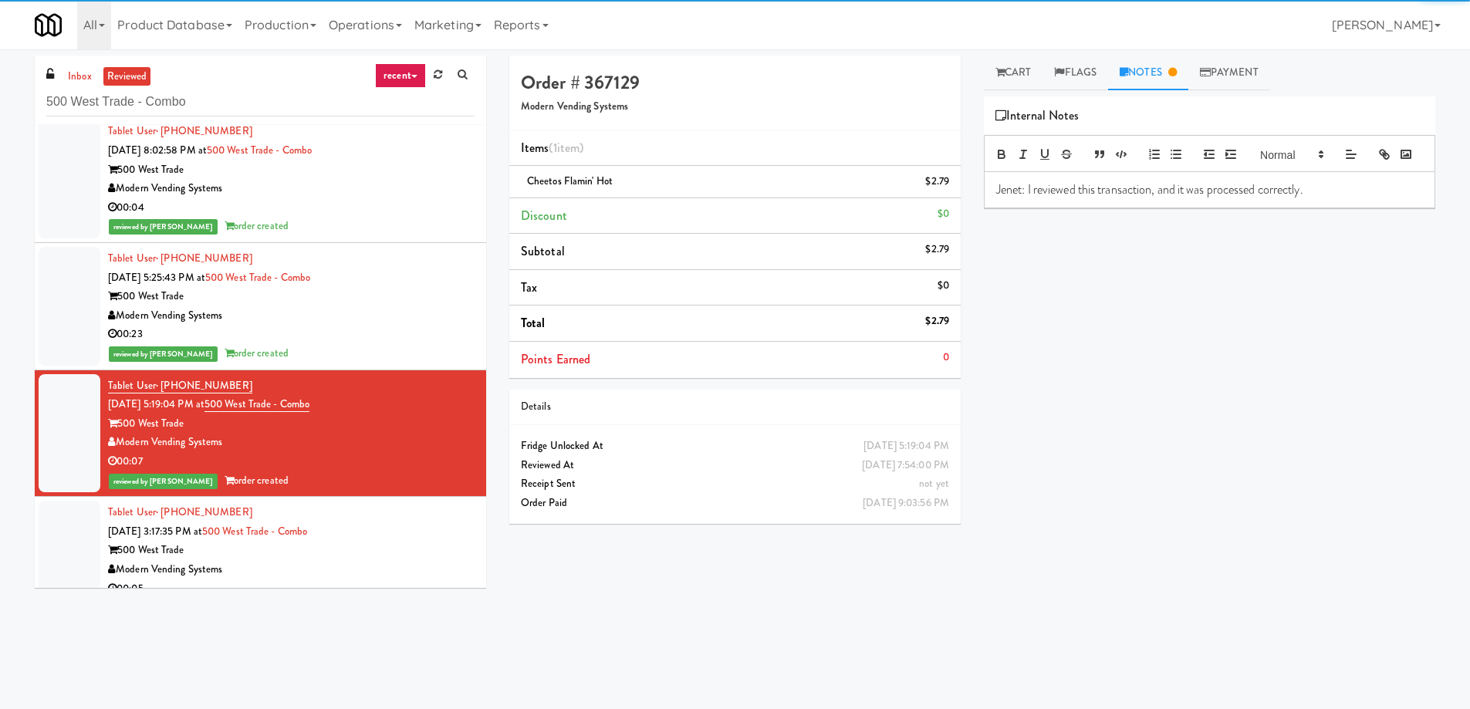
scroll to position [11088, 0]
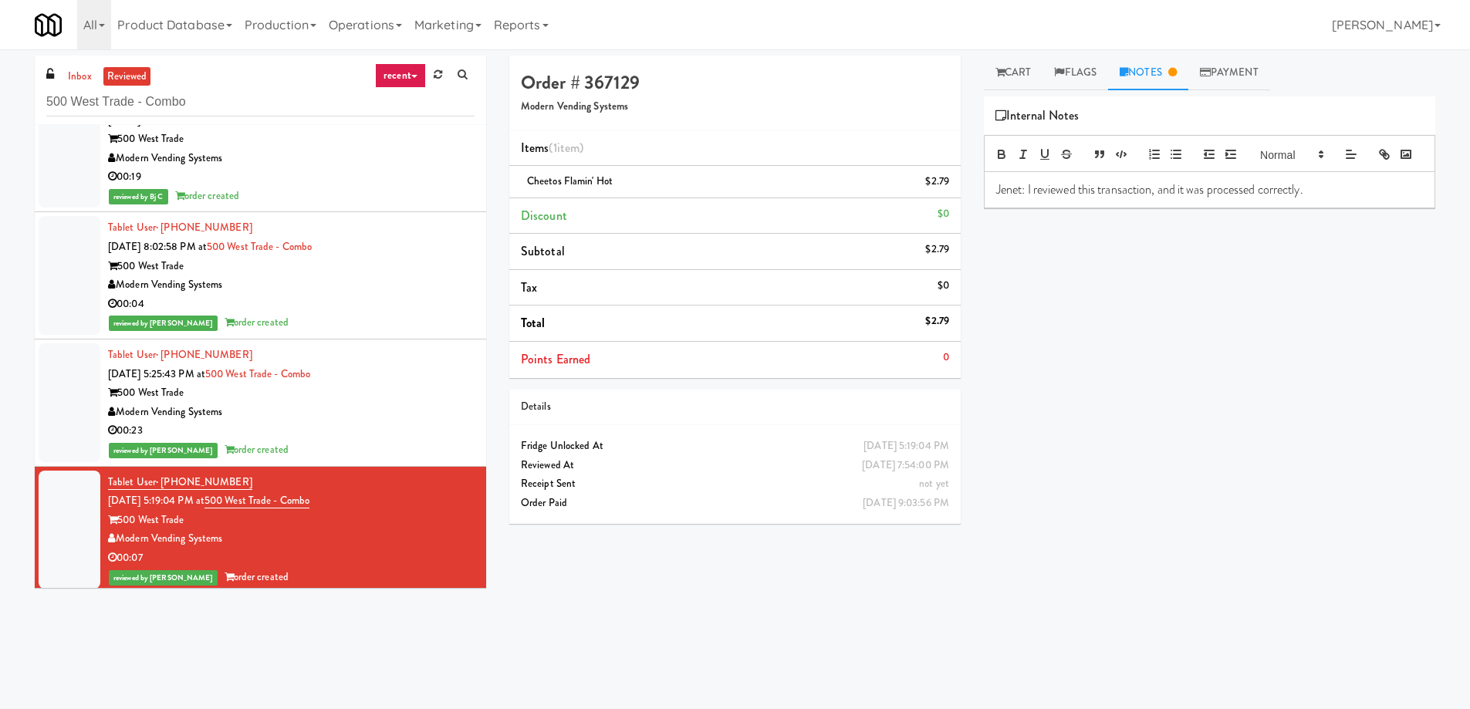
click at [433, 386] on div "500 West Trade" at bounding box center [291, 393] width 367 height 19
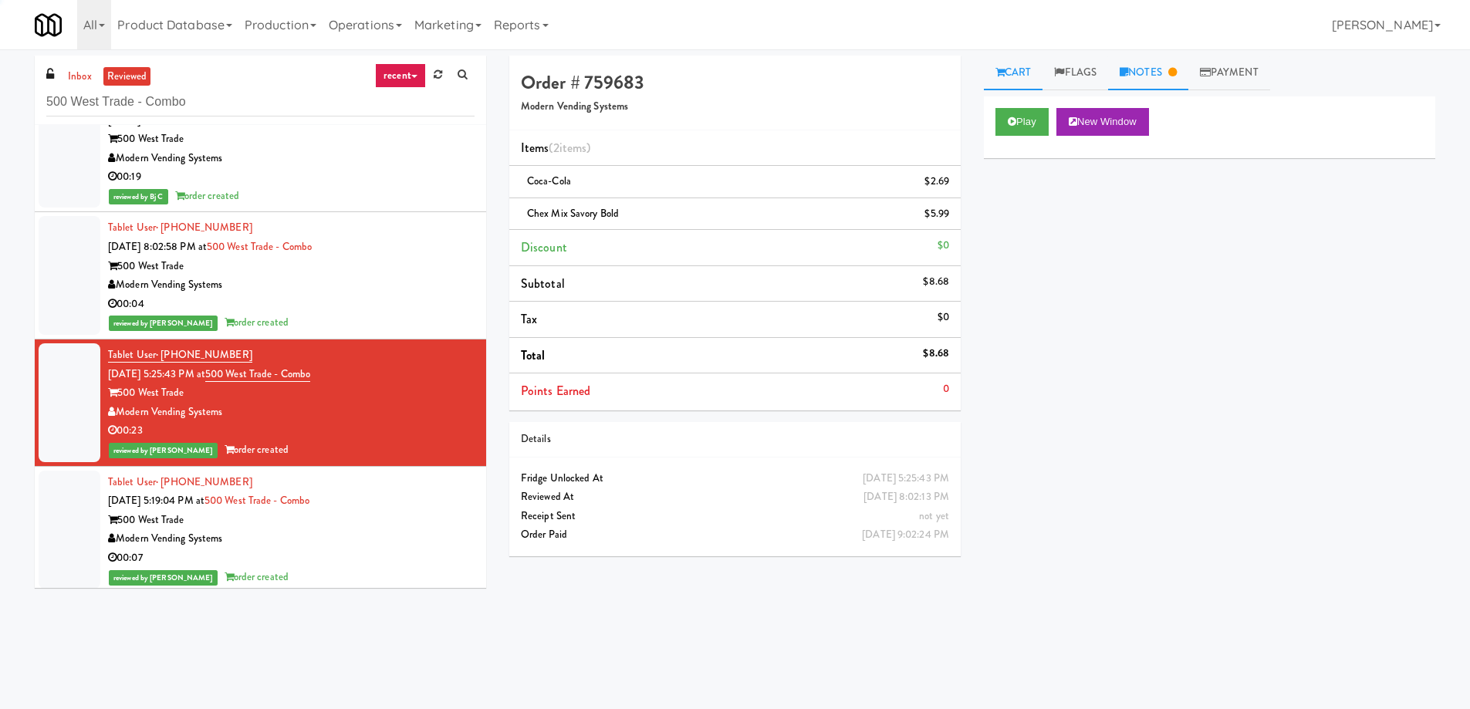
click at [1156, 75] on link "Notes" at bounding box center [1148, 73] width 80 height 35
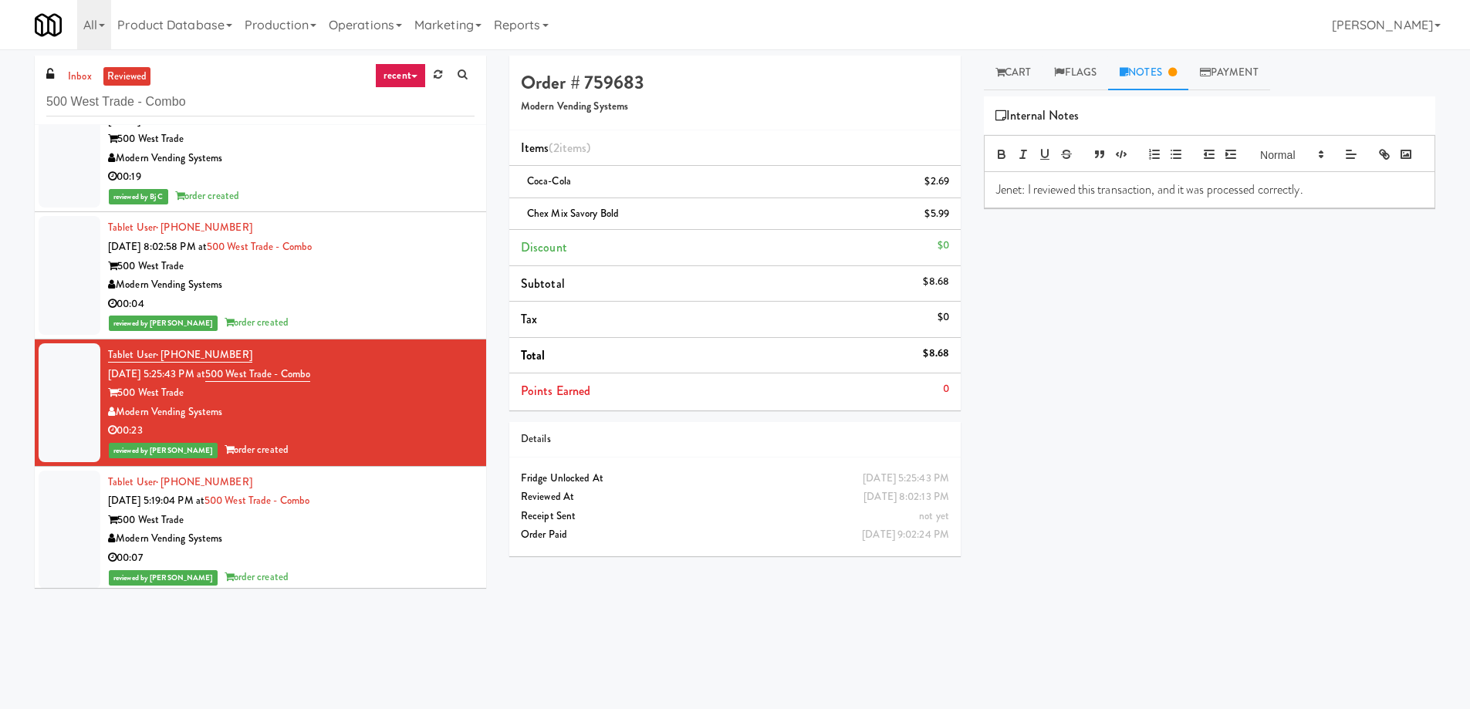
click at [434, 298] on div "00:04" at bounding box center [291, 304] width 367 height 19
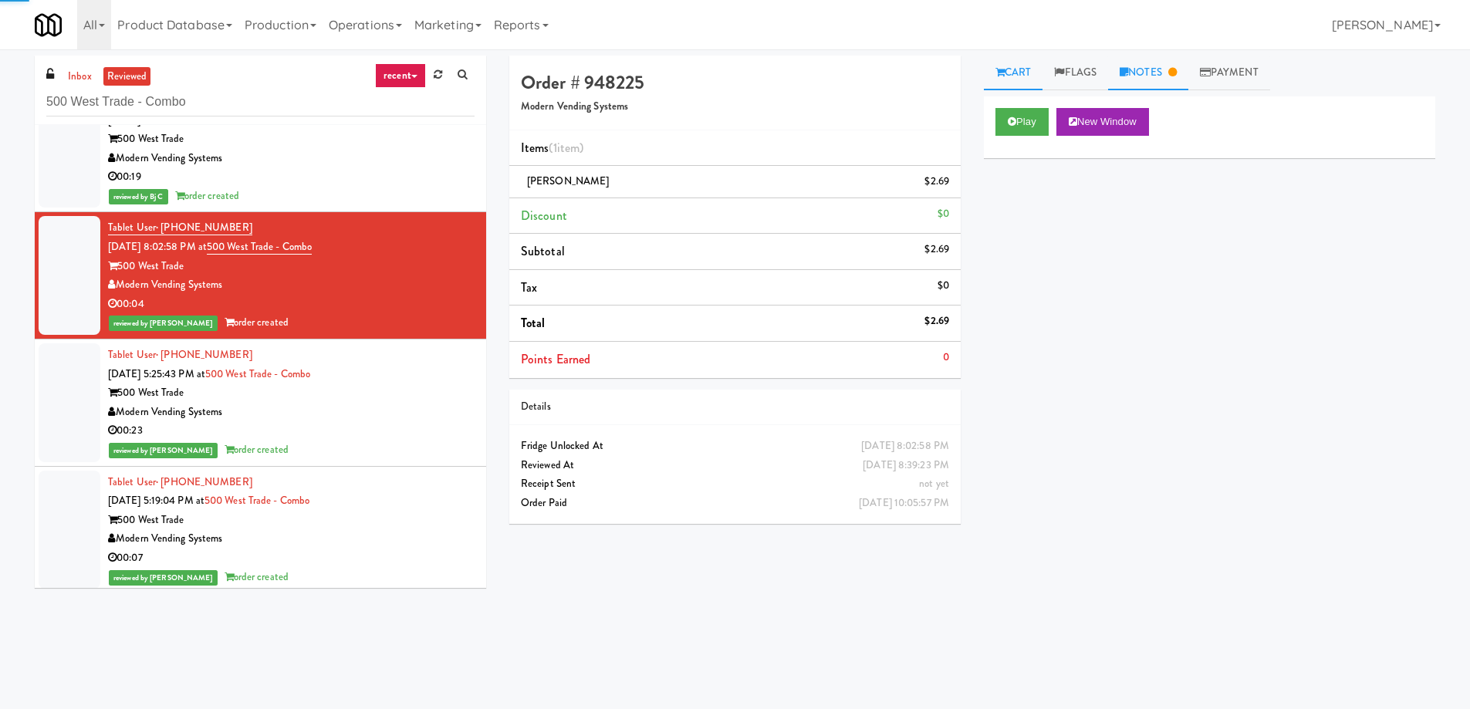
click at [1169, 84] on link "Notes" at bounding box center [1148, 73] width 80 height 35
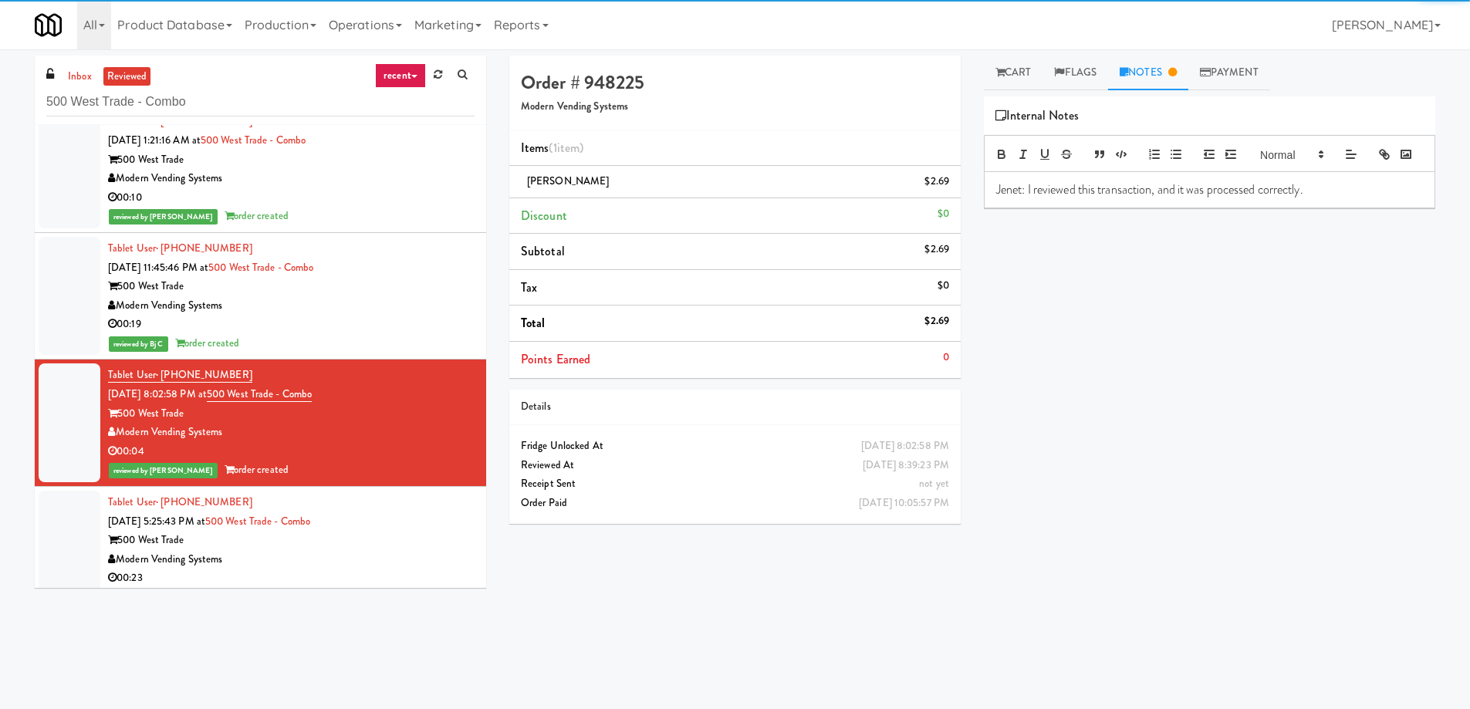
scroll to position [10933, 0]
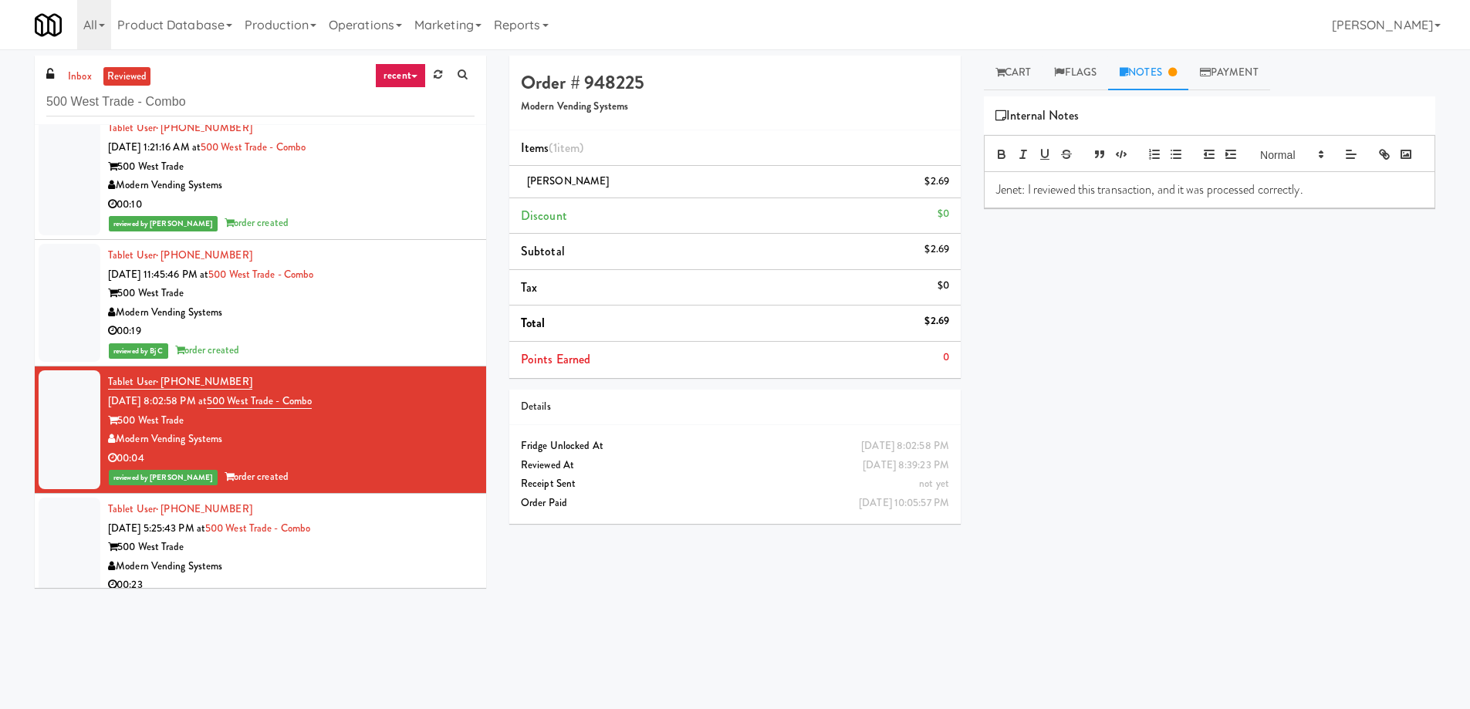
click at [383, 343] on div "reviewed by Bj C order created" at bounding box center [291, 350] width 367 height 19
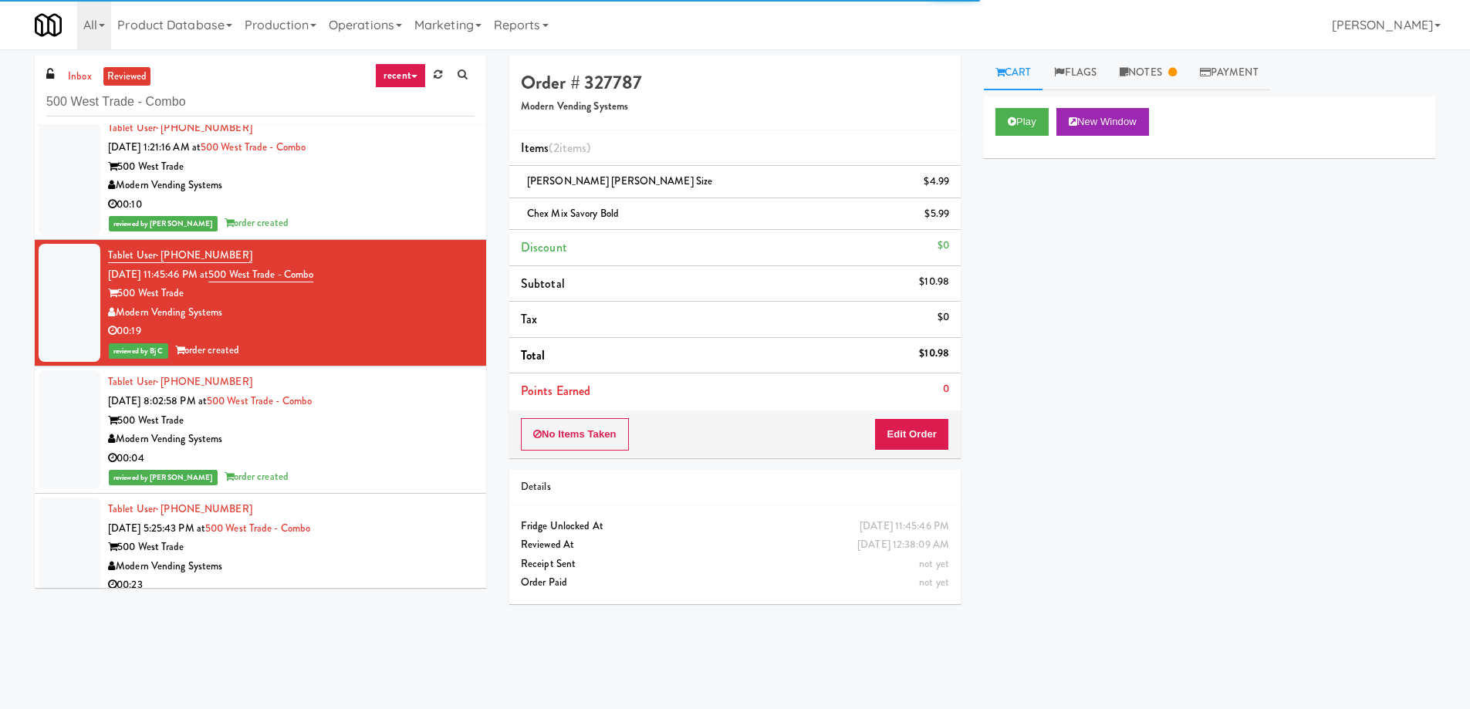
click at [1160, 54] on div "inbox reviewed recent all unclear take inventory issue suspicious failed recent…" at bounding box center [735, 362] width 1470 height 626
click at [1151, 72] on link "Notes" at bounding box center [1148, 73] width 80 height 35
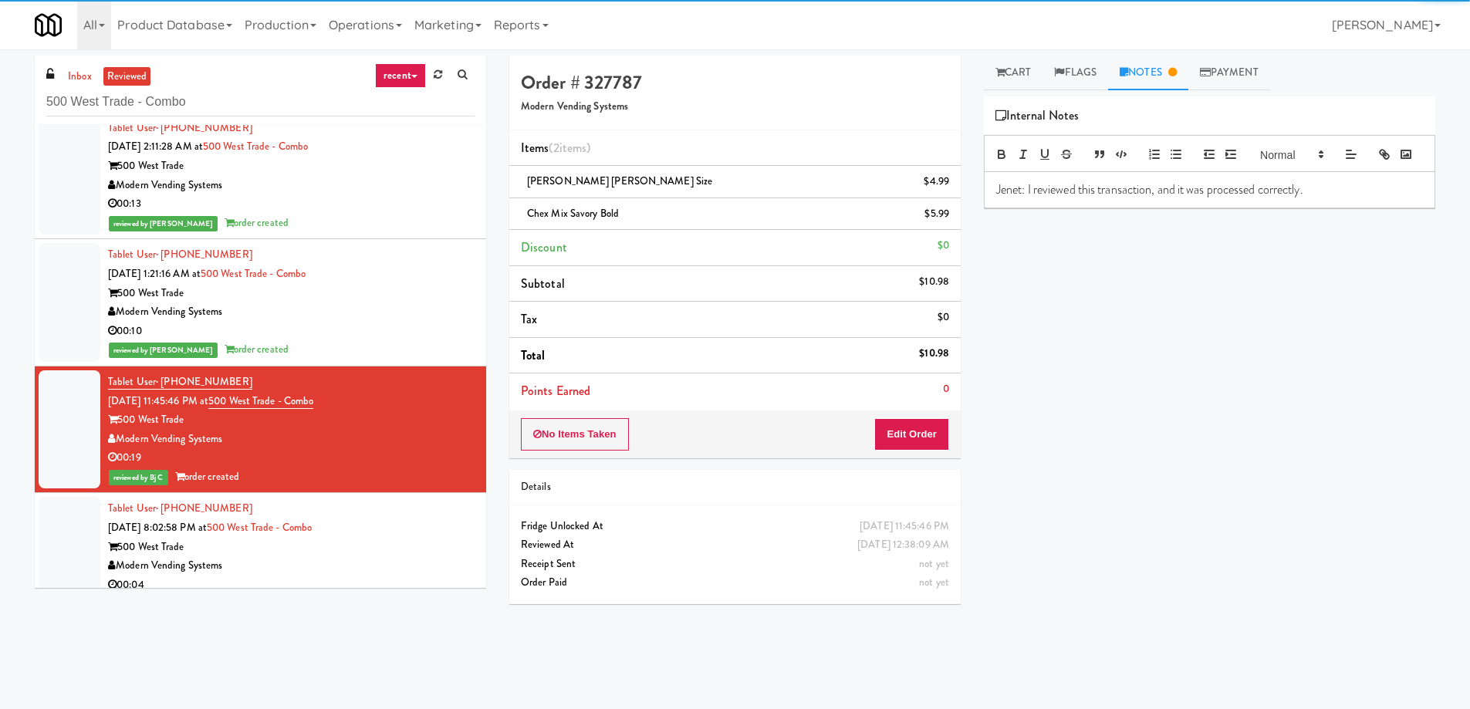
scroll to position [10779, 0]
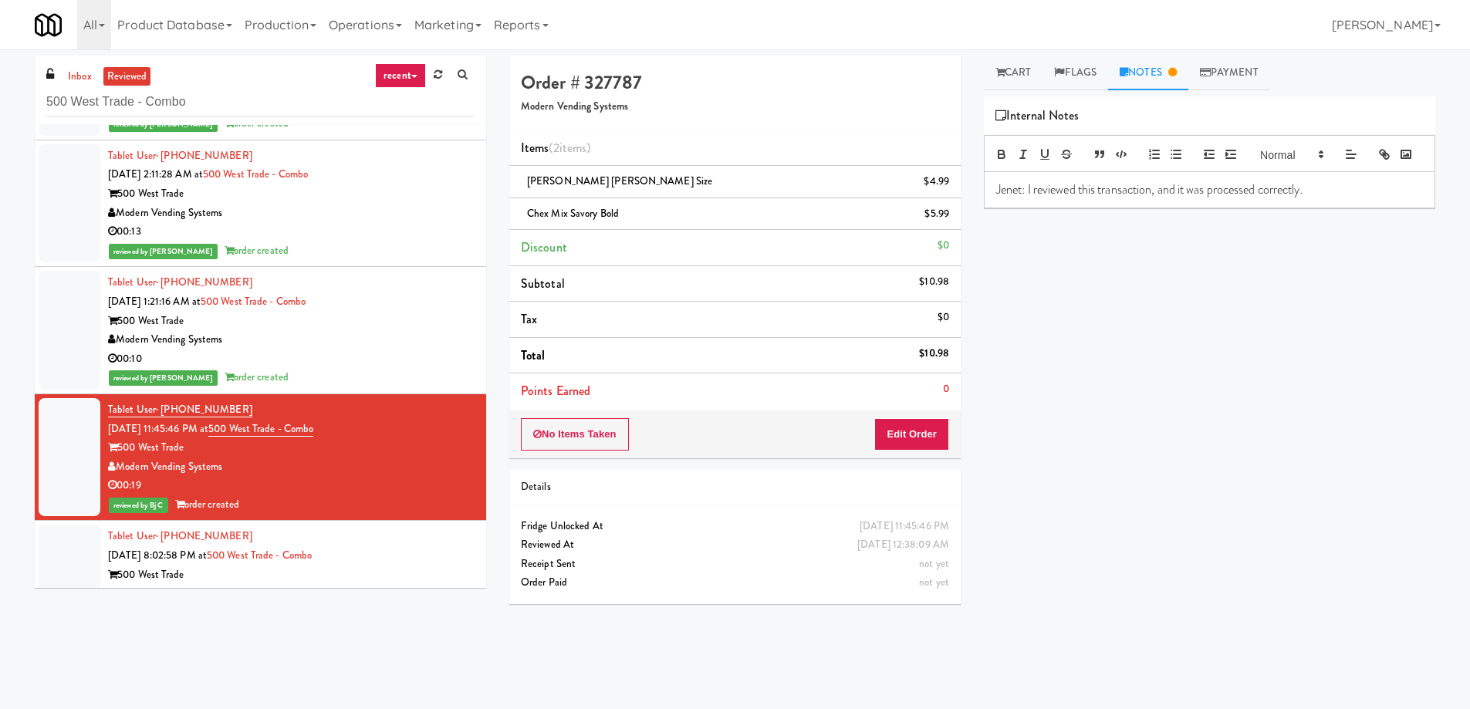
click at [446, 344] on div "Modern Vending Systems" at bounding box center [291, 339] width 367 height 19
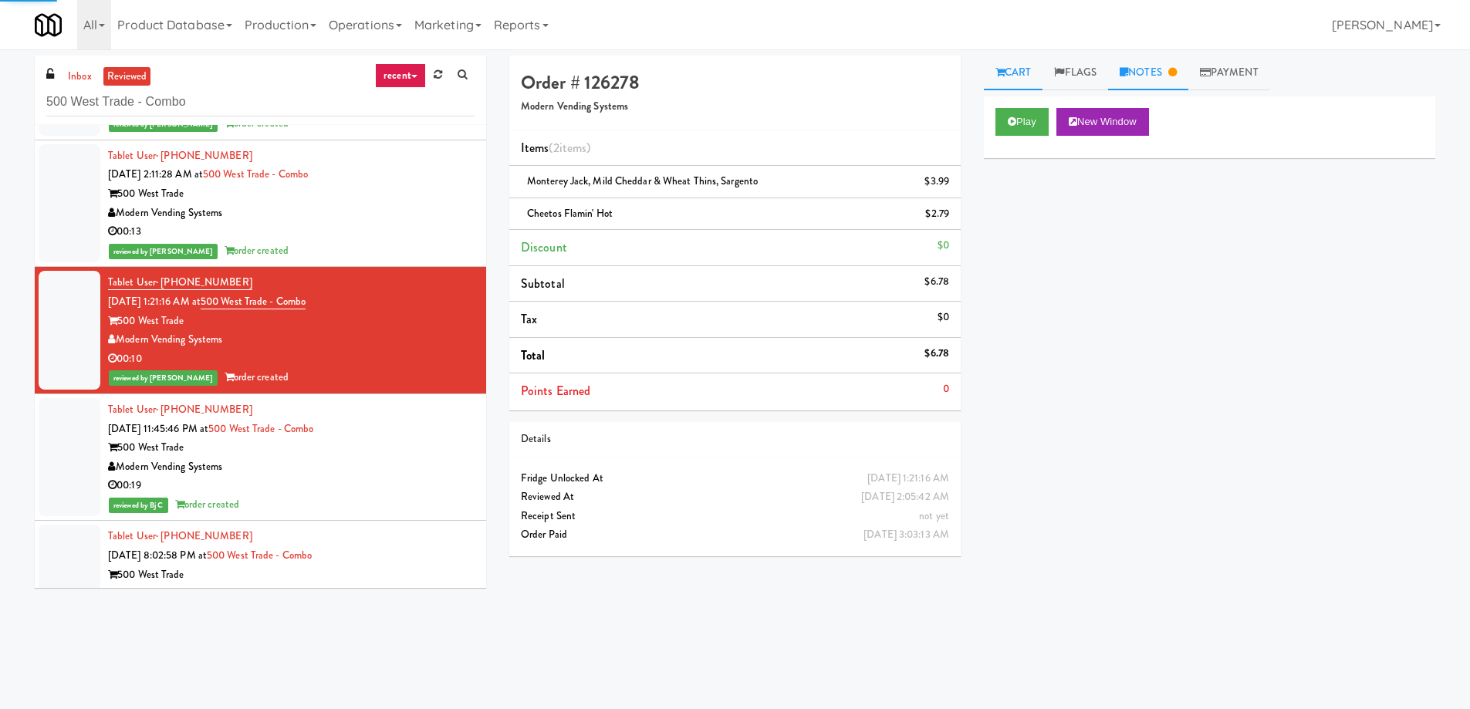
click at [1161, 66] on link "Notes" at bounding box center [1148, 73] width 80 height 35
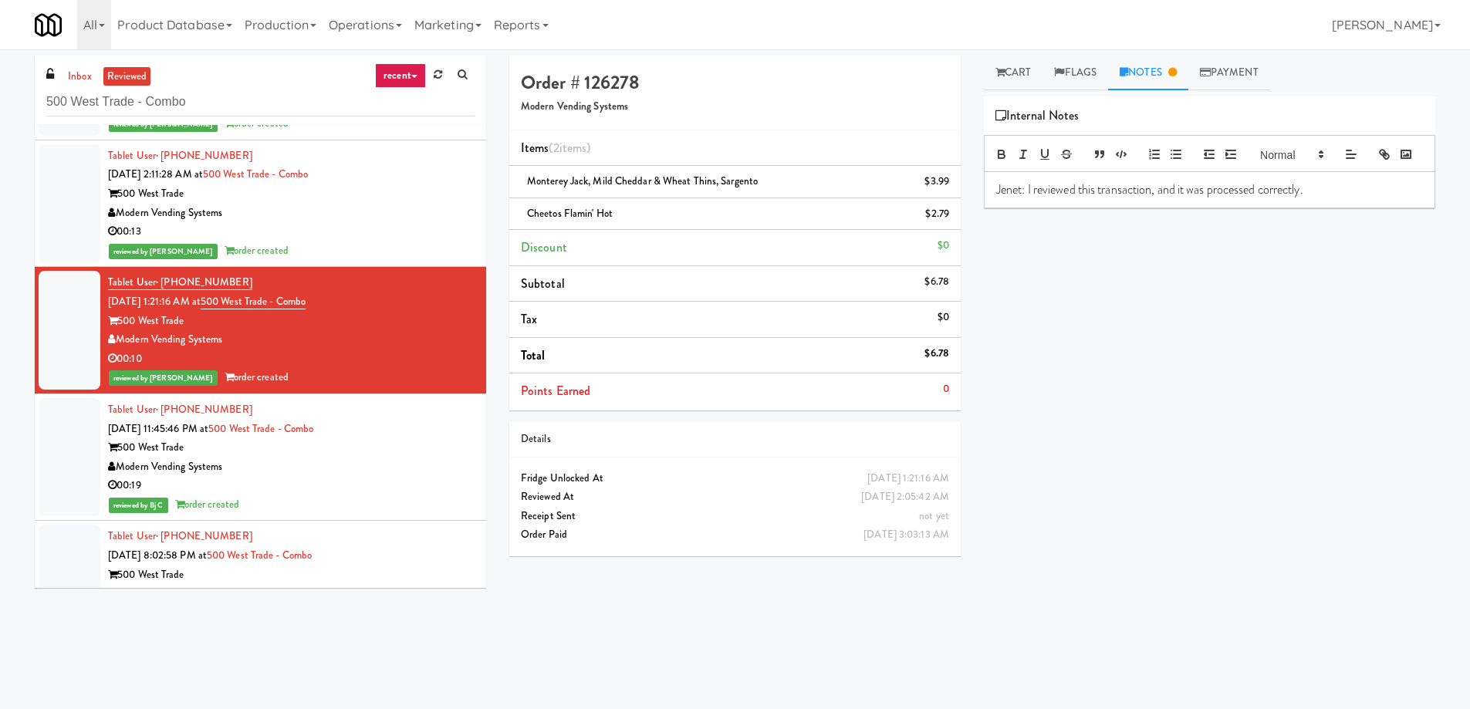
drag, startPoint x: 397, startPoint y: 229, endPoint x: 403, endPoint y: 250, distance: 21.7
click at [397, 229] on div "00:13" at bounding box center [291, 231] width 367 height 19
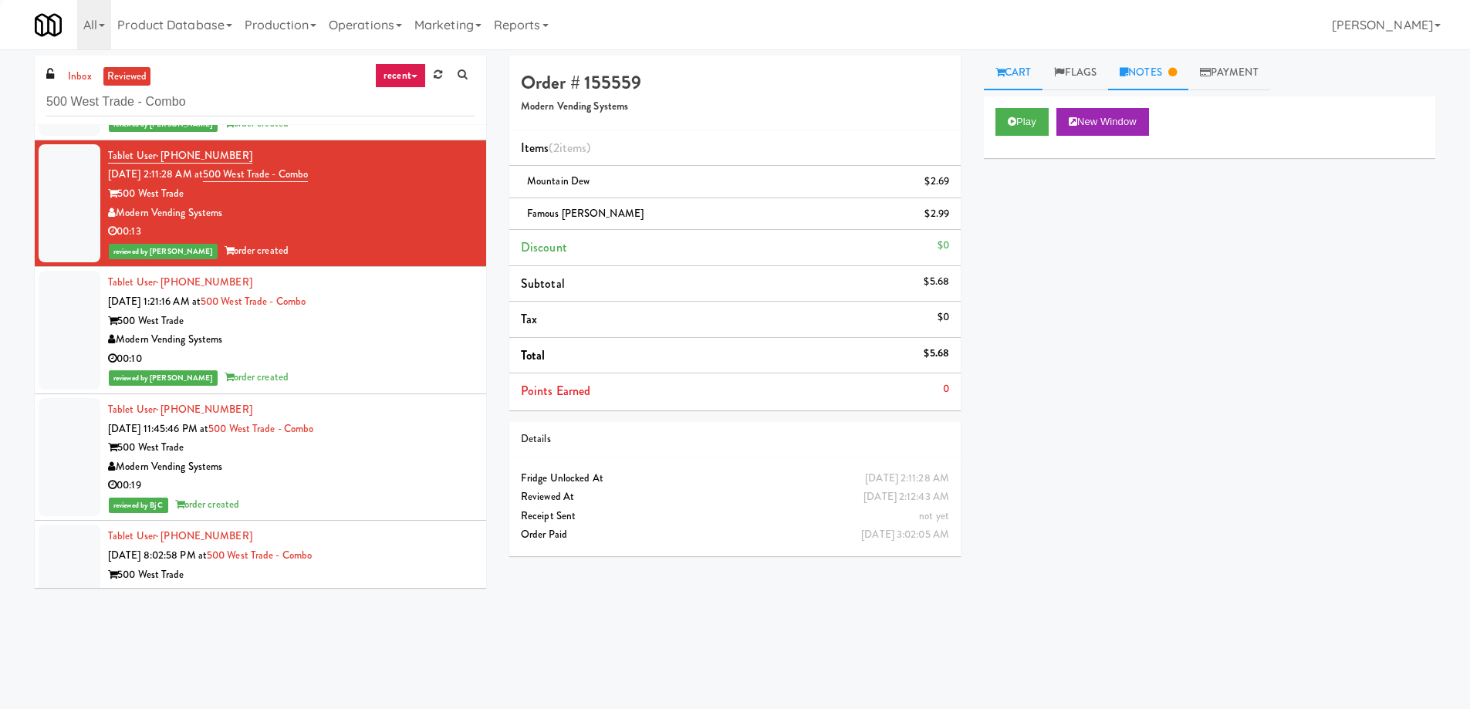
click at [1168, 79] on link "Notes" at bounding box center [1148, 73] width 80 height 35
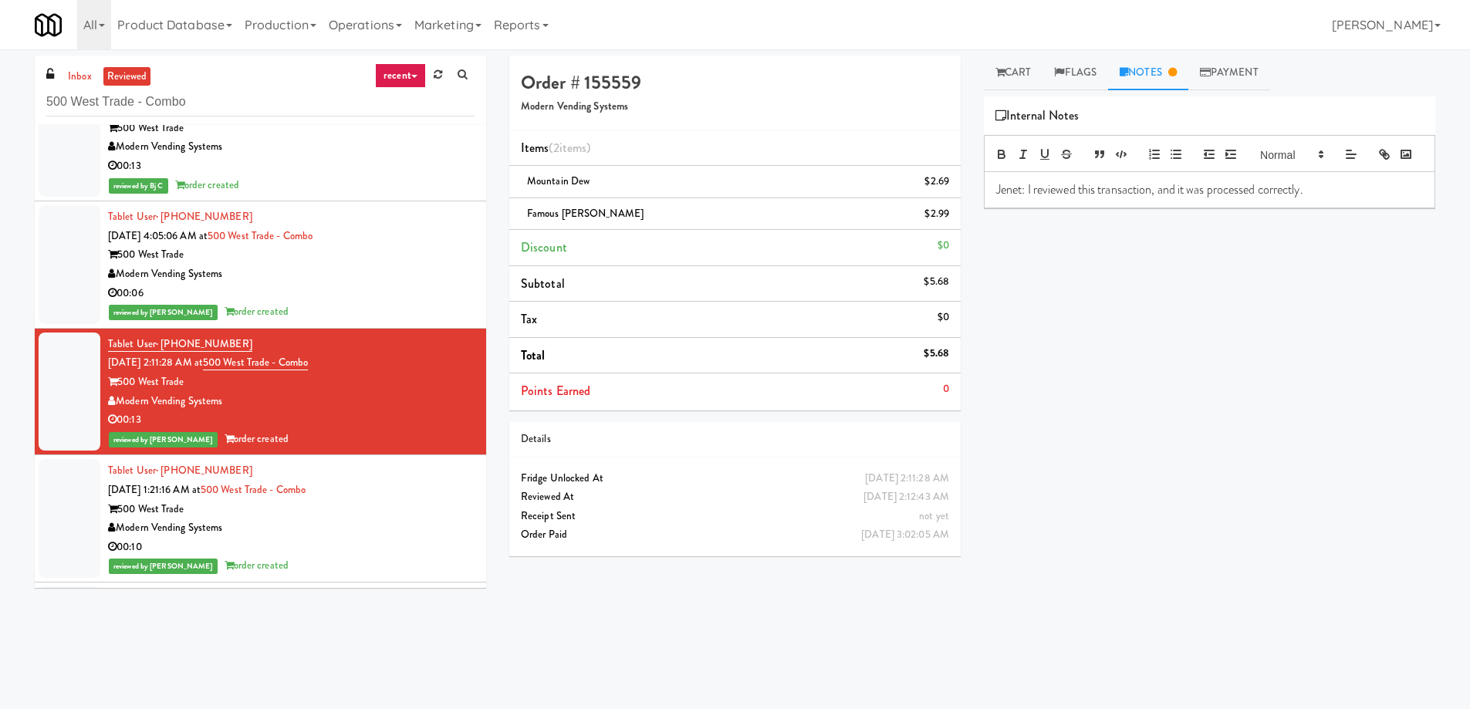
scroll to position [10547, 0]
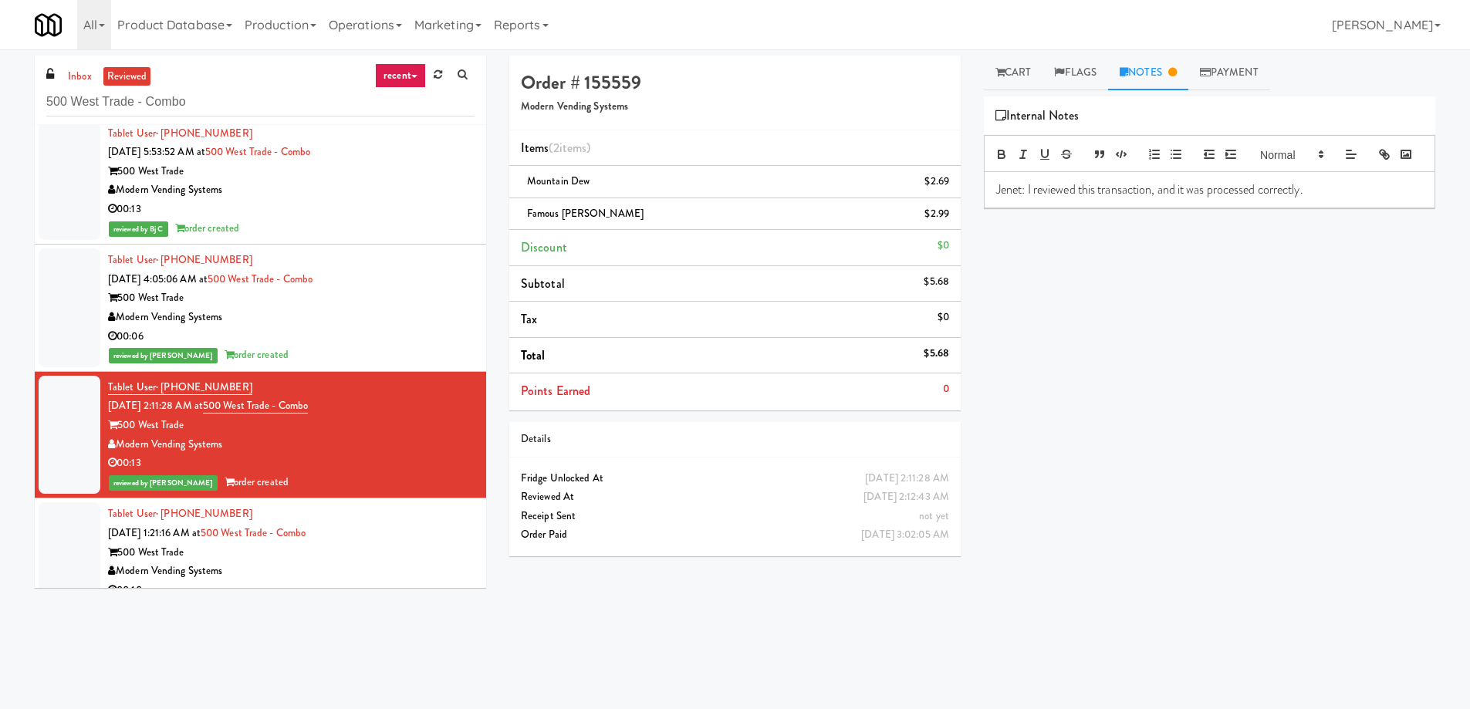
click at [411, 359] on div "reviewed by [PERSON_NAME] order created" at bounding box center [291, 355] width 367 height 19
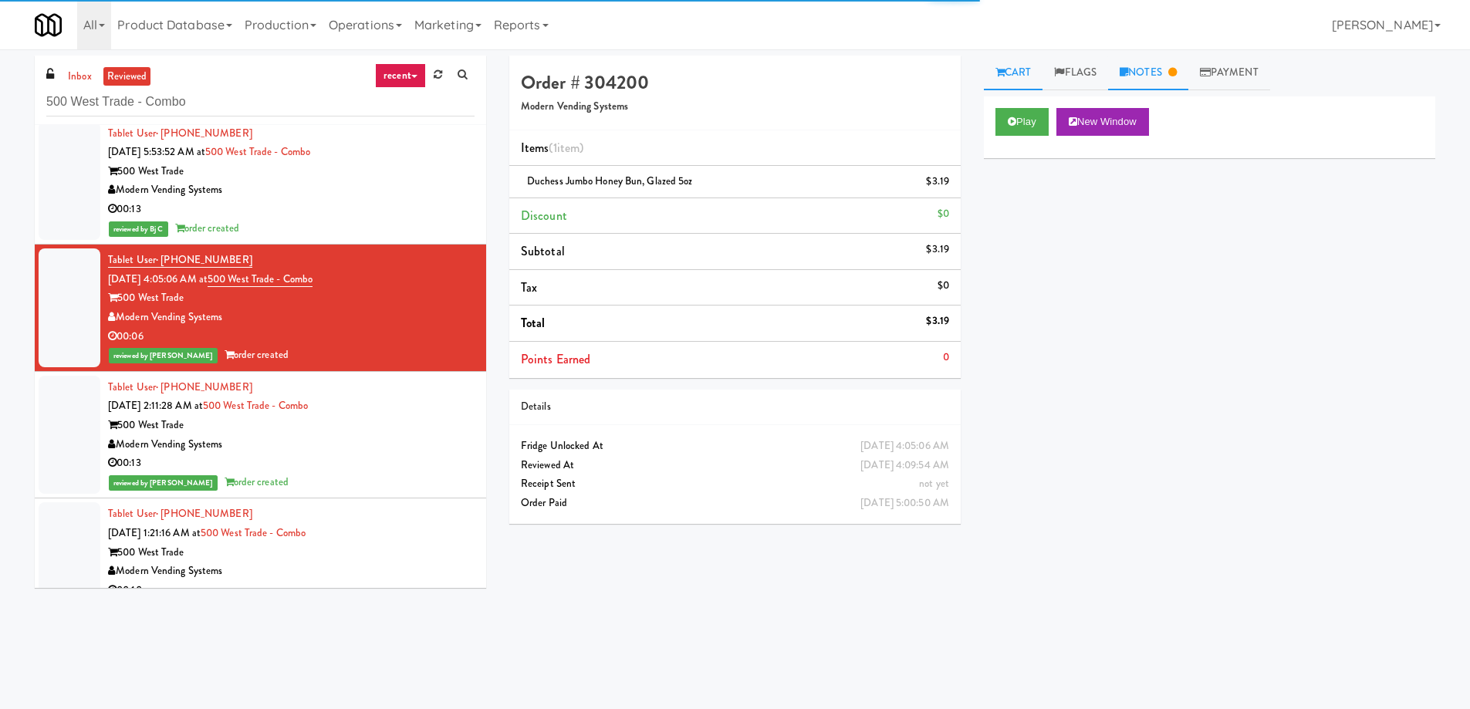
click at [1181, 65] on link "Notes" at bounding box center [1148, 73] width 80 height 35
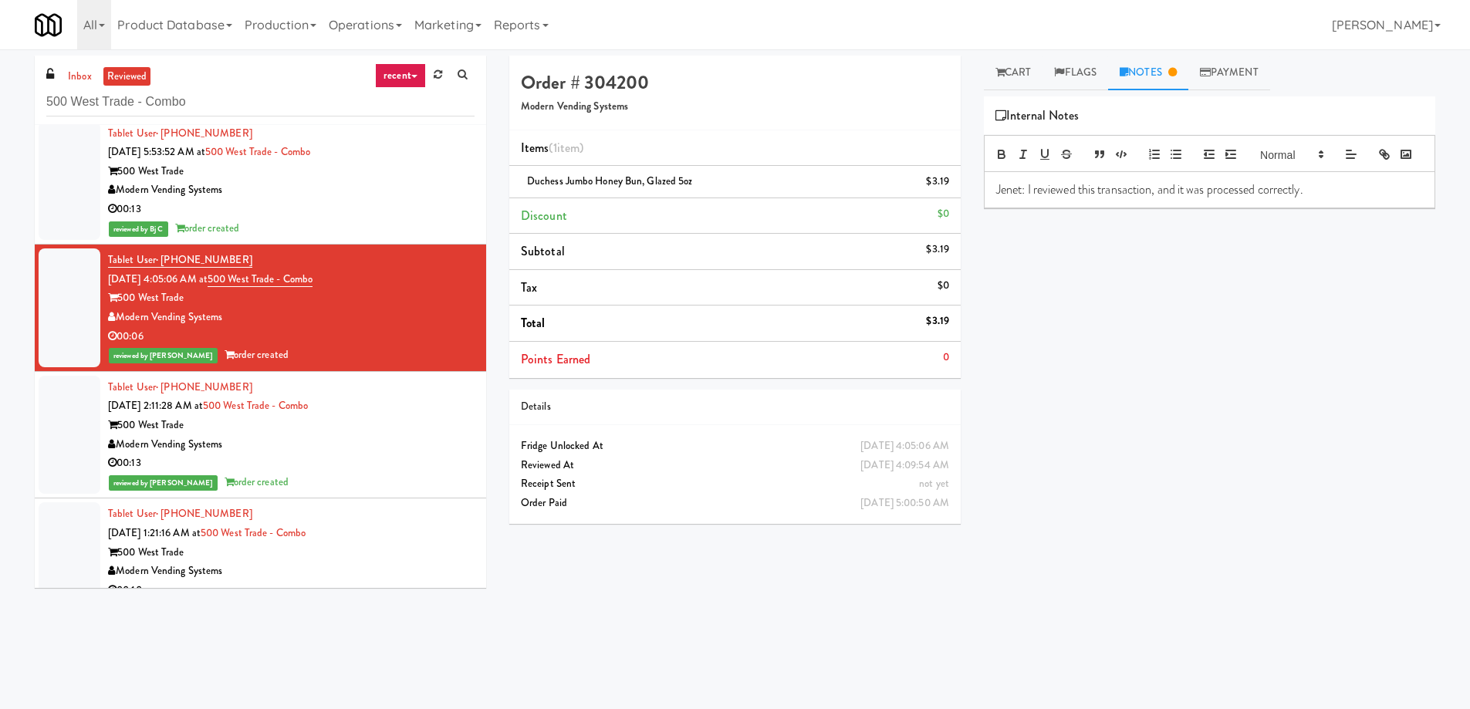
click at [360, 216] on div "00:13" at bounding box center [291, 209] width 367 height 19
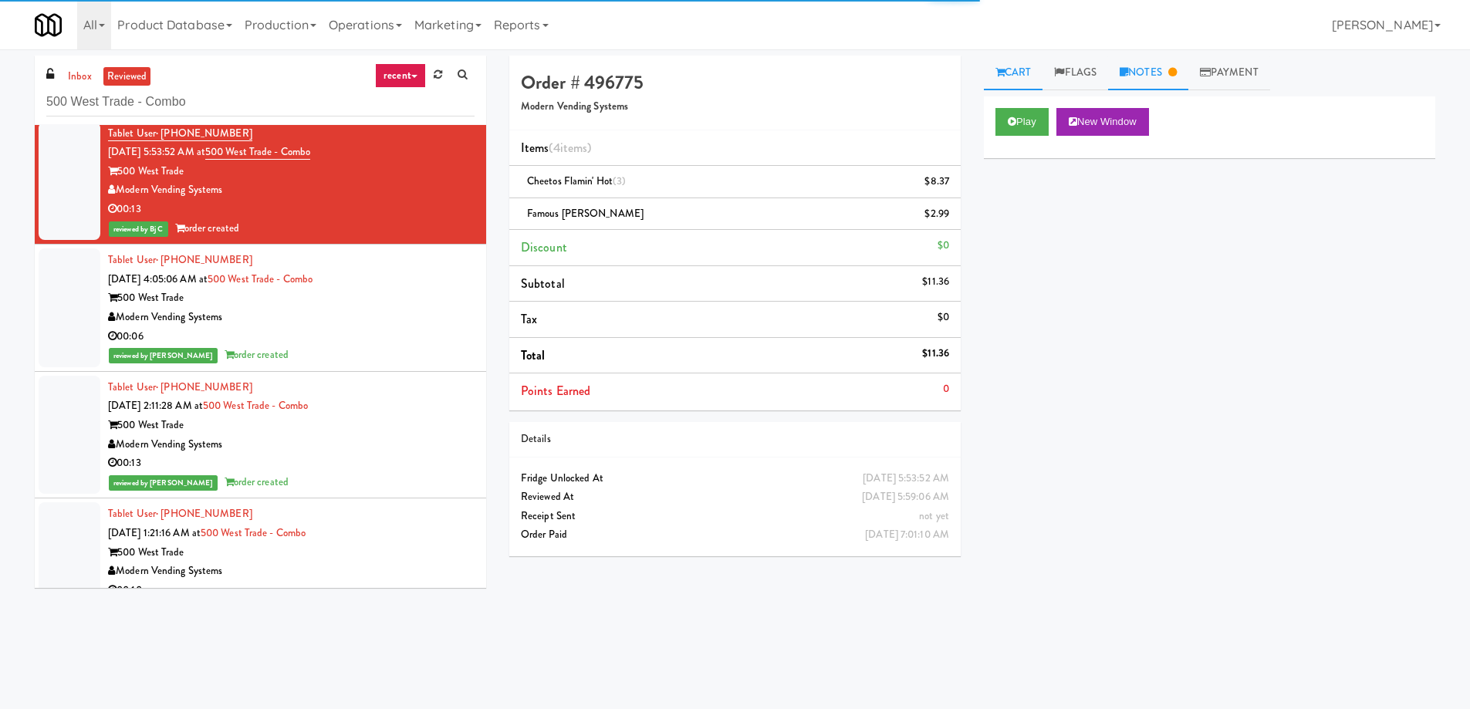
click at [1181, 63] on link "Notes" at bounding box center [1148, 73] width 80 height 35
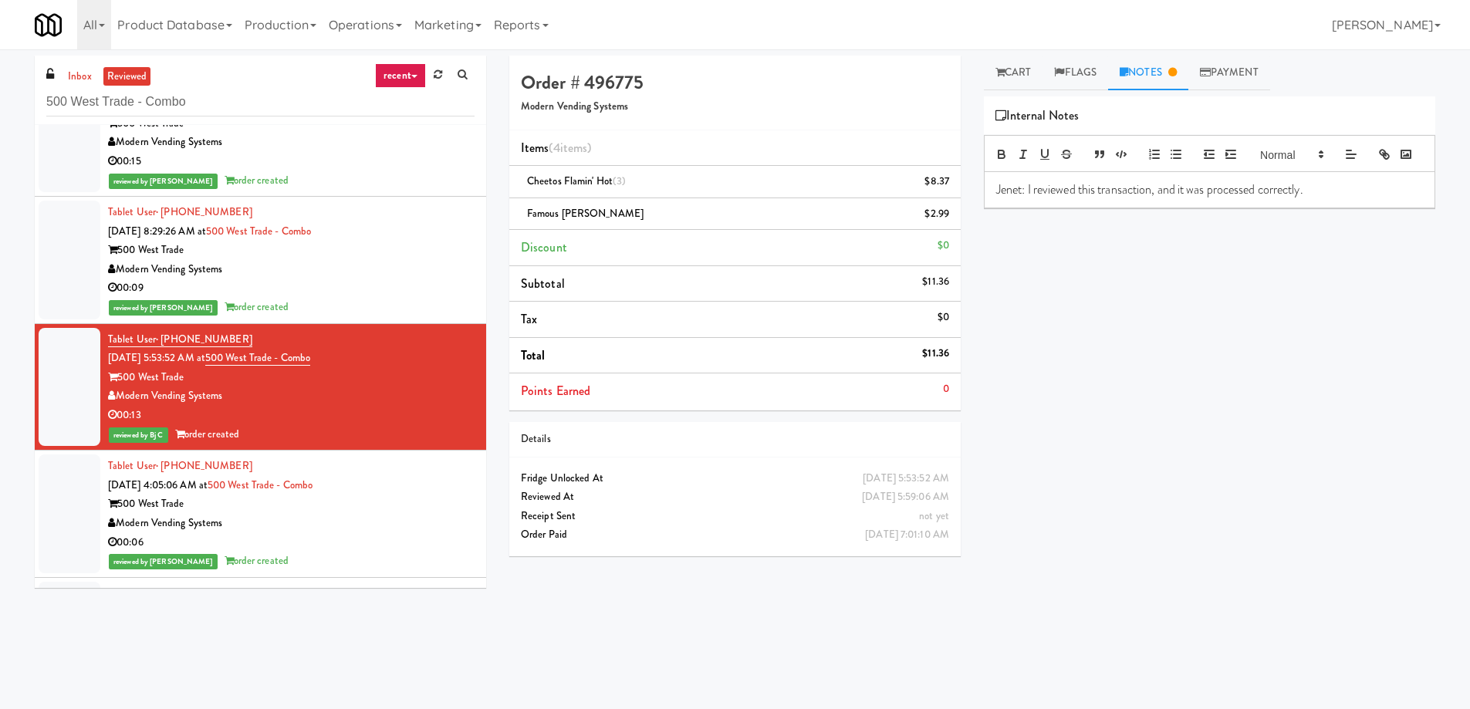
scroll to position [10316, 0]
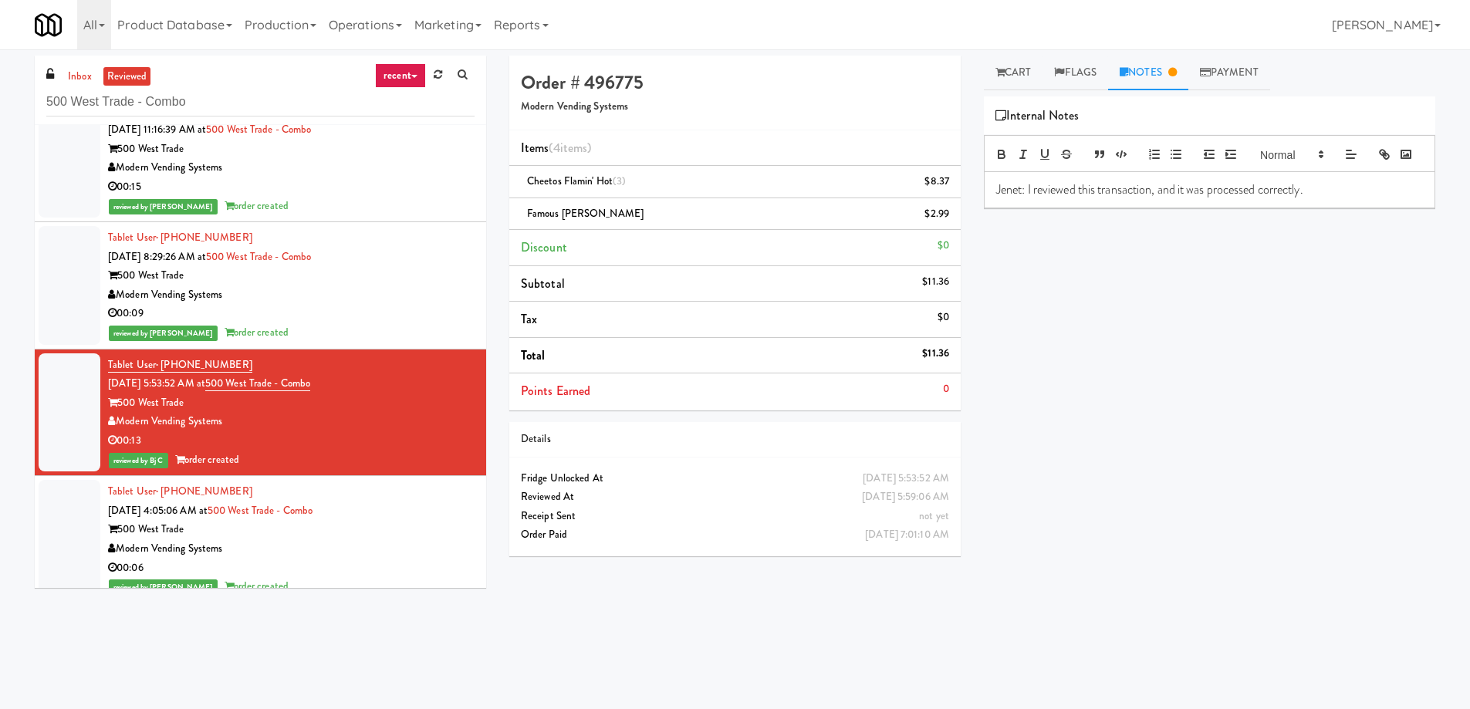
click at [326, 338] on div "reviewed by [PERSON_NAME] A order created" at bounding box center [291, 332] width 367 height 19
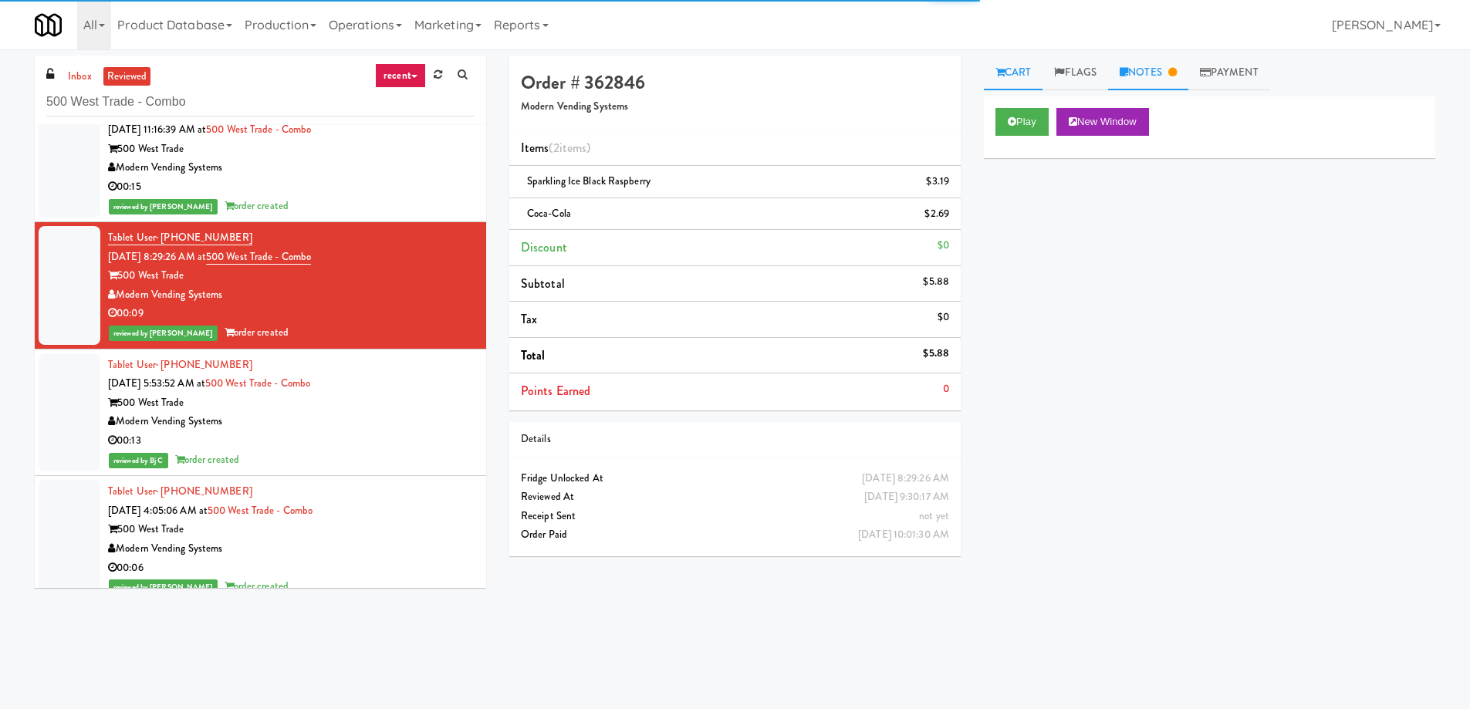
click at [1187, 59] on link "Notes" at bounding box center [1148, 73] width 80 height 35
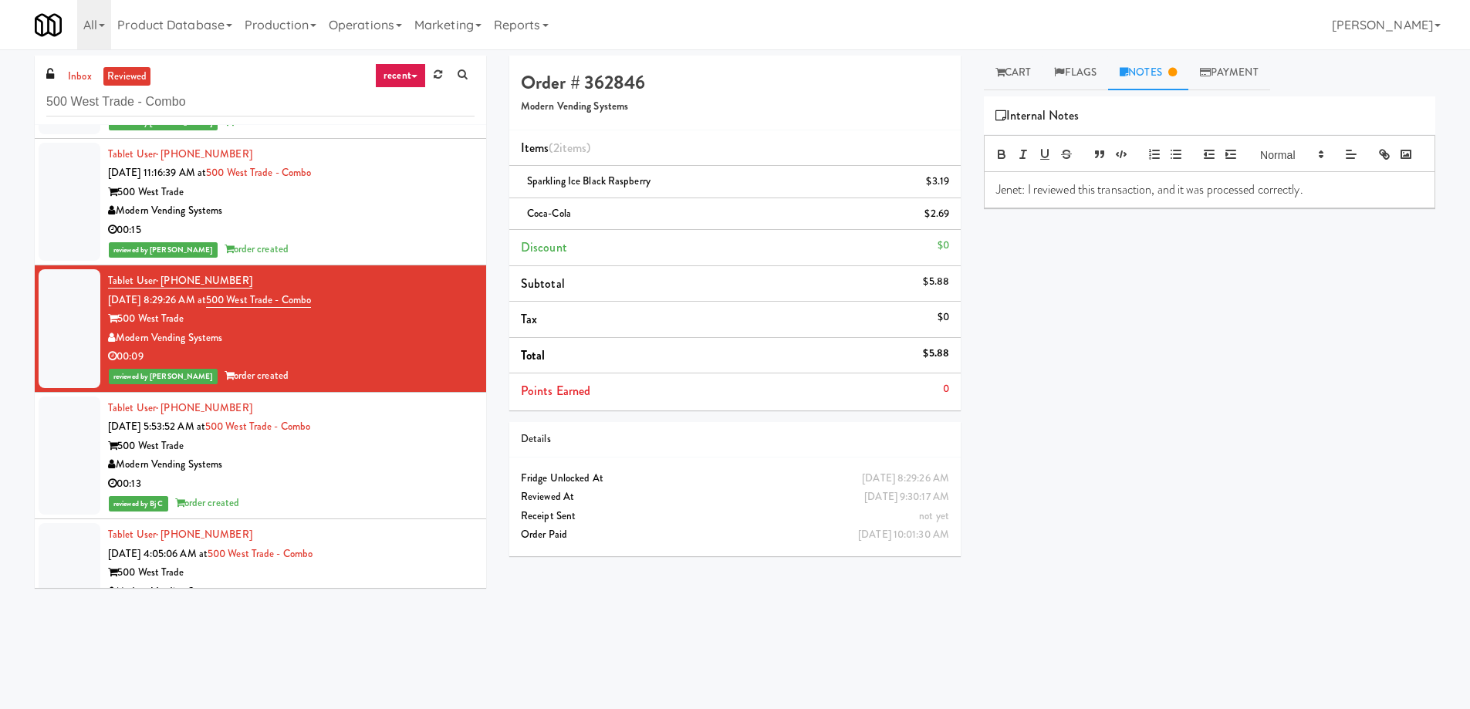
scroll to position [10239, 0]
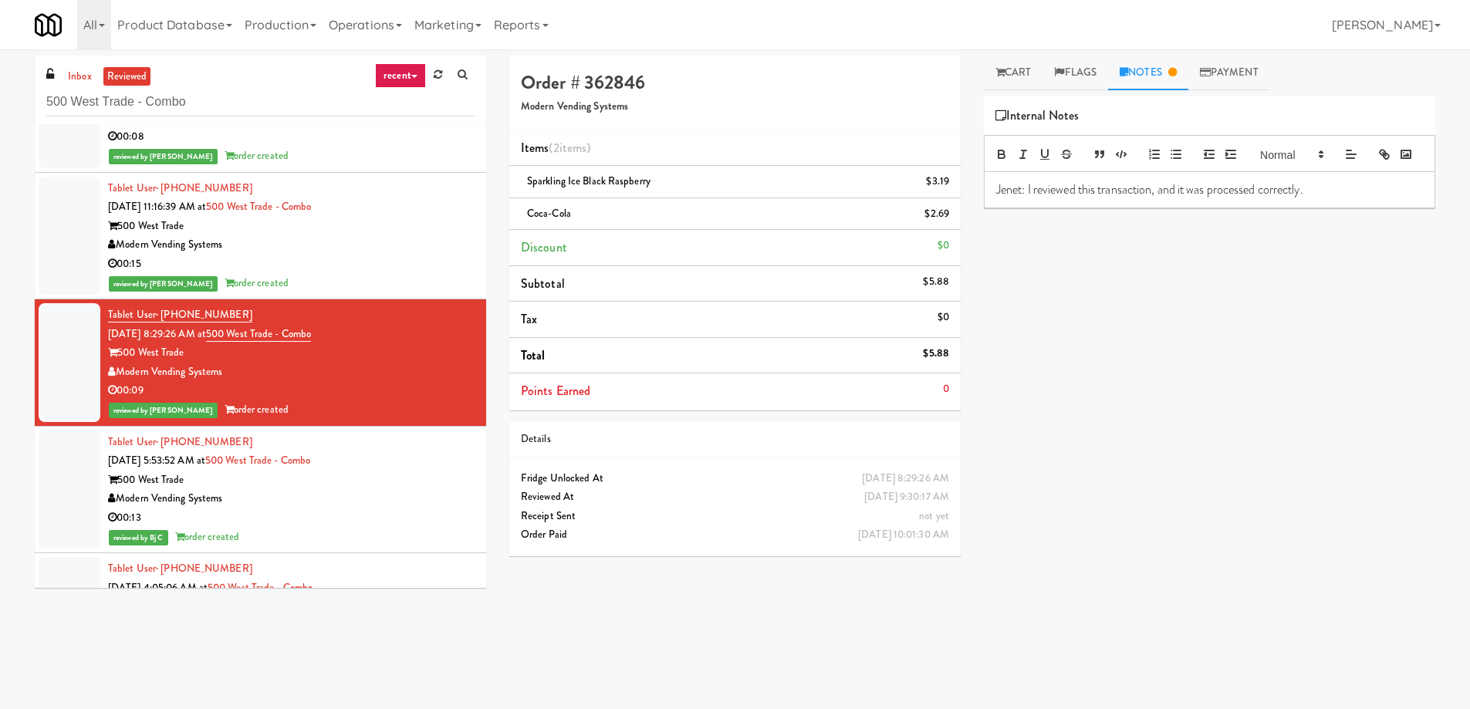
click at [366, 286] on div "reviewed by [PERSON_NAME] order created" at bounding box center [291, 283] width 367 height 19
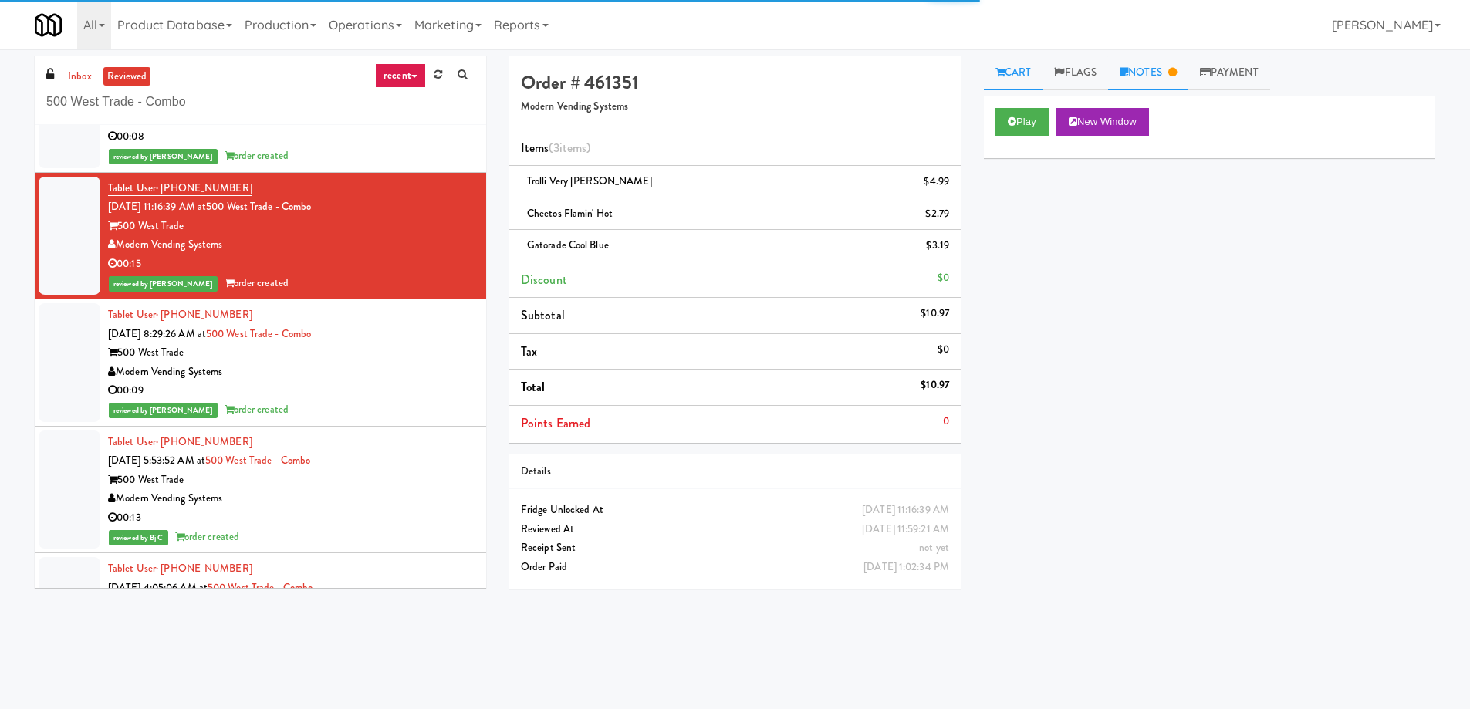
click at [1166, 76] on link "Notes" at bounding box center [1148, 73] width 80 height 35
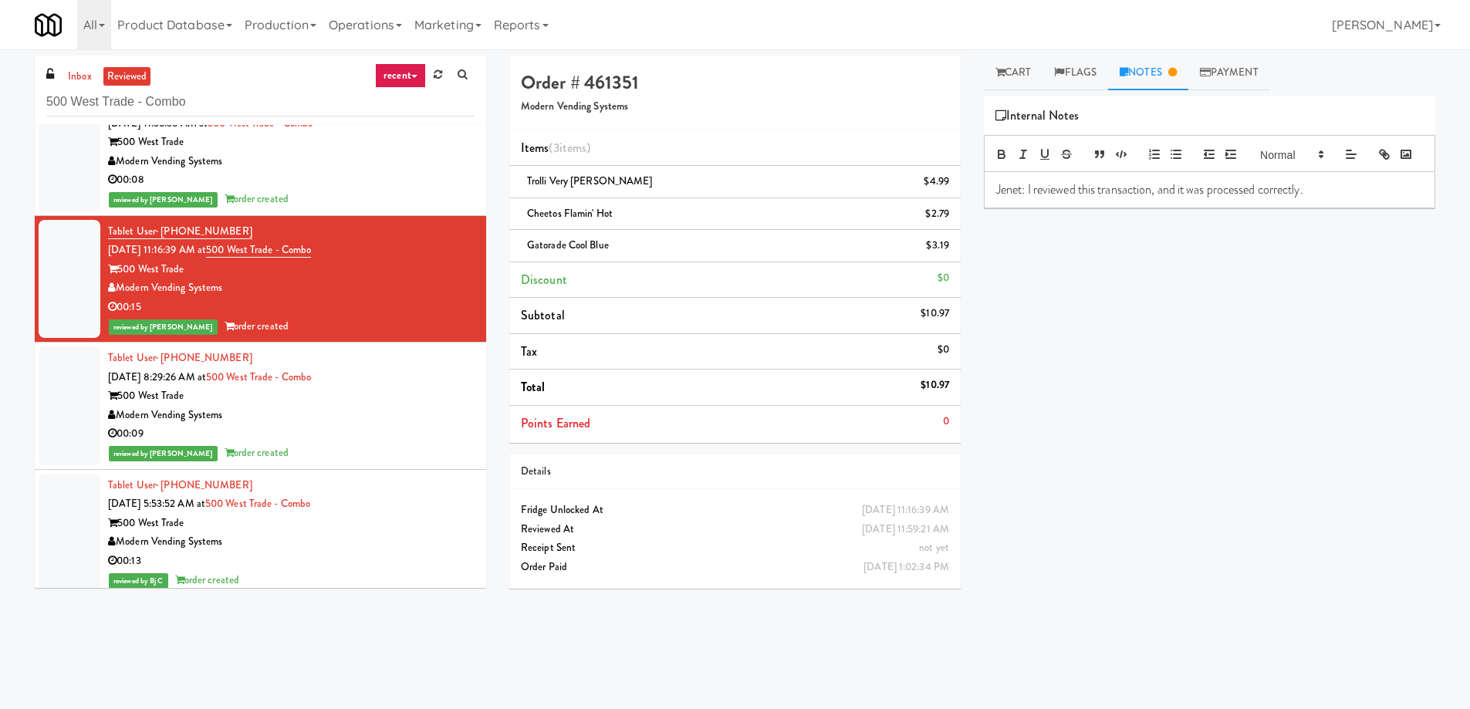
scroll to position [10162, 0]
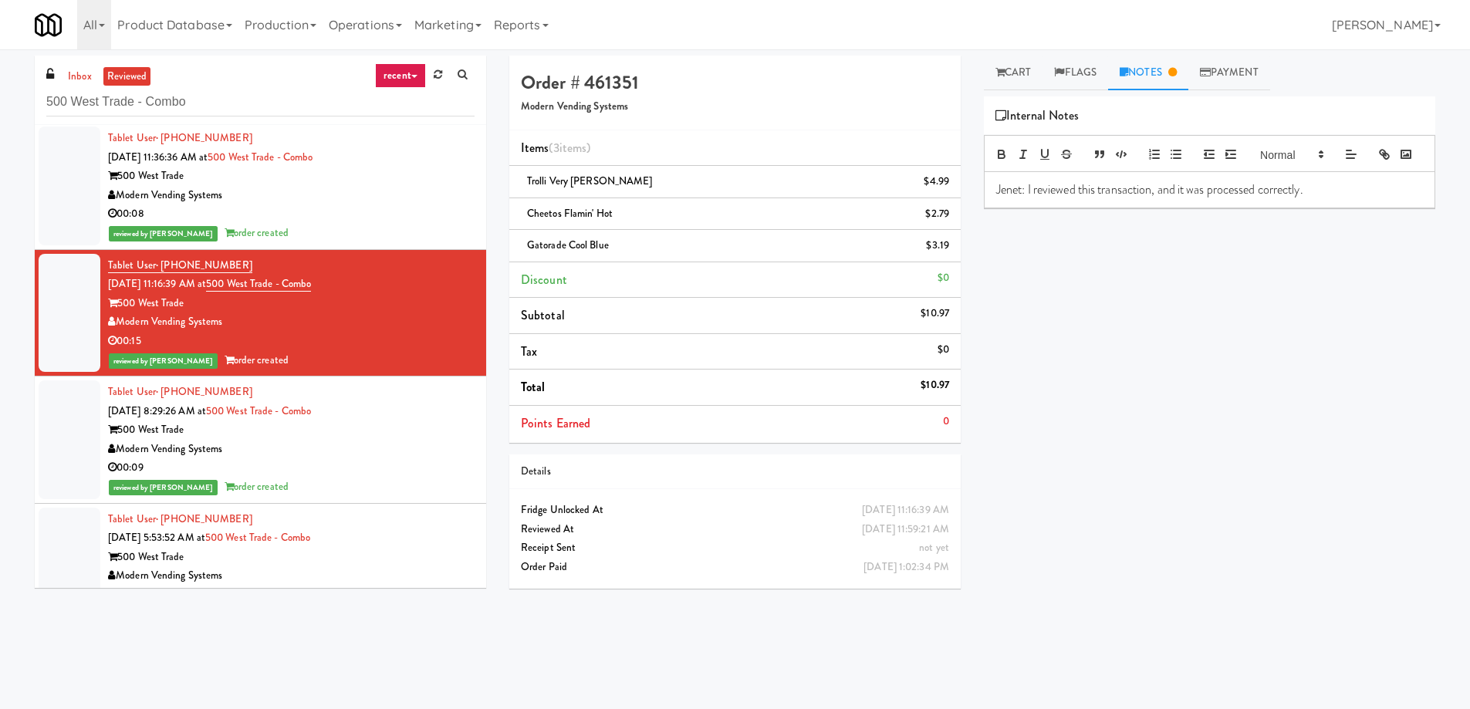
click at [315, 226] on div "reviewed by [PERSON_NAME] order created" at bounding box center [291, 233] width 367 height 19
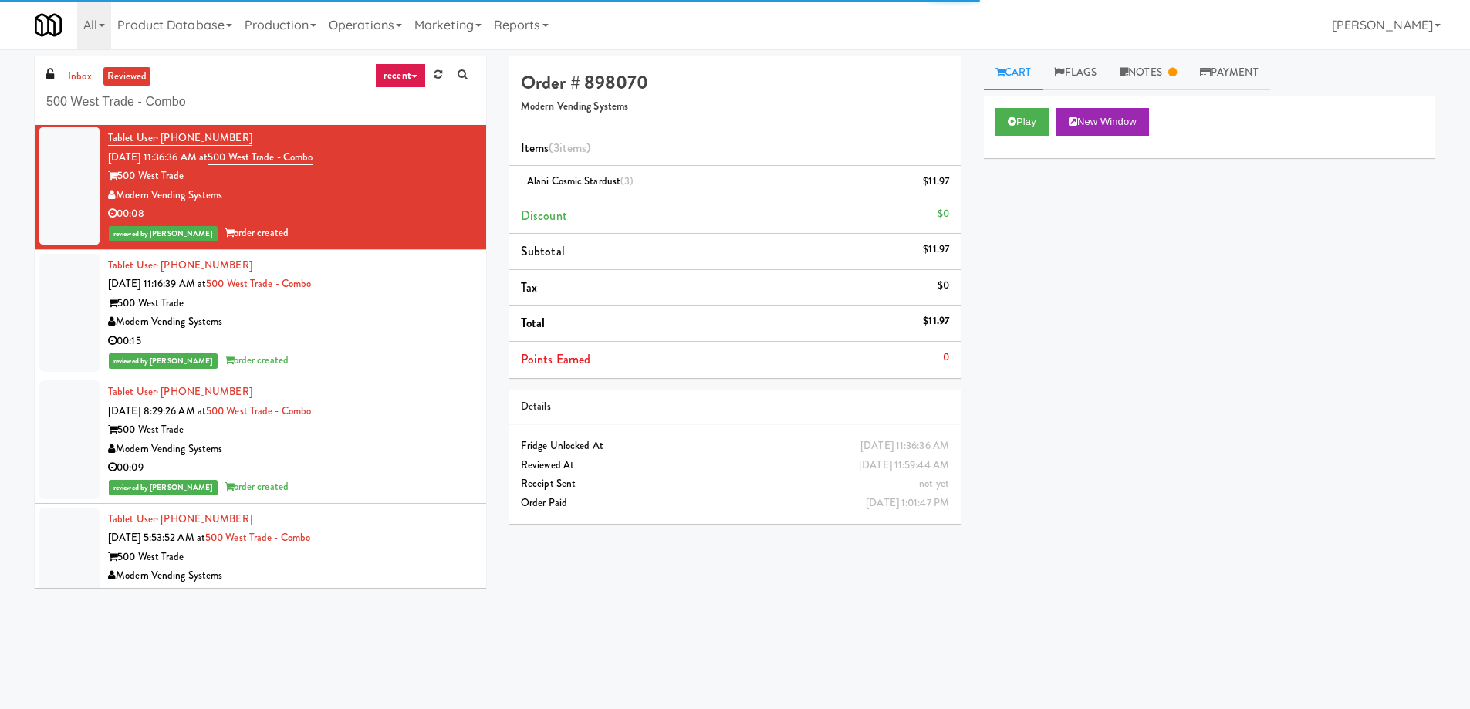
click at [411, 324] on div "Modern Vending Systems" at bounding box center [291, 322] width 367 height 19
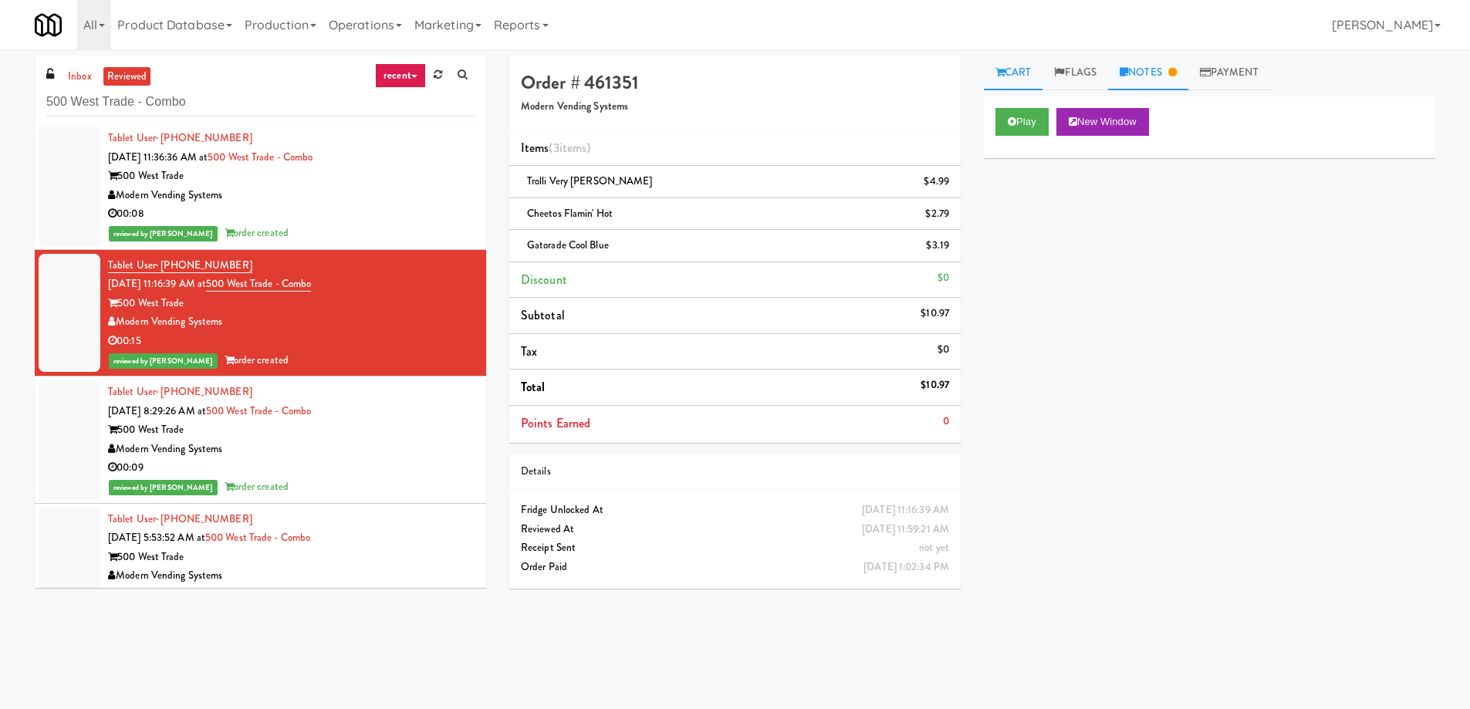
click at [1164, 69] on link "Notes" at bounding box center [1148, 73] width 80 height 35
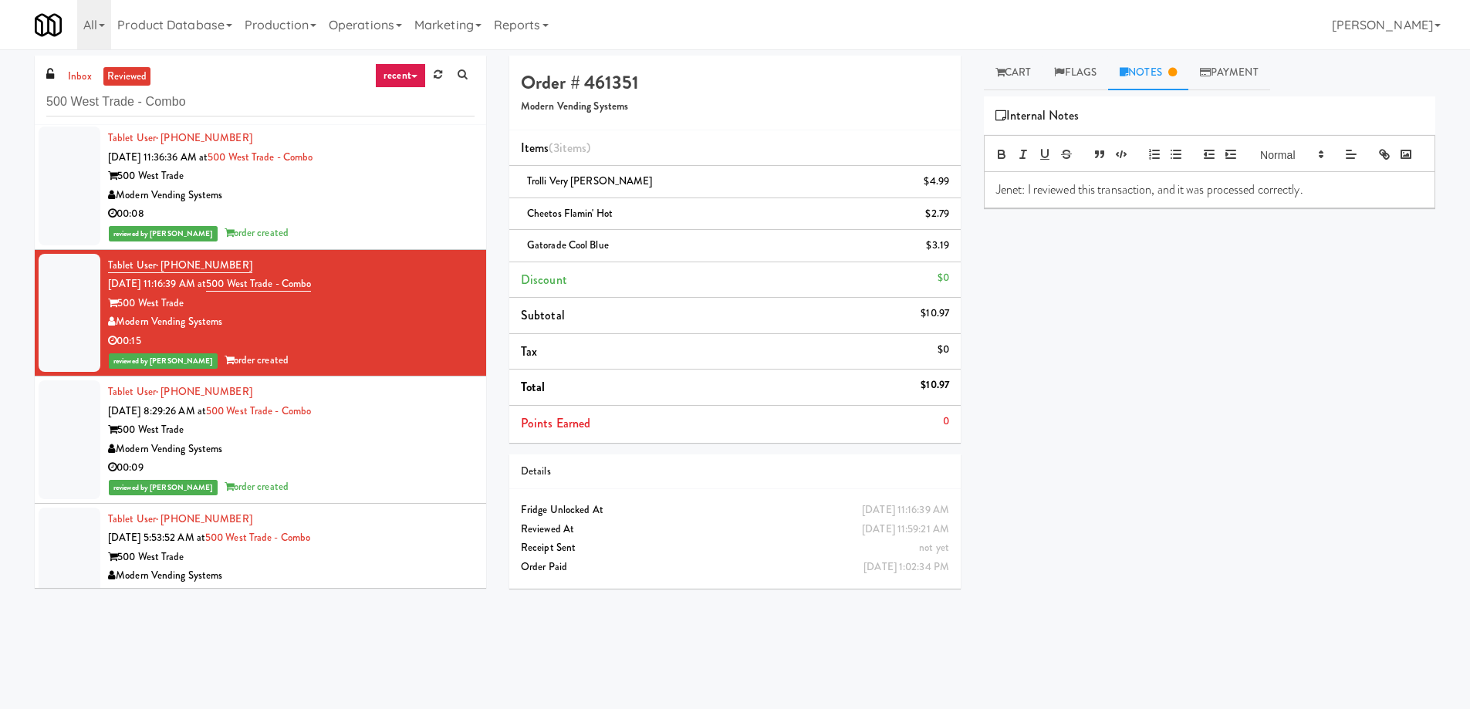
click at [357, 194] on div "Modern Vending Systems" at bounding box center [291, 195] width 367 height 19
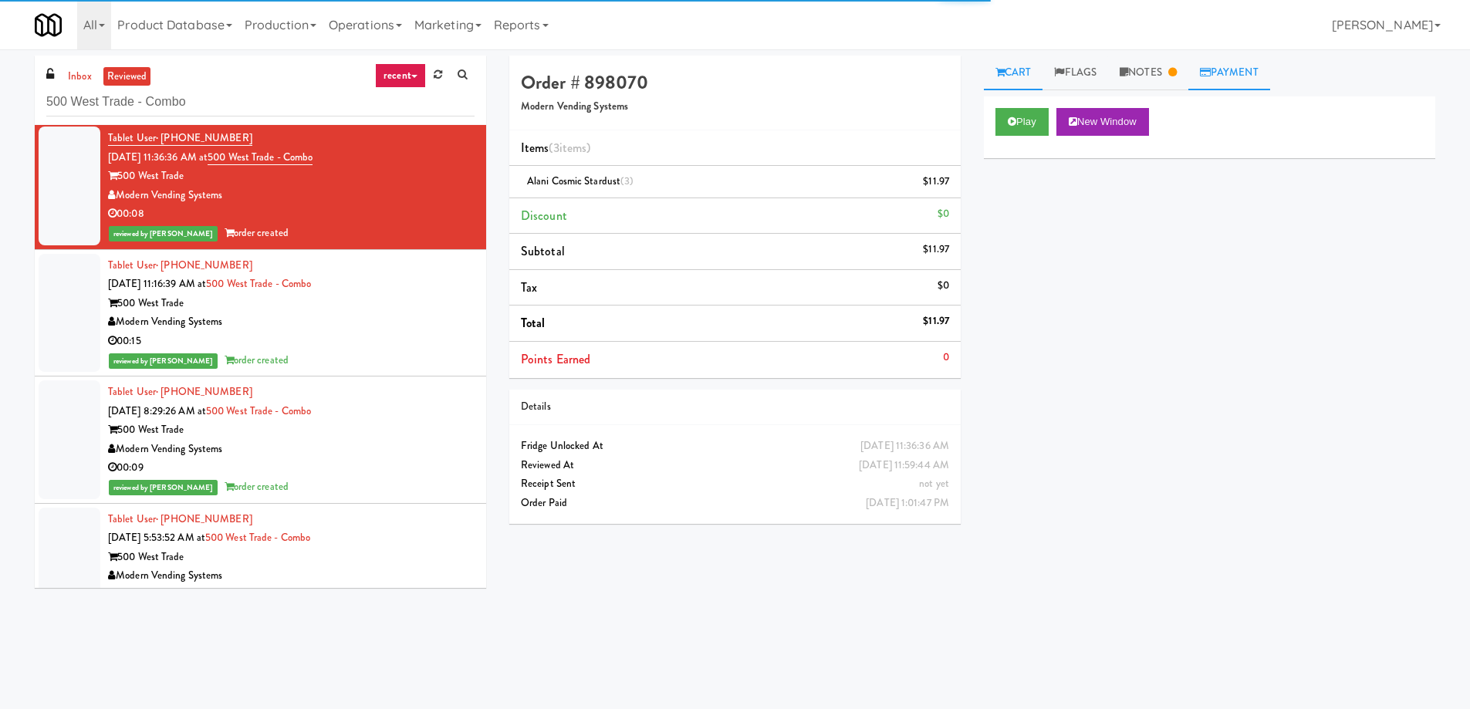
click at [1199, 76] on link "Payment" at bounding box center [1229, 73] width 82 height 35
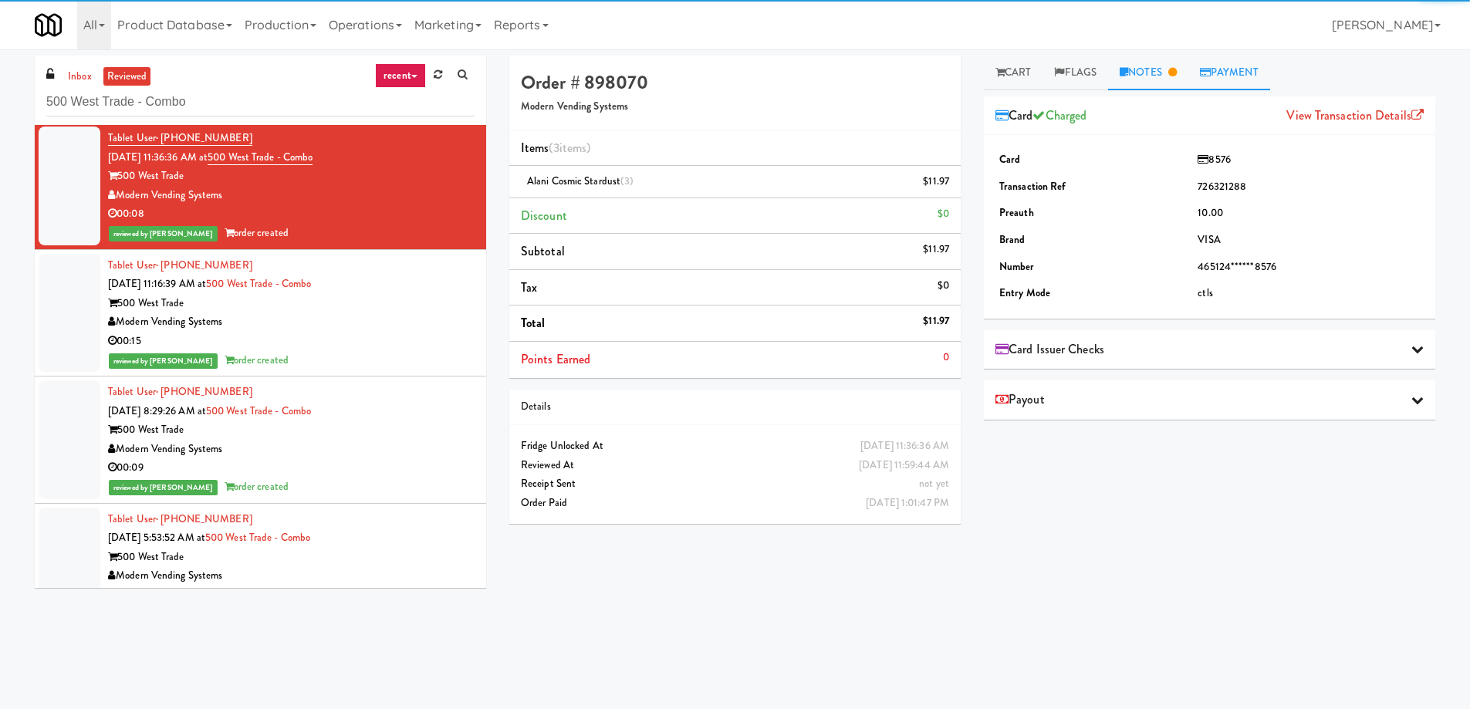
click at [1168, 74] on link "Notes" at bounding box center [1148, 73] width 80 height 35
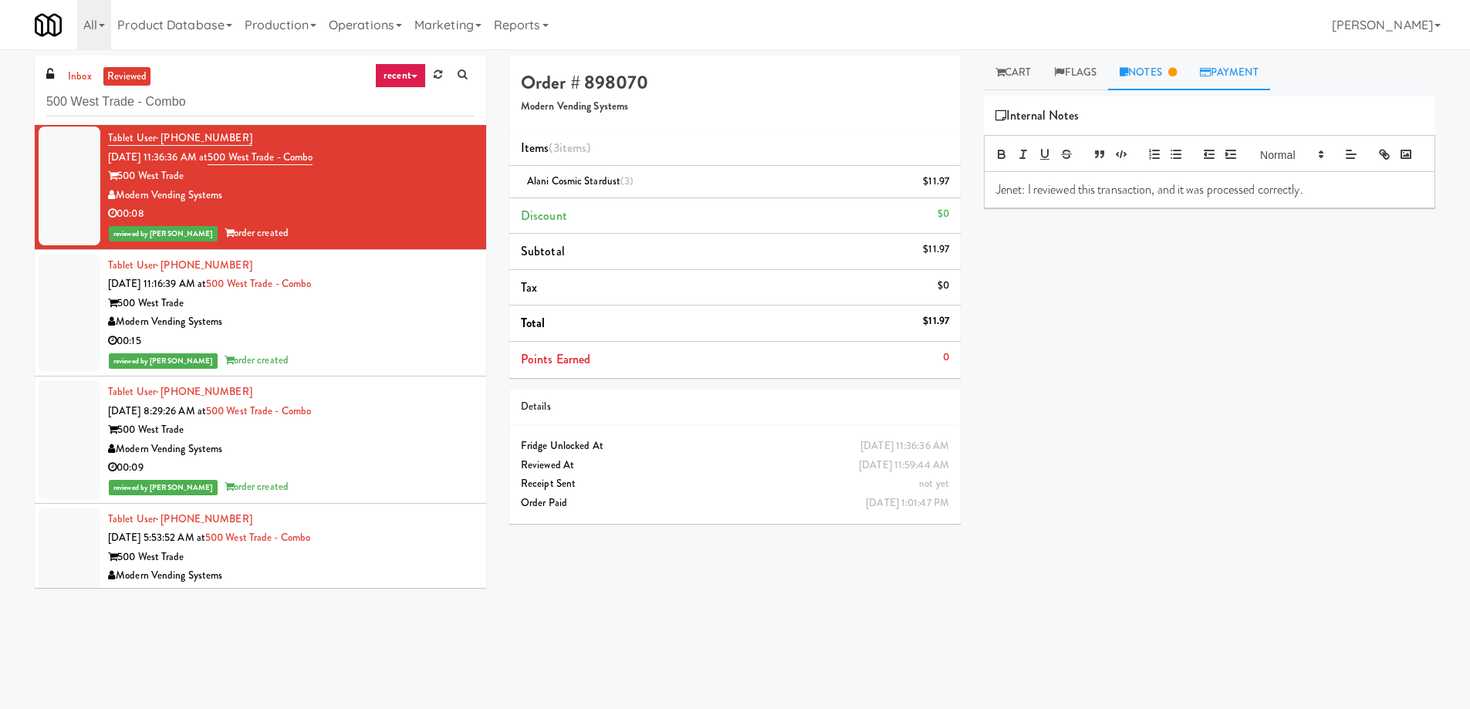
click at [1220, 69] on link "Payment" at bounding box center [1229, 73] width 82 height 35
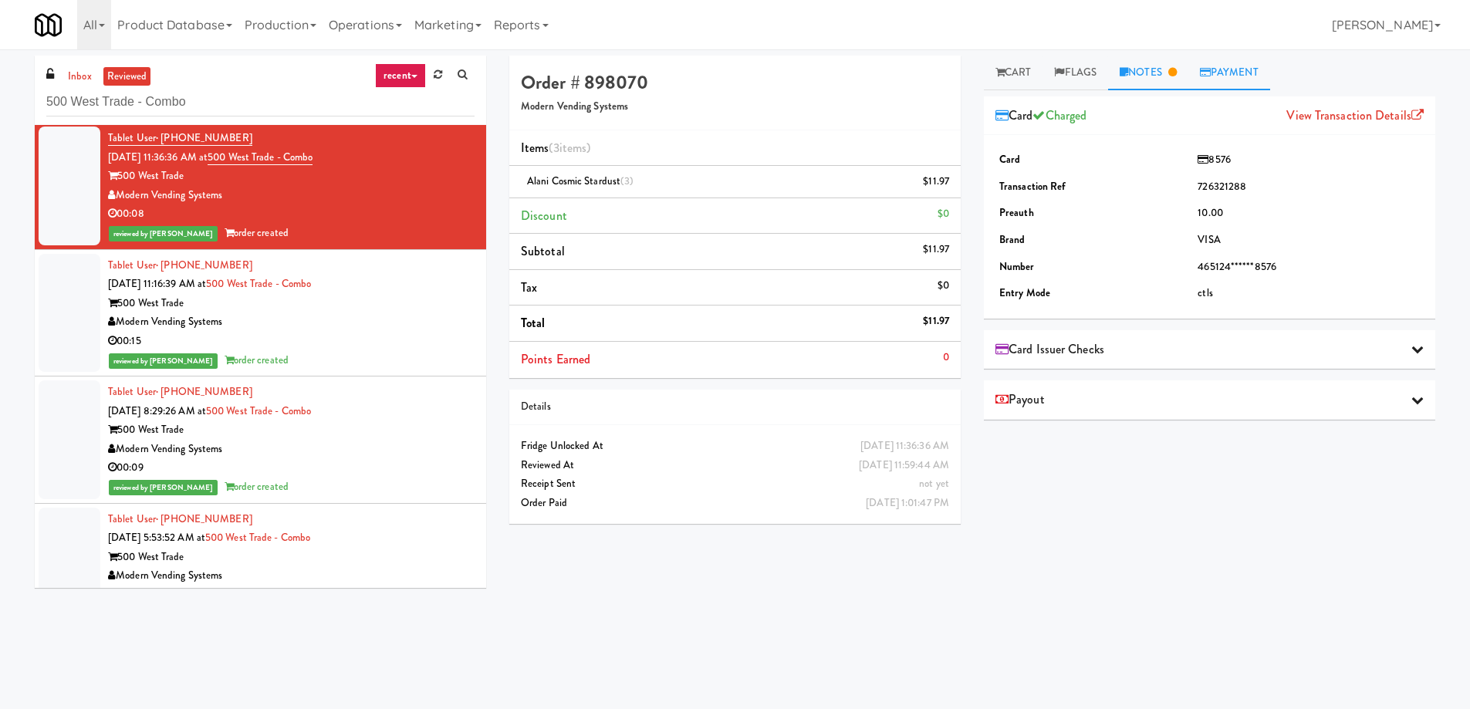
click at [1177, 72] on icon at bounding box center [1172, 72] width 8 height 10
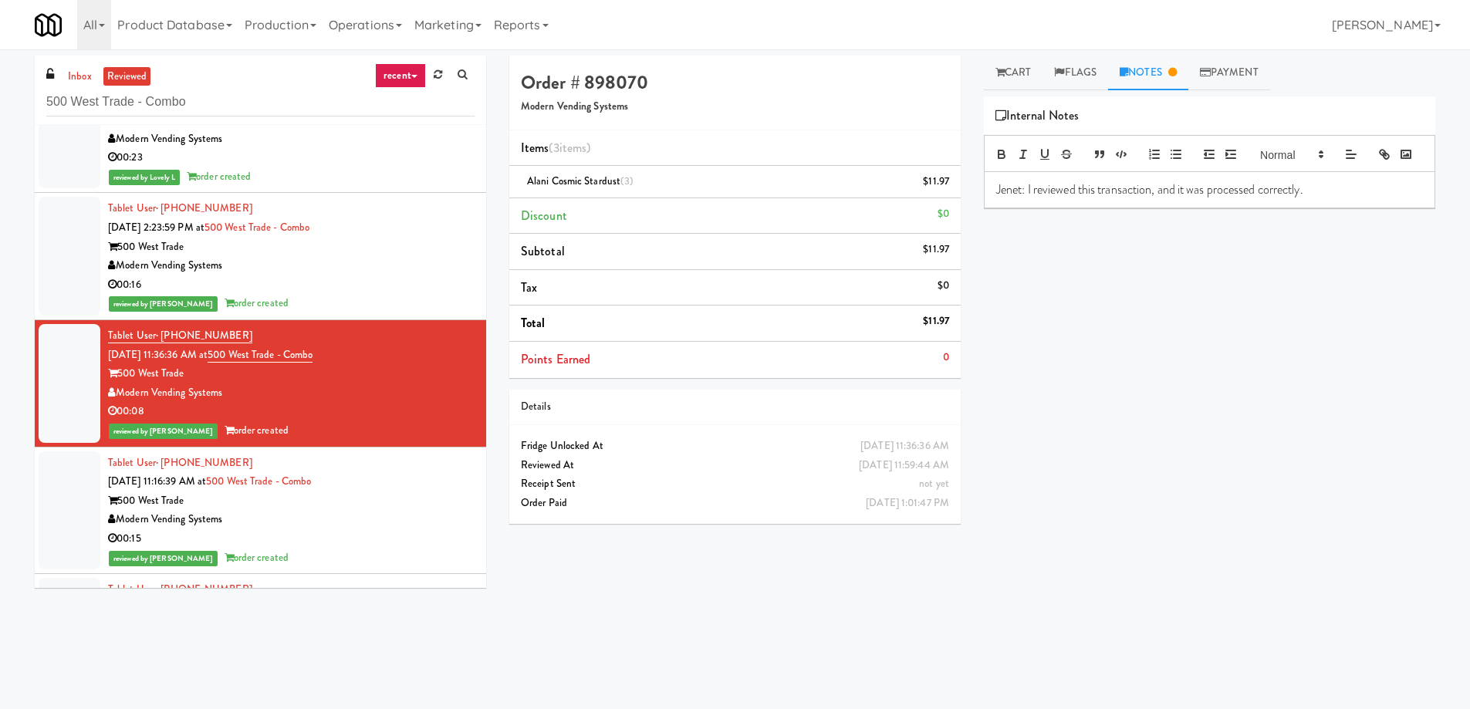
scroll to position [9930, 0]
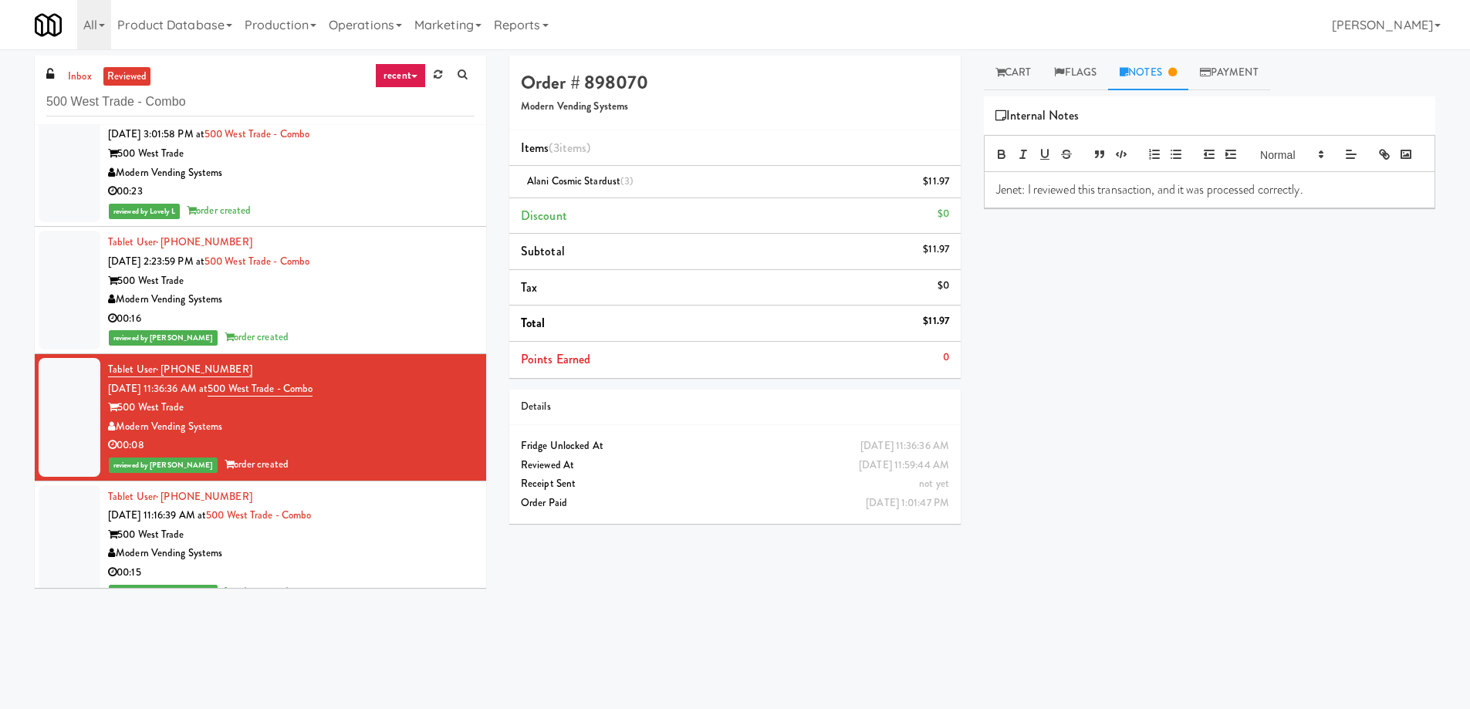
click at [428, 298] on div "Modern Vending Systems" at bounding box center [291, 299] width 367 height 19
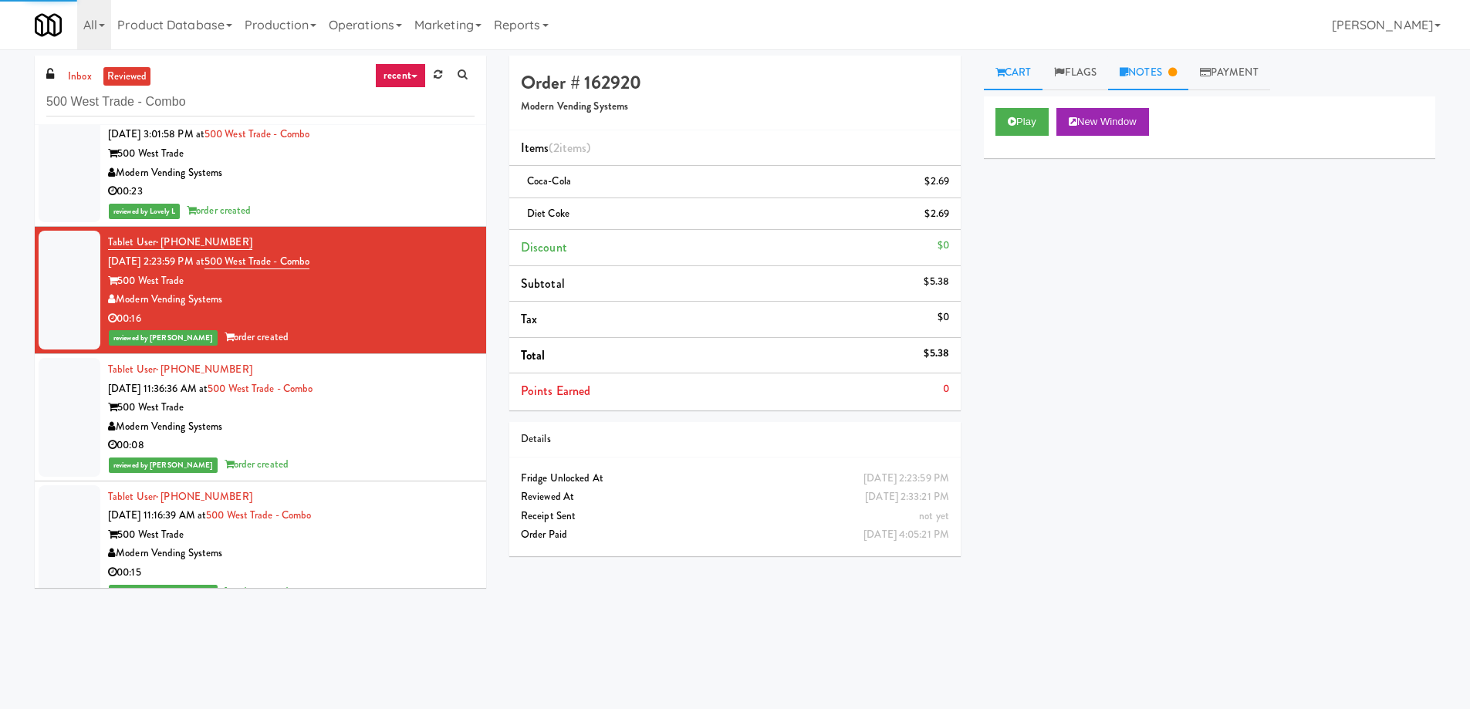
click at [1137, 56] on link "Notes" at bounding box center [1148, 73] width 80 height 35
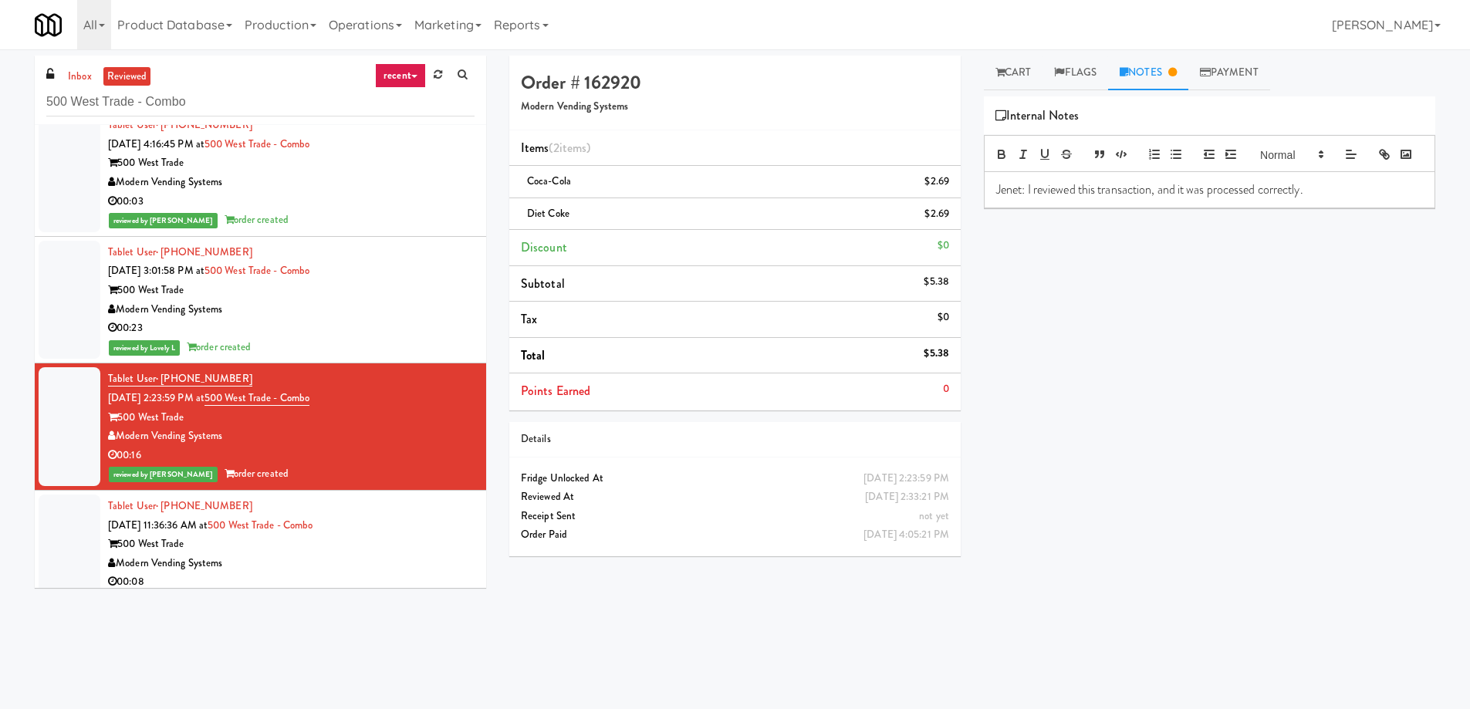
scroll to position [9776, 0]
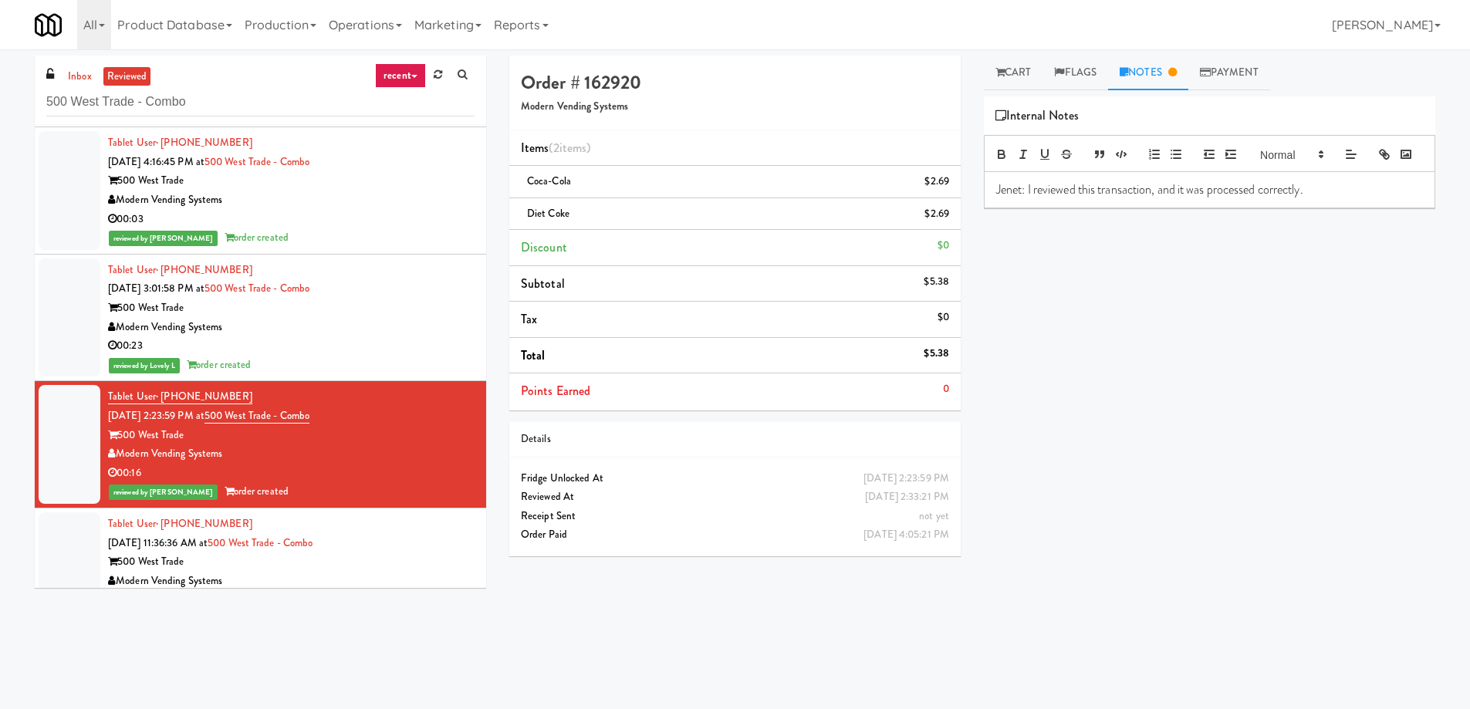
click at [328, 297] on div "Tablet User · (561) 725-1326 [DATE] 3:01:58 PM at 500 West Trade - Combo 500 We…" at bounding box center [291, 318] width 367 height 114
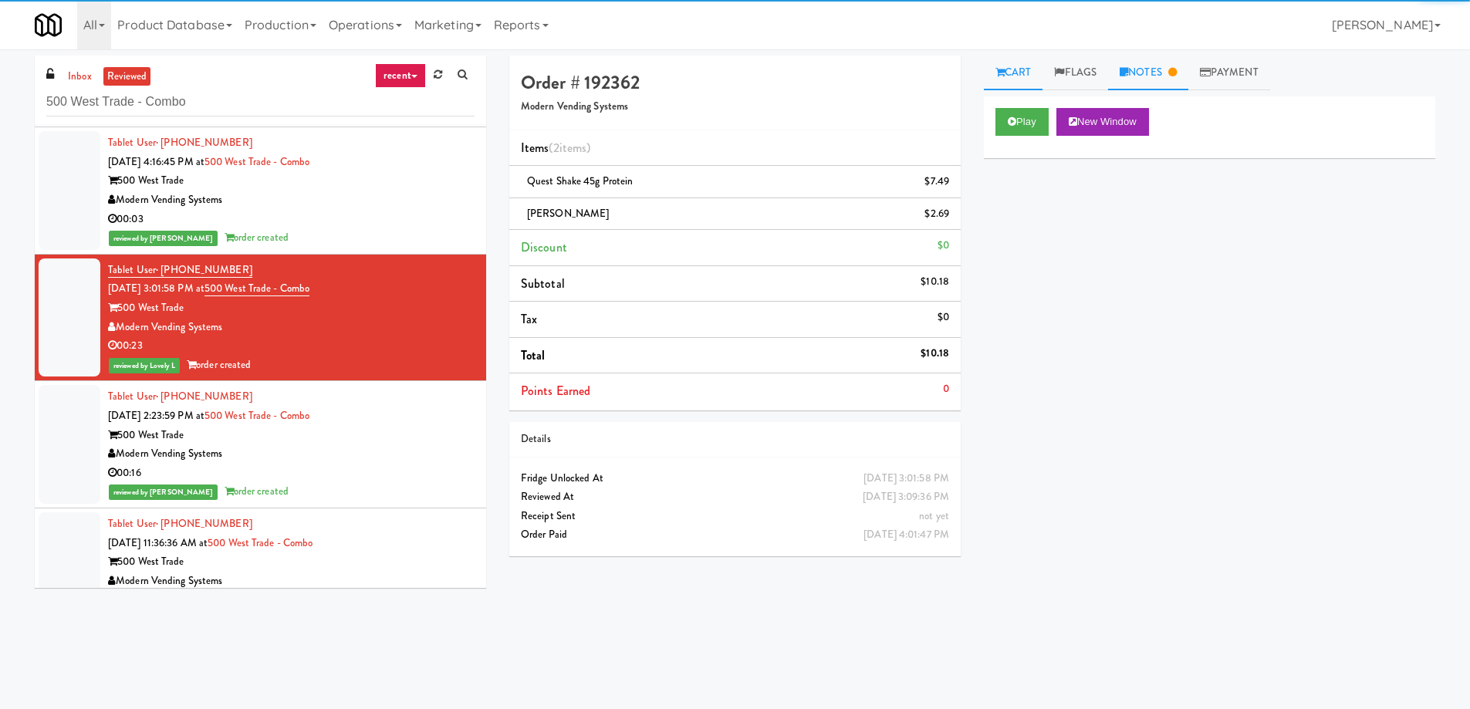
click at [1171, 75] on link "Notes" at bounding box center [1148, 73] width 80 height 35
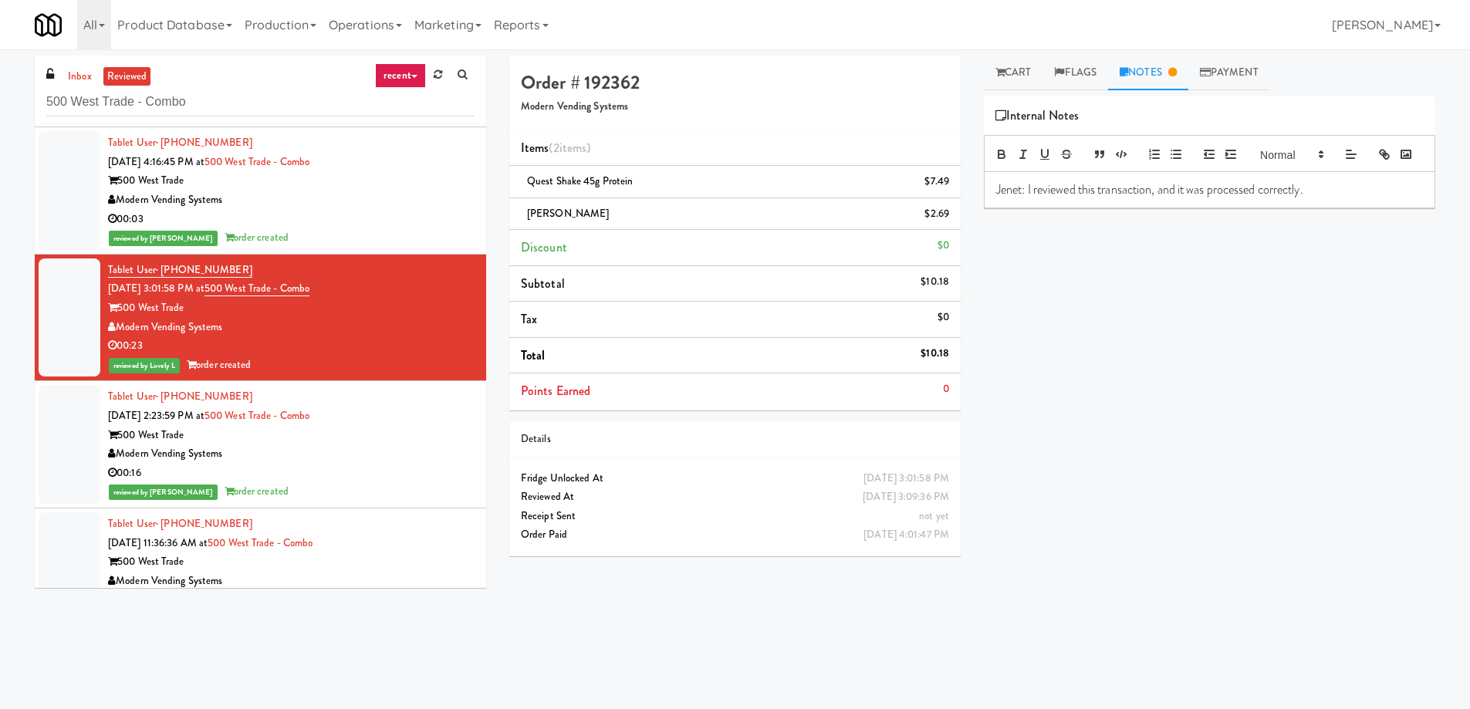
click at [391, 204] on div "Modern Vending Systems" at bounding box center [291, 200] width 367 height 19
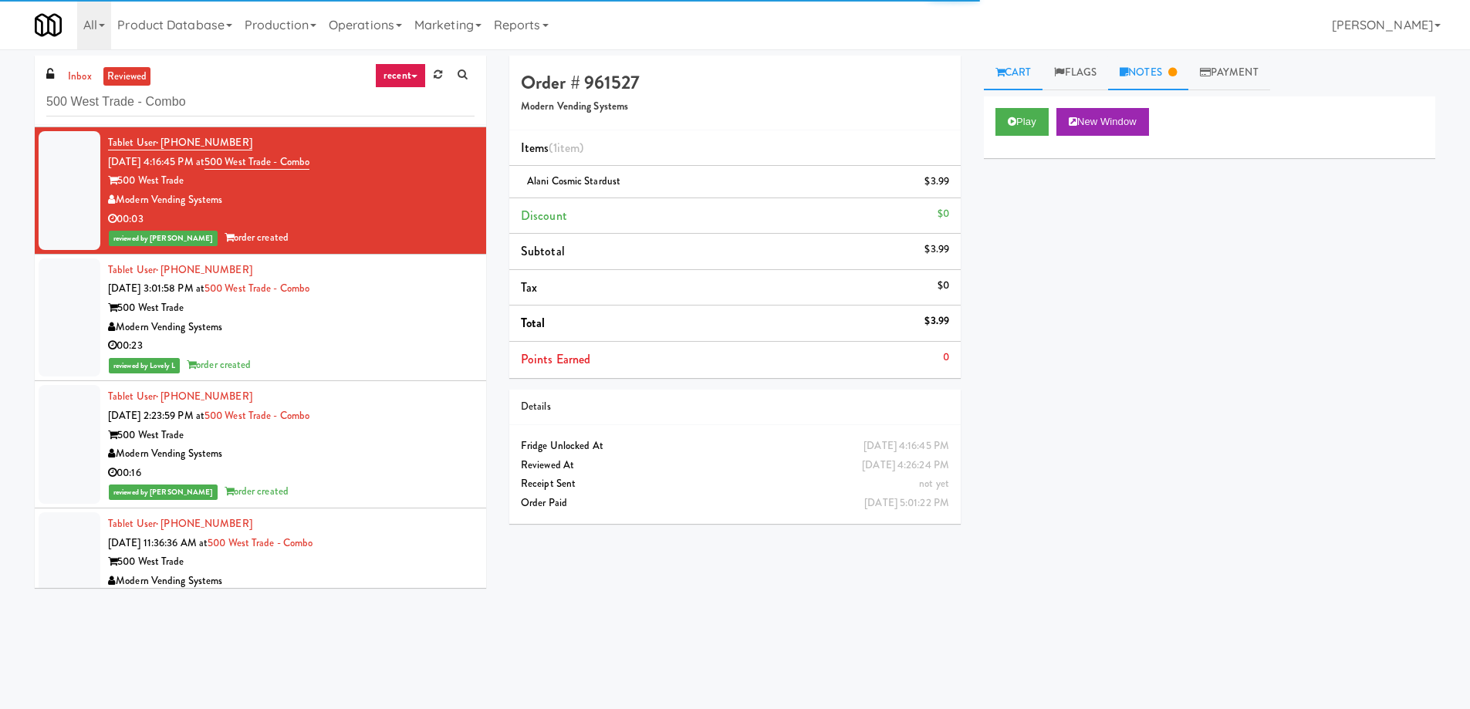
click at [1177, 75] on icon at bounding box center [1172, 72] width 8 height 10
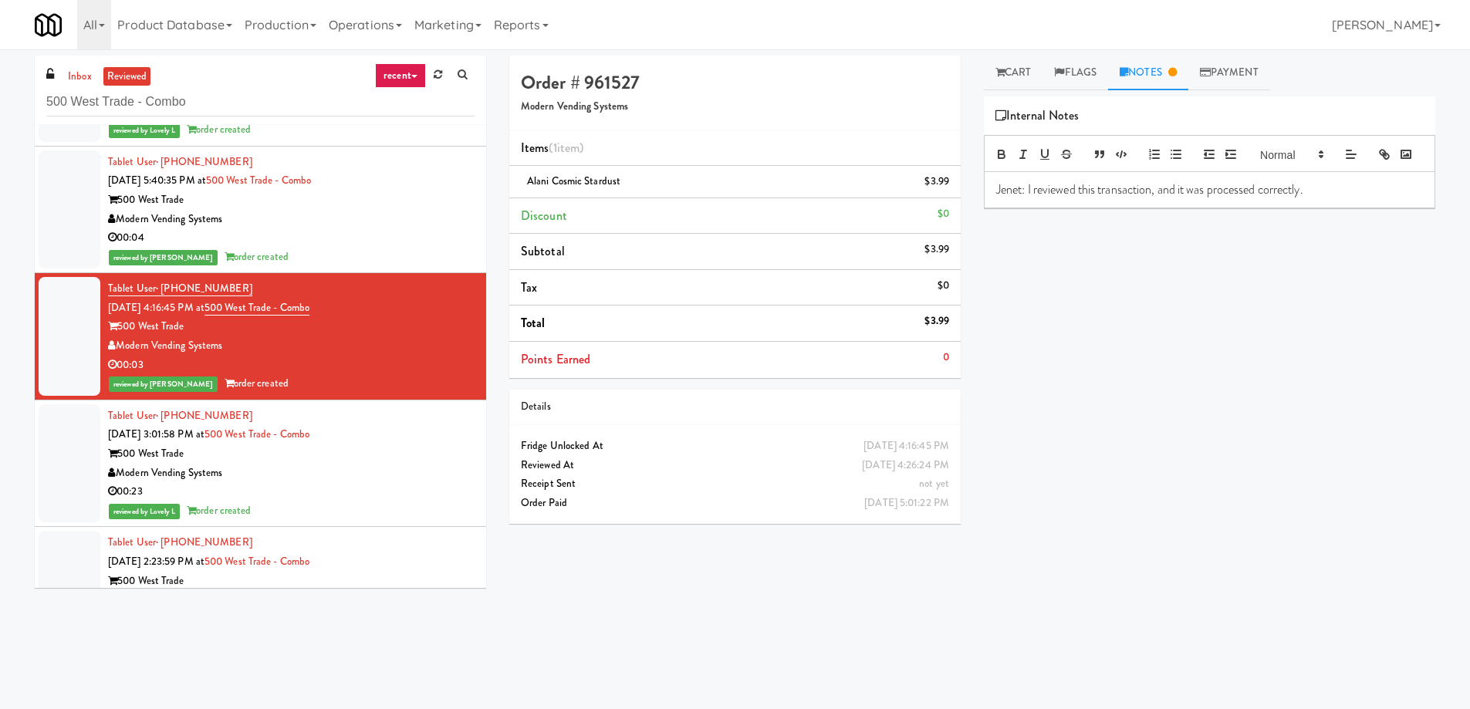
scroll to position [9621, 0]
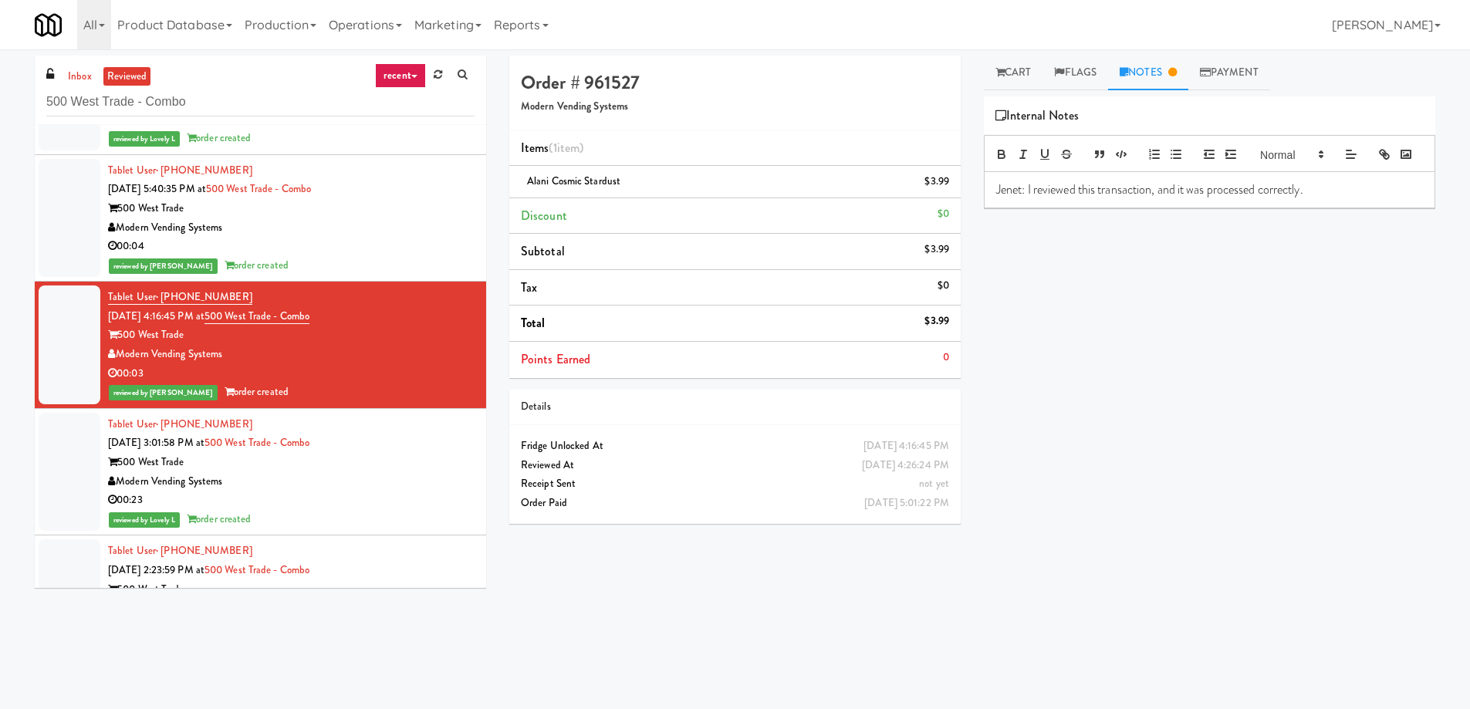
click at [409, 240] on div "00:04" at bounding box center [291, 246] width 367 height 19
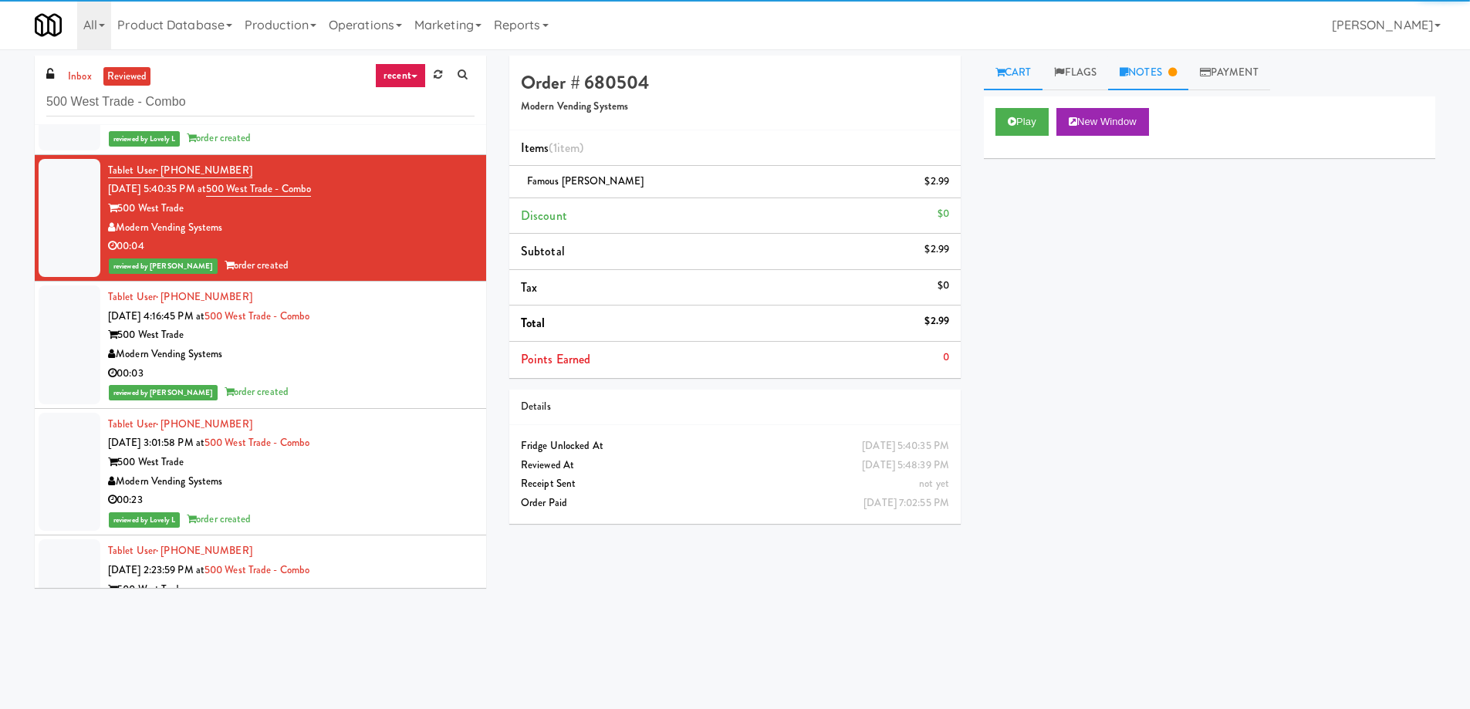
click at [1168, 76] on link "Notes" at bounding box center [1148, 73] width 80 height 35
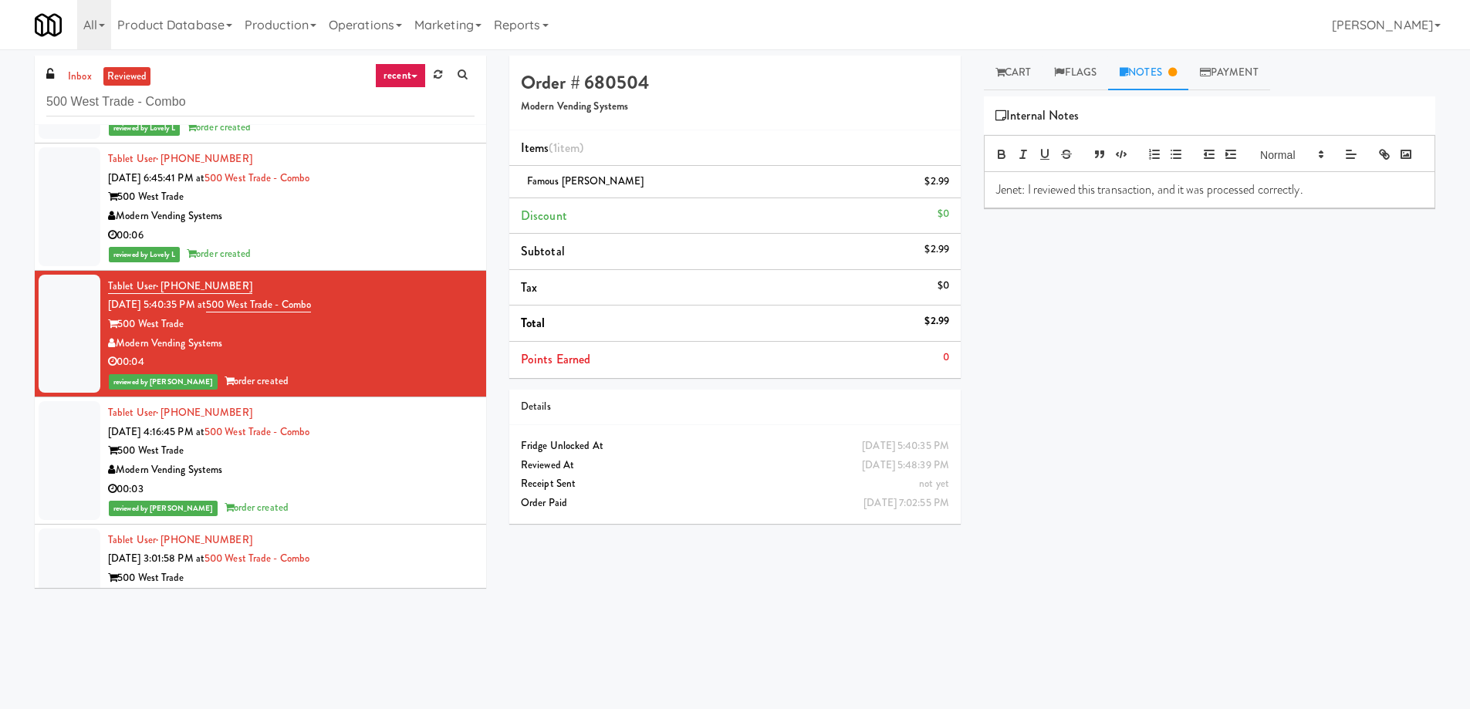
scroll to position [9467, 0]
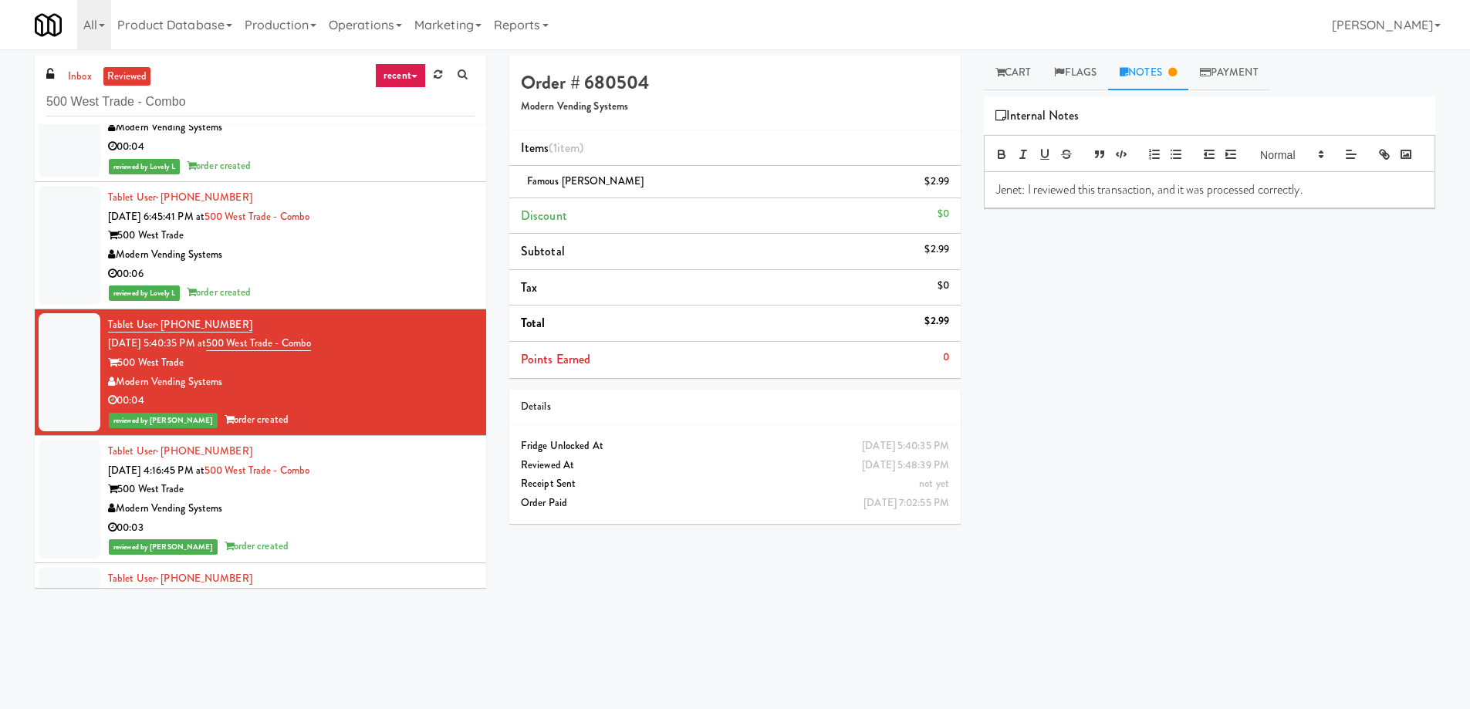
click at [351, 273] on div "00:06" at bounding box center [291, 274] width 367 height 19
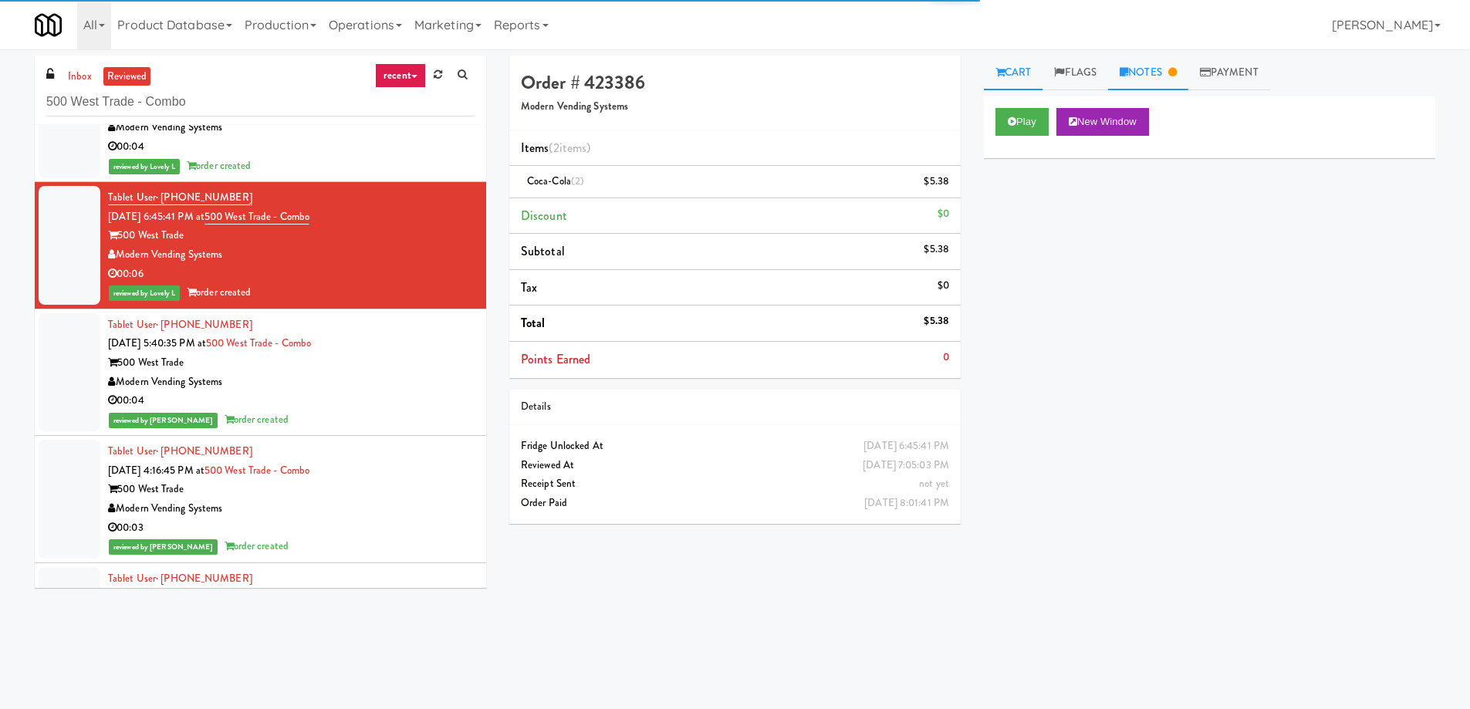
click at [1144, 71] on link "Notes" at bounding box center [1148, 73] width 80 height 35
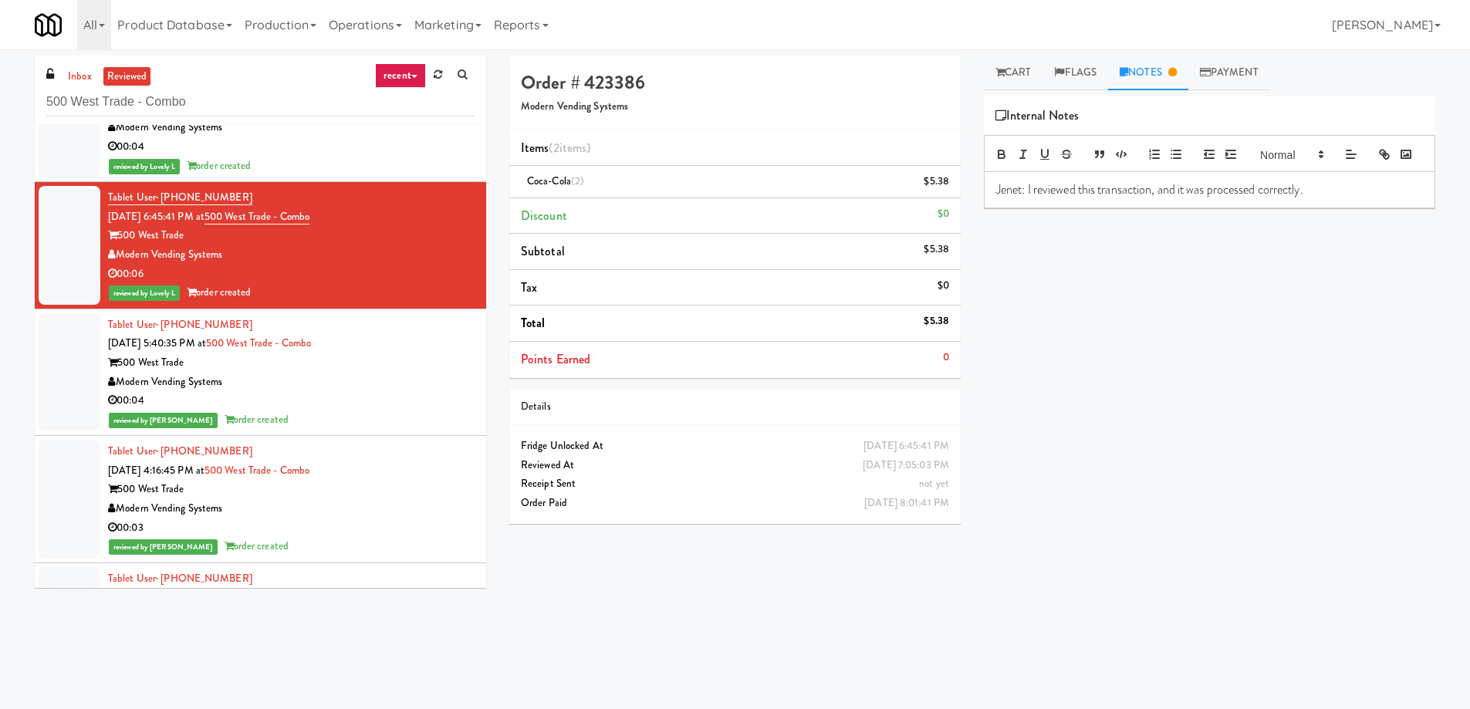
click at [348, 181] on li "Tablet User · (920) 883-5724 [DATE] 7:01:49 PM at 500 West Trade - Combo 500 We…" at bounding box center [260, 119] width 451 height 127
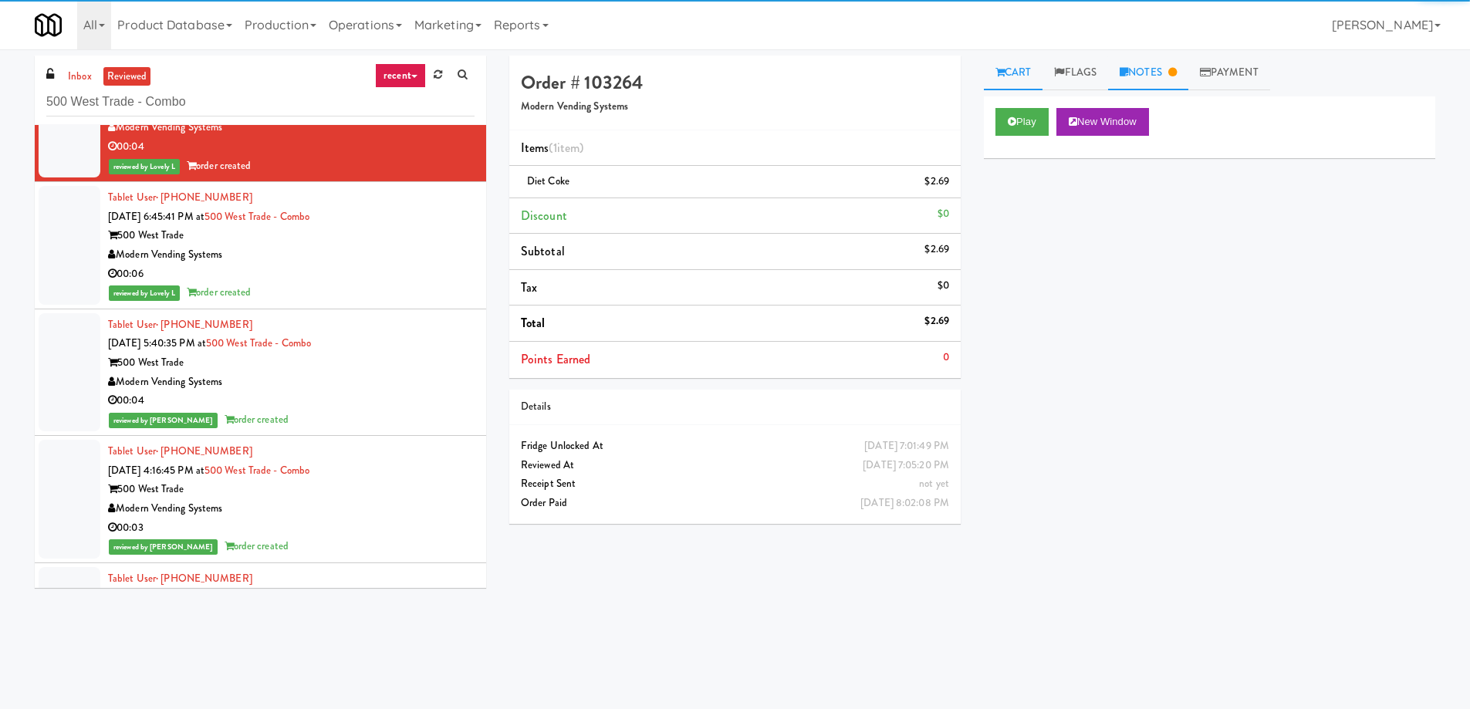
click at [1144, 69] on link "Notes" at bounding box center [1148, 73] width 80 height 35
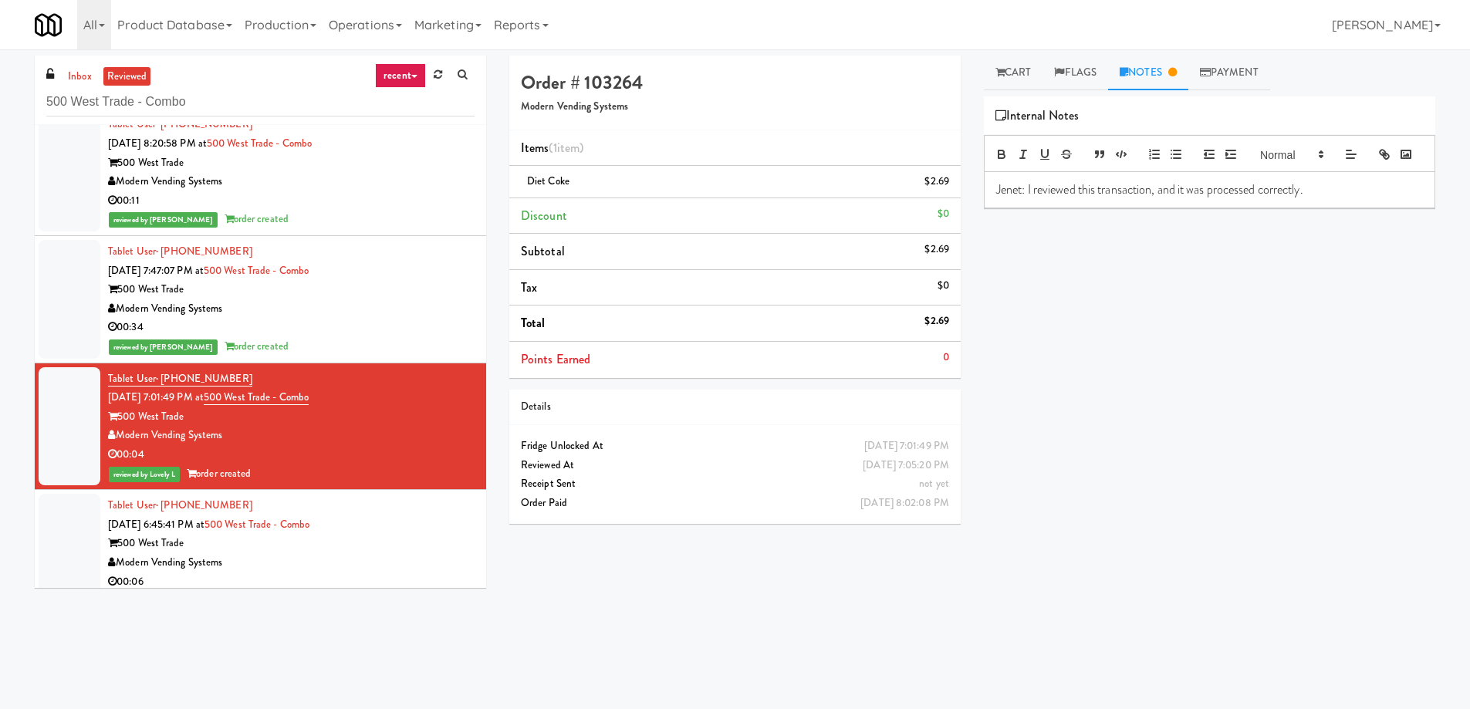
scroll to position [9158, 0]
click at [356, 308] on div "Modern Vending Systems" at bounding box center [291, 309] width 367 height 19
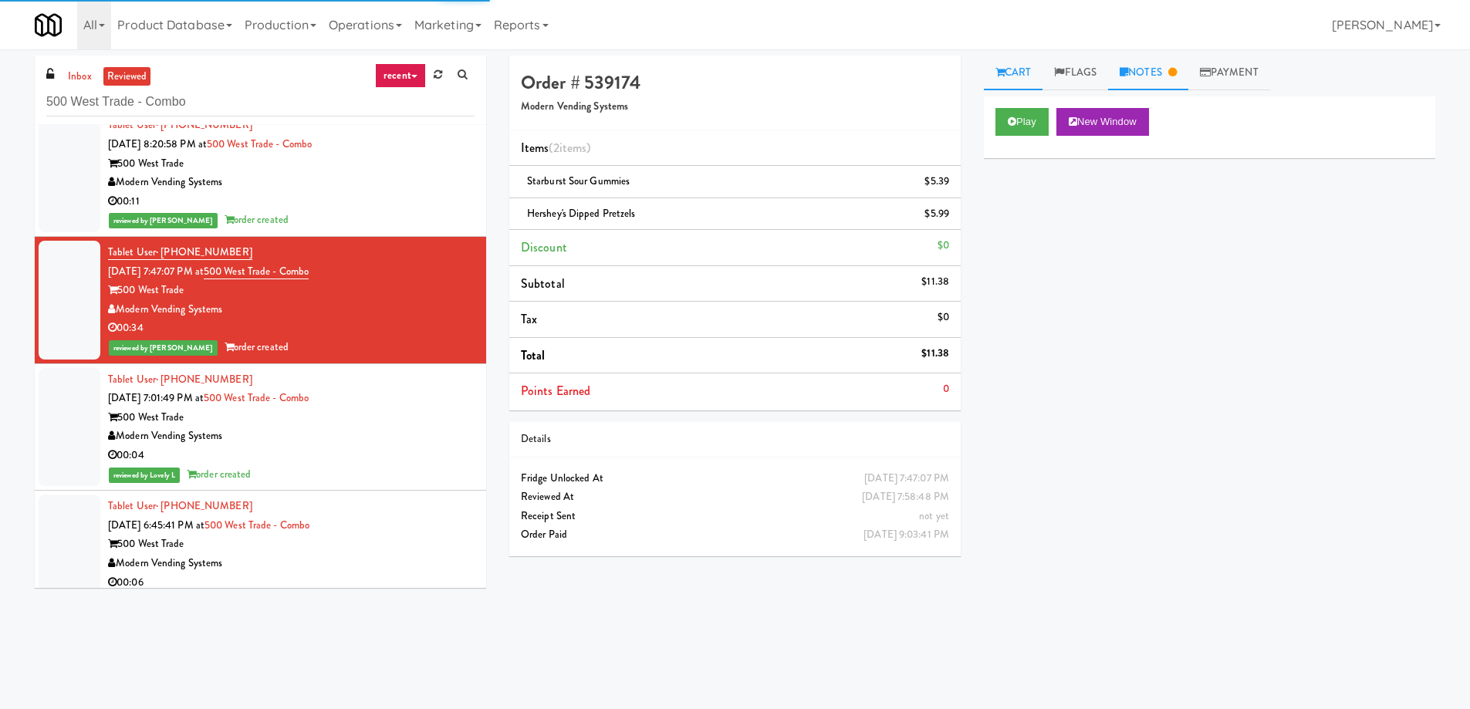
click at [1147, 63] on link "Notes" at bounding box center [1148, 73] width 80 height 35
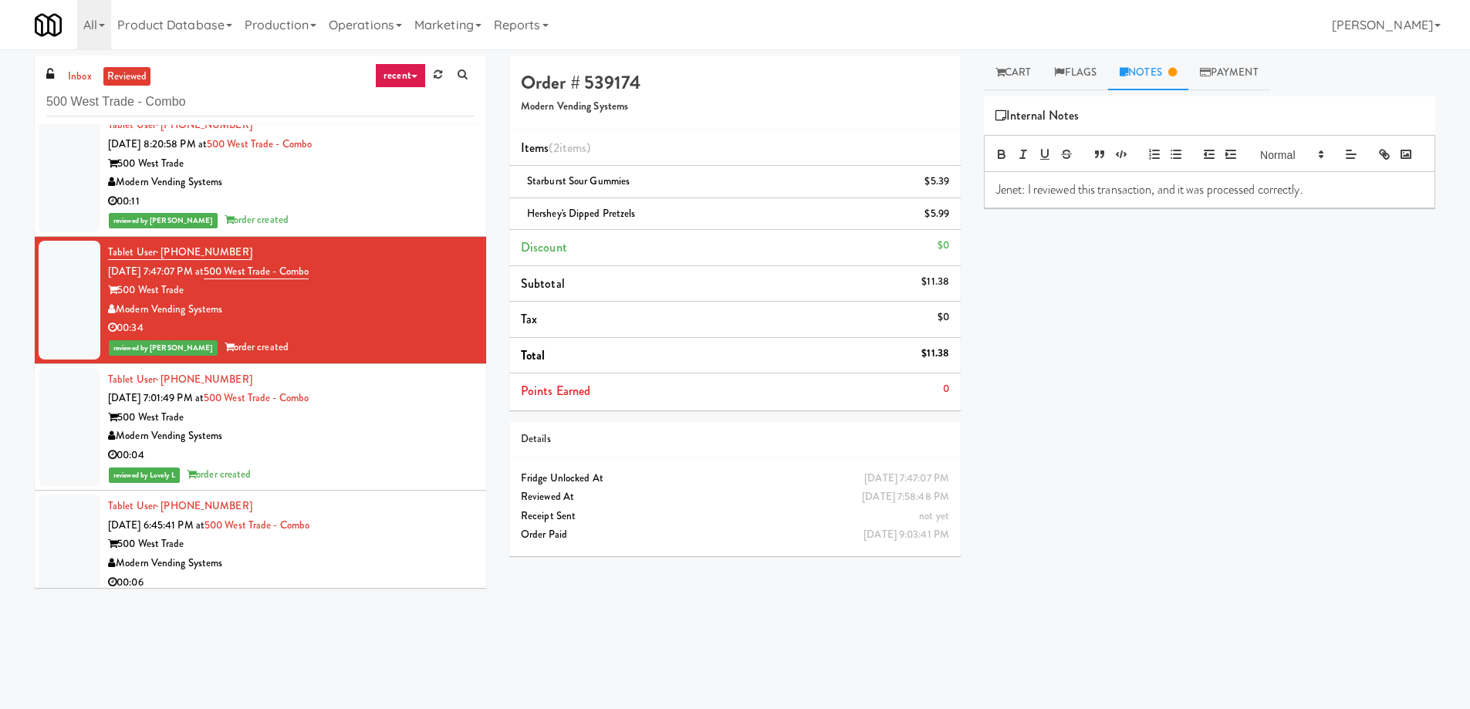
click at [387, 186] on div "Modern Vending Systems" at bounding box center [291, 182] width 367 height 19
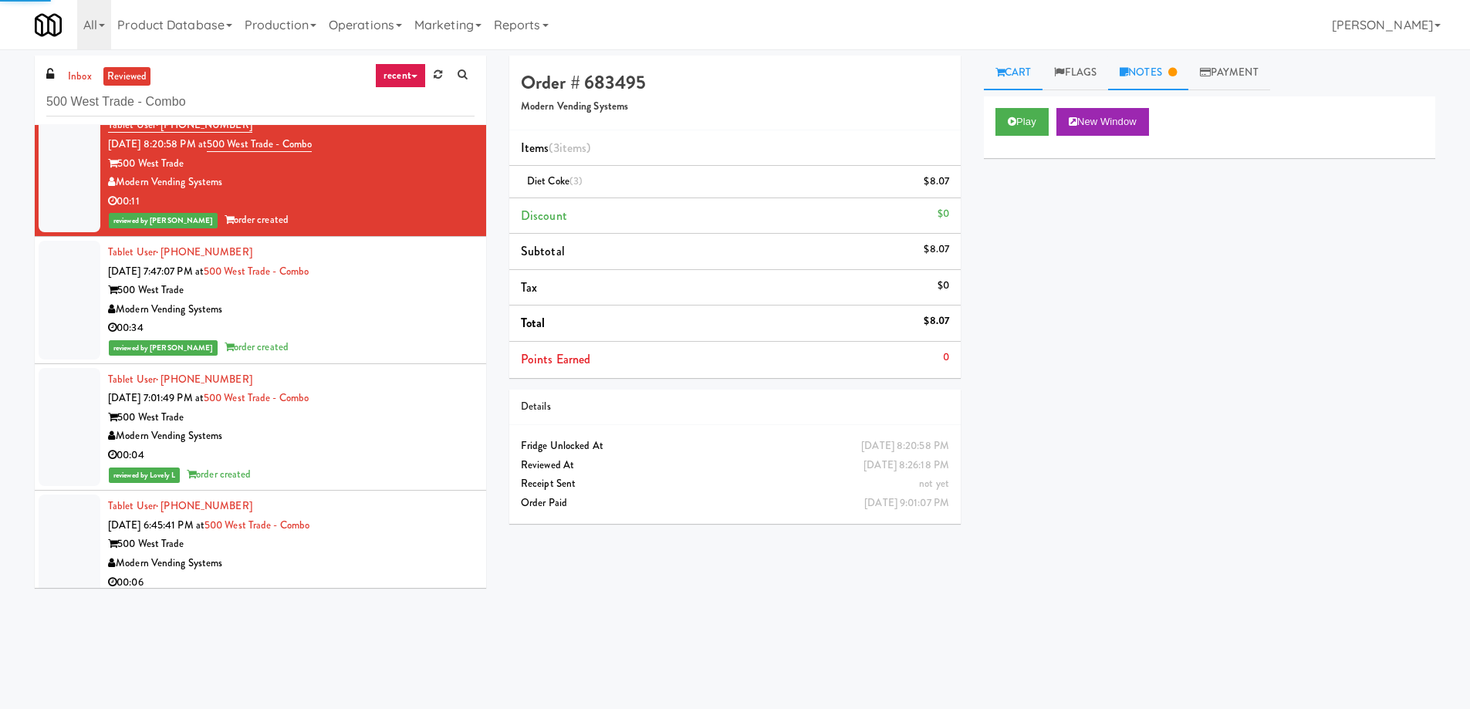
click at [1153, 76] on link "Notes" at bounding box center [1148, 73] width 80 height 35
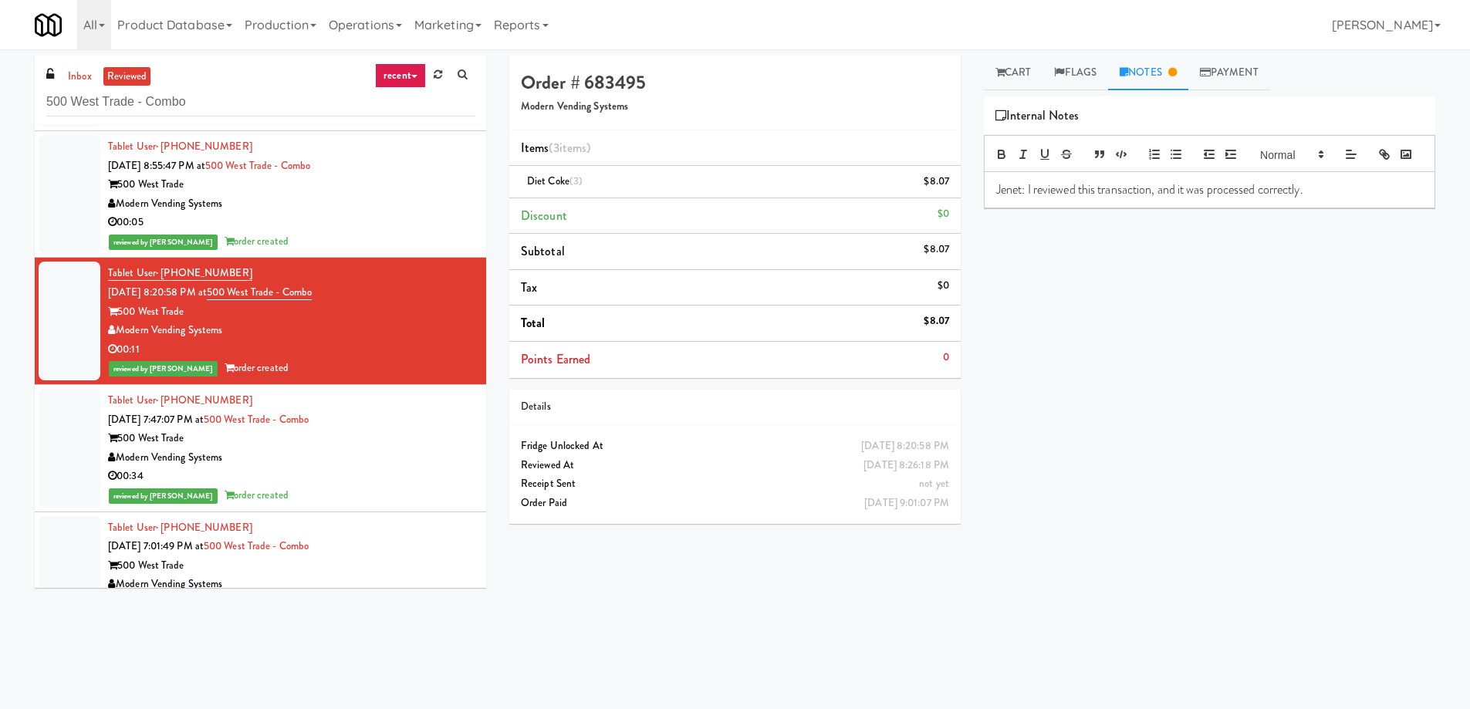
scroll to position [9004, 0]
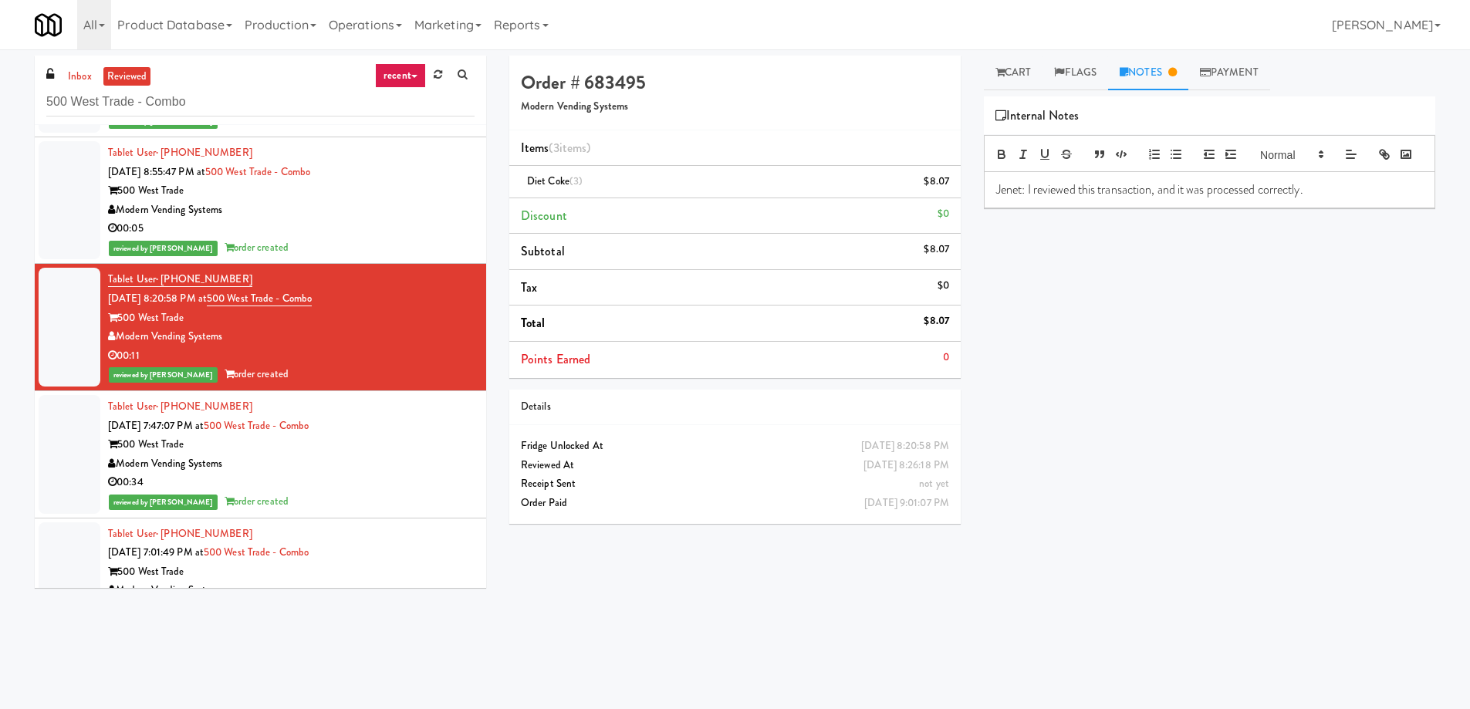
click at [417, 228] on div "00:05" at bounding box center [291, 228] width 367 height 19
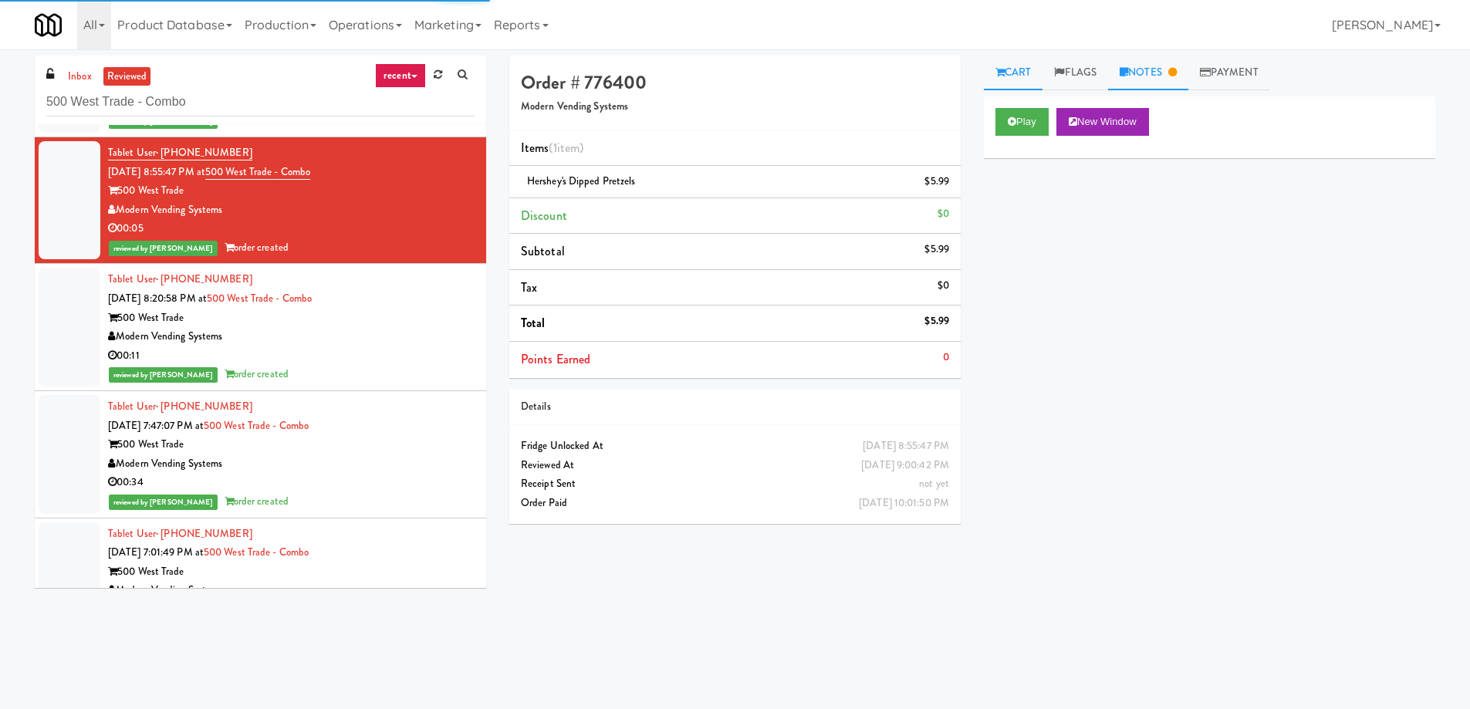
click at [1163, 72] on link "Notes" at bounding box center [1148, 73] width 80 height 35
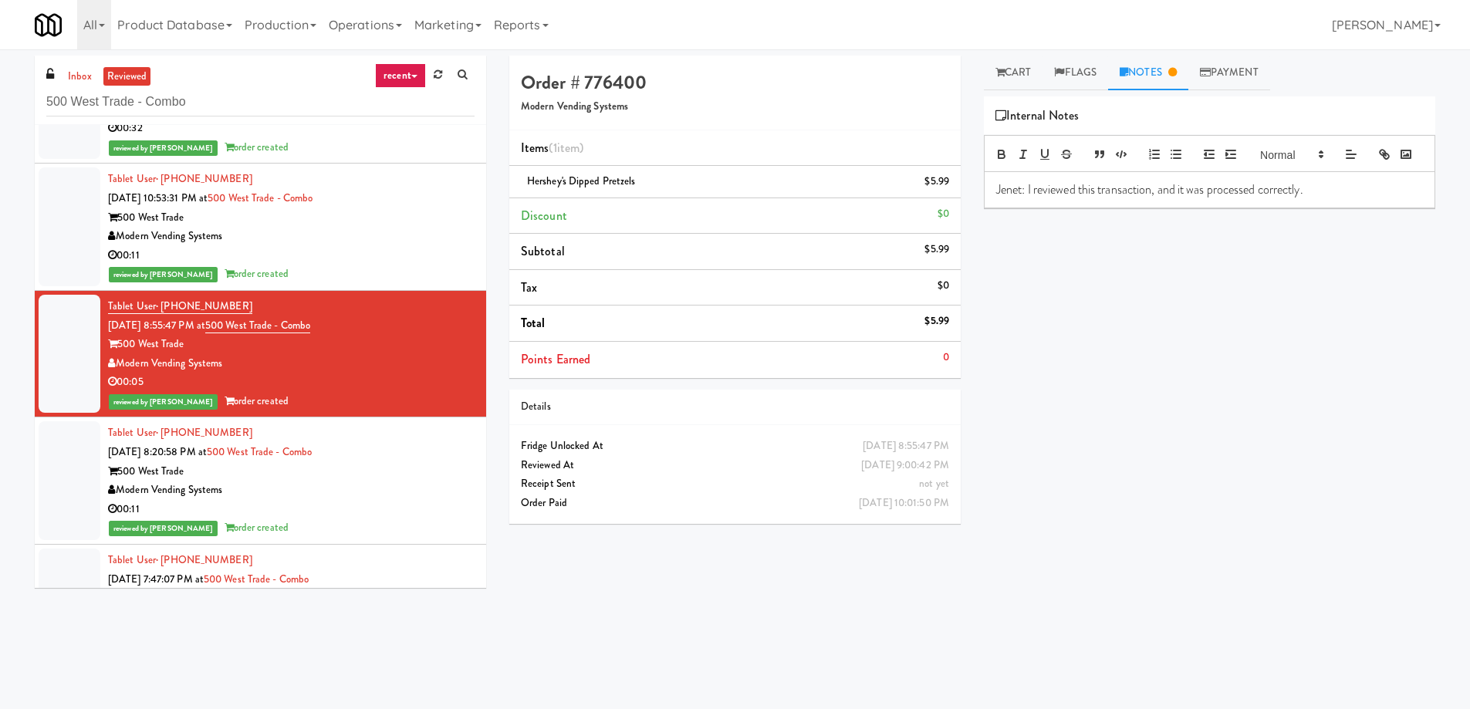
scroll to position [8850, 0]
click at [453, 233] on div "Modern Vending Systems" at bounding box center [291, 237] width 367 height 19
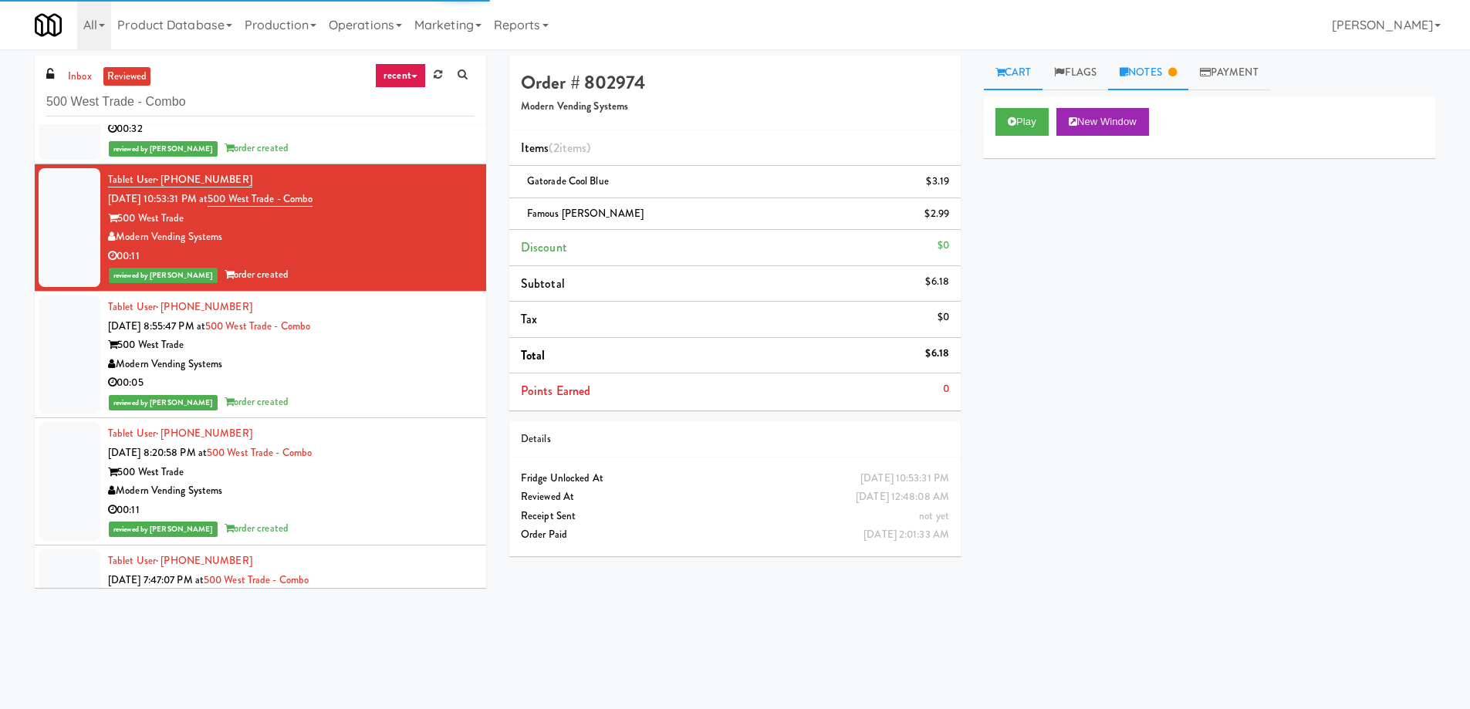
click at [1188, 74] on link "Notes" at bounding box center [1148, 73] width 80 height 35
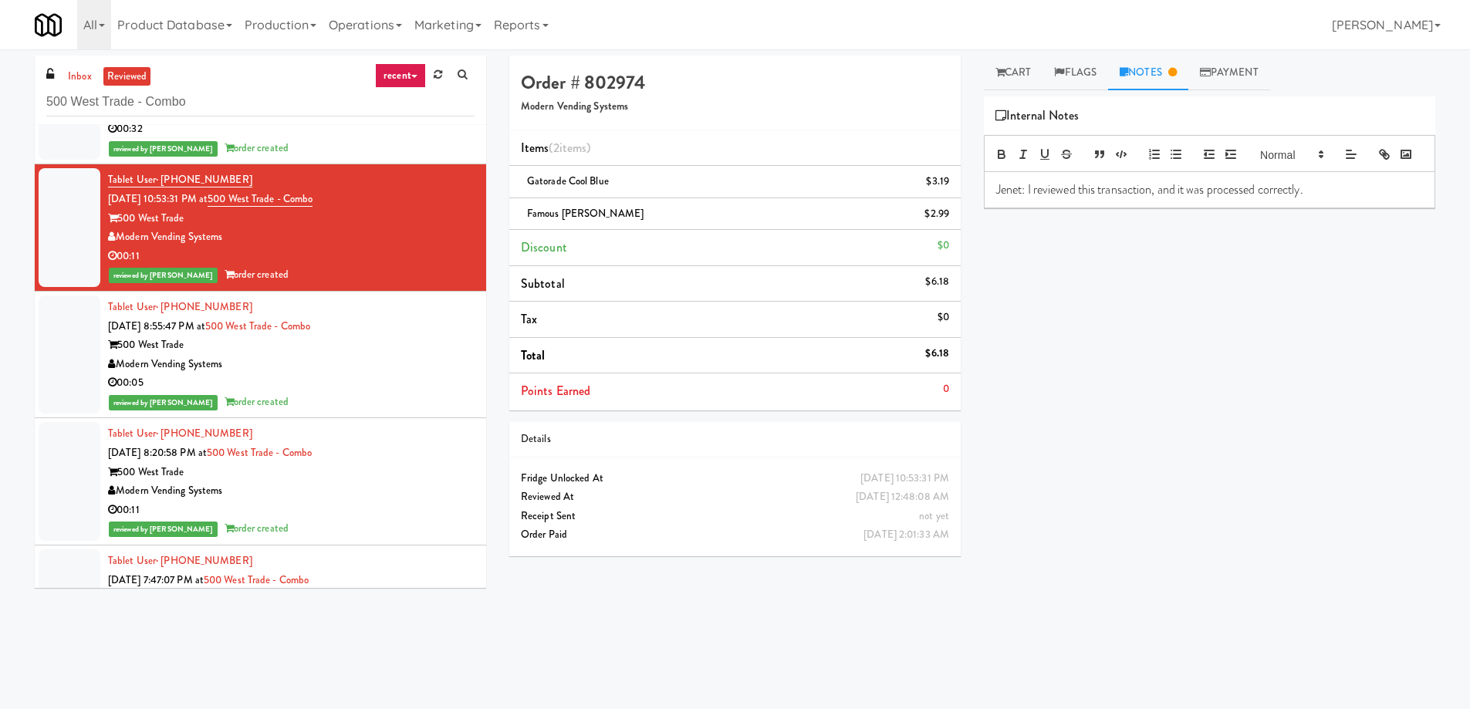
scroll to position [8772, 0]
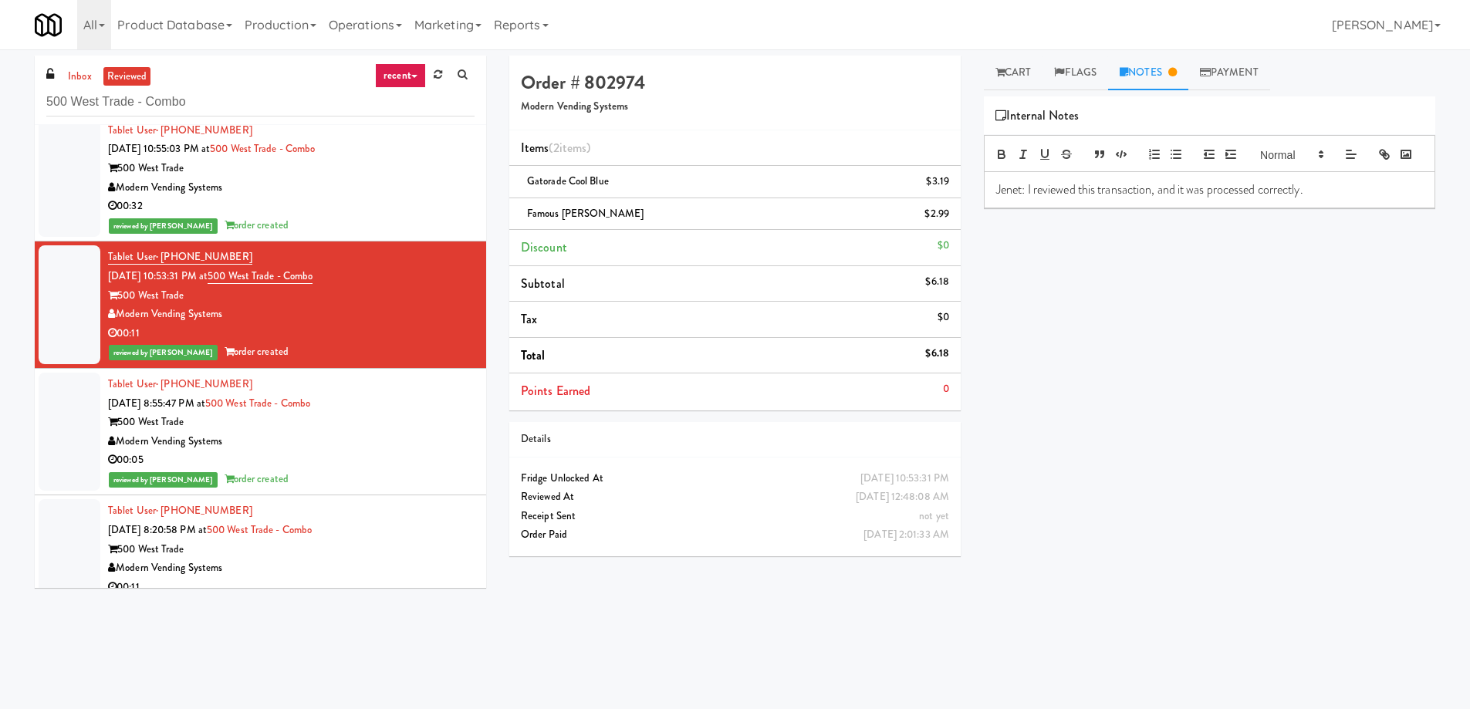
click at [407, 191] on div "Modern Vending Systems" at bounding box center [291, 187] width 367 height 19
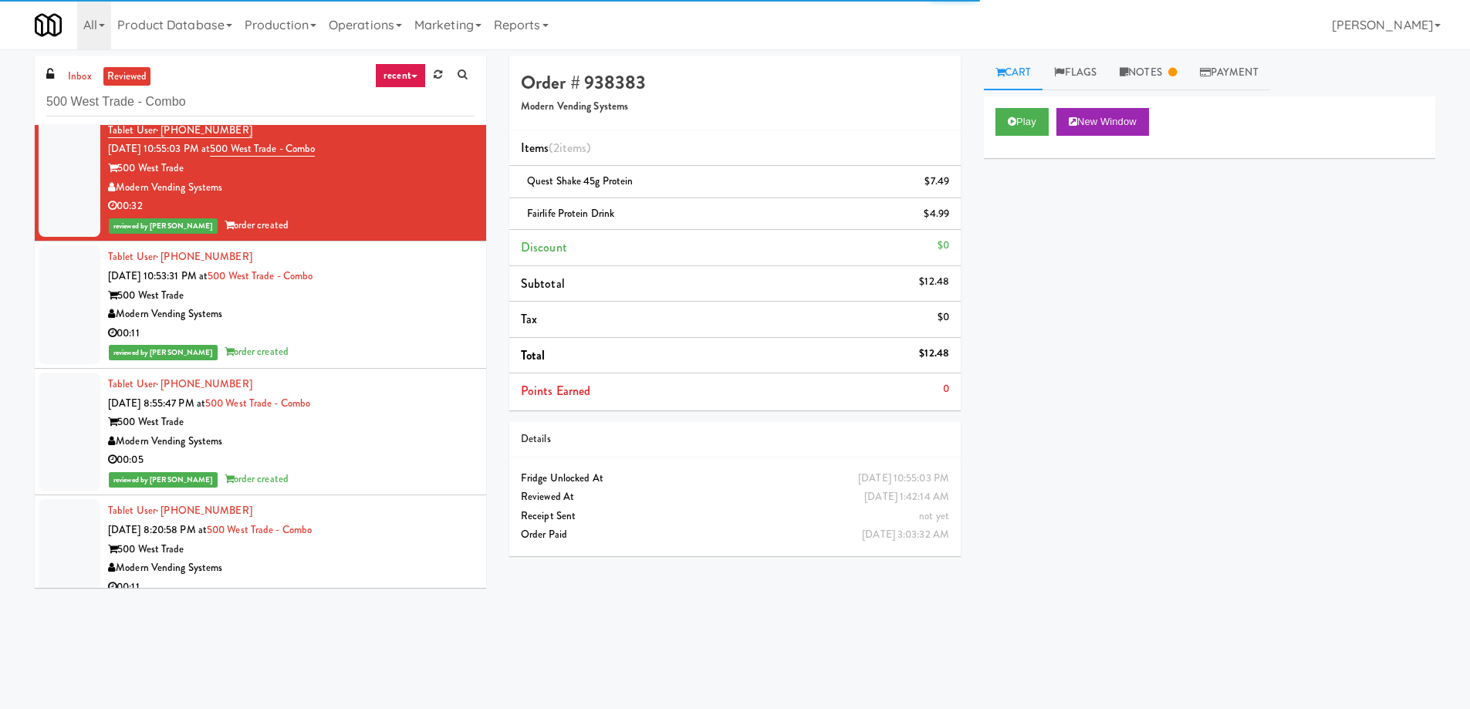
click at [1167, 55] on div "inbox reviewed recent all unclear take inventory issue suspicious failed recent…" at bounding box center [735, 362] width 1470 height 626
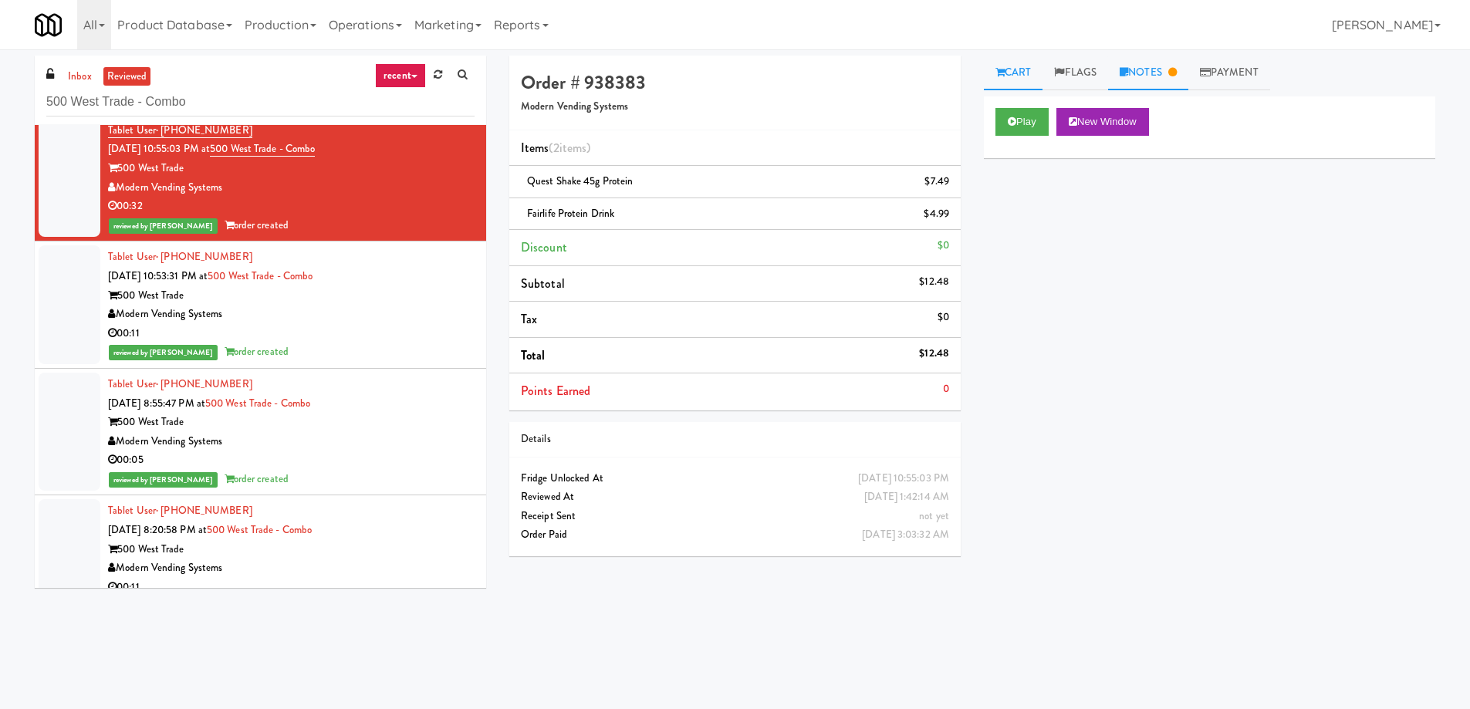
click at [1164, 65] on link "Notes" at bounding box center [1148, 73] width 80 height 35
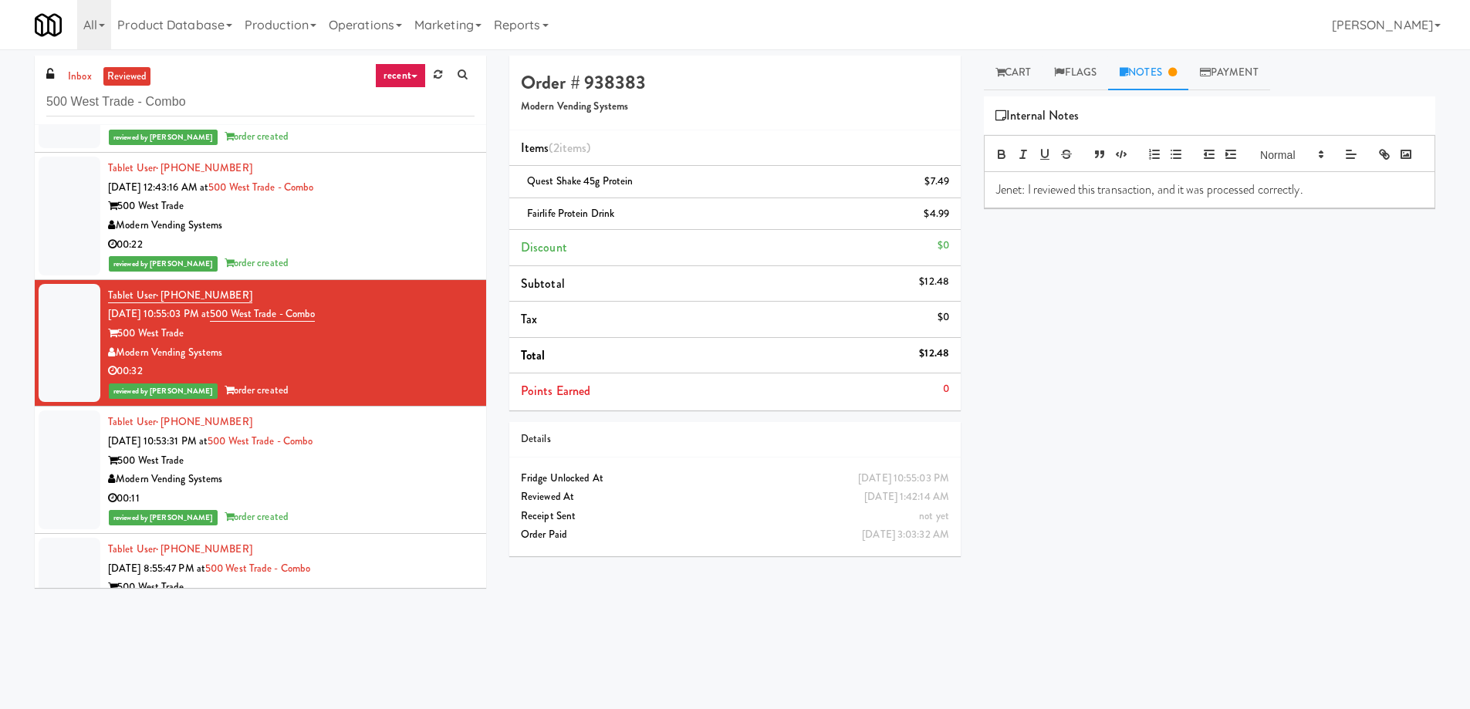
scroll to position [8541, 0]
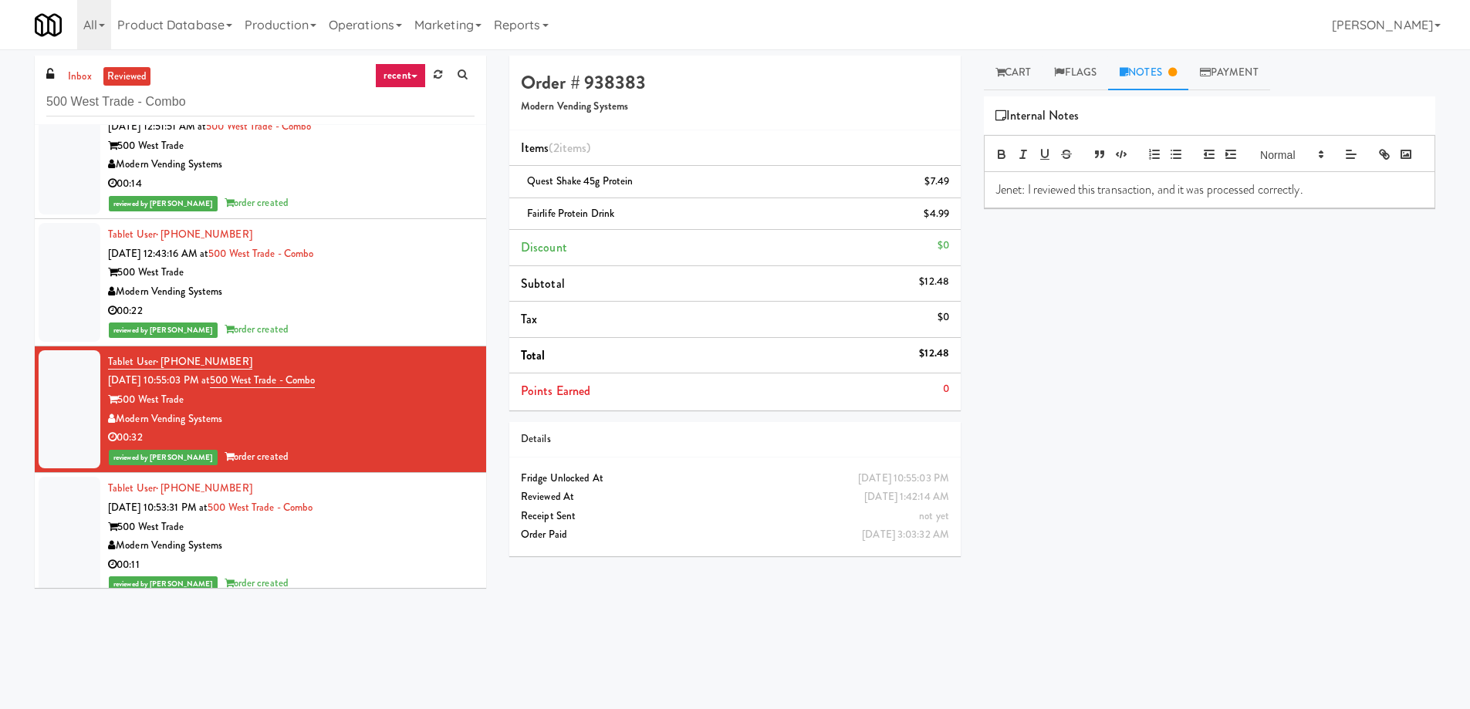
click at [377, 313] on div "00:22" at bounding box center [291, 311] width 367 height 19
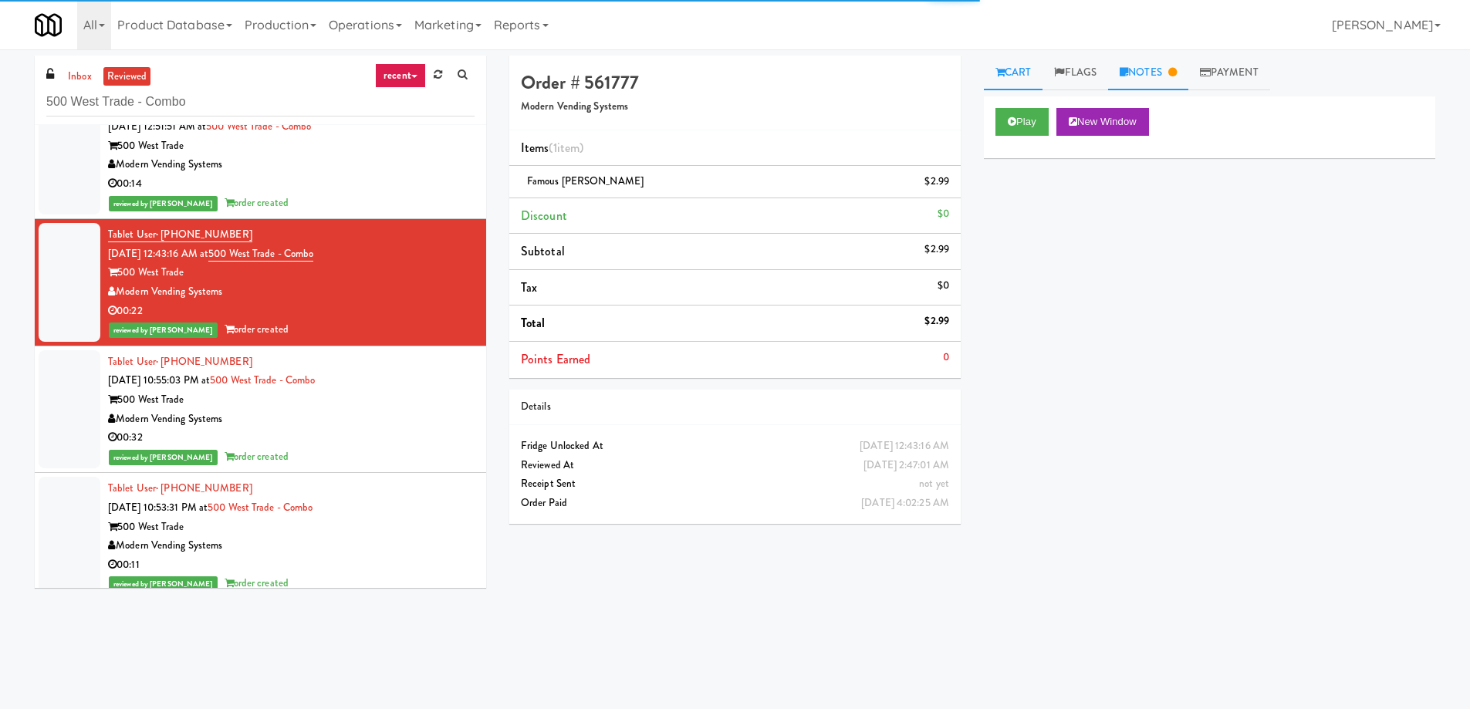
click at [1158, 77] on link "Notes" at bounding box center [1148, 73] width 80 height 35
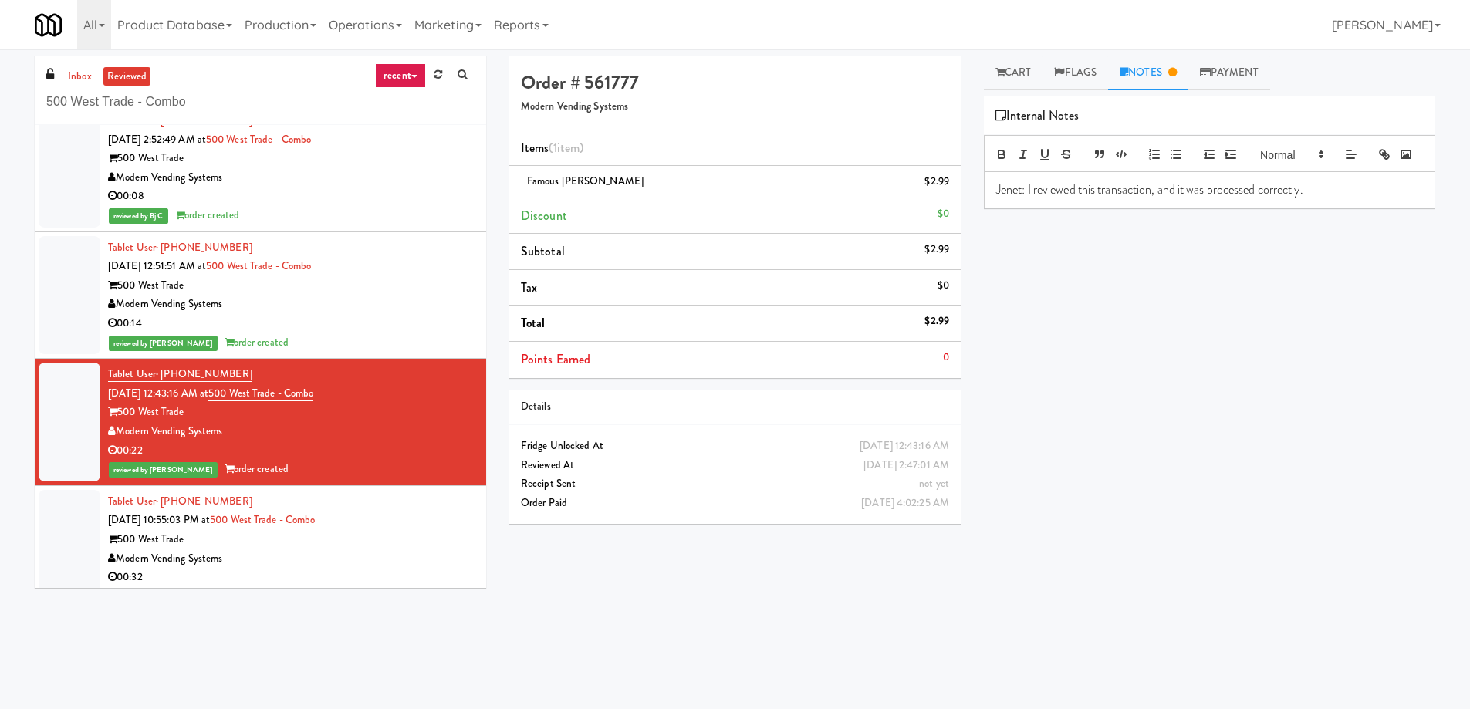
scroll to position [8387, 0]
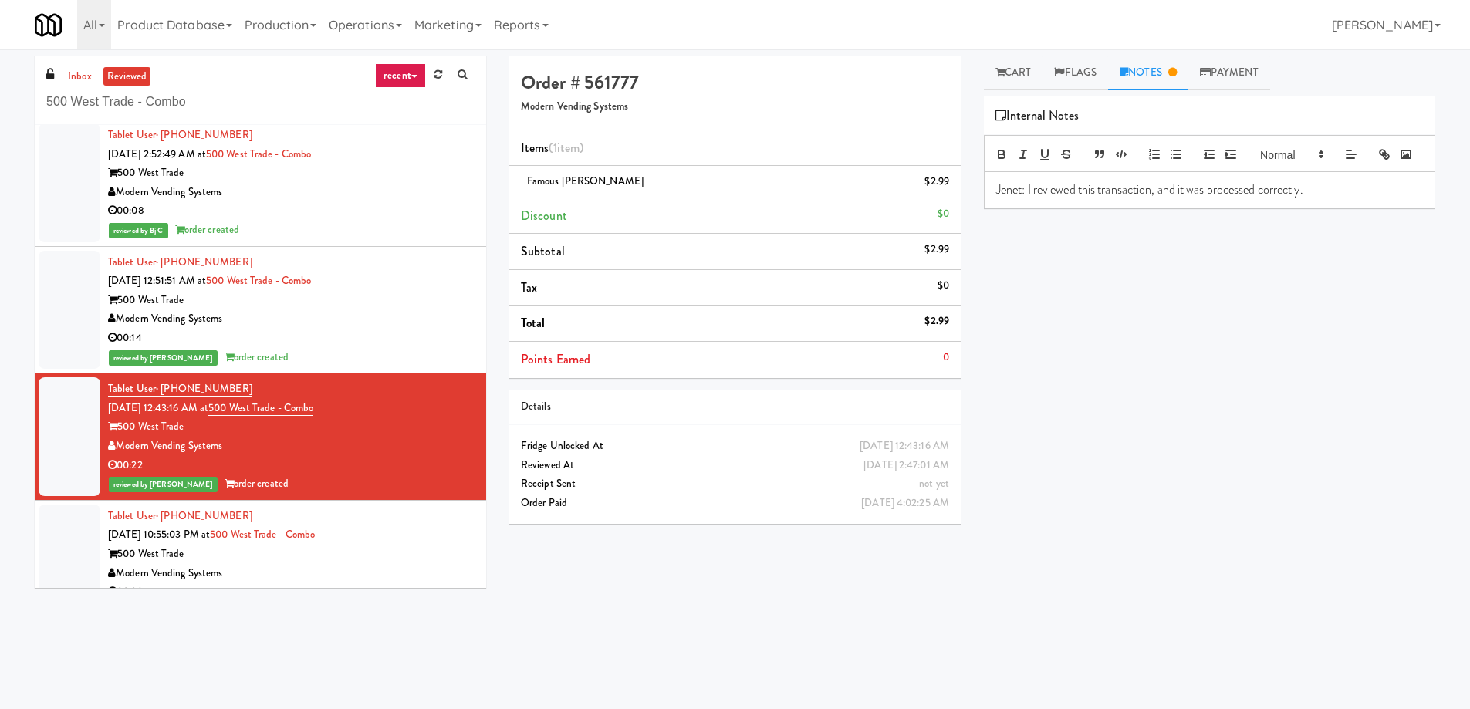
click at [373, 338] on div "00:14" at bounding box center [291, 338] width 367 height 19
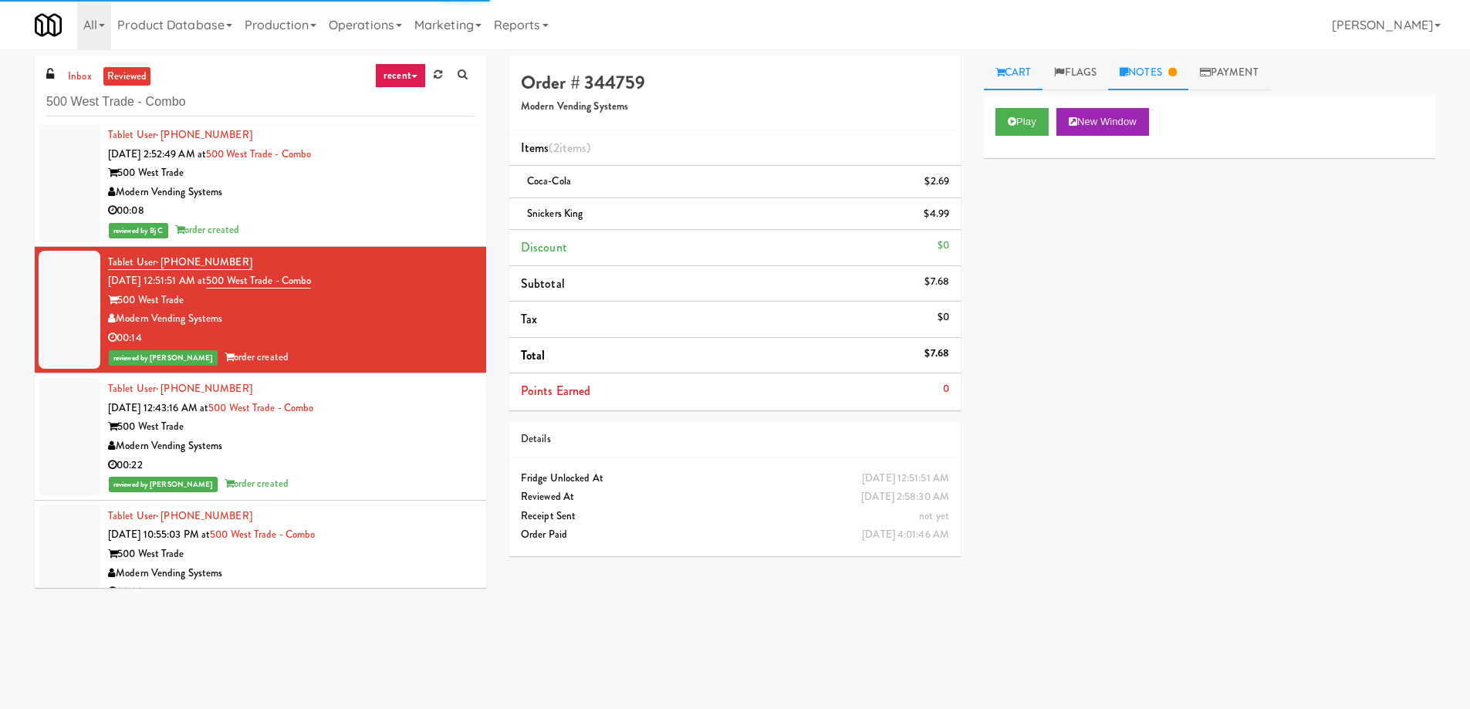
click at [1176, 70] on icon at bounding box center [1172, 72] width 8 height 10
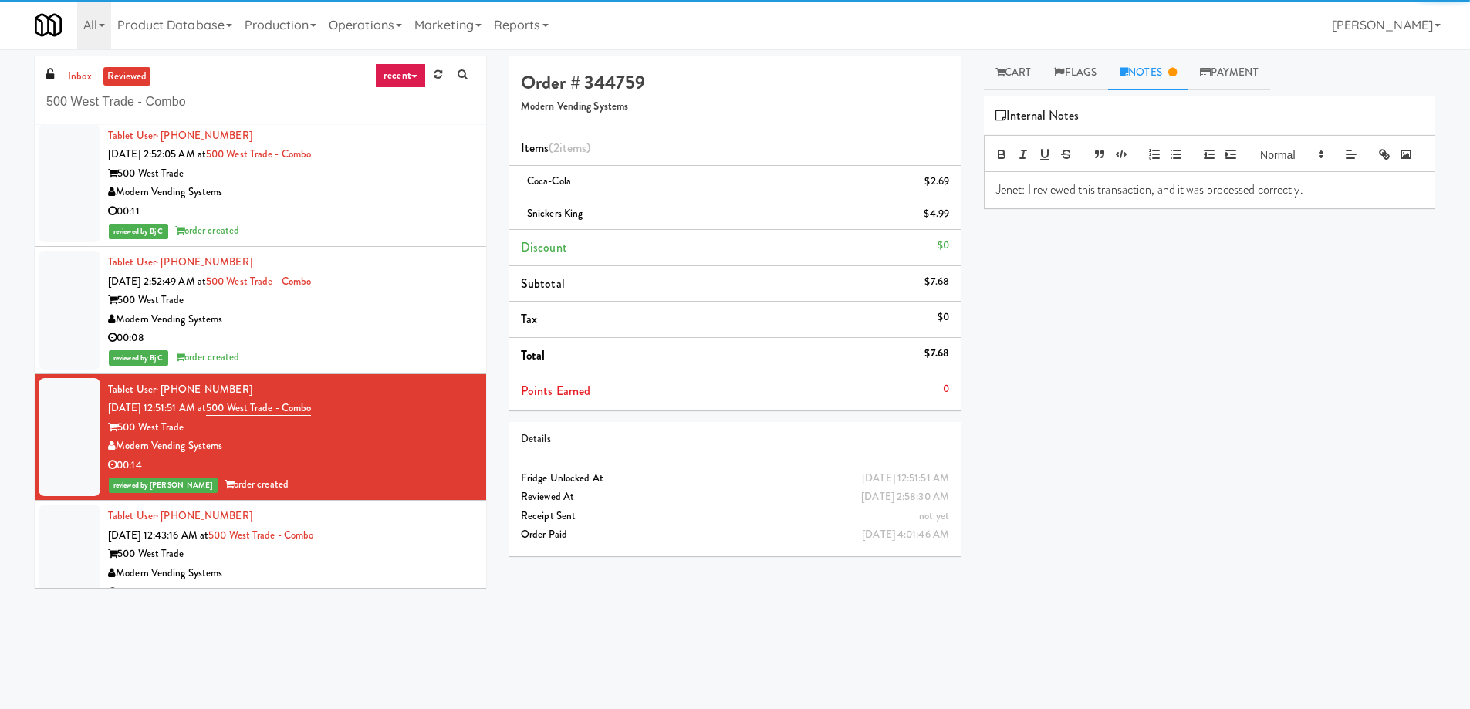
scroll to position [8232, 0]
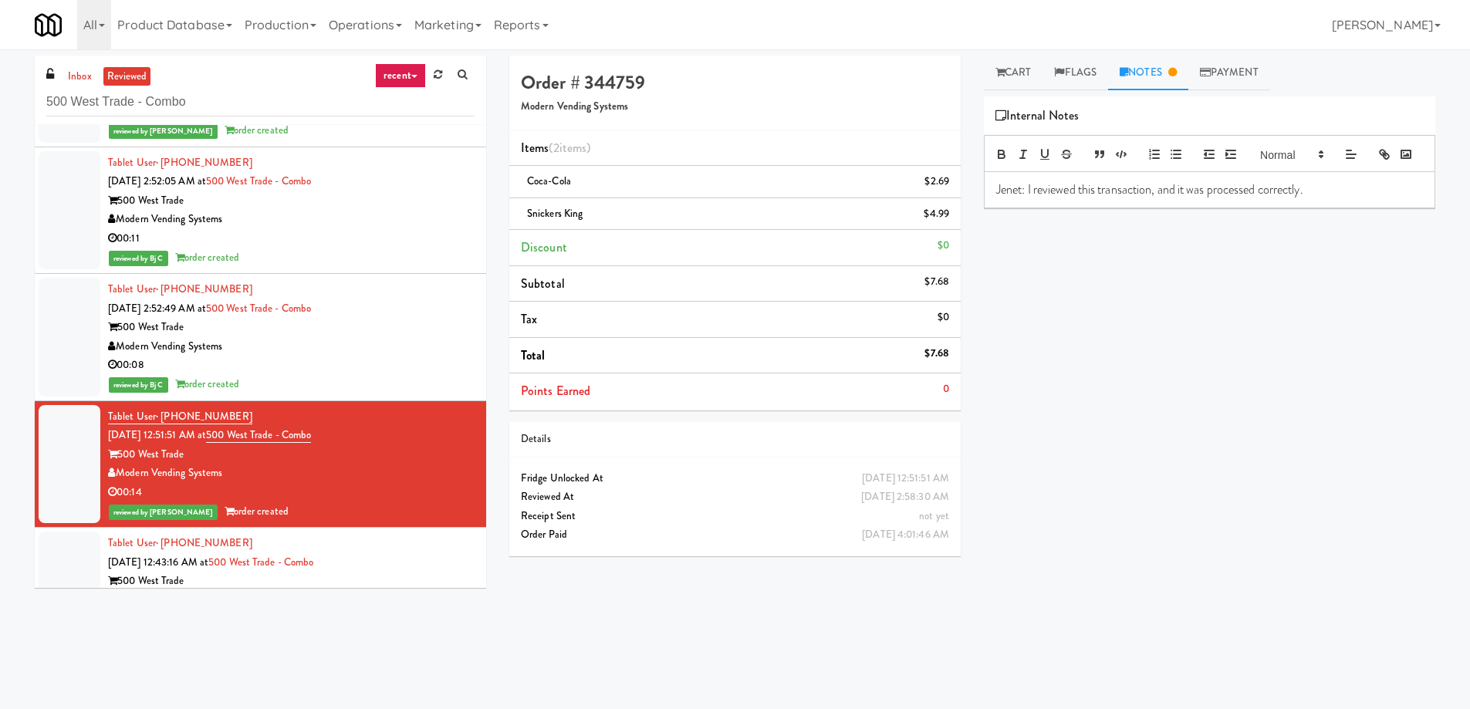
click at [407, 345] on div "Modern Vending Systems" at bounding box center [291, 346] width 367 height 19
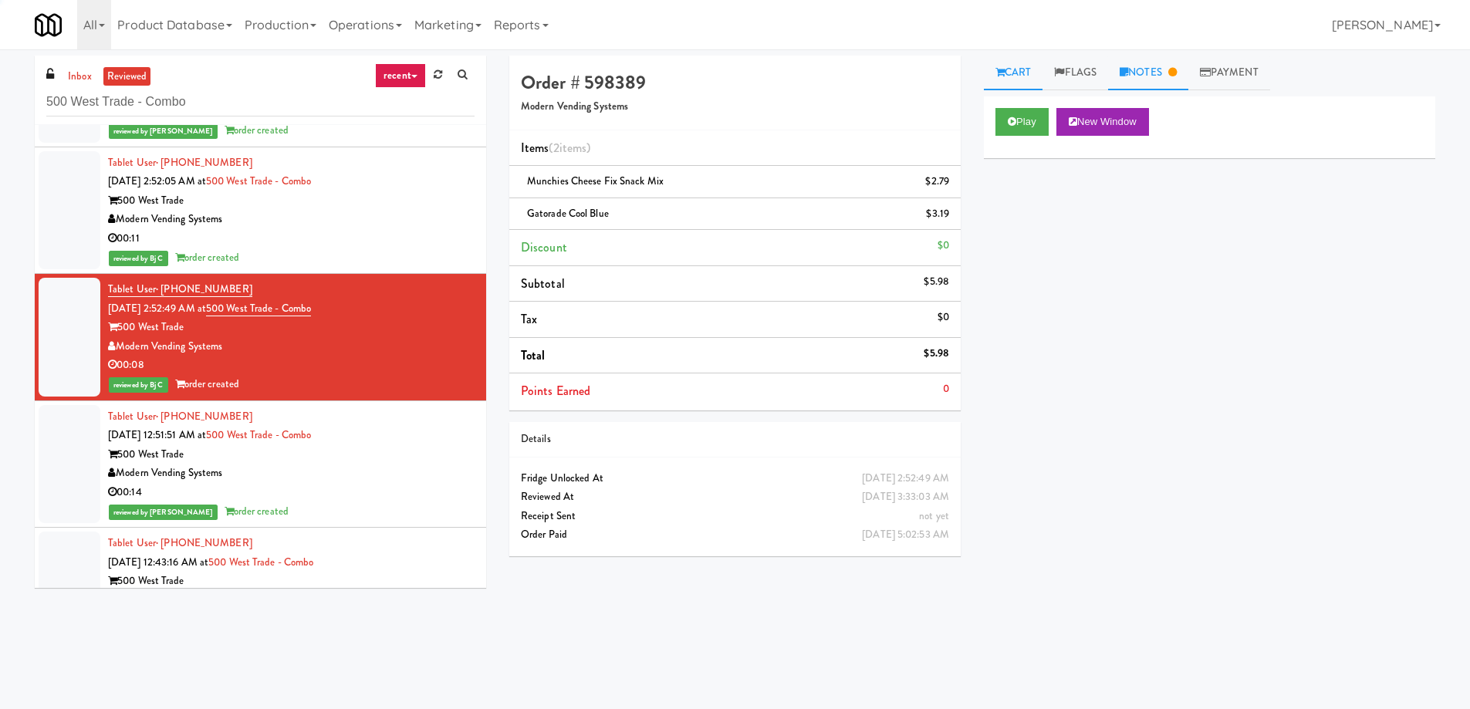
click at [1155, 76] on link "Notes" at bounding box center [1148, 73] width 80 height 35
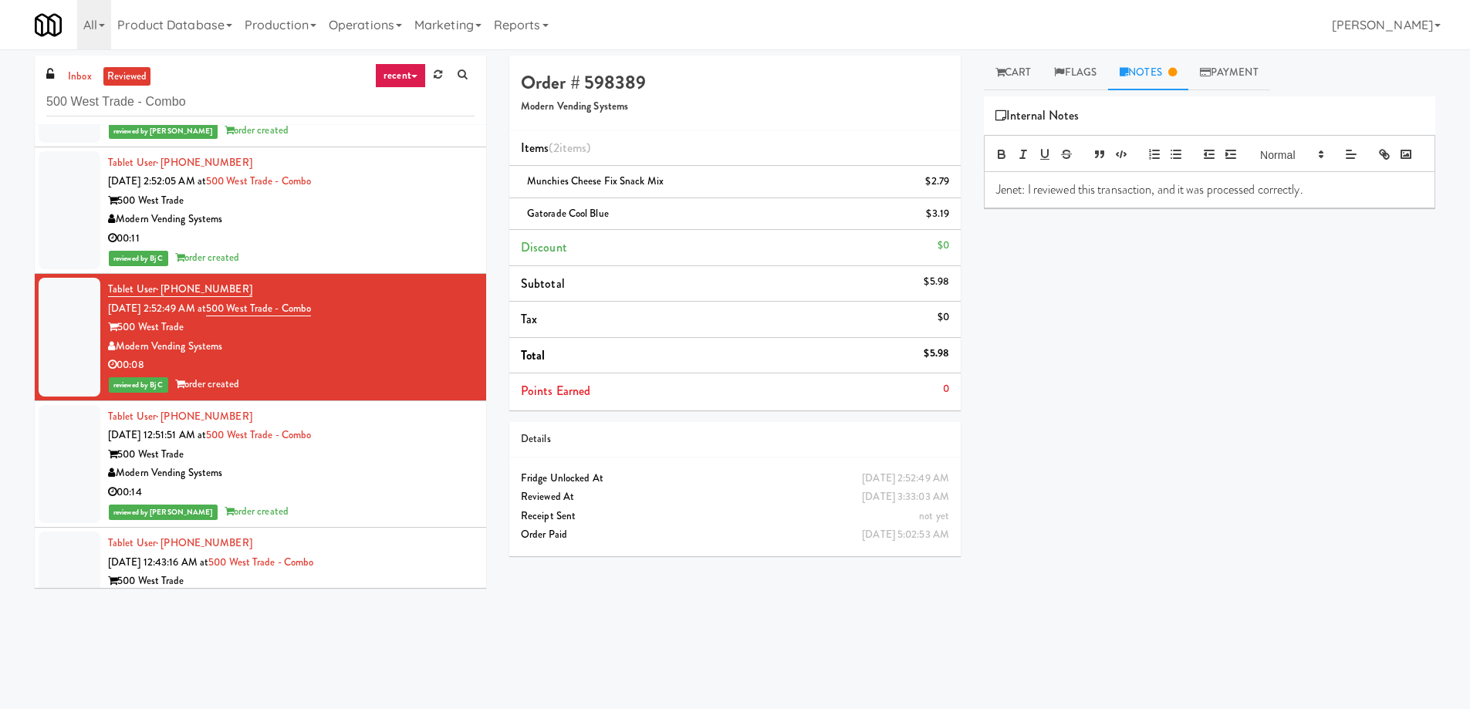
click at [387, 242] on div "00:11" at bounding box center [291, 238] width 367 height 19
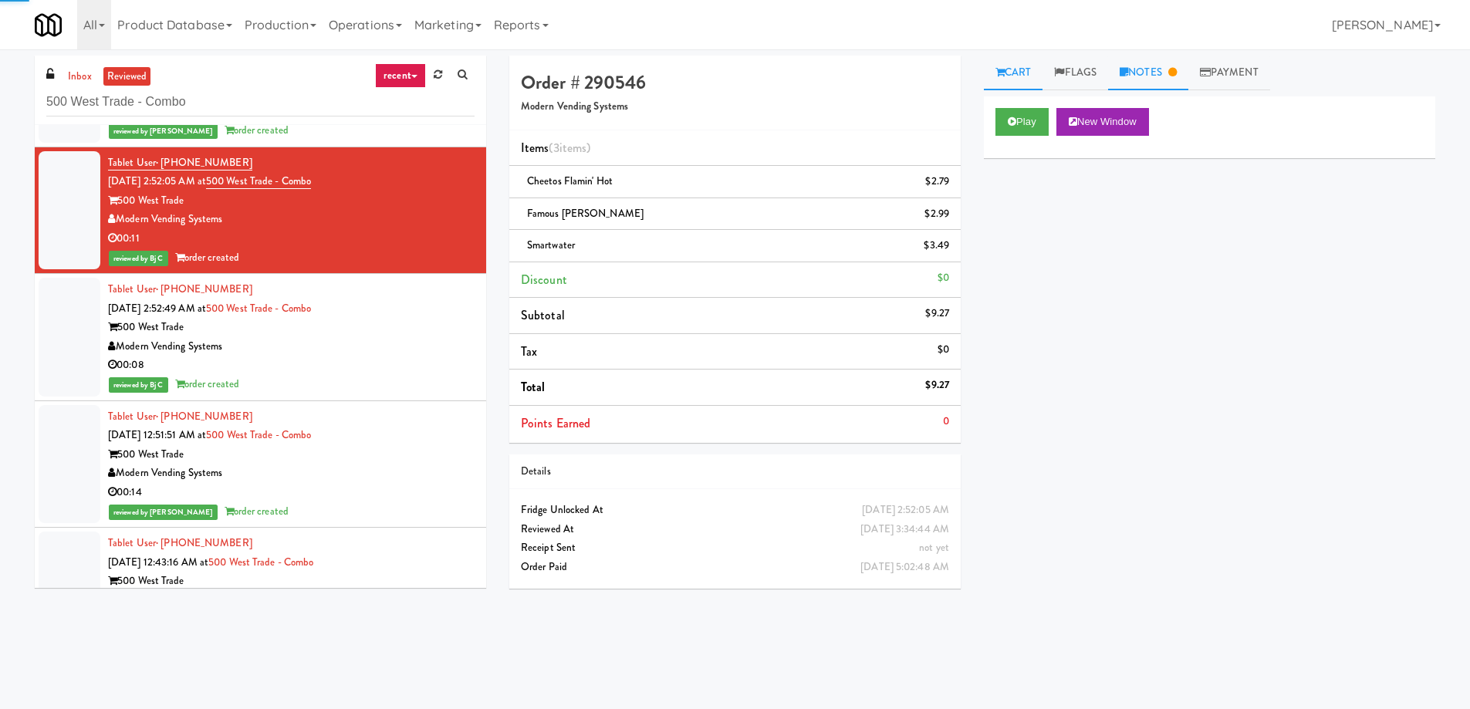
click at [1167, 82] on link "Notes" at bounding box center [1148, 73] width 80 height 35
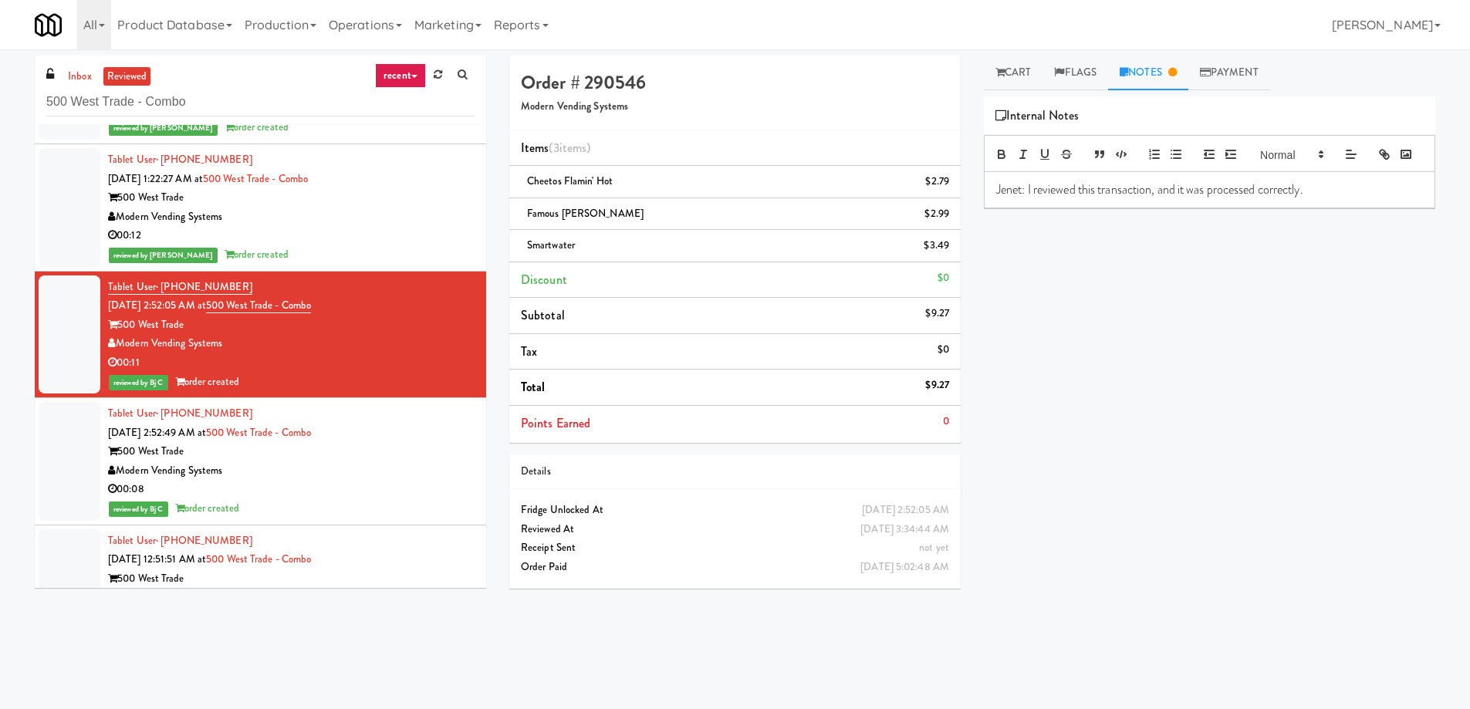
scroll to position [8078, 0]
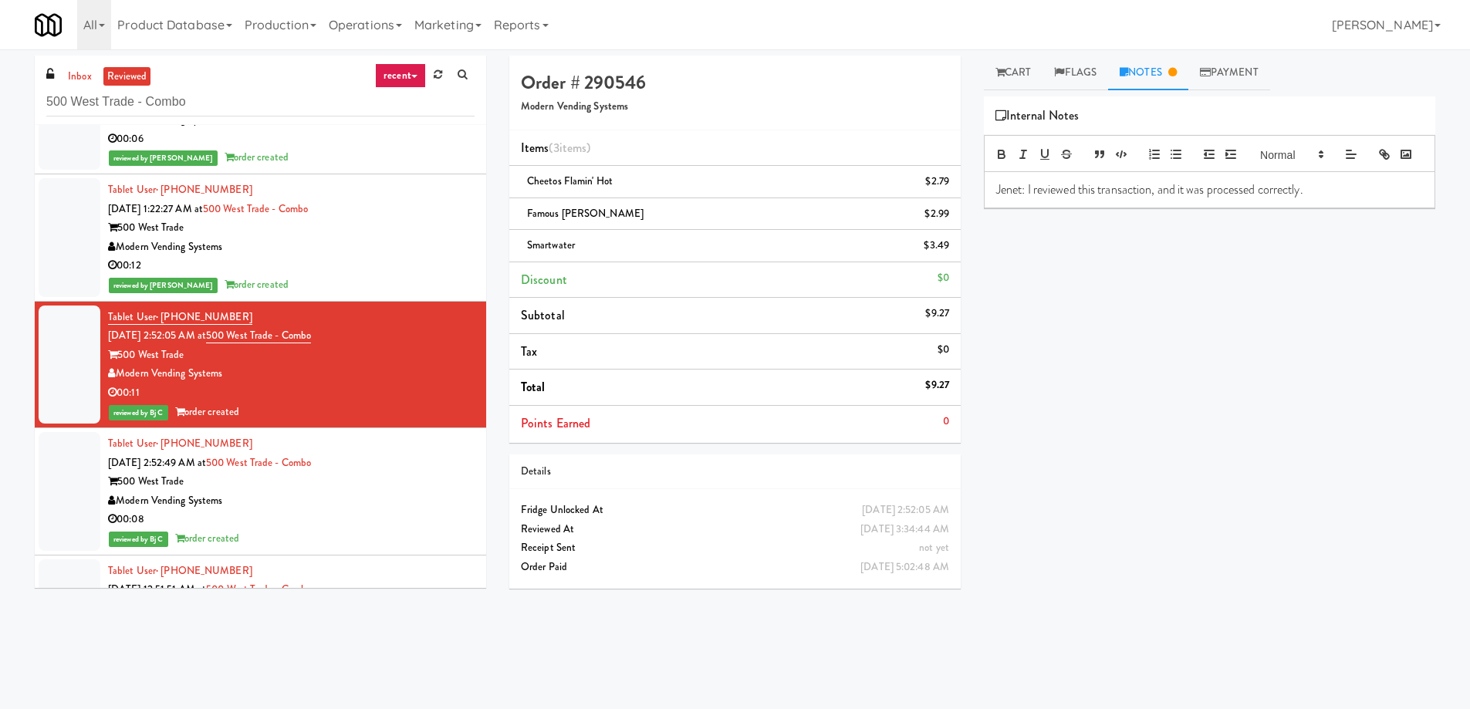
click at [468, 248] on li "Tablet User · (704) 242-5576 [DATE] 1:22:27 AM at 500 West Trade - Combo 500 We…" at bounding box center [260, 237] width 451 height 127
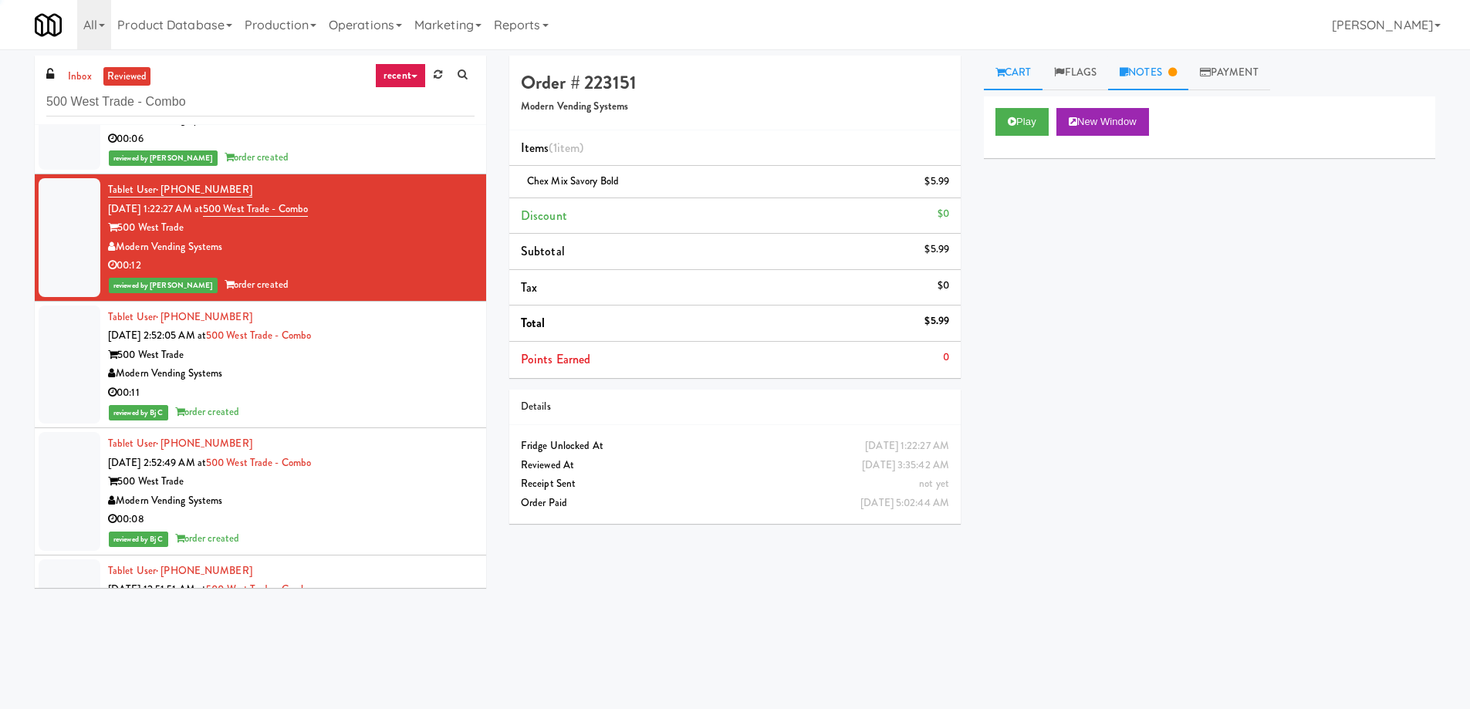
click at [1151, 86] on link "Notes" at bounding box center [1148, 73] width 80 height 35
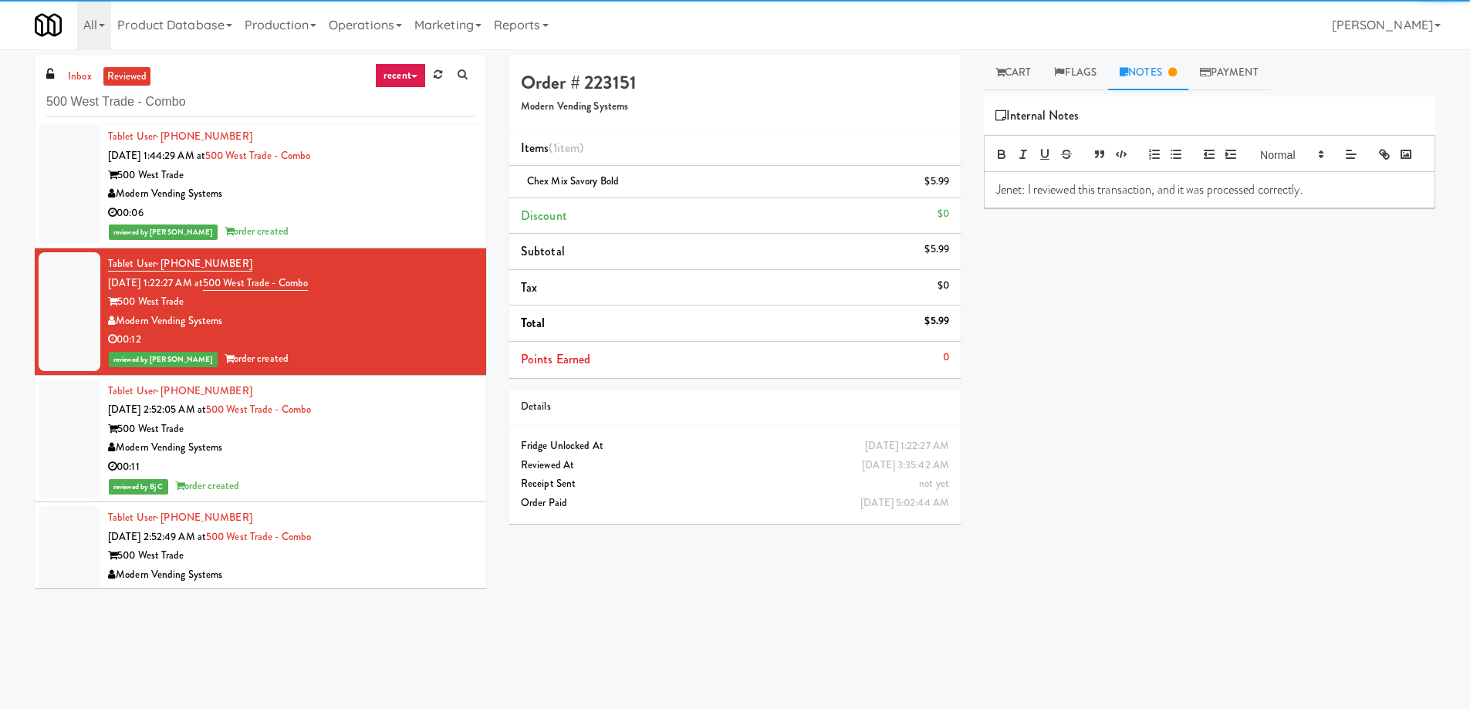
scroll to position [8001, 0]
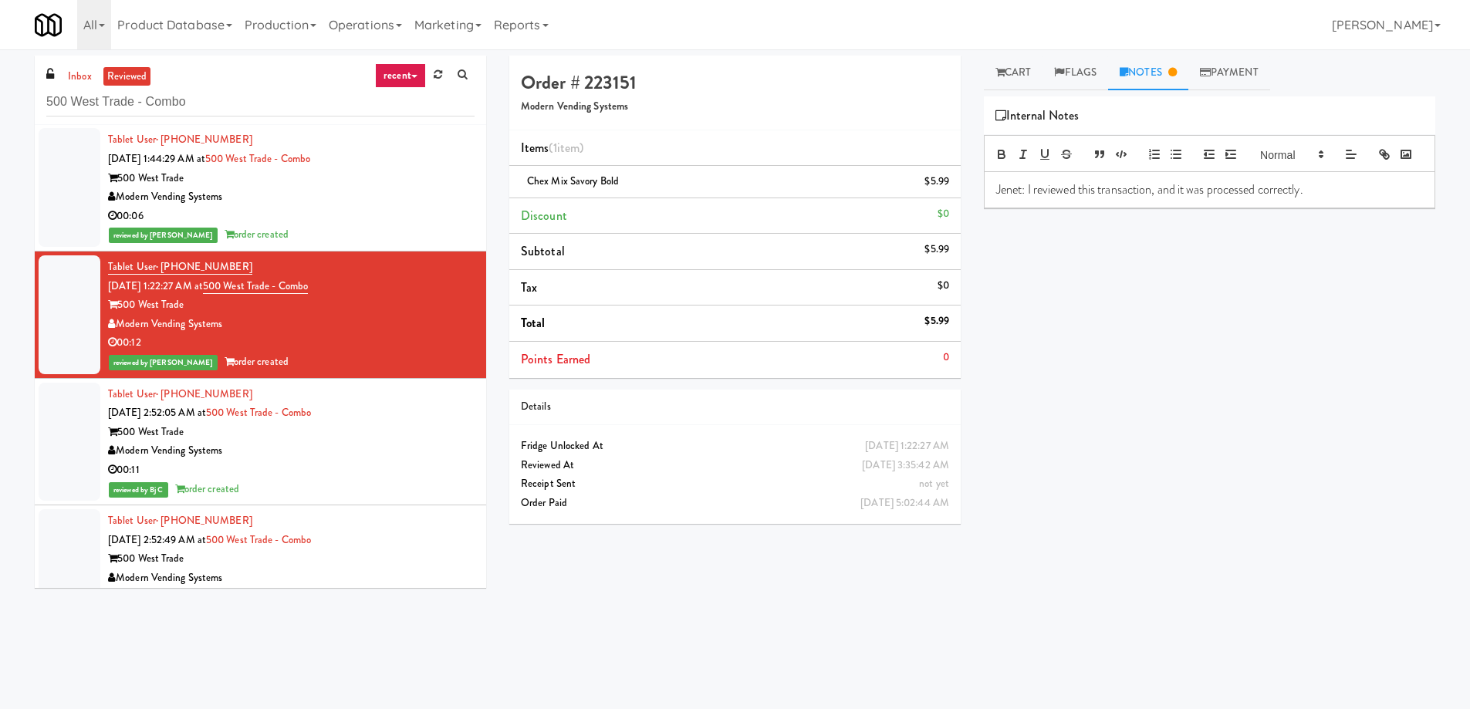
click at [411, 213] on div "00:06" at bounding box center [291, 216] width 367 height 19
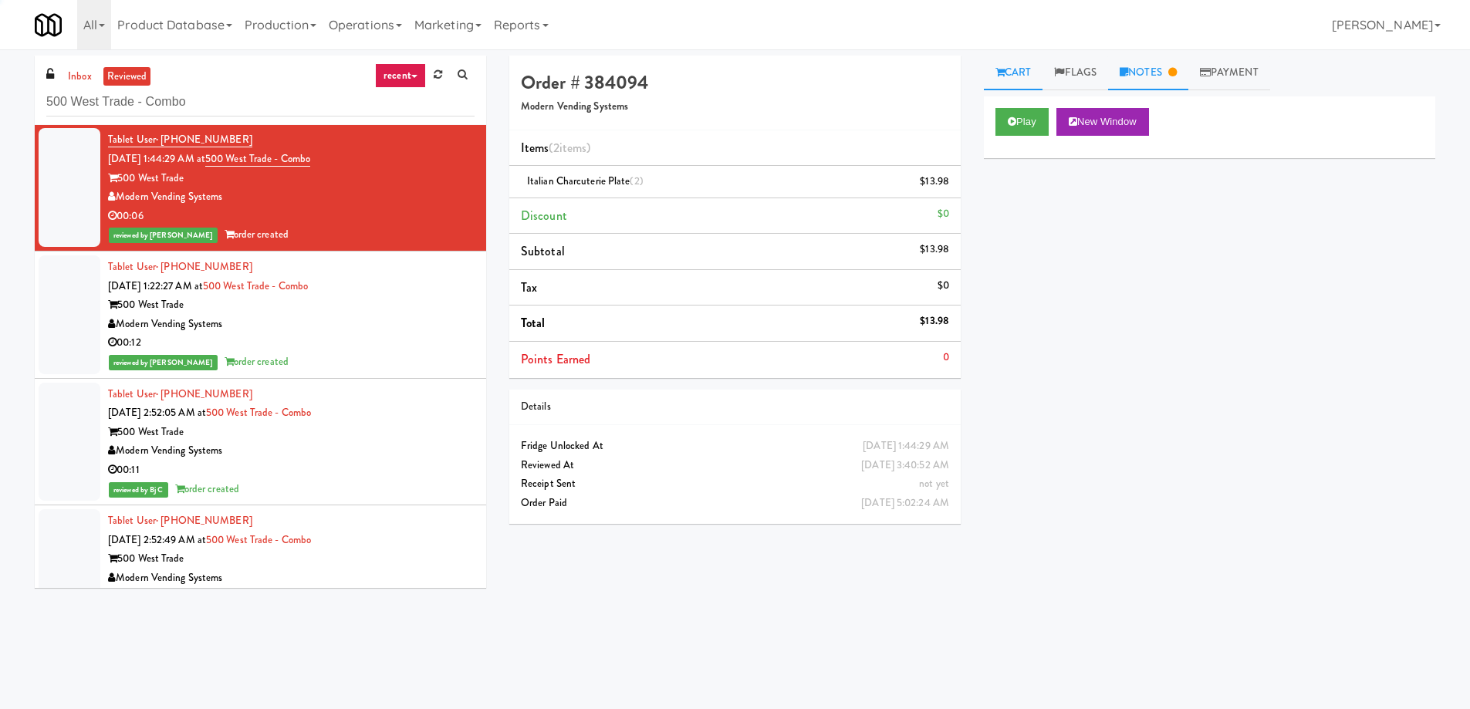
click at [1155, 72] on link "Notes" at bounding box center [1148, 73] width 80 height 35
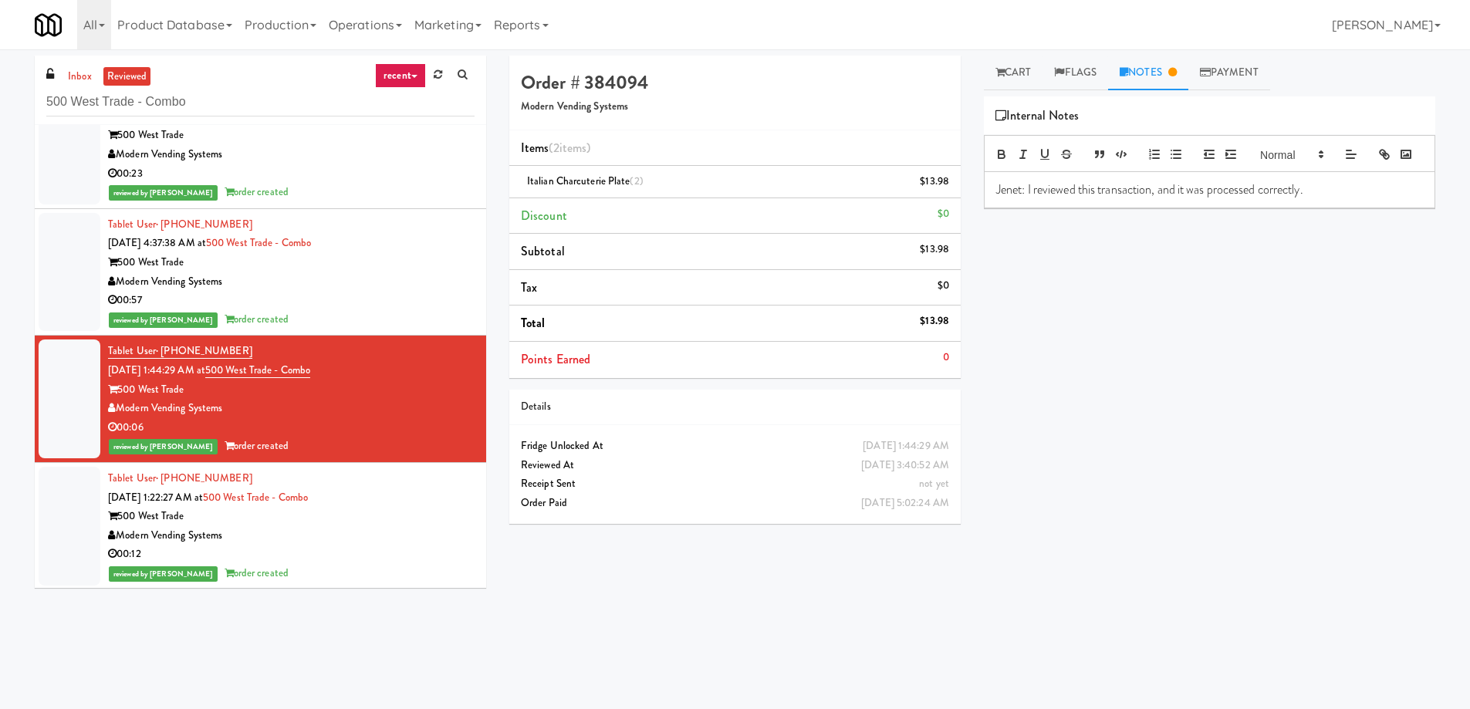
scroll to position [7769, 0]
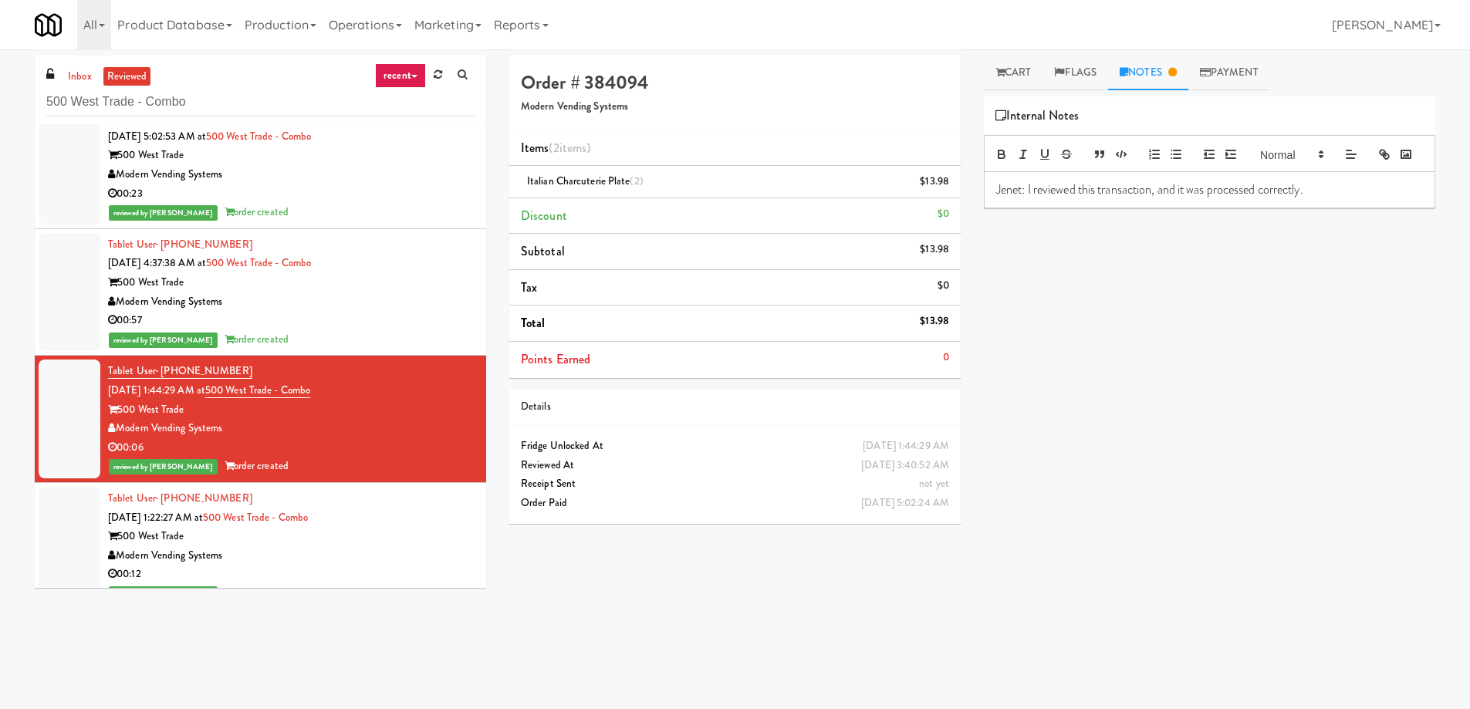
click at [379, 273] on div "500 West Trade" at bounding box center [291, 282] width 367 height 19
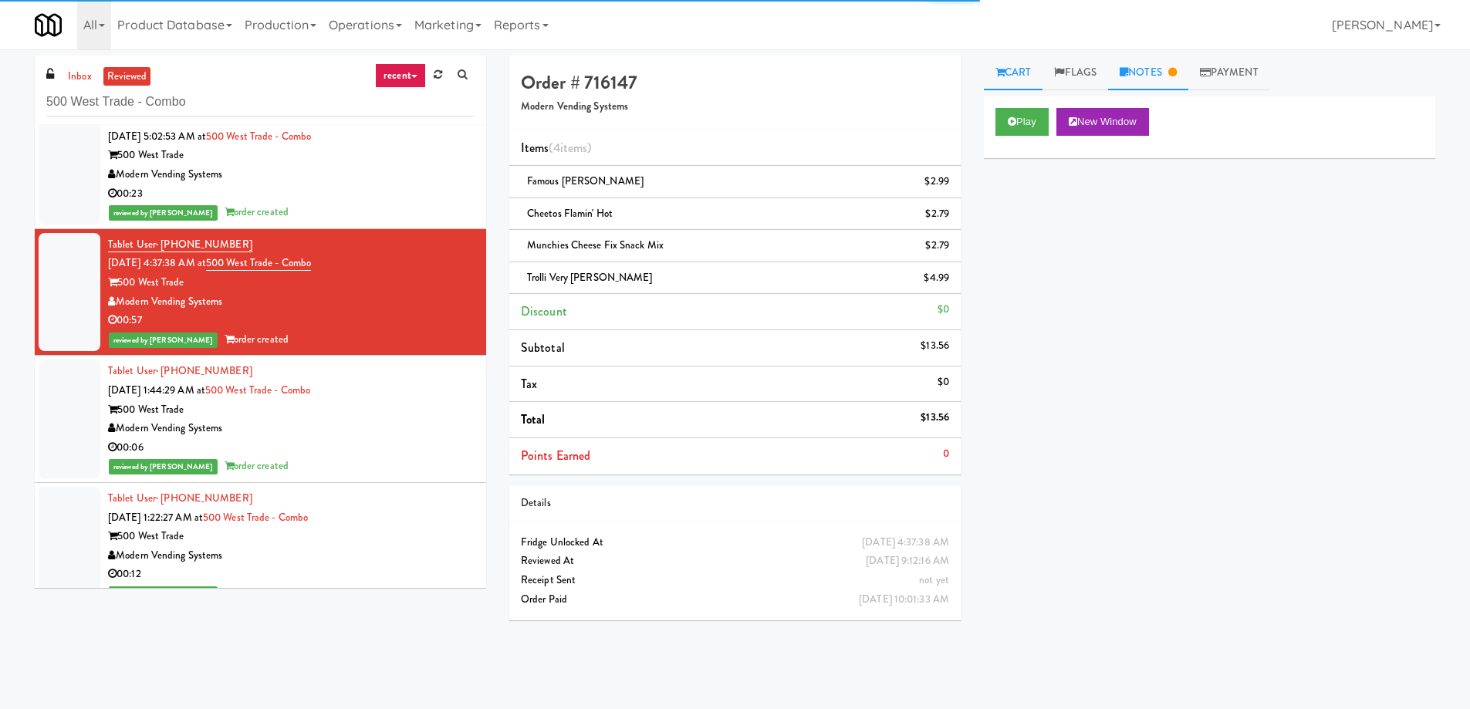
click at [1163, 63] on link "Notes" at bounding box center [1148, 73] width 80 height 35
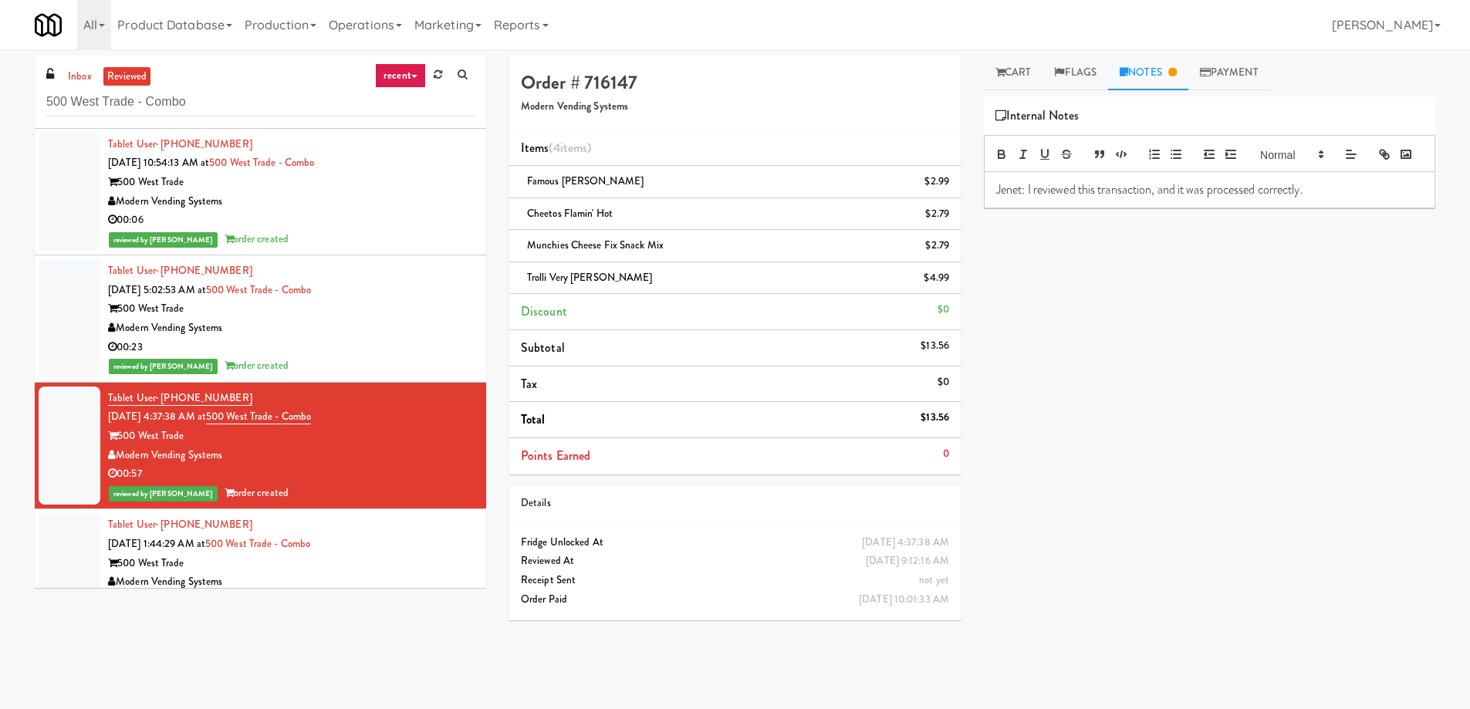
scroll to position [7615, 0]
click at [416, 345] on div "00:23" at bounding box center [291, 348] width 367 height 19
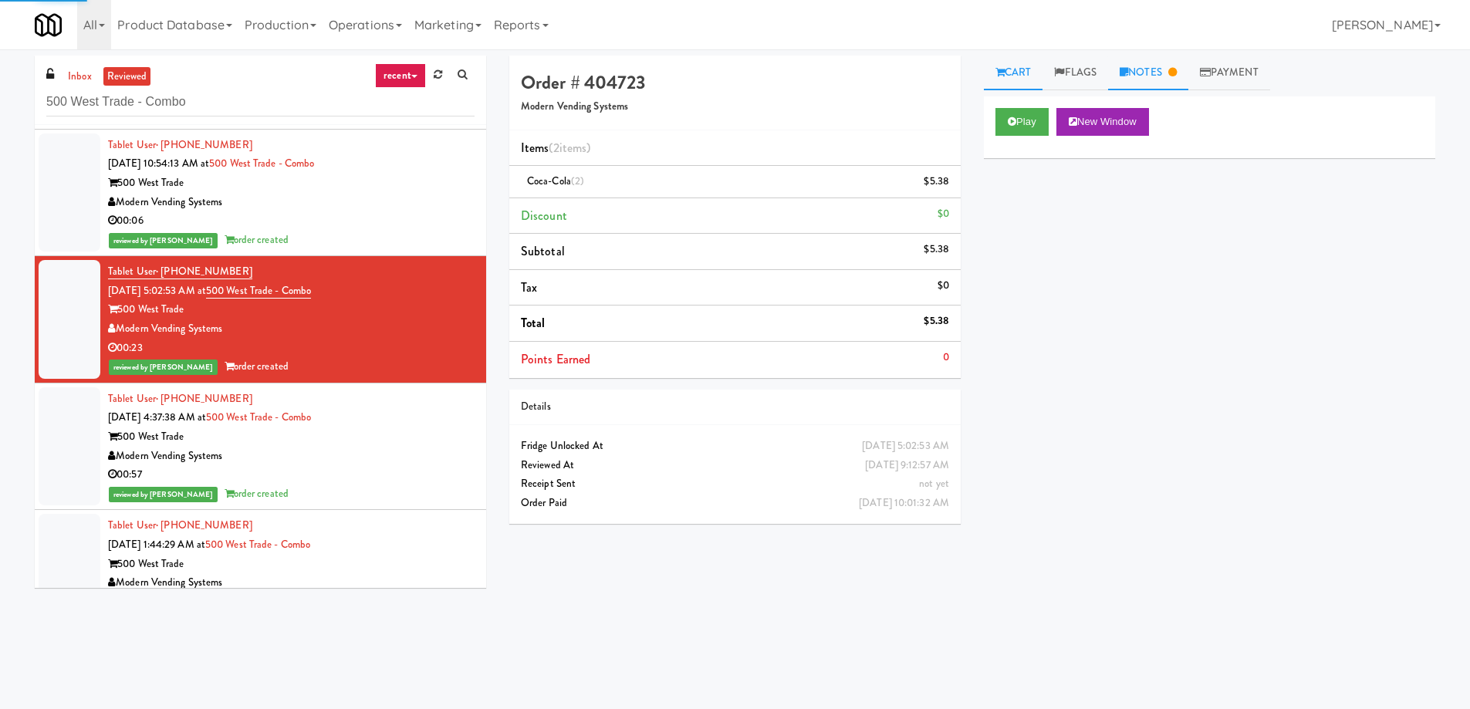
click at [1144, 72] on link "Notes" at bounding box center [1148, 73] width 80 height 35
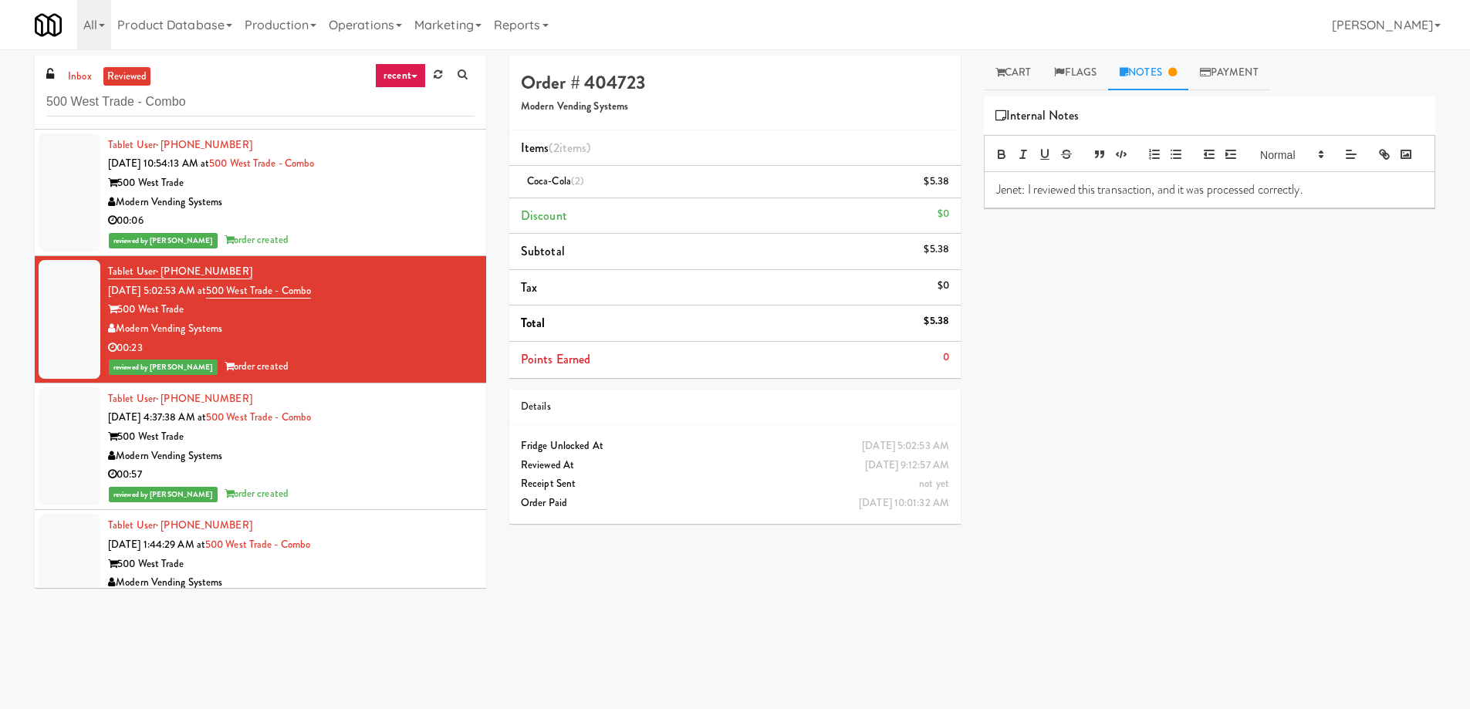
click at [350, 231] on div "reviewed by [PERSON_NAME] A order created" at bounding box center [291, 240] width 367 height 19
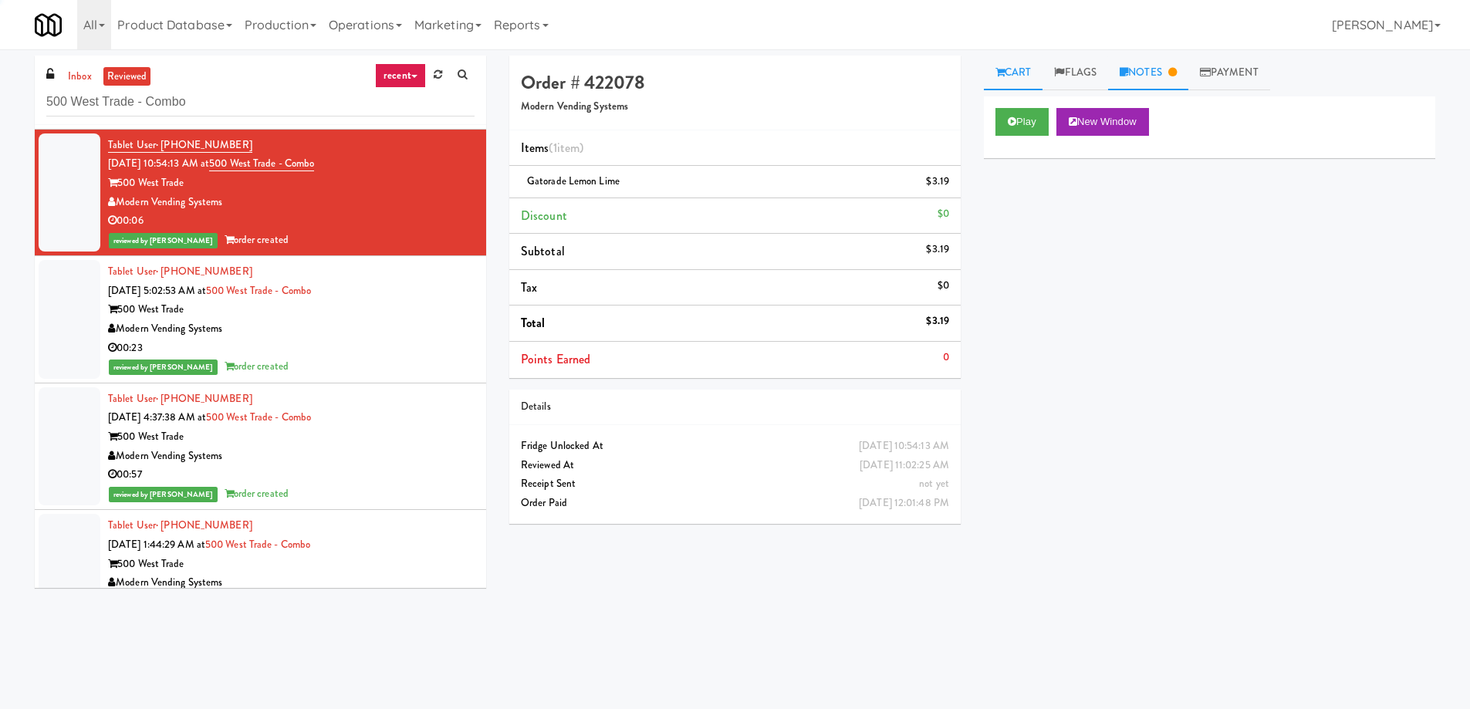
click at [1184, 82] on link "Notes" at bounding box center [1148, 73] width 80 height 35
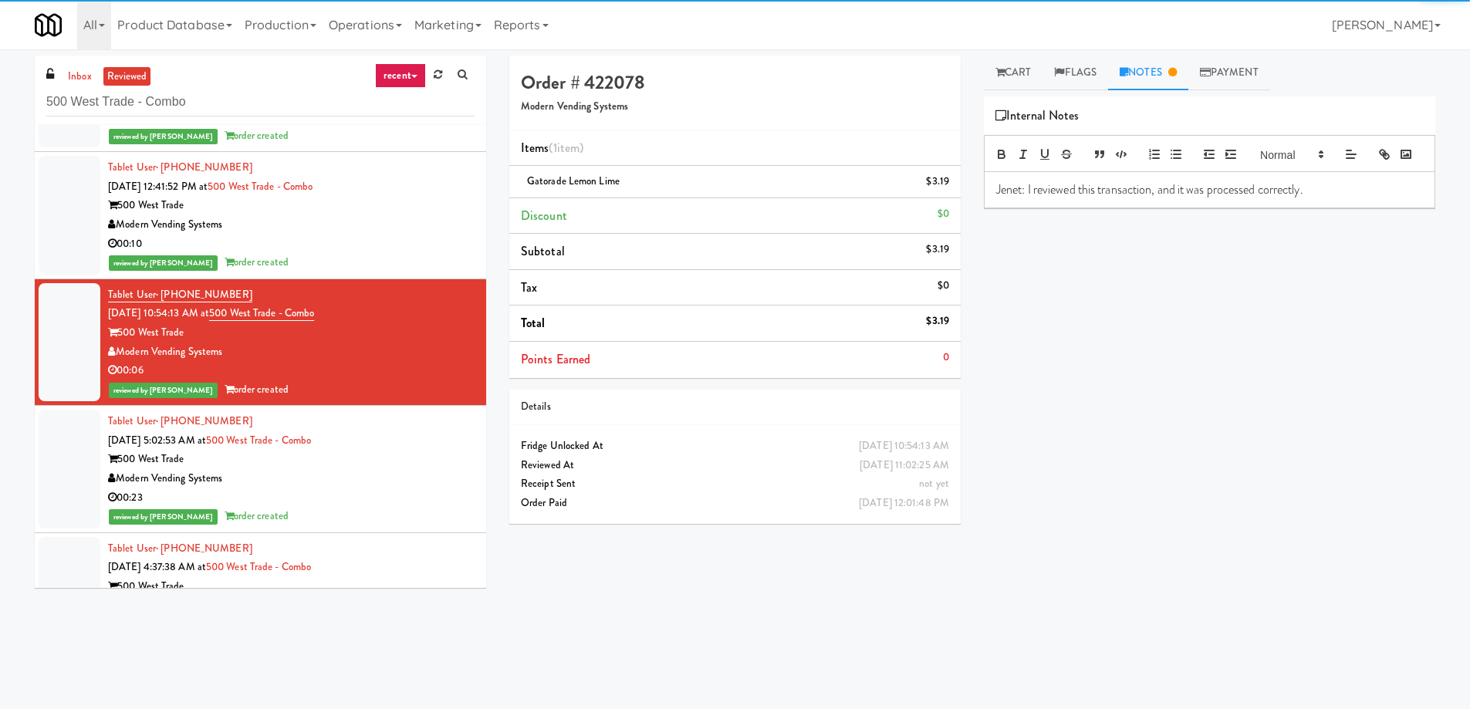
scroll to position [7461, 0]
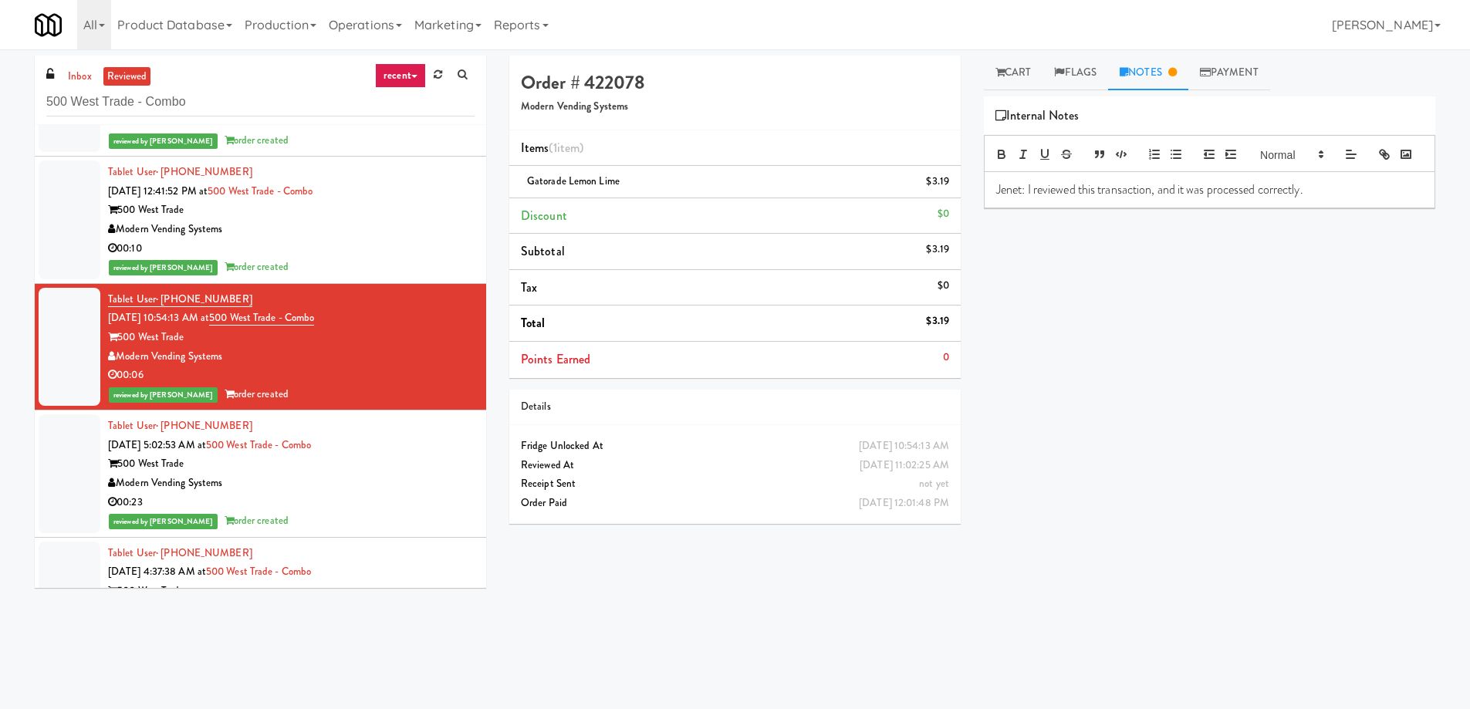
click at [441, 223] on div "Modern Vending Systems" at bounding box center [291, 229] width 367 height 19
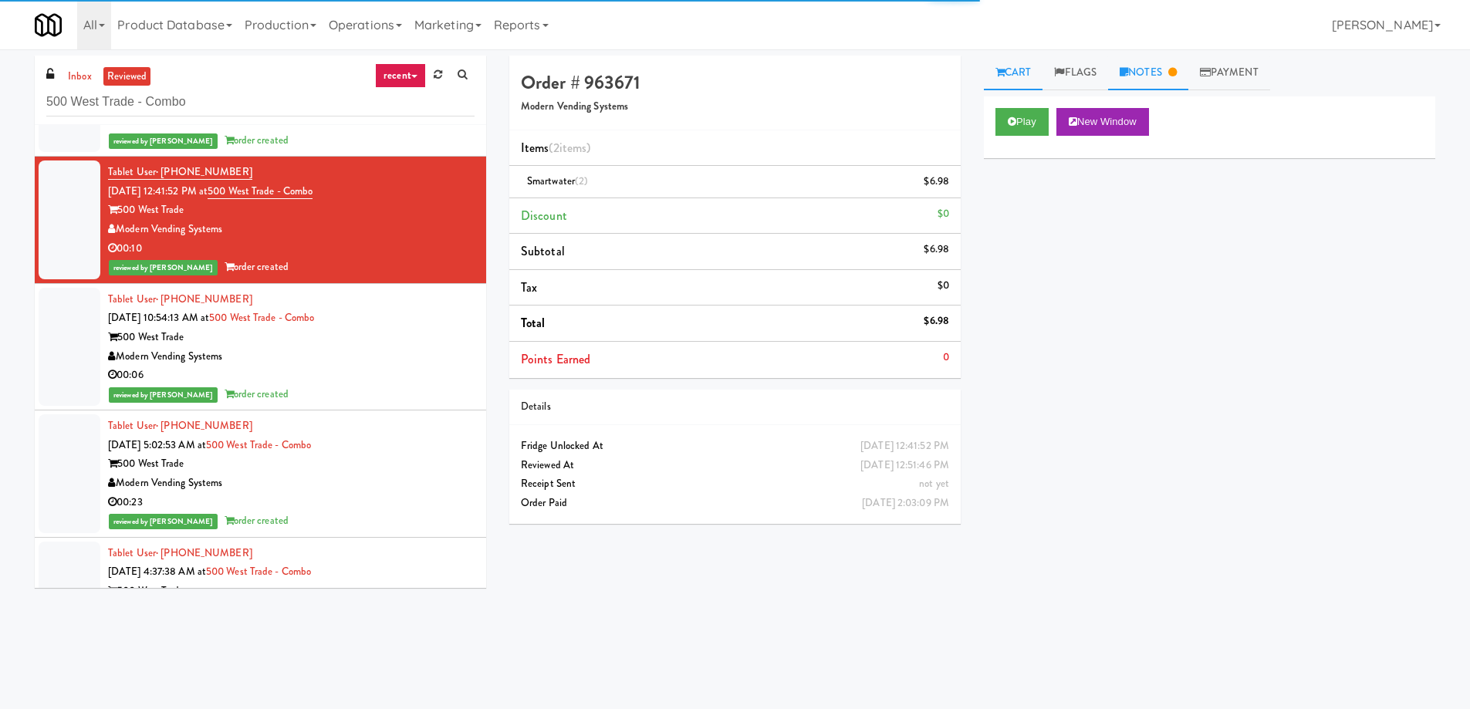
click at [1147, 71] on link "Notes" at bounding box center [1148, 73] width 80 height 35
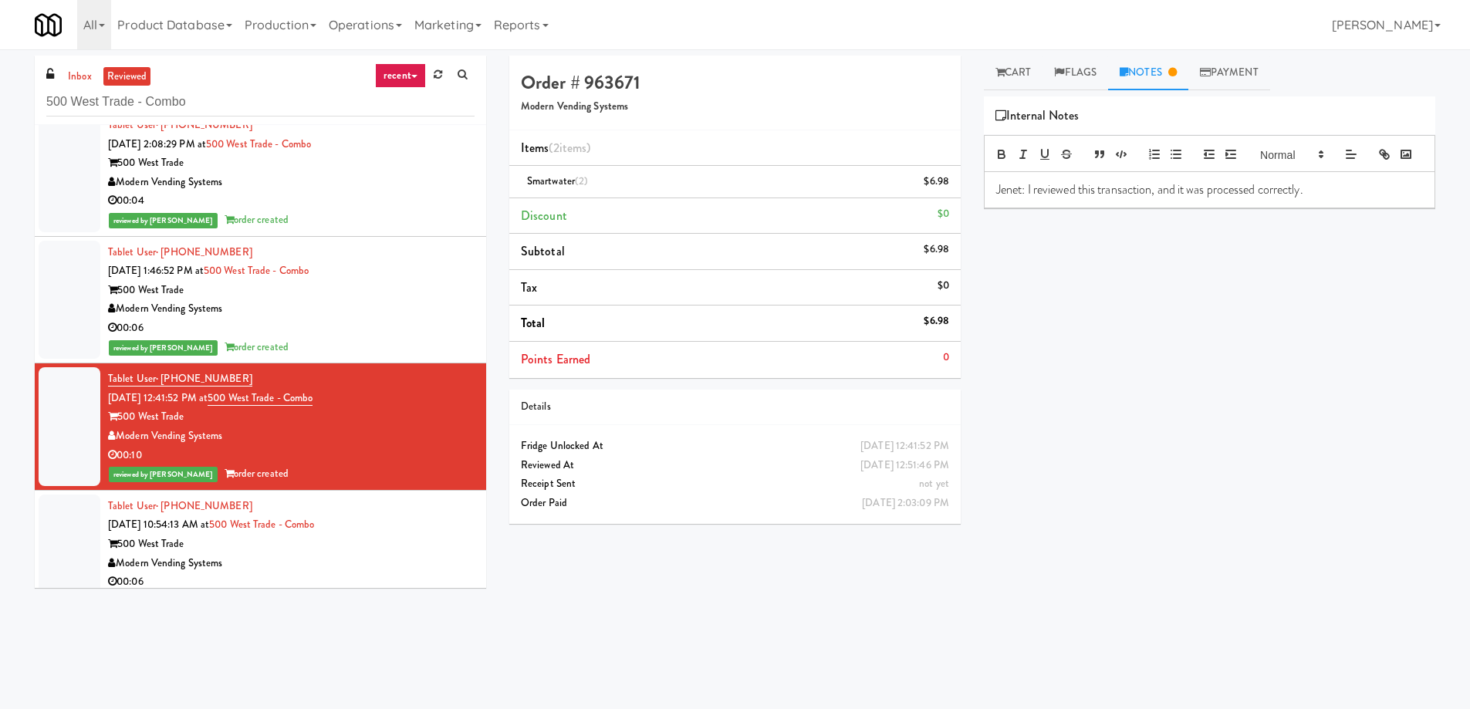
scroll to position [7229, 0]
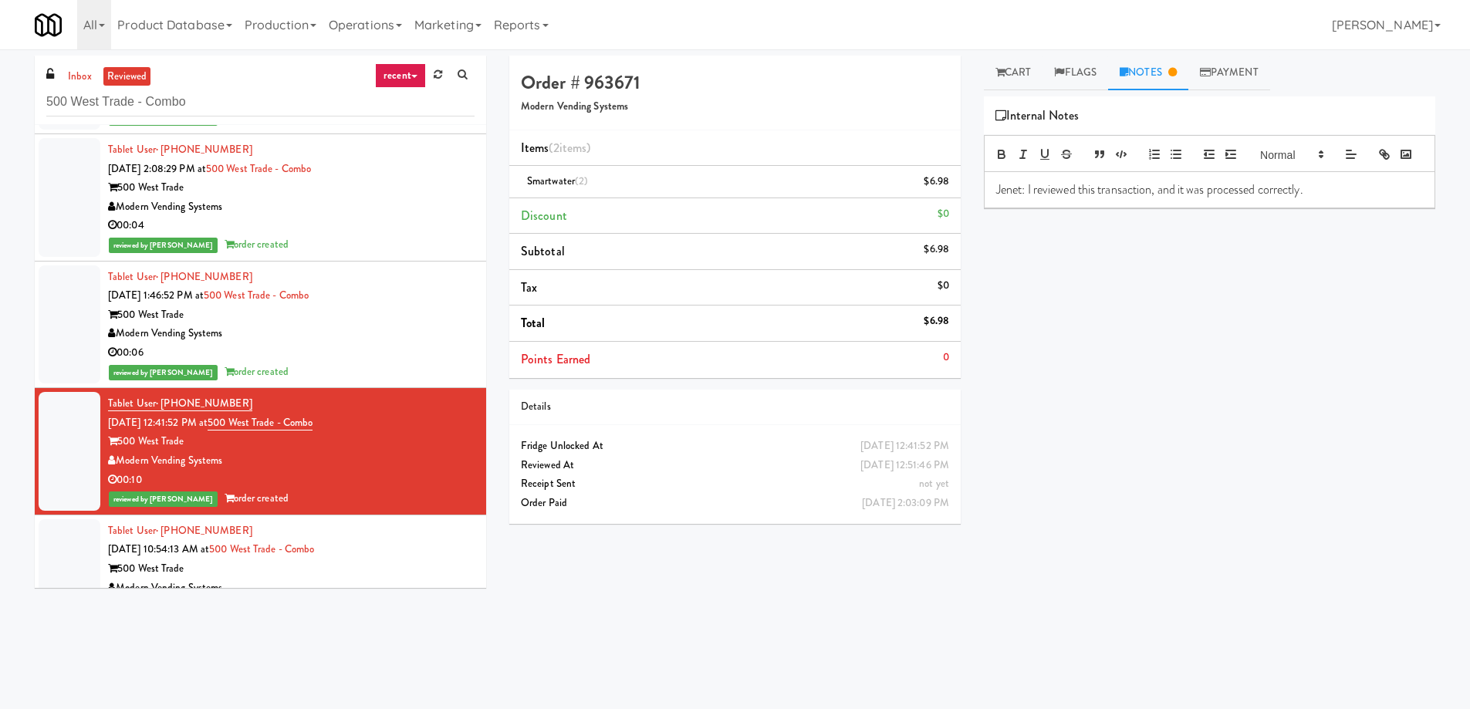
click at [368, 340] on div "Modern Vending Systems" at bounding box center [291, 333] width 367 height 19
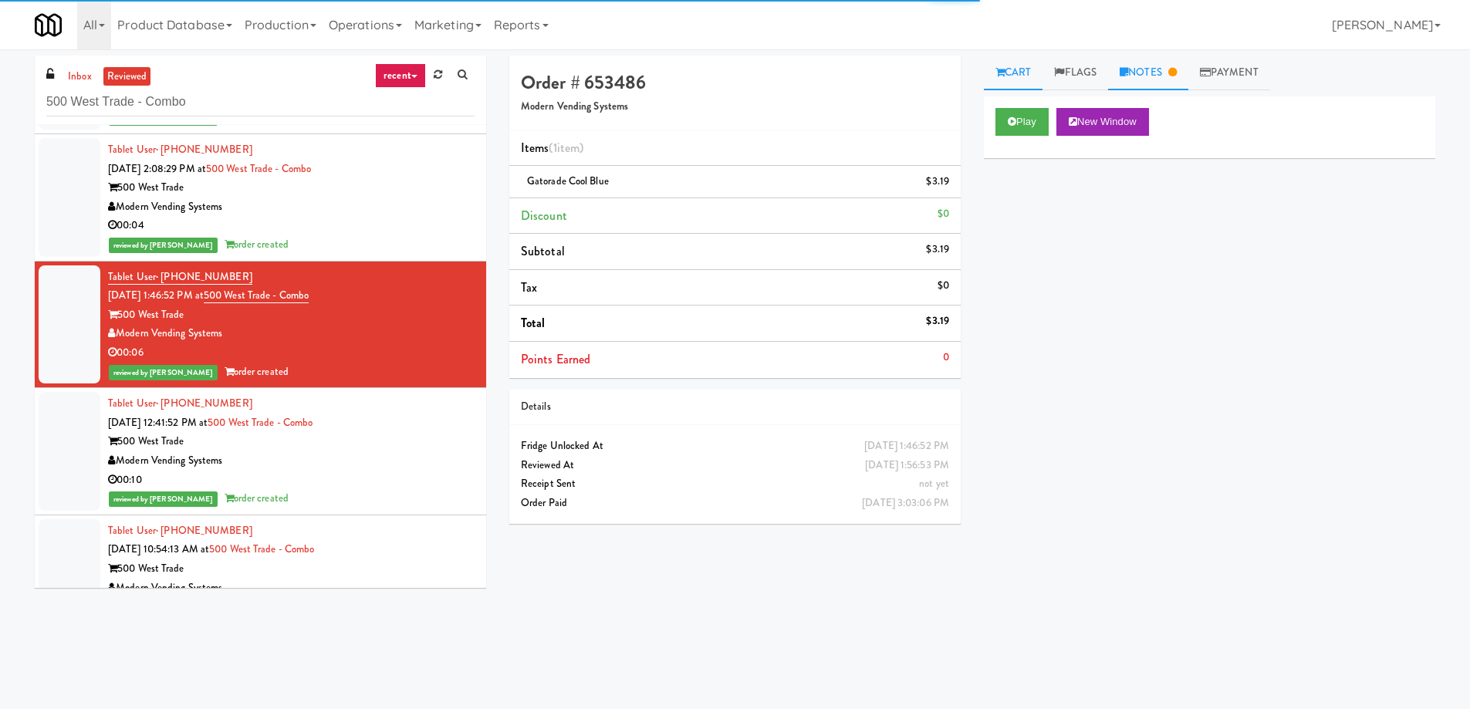
click at [1161, 63] on link "Notes" at bounding box center [1148, 73] width 80 height 35
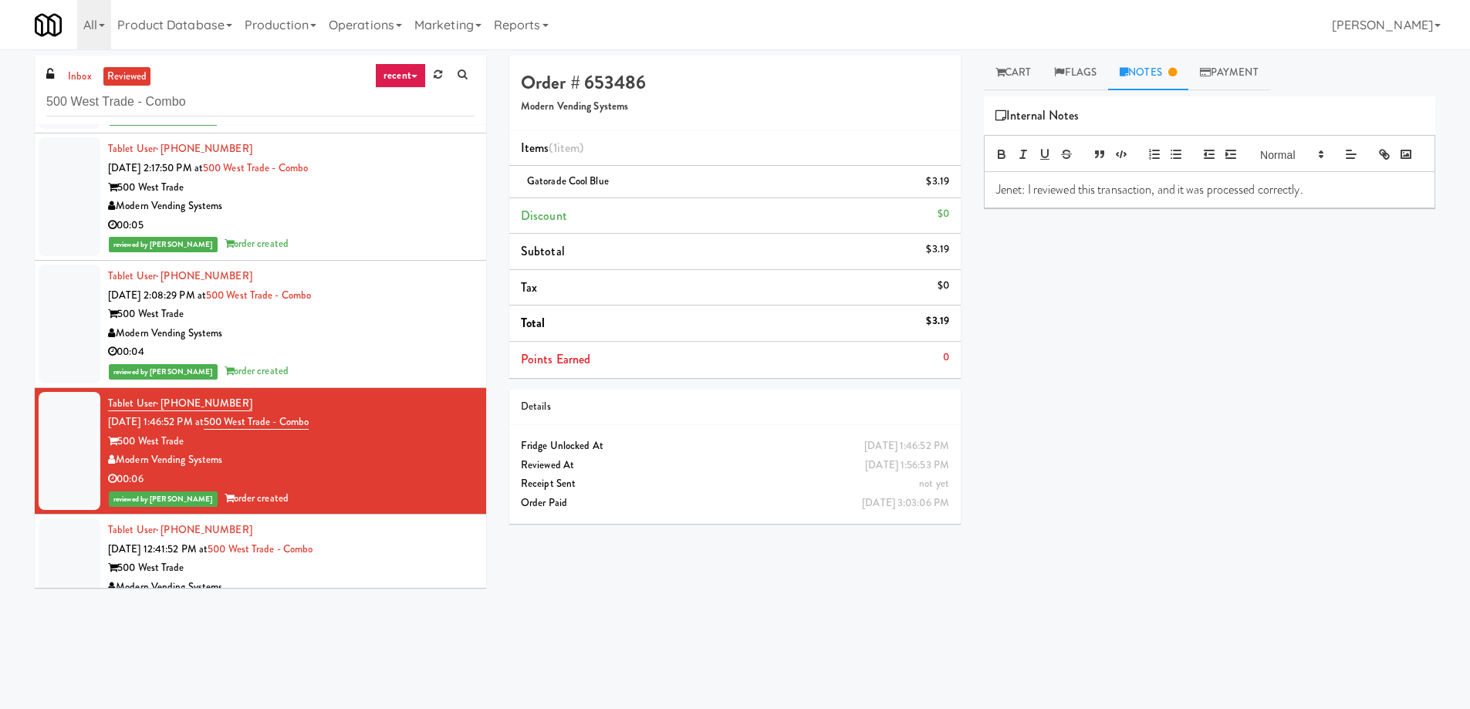
scroll to position [7075, 0]
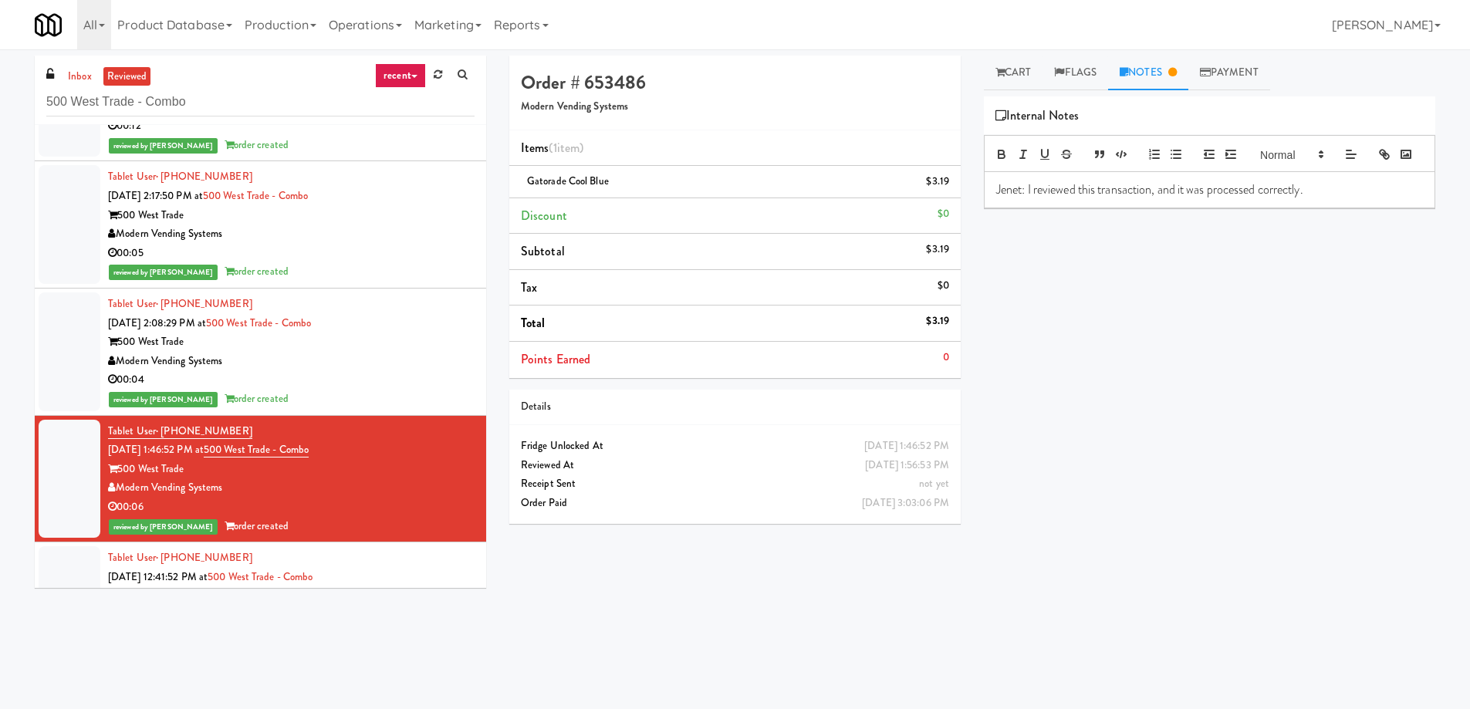
click at [379, 373] on div "00:04" at bounding box center [291, 379] width 367 height 19
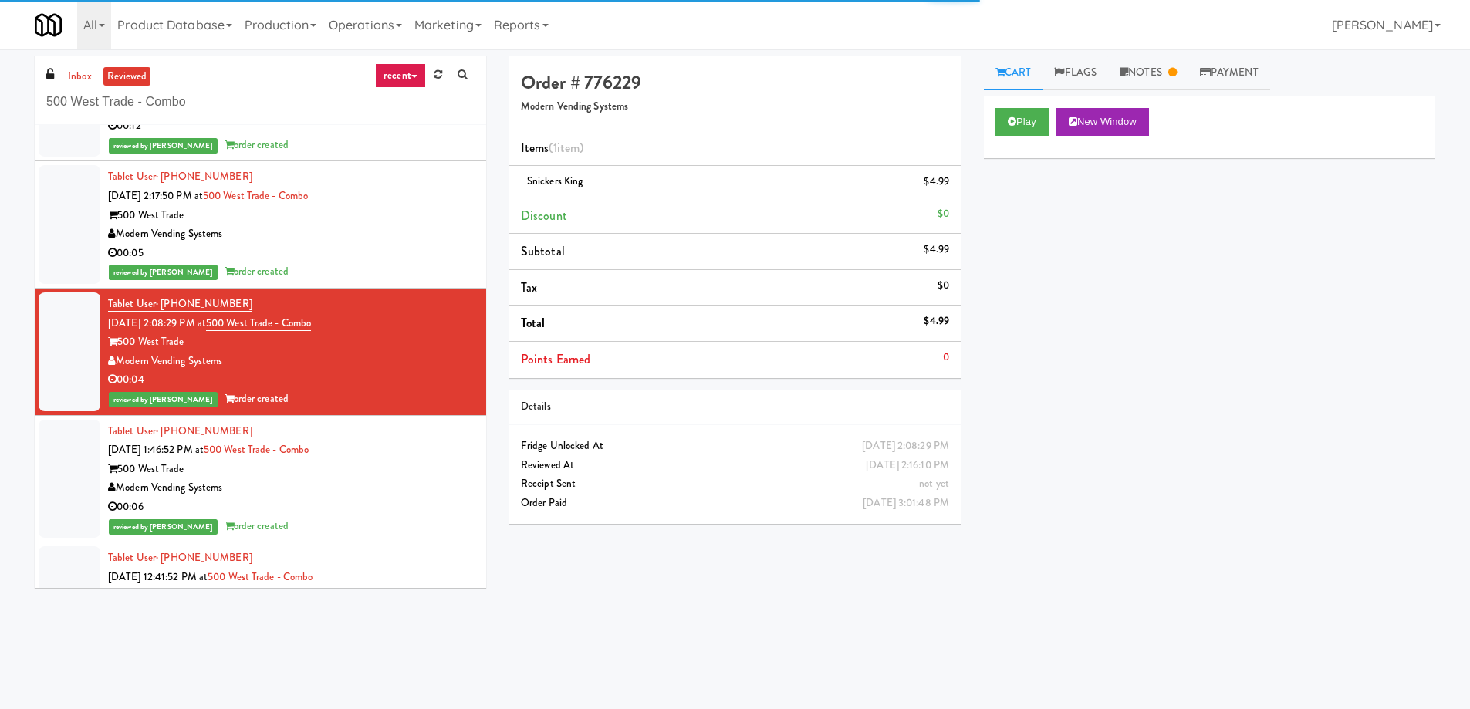
click at [1178, 84] on link "Notes" at bounding box center [1148, 73] width 80 height 35
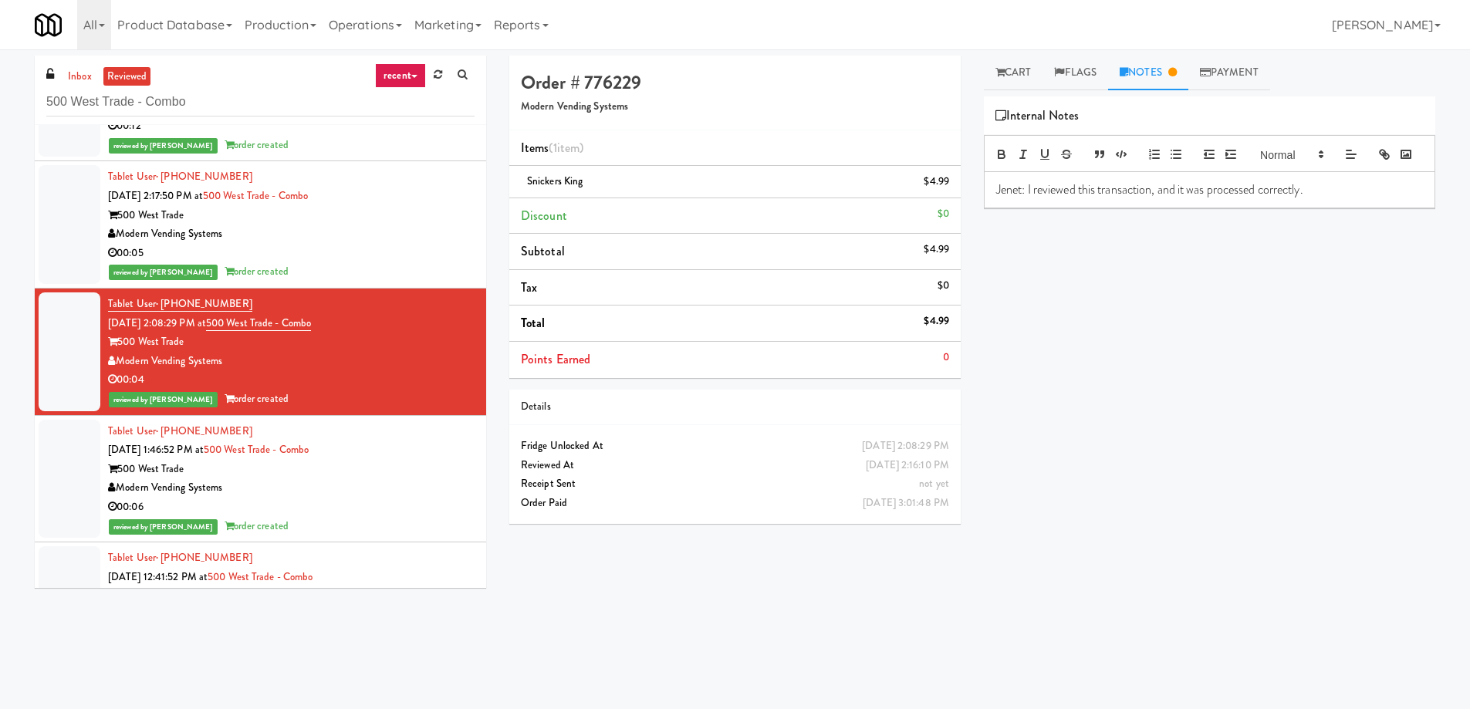
click at [345, 235] on div "Modern Vending Systems" at bounding box center [291, 234] width 367 height 19
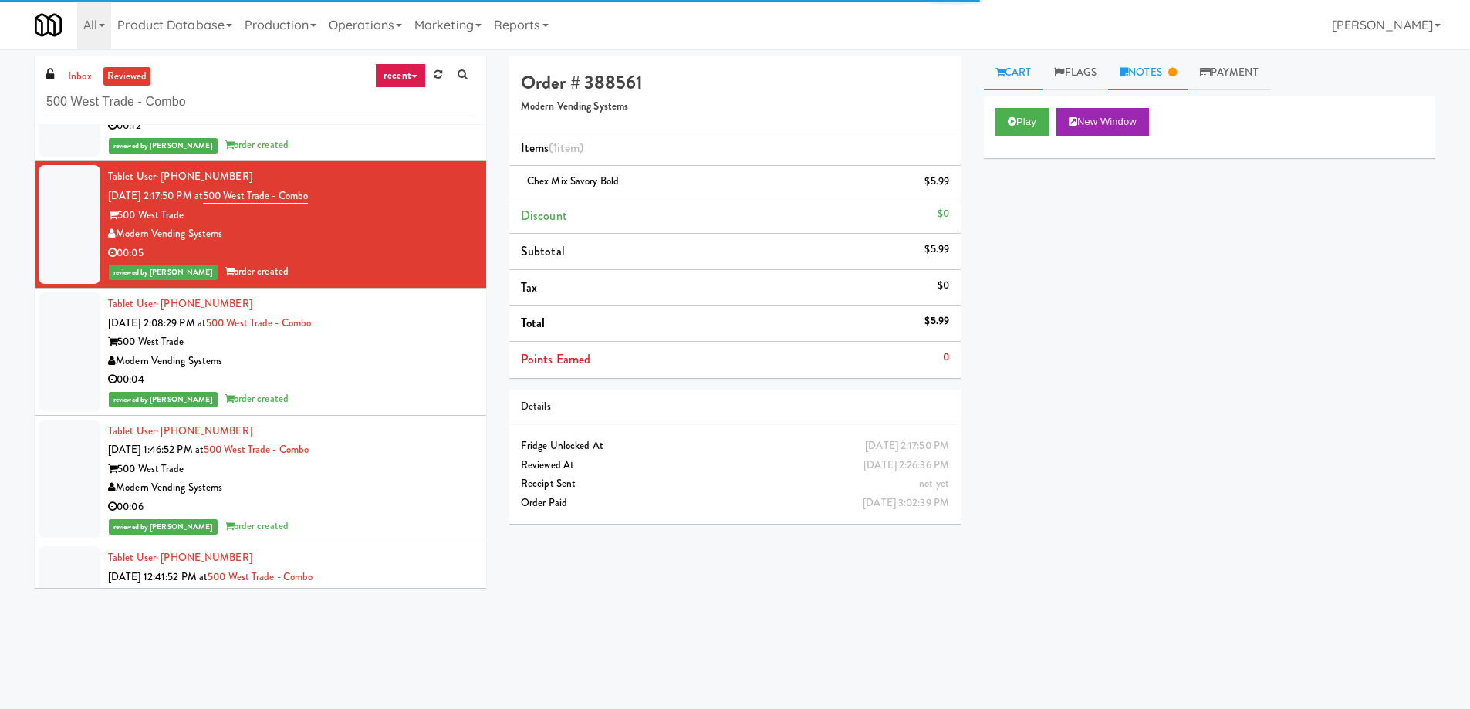
click at [1156, 79] on link "Notes" at bounding box center [1148, 73] width 80 height 35
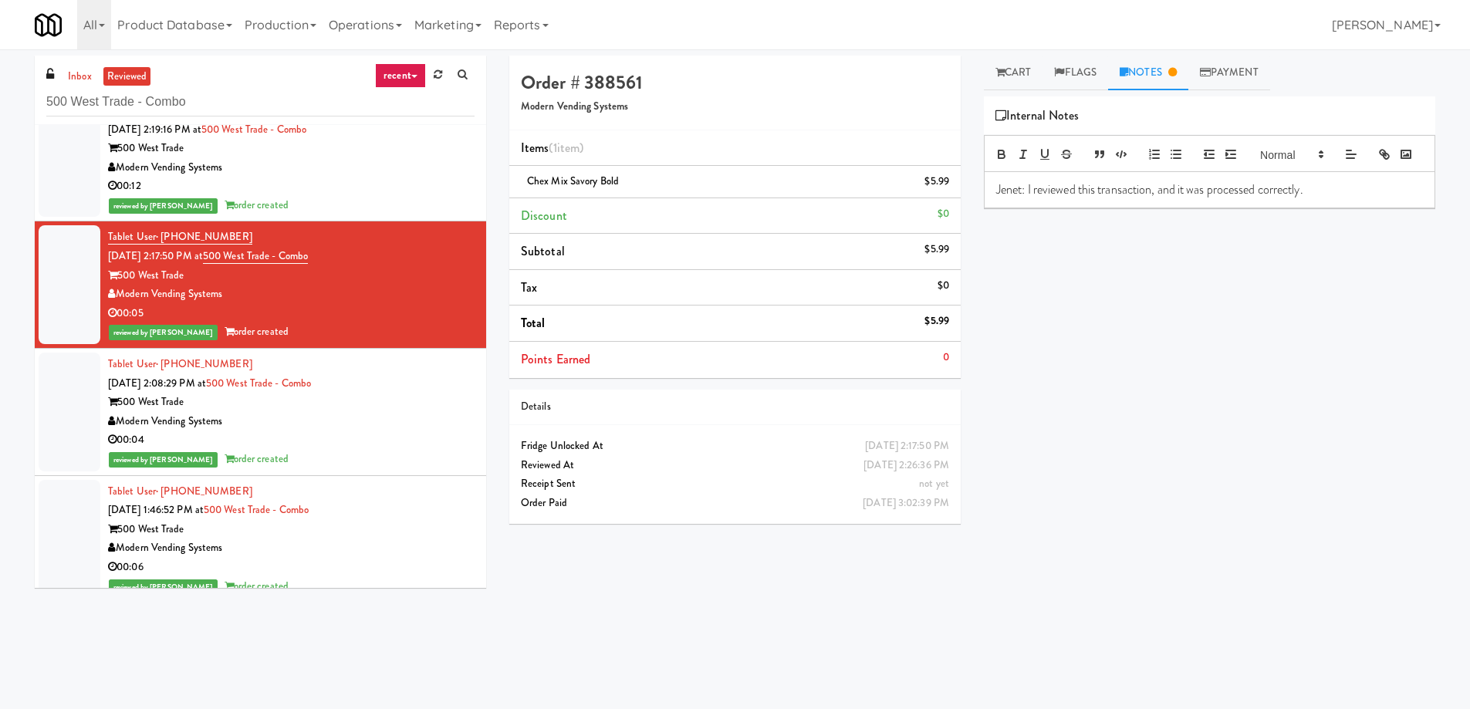
scroll to position [6920, 0]
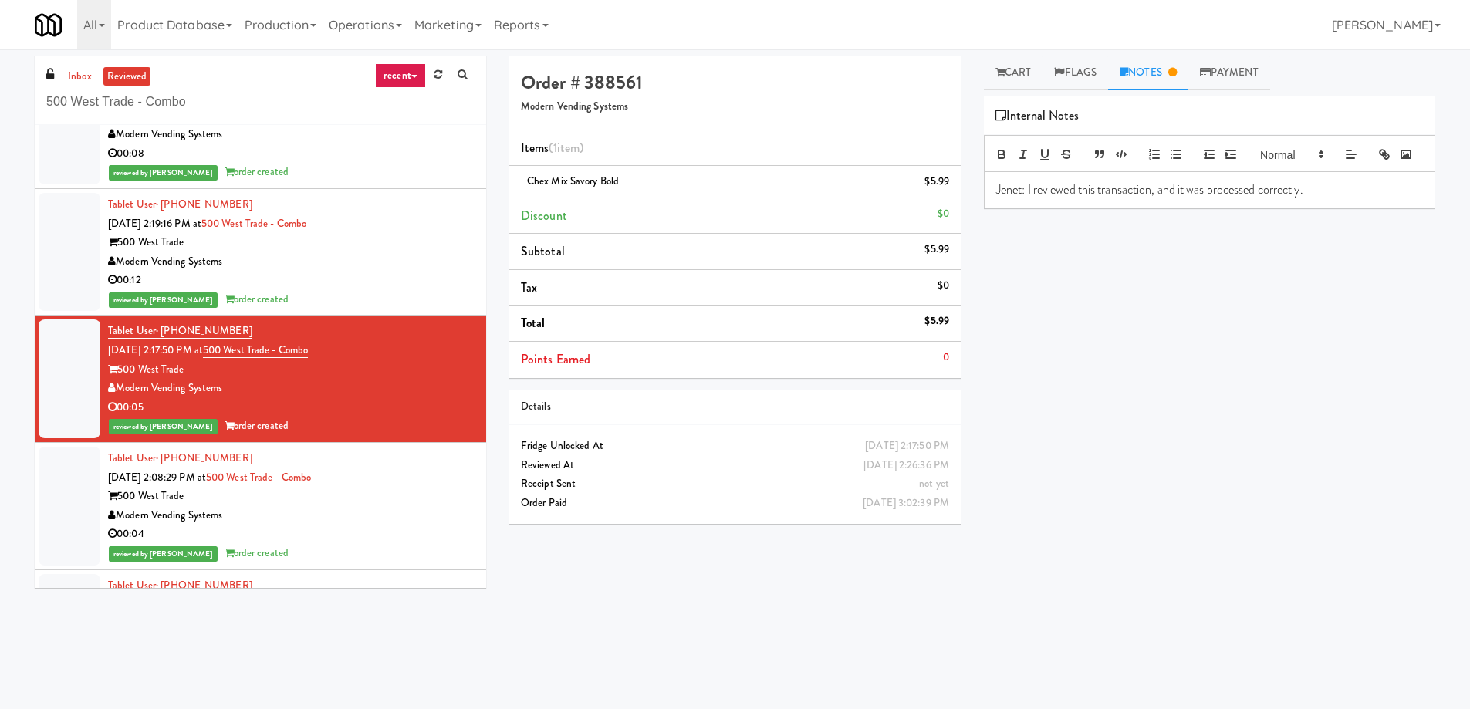
click at [363, 282] on div "00:12" at bounding box center [291, 280] width 367 height 19
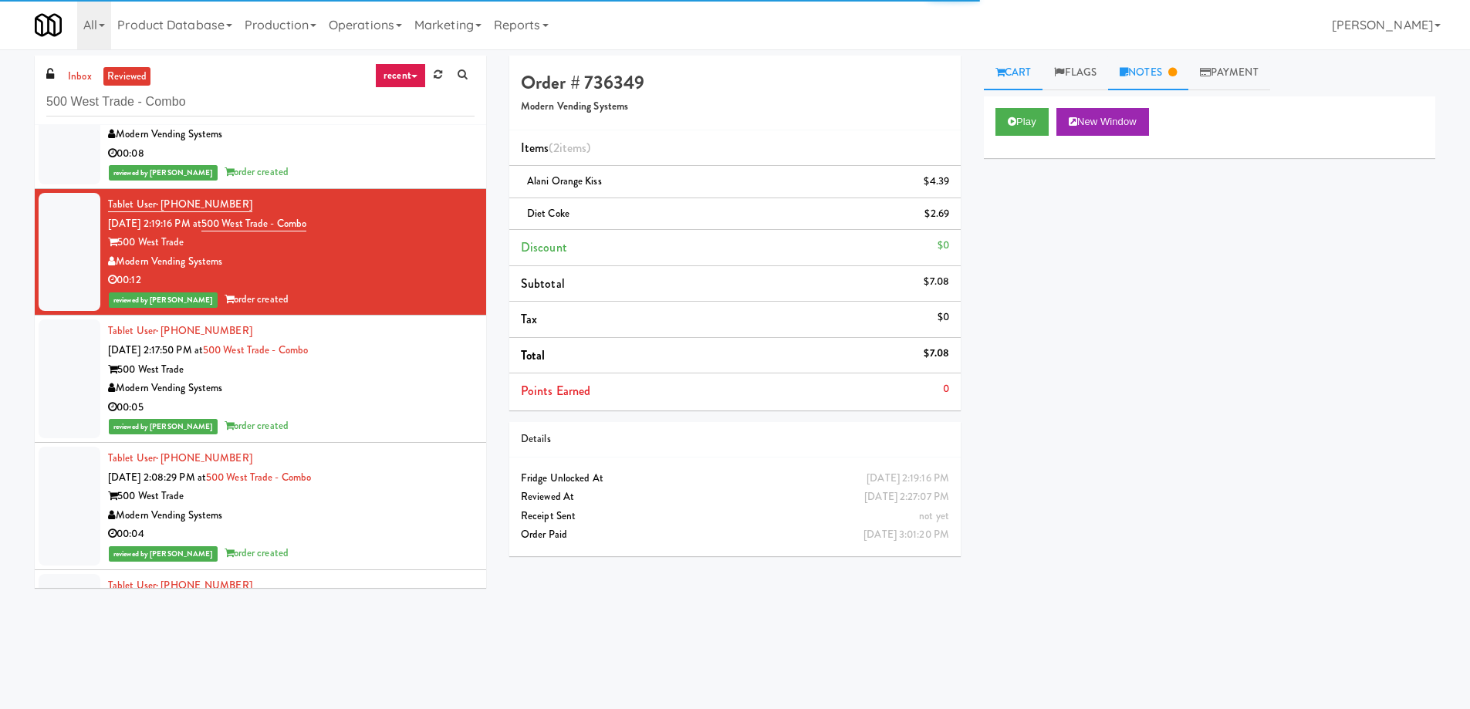
click at [1168, 76] on link "Notes" at bounding box center [1148, 73] width 80 height 35
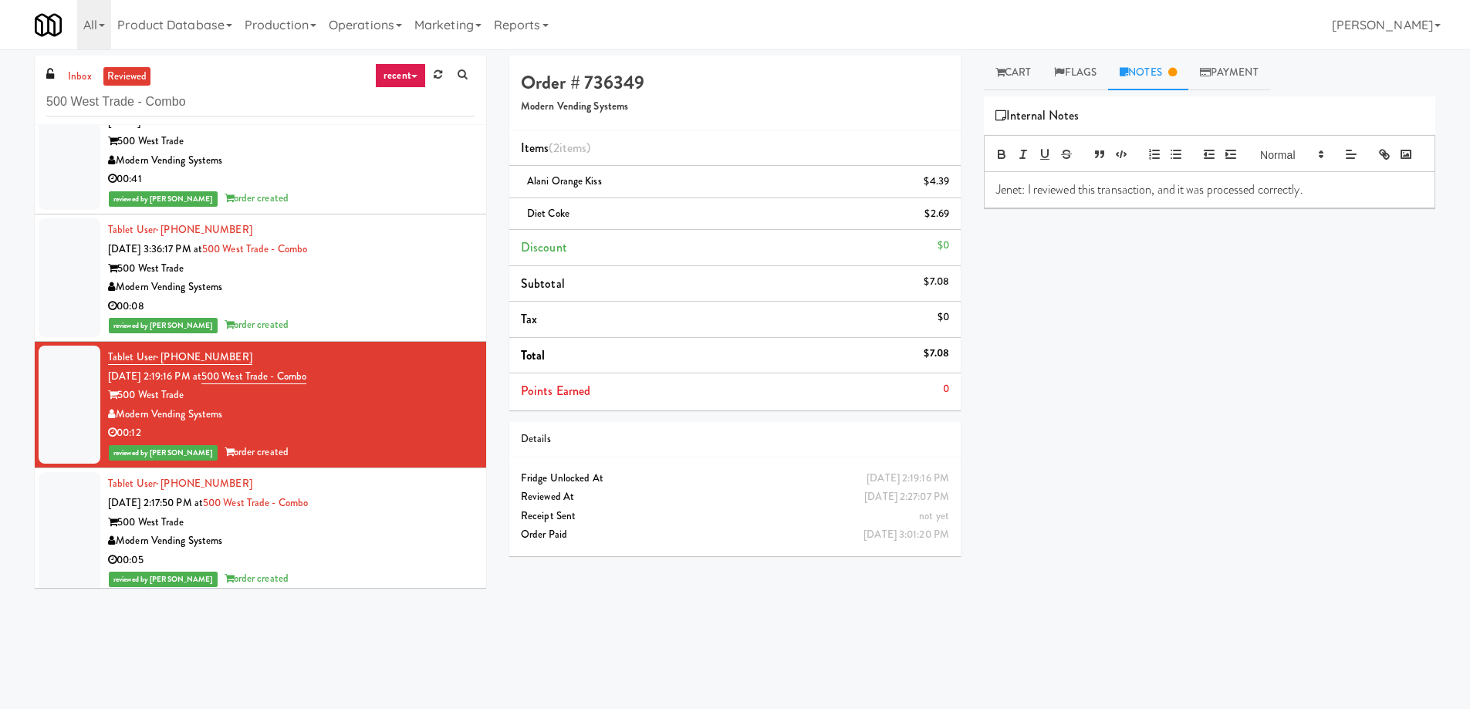
scroll to position [6766, 0]
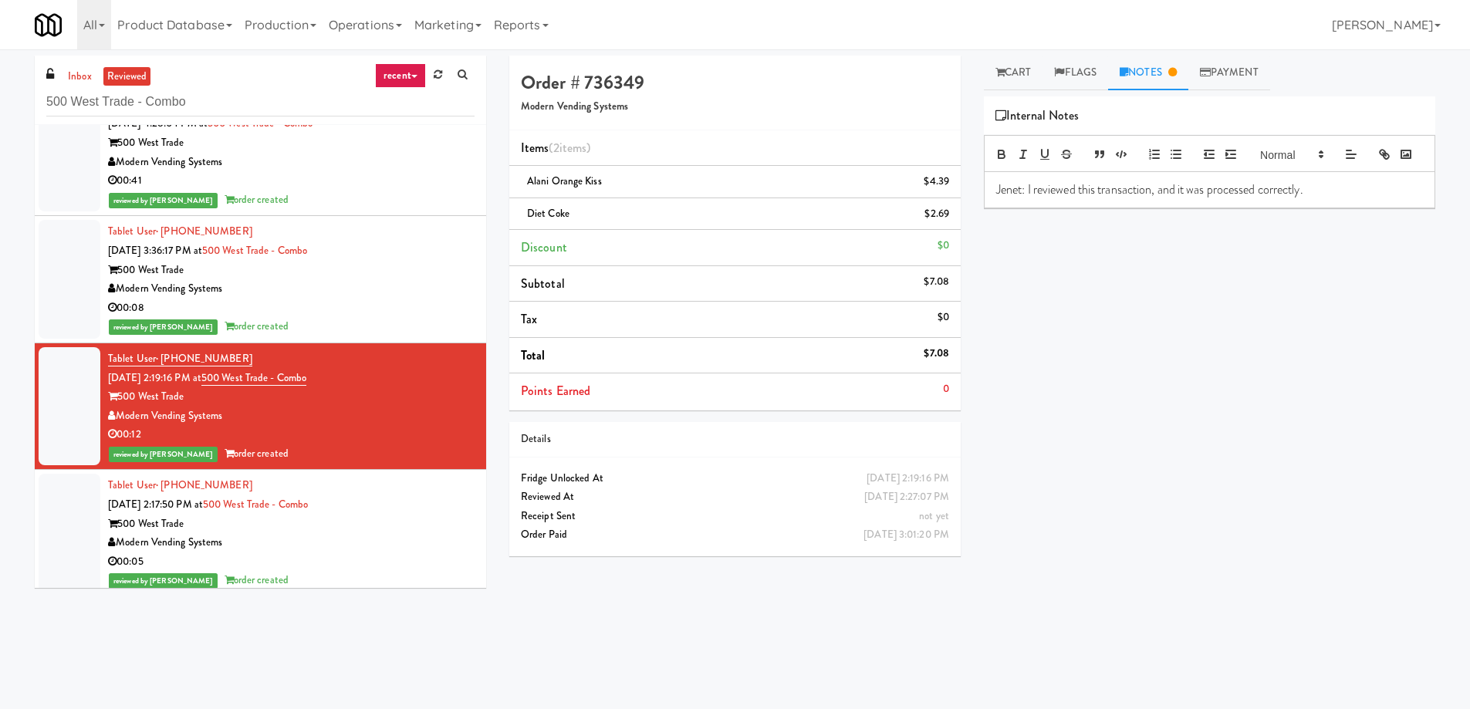
click at [397, 306] on div "00:08" at bounding box center [291, 308] width 367 height 19
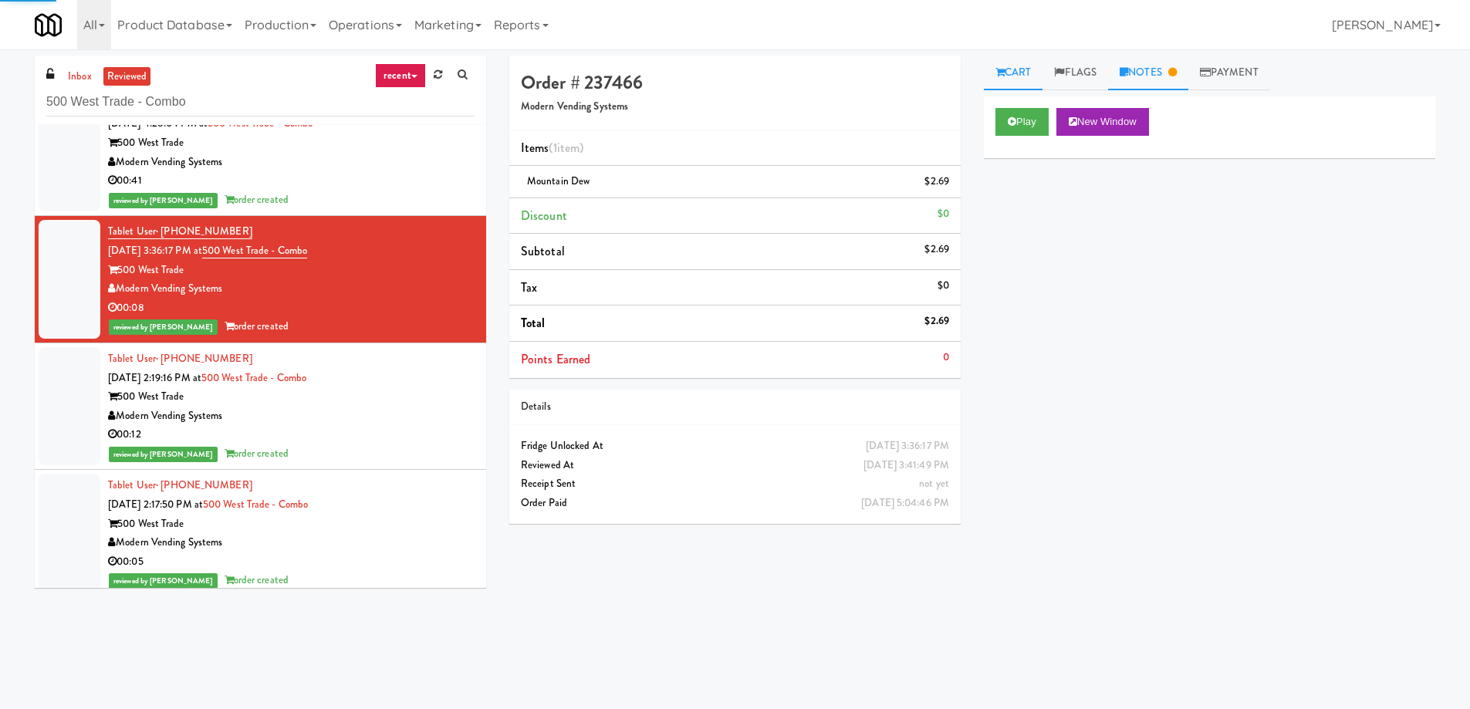
click at [1177, 84] on link "Notes" at bounding box center [1148, 73] width 80 height 35
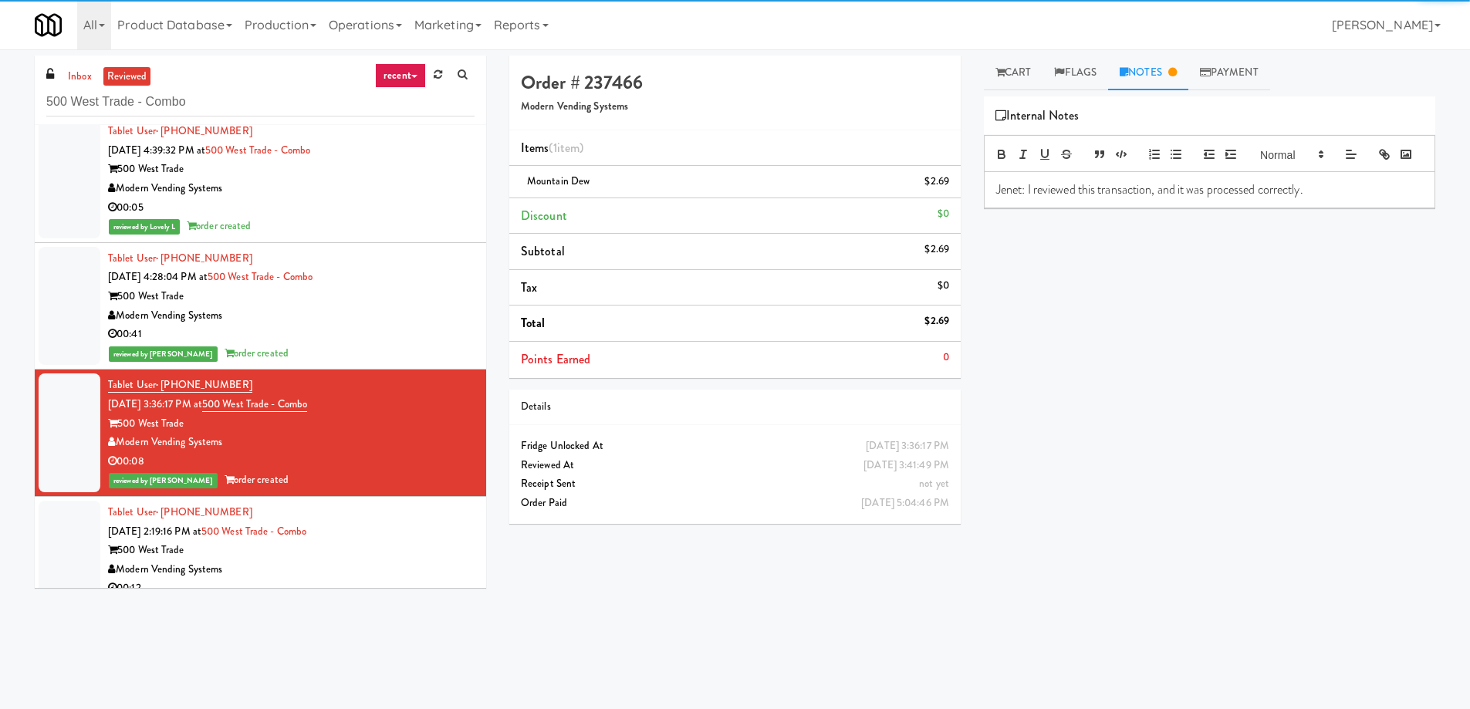
scroll to position [6612, 0]
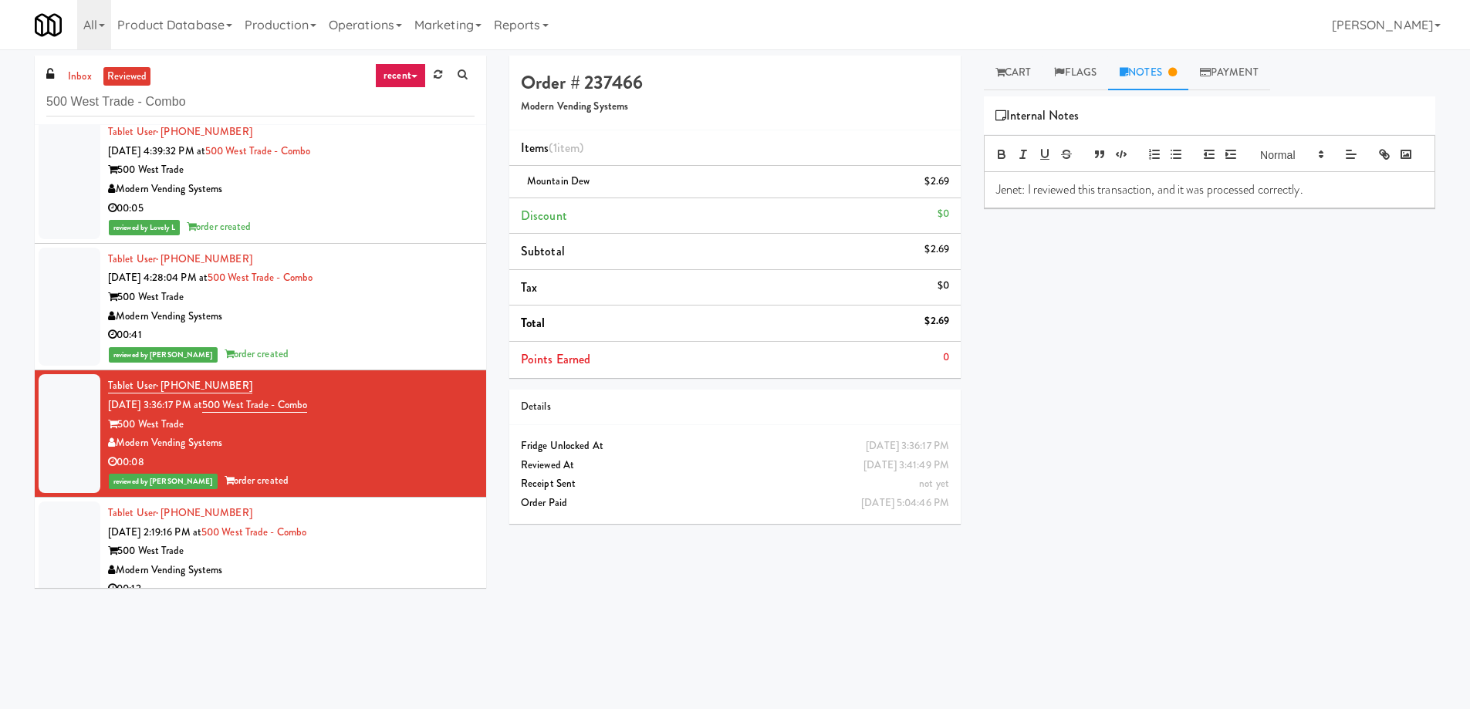
click at [365, 322] on div "Modern Vending Systems" at bounding box center [291, 316] width 367 height 19
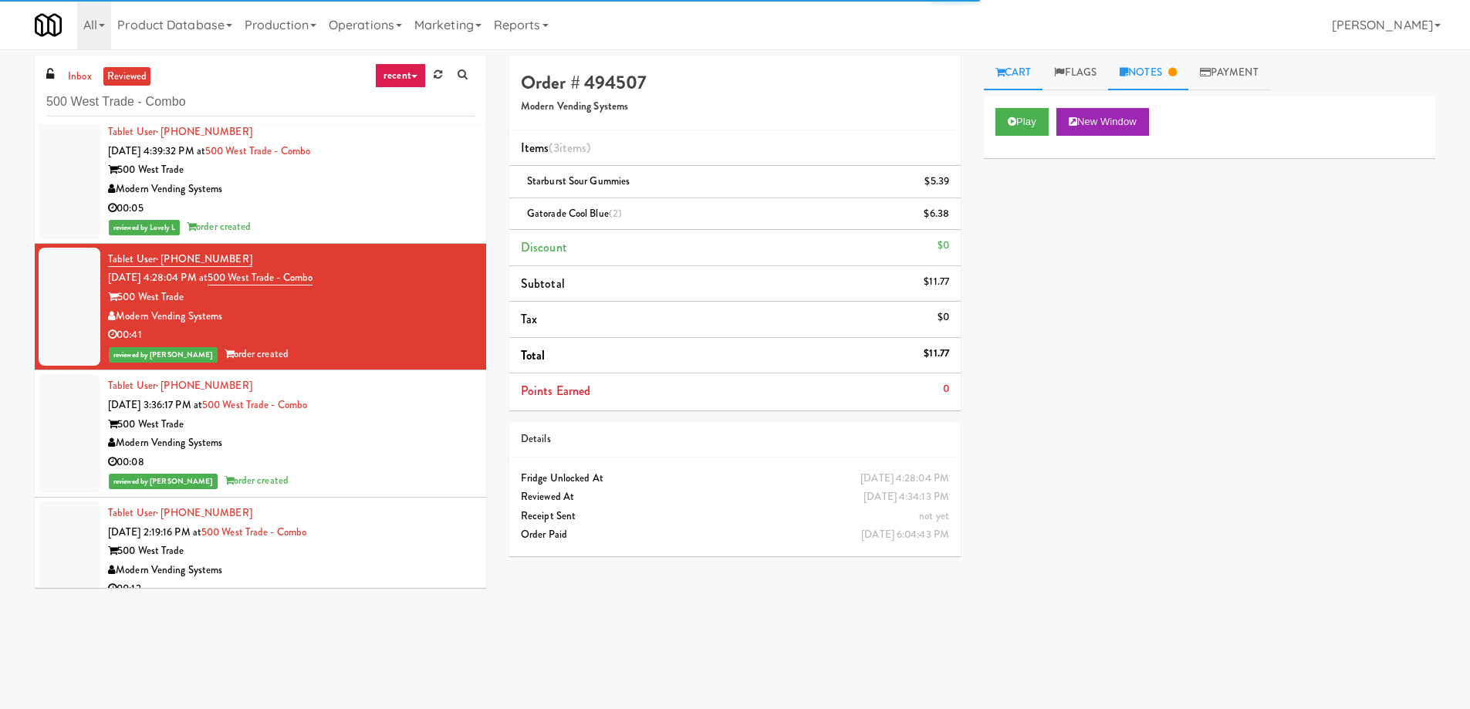
click at [1170, 71] on link "Notes" at bounding box center [1148, 73] width 80 height 35
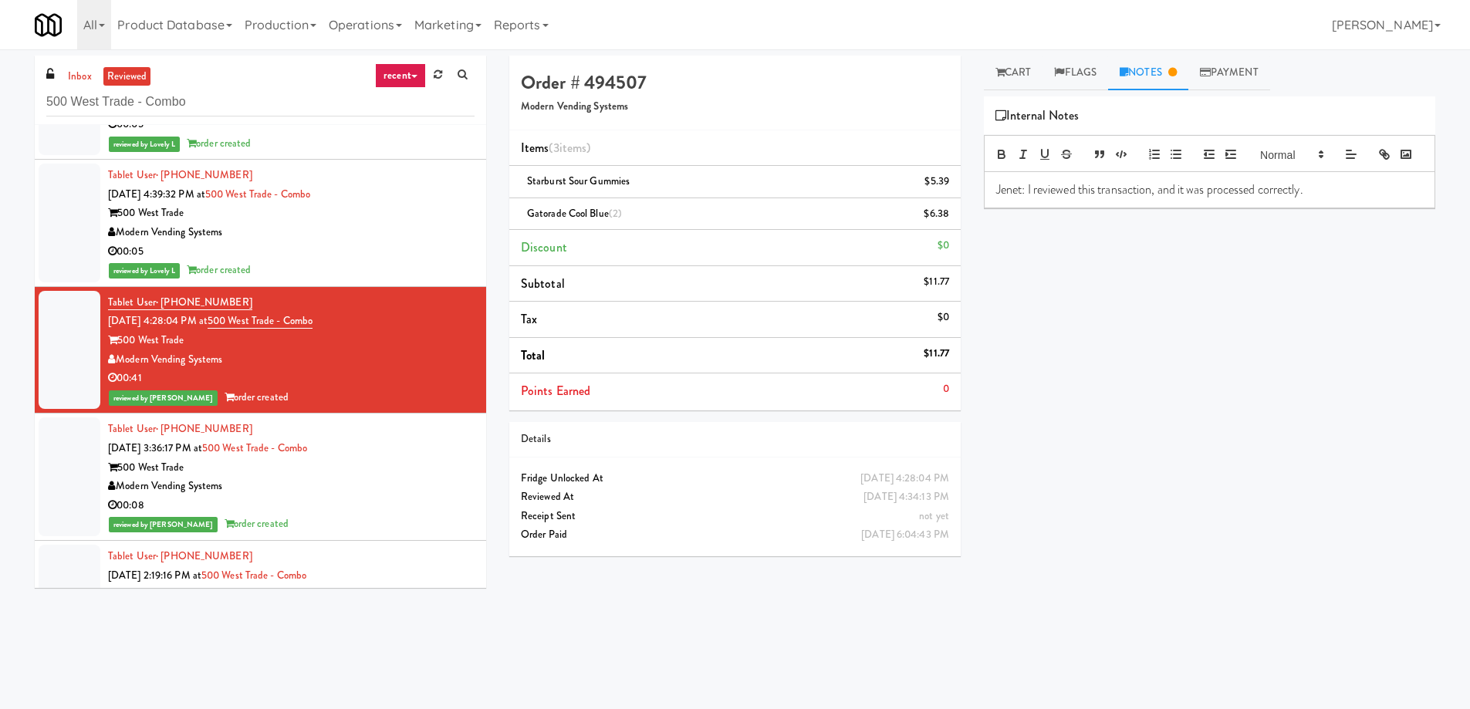
scroll to position [6535, 0]
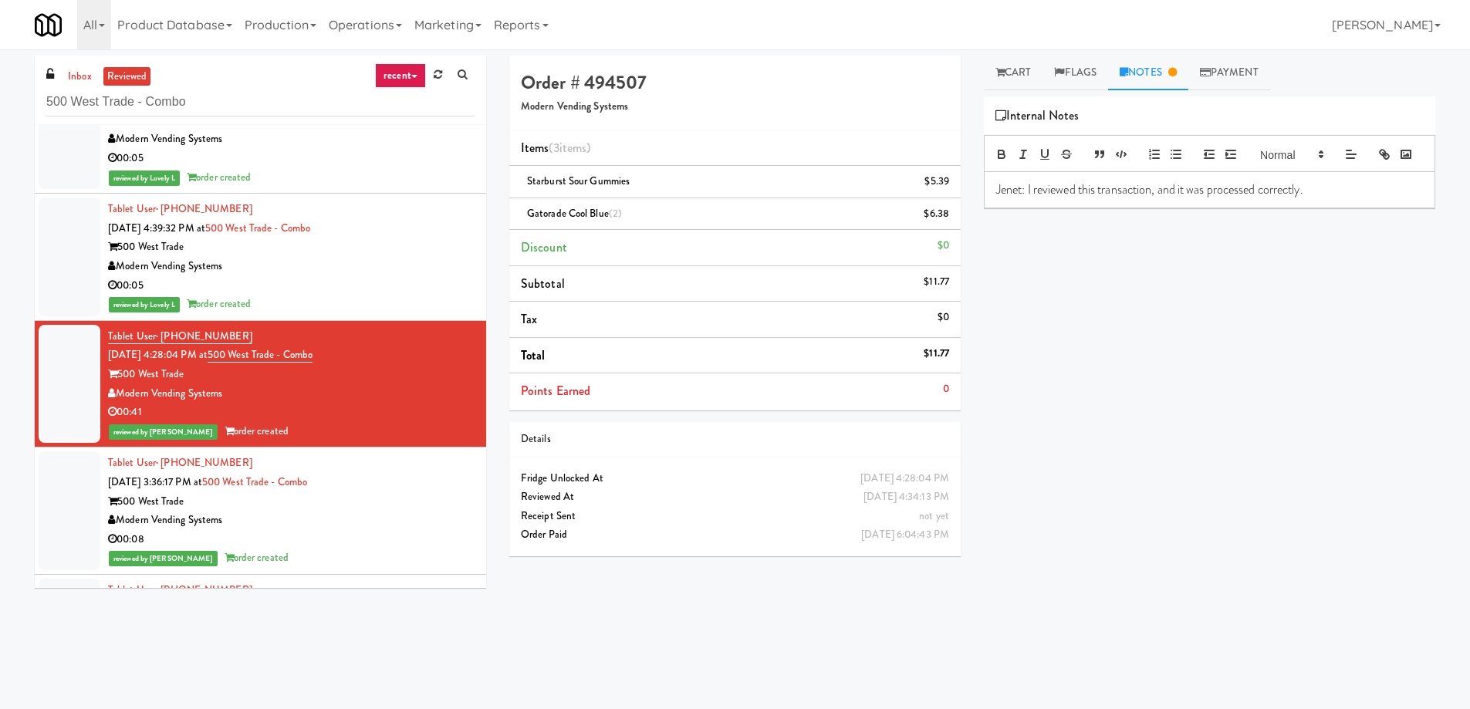
click at [413, 268] on div "Modern Vending Systems" at bounding box center [291, 266] width 367 height 19
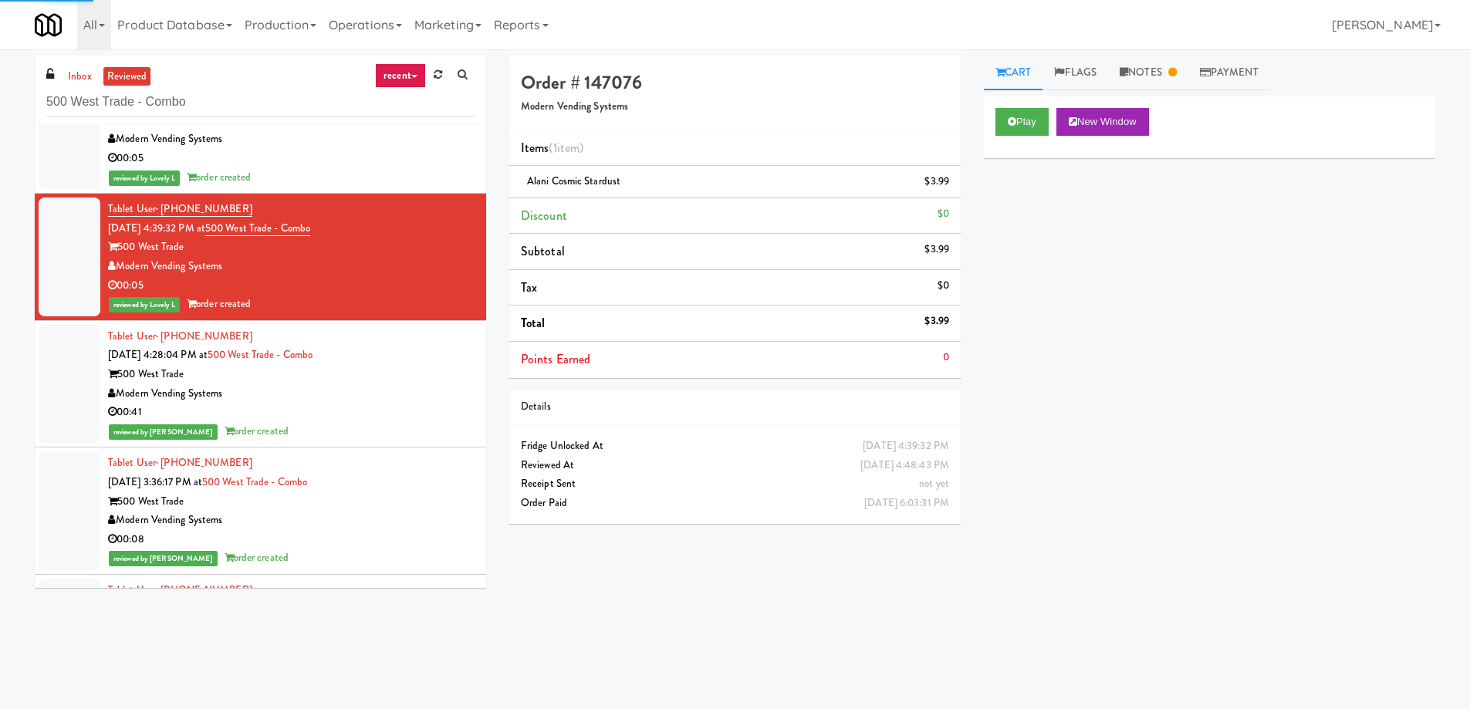
click at [1172, 50] on div "inbox reviewed recent all unclear take inventory issue suspicious failed recent…" at bounding box center [735, 362] width 1470 height 626
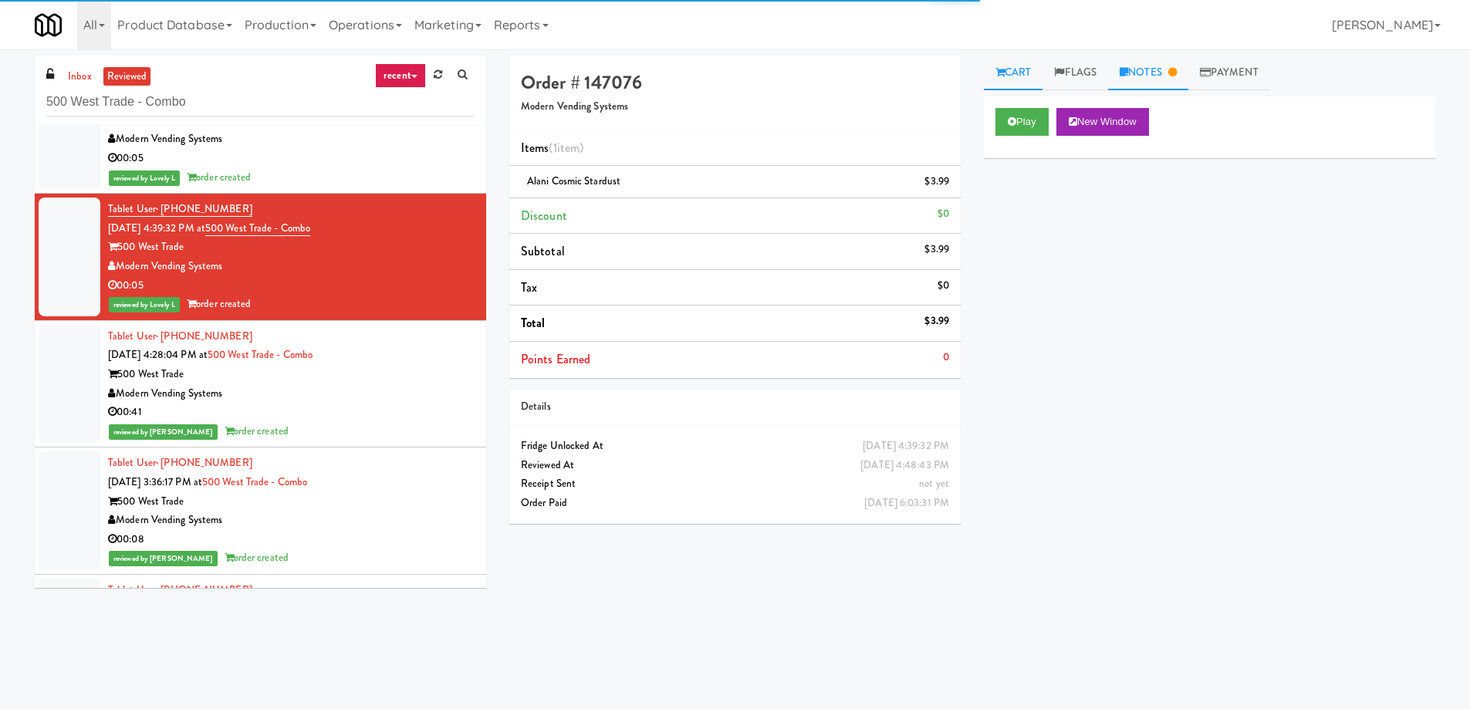
click at [1154, 73] on link "Notes" at bounding box center [1148, 73] width 80 height 35
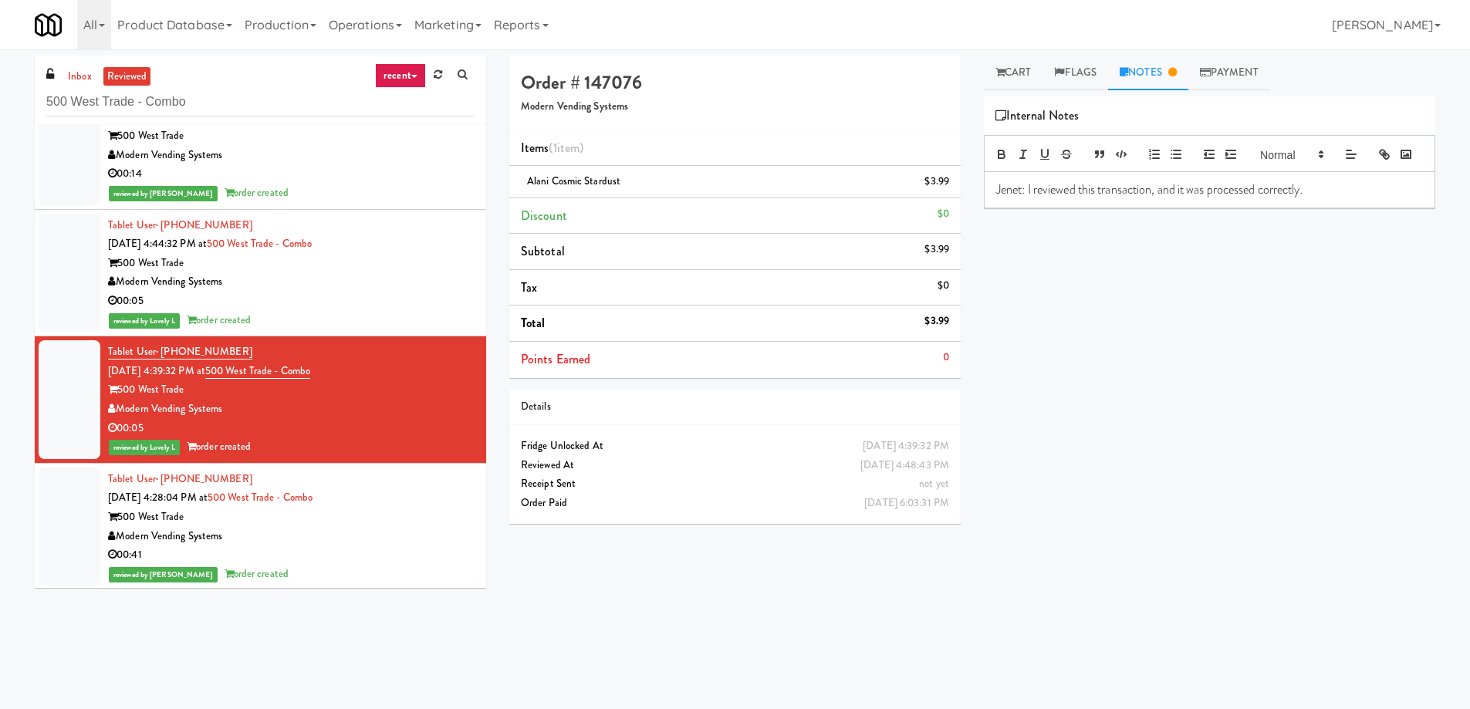
scroll to position [6380, 0]
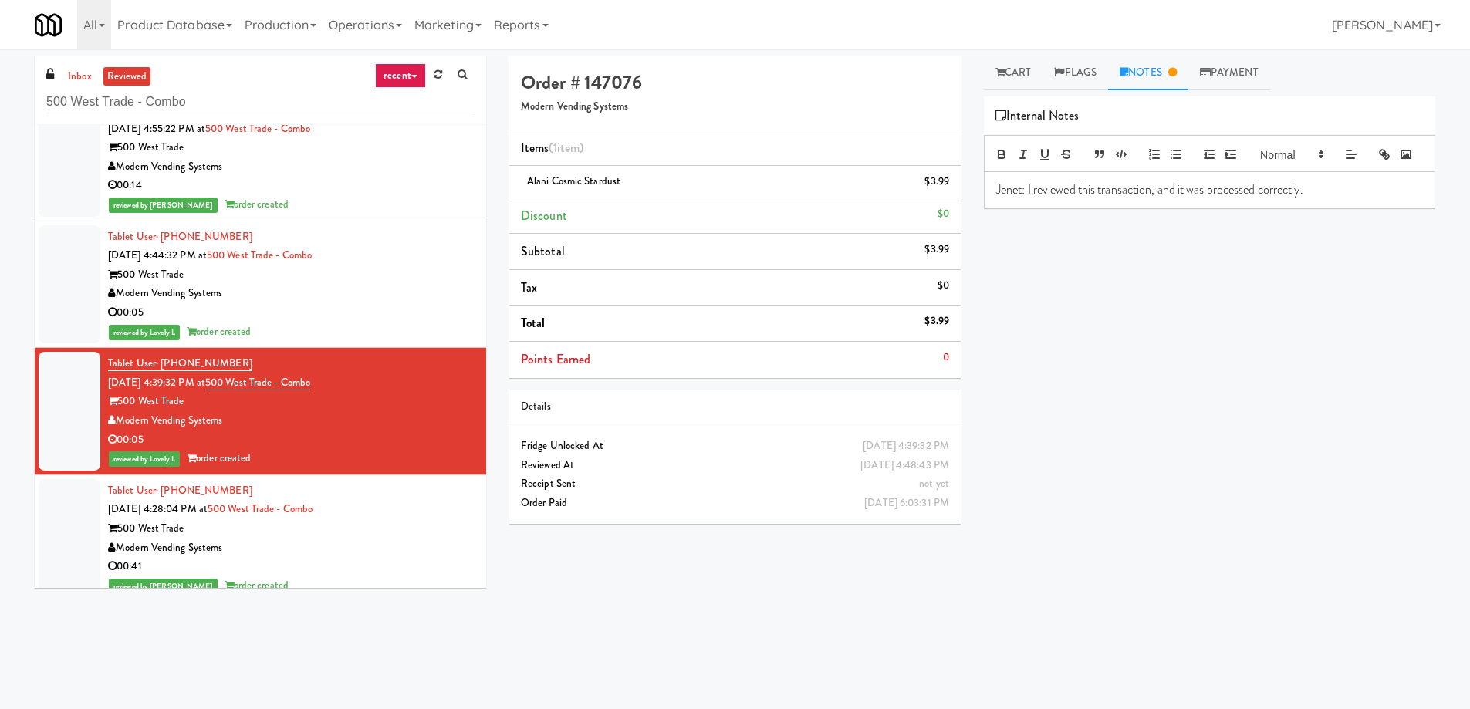
click at [391, 346] on li "Tablet User · (318) 347-9905 [DATE] 4:44:32 PM at 500 West Trade - Combo 500 We…" at bounding box center [260, 284] width 451 height 127
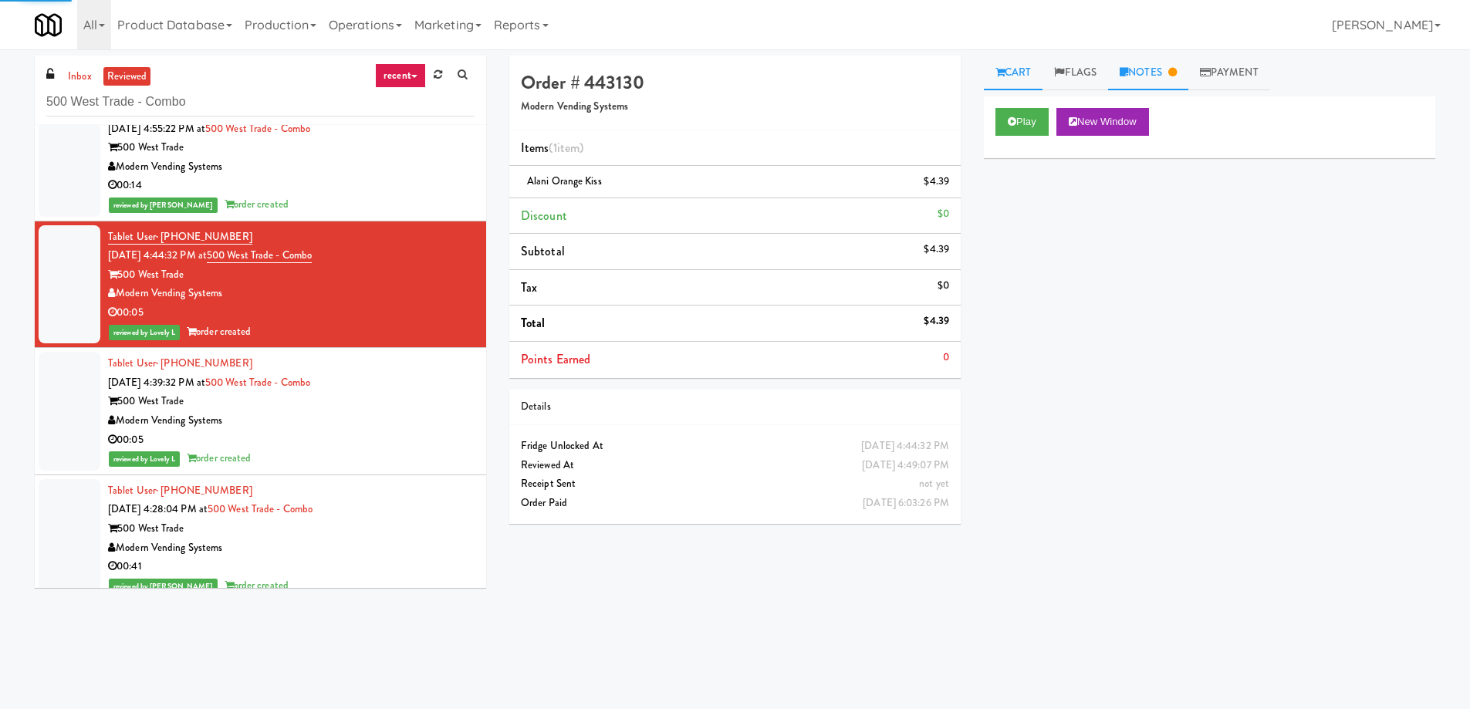
click at [1156, 66] on link "Notes" at bounding box center [1148, 73] width 80 height 35
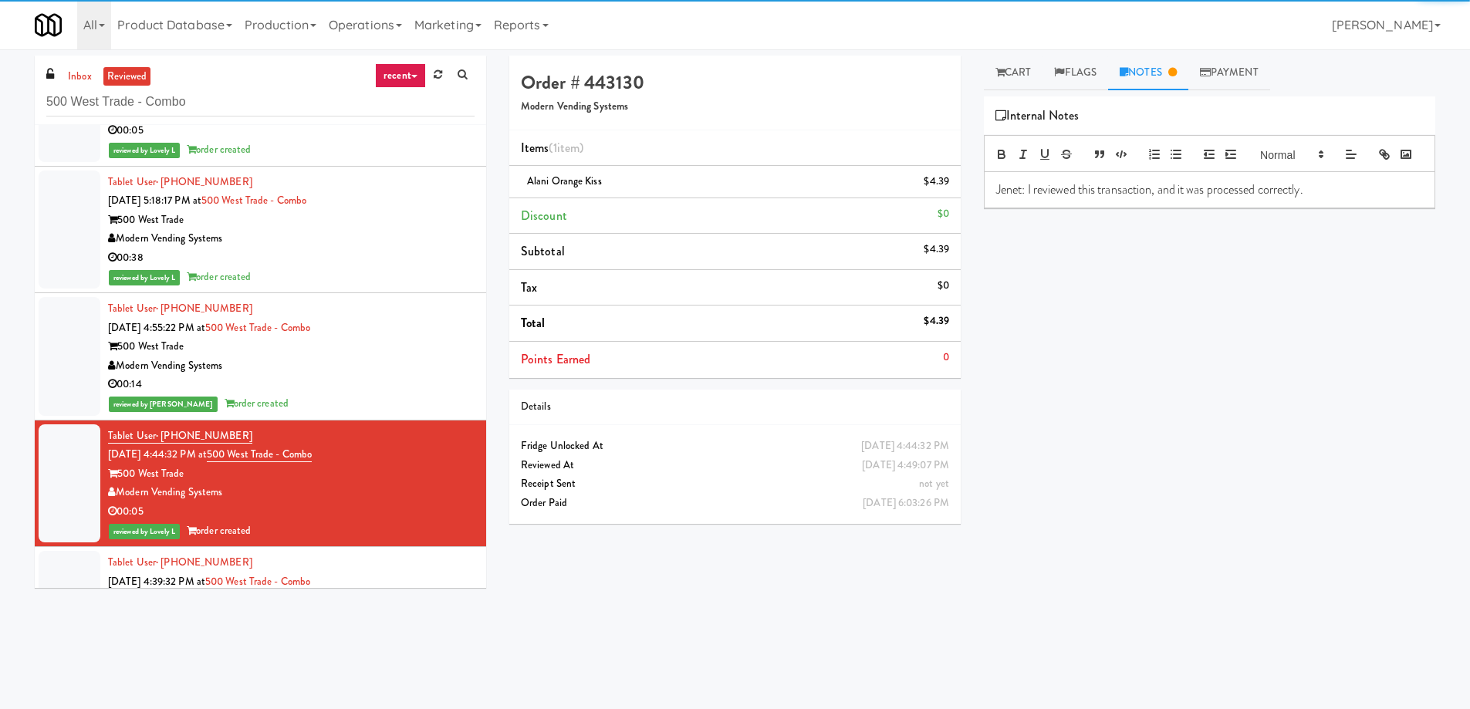
scroll to position [6149, 0]
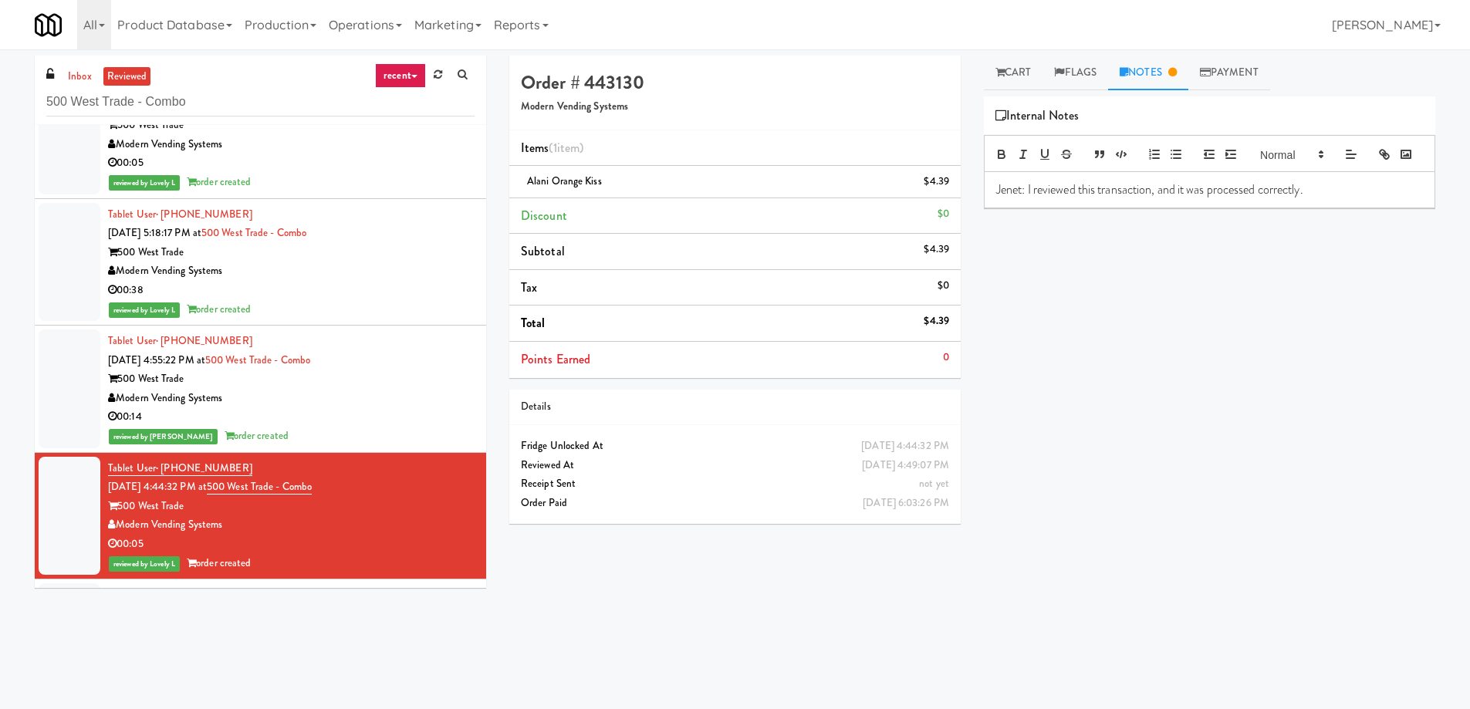
click at [411, 366] on div "Tablet User · (865) 314-0078 [DATE] 4:55:22 PM at 500 West Trade - Combo 500 We…" at bounding box center [291, 389] width 367 height 114
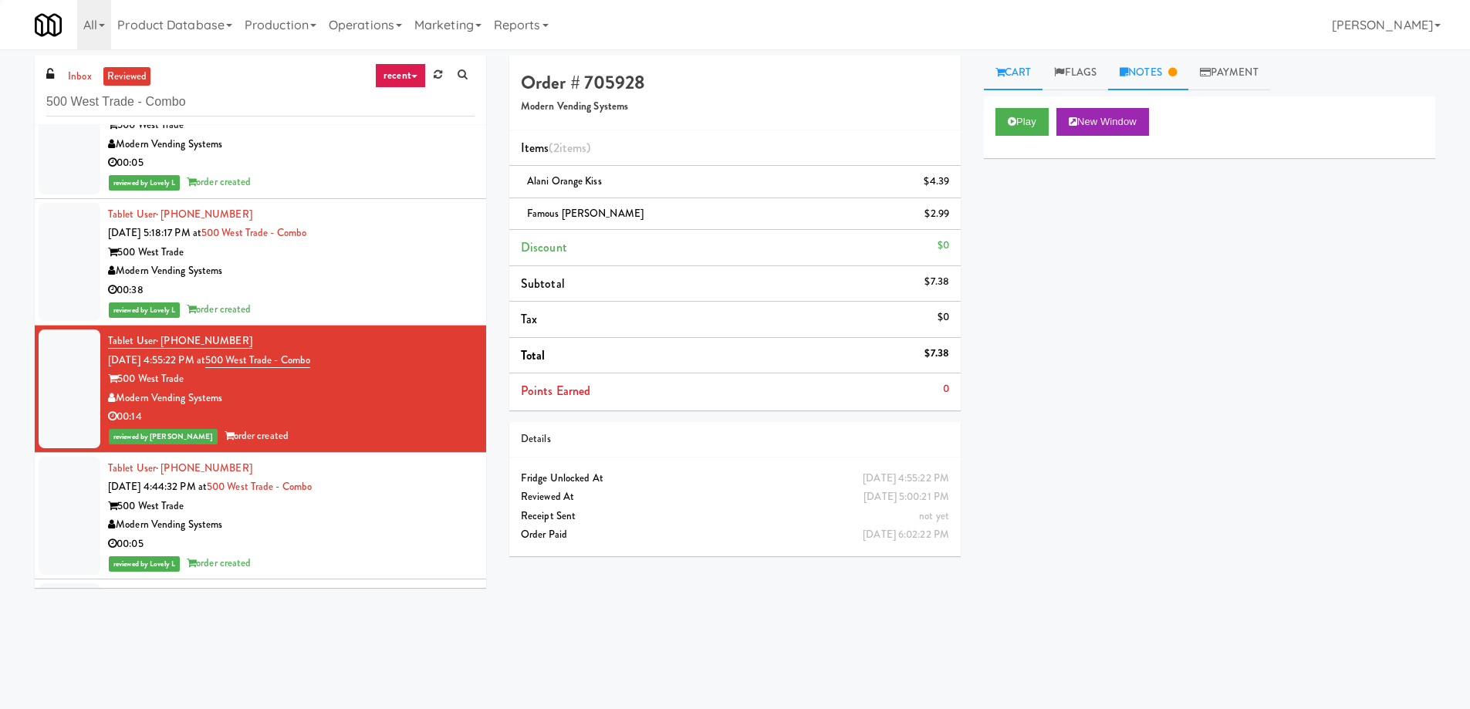
click at [1169, 80] on link "Notes" at bounding box center [1148, 73] width 80 height 35
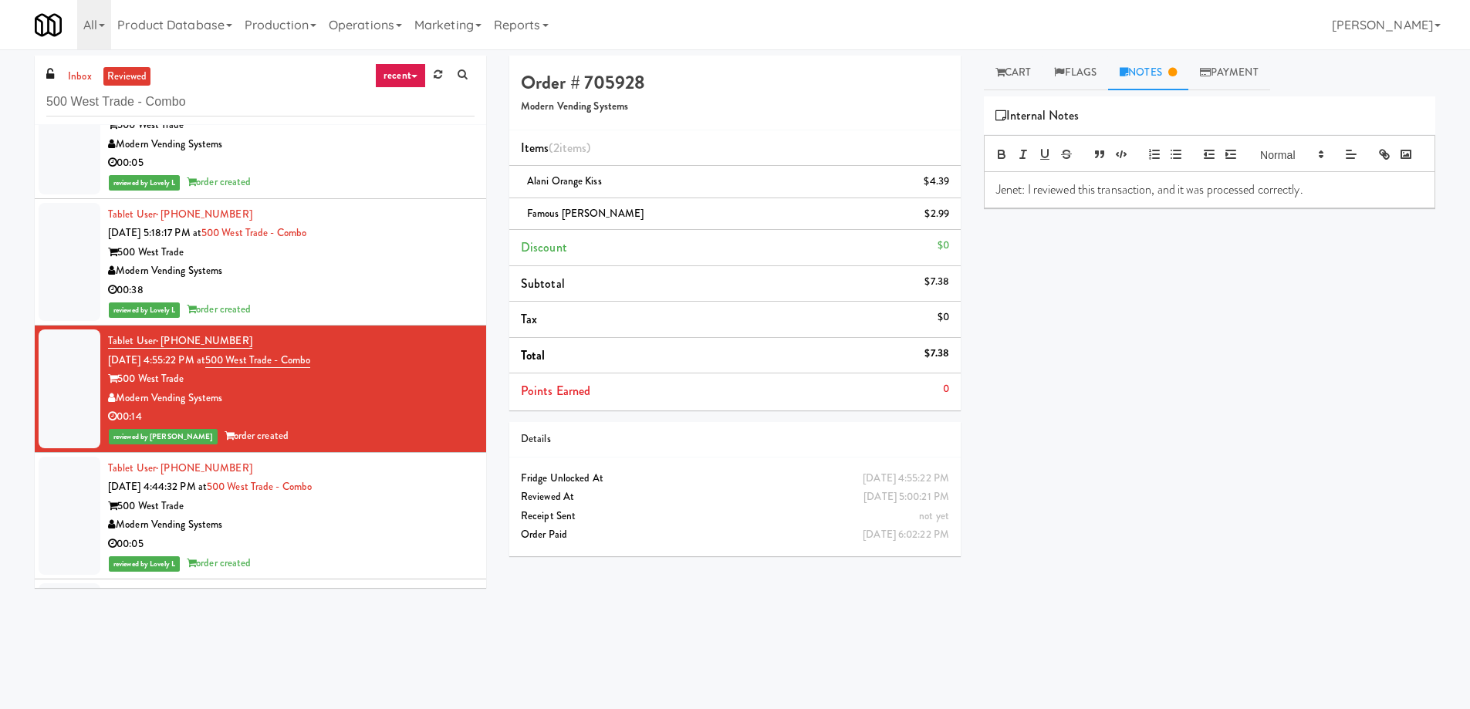
click at [369, 309] on div "reviewed by Lovely L order created" at bounding box center [291, 309] width 367 height 19
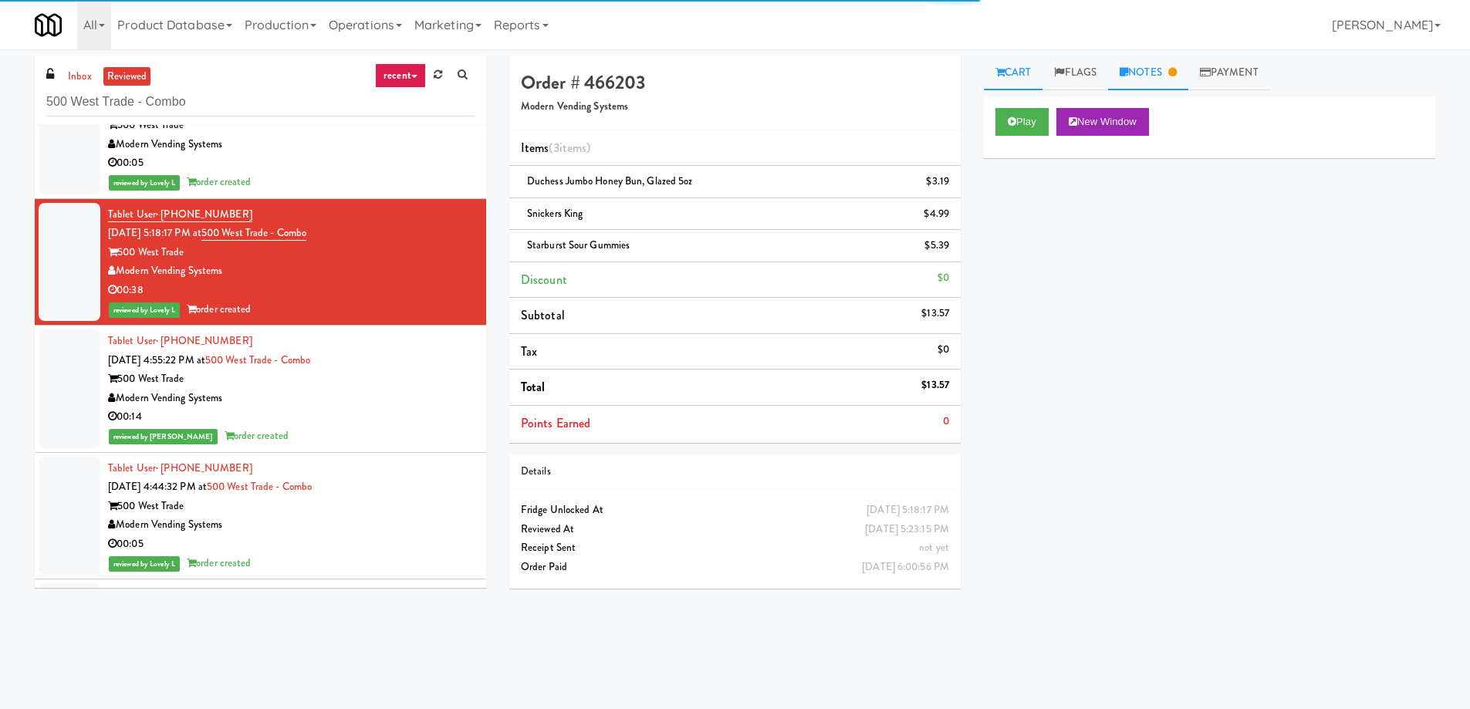
click at [1150, 81] on link "Notes" at bounding box center [1148, 73] width 80 height 35
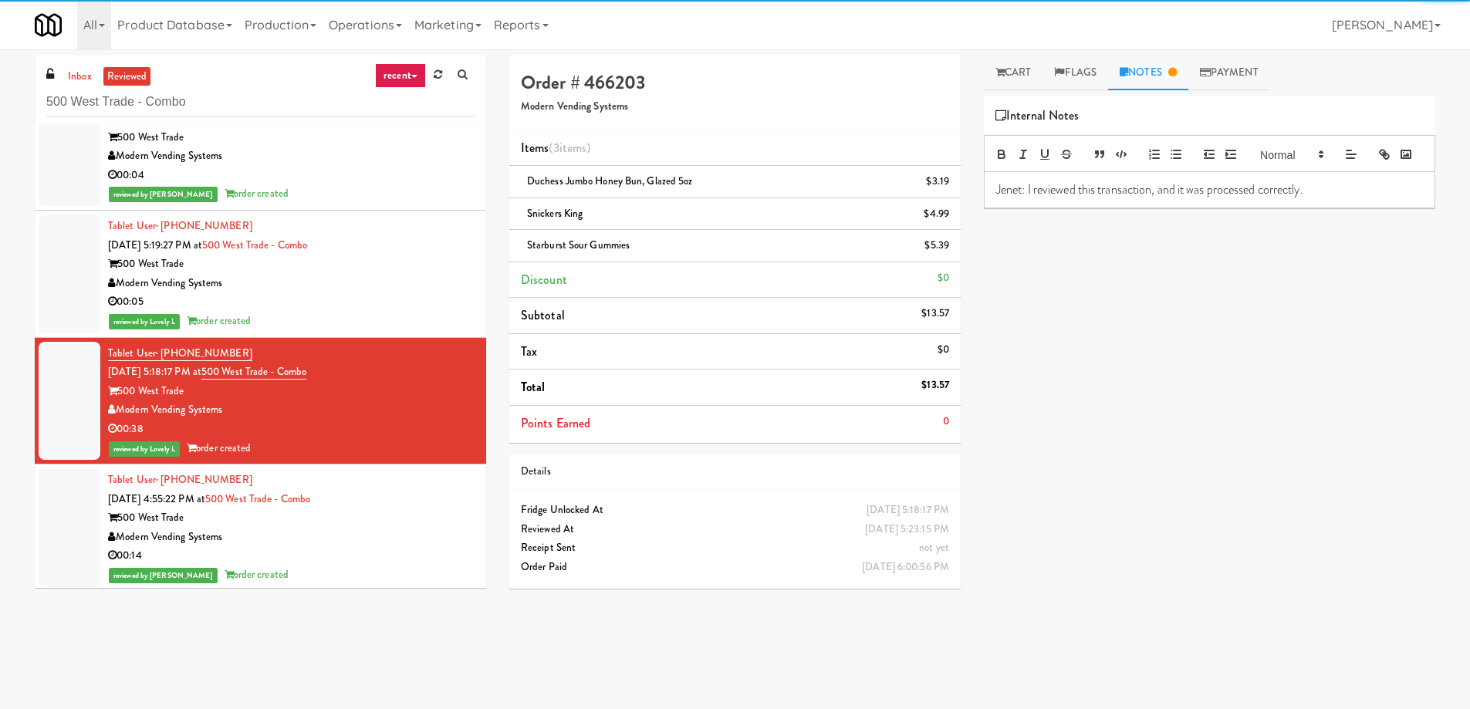
scroll to position [5994, 0]
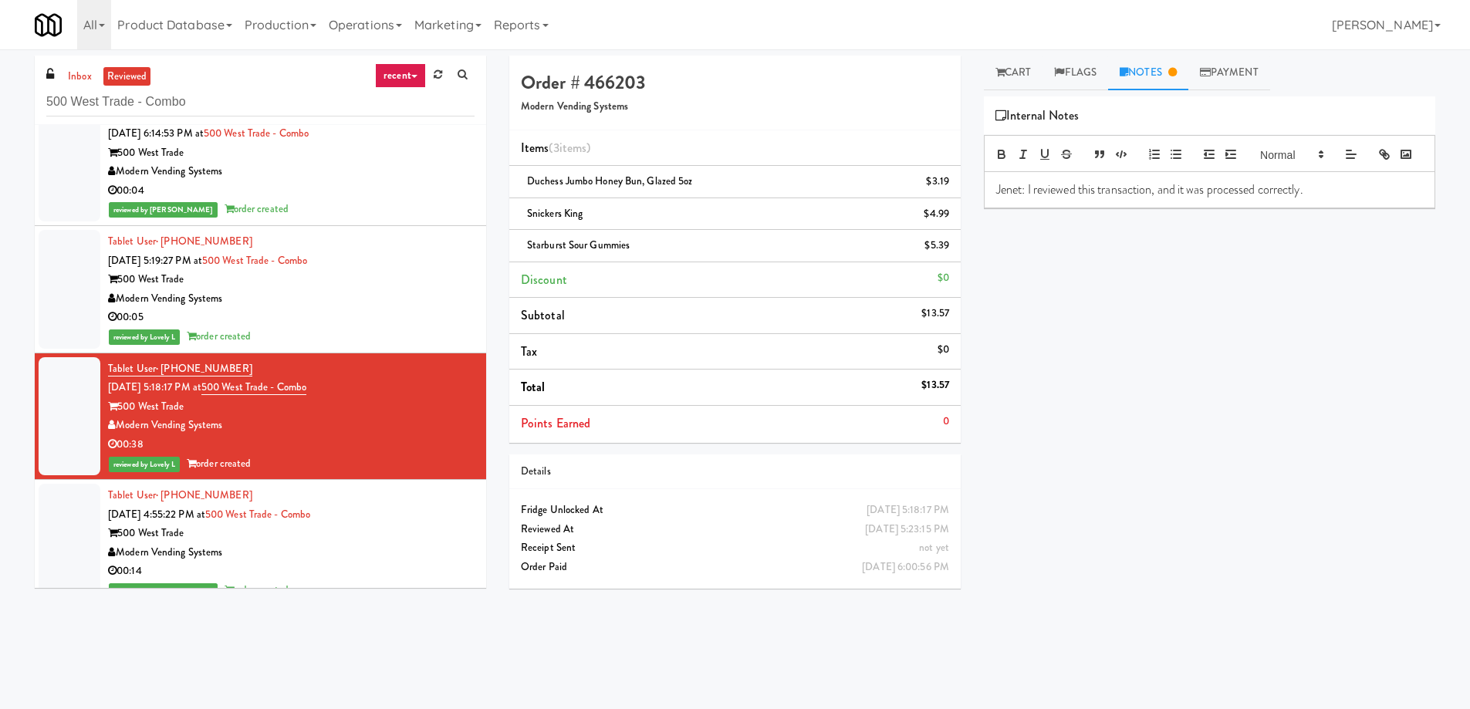
click at [391, 326] on div "00:05" at bounding box center [291, 317] width 367 height 19
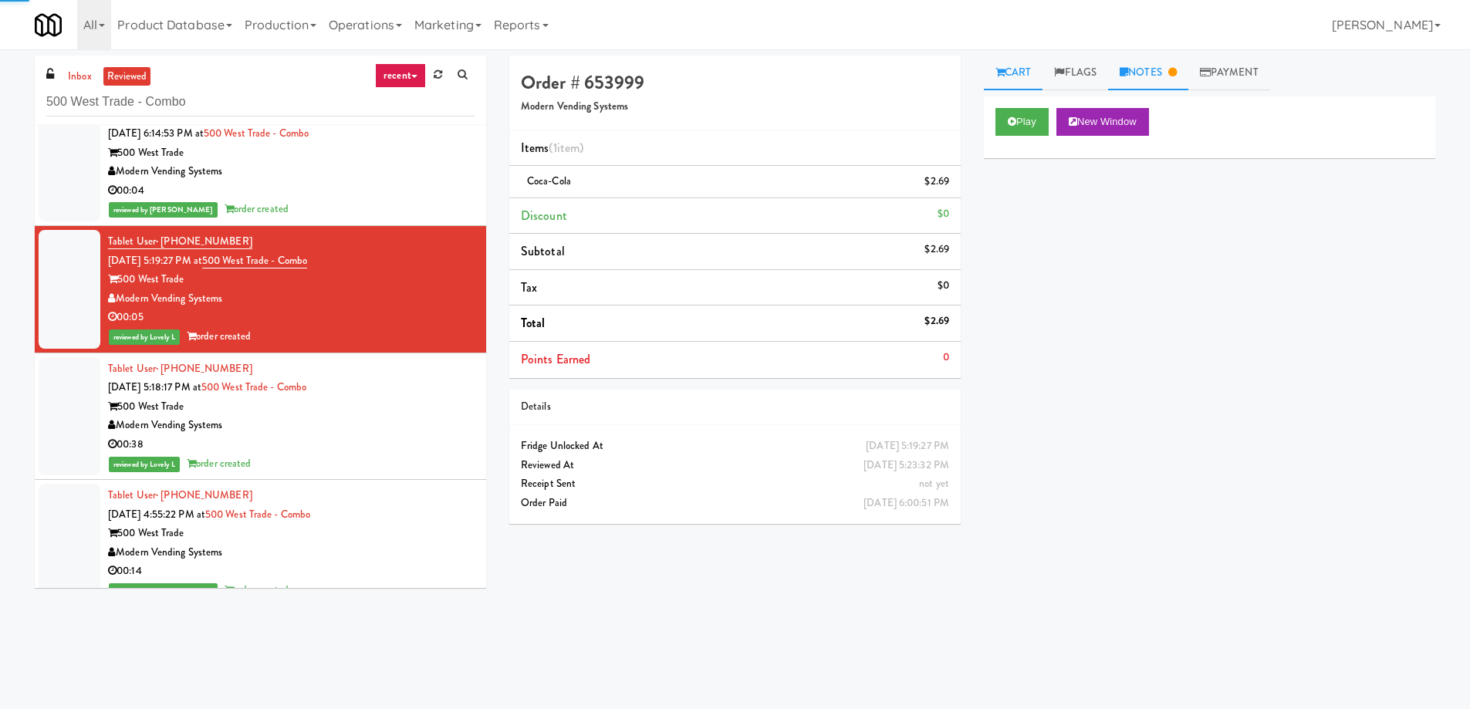
click at [1159, 81] on link "Notes" at bounding box center [1148, 73] width 80 height 35
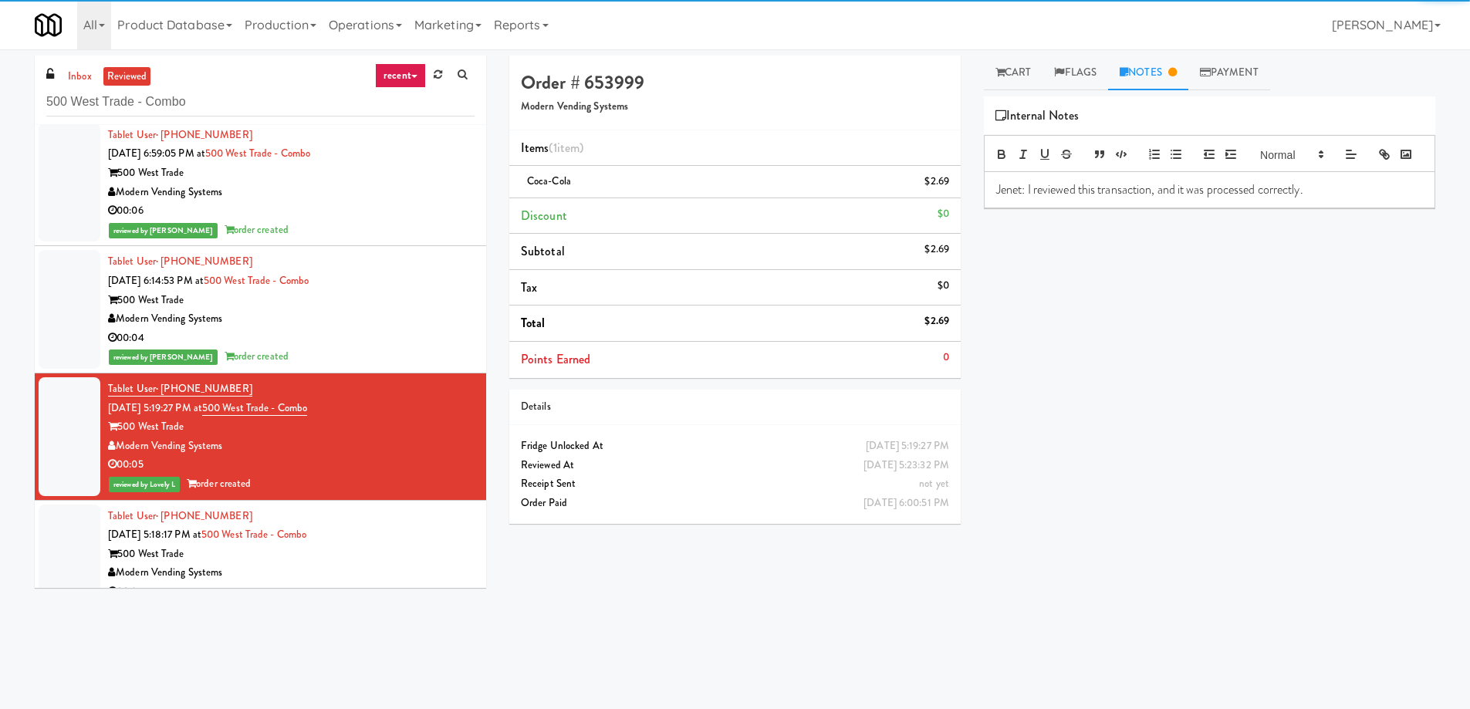
scroll to position [5840, 0]
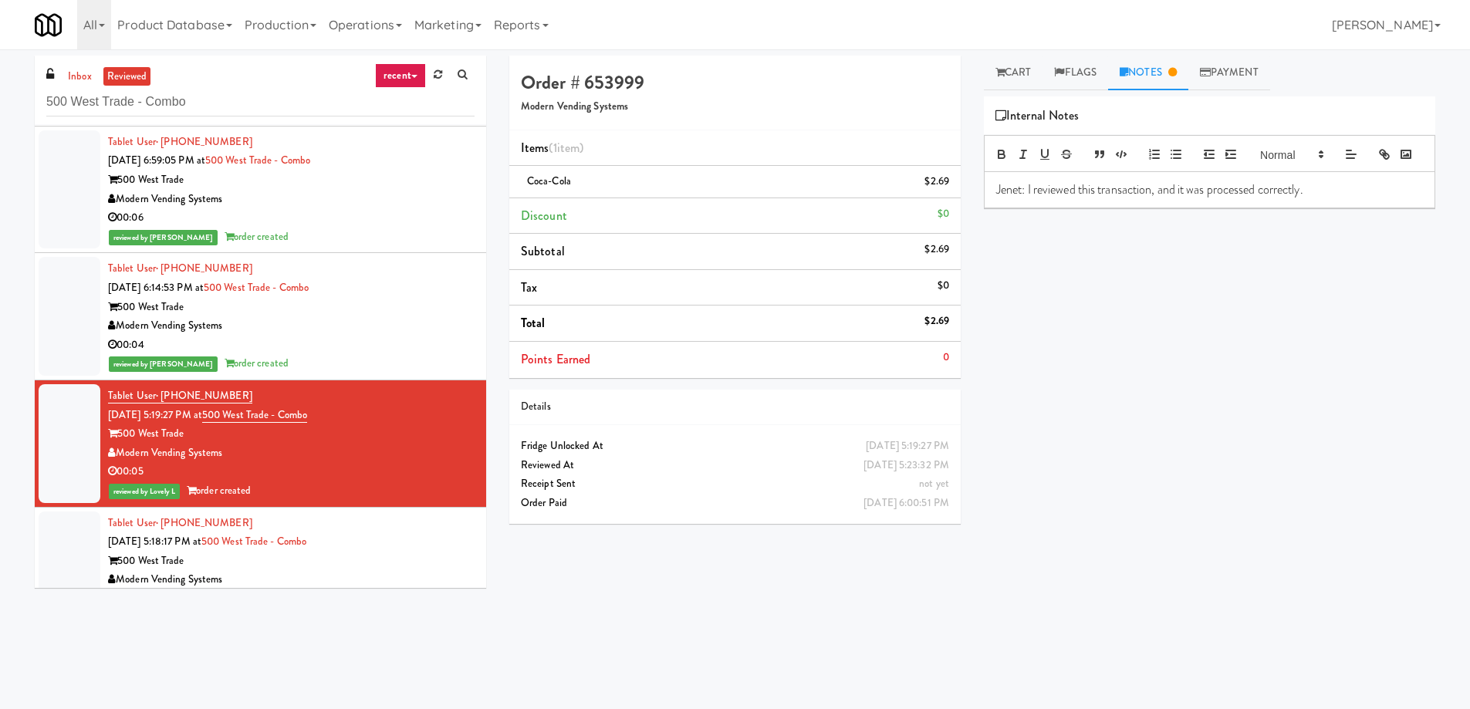
click at [428, 340] on div "00:04" at bounding box center [291, 345] width 367 height 19
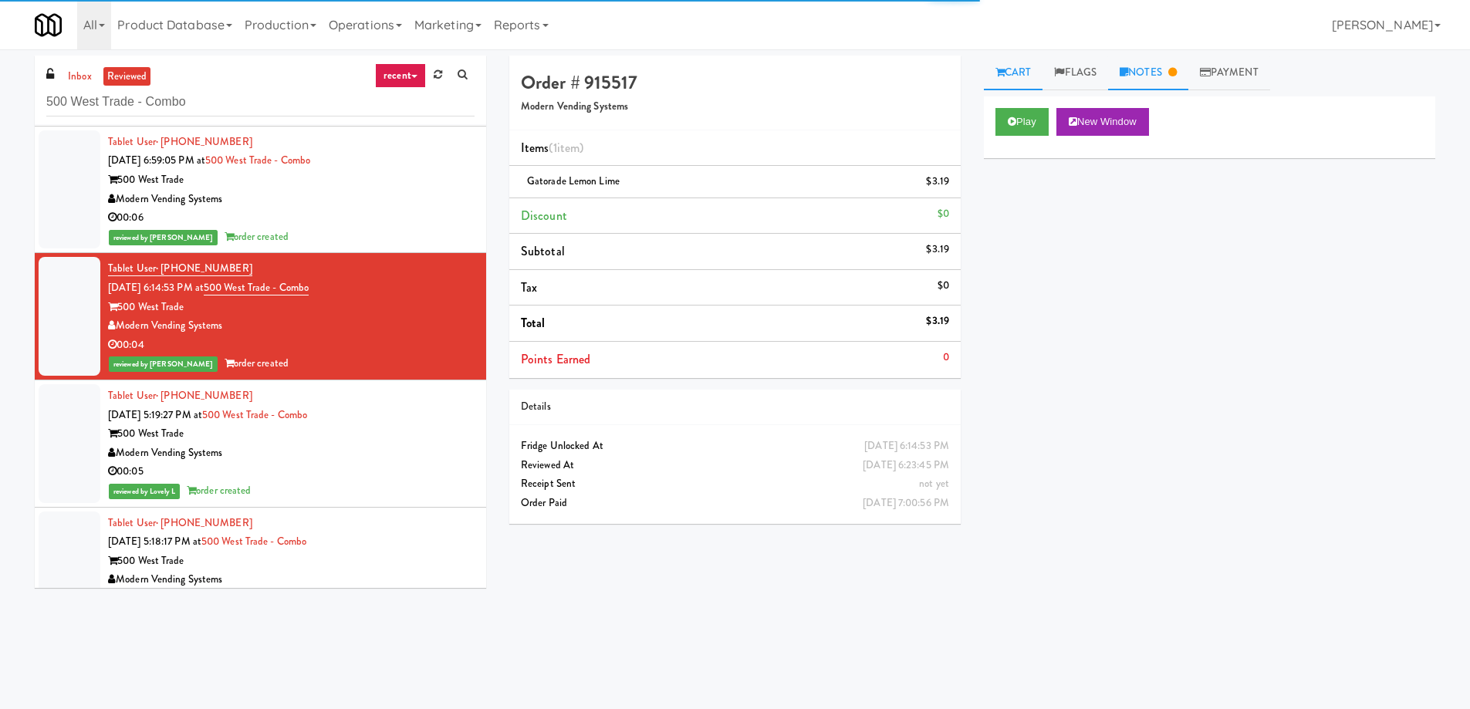
click at [1179, 87] on link "Notes" at bounding box center [1148, 73] width 80 height 35
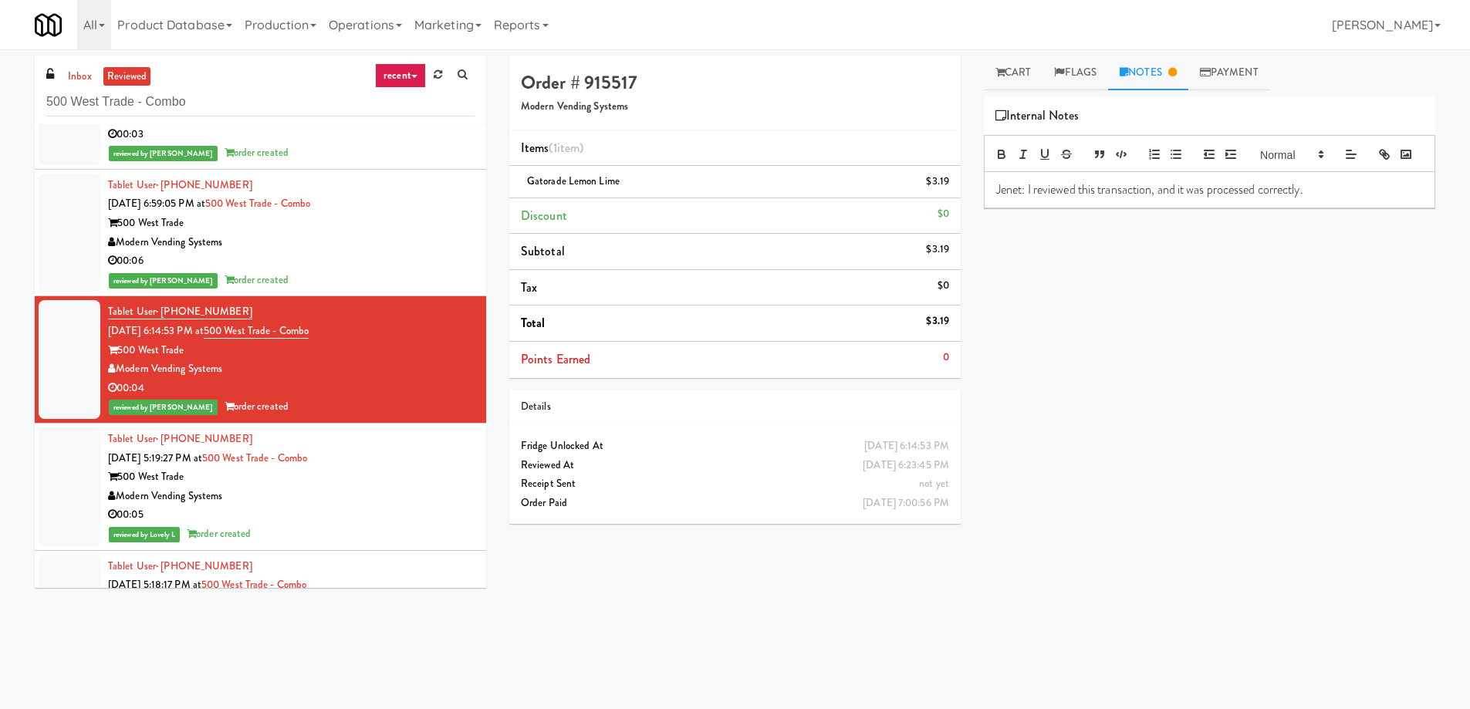
scroll to position [5763, 0]
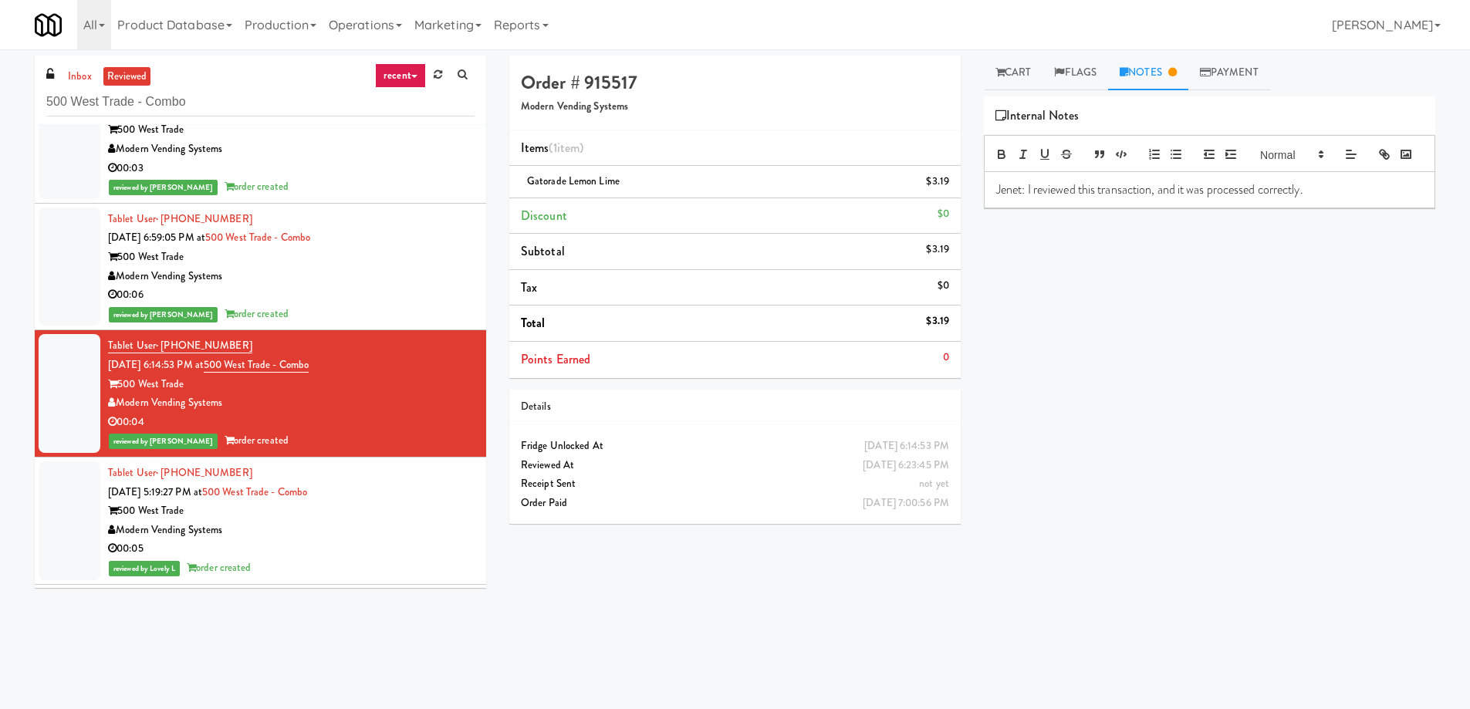
click at [452, 296] on div "00:06" at bounding box center [291, 295] width 367 height 19
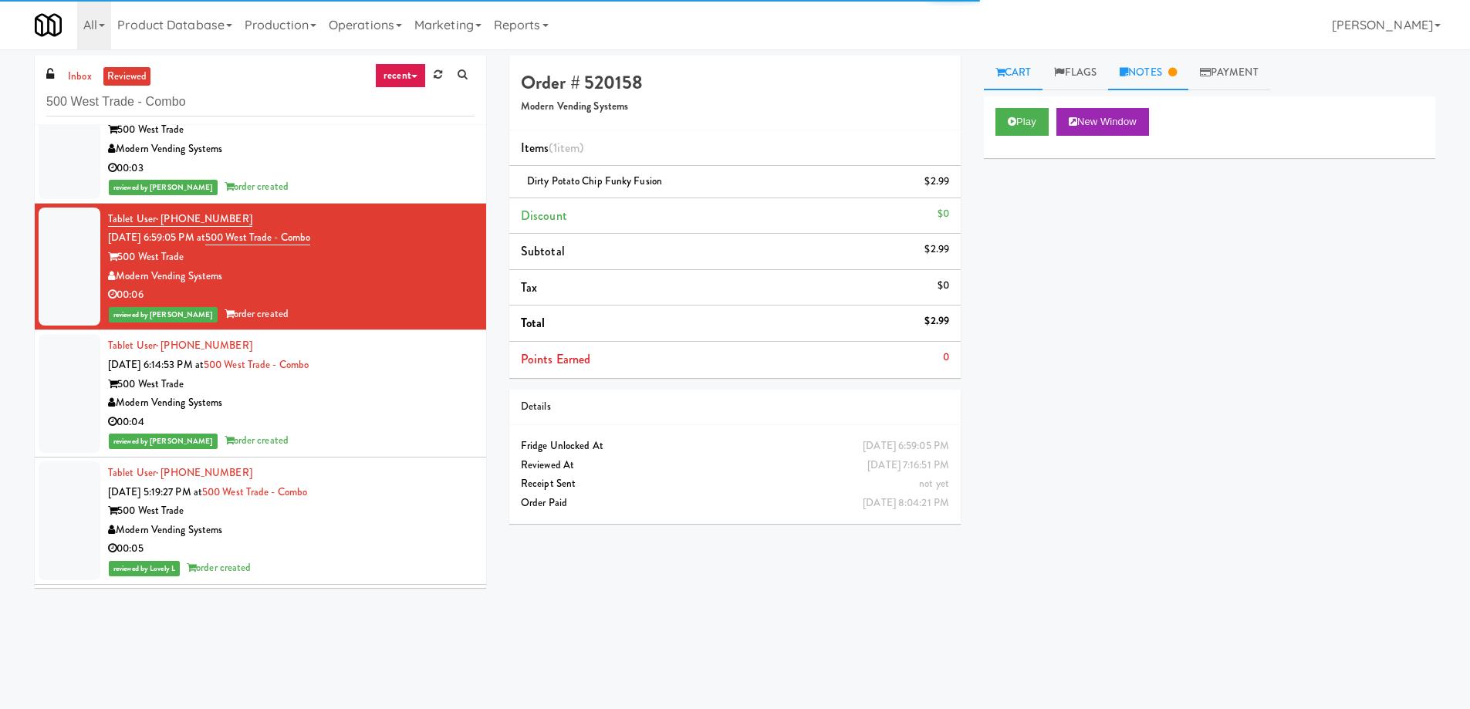
click at [1119, 72] on link "Notes" at bounding box center [1148, 73] width 80 height 35
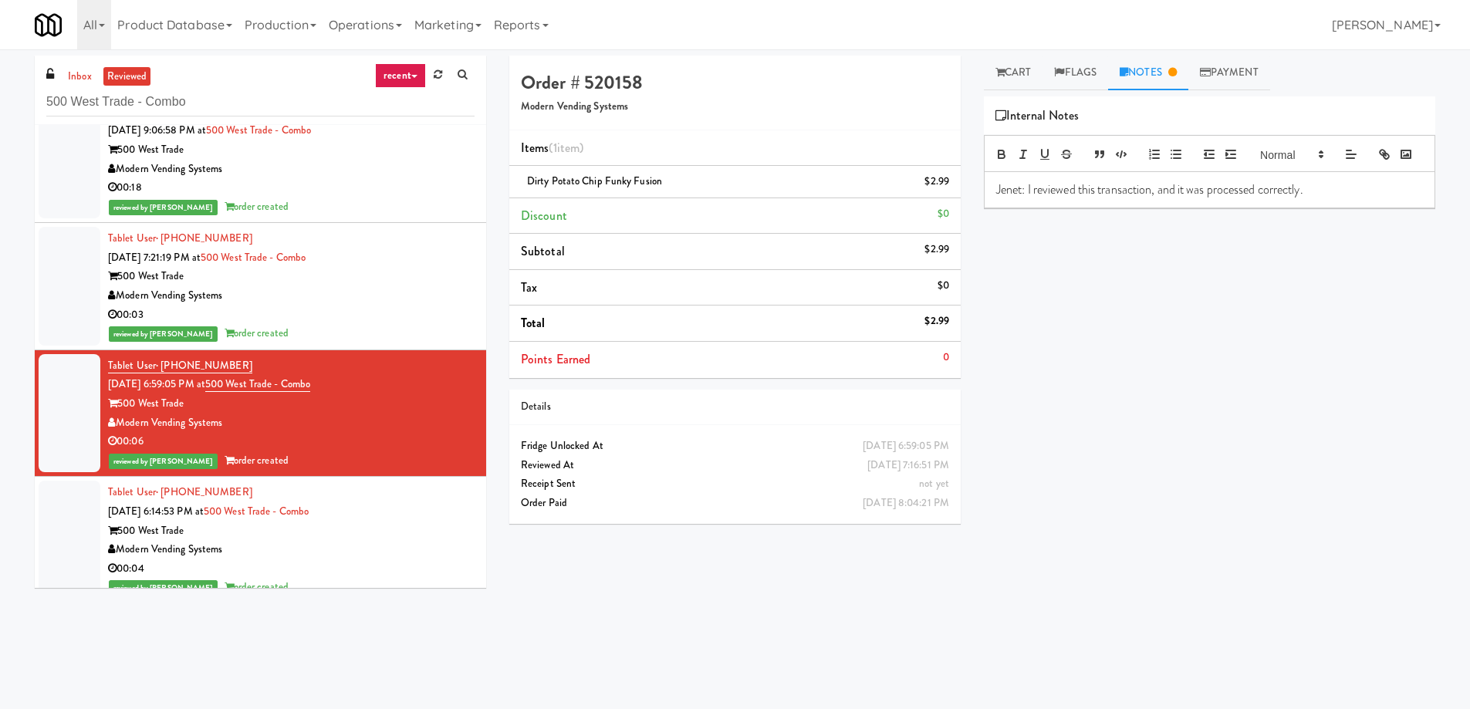
scroll to position [5609, 0]
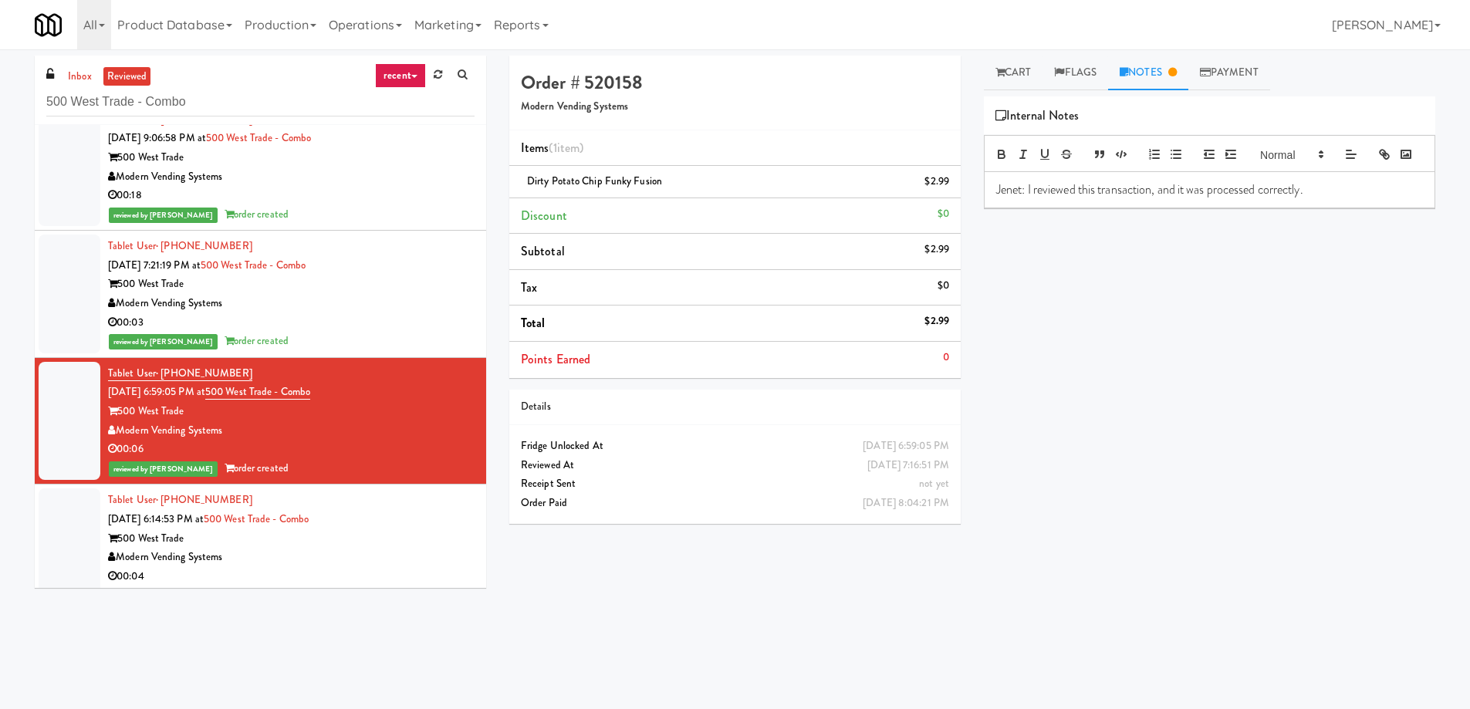
click at [306, 305] on div "Modern Vending Systems" at bounding box center [291, 303] width 367 height 19
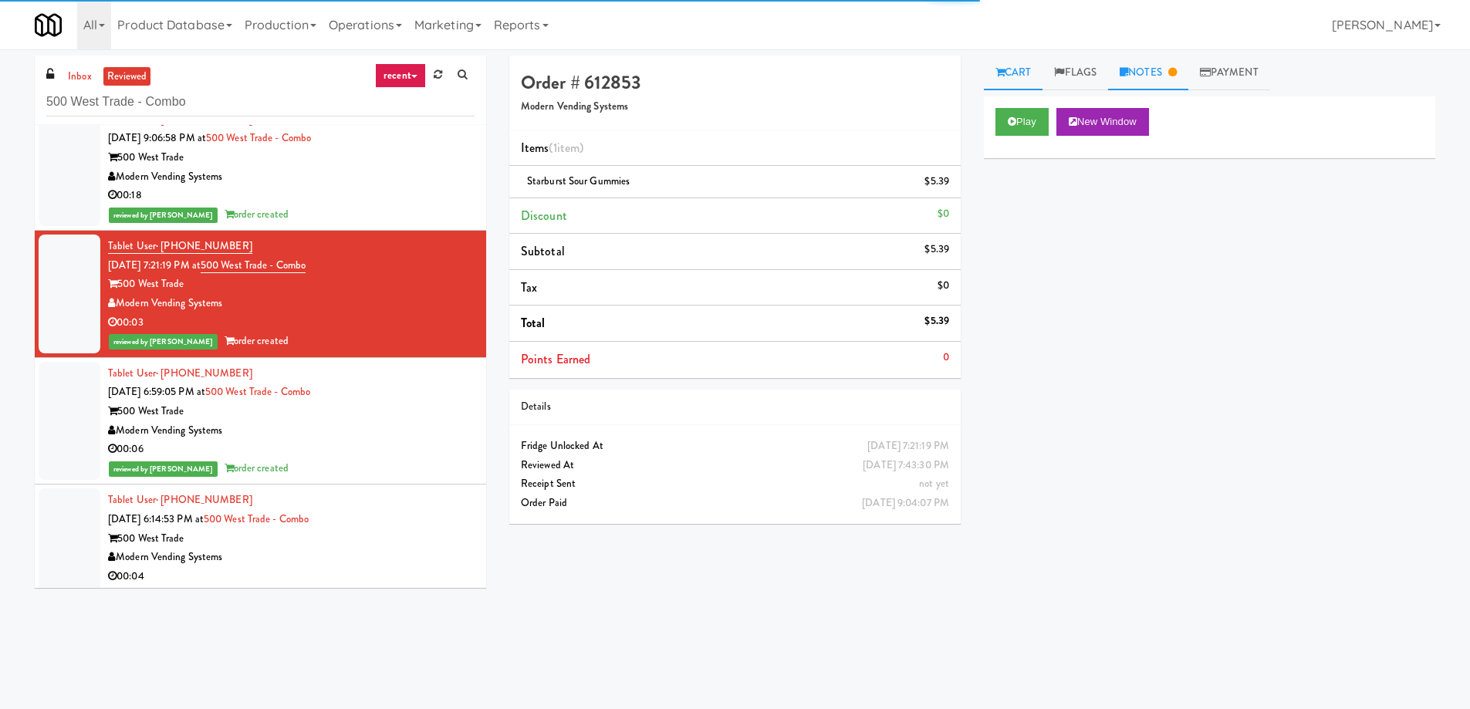
click at [1147, 90] on link "Notes" at bounding box center [1148, 73] width 80 height 35
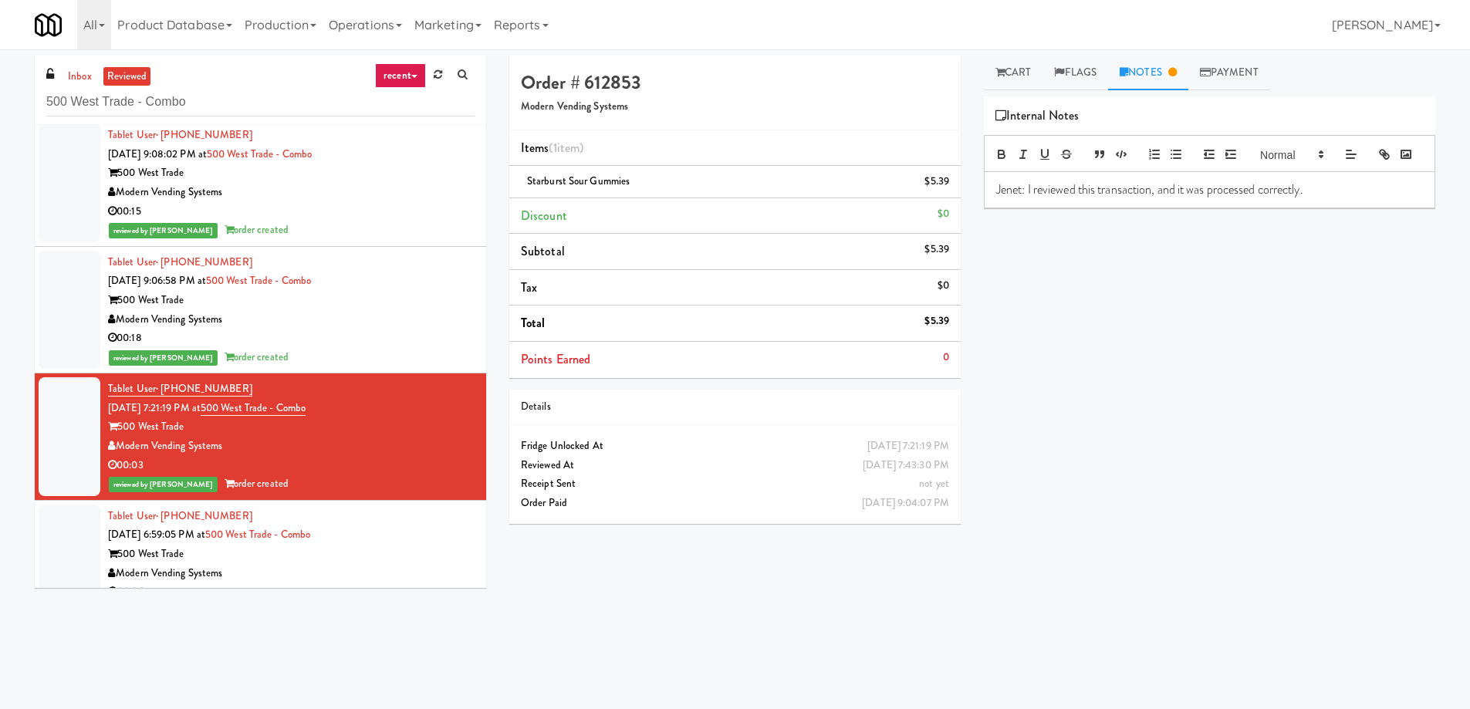
scroll to position [5454, 0]
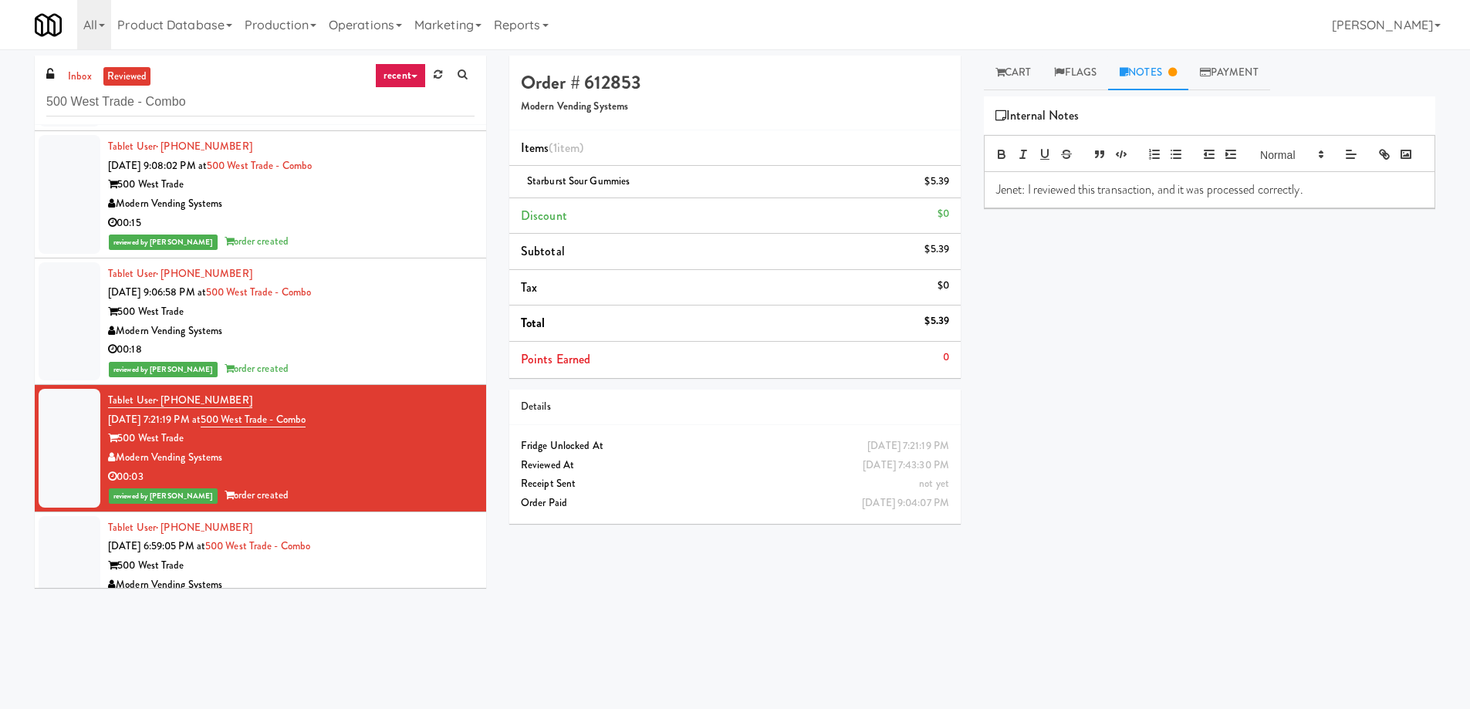
click at [379, 330] on div "Modern Vending Systems" at bounding box center [291, 331] width 367 height 19
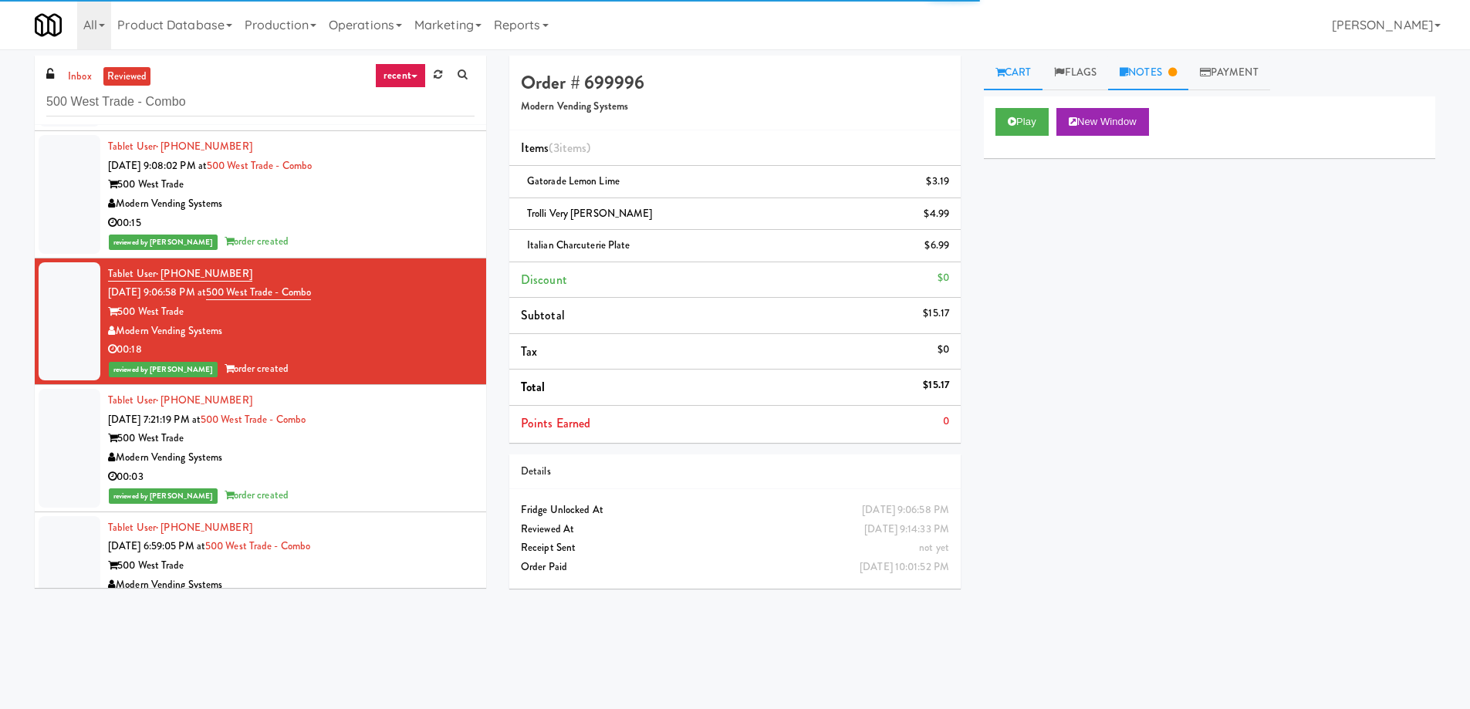
click at [1188, 81] on link "Notes" at bounding box center [1148, 73] width 80 height 35
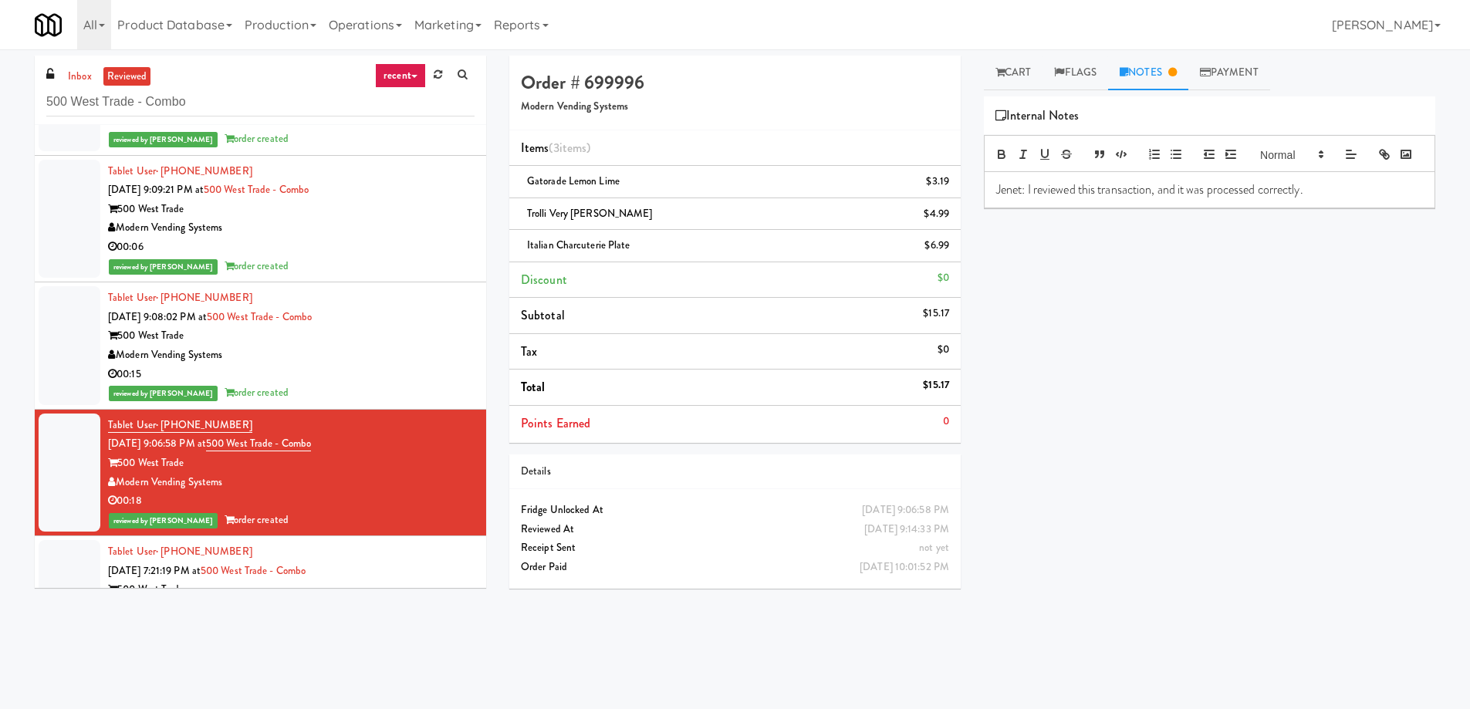
scroll to position [5300, 0]
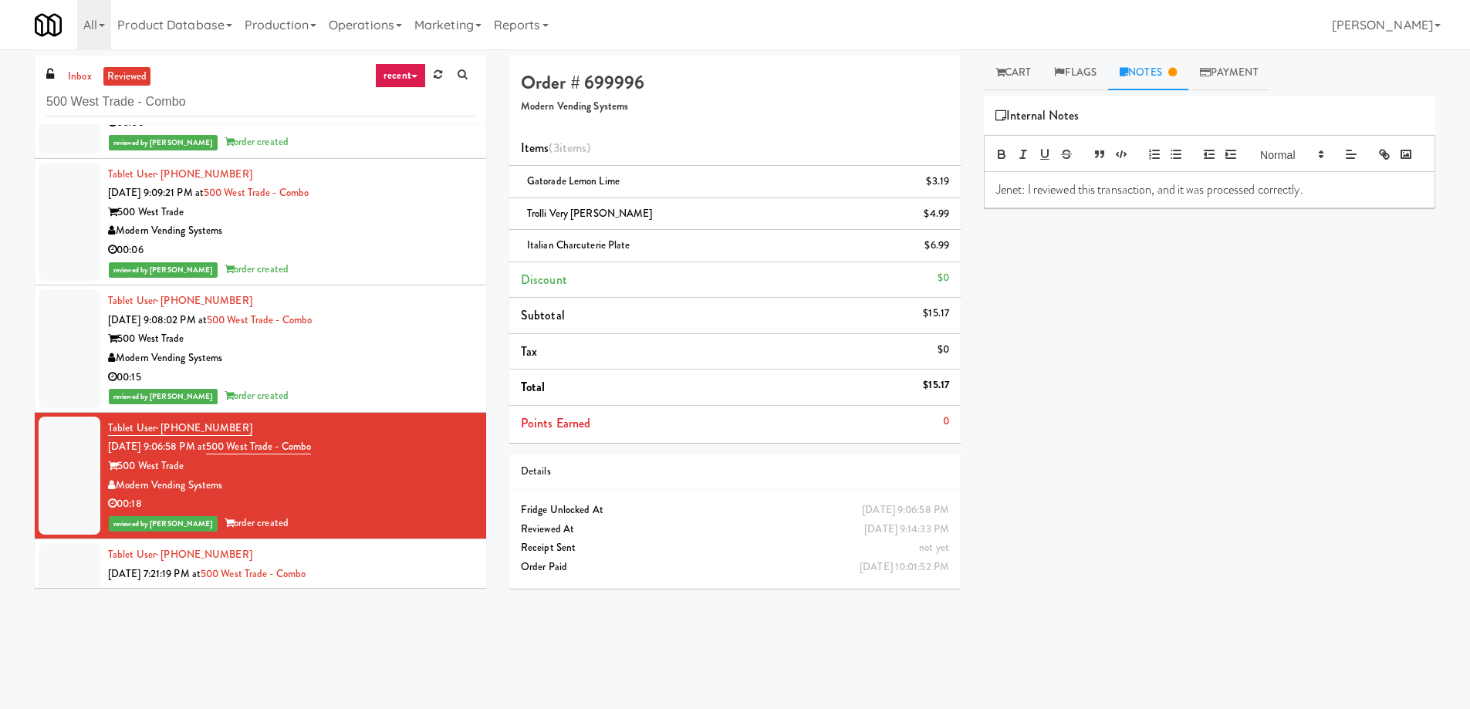
click at [424, 368] on div "00:15" at bounding box center [291, 377] width 367 height 19
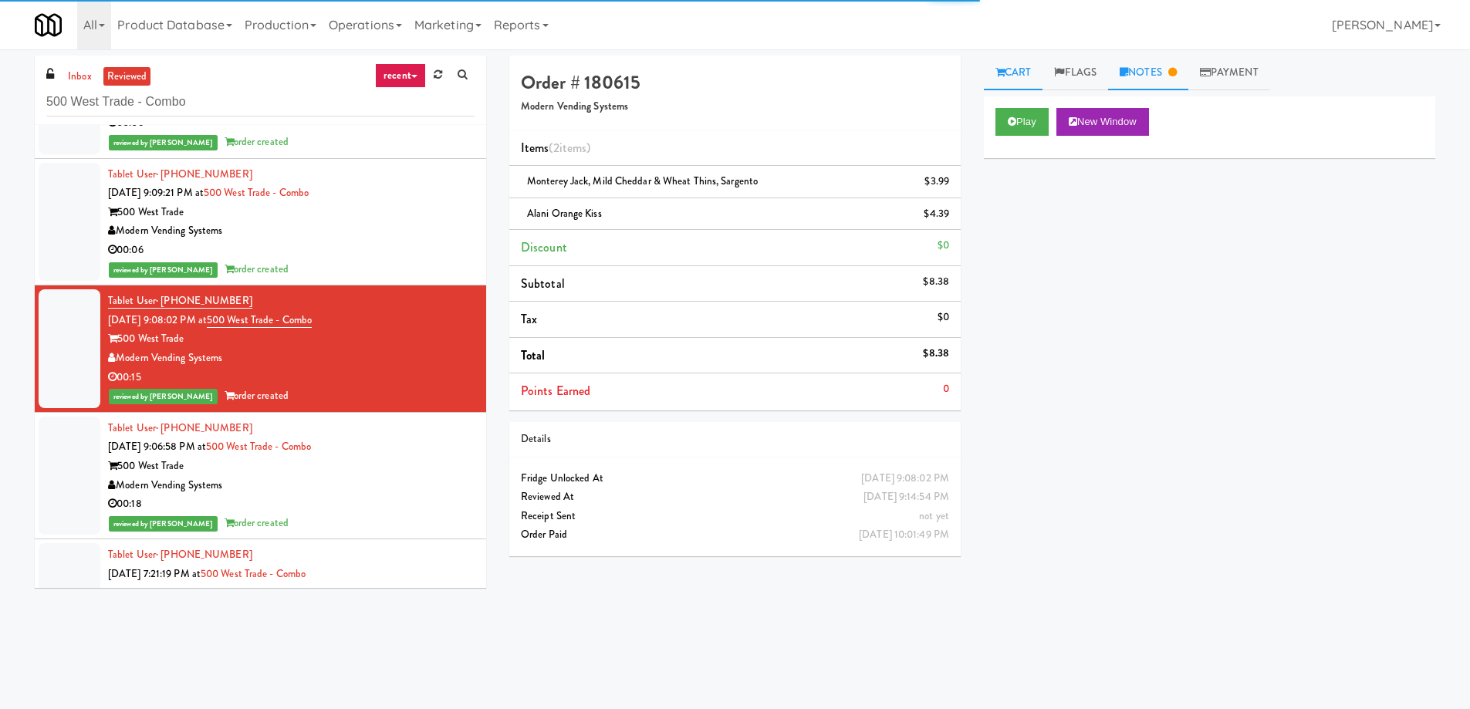
click at [1137, 77] on link "Notes" at bounding box center [1148, 73] width 80 height 35
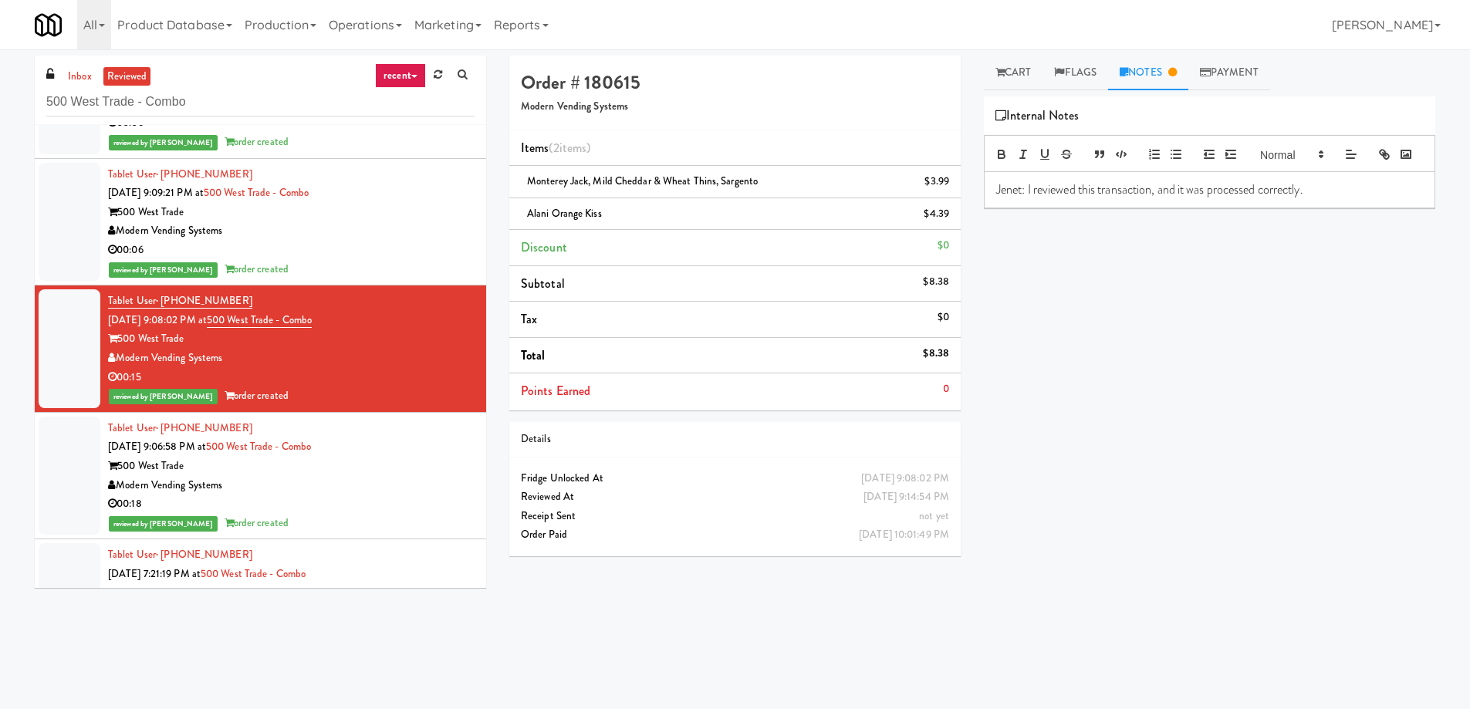
click at [367, 216] on div "500 West Trade" at bounding box center [291, 212] width 367 height 19
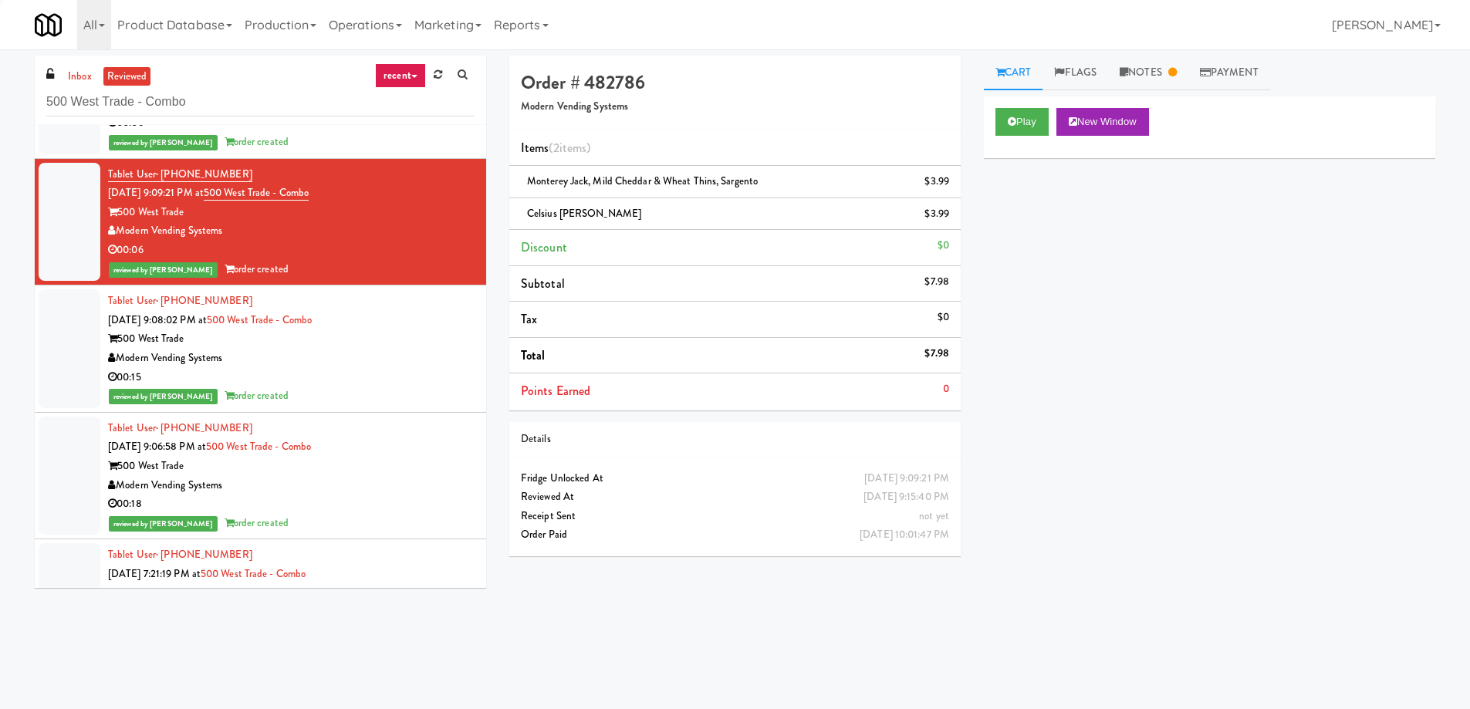
click at [1136, 74] on link "Notes" at bounding box center [1148, 73] width 80 height 35
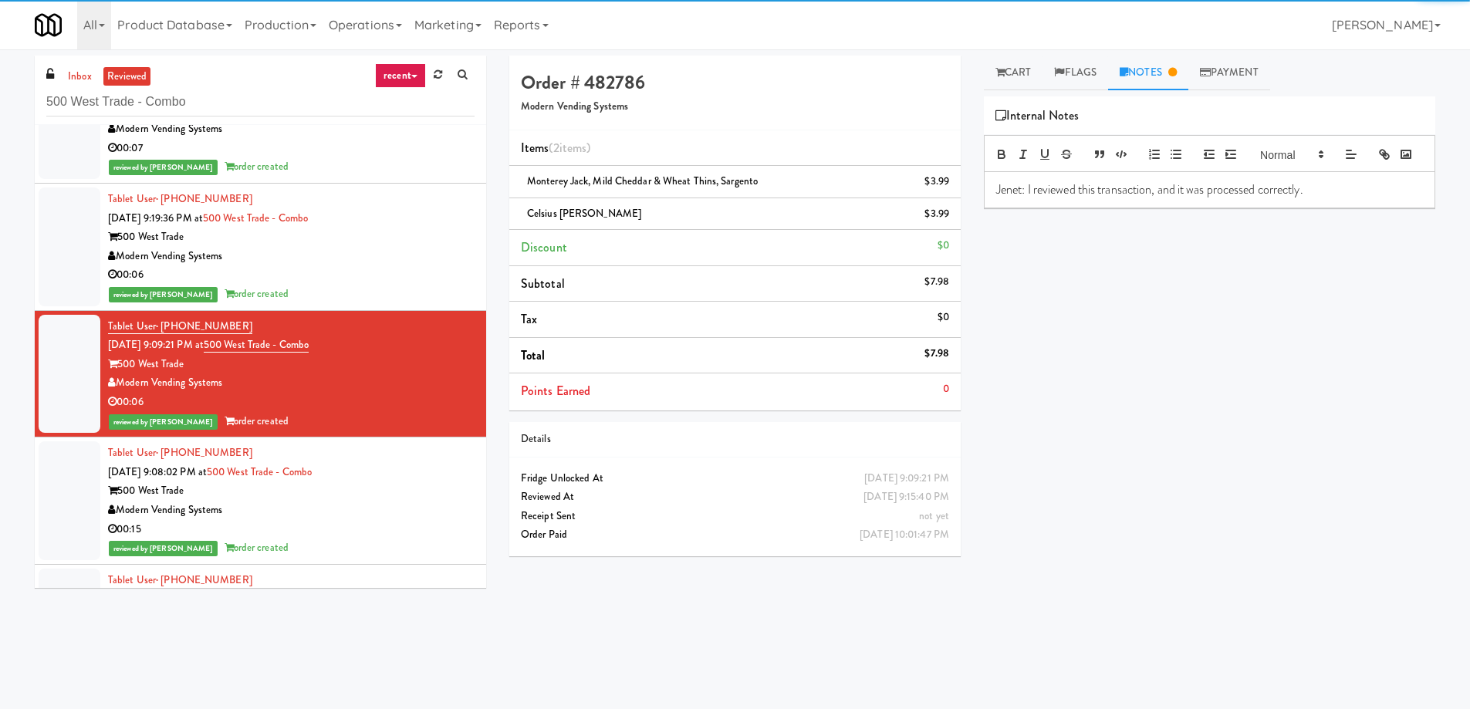
scroll to position [5146, 0]
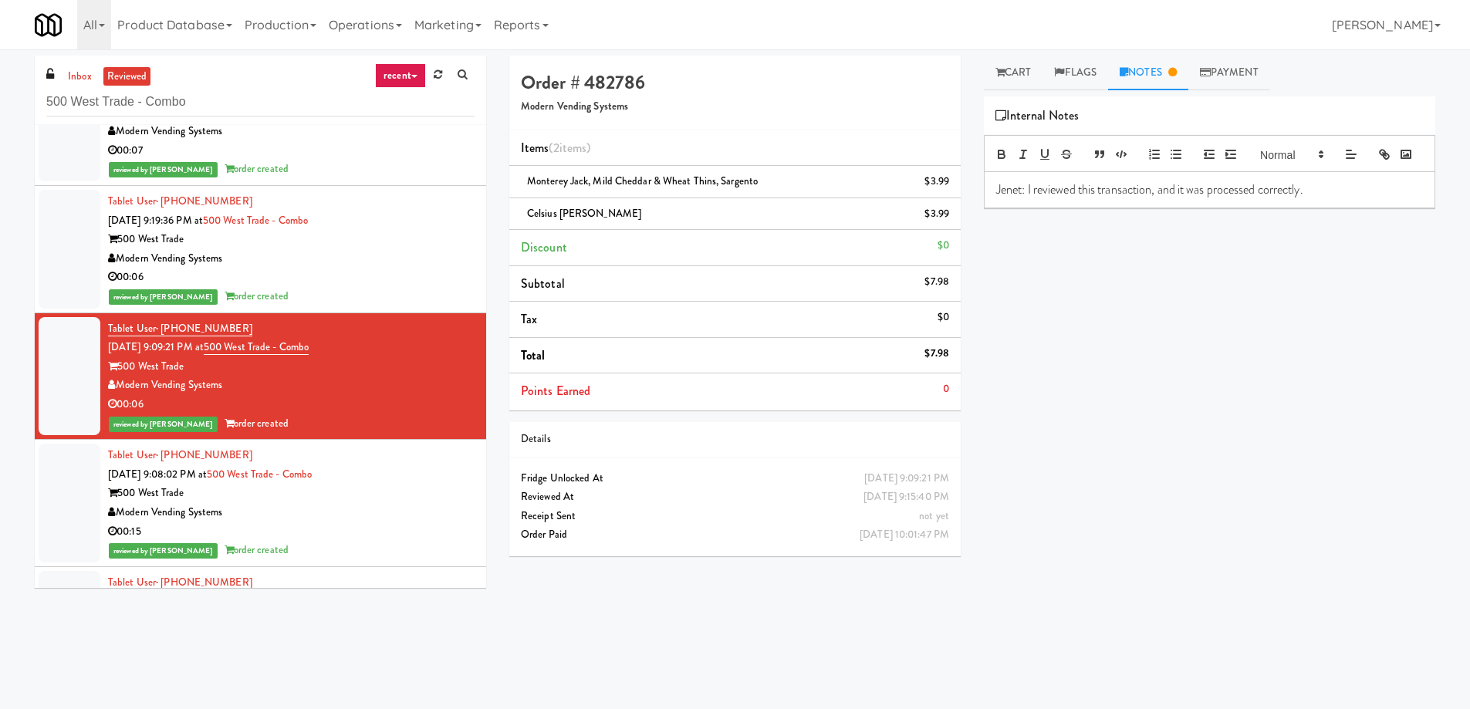
click at [413, 277] on div "00:06" at bounding box center [291, 277] width 367 height 19
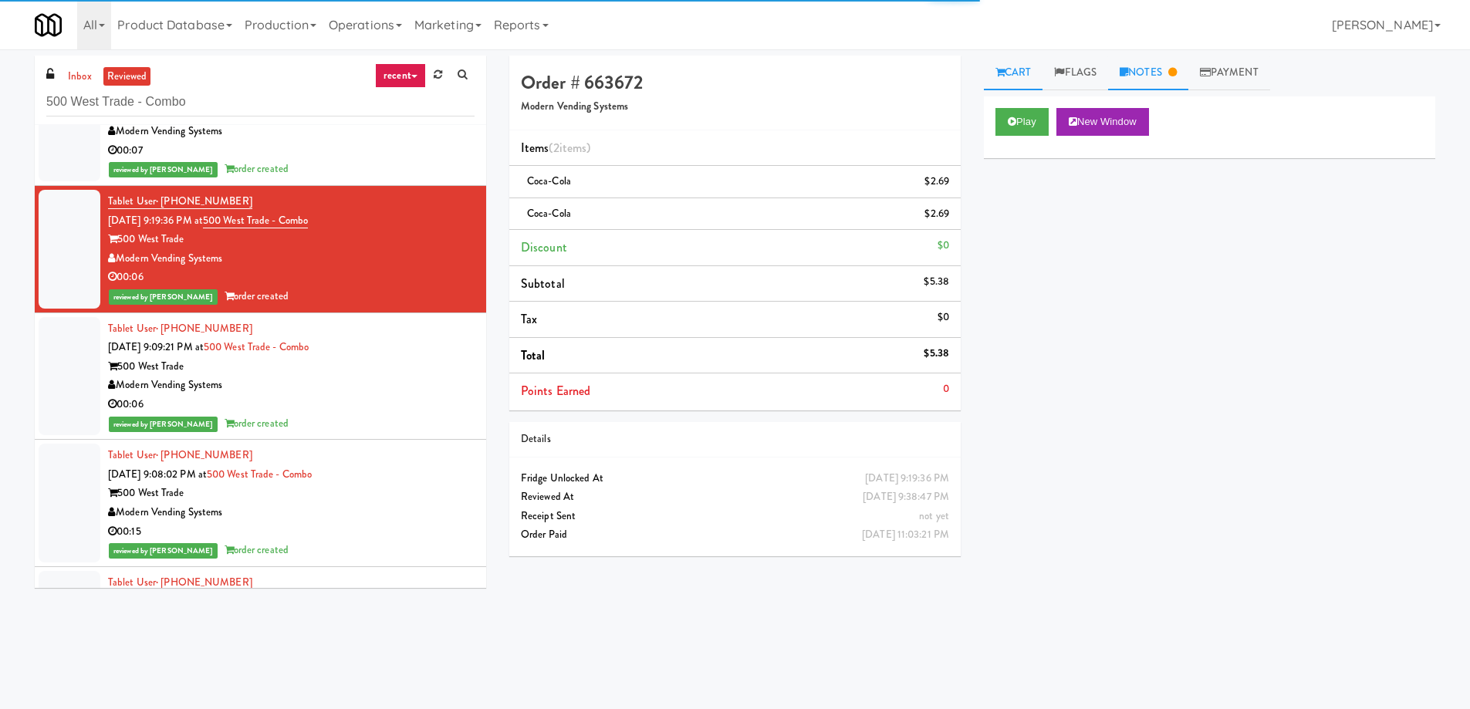
click at [1167, 73] on link "Notes" at bounding box center [1148, 73] width 80 height 35
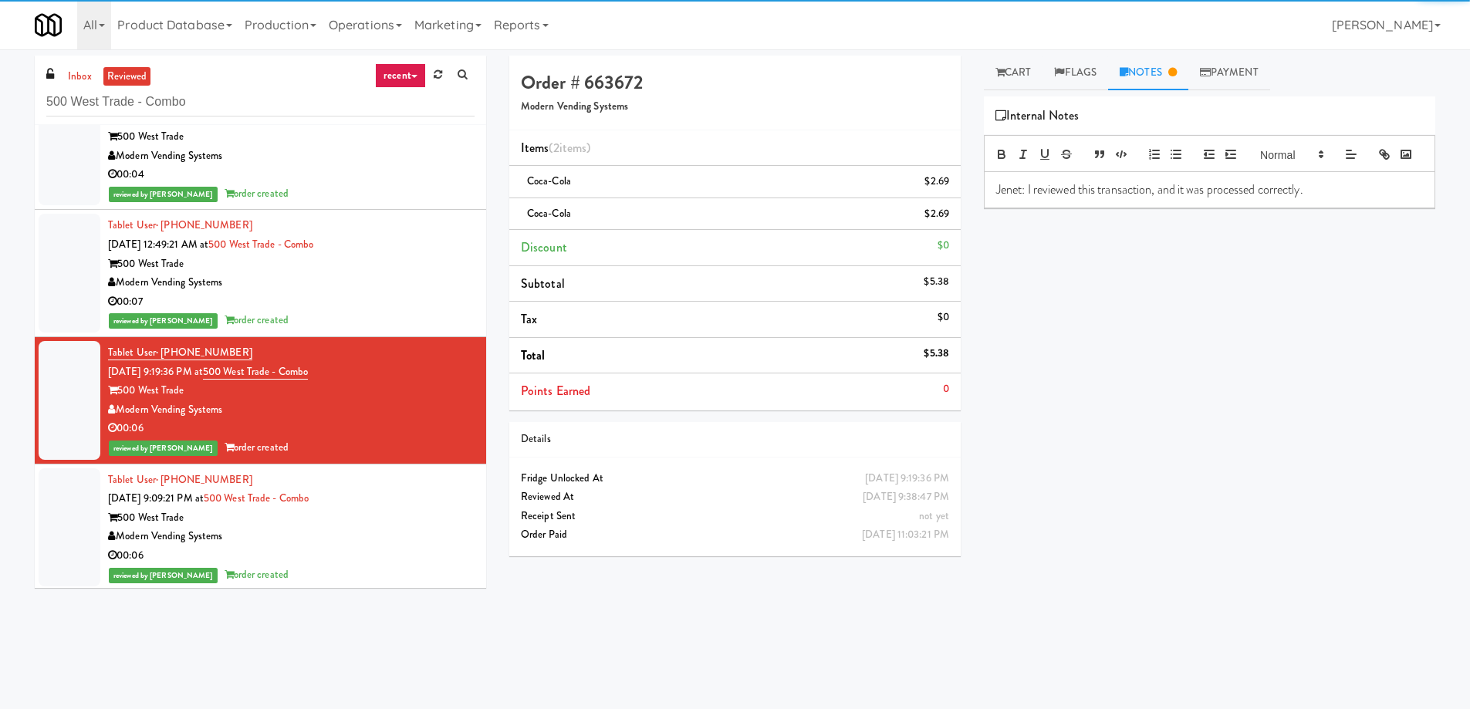
scroll to position [4991, 0]
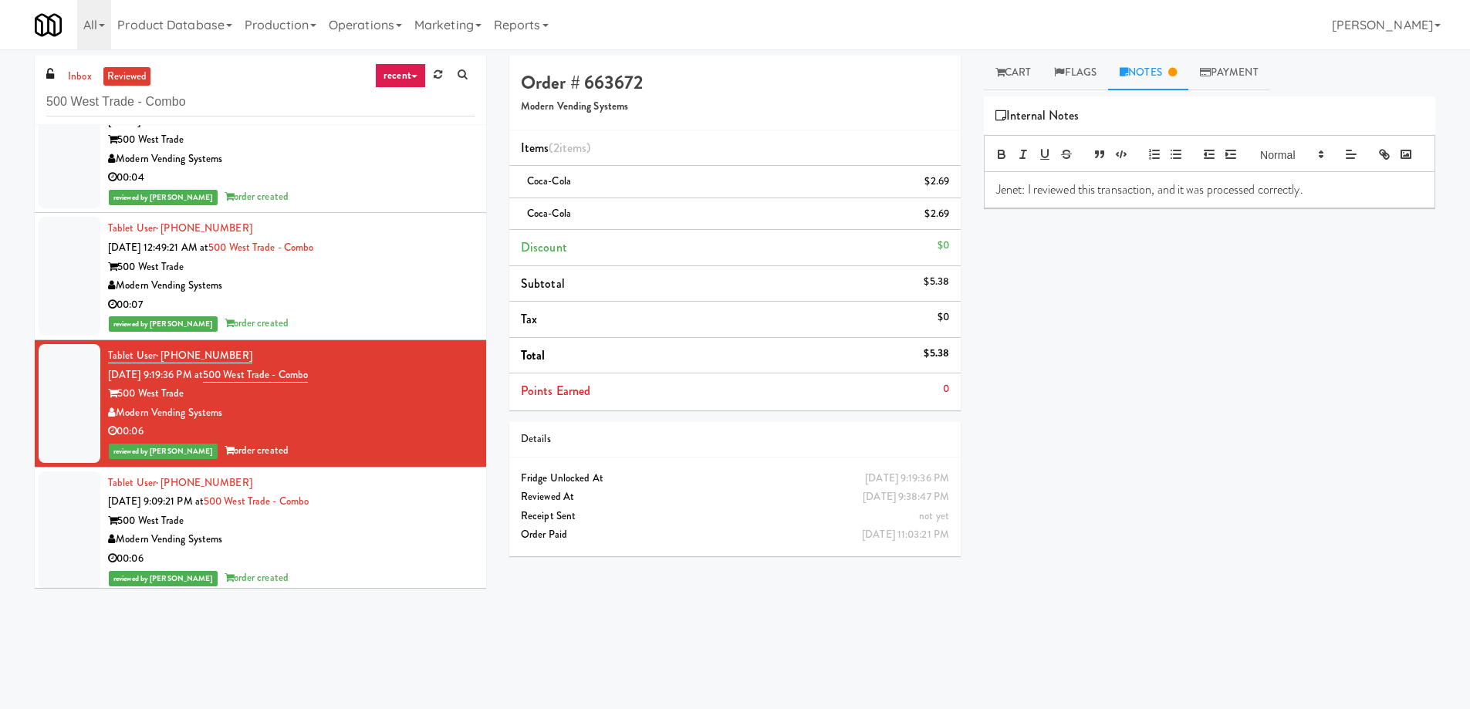
click at [411, 300] on div "00:07" at bounding box center [291, 305] width 367 height 19
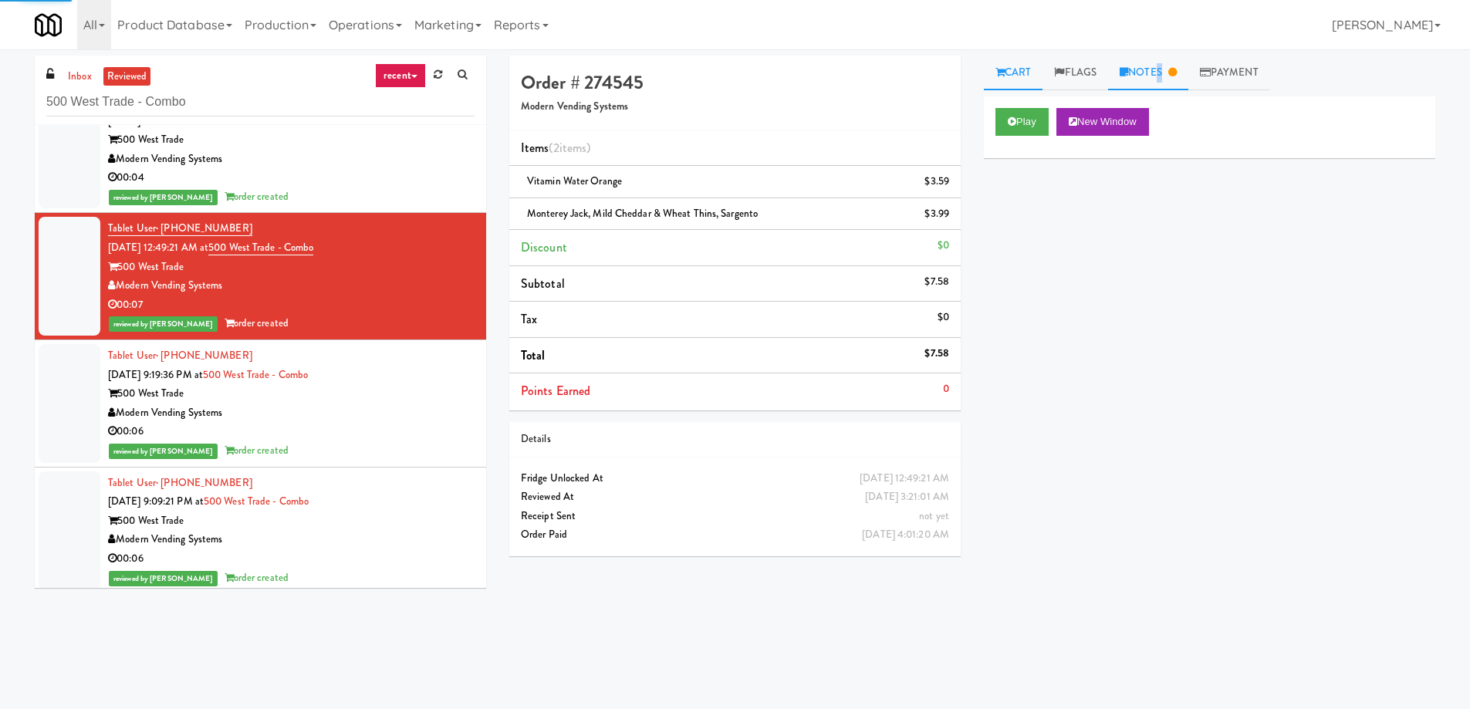
click at [1160, 74] on link "Notes" at bounding box center [1148, 73] width 80 height 35
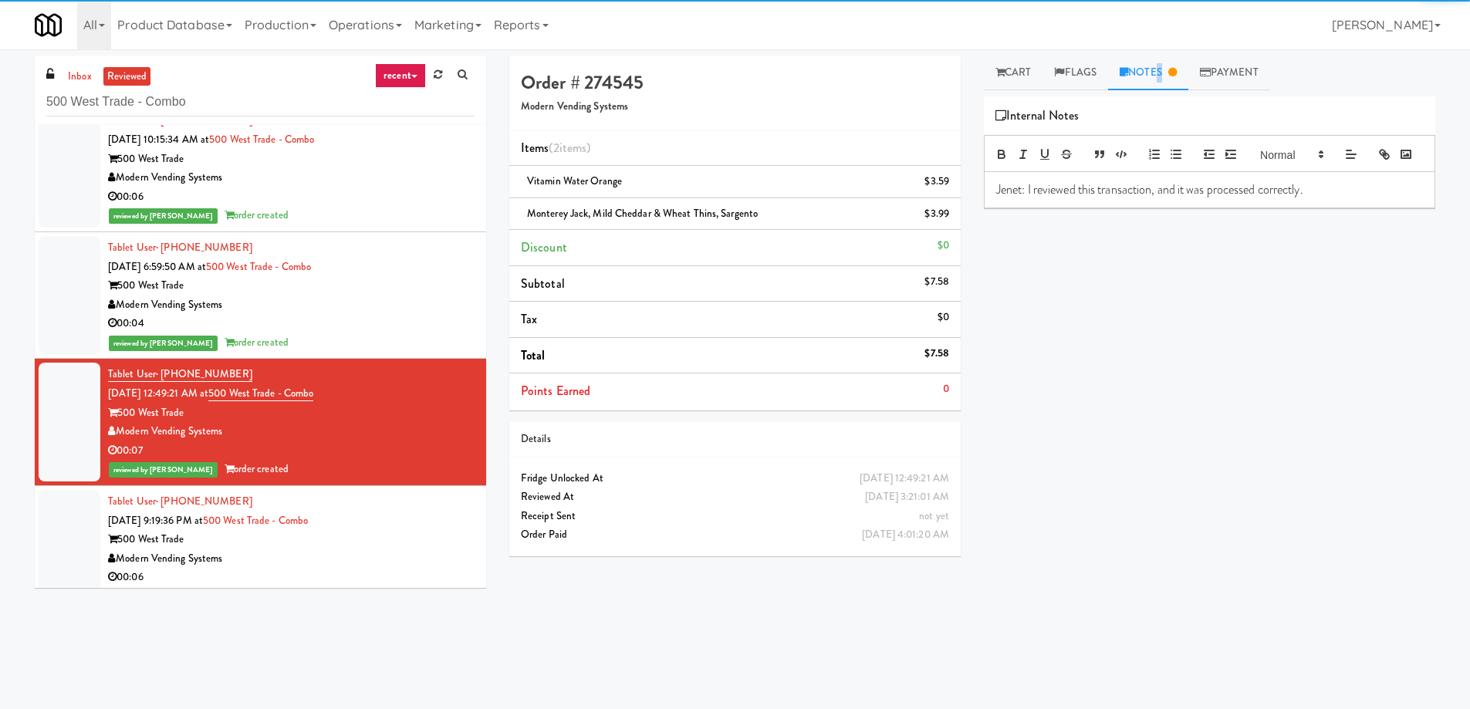
scroll to position [4837, 0]
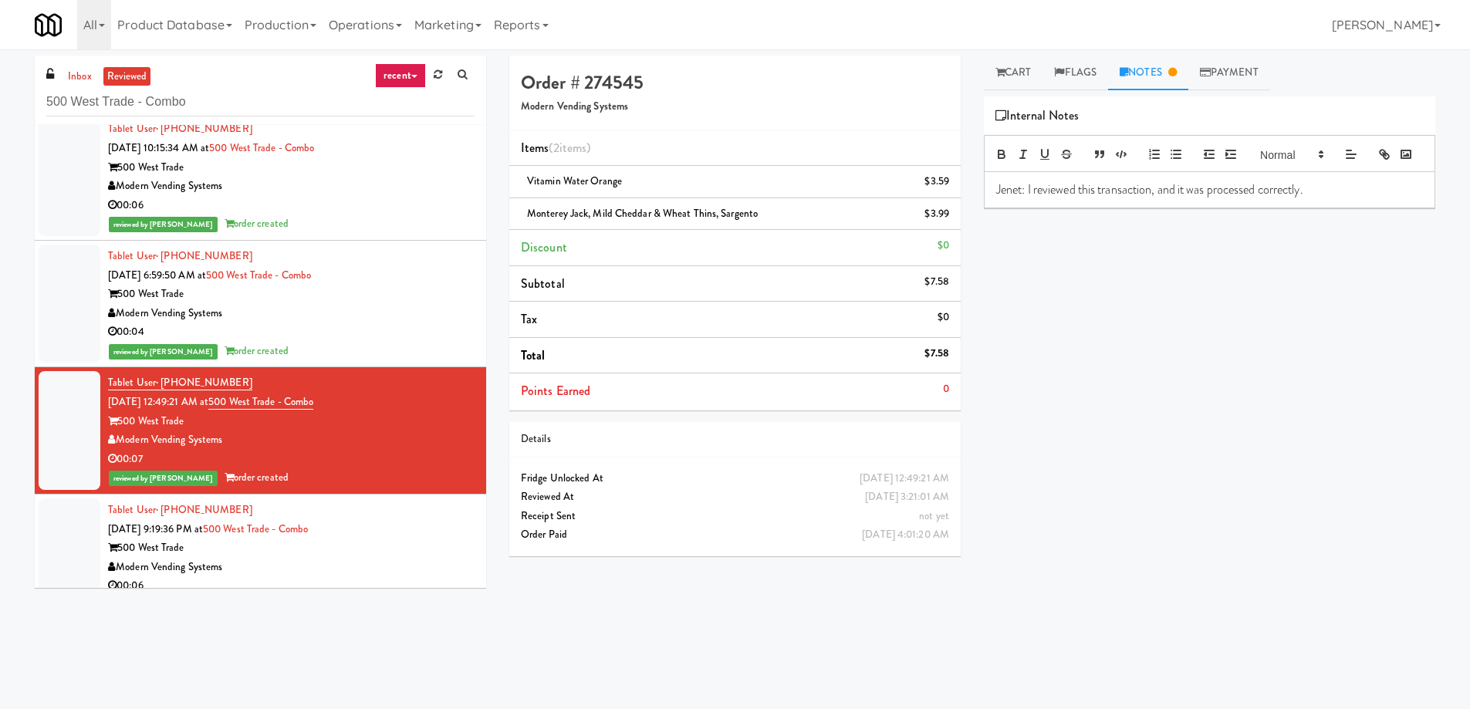
click at [353, 330] on div "00:04" at bounding box center [291, 332] width 367 height 19
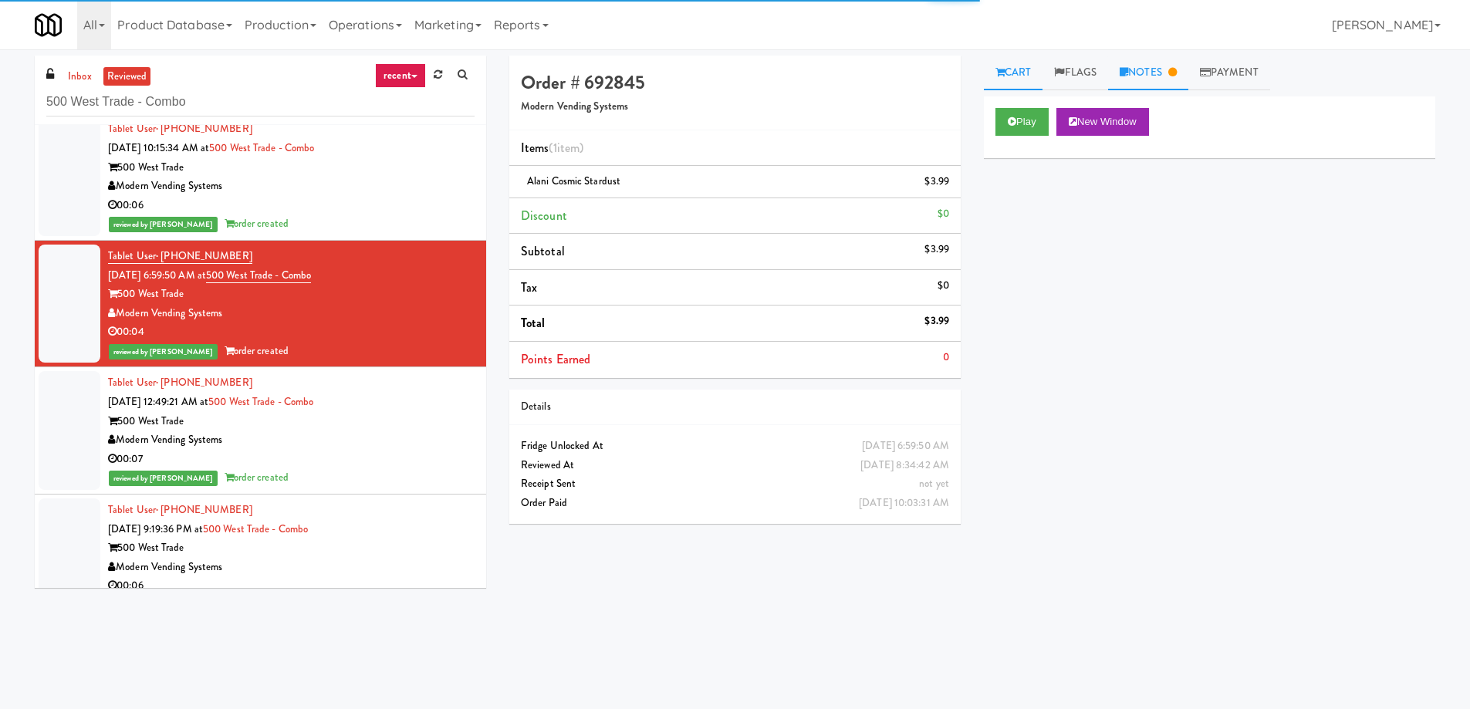
click at [1157, 75] on link "Notes" at bounding box center [1148, 73] width 80 height 35
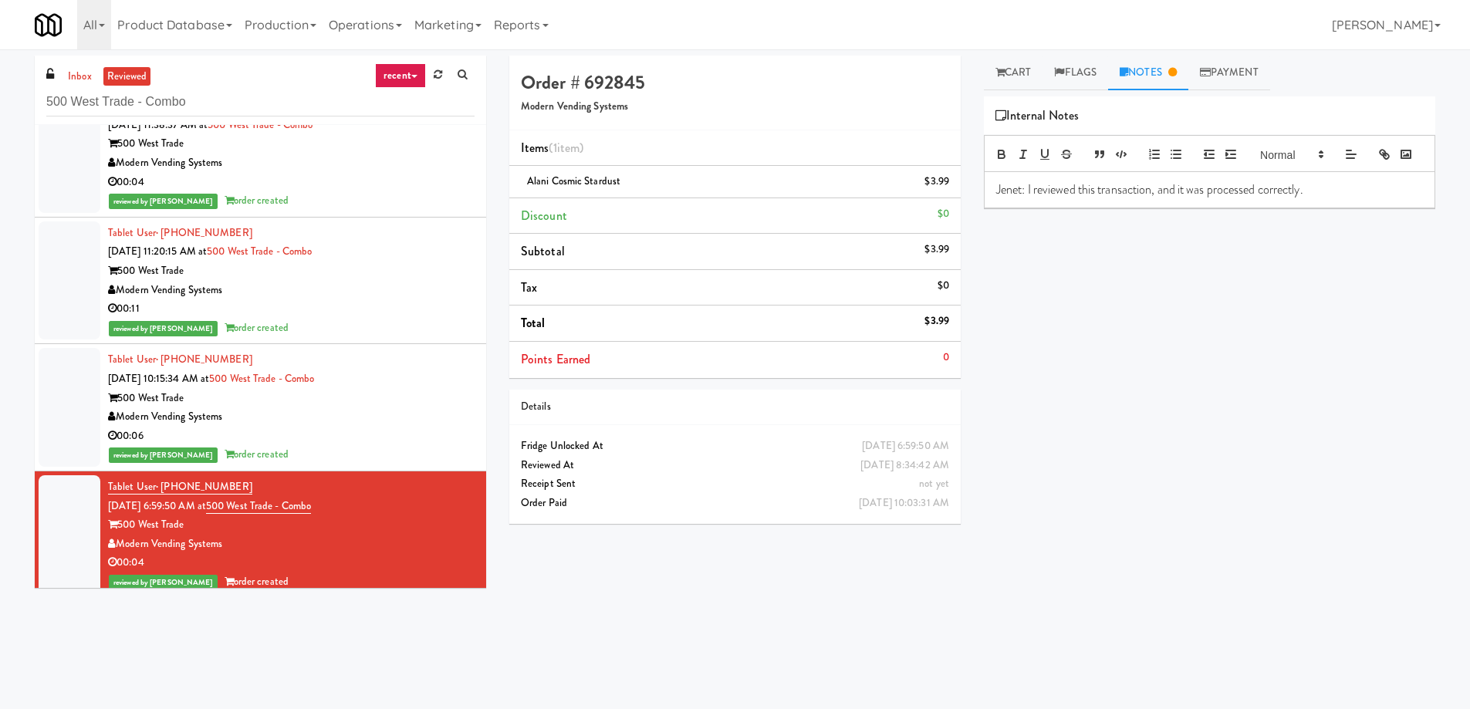
scroll to position [4605, 0]
click at [397, 436] on div "00:06" at bounding box center [291, 437] width 367 height 19
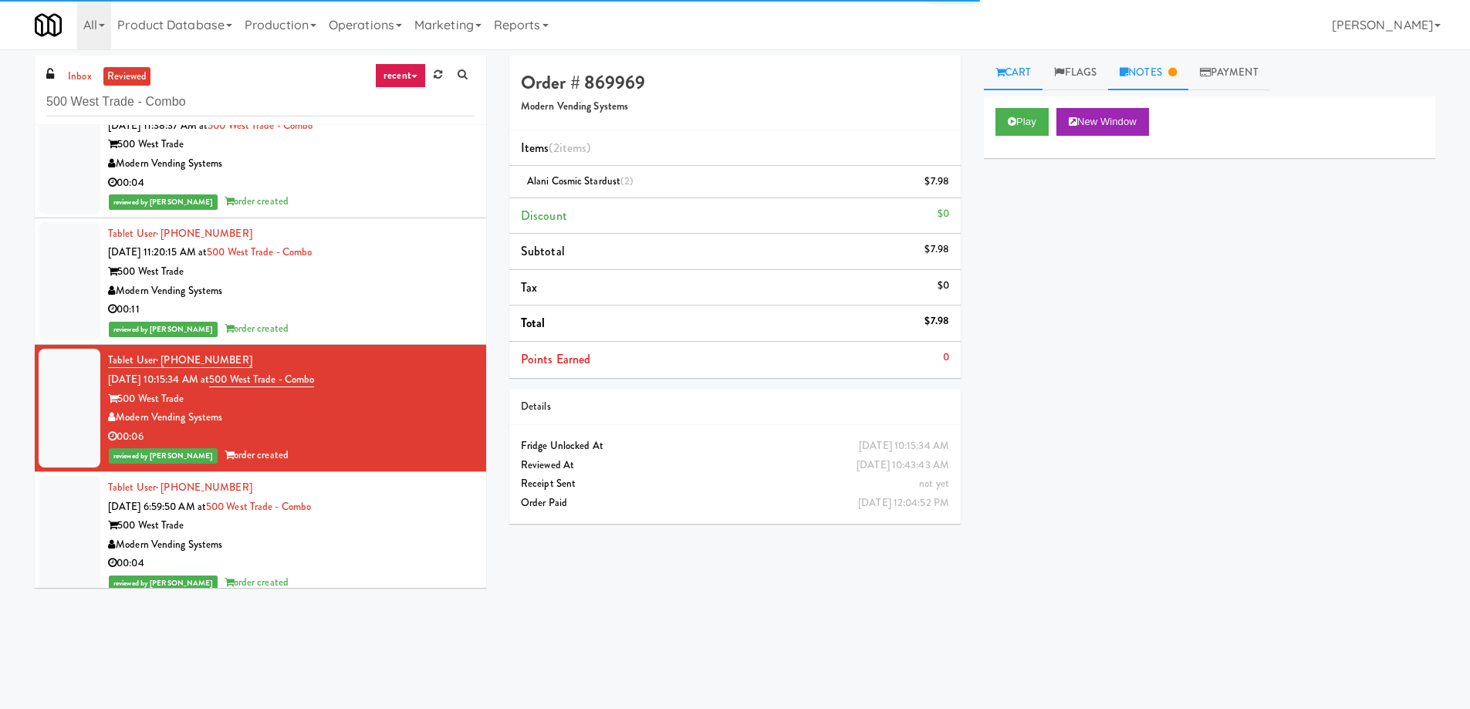
click at [1153, 70] on link "Notes" at bounding box center [1148, 73] width 80 height 35
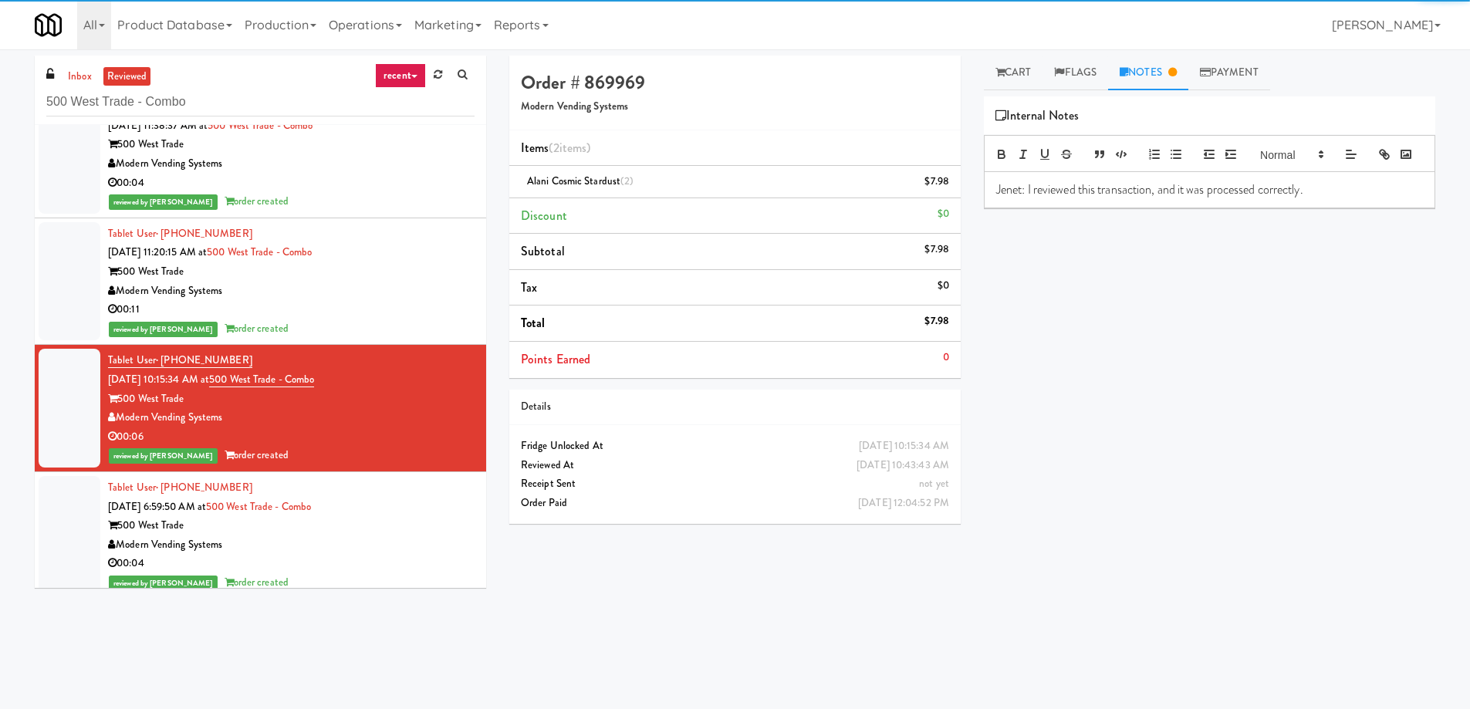
click at [386, 302] on div "00:11" at bounding box center [291, 309] width 367 height 19
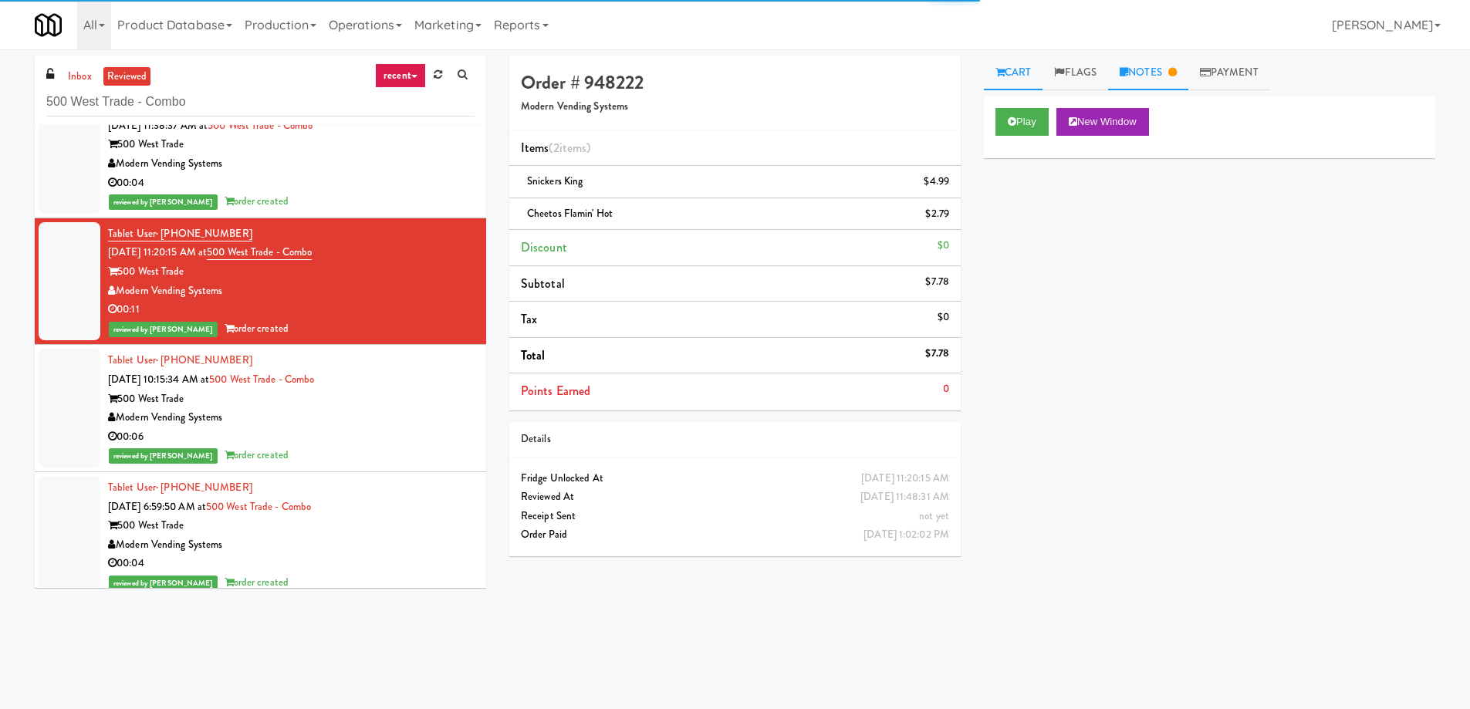
click at [1173, 74] on link "Notes" at bounding box center [1148, 73] width 80 height 35
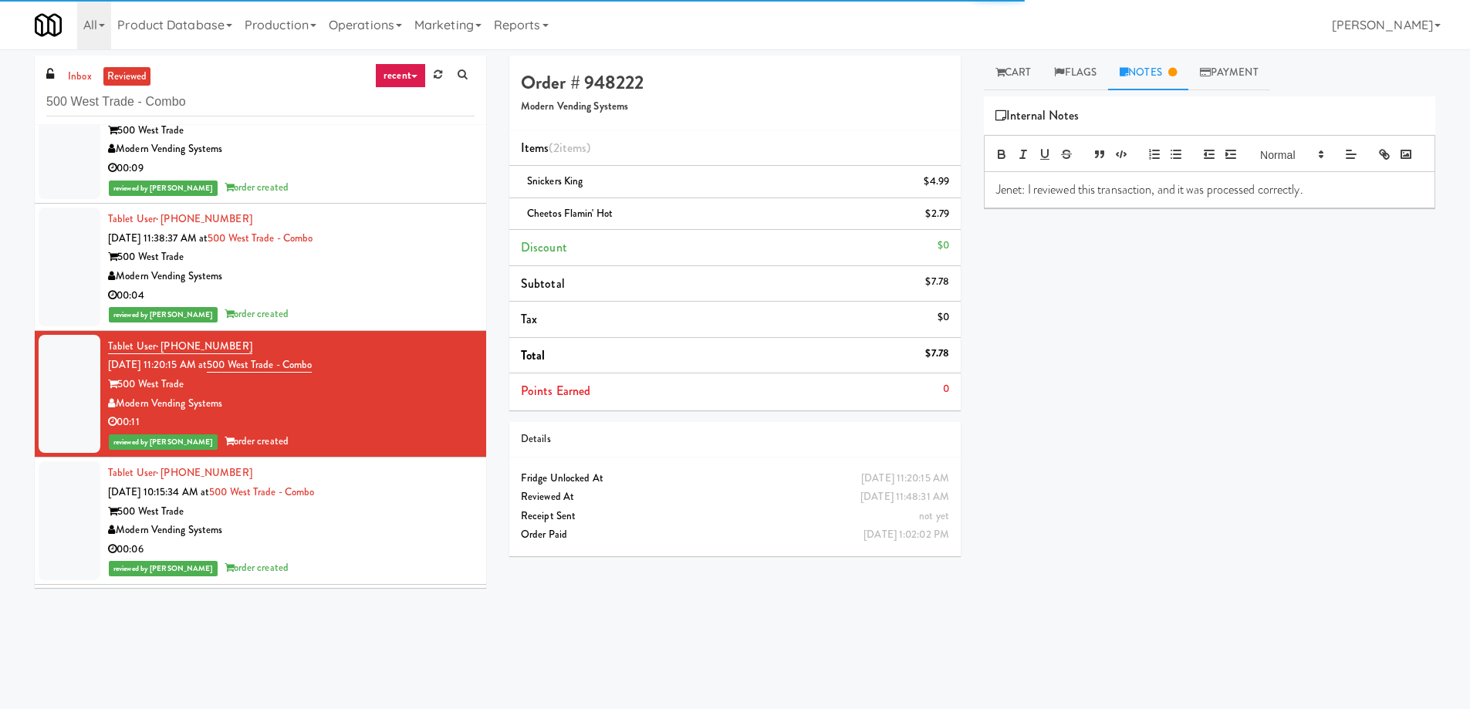
scroll to position [4451, 0]
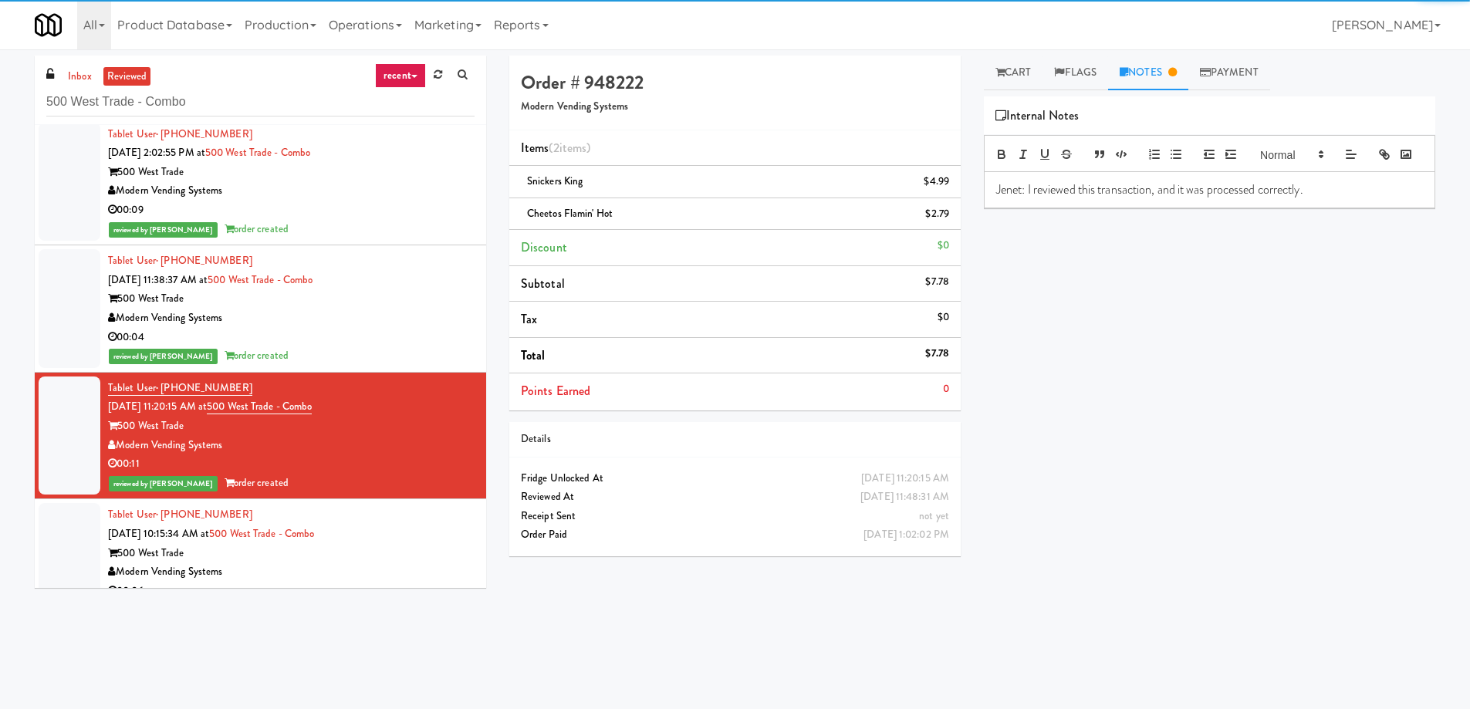
click at [407, 311] on div "Modern Vending Systems" at bounding box center [291, 318] width 367 height 19
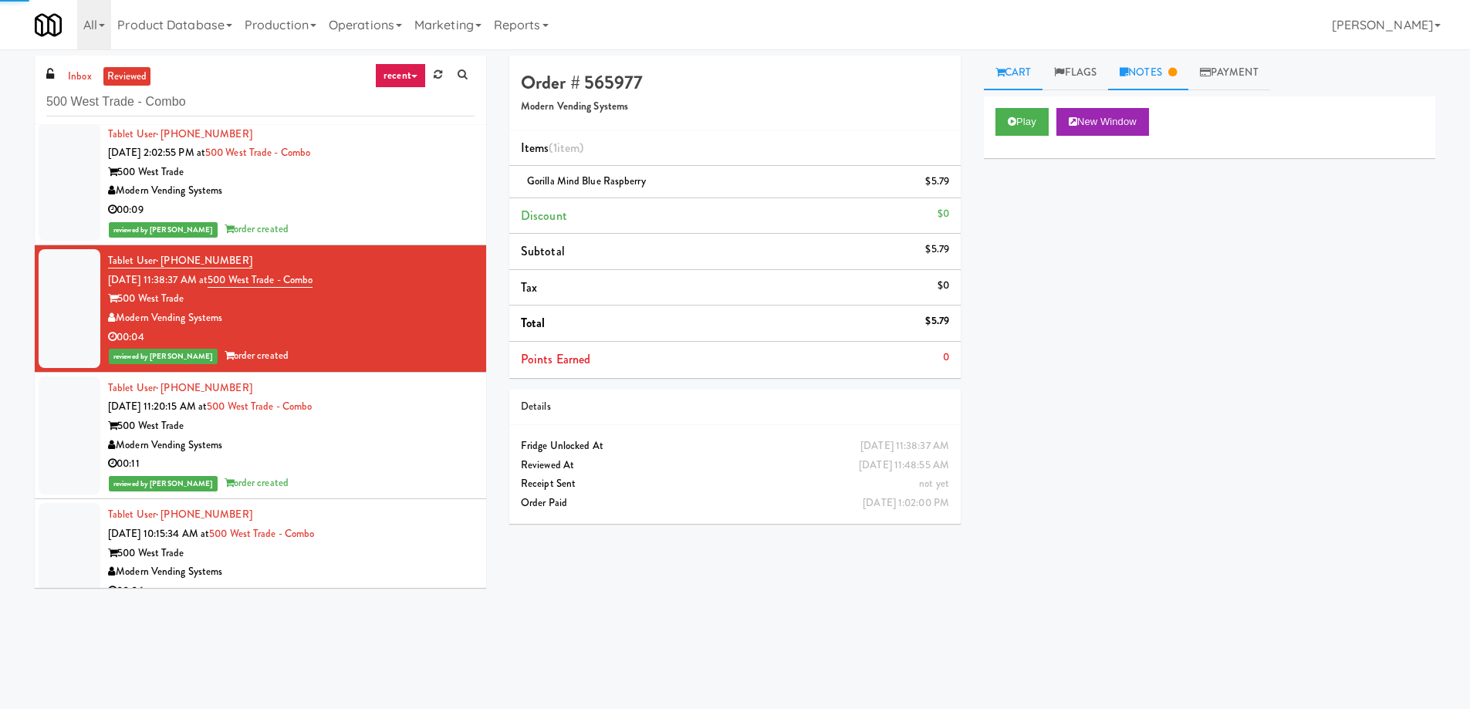
click at [1154, 66] on link "Notes" at bounding box center [1148, 73] width 80 height 35
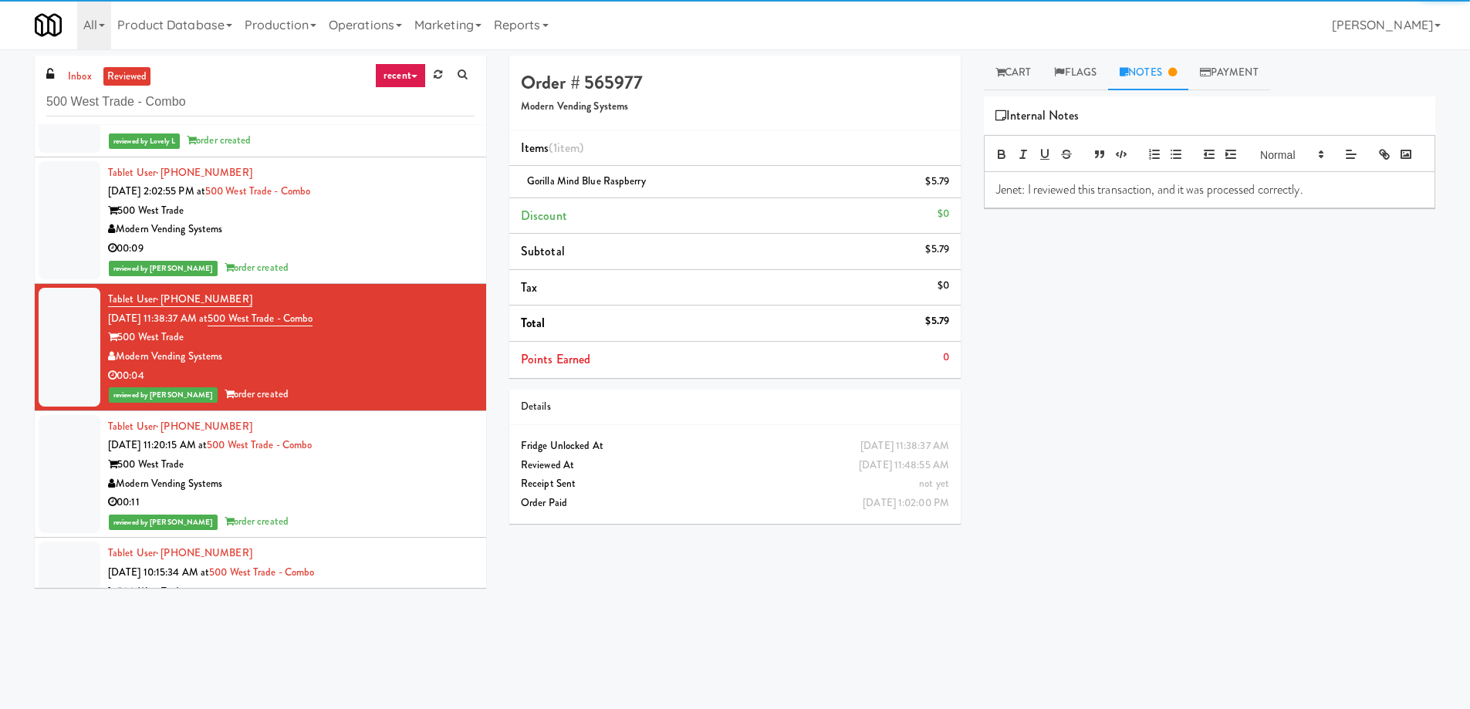
scroll to position [4297, 0]
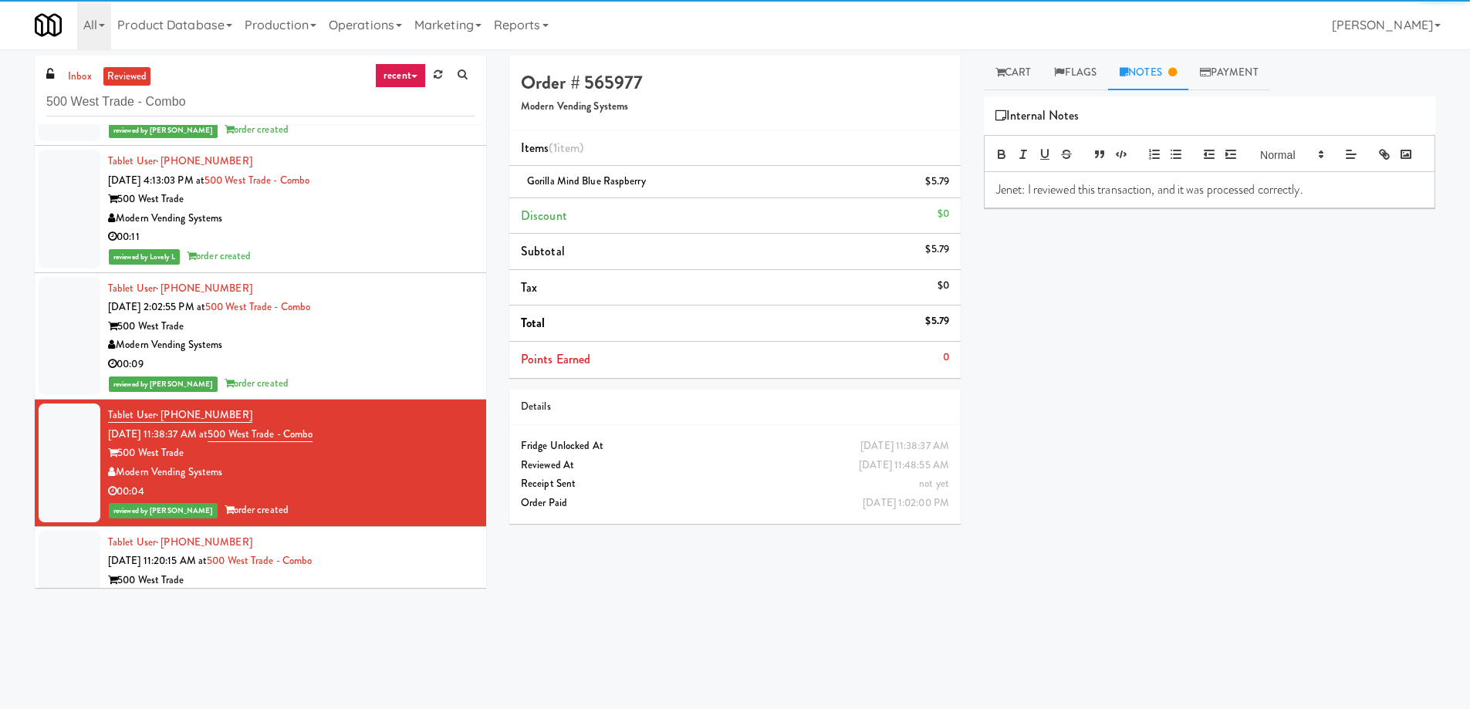
click at [359, 348] on div "Modern Vending Systems" at bounding box center [291, 345] width 367 height 19
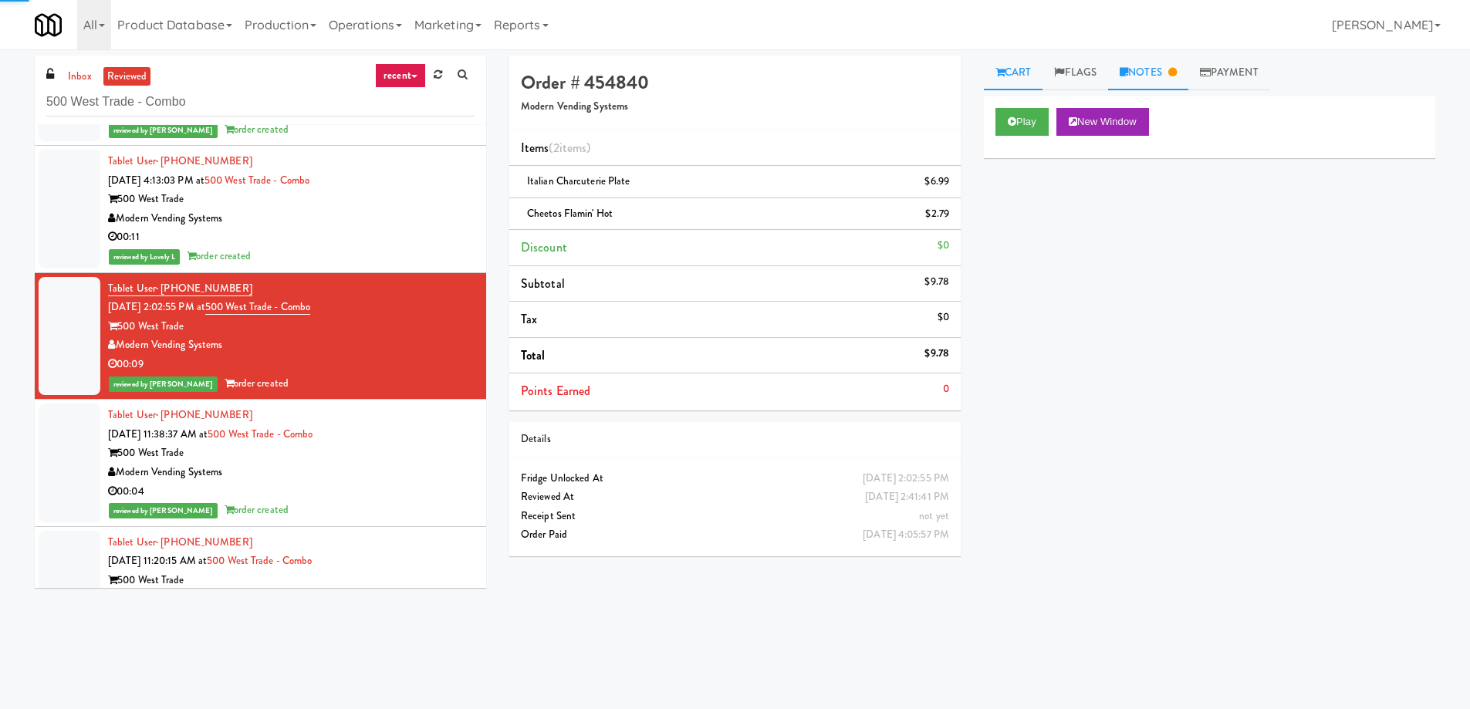
click at [1176, 69] on icon at bounding box center [1172, 72] width 8 height 10
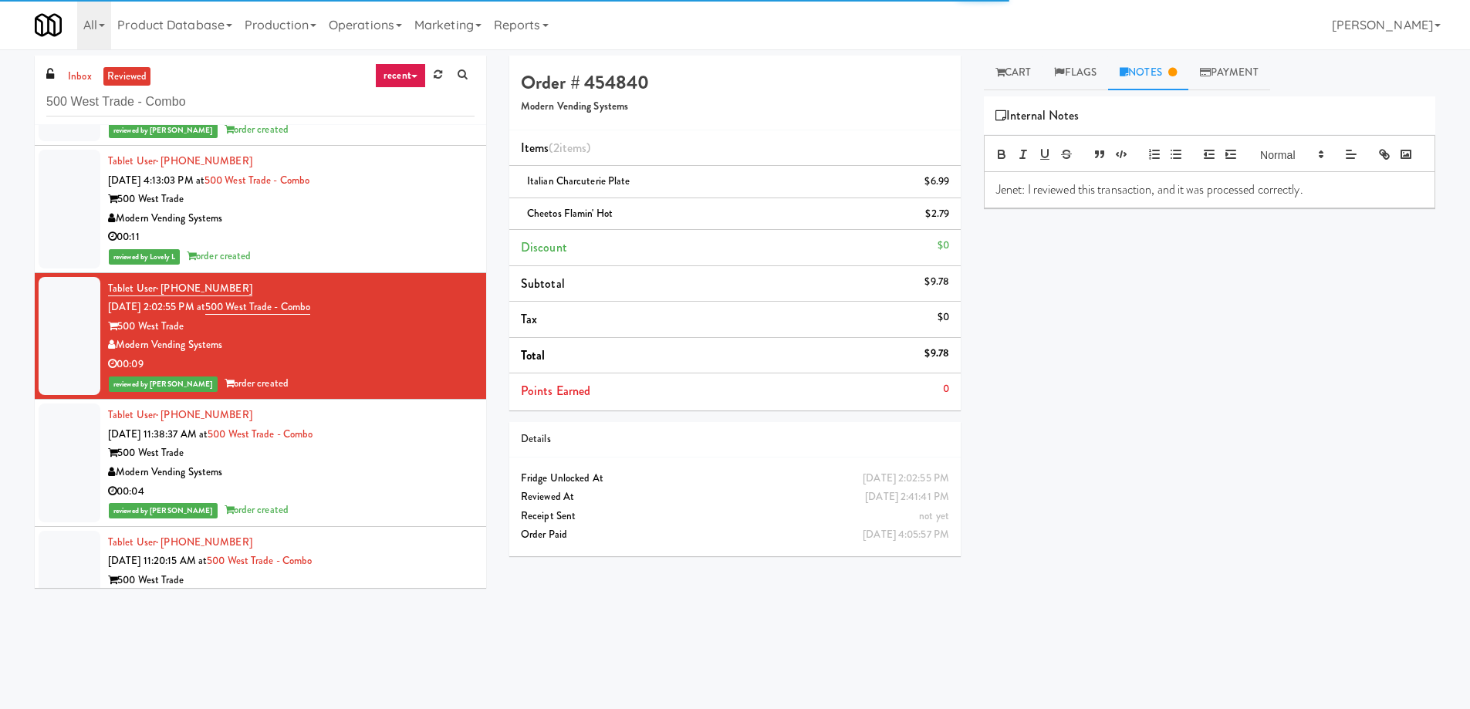
scroll to position [4220, 0]
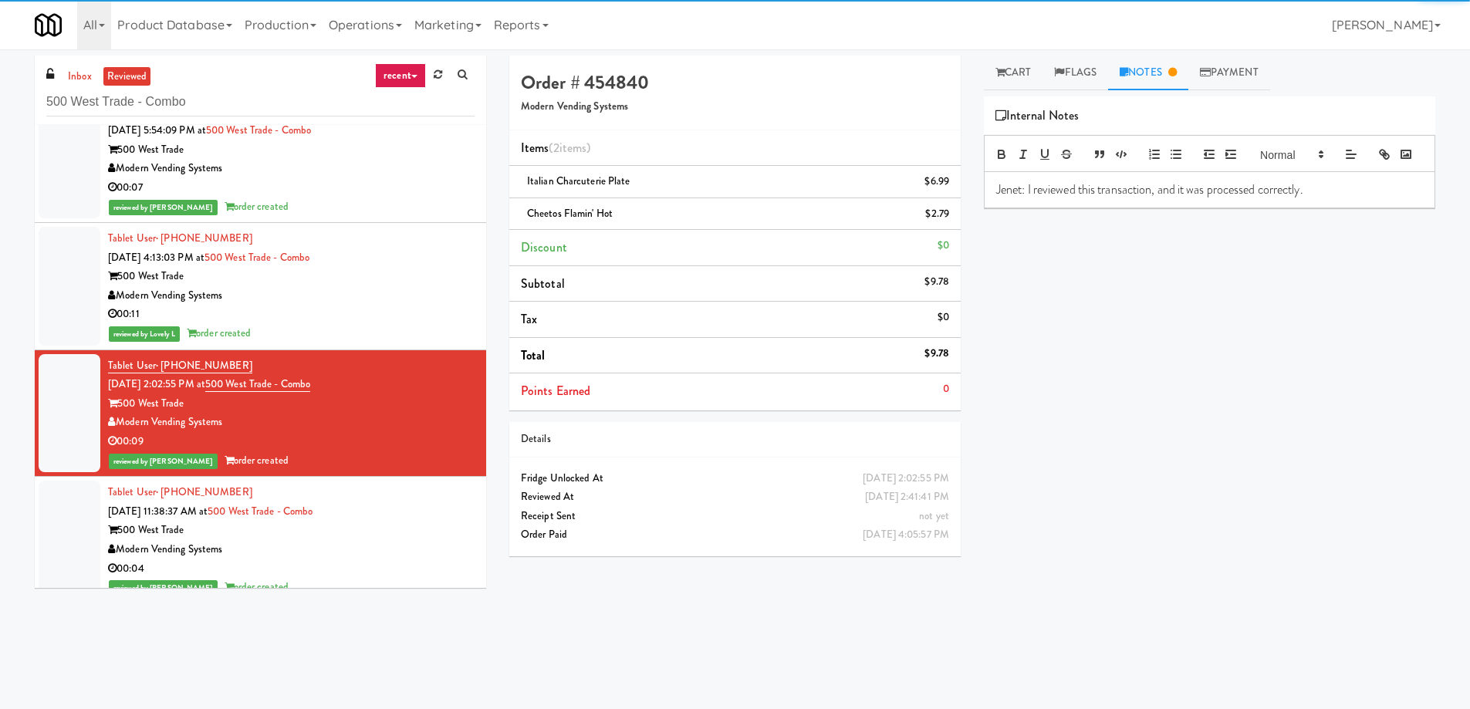
click at [373, 312] on div "00:11" at bounding box center [291, 314] width 367 height 19
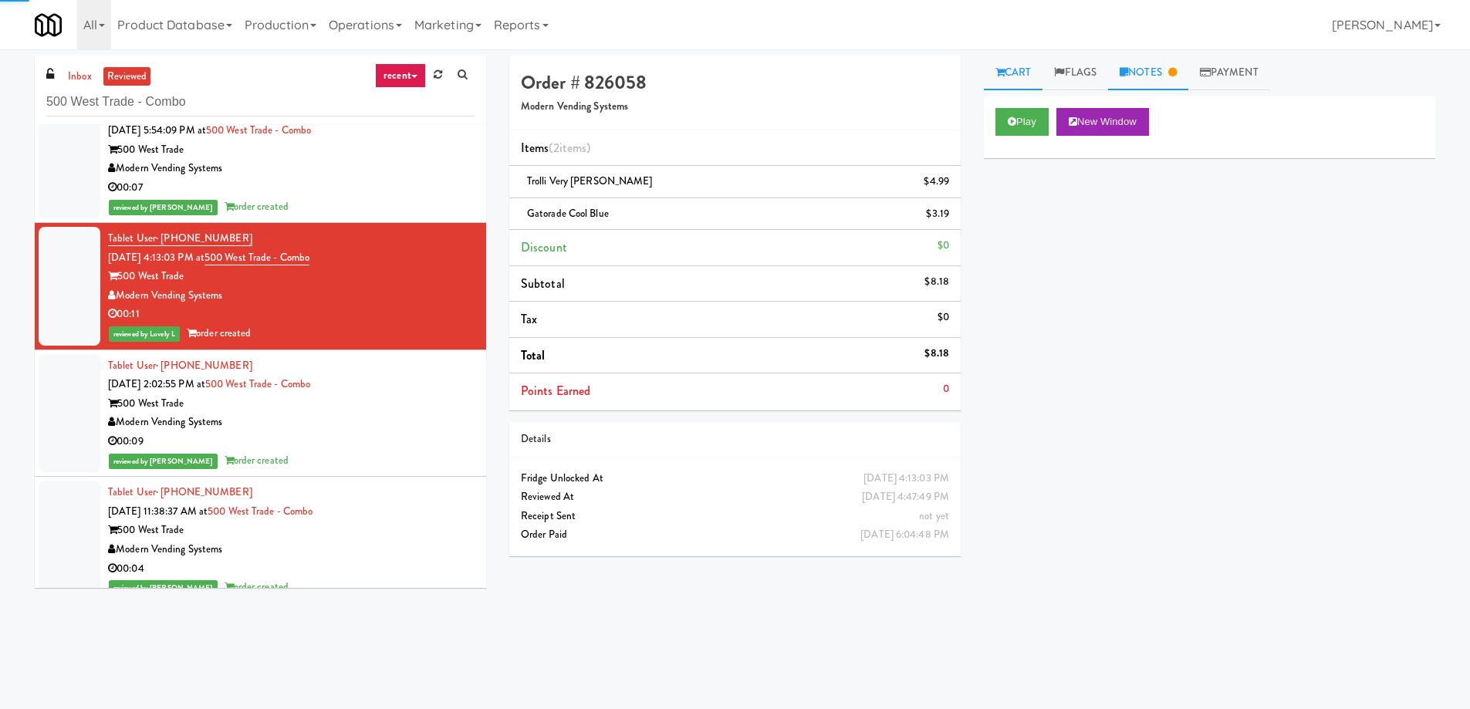
click at [1152, 78] on link "Notes" at bounding box center [1148, 73] width 80 height 35
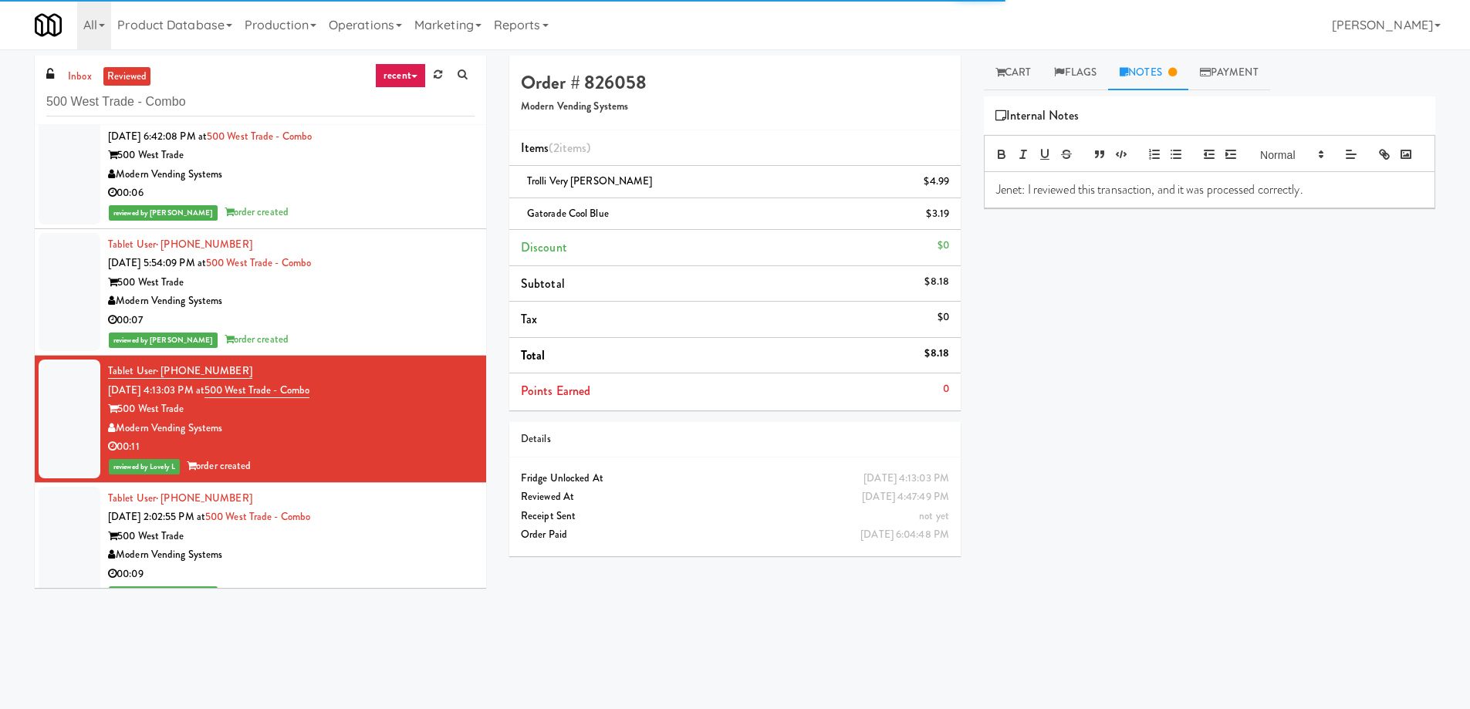
scroll to position [4065, 0]
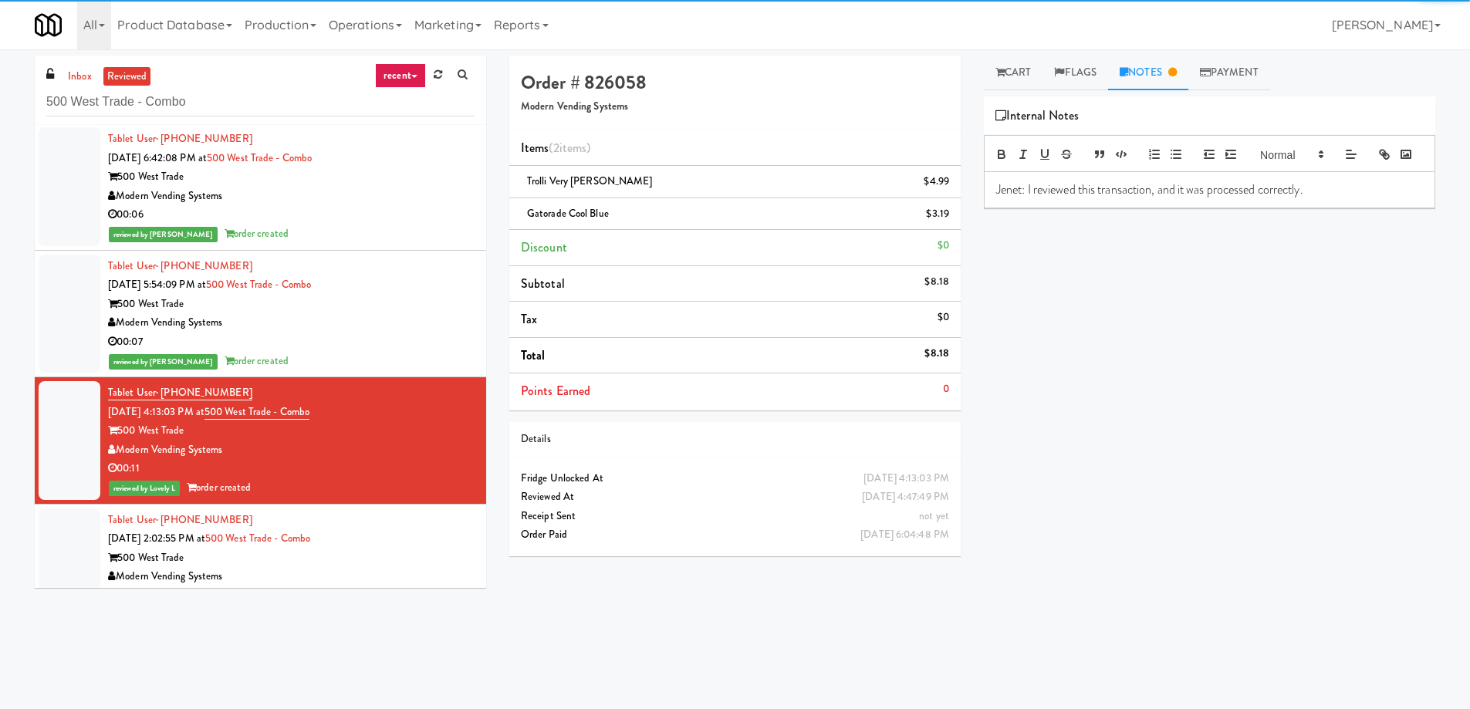
click at [360, 326] on div "Modern Vending Systems" at bounding box center [291, 322] width 367 height 19
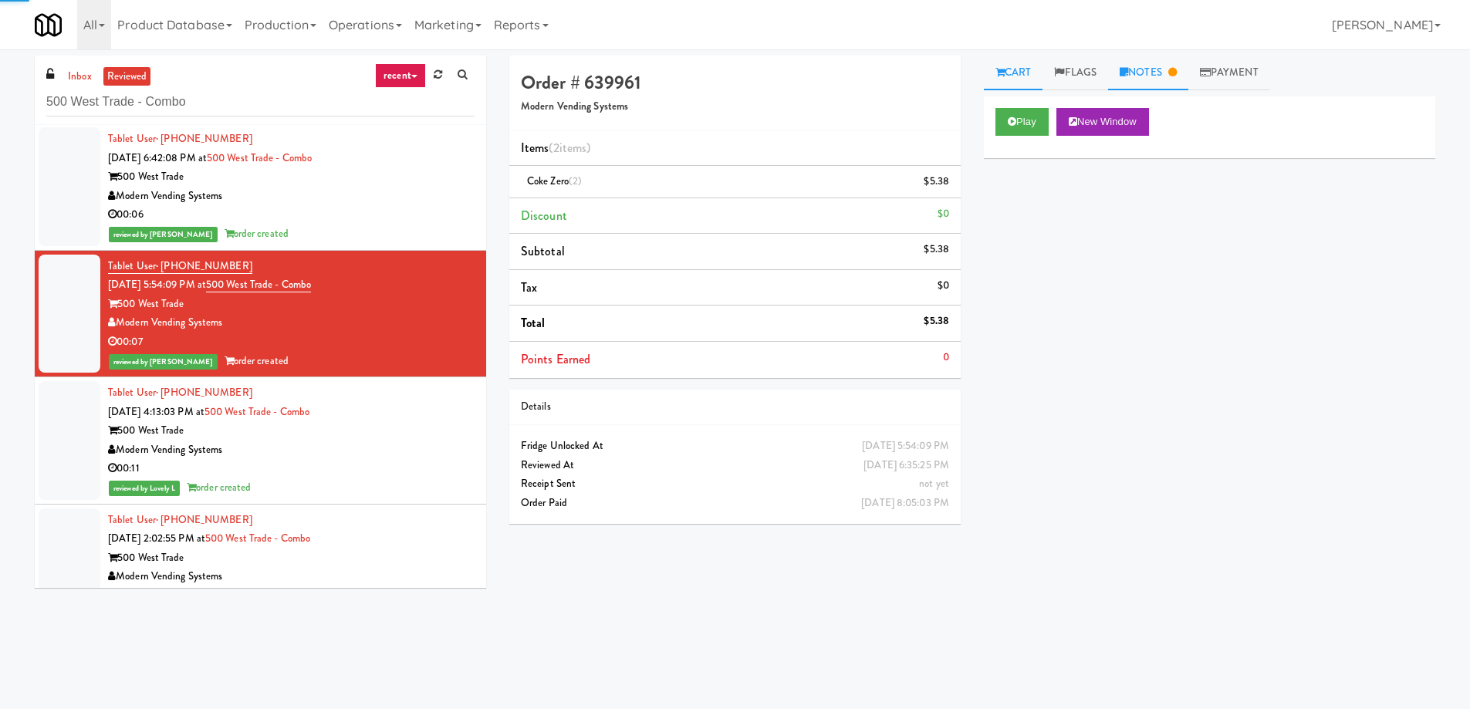
click at [1159, 76] on link "Notes" at bounding box center [1148, 73] width 80 height 35
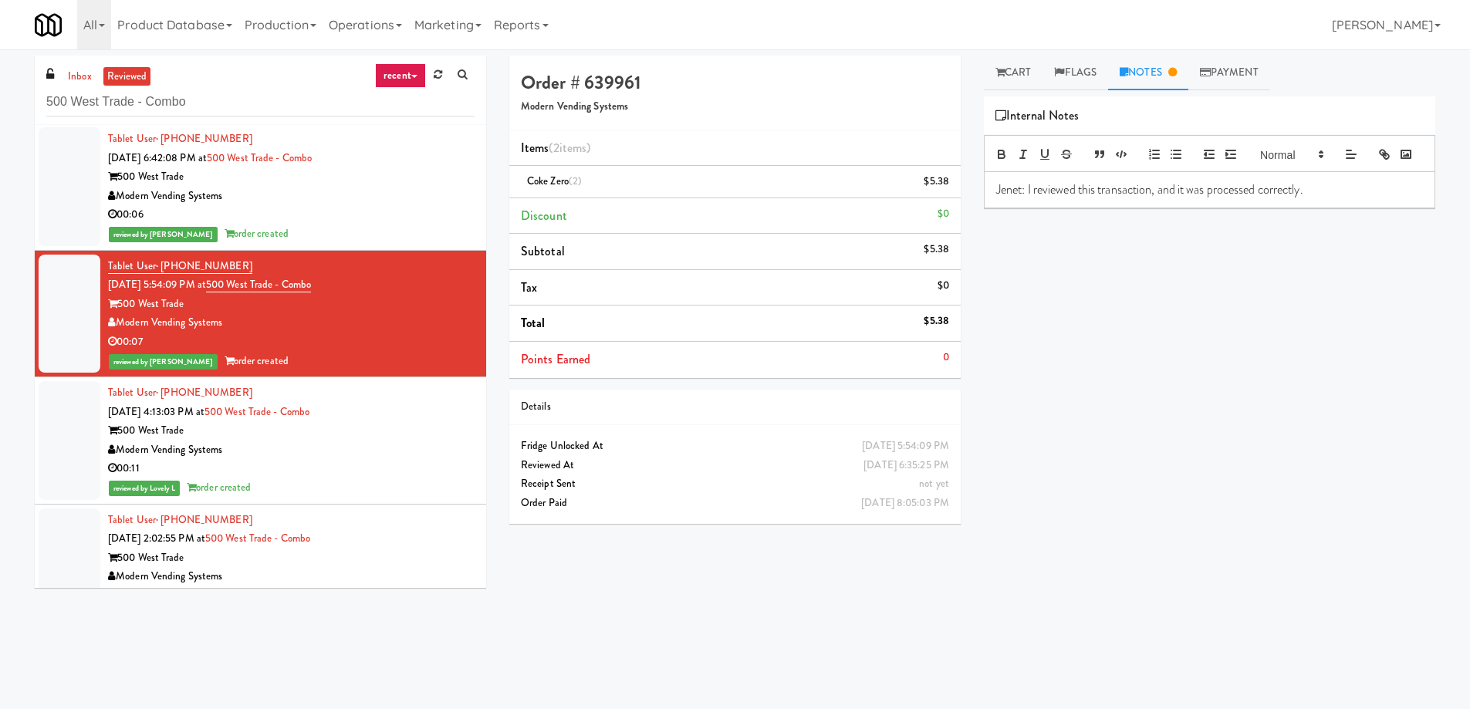
click at [424, 209] on div "00:06" at bounding box center [291, 214] width 367 height 19
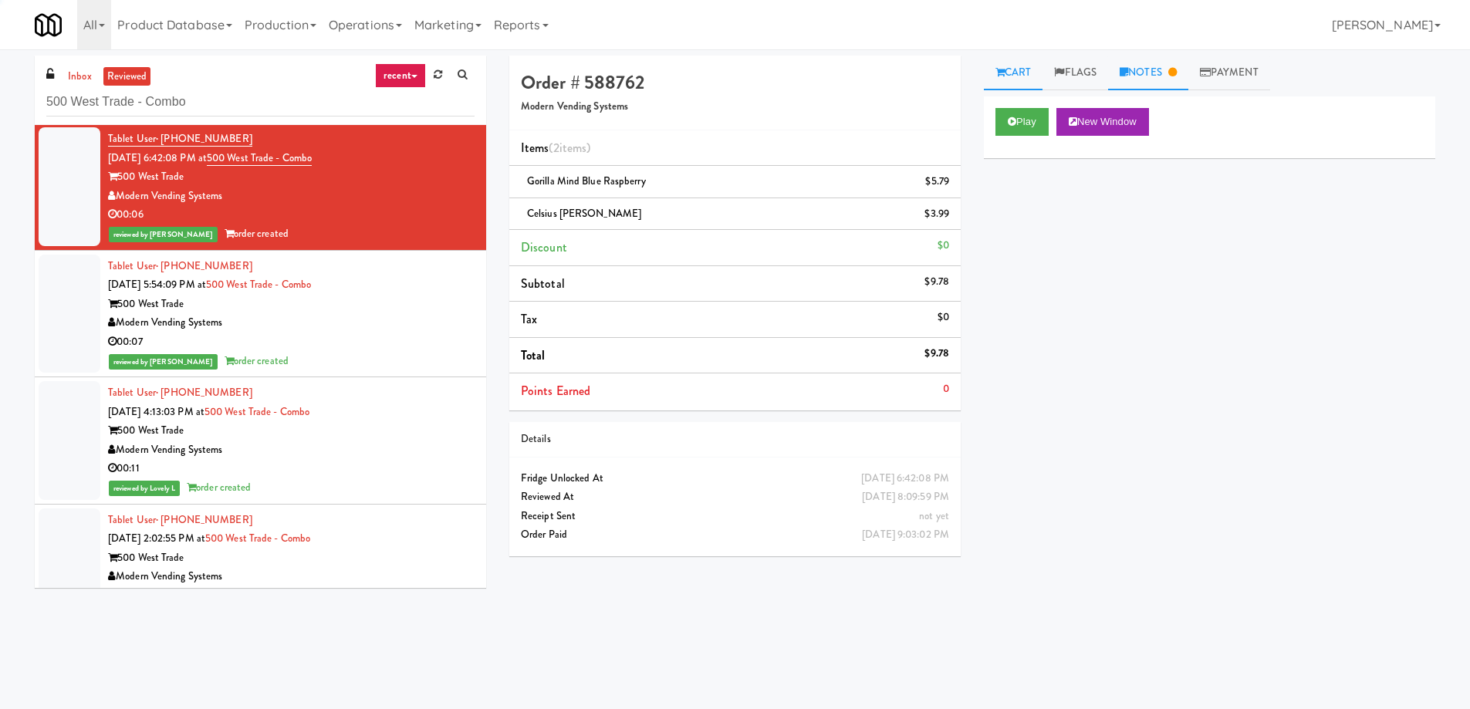
click at [1178, 87] on link "Notes" at bounding box center [1148, 73] width 80 height 35
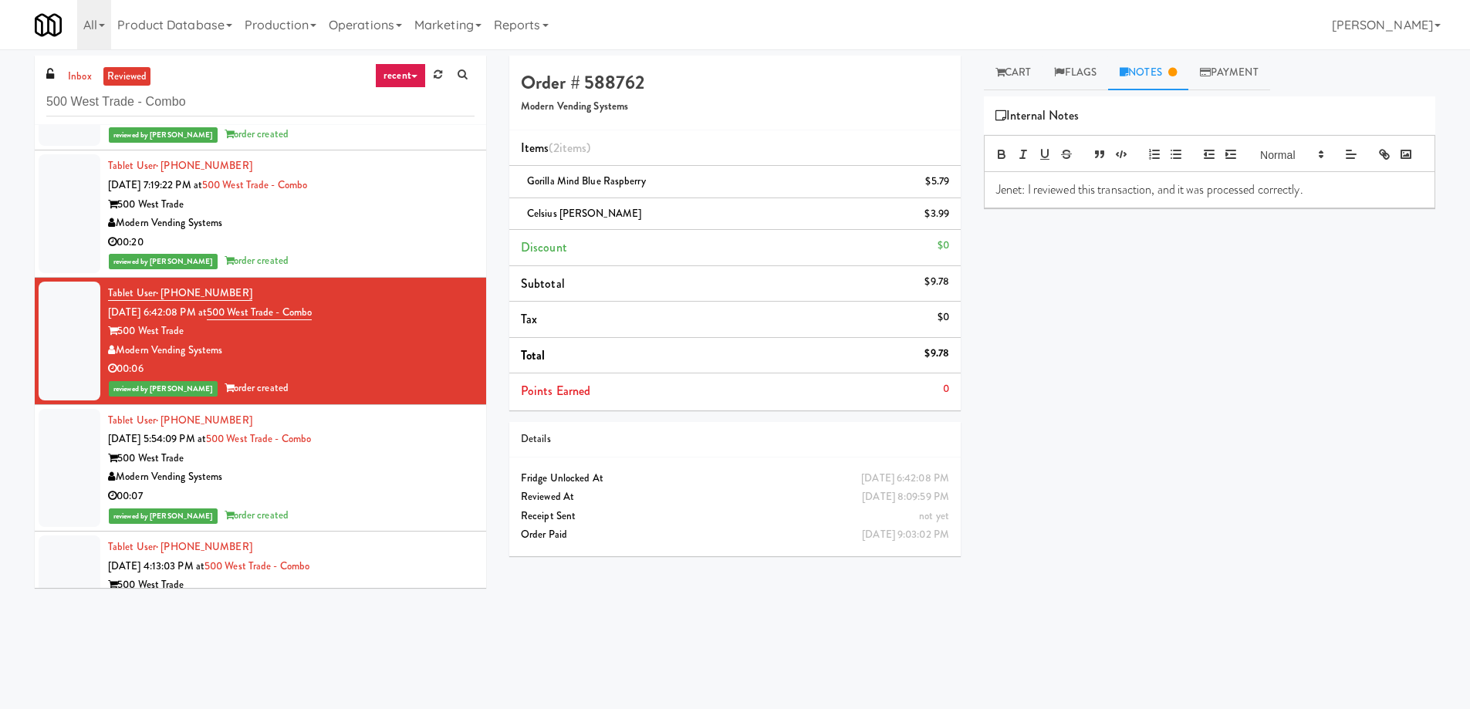
scroll to position [3834, 0]
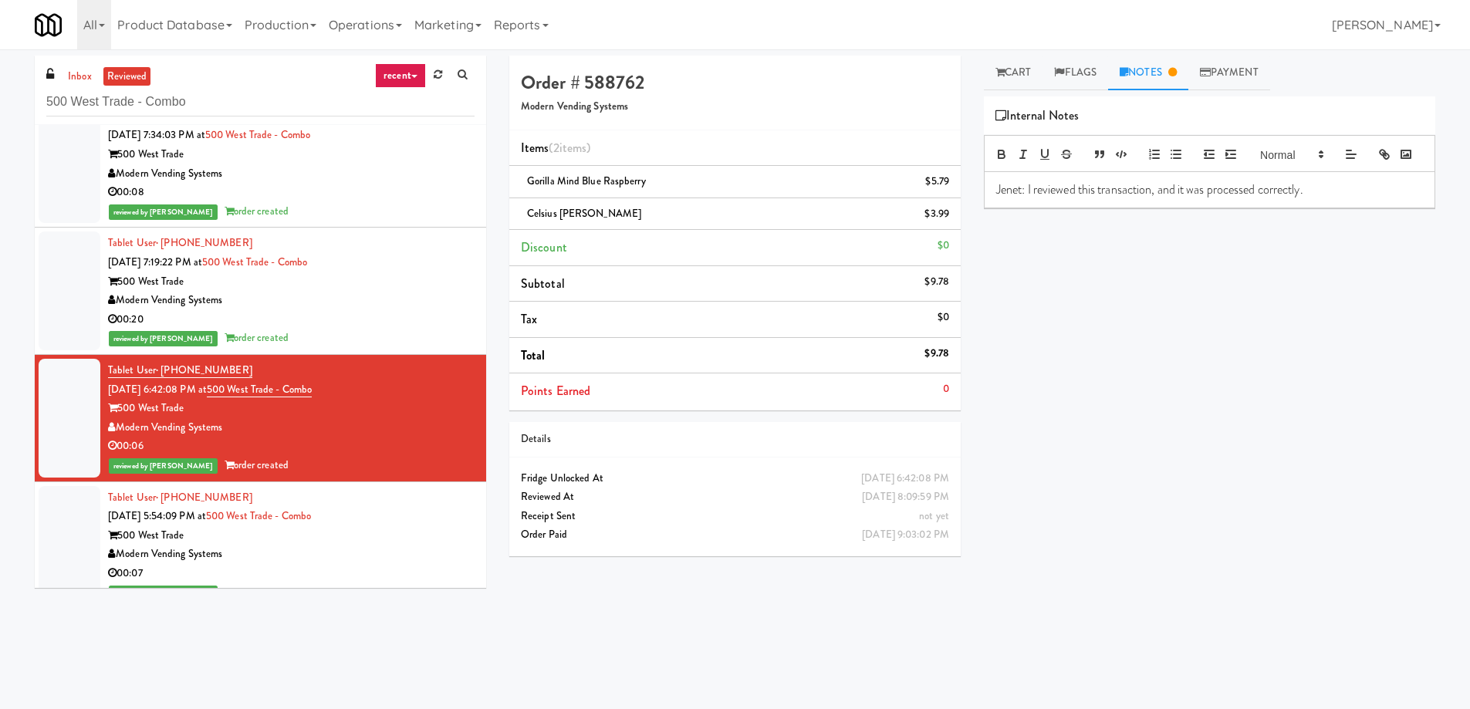
click at [410, 294] on div "Modern Vending Systems" at bounding box center [291, 300] width 367 height 19
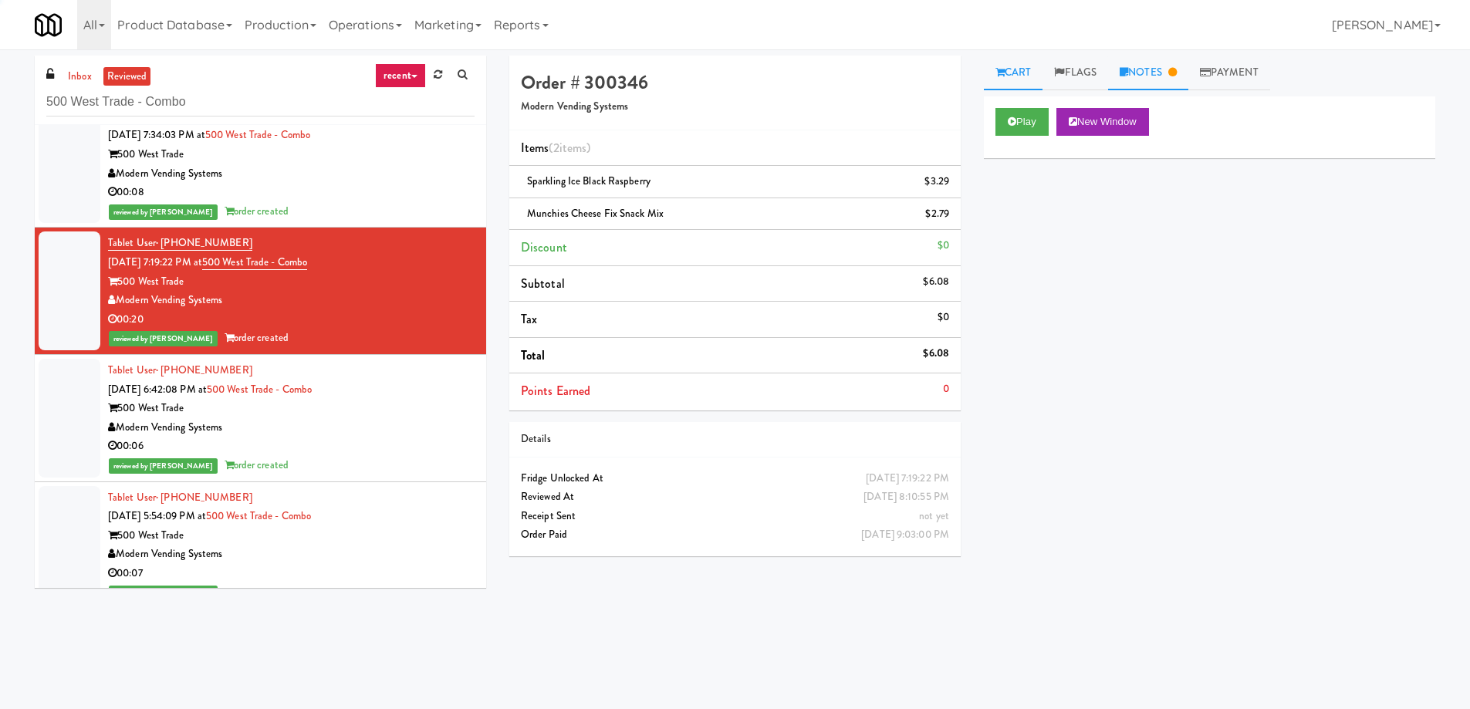
click at [1128, 73] on icon at bounding box center [1124, 72] width 8 height 10
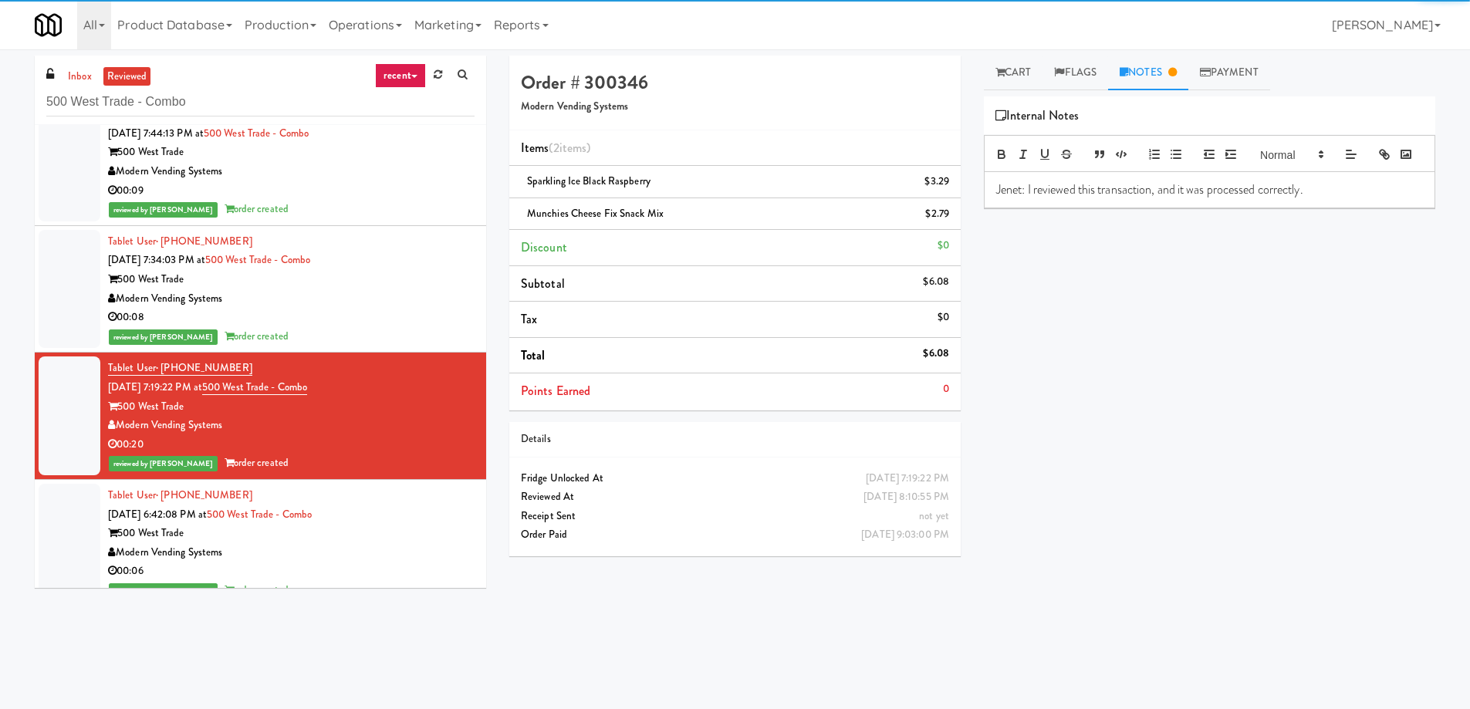
scroll to position [3679, 0]
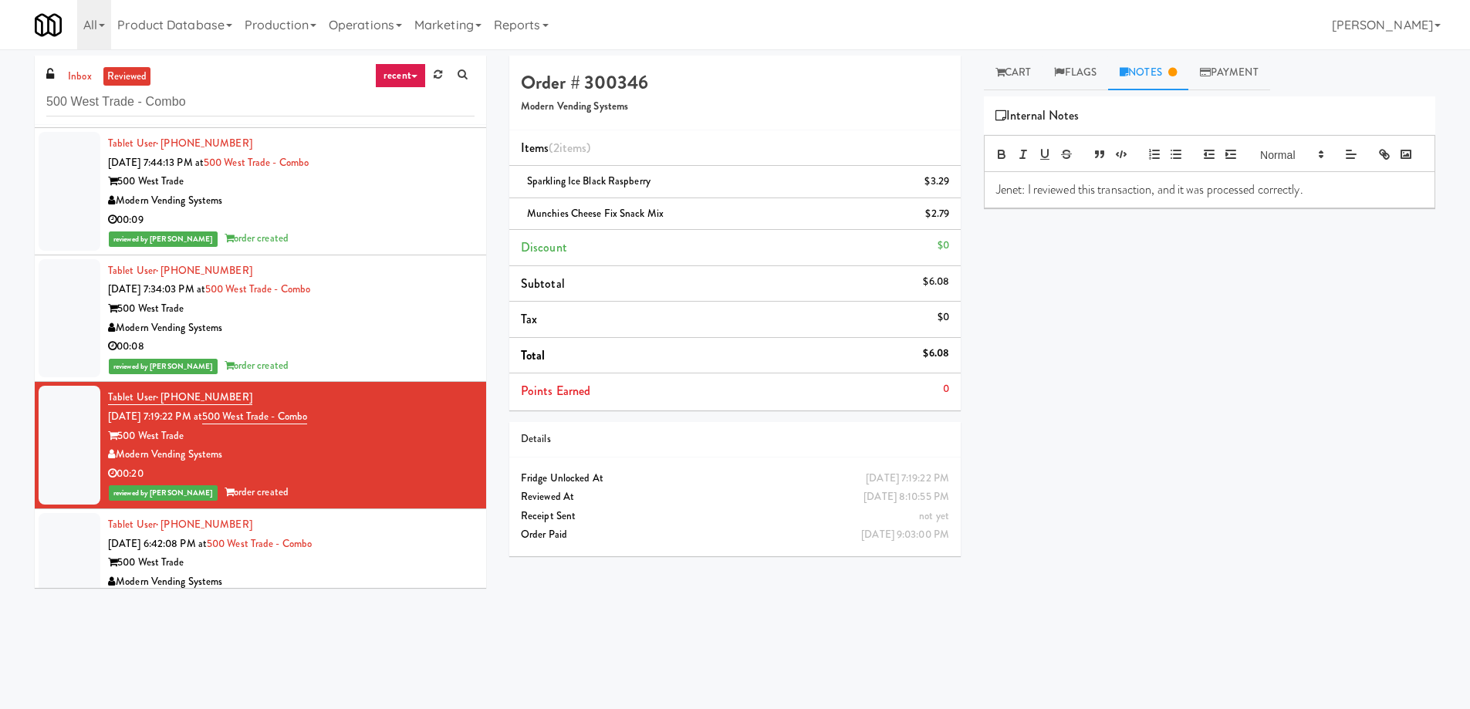
click at [379, 336] on div "Modern Vending Systems" at bounding box center [291, 328] width 367 height 19
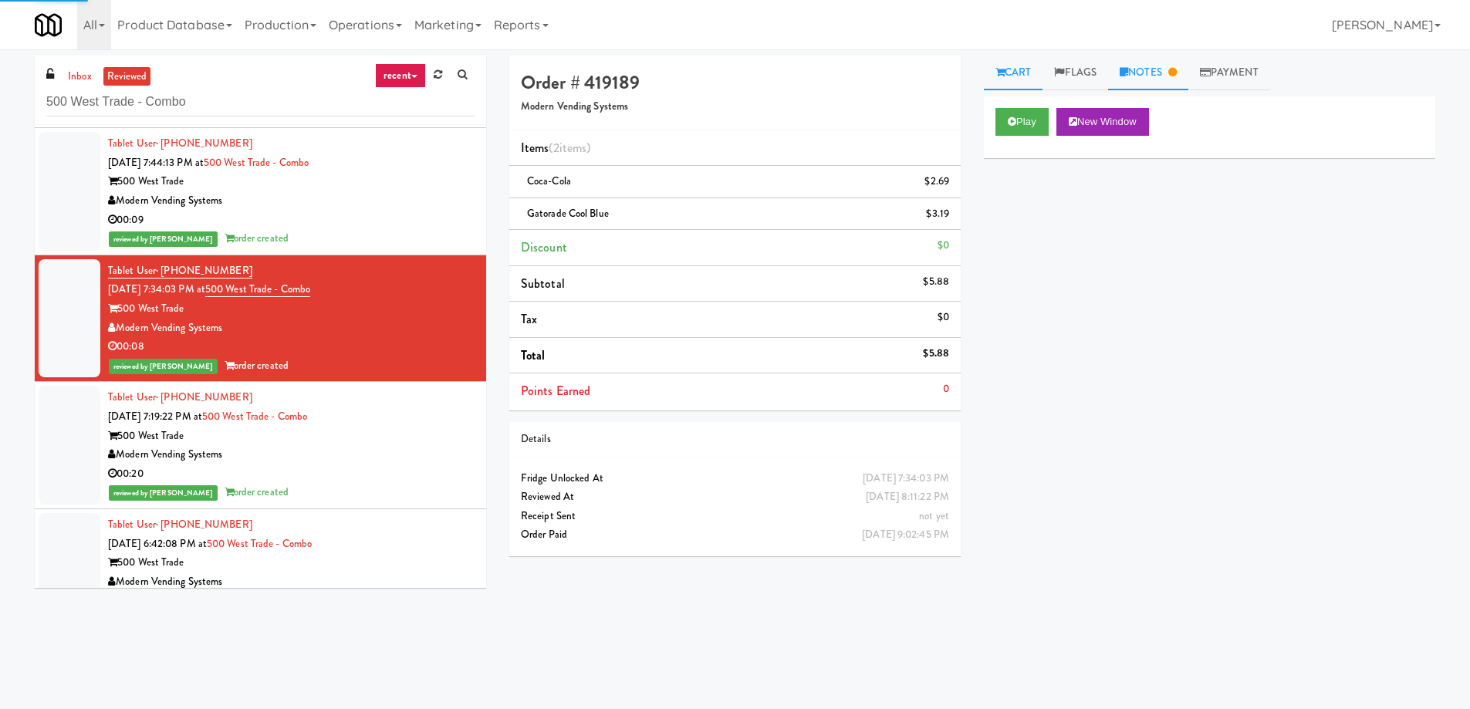
click at [1177, 73] on icon at bounding box center [1172, 72] width 8 height 10
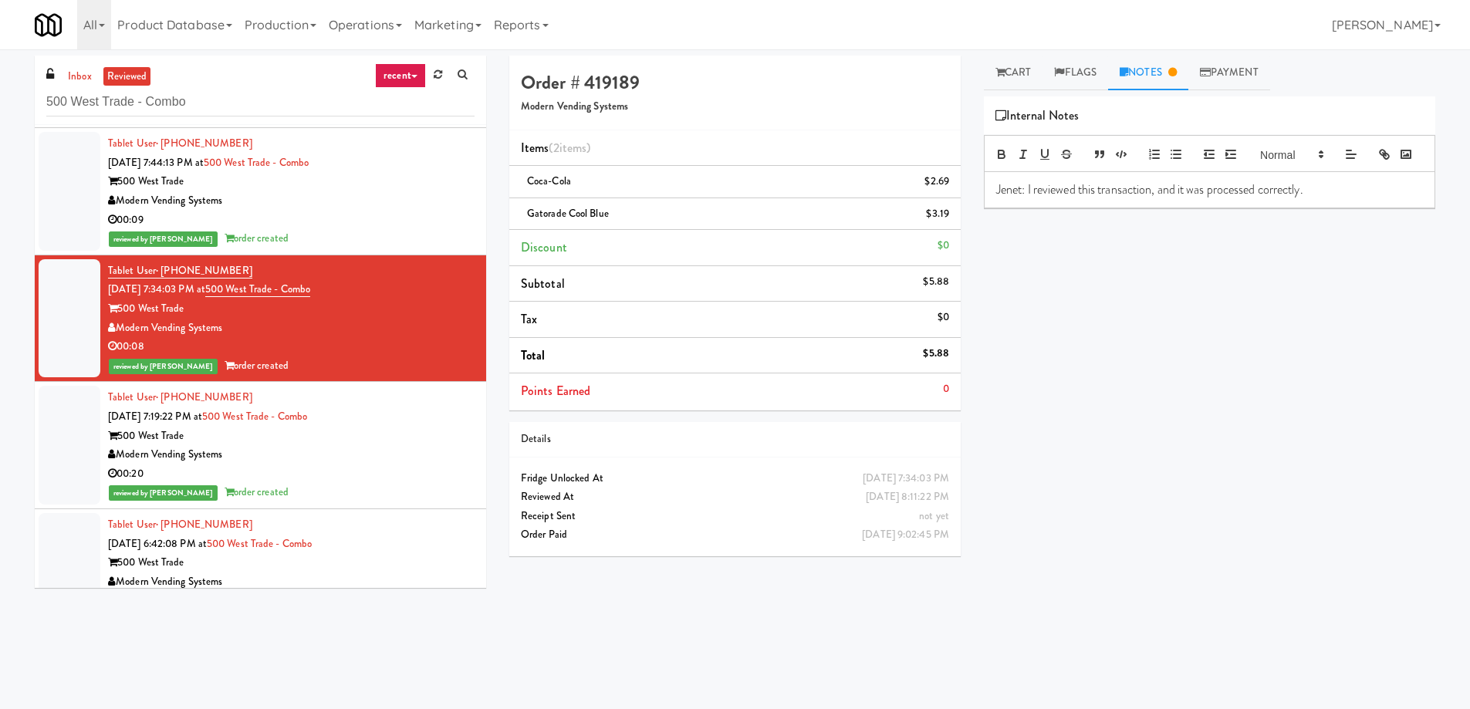
click at [394, 237] on div "reviewed by [PERSON_NAME] order created" at bounding box center [291, 238] width 367 height 19
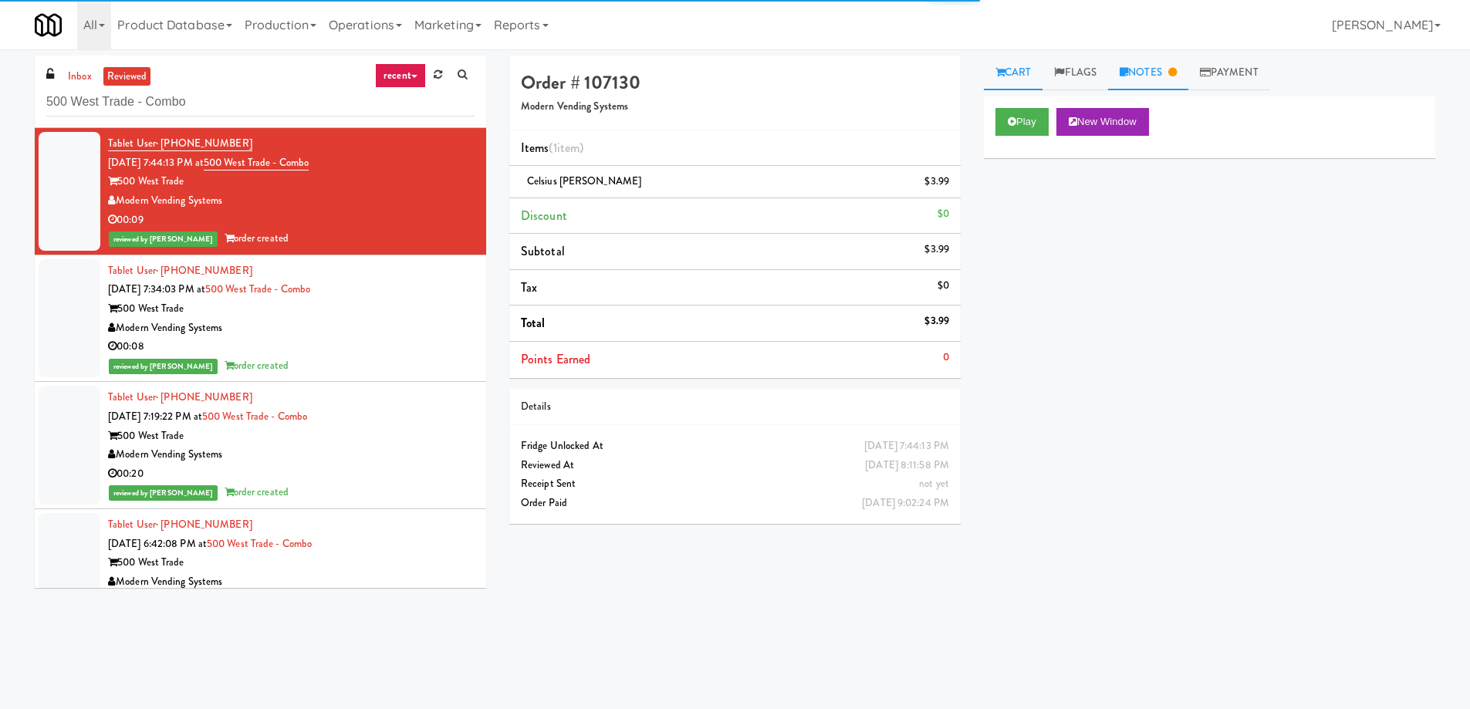
click at [1168, 72] on link "Notes" at bounding box center [1148, 73] width 80 height 35
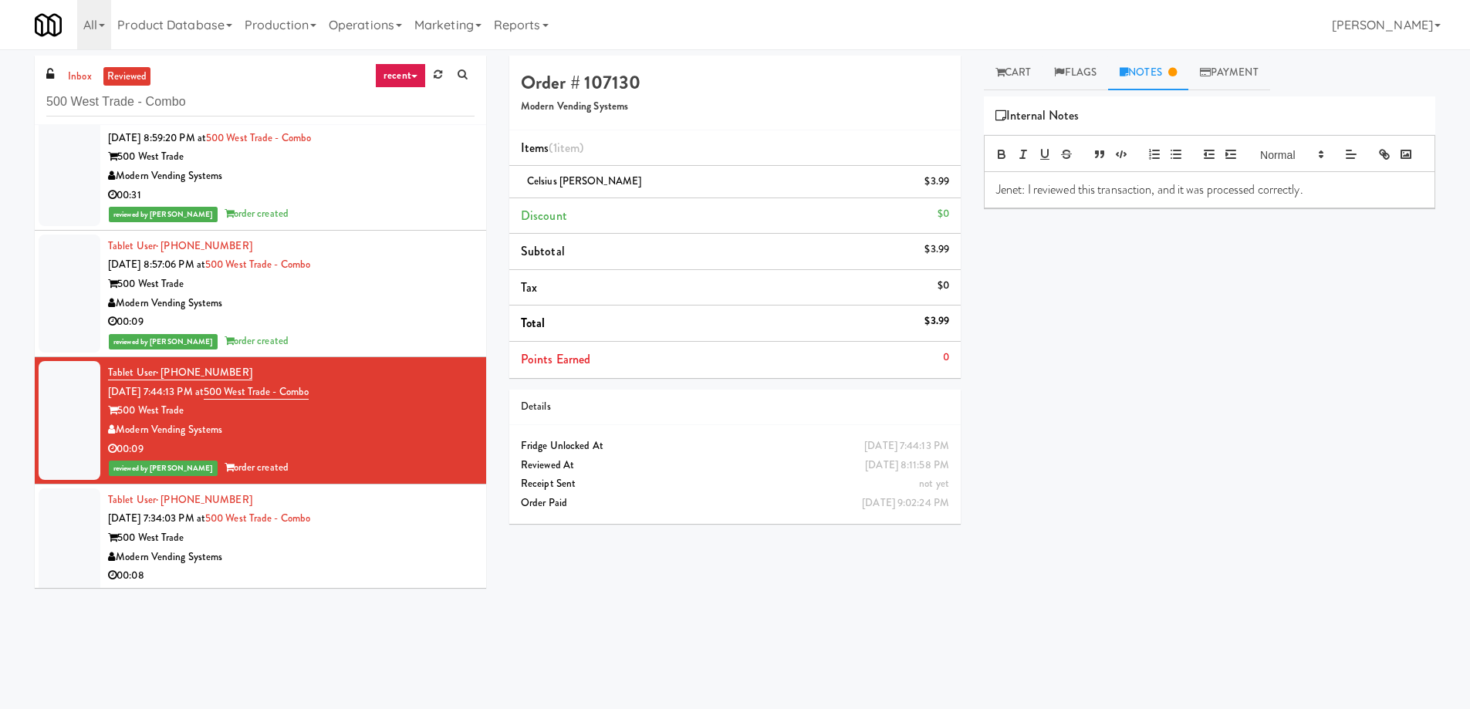
scroll to position [3448, 0]
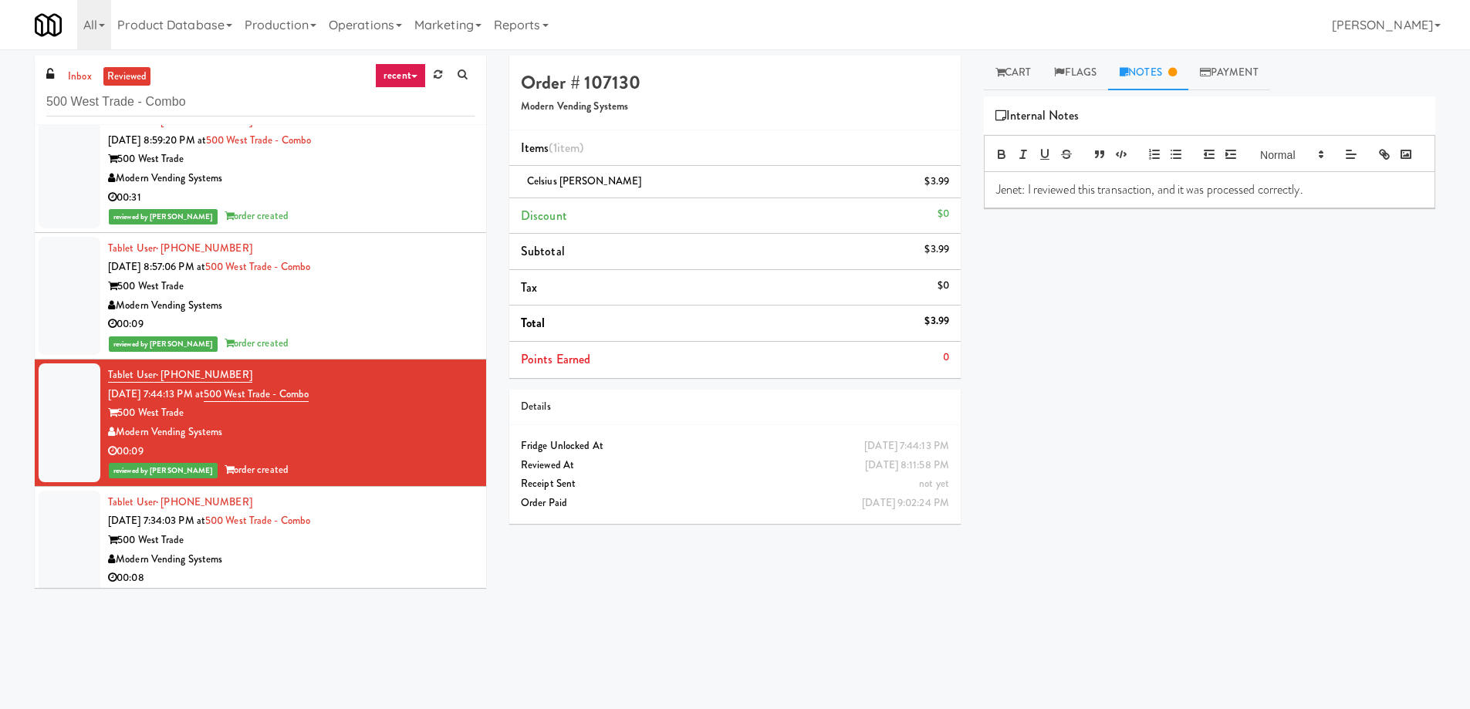
click at [347, 331] on div "00:09" at bounding box center [291, 324] width 367 height 19
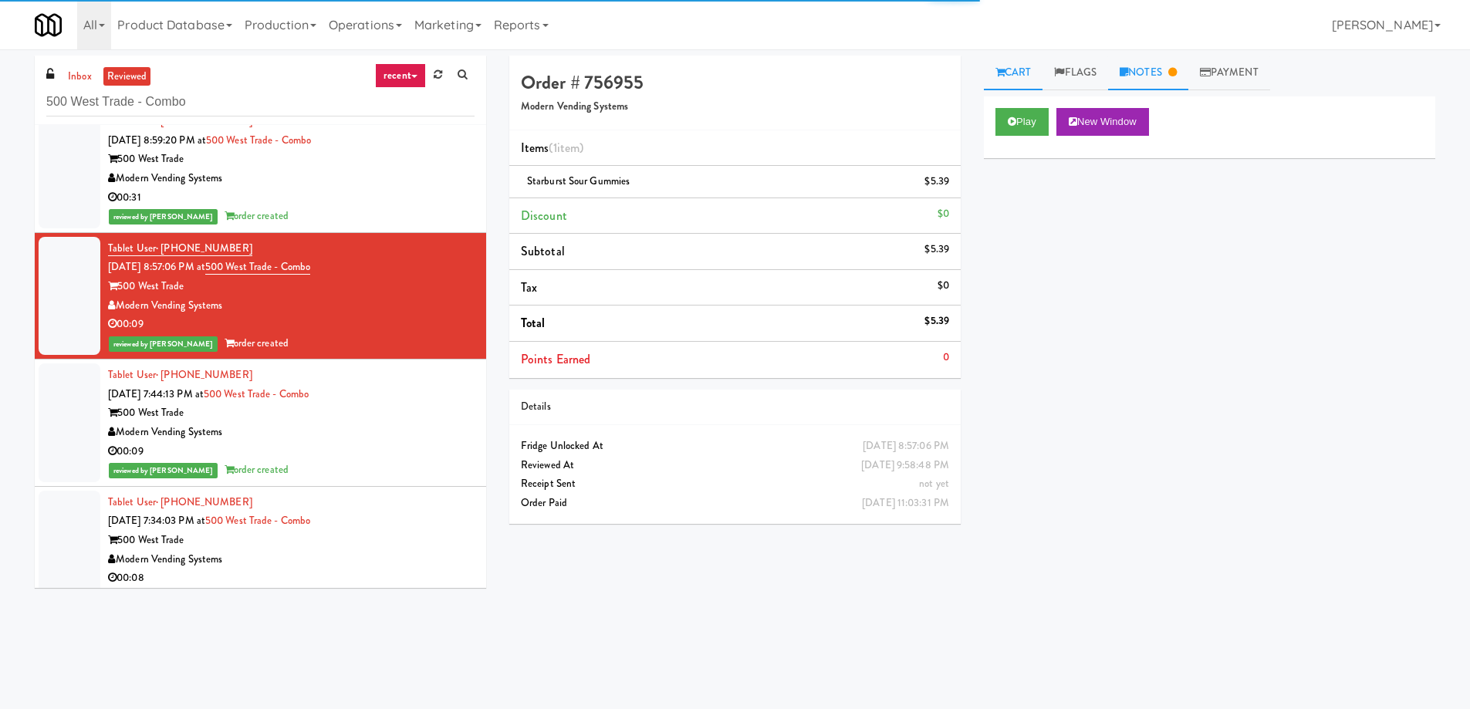
click at [1155, 79] on link "Notes" at bounding box center [1148, 73] width 80 height 35
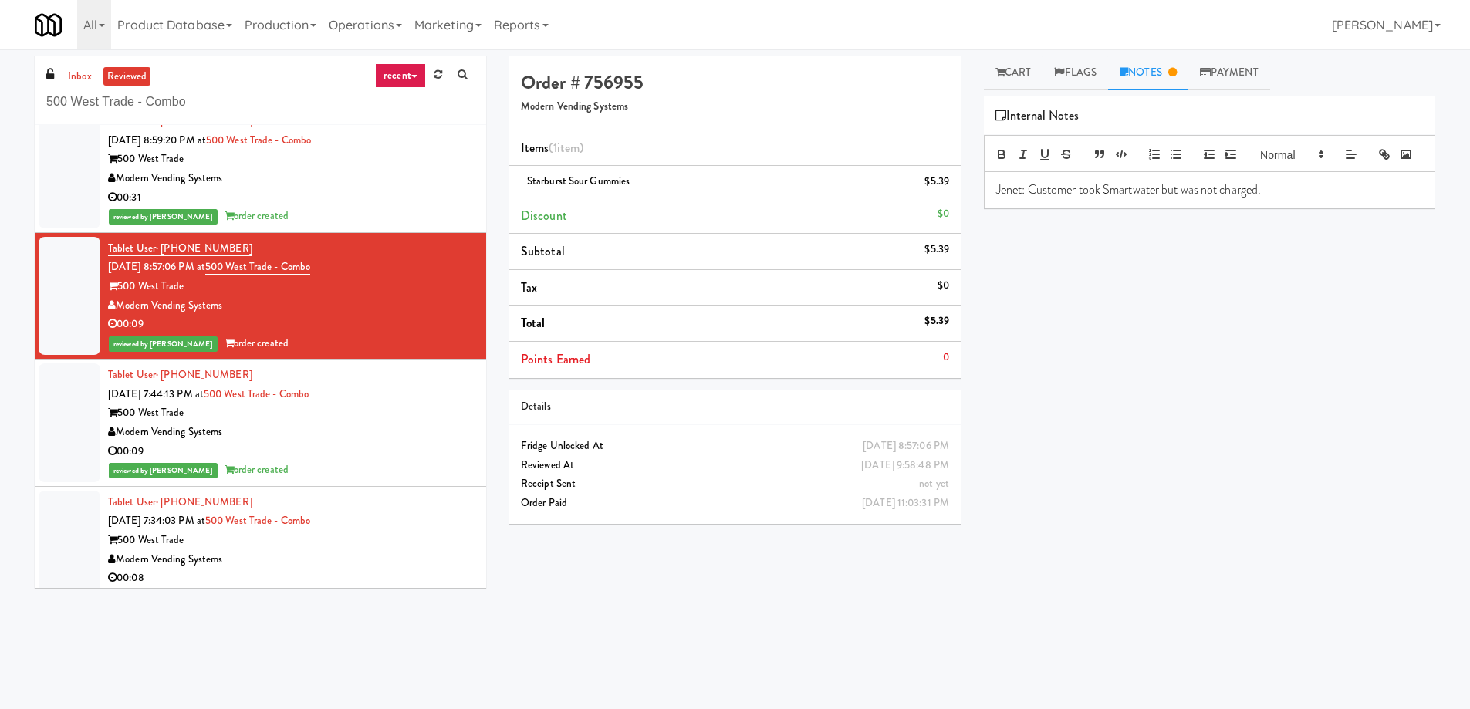
click at [306, 204] on div "00:31" at bounding box center [291, 197] width 367 height 19
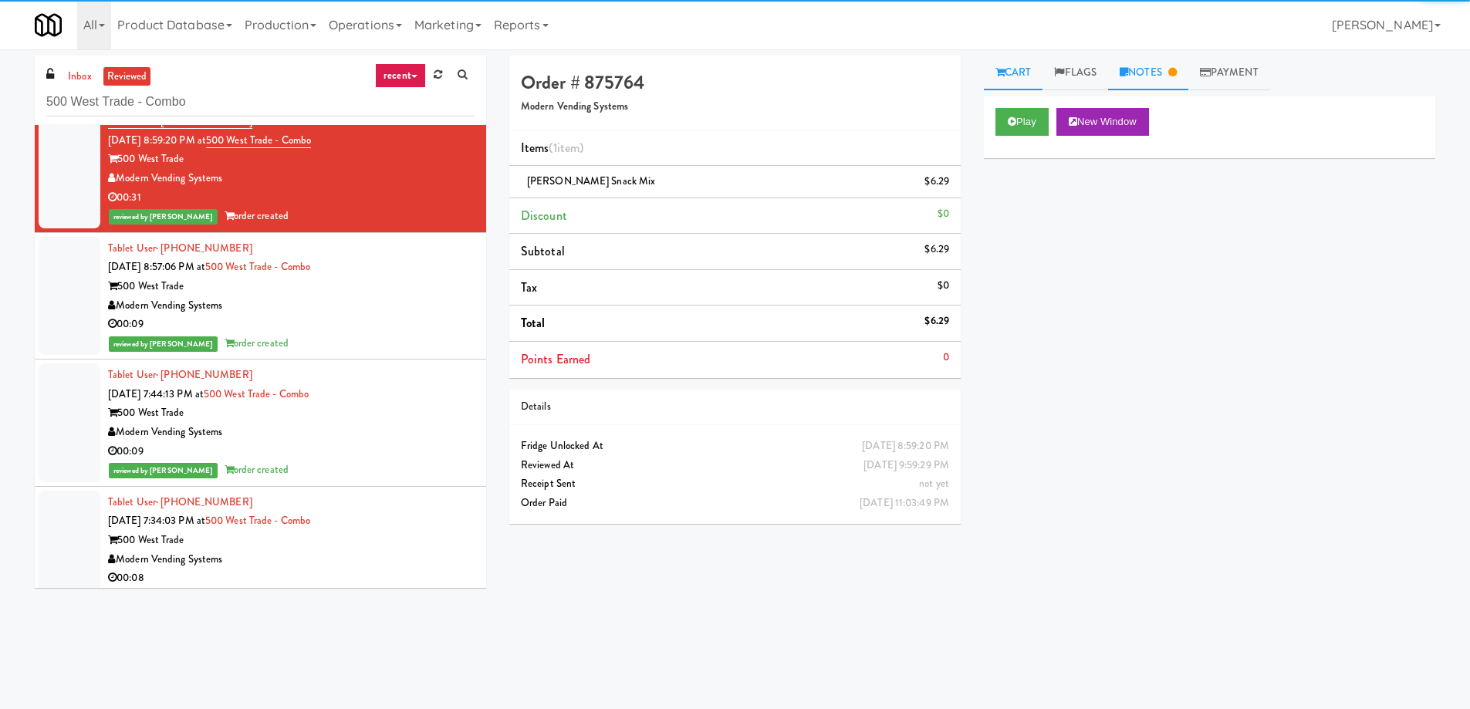
click at [1151, 79] on link "Notes" at bounding box center [1148, 73] width 80 height 35
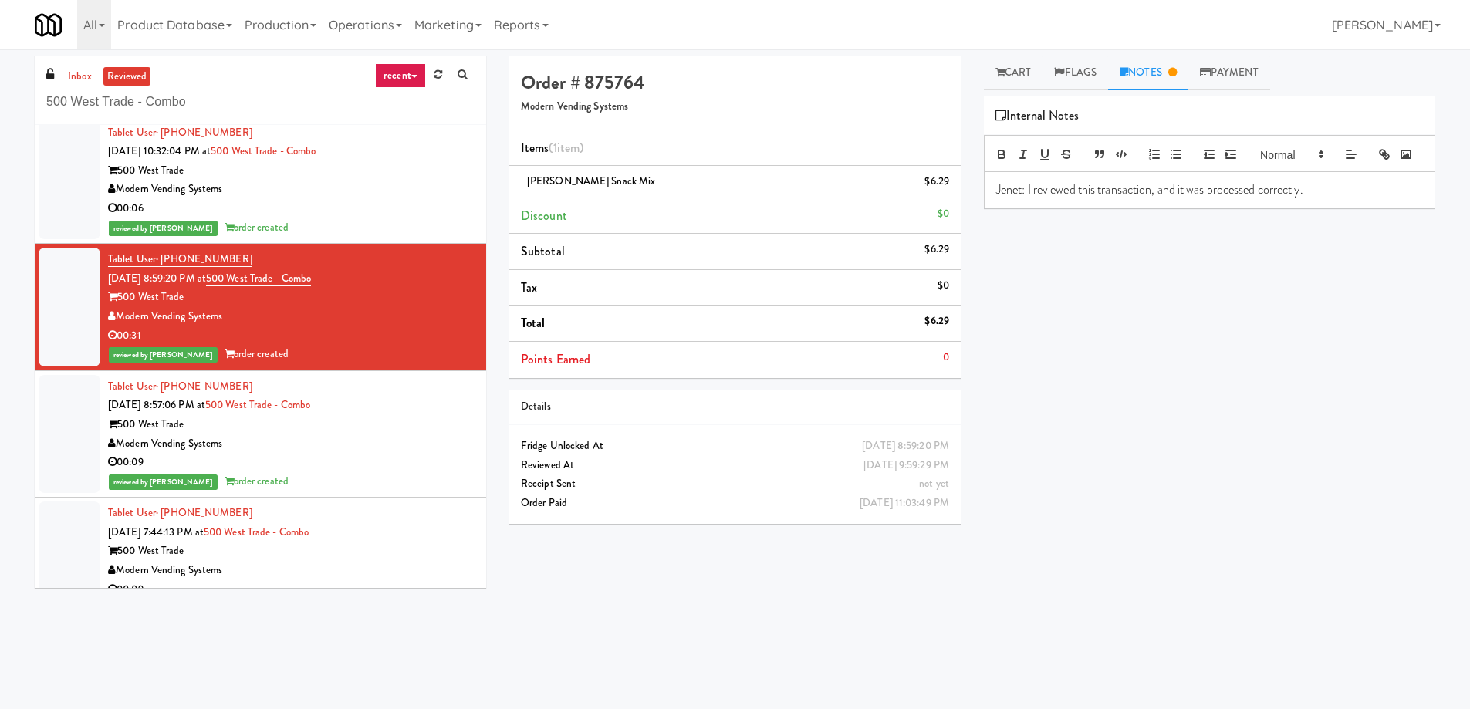
scroll to position [3294, 0]
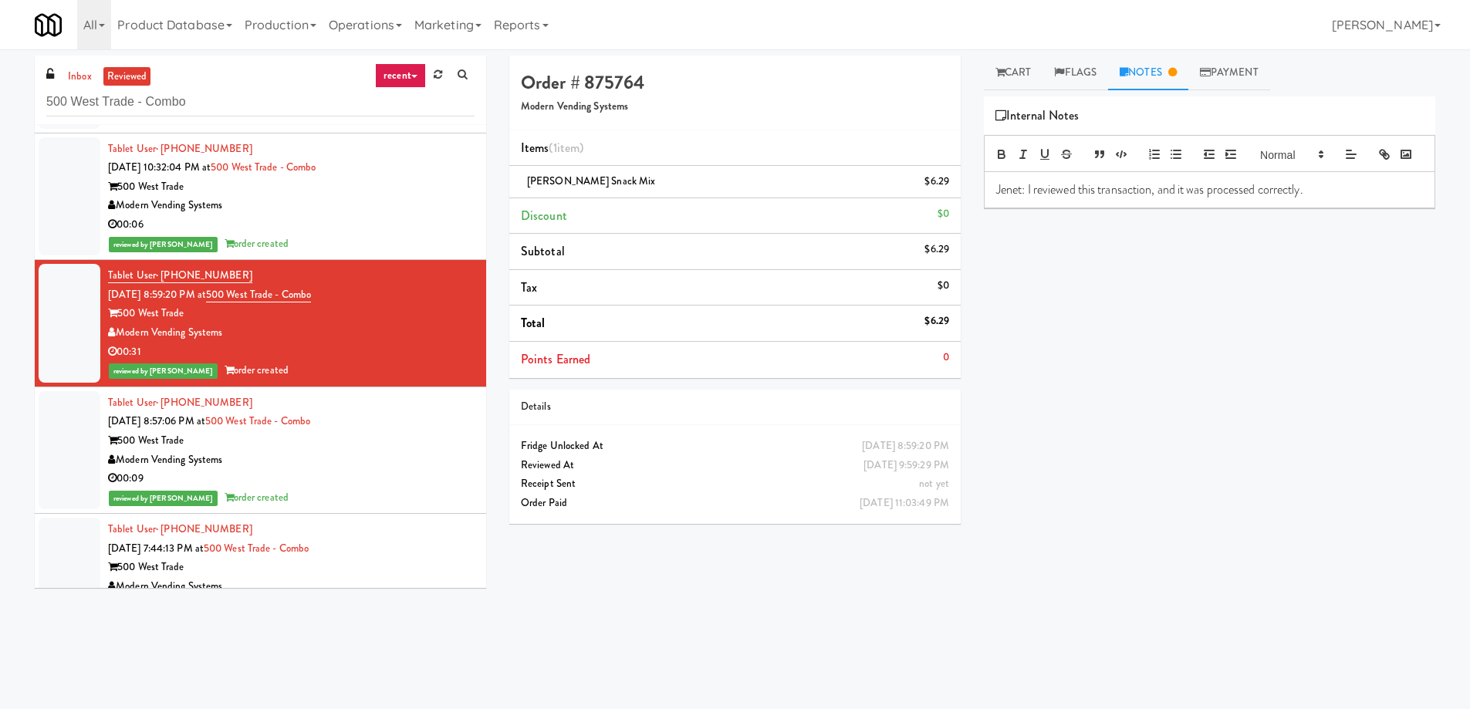
click at [308, 226] on div "00:06" at bounding box center [291, 224] width 367 height 19
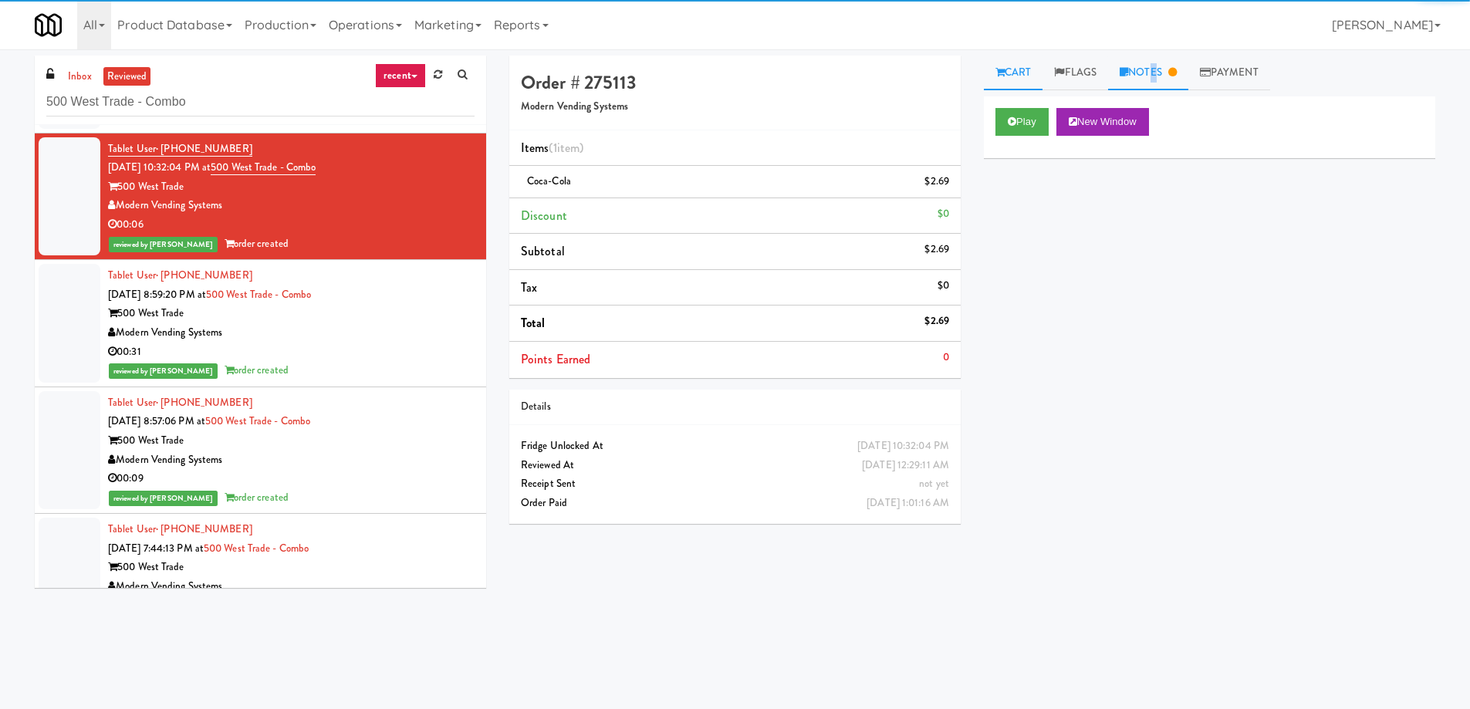
click at [1155, 69] on link "Notes" at bounding box center [1148, 73] width 80 height 35
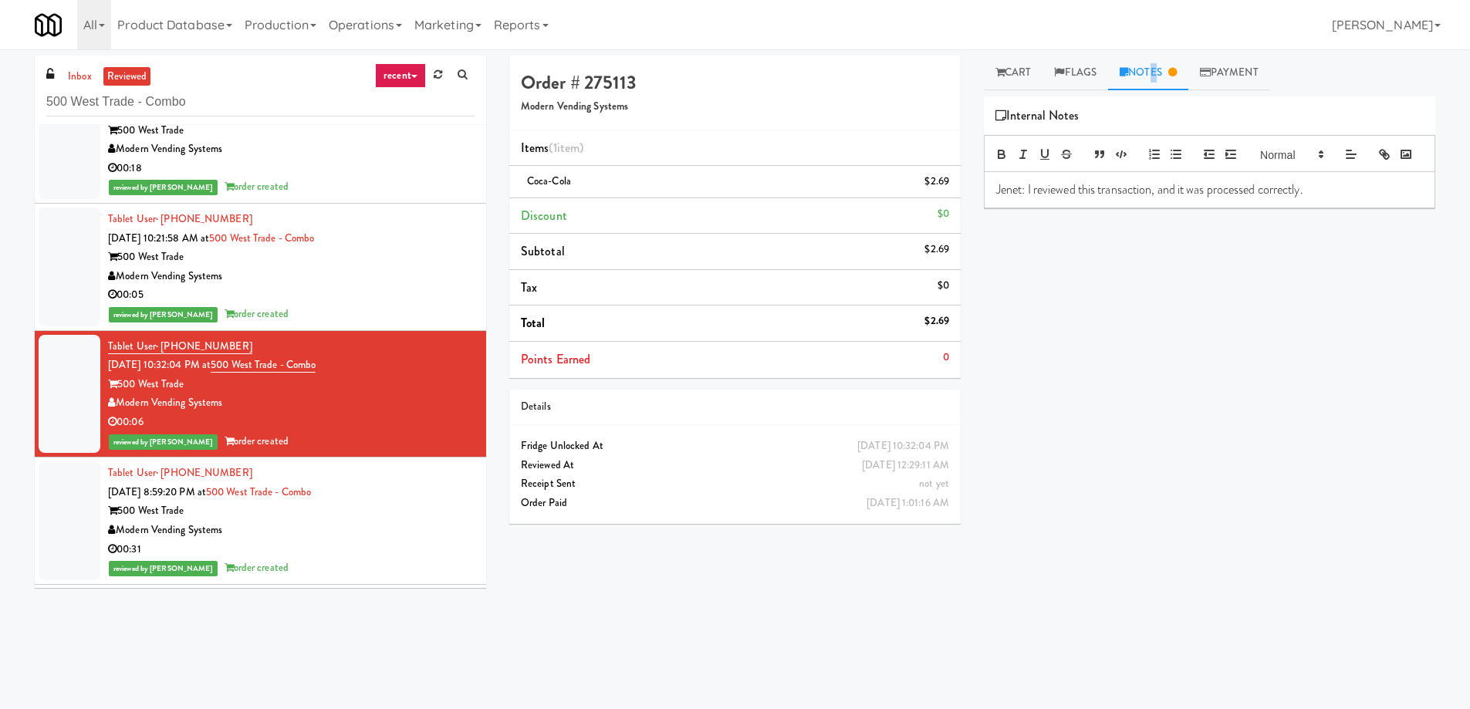
scroll to position [3062, 0]
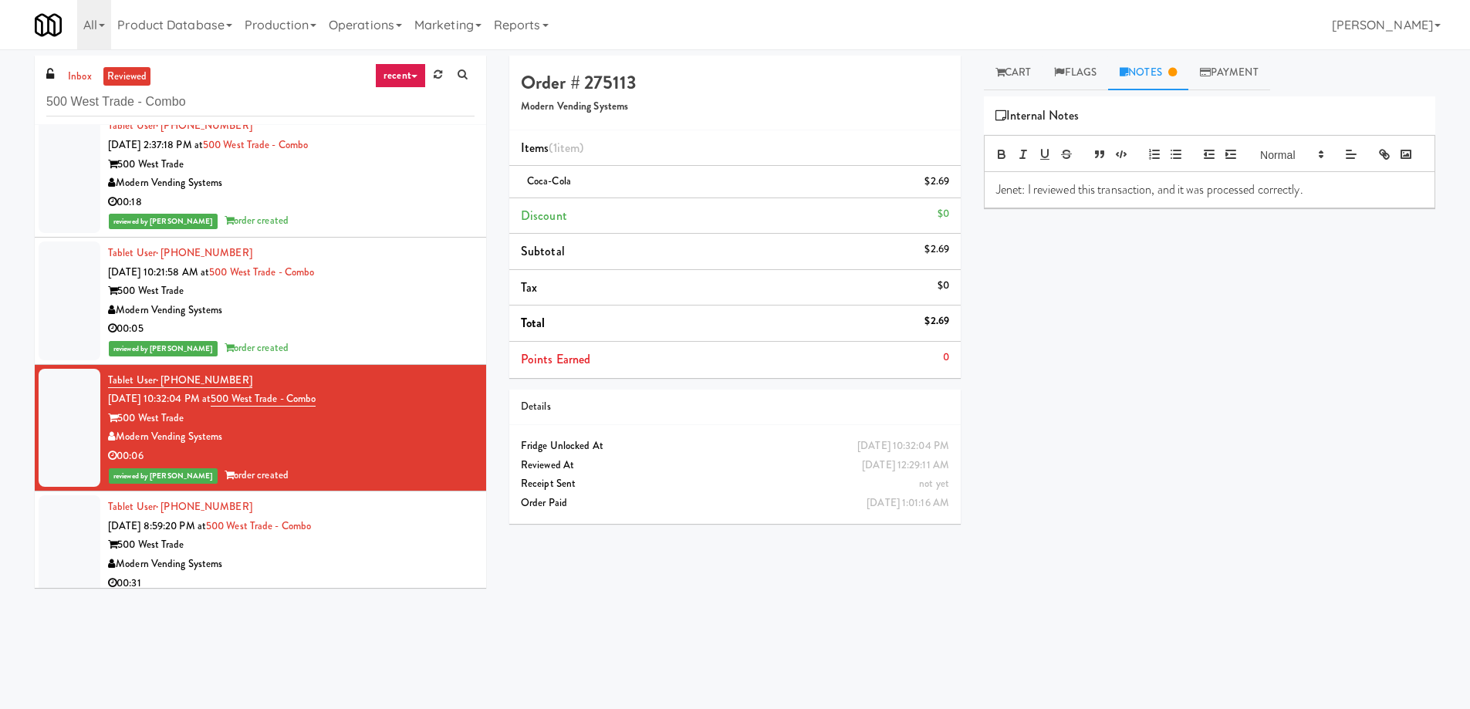
click at [331, 292] on div "500 West Trade" at bounding box center [291, 291] width 367 height 19
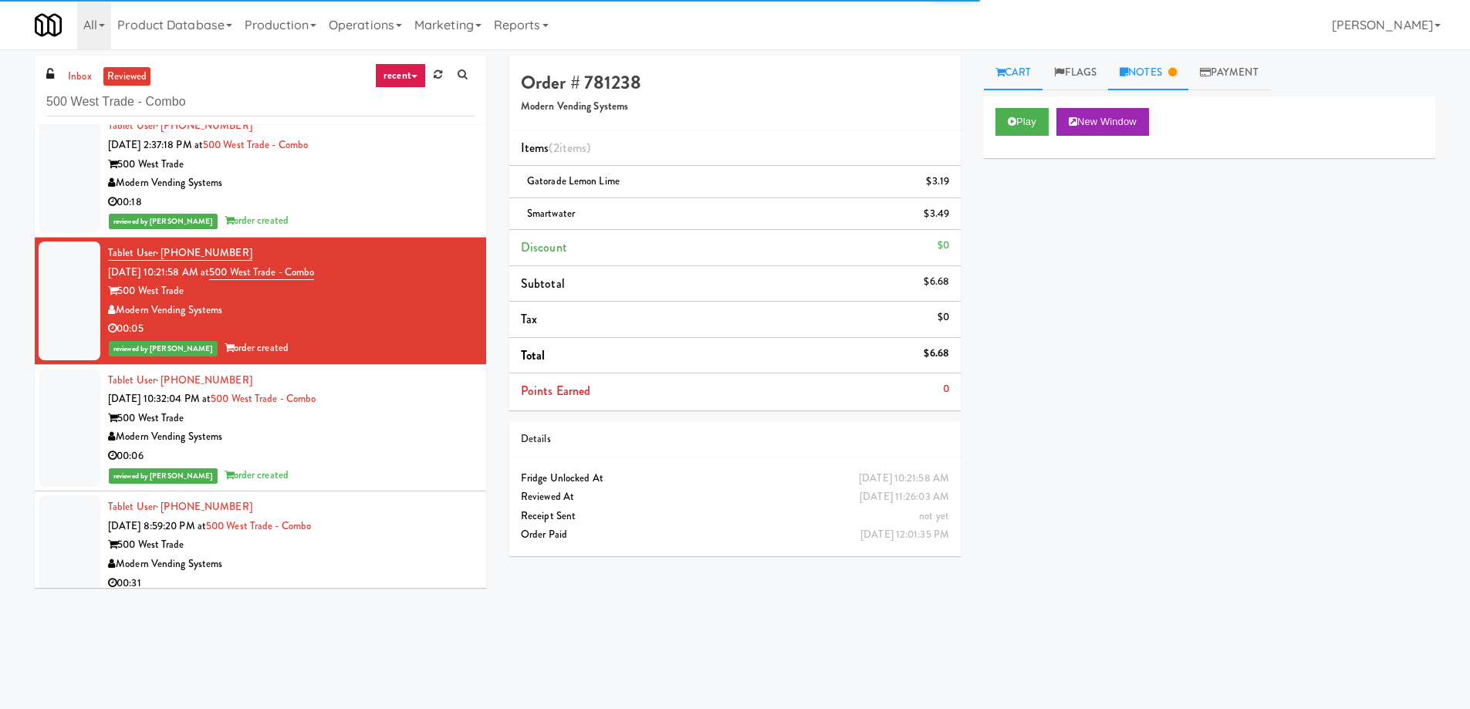
click at [1188, 80] on link "Notes" at bounding box center [1148, 73] width 80 height 35
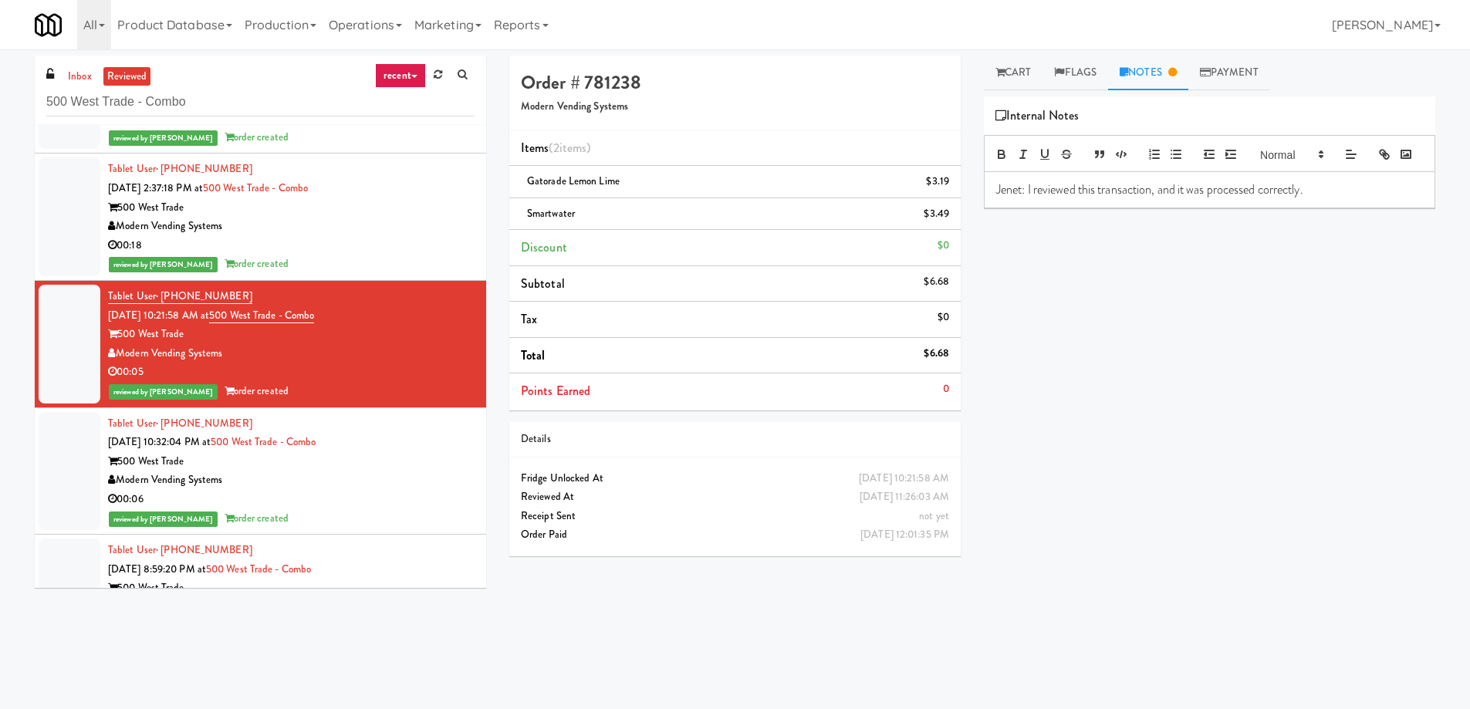
scroll to position [2985, 0]
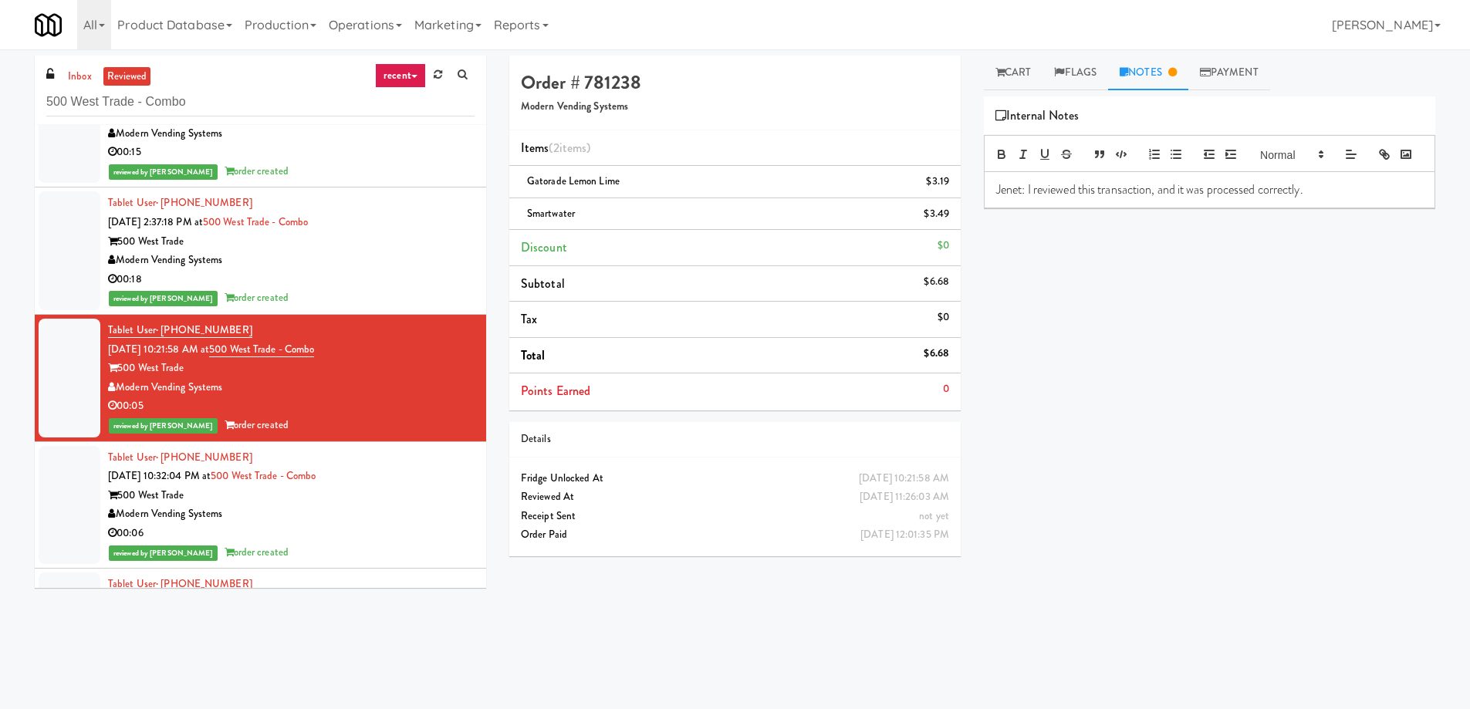
click at [348, 314] on li "Tablet User · (704) 449-1913 [DATE] 2:37:18 PM at 500 West Trade - Combo 500 We…" at bounding box center [260, 251] width 451 height 127
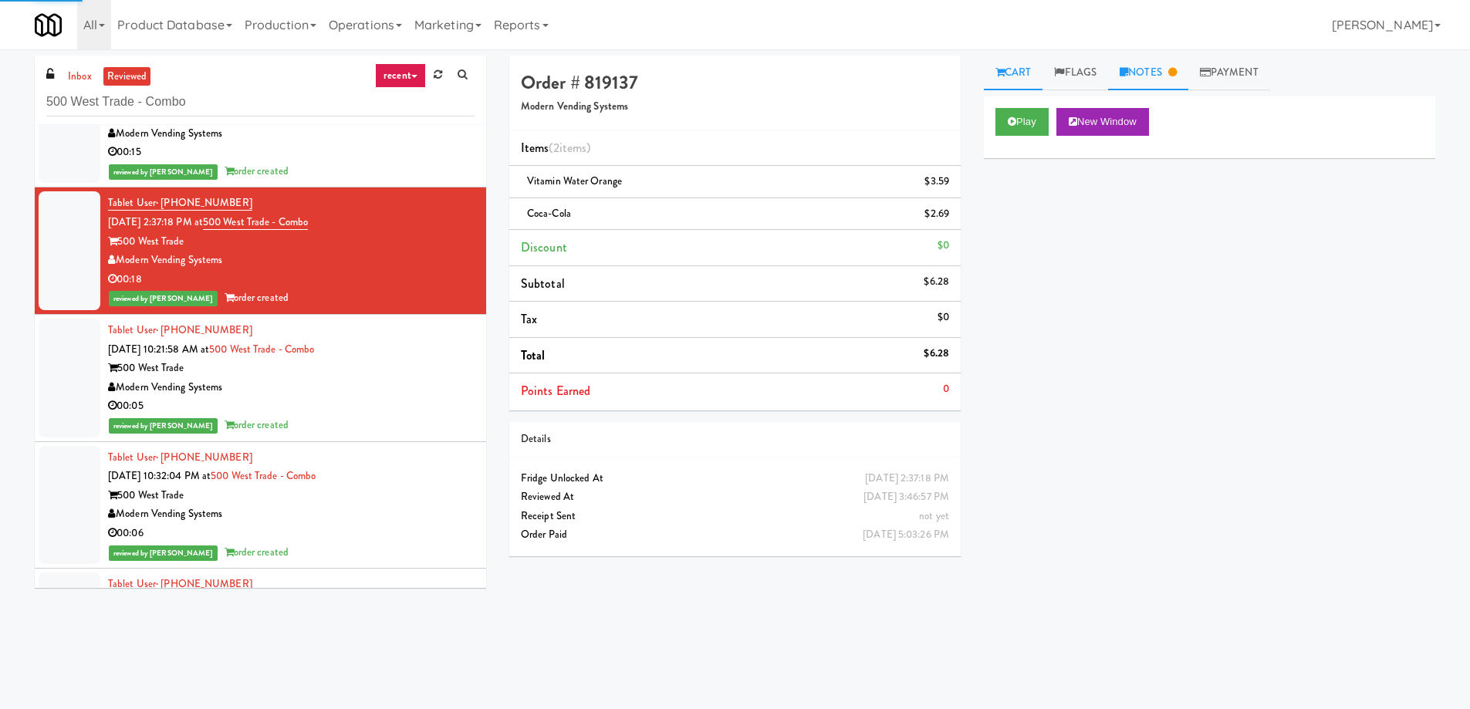
click at [1140, 68] on link "Notes" at bounding box center [1148, 73] width 80 height 35
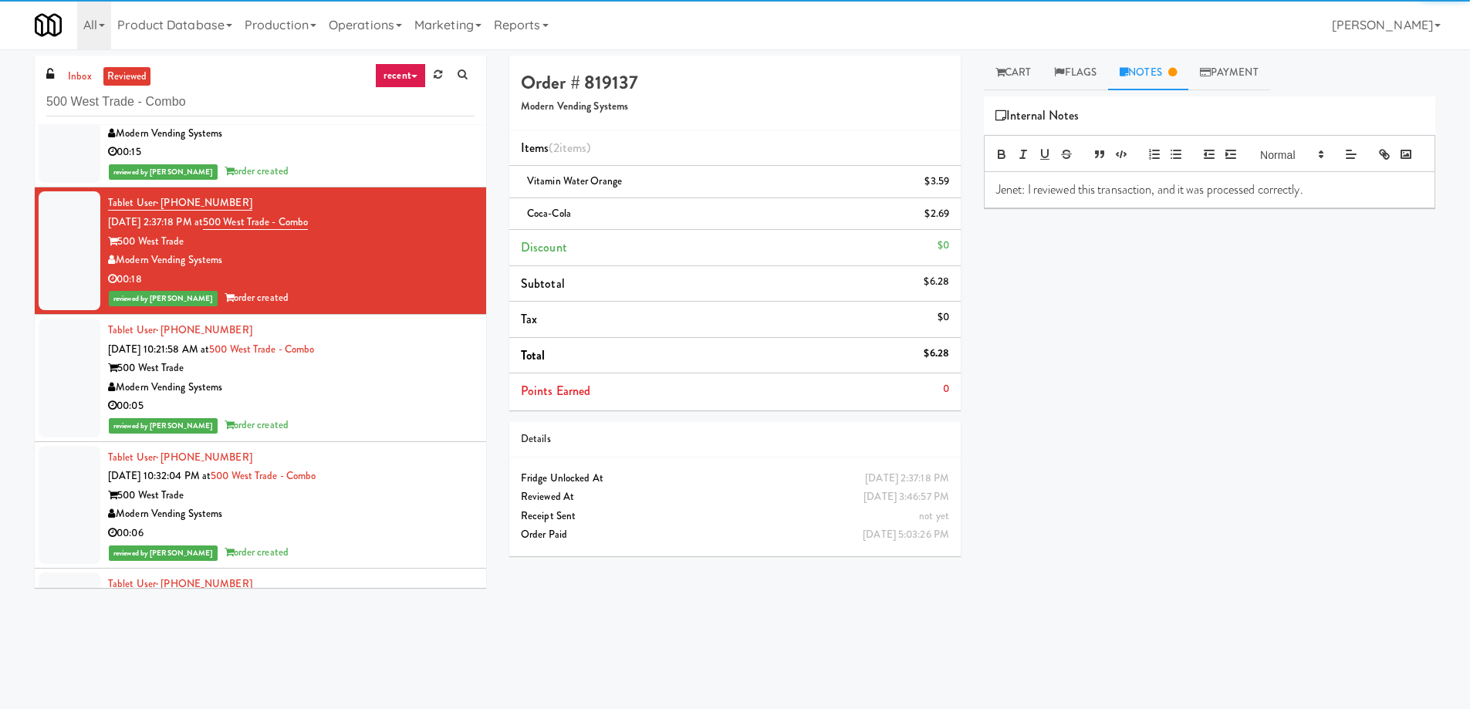
scroll to position [2908, 0]
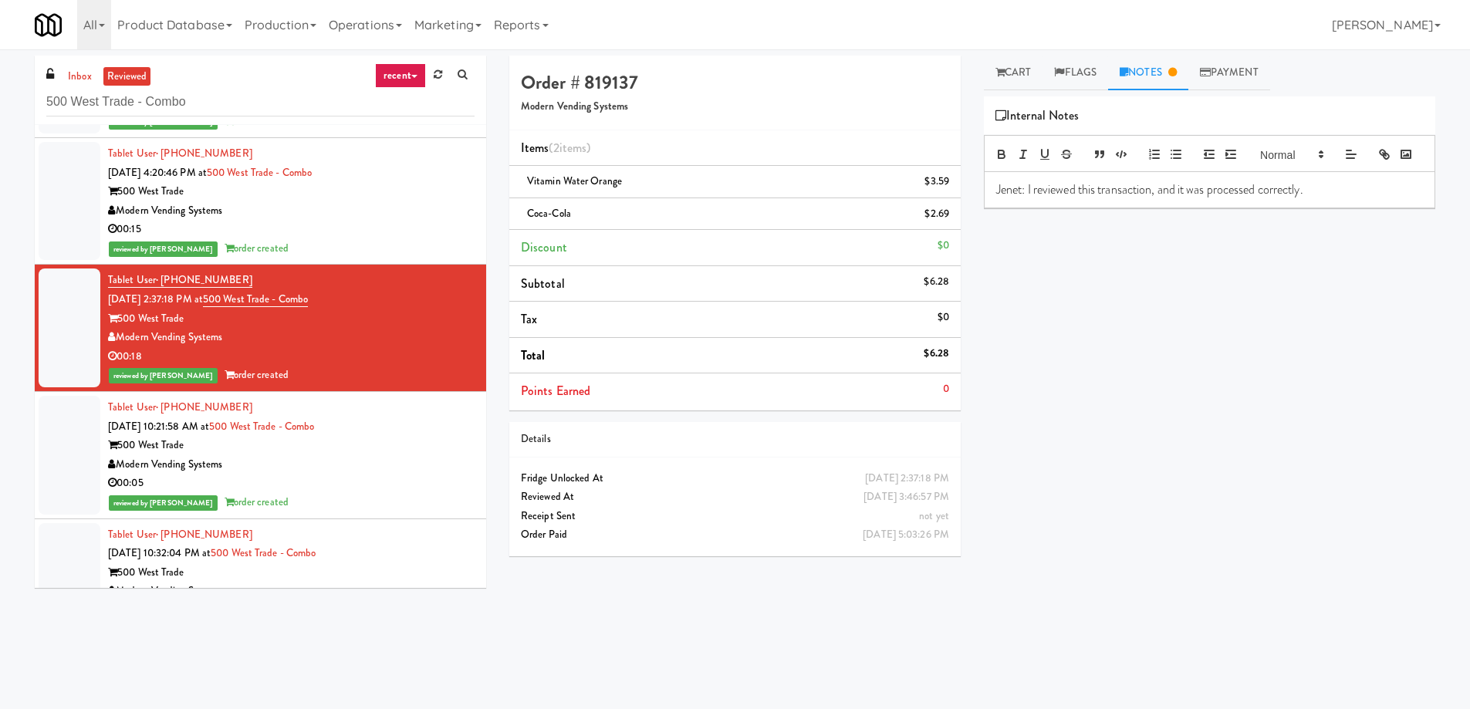
click at [348, 230] on div "00:15" at bounding box center [291, 229] width 367 height 19
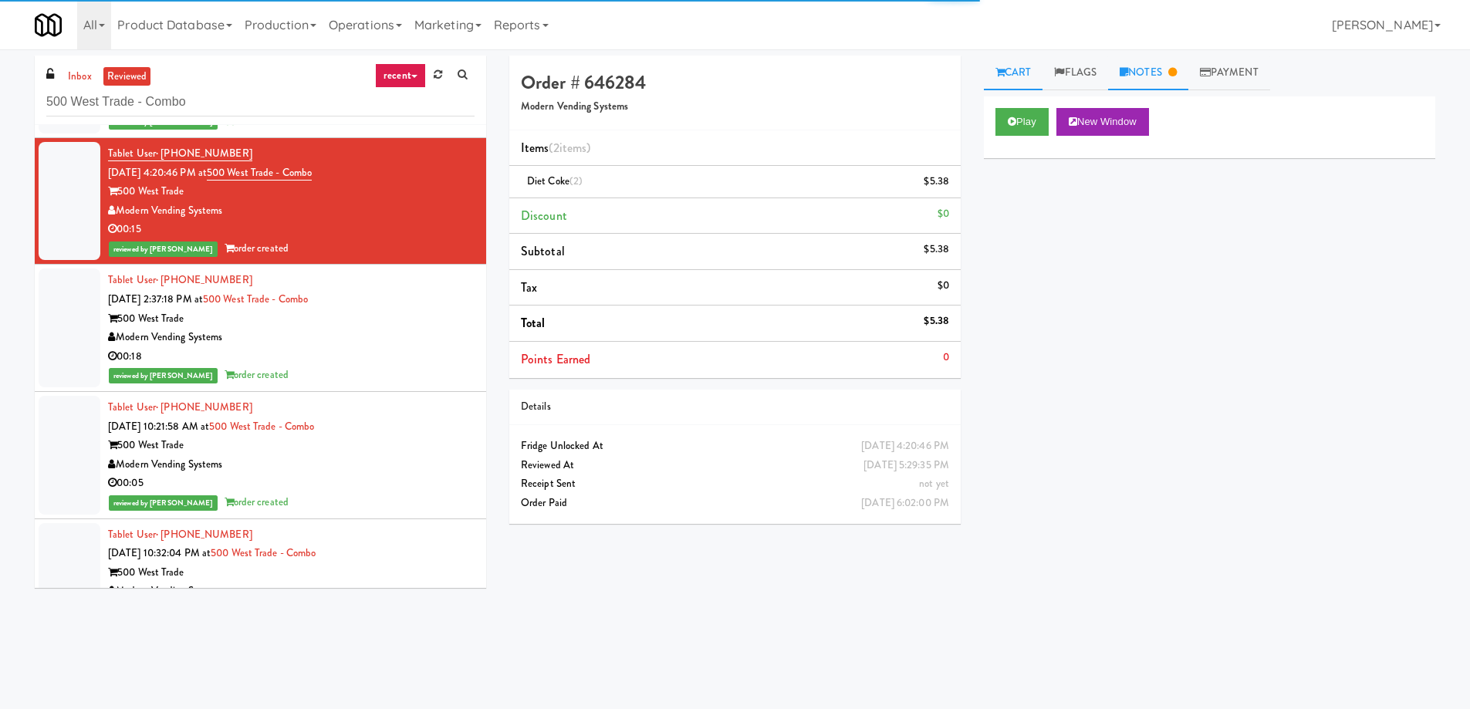
click at [1139, 73] on link "Notes" at bounding box center [1148, 73] width 80 height 35
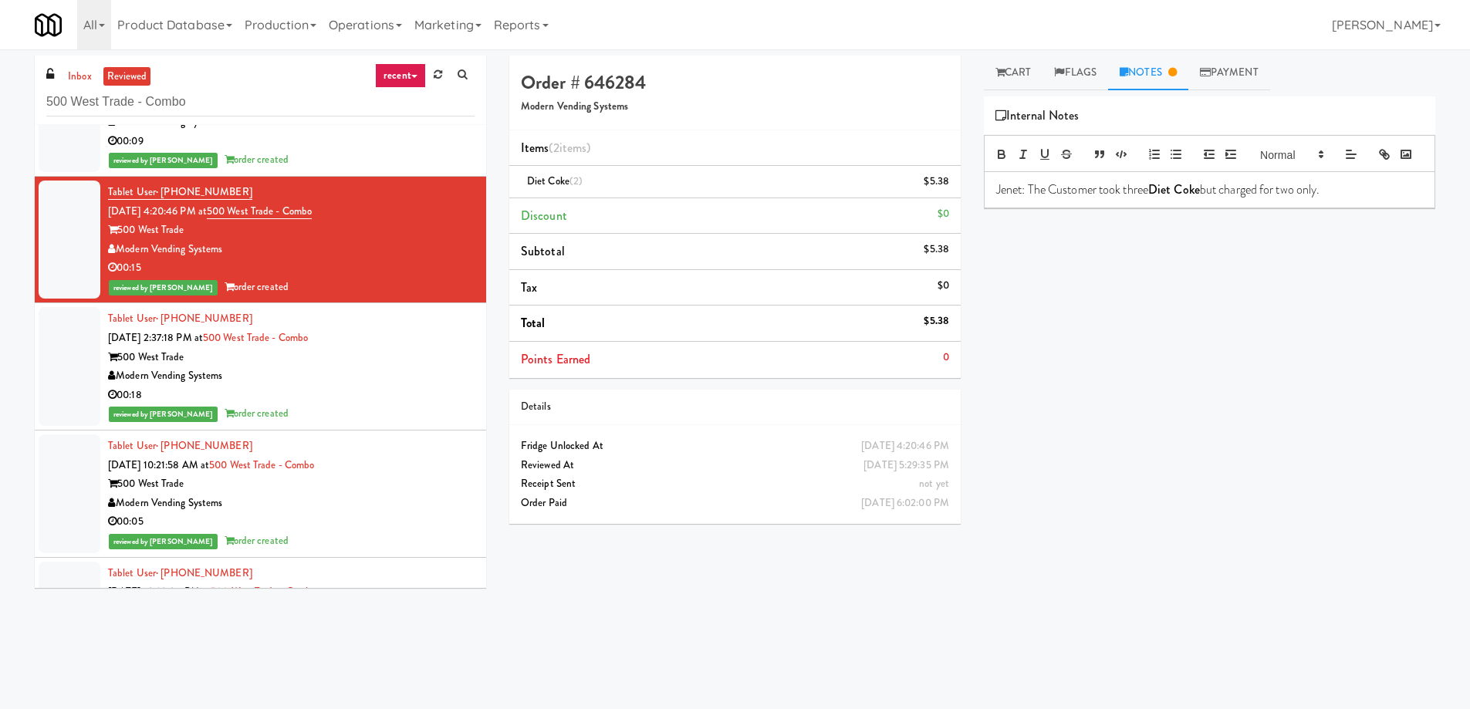
scroll to position [2753, 0]
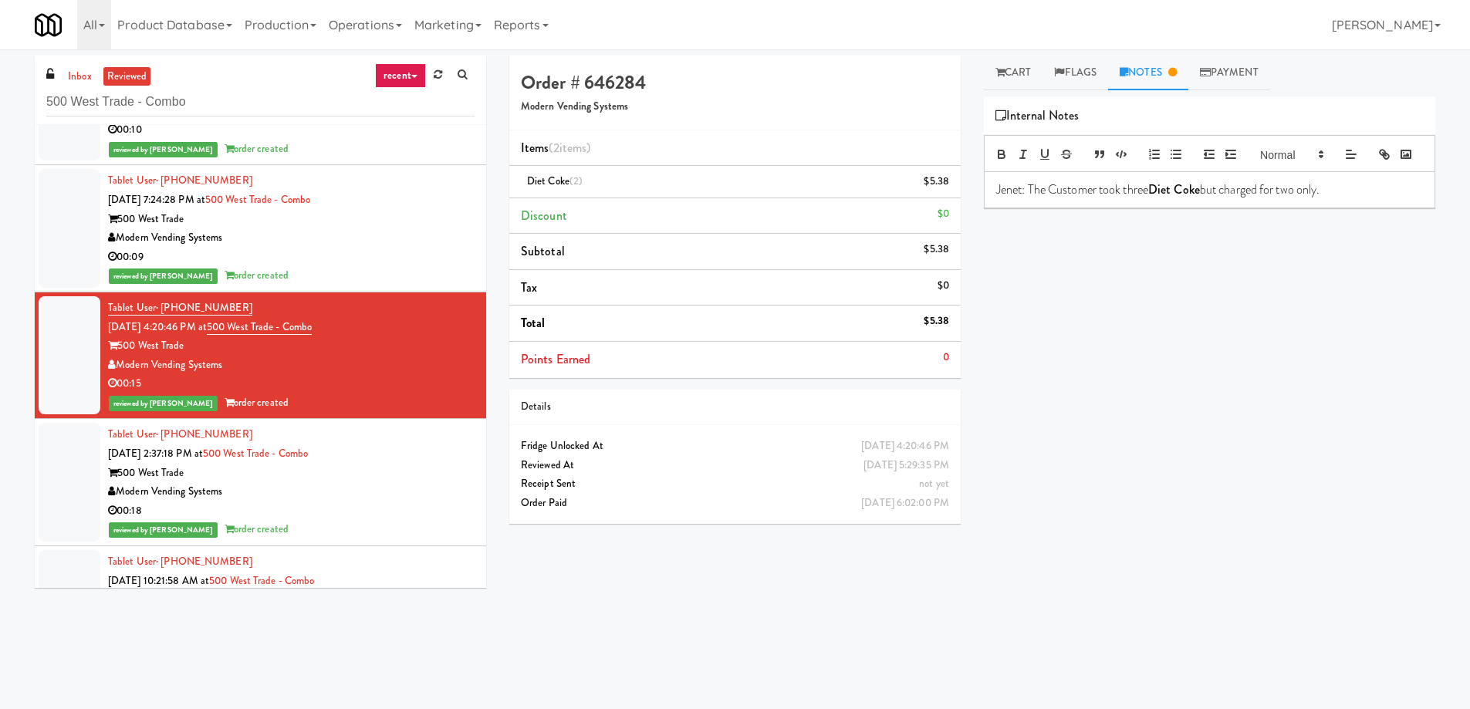
click at [377, 231] on div "Modern Vending Systems" at bounding box center [291, 237] width 367 height 19
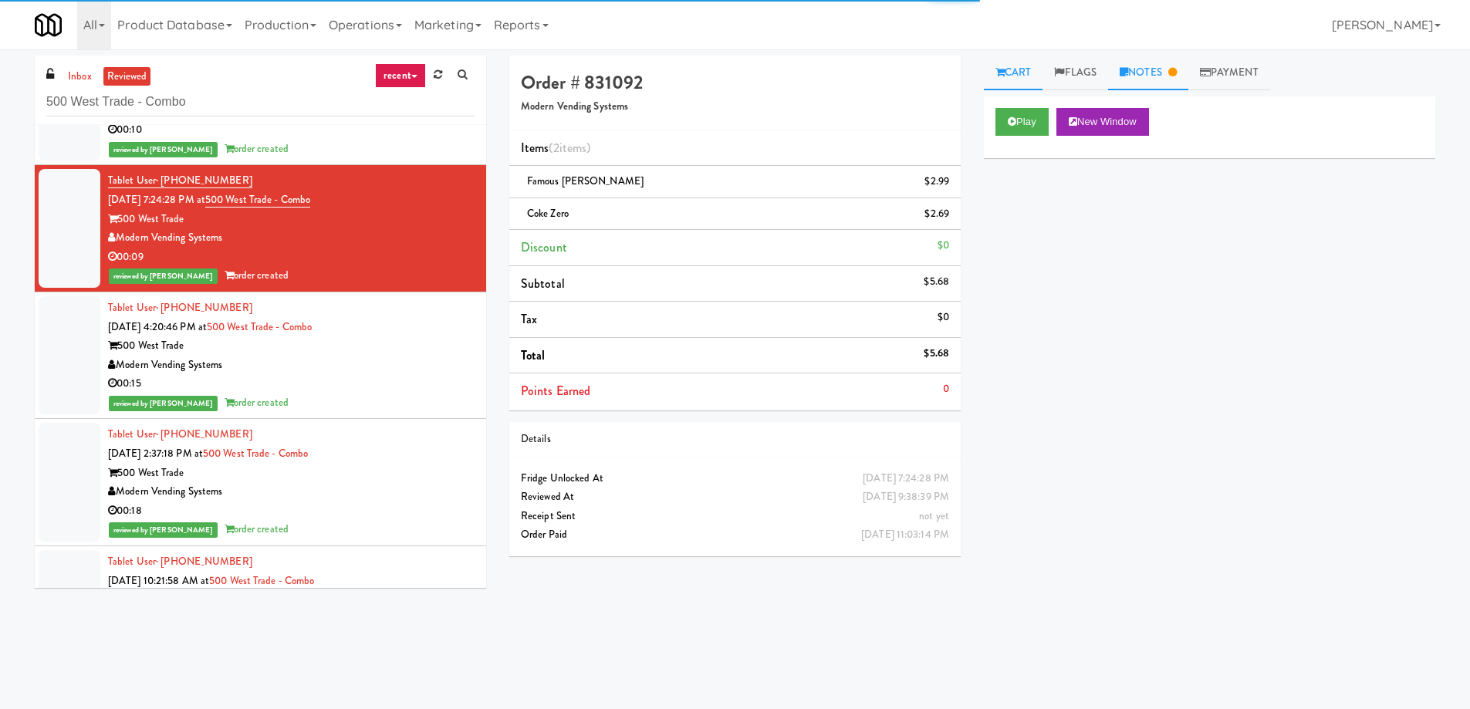
click at [1152, 62] on link "Notes" at bounding box center [1148, 73] width 80 height 35
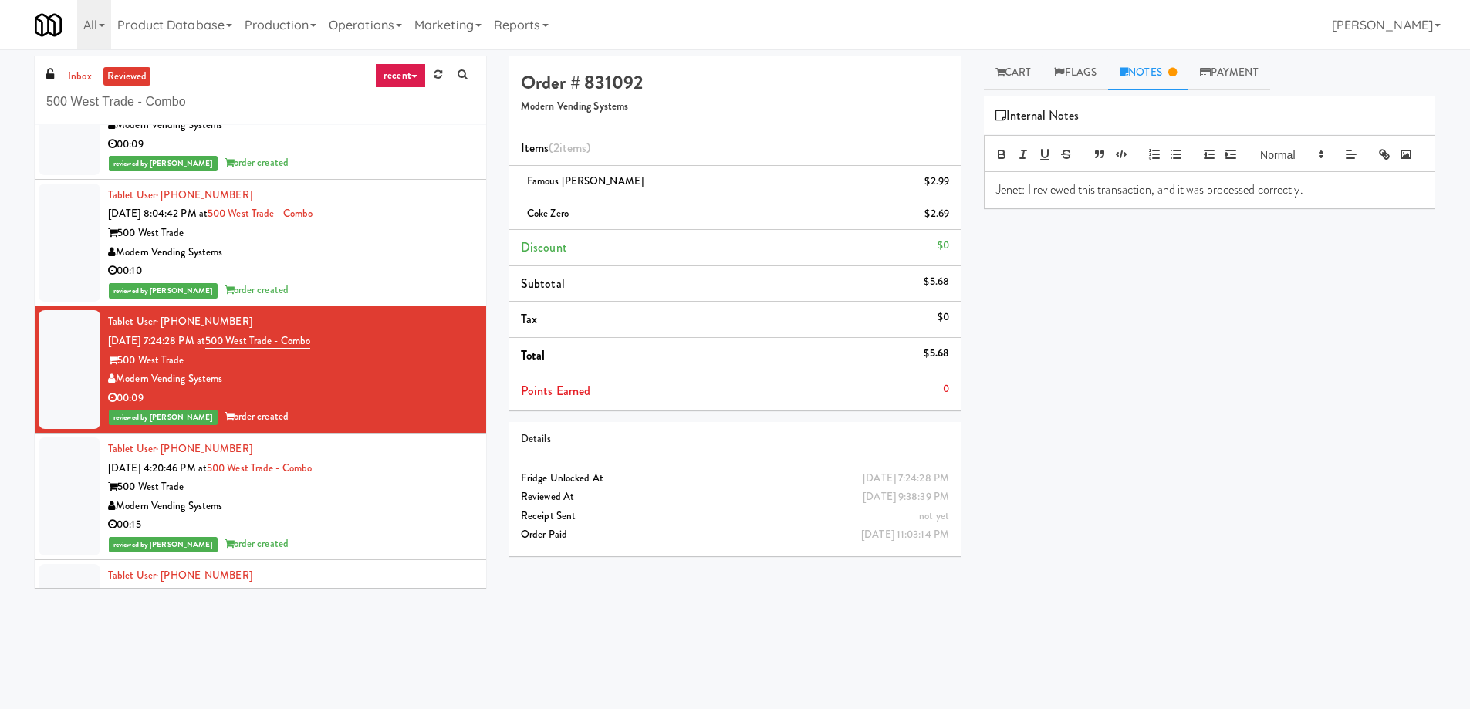
scroll to position [2599, 0]
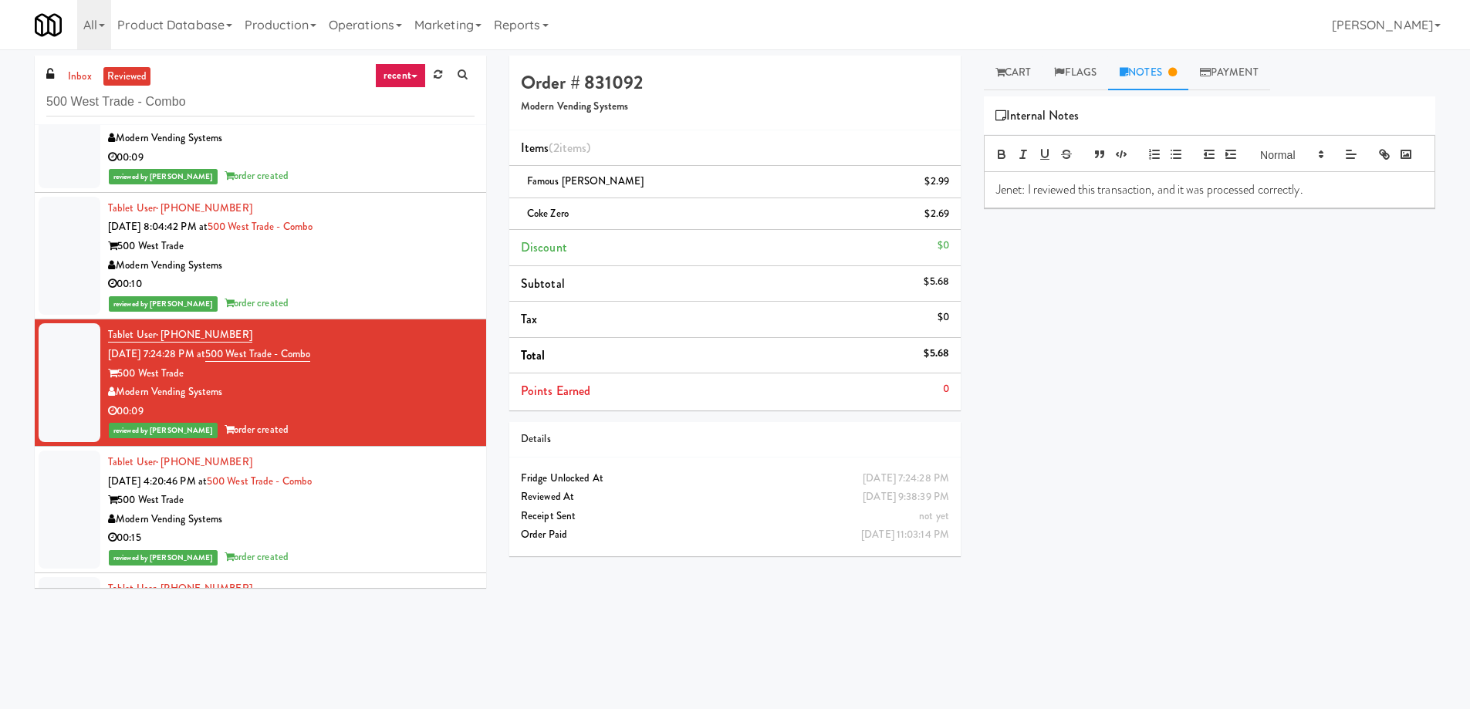
click at [366, 279] on div "00:10" at bounding box center [291, 284] width 367 height 19
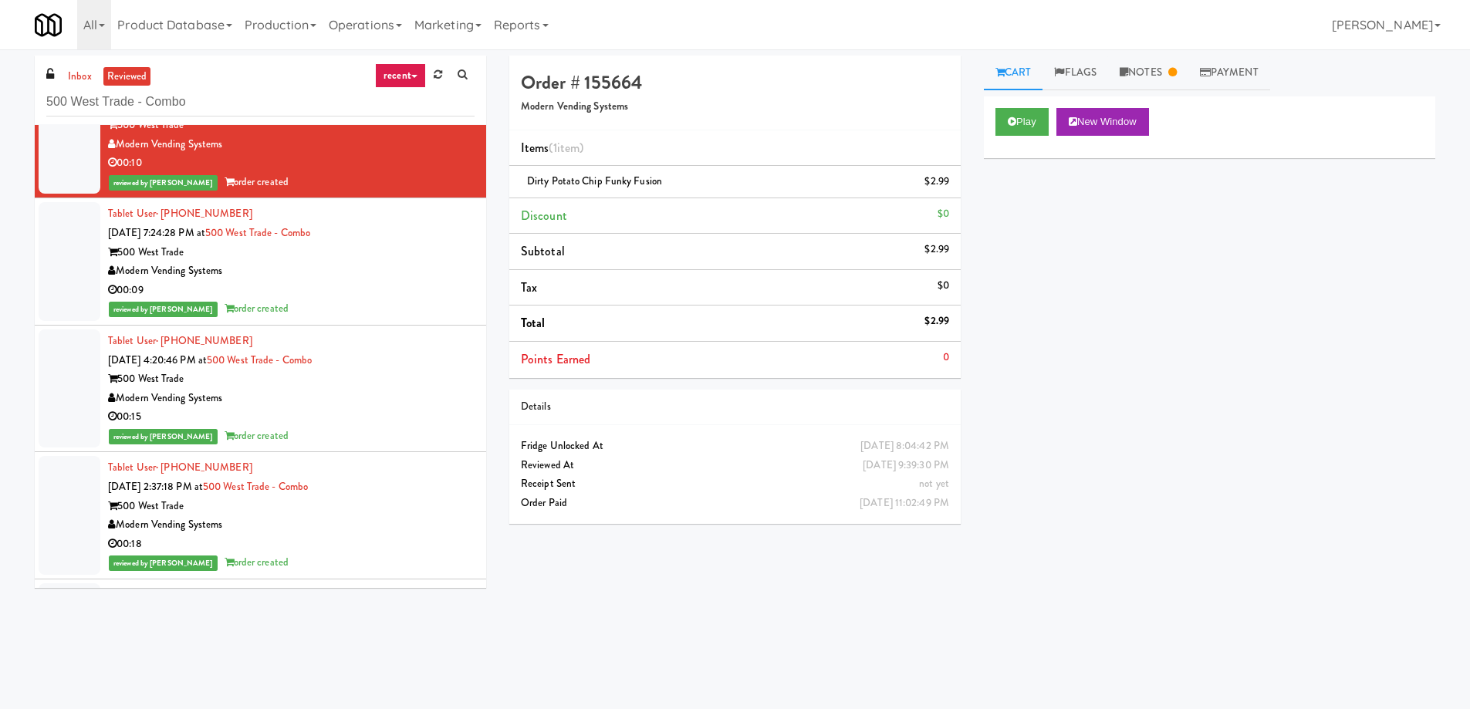
scroll to position [2753, 0]
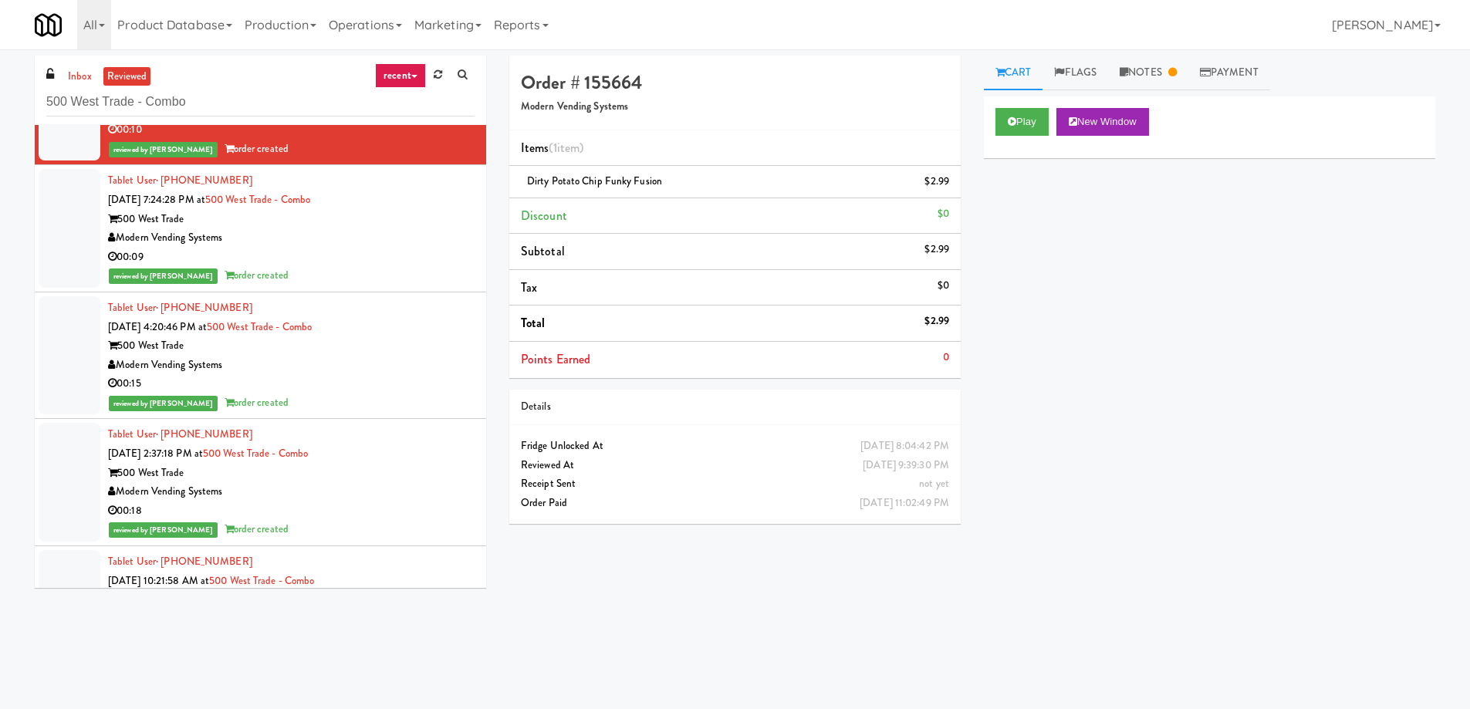
click at [401, 381] on div "00:15" at bounding box center [291, 383] width 367 height 19
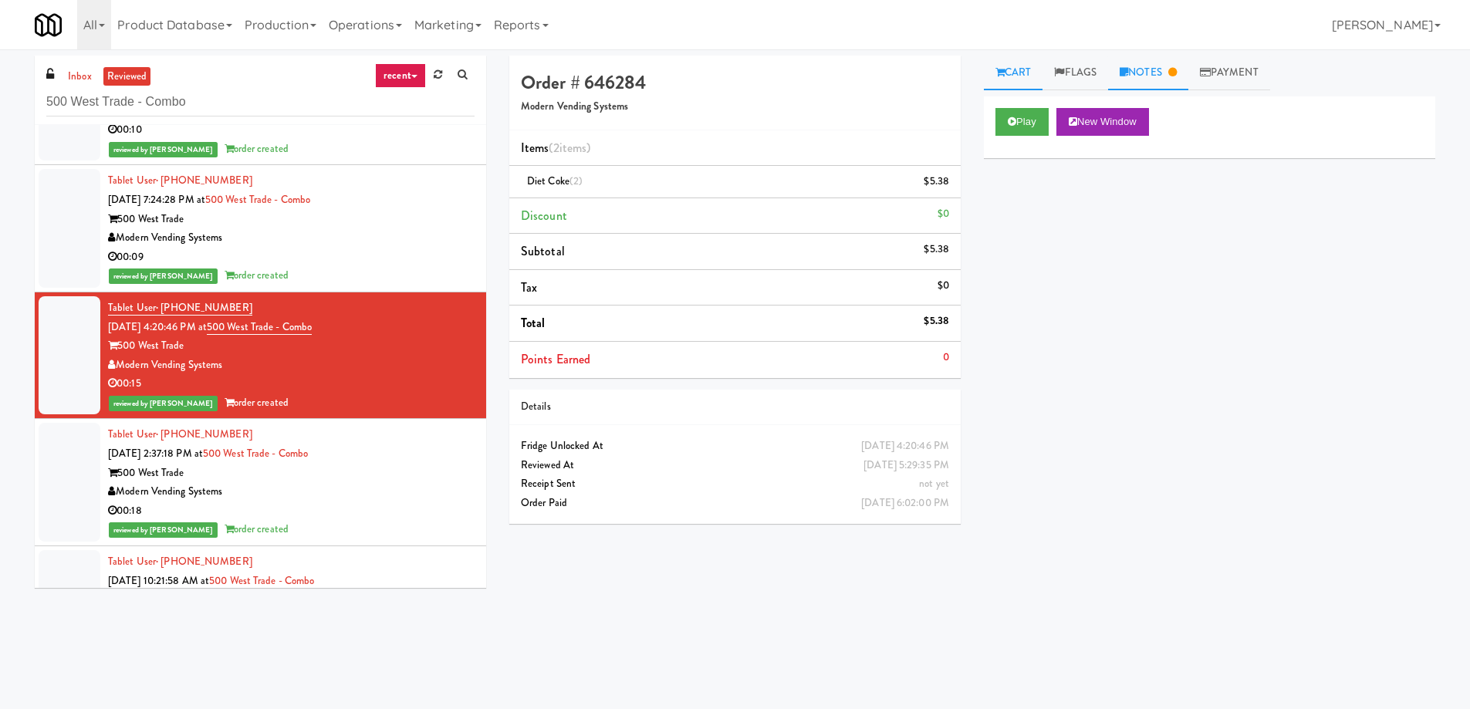
click at [1147, 79] on link "Notes" at bounding box center [1148, 73] width 80 height 35
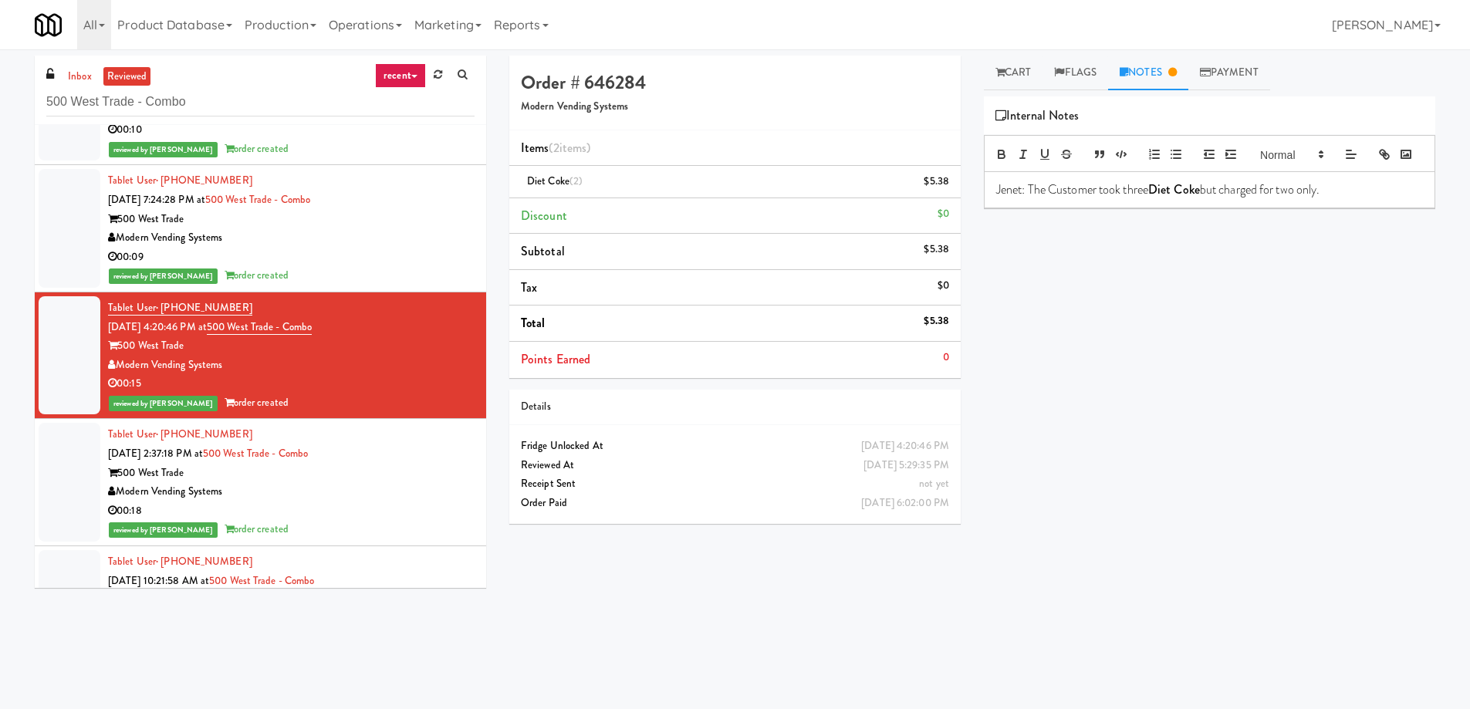
click at [391, 386] on div "00:15" at bounding box center [291, 383] width 367 height 19
click at [427, 214] on div "500 West Trade" at bounding box center [291, 219] width 367 height 19
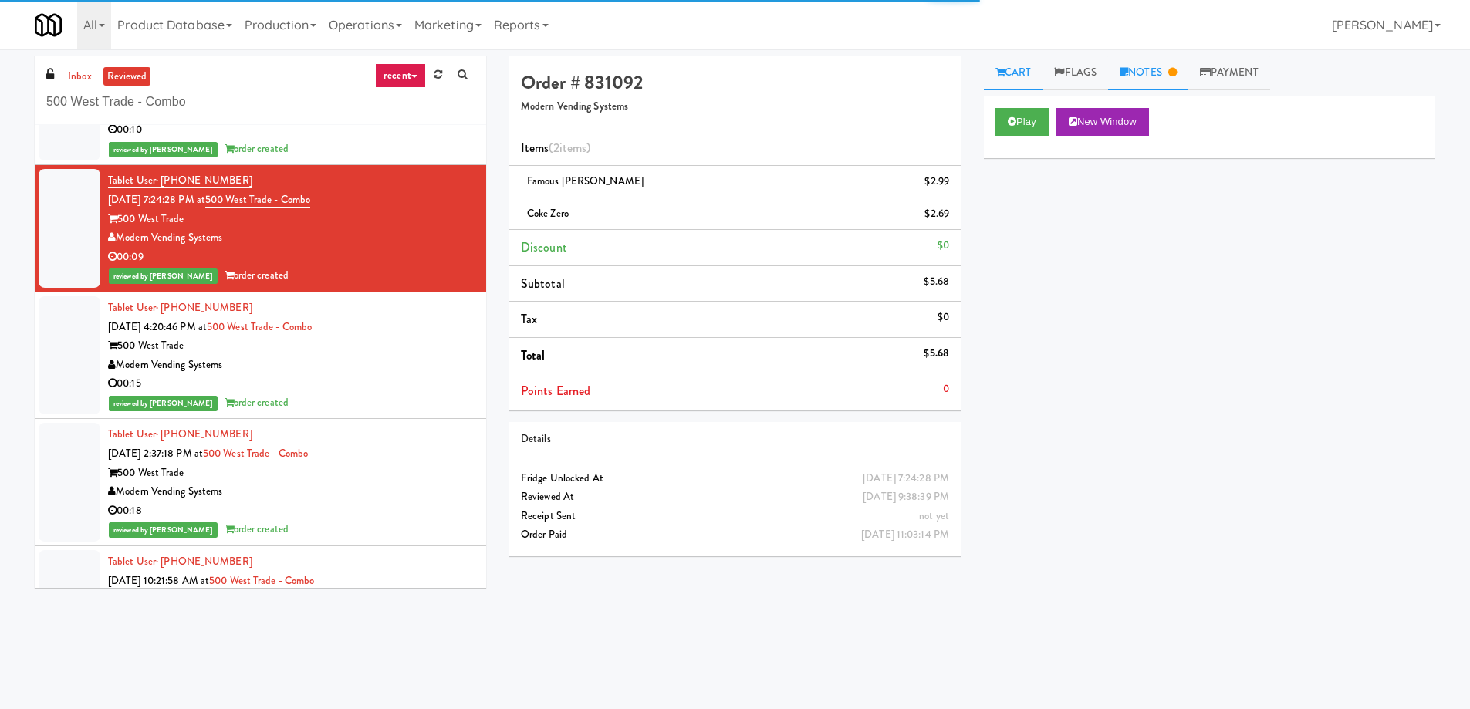
click at [1154, 73] on link "Notes" at bounding box center [1148, 73] width 80 height 35
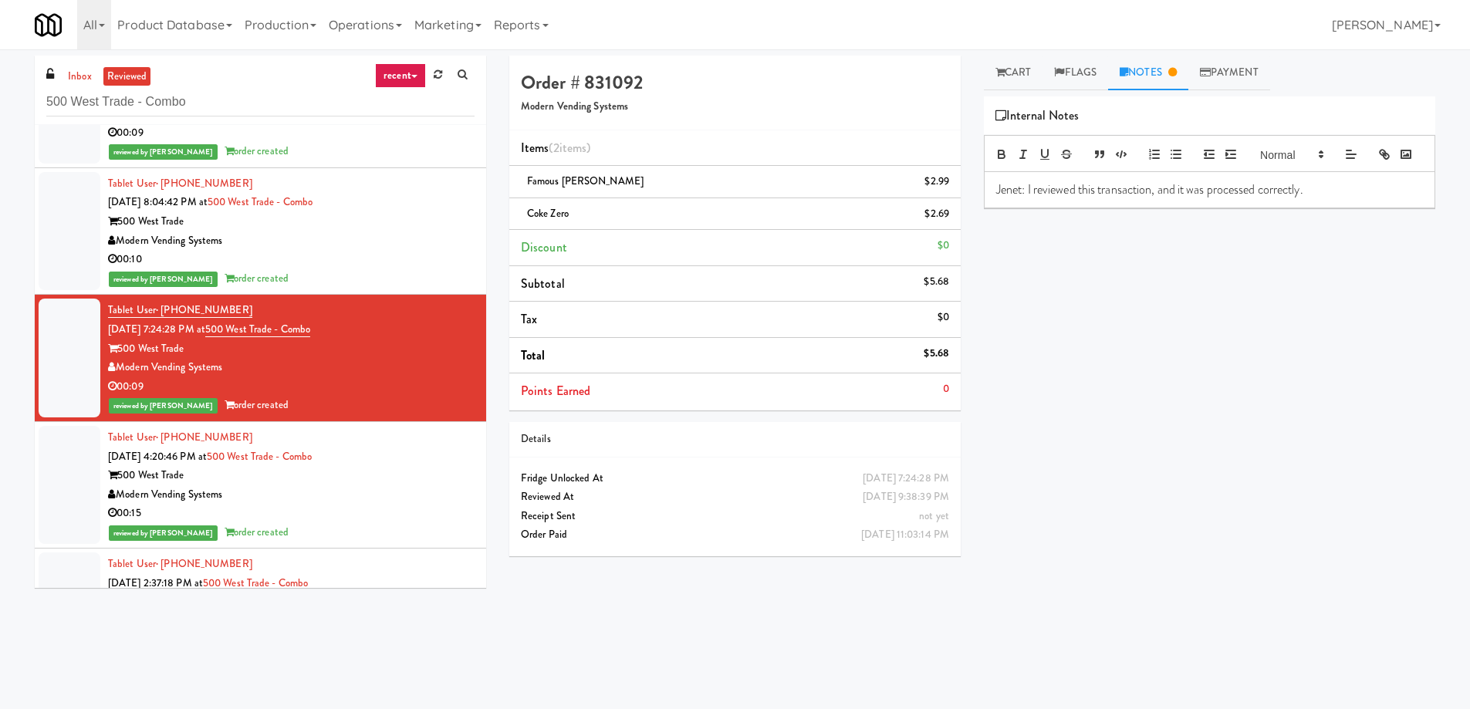
scroll to position [2599, 0]
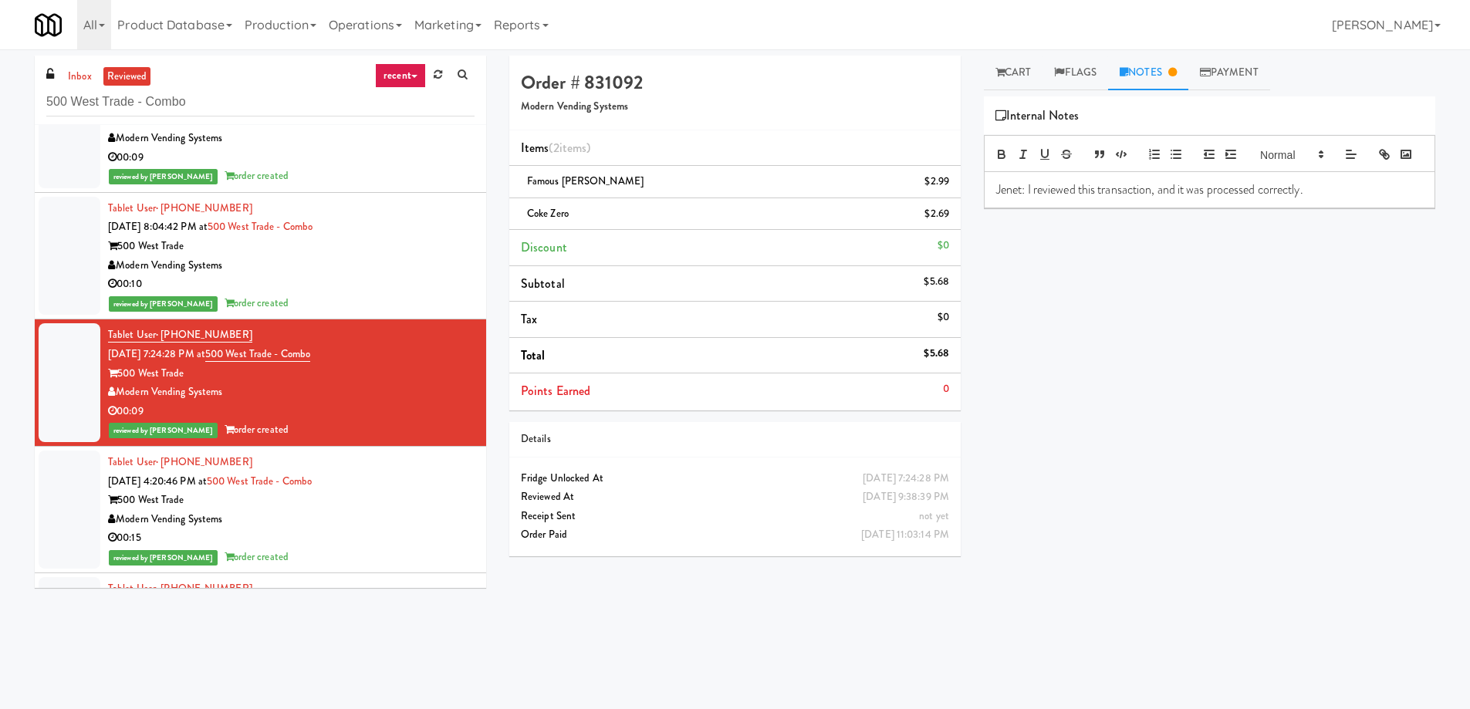
click at [407, 282] on div "00:10" at bounding box center [291, 284] width 367 height 19
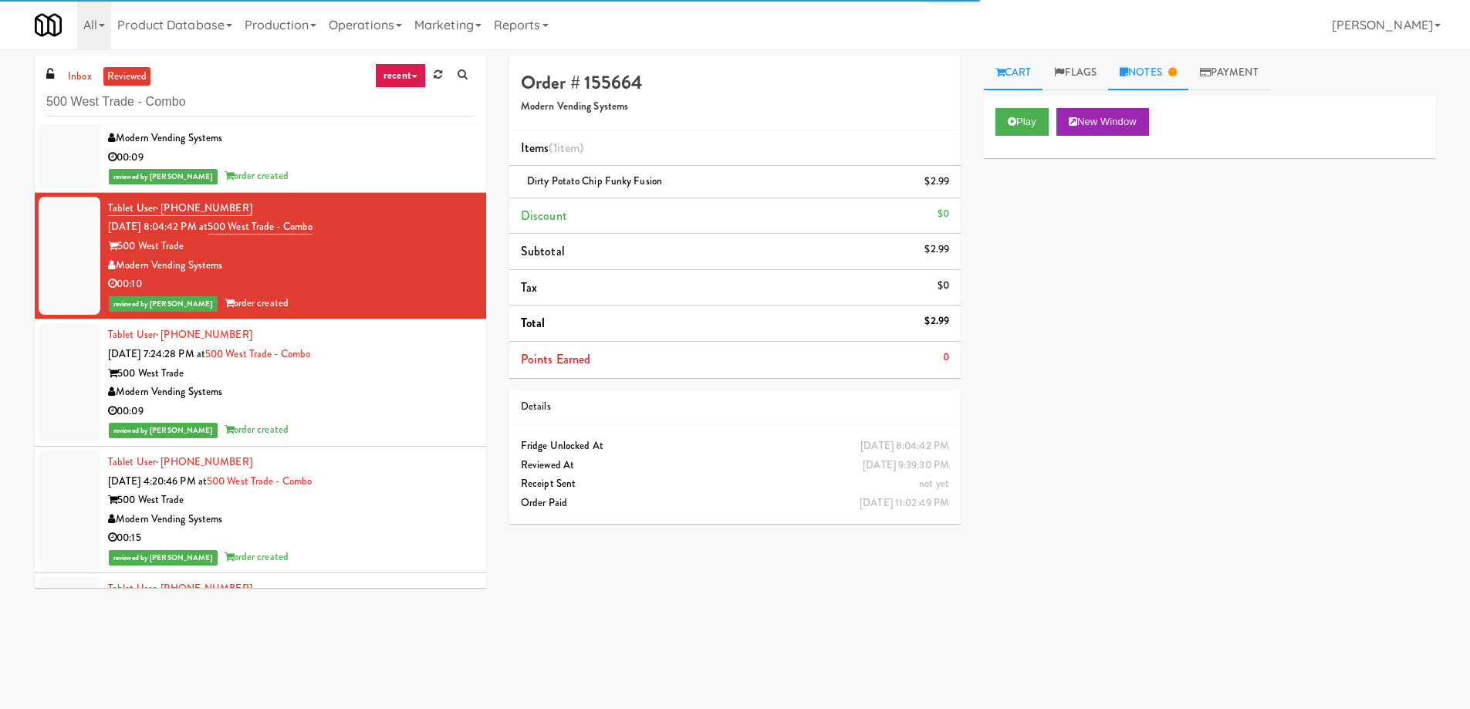
click at [1150, 75] on link "Notes" at bounding box center [1148, 73] width 80 height 35
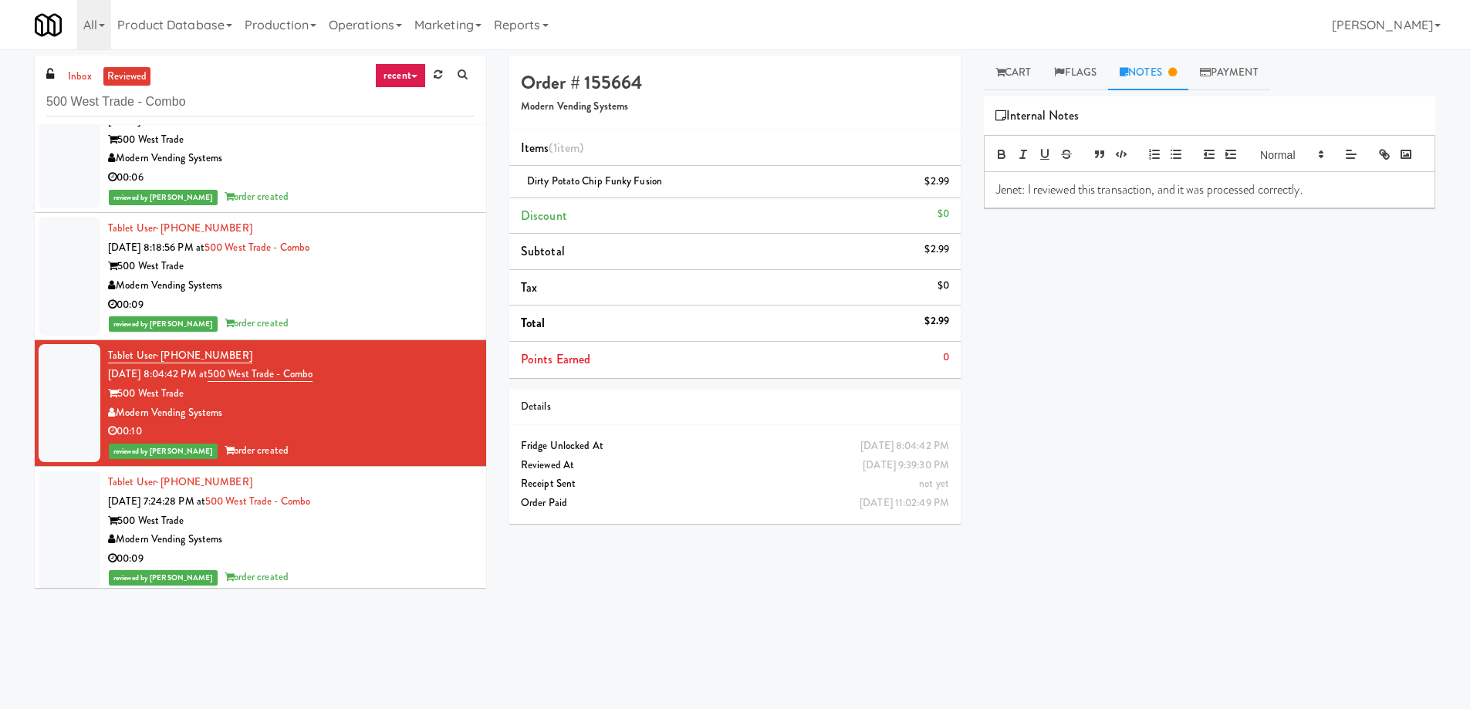
scroll to position [2445, 0]
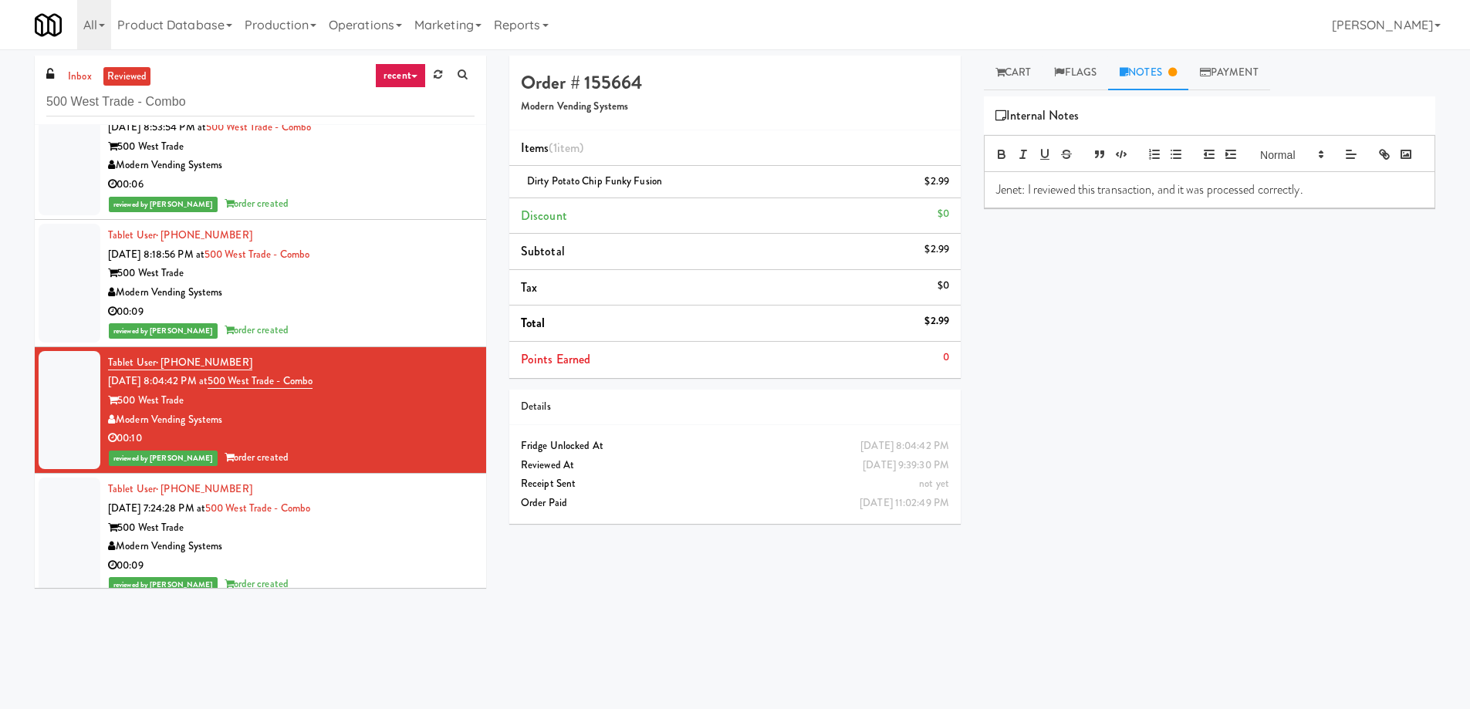
click at [380, 284] on div "Modern Vending Systems" at bounding box center [291, 292] width 367 height 19
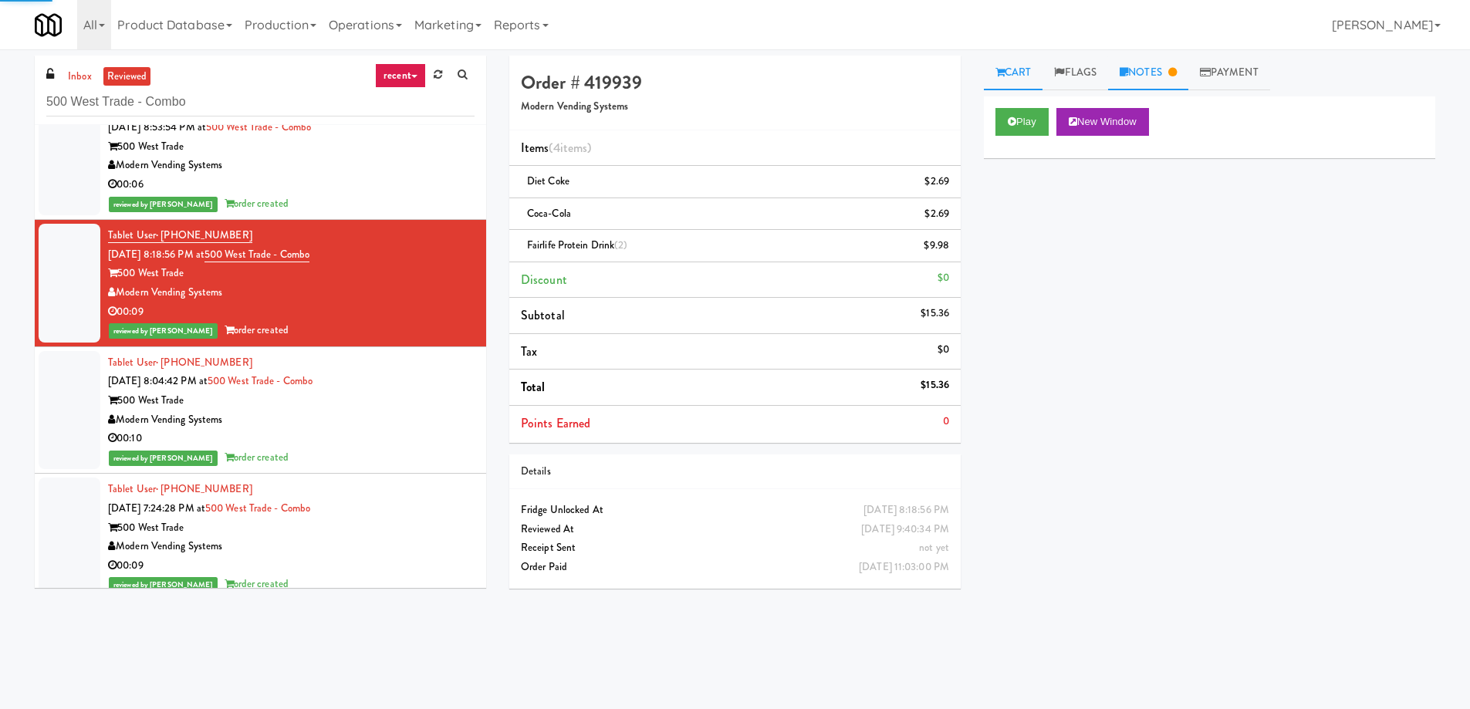
click at [1175, 69] on icon at bounding box center [1172, 72] width 8 height 10
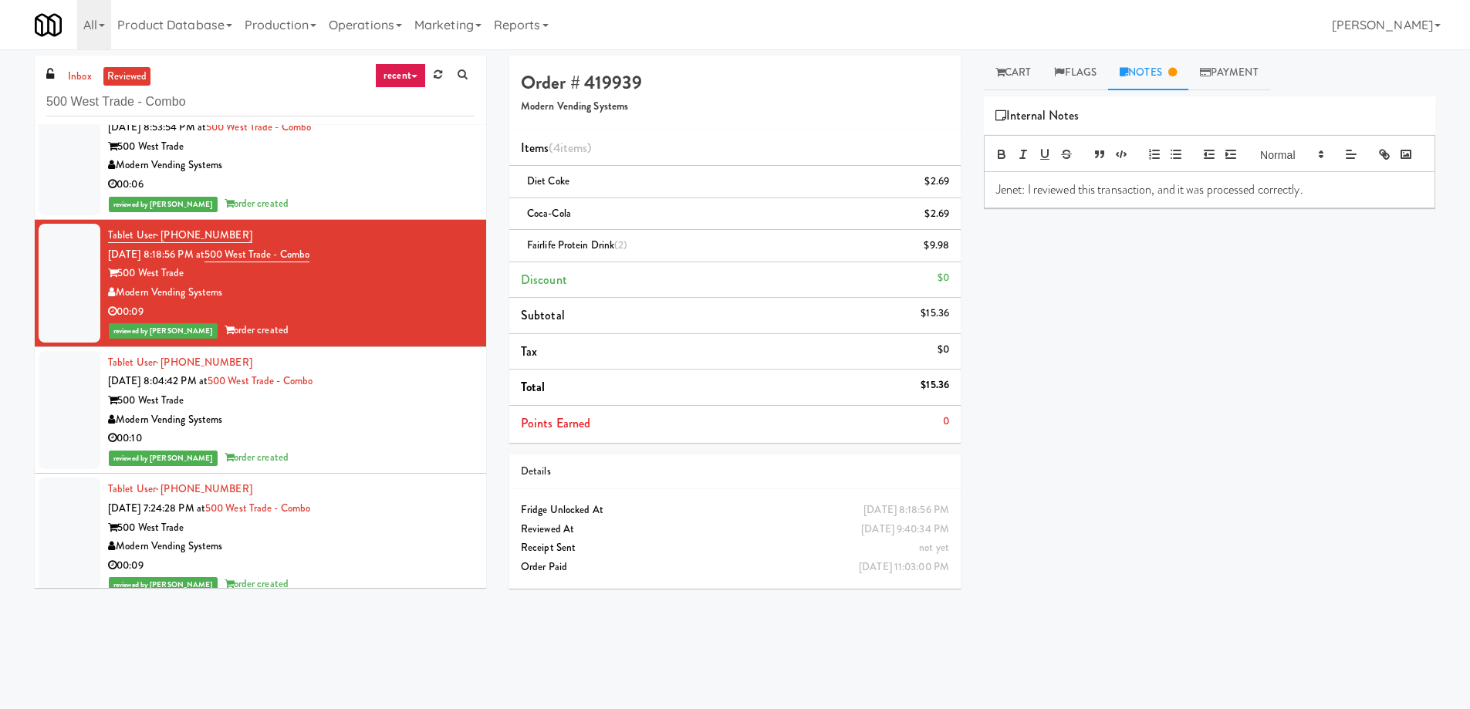
scroll to position [2368, 0]
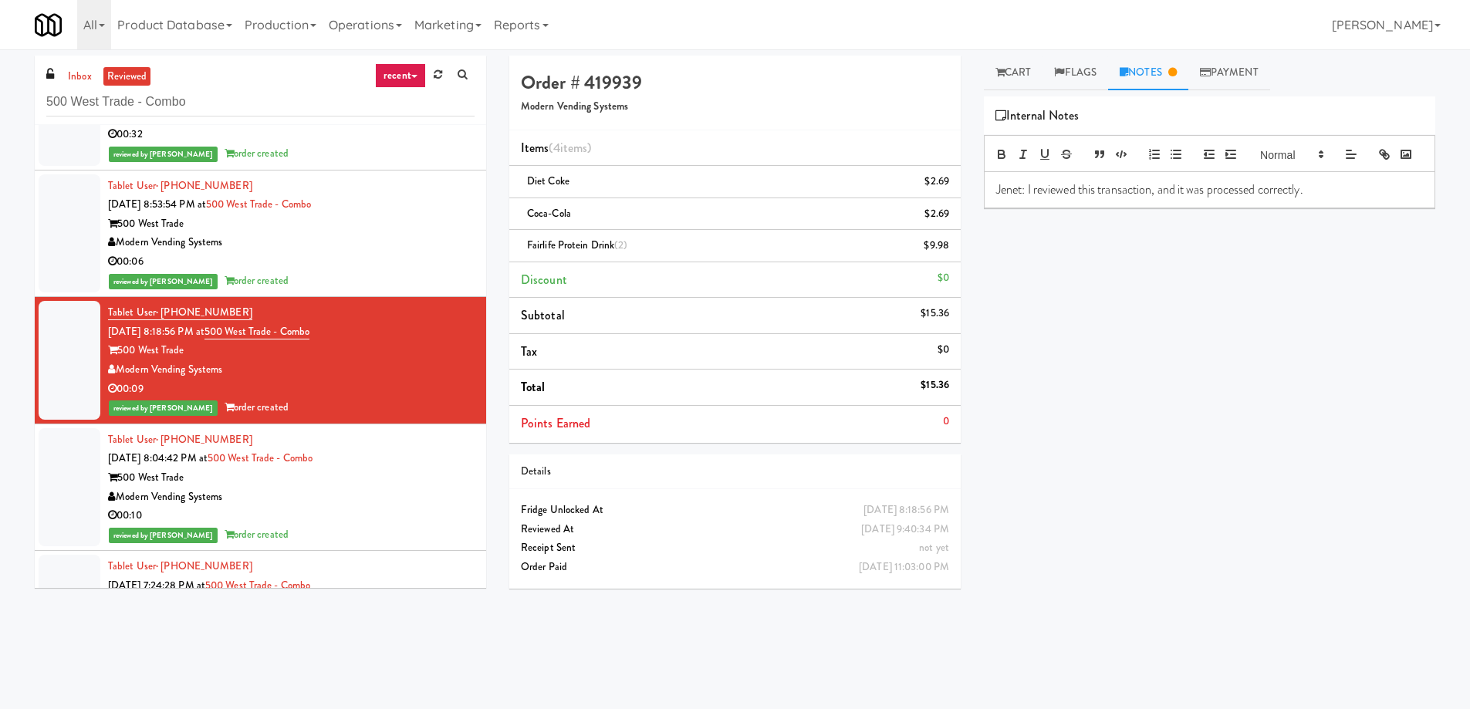
click at [370, 284] on div "reviewed by [PERSON_NAME] order created" at bounding box center [291, 281] width 367 height 19
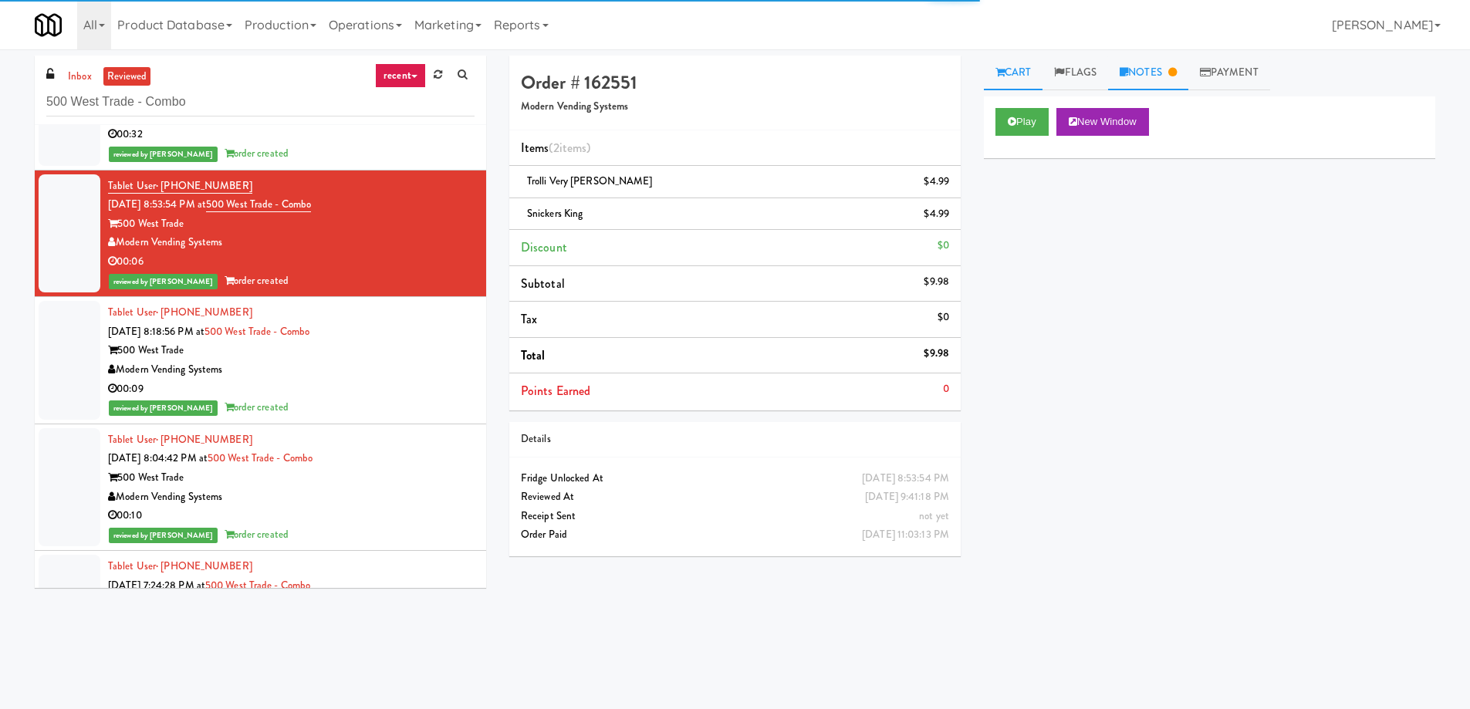
click at [1169, 71] on link "Notes" at bounding box center [1148, 73] width 80 height 35
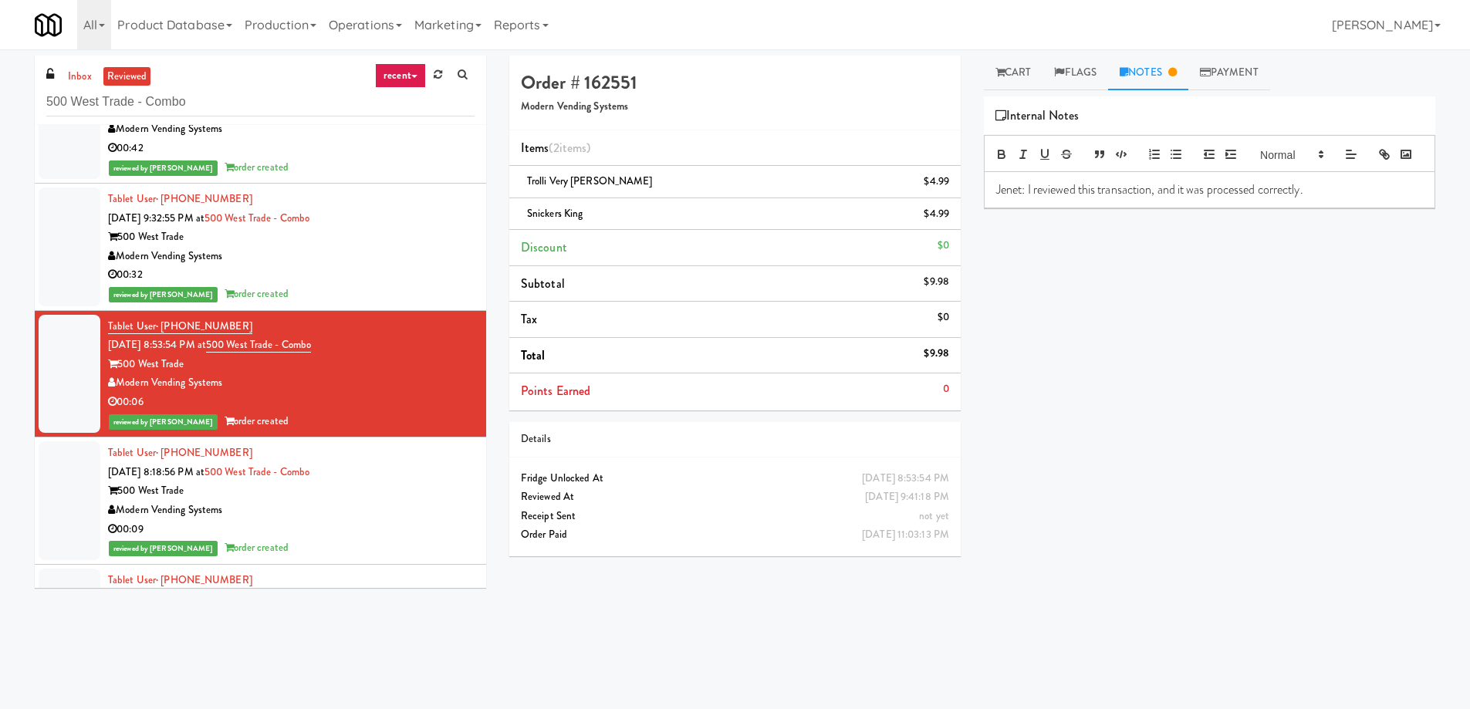
scroll to position [2213, 0]
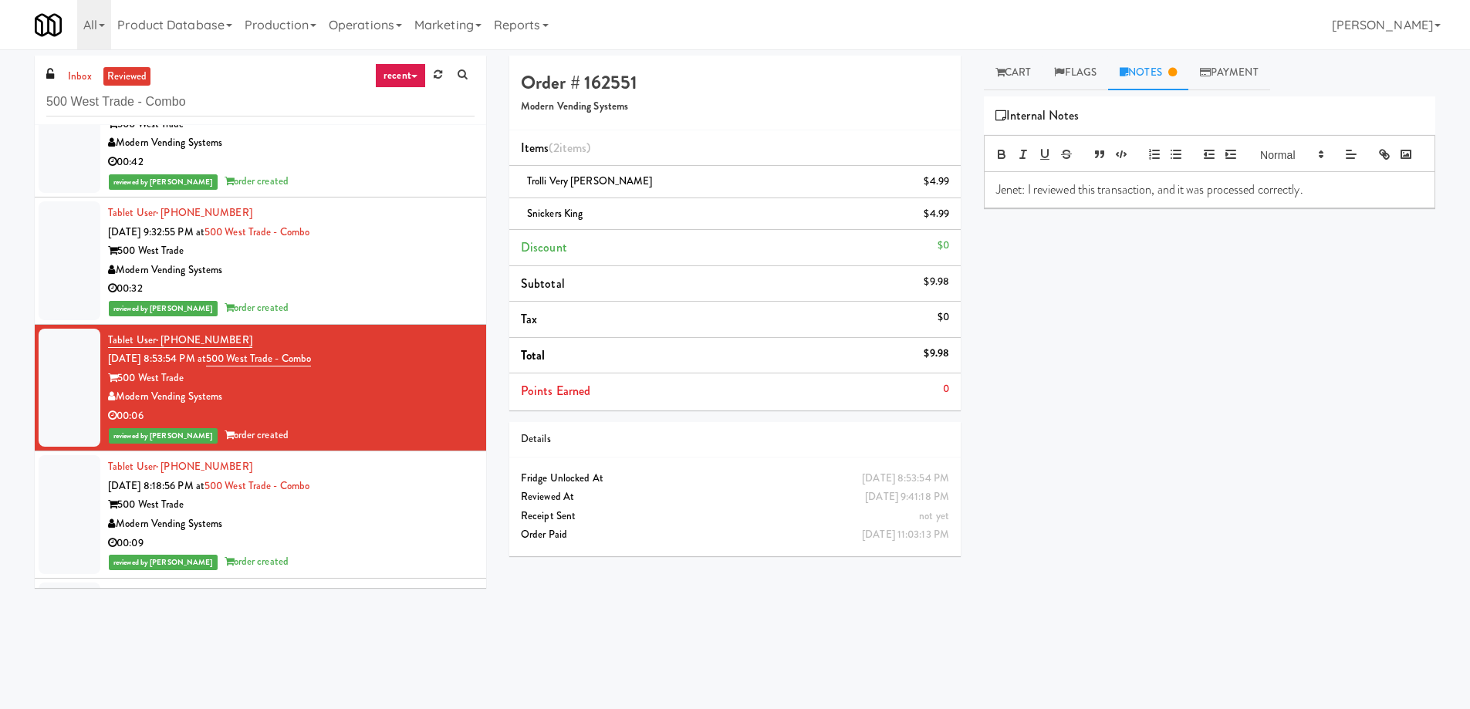
click at [381, 275] on div "Modern Vending Systems" at bounding box center [291, 270] width 367 height 19
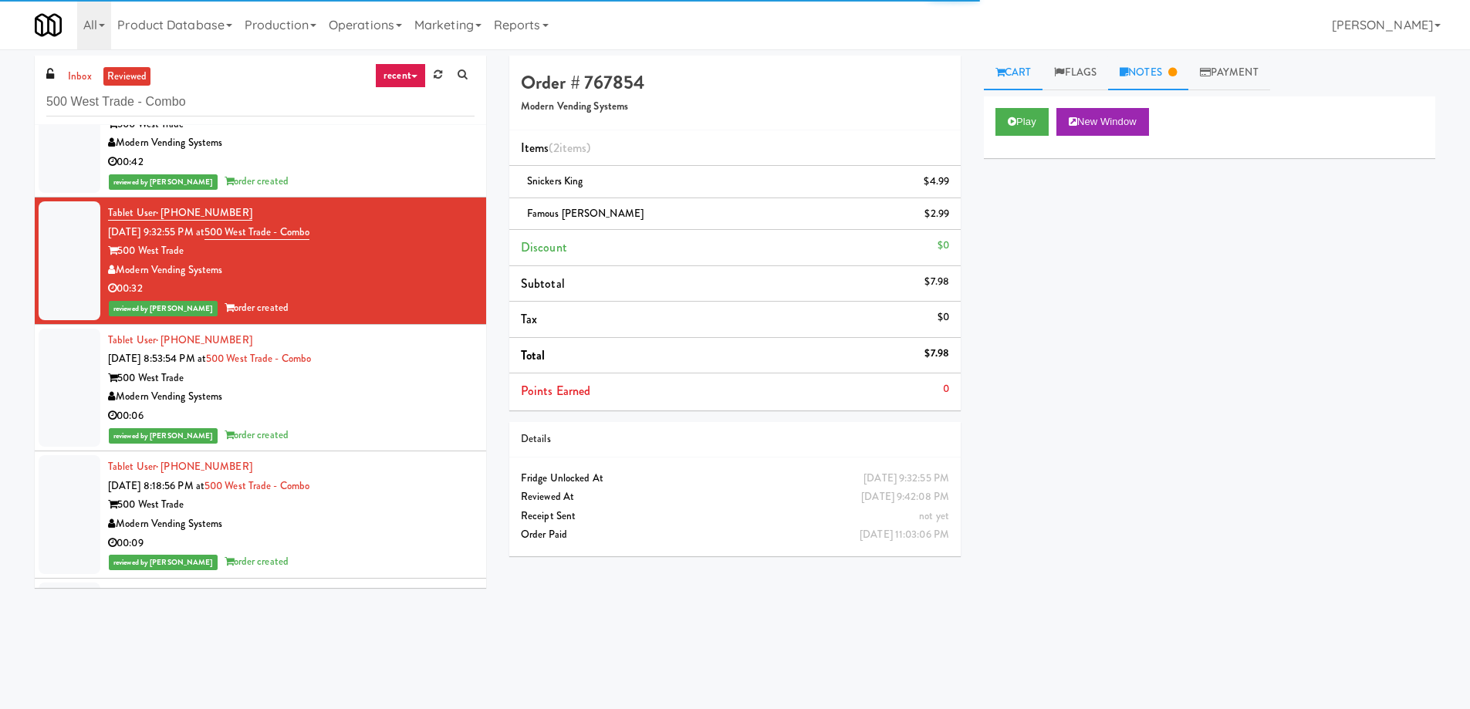
click at [1159, 70] on link "Notes" at bounding box center [1148, 73] width 80 height 35
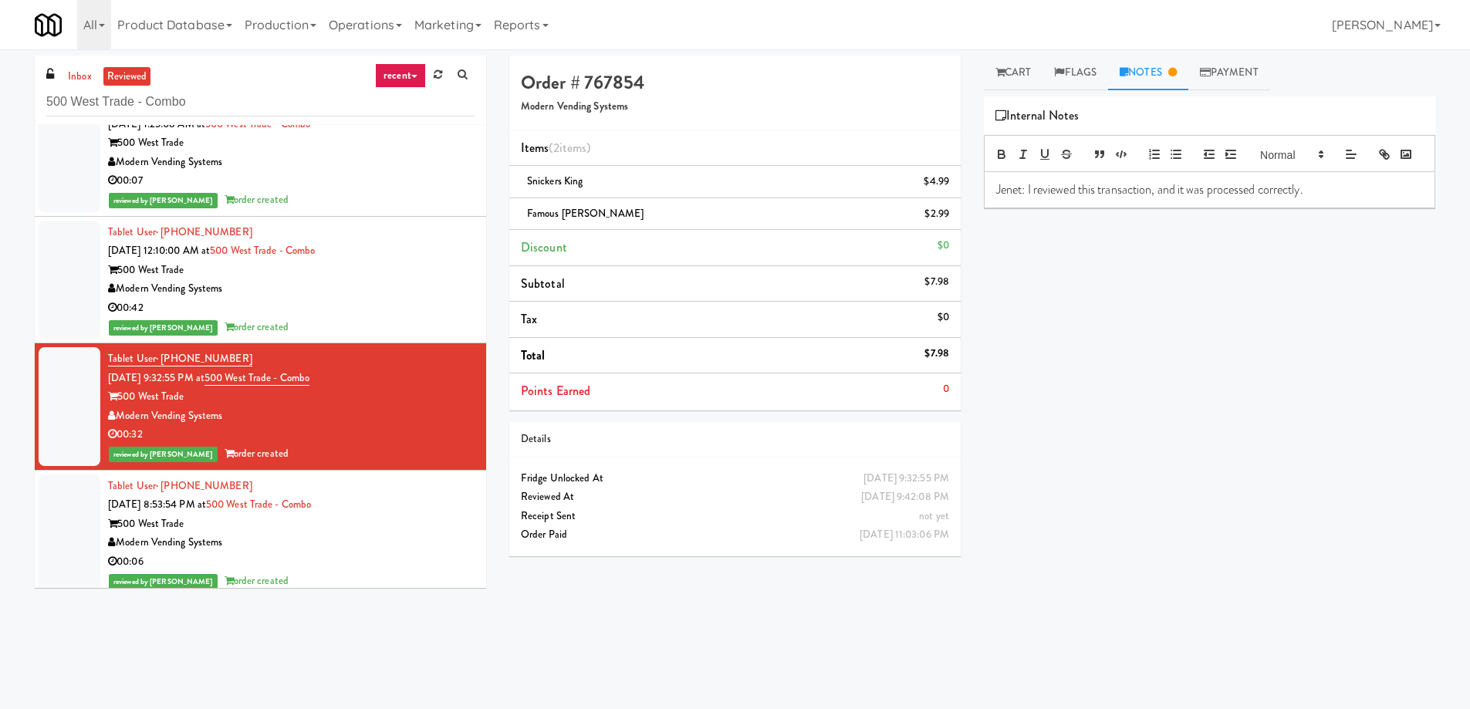
scroll to position [2059, 0]
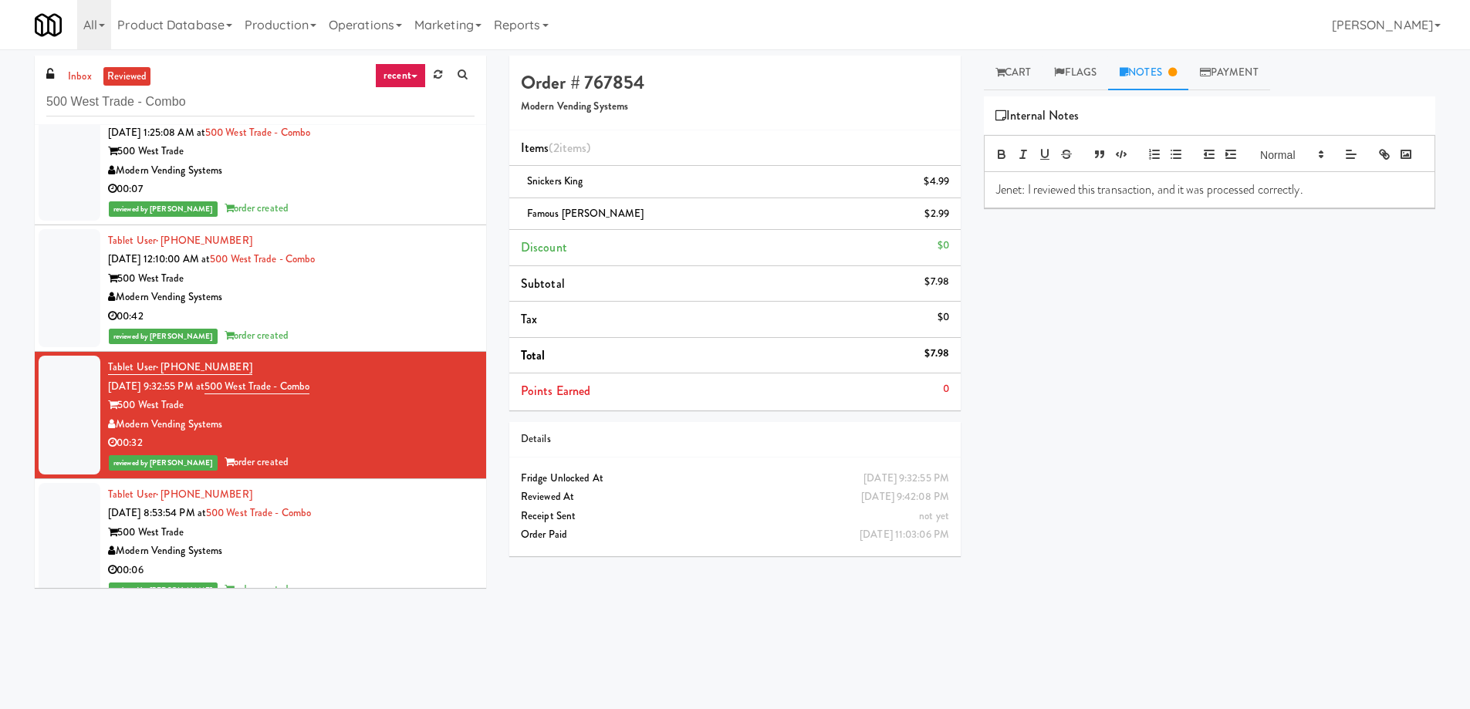
click at [373, 305] on div "Modern Vending Systems" at bounding box center [291, 297] width 367 height 19
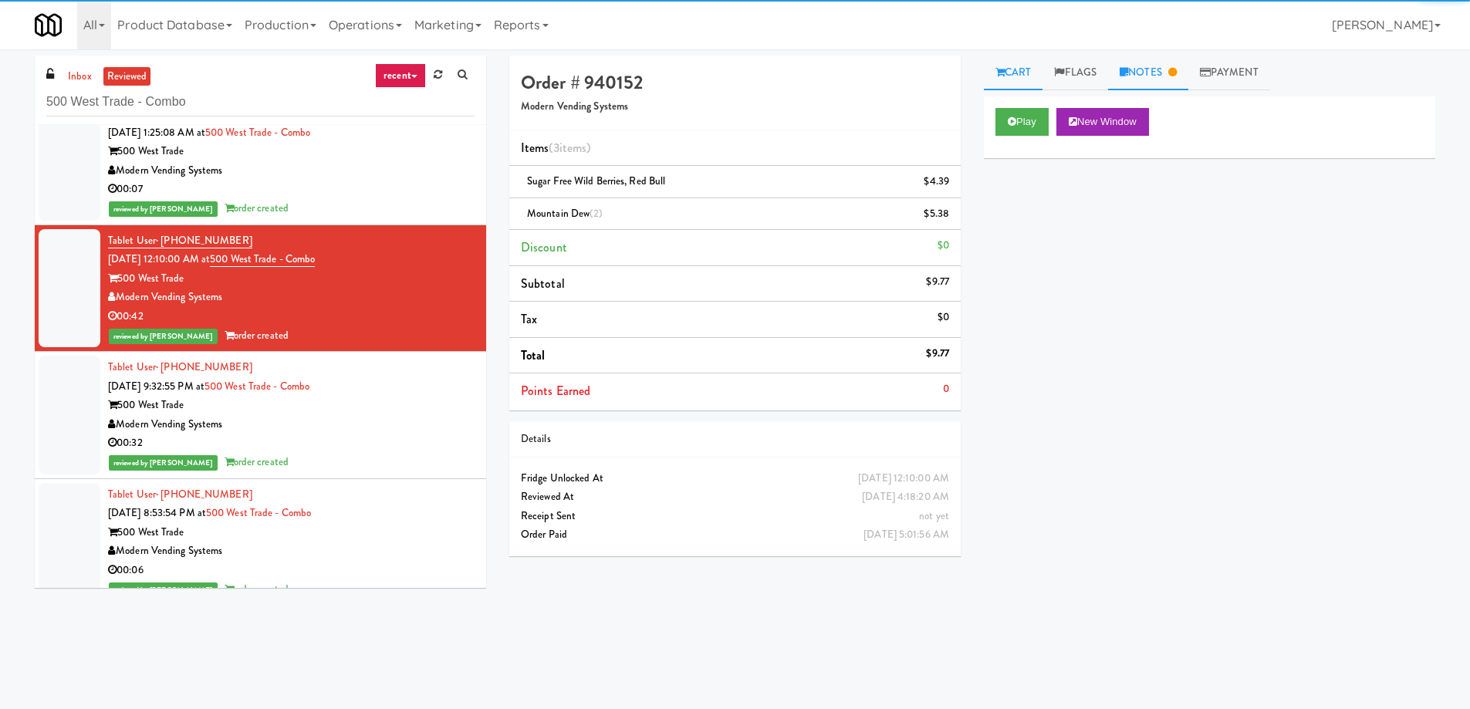
click at [1161, 69] on link "Notes" at bounding box center [1148, 73] width 80 height 35
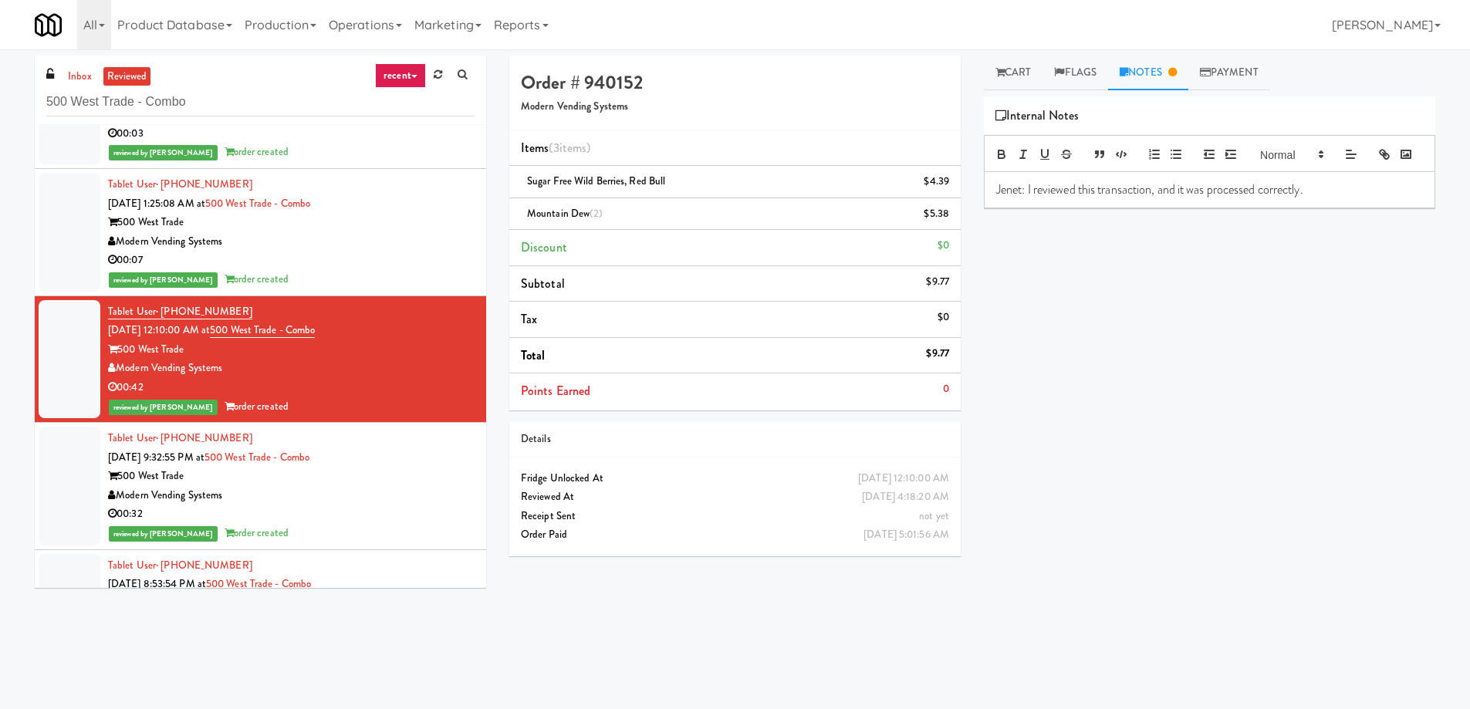
scroll to position [1982, 0]
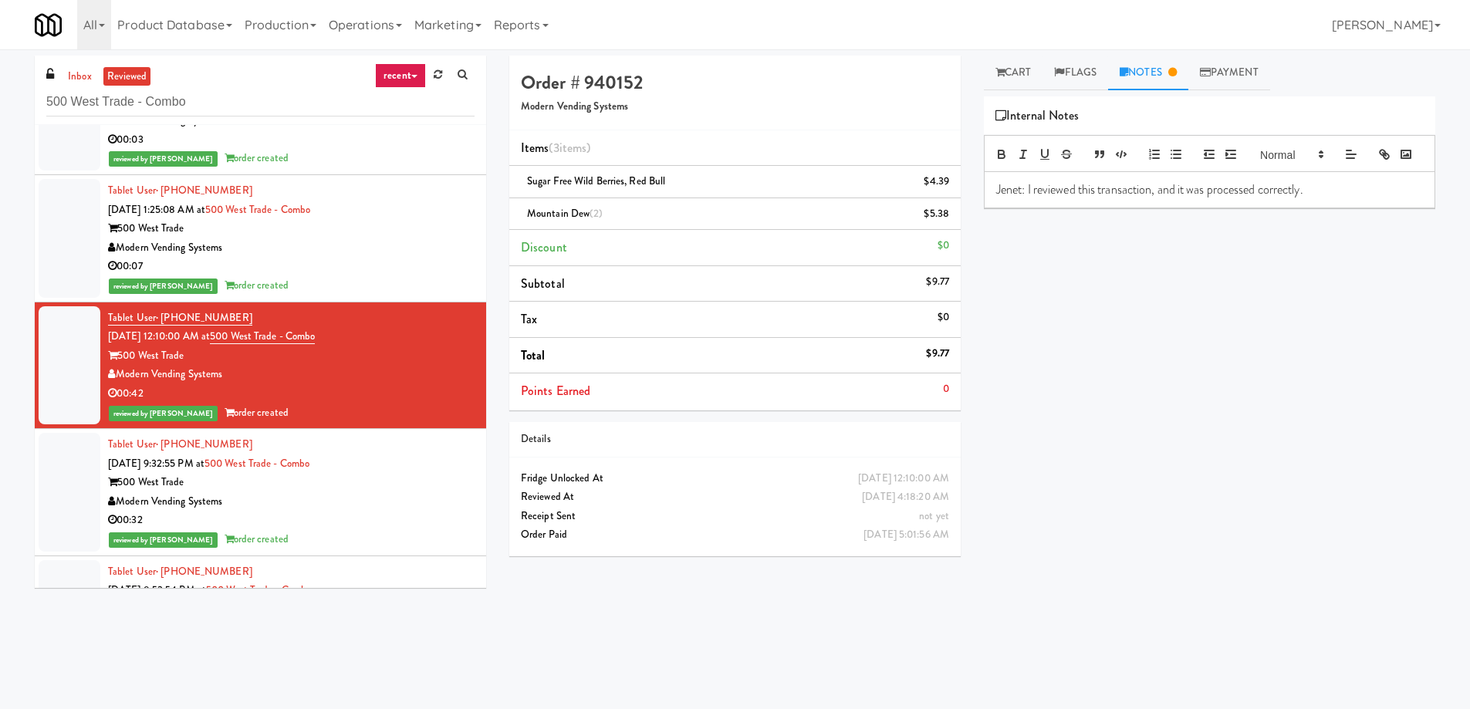
click at [455, 262] on div "00:07" at bounding box center [291, 266] width 367 height 19
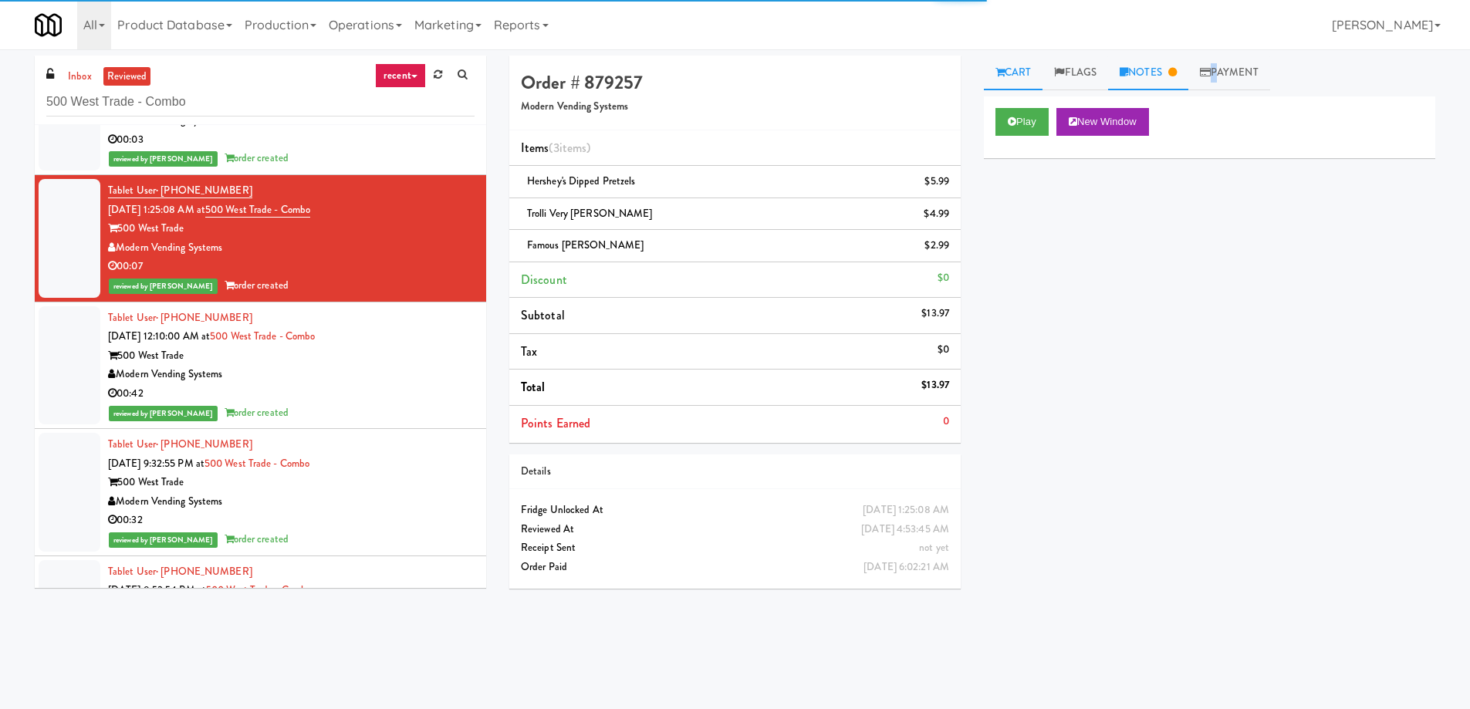
drag, startPoint x: 1221, startPoint y: 78, endPoint x: 1179, endPoint y: 79, distance: 41.7
click at [1180, 80] on ul "Cart Flags Notes Payment" at bounding box center [1209, 73] width 451 height 35
click at [1173, 73] on link "Notes" at bounding box center [1148, 73] width 80 height 35
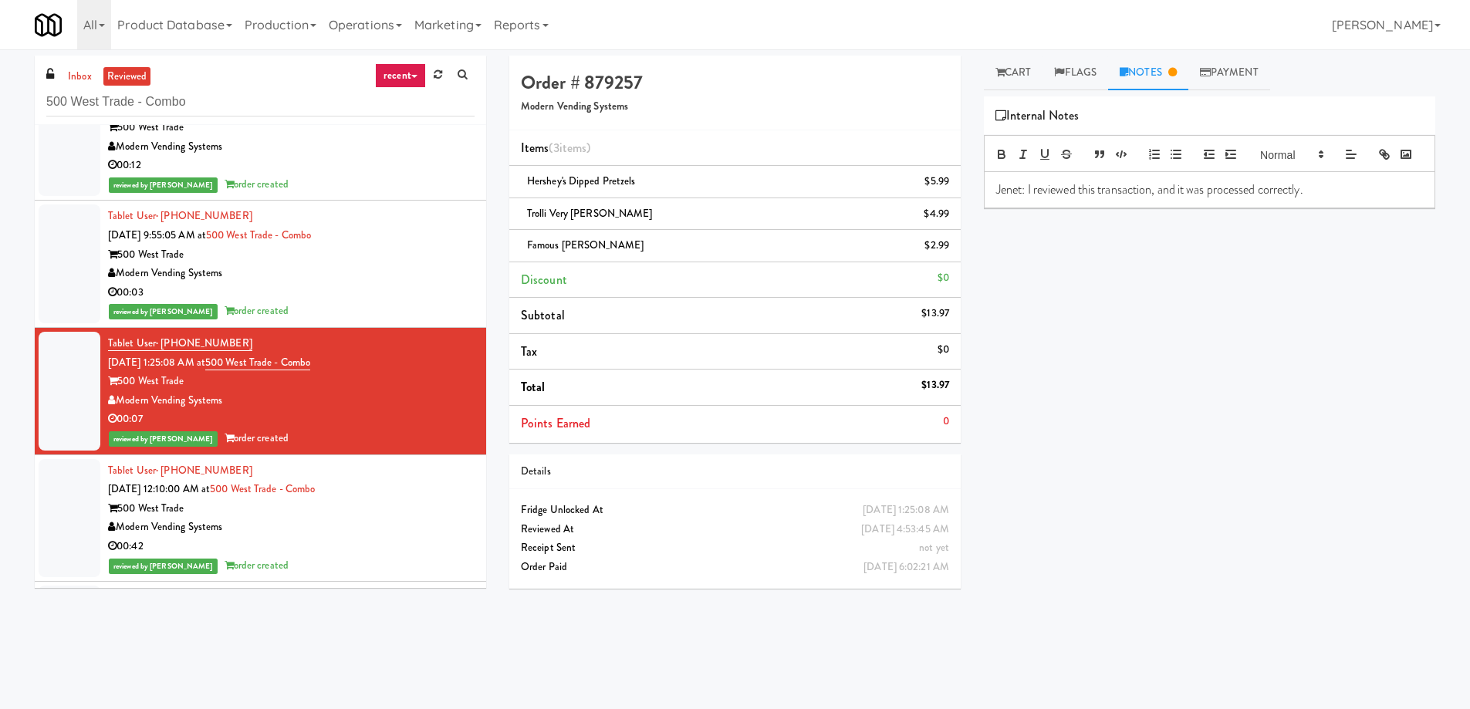
scroll to position [1827, 0]
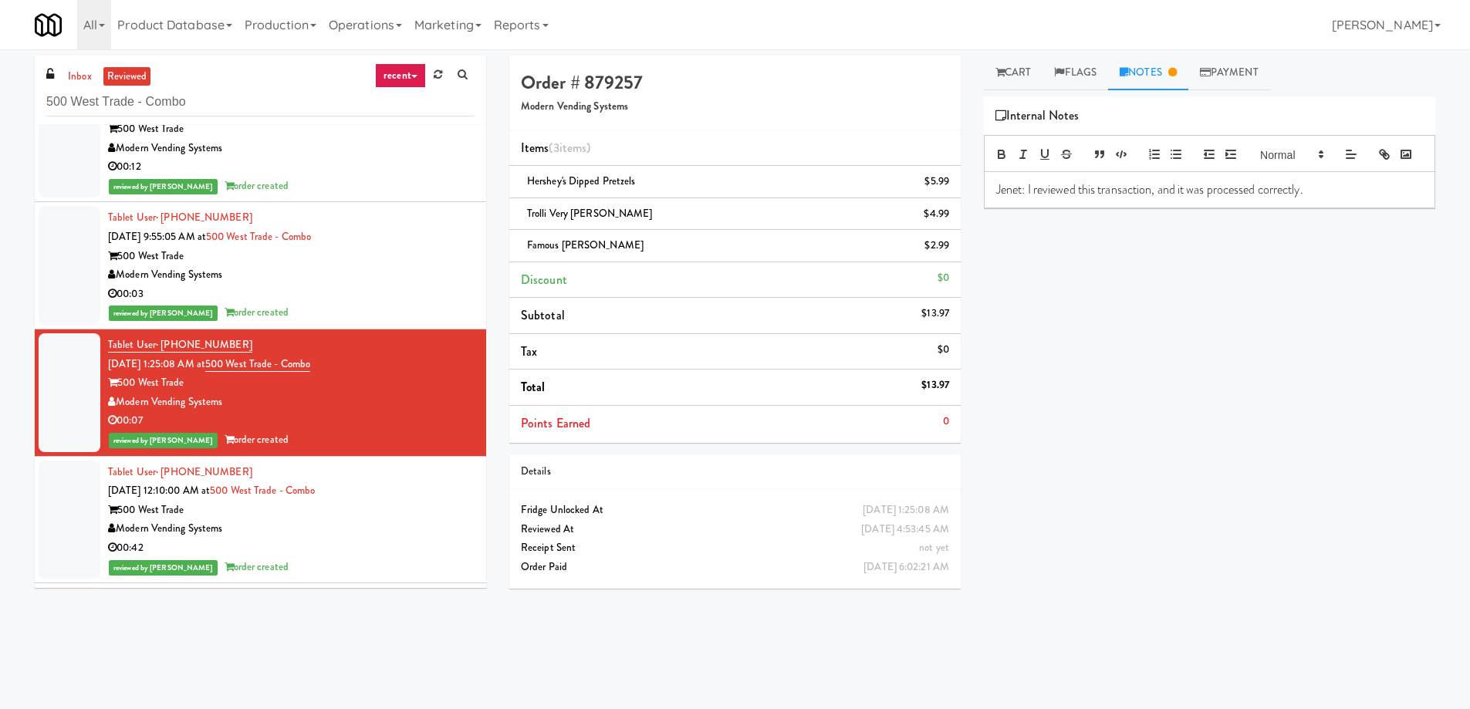
click at [376, 291] on div "00:03" at bounding box center [291, 294] width 367 height 19
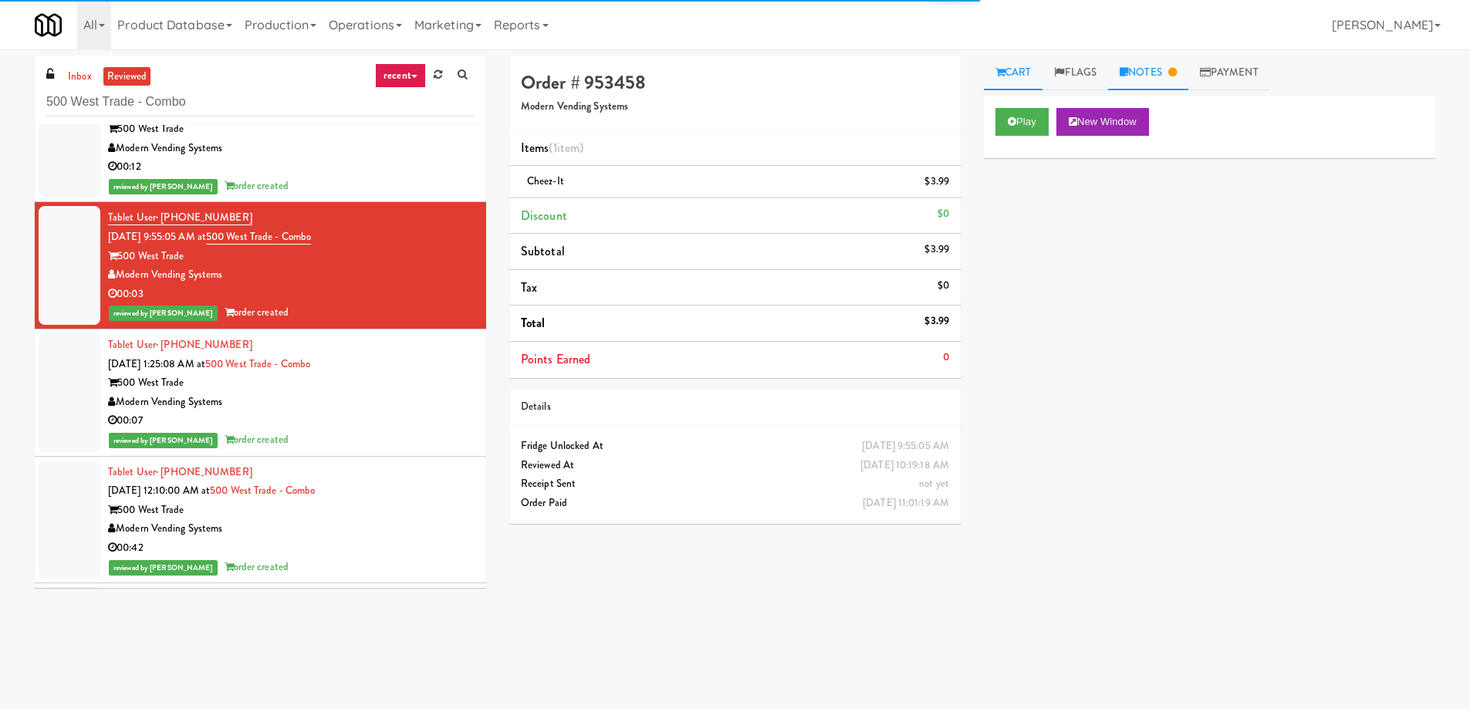
click at [1125, 73] on link "Notes" at bounding box center [1148, 73] width 80 height 35
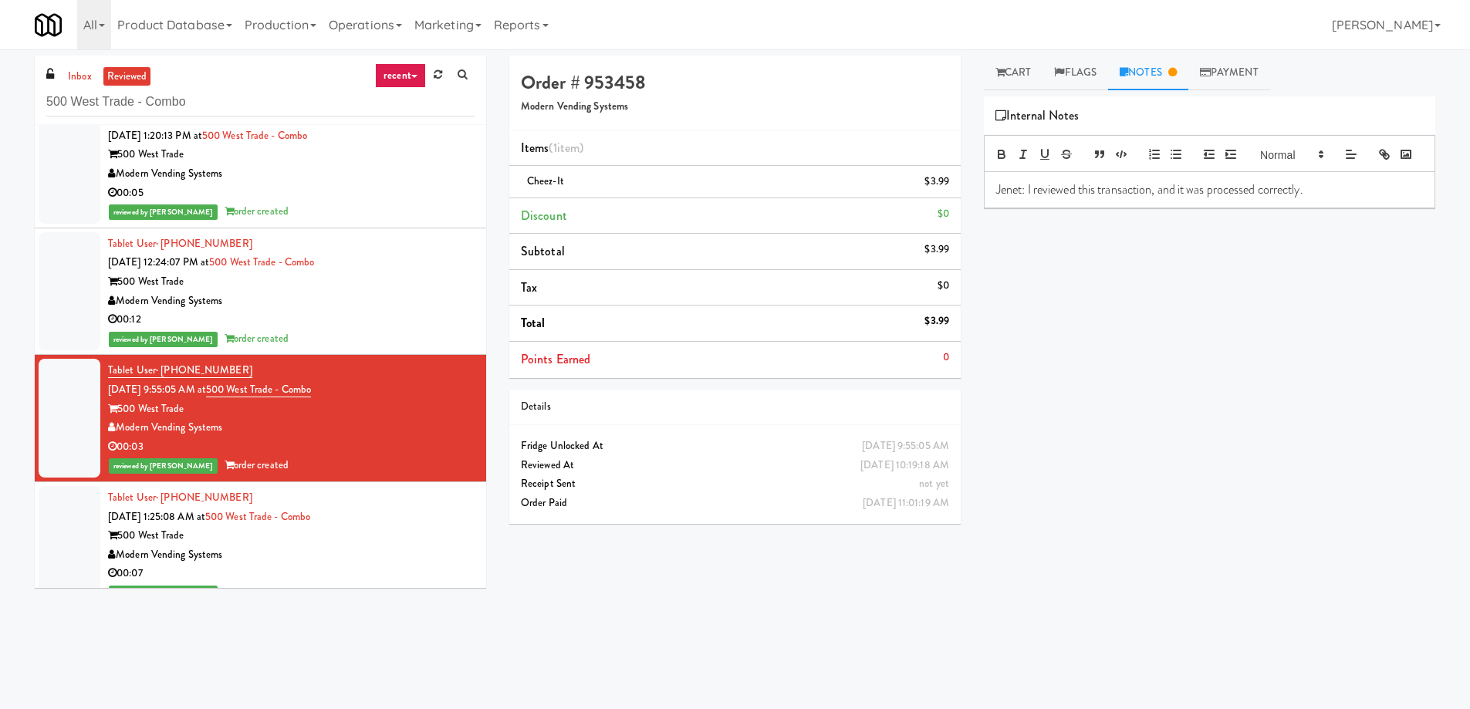
scroll to position [1673, 0]
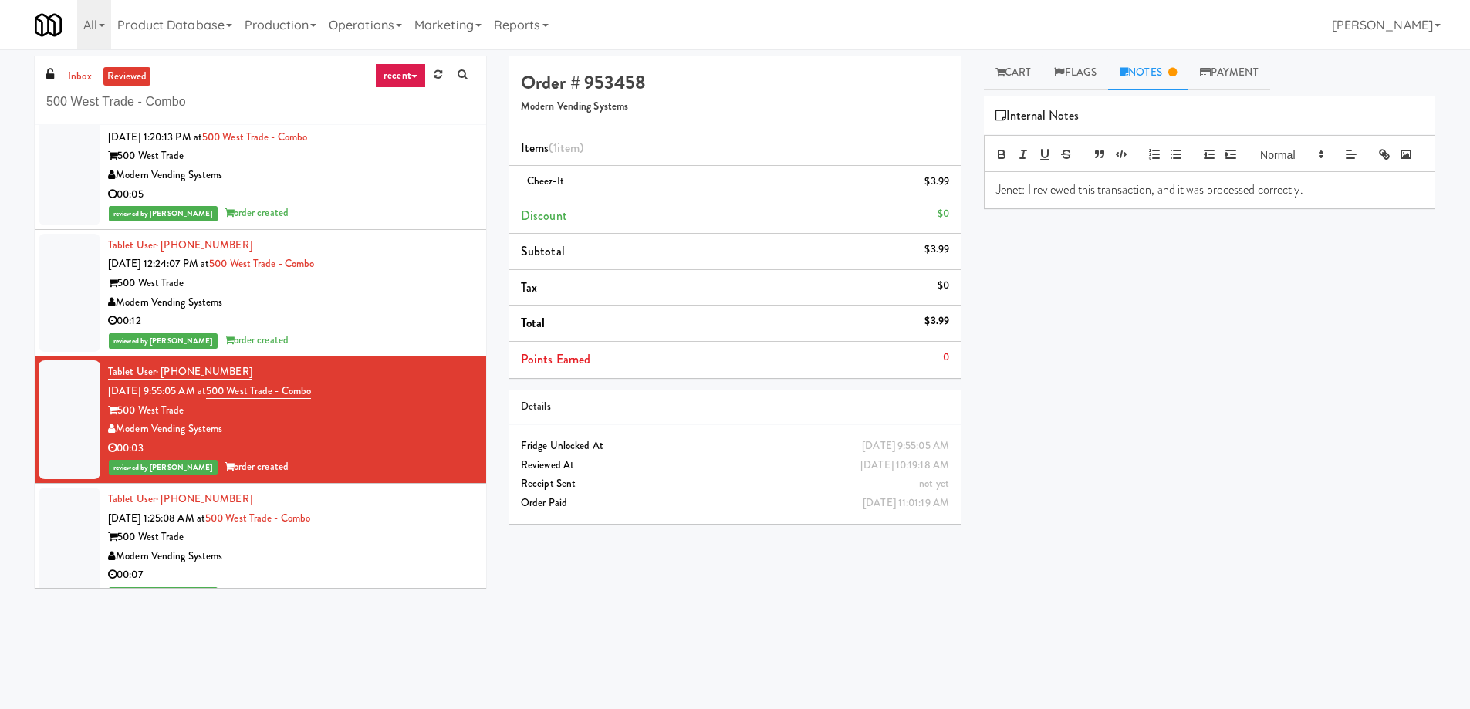
click at [385, 306] on div "Modern Vending Systems" at bounding box center [291, 302] width 367 height 19
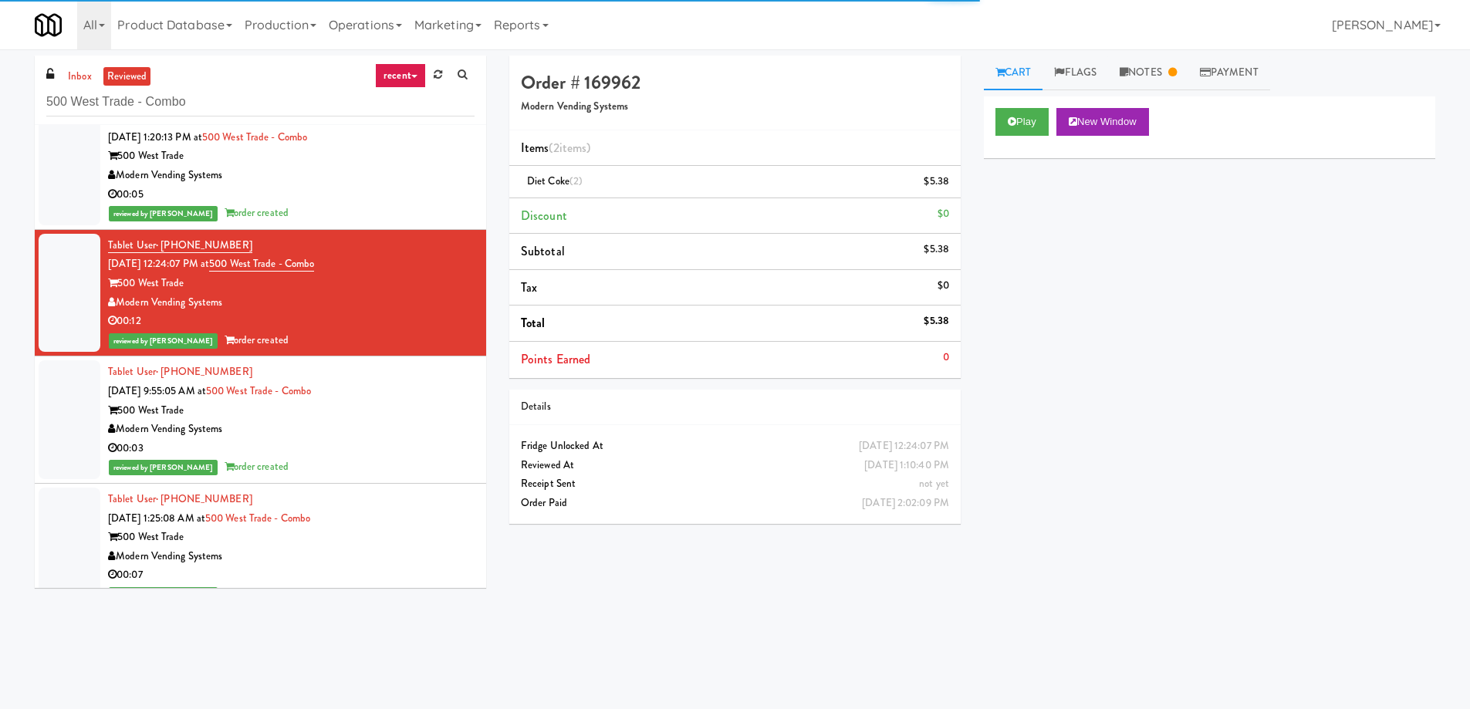
click at [1161, 90] on div "Cart Flags Notes Payment Play New Window Primary Flag Clear Flag if unable to d…" at bounding box center [1209, 366] width 475 height 620
click at [1161, 76] on link "Notes" at bounding box center [1148, 73] width 80 height 35
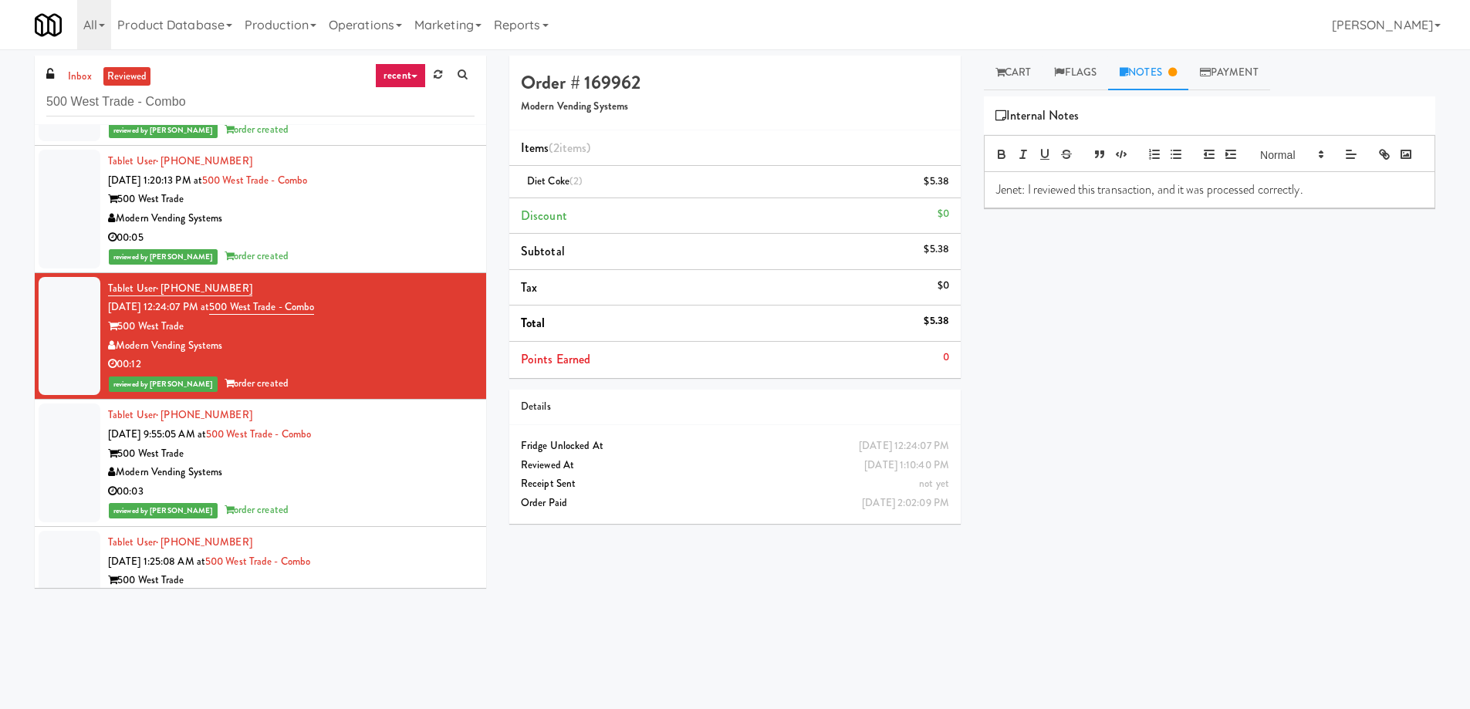
scroll to position [1596, 0]
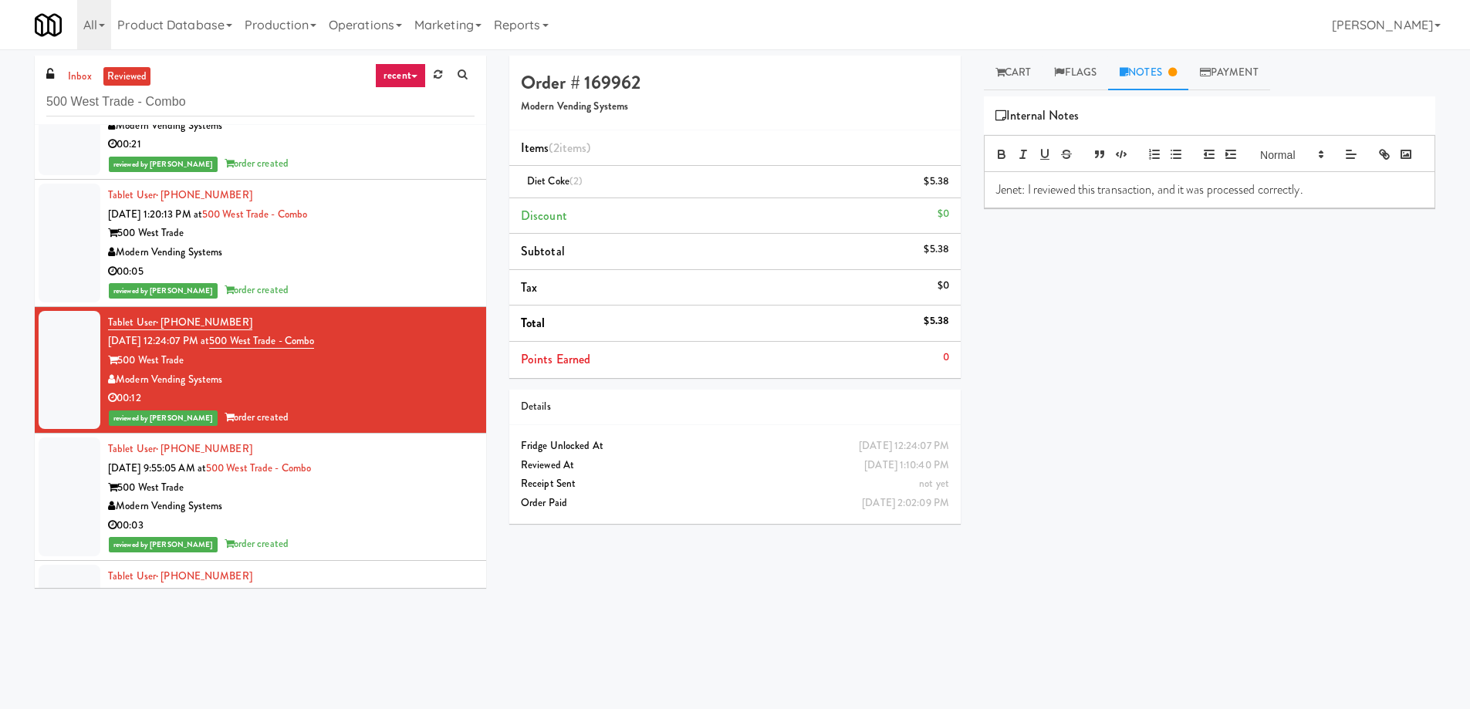
click at [406, 239] on div "500 West Trade" at bounding box center [291, 233] width 367 height 19
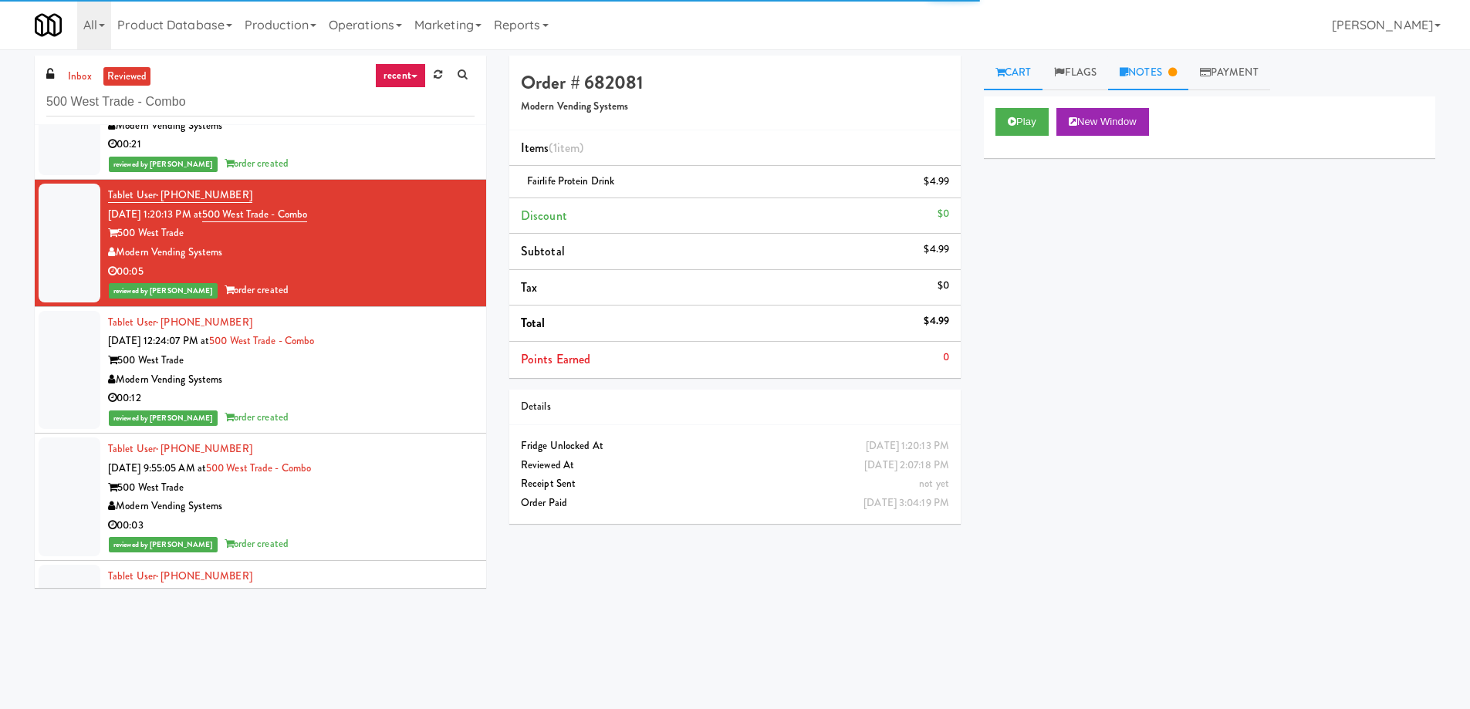
click at [1164, 75] on link "Notes" at bounding box center [1148, 73] width 80 height 35
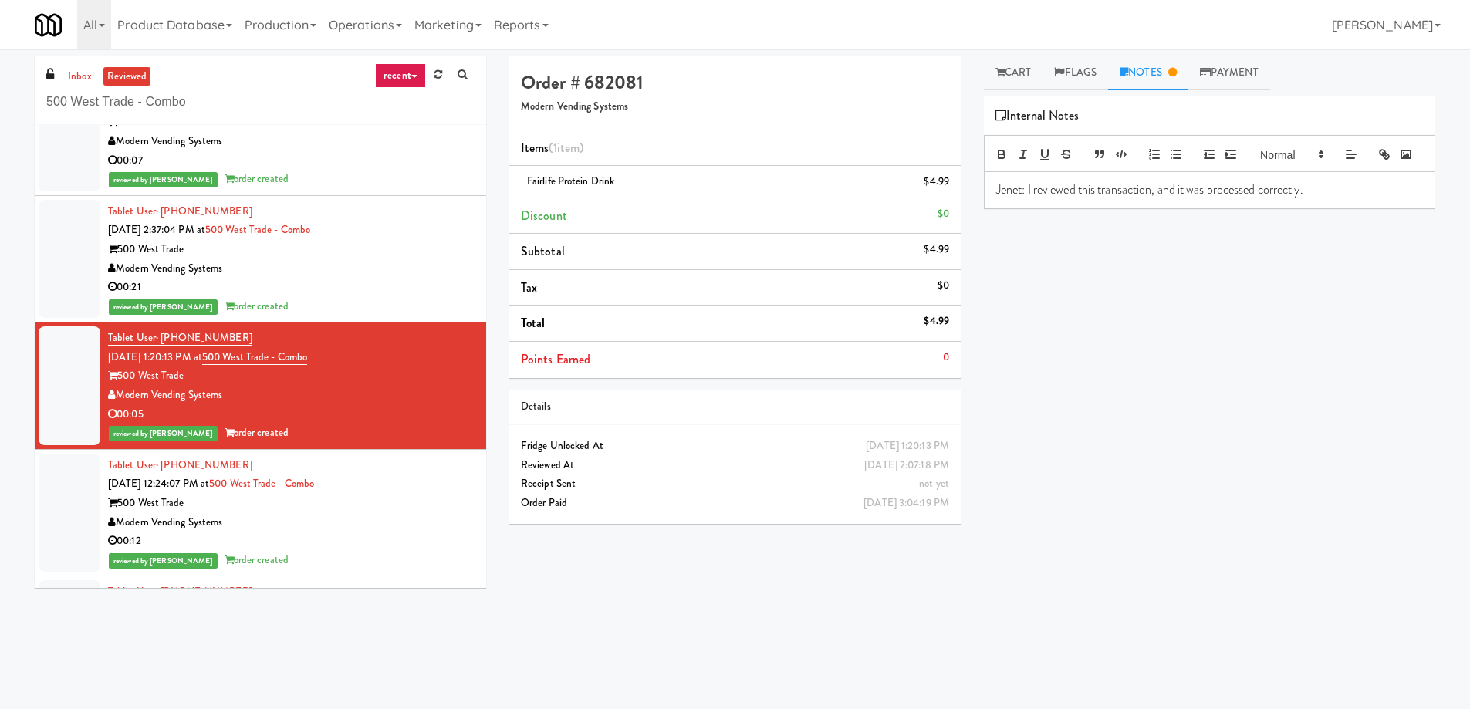
scroll to position [1442, 0]
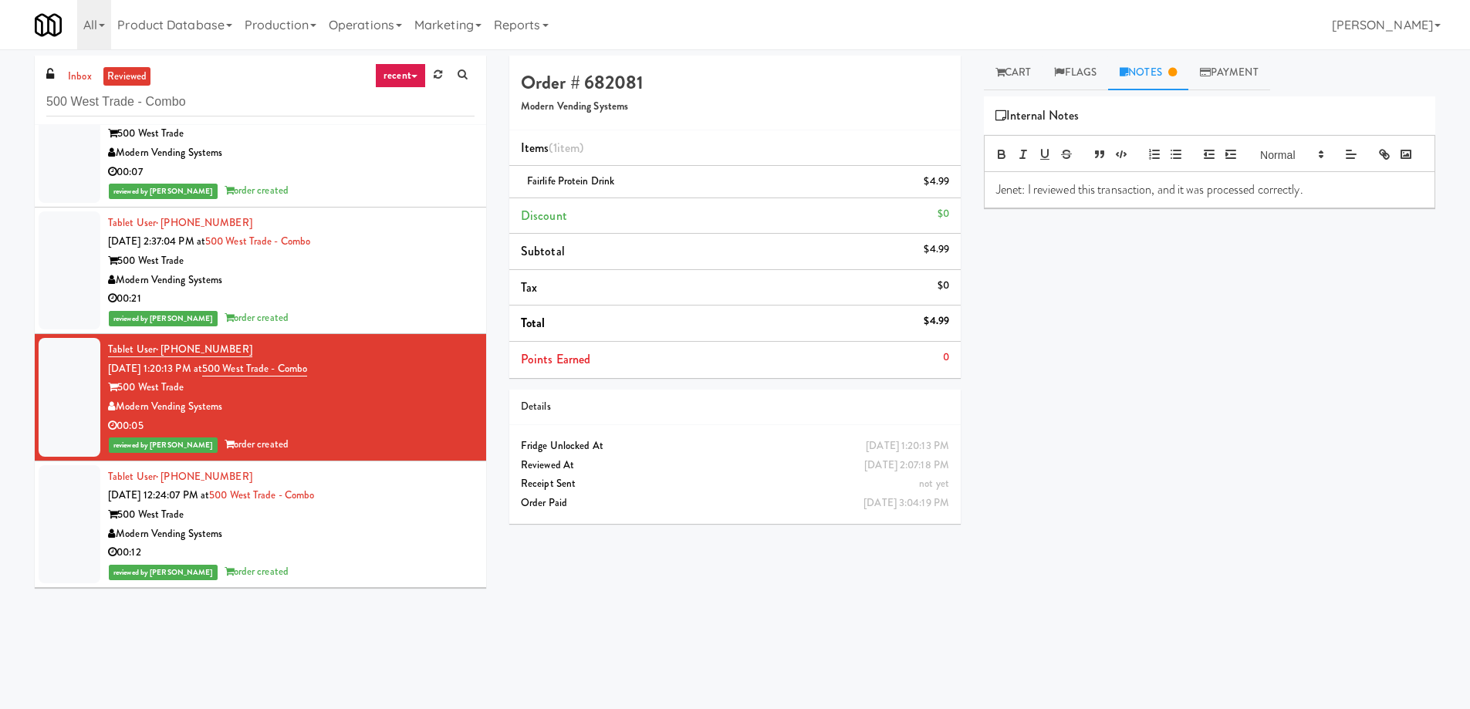
click at [396, 304] on div "00:21" at bounding box center [291, 298] width 367 height 19
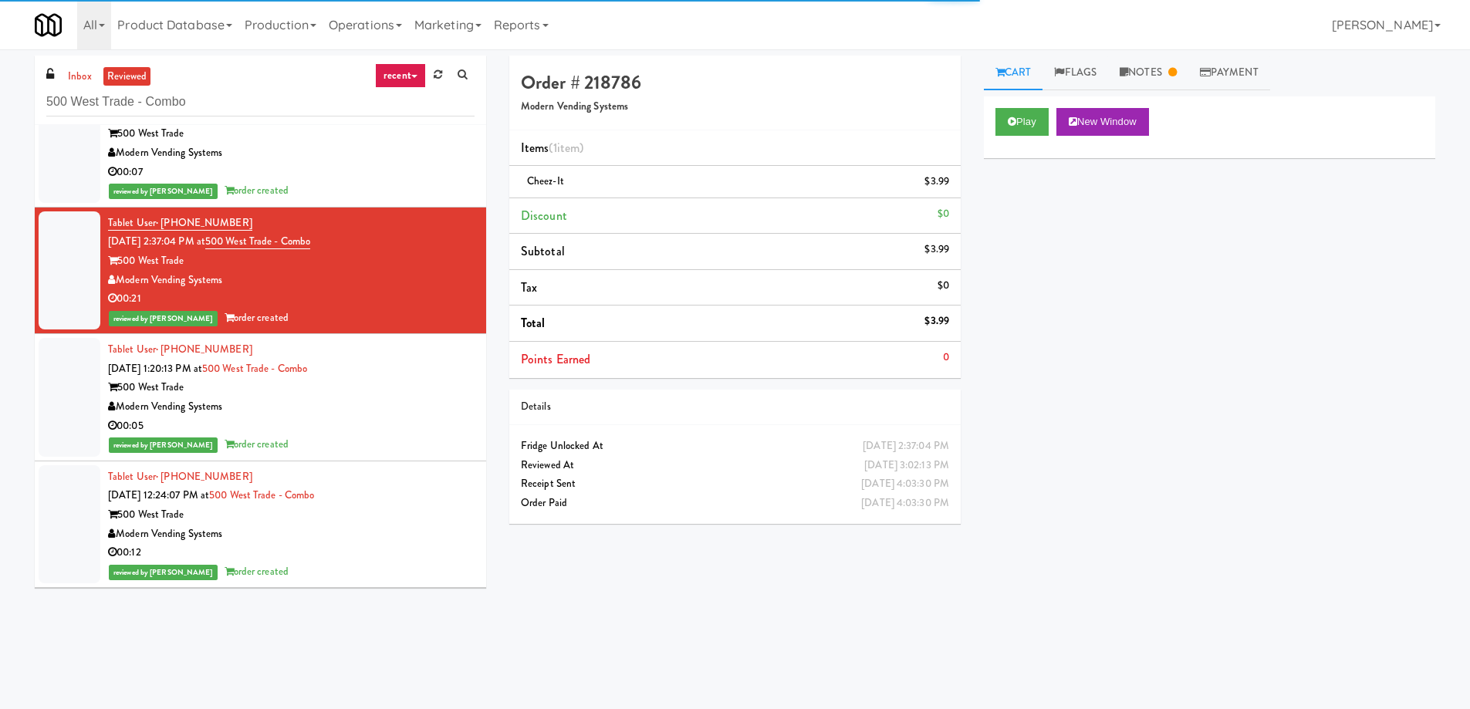
drag, startPoint x: 1163, startPoint y: 80, endPoint x: 1139, endPoint y: 98, distance: 29.8
click at [1163, 79] on link "Notes" at bounding box center [1148, 73] width 80 height 35
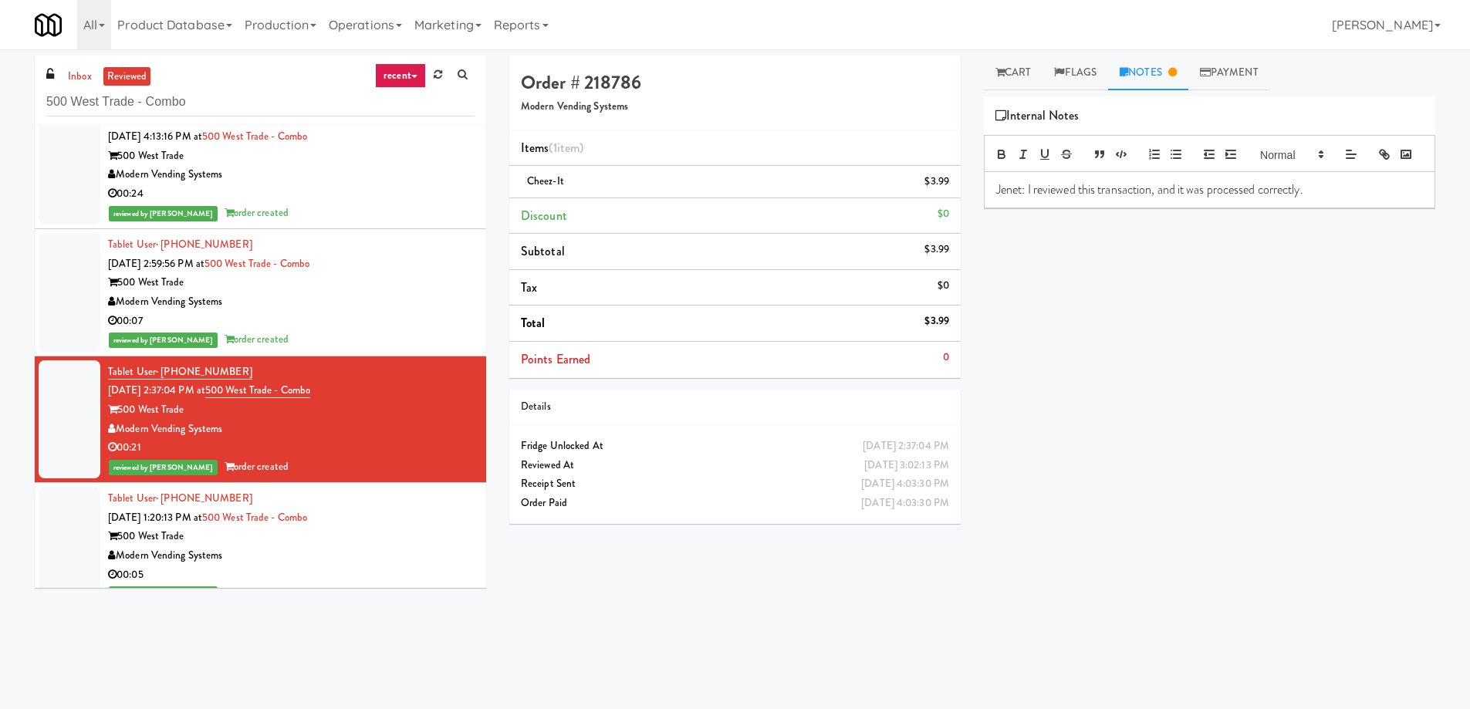
scroll to position [1287, 0]
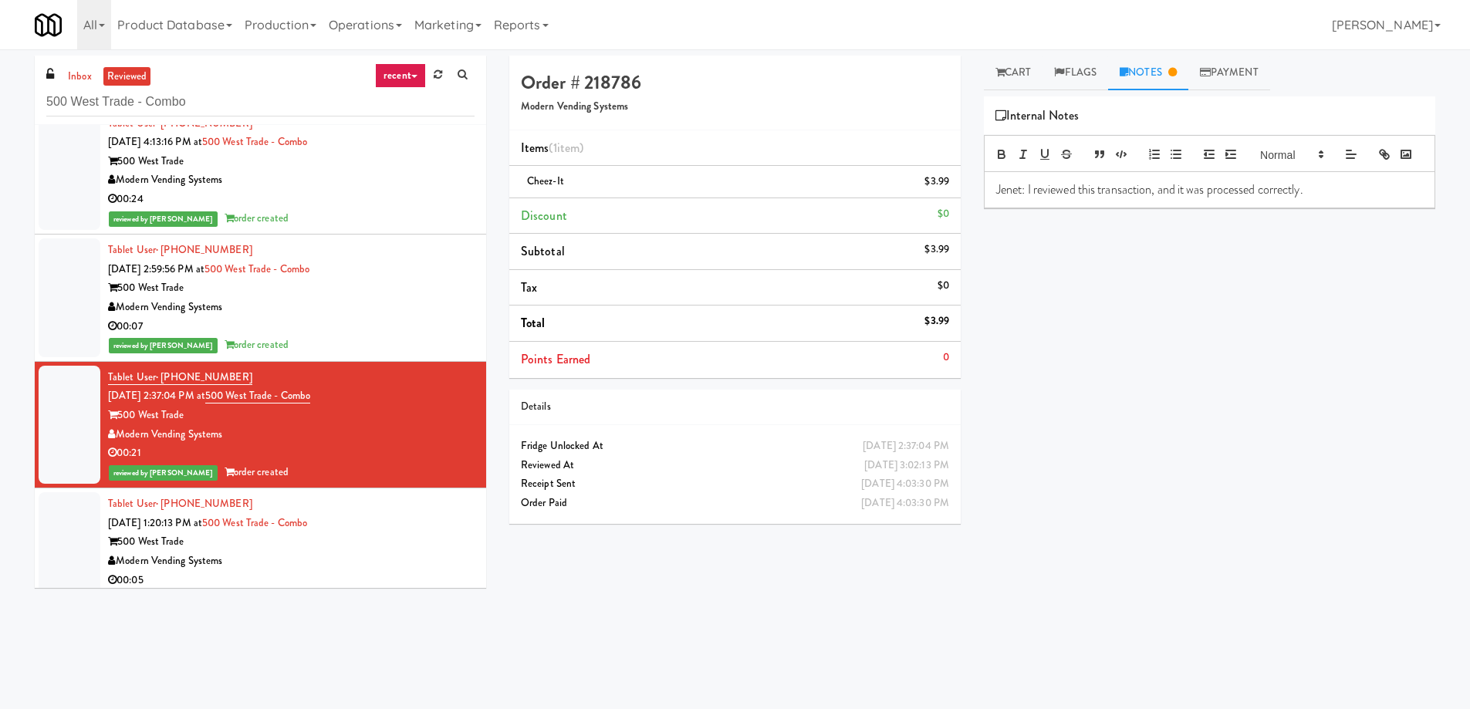
click at [402, 304] on div "Modern Vending Systems" at bounding box center [291, 307] width 367 height 19
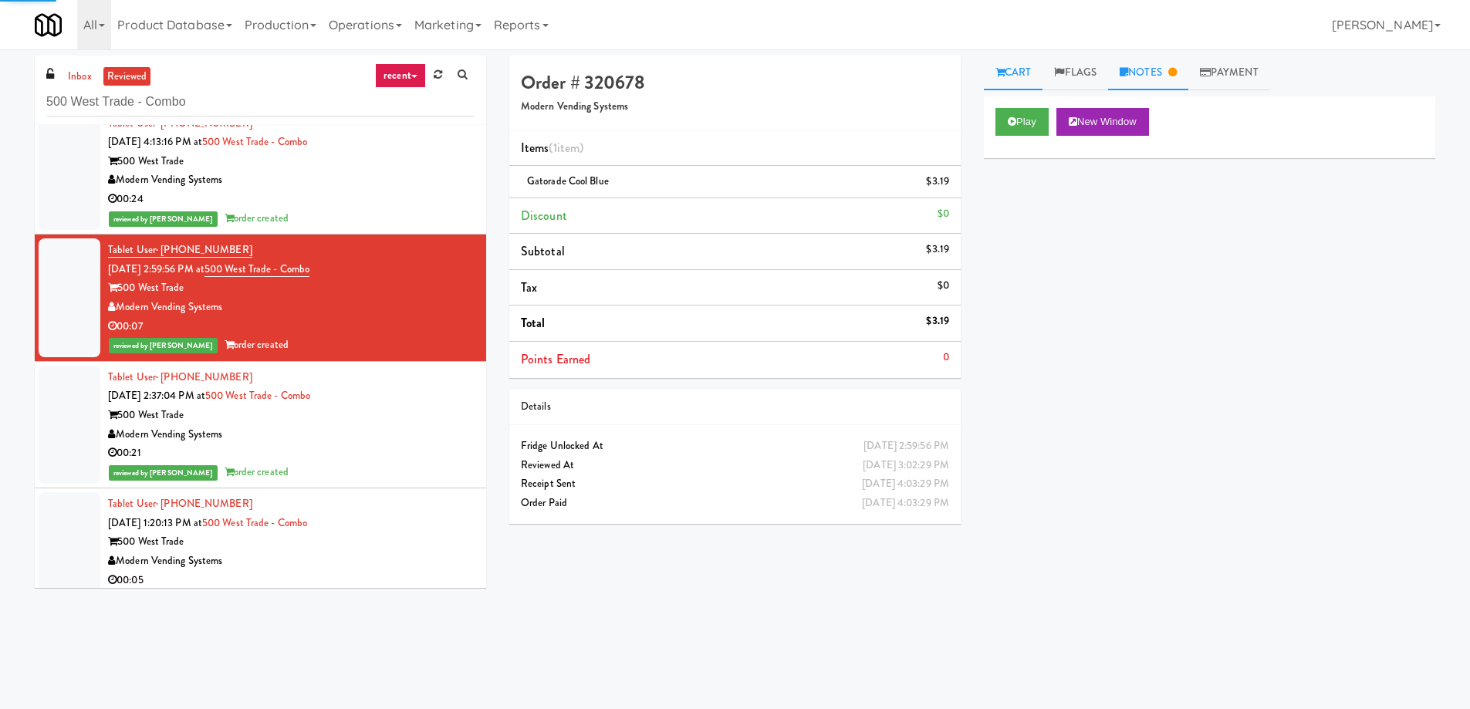
click at [1150, 64] on link "Notes" at bounding box center [1148, 73] width 80 height 35
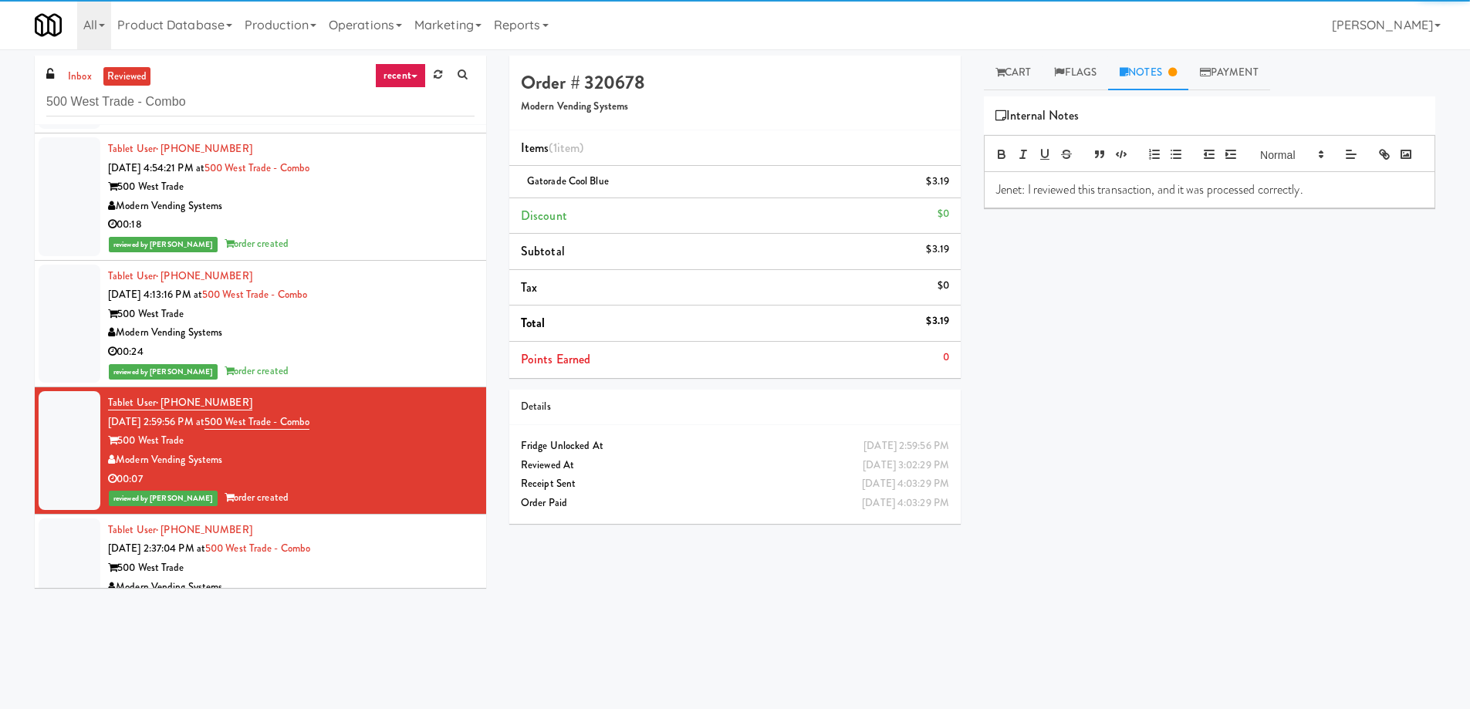
scroll to position [1133, 0]
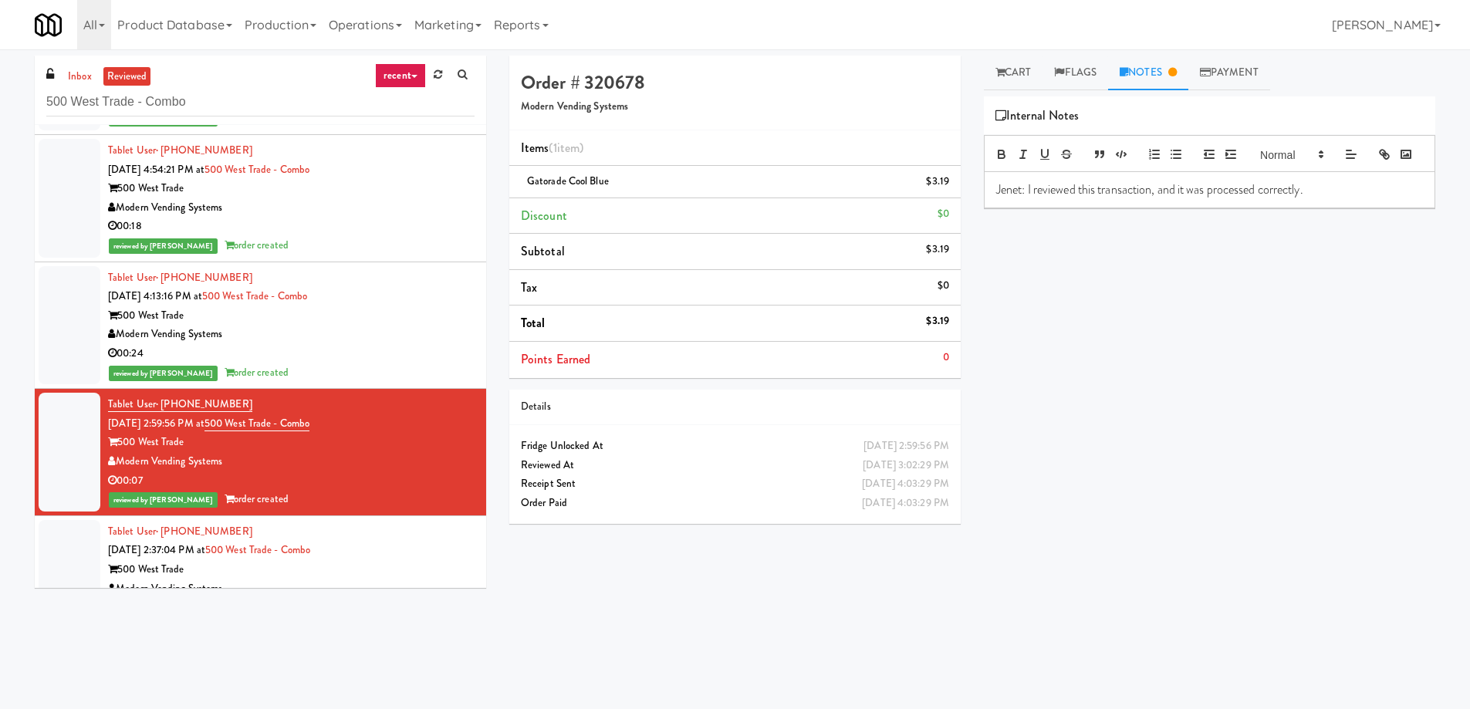
click at [383, 360] on div "00:24" at bounding box center [291, 353] width 367 height 19
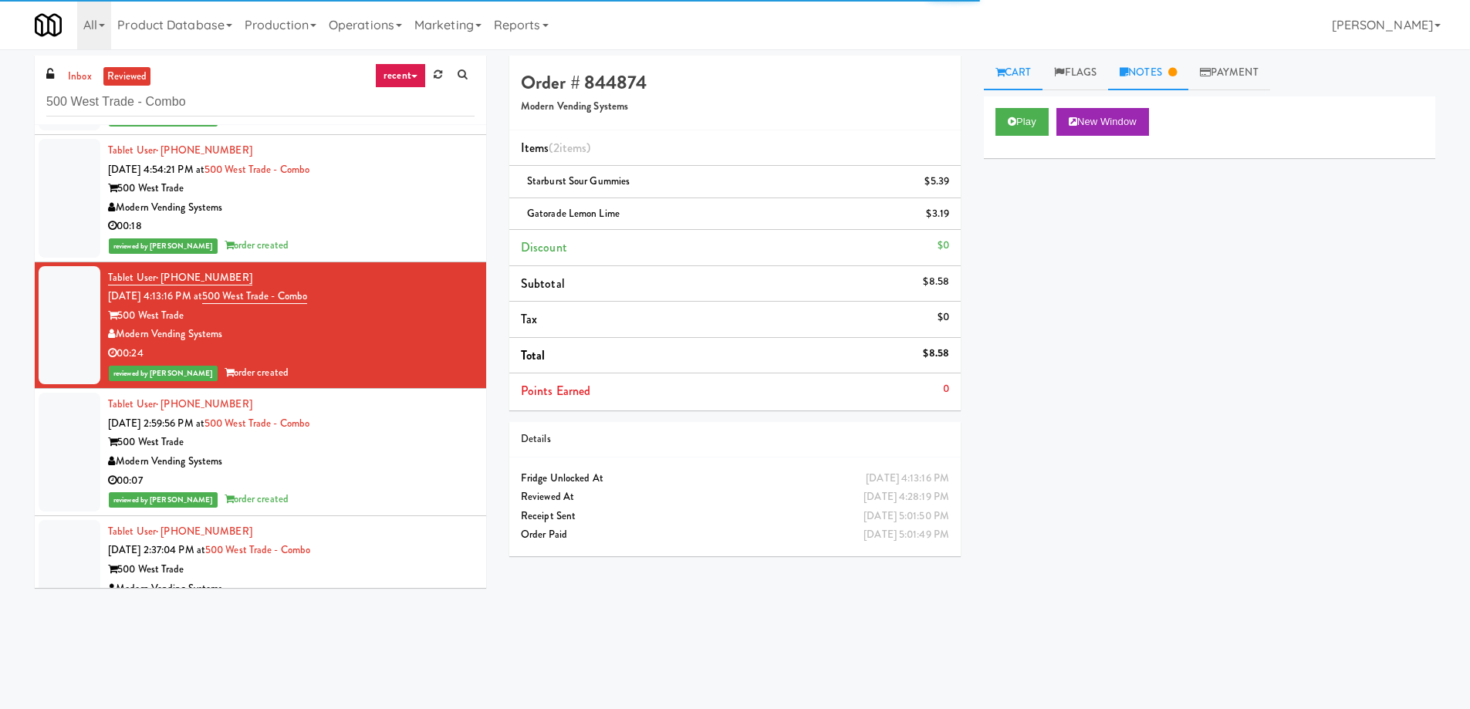
click at [1150, 64] on link "Notes" at bounding box center [1148, 73] width 80 height 35
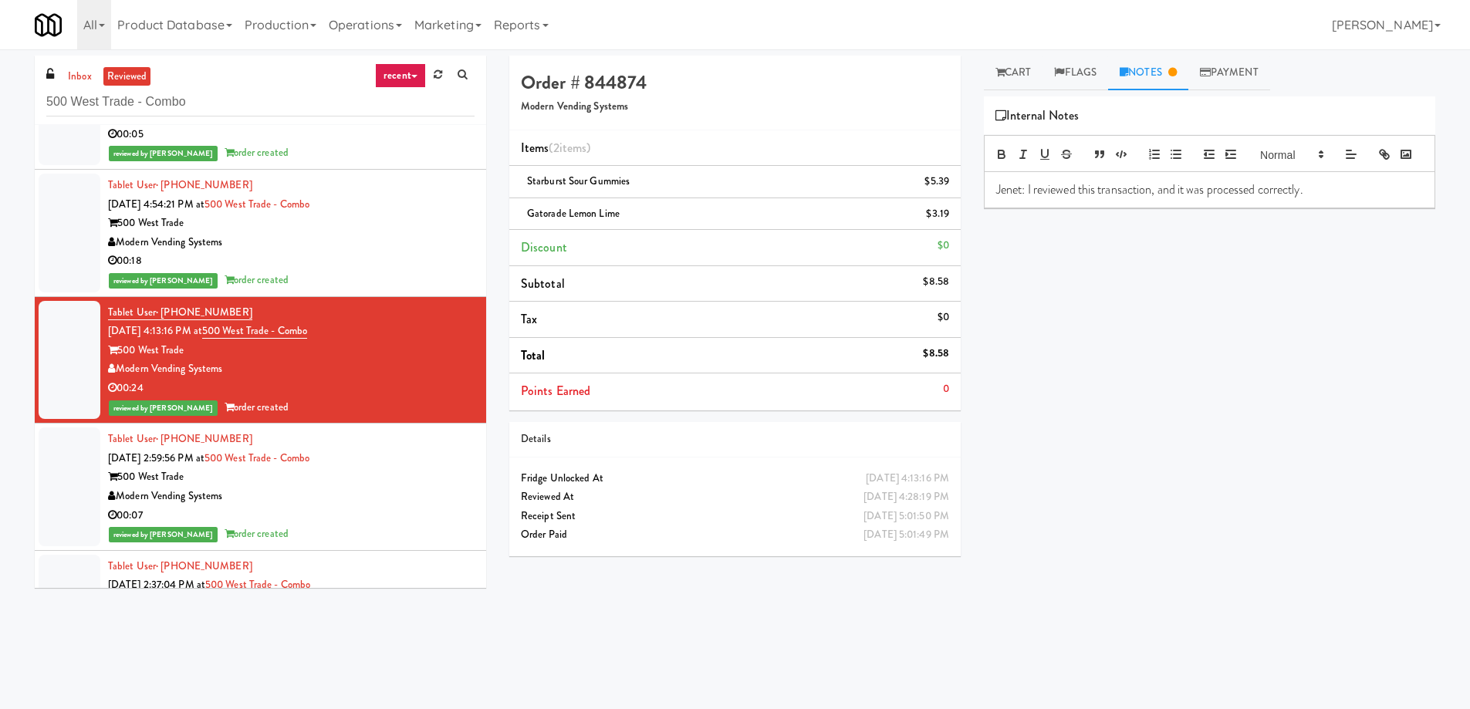
scroll to position [1056, 0]
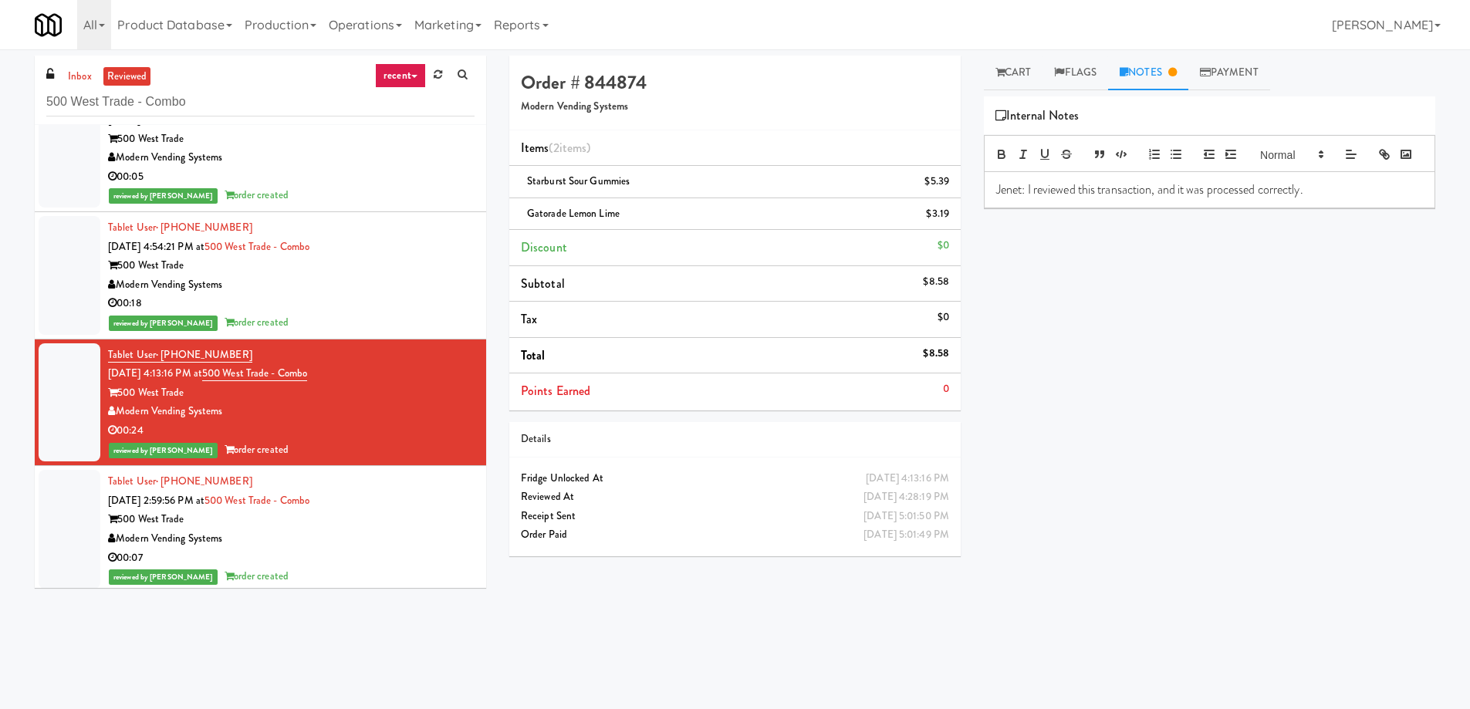
click at [421, 313] on div "reviewed by [PERSON_NAME] order created" at bounding box center [291, 322] width 367 height 19
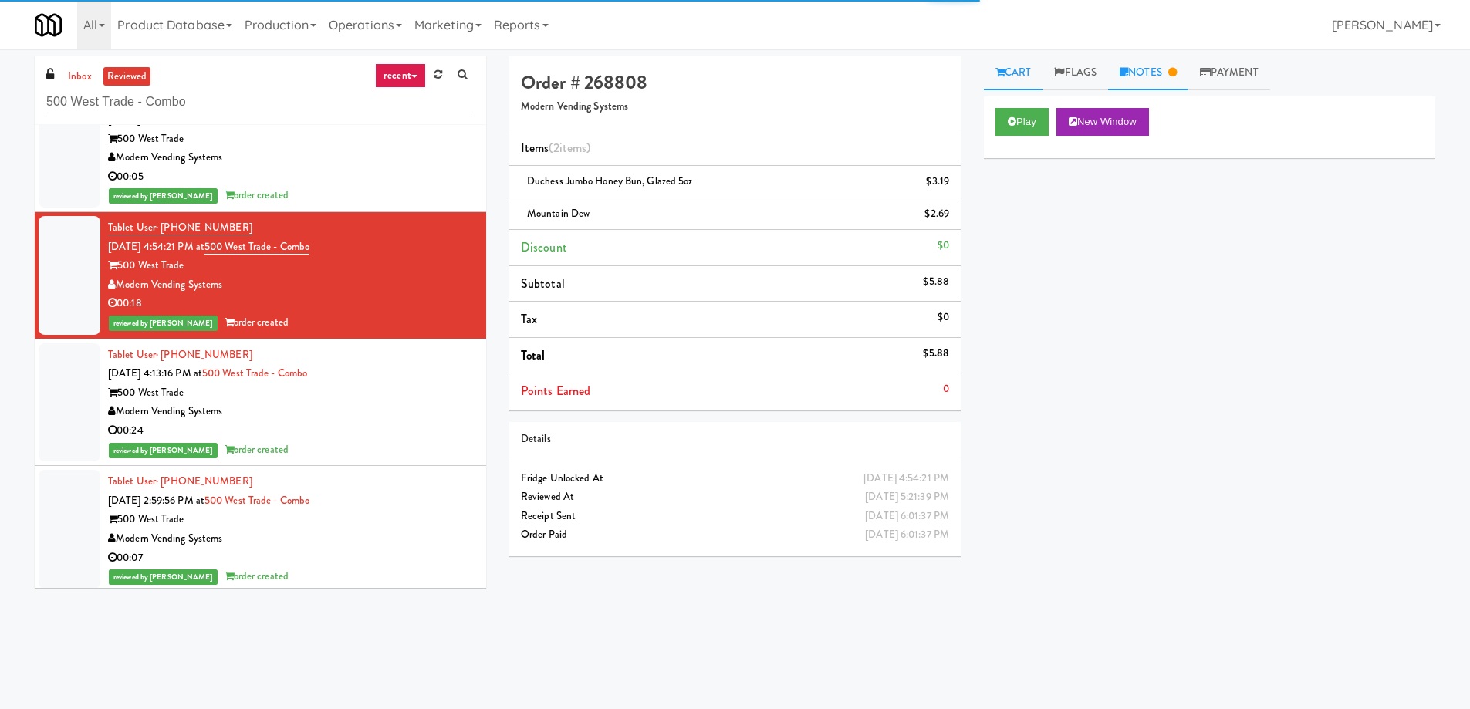
click at [1169, 74] on link "Notes" at bounding box center [1148, 73] width 80 height 35
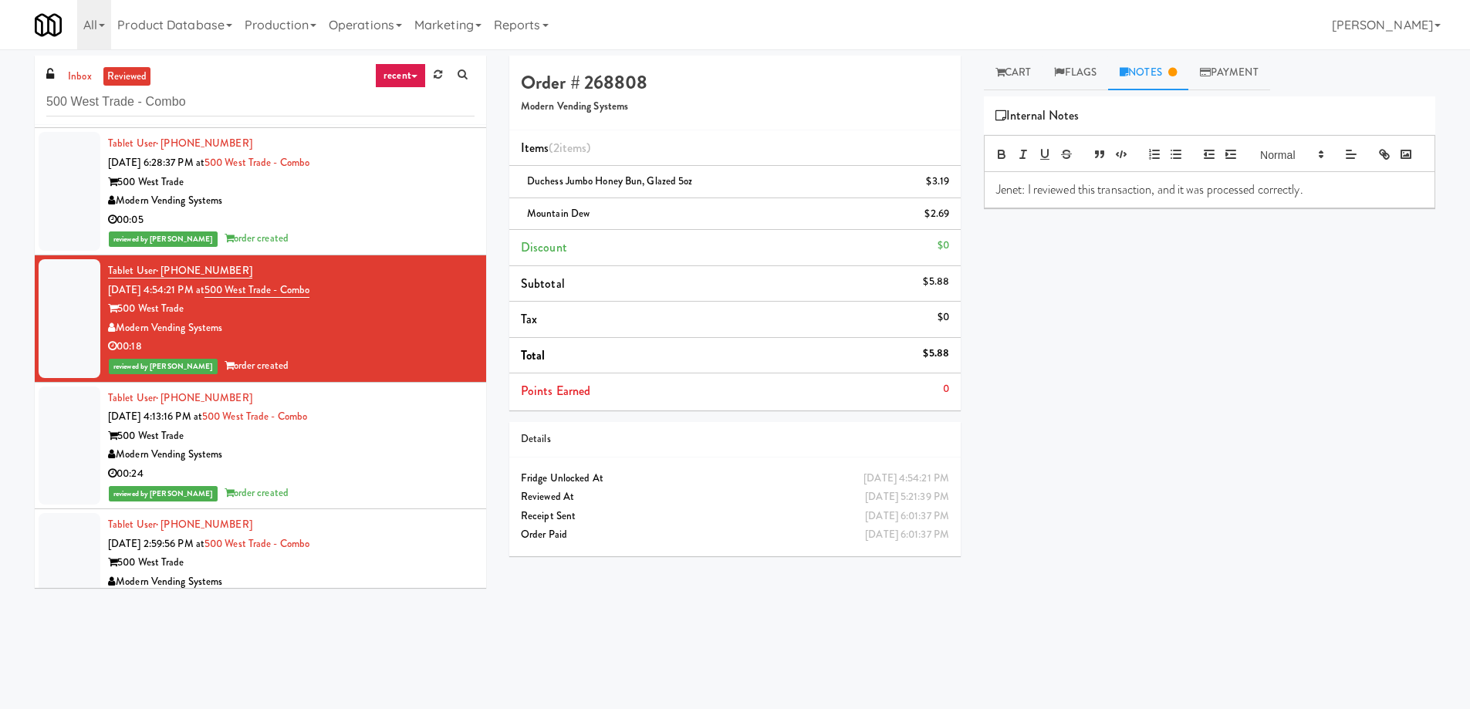
scroll to position [978, 0]
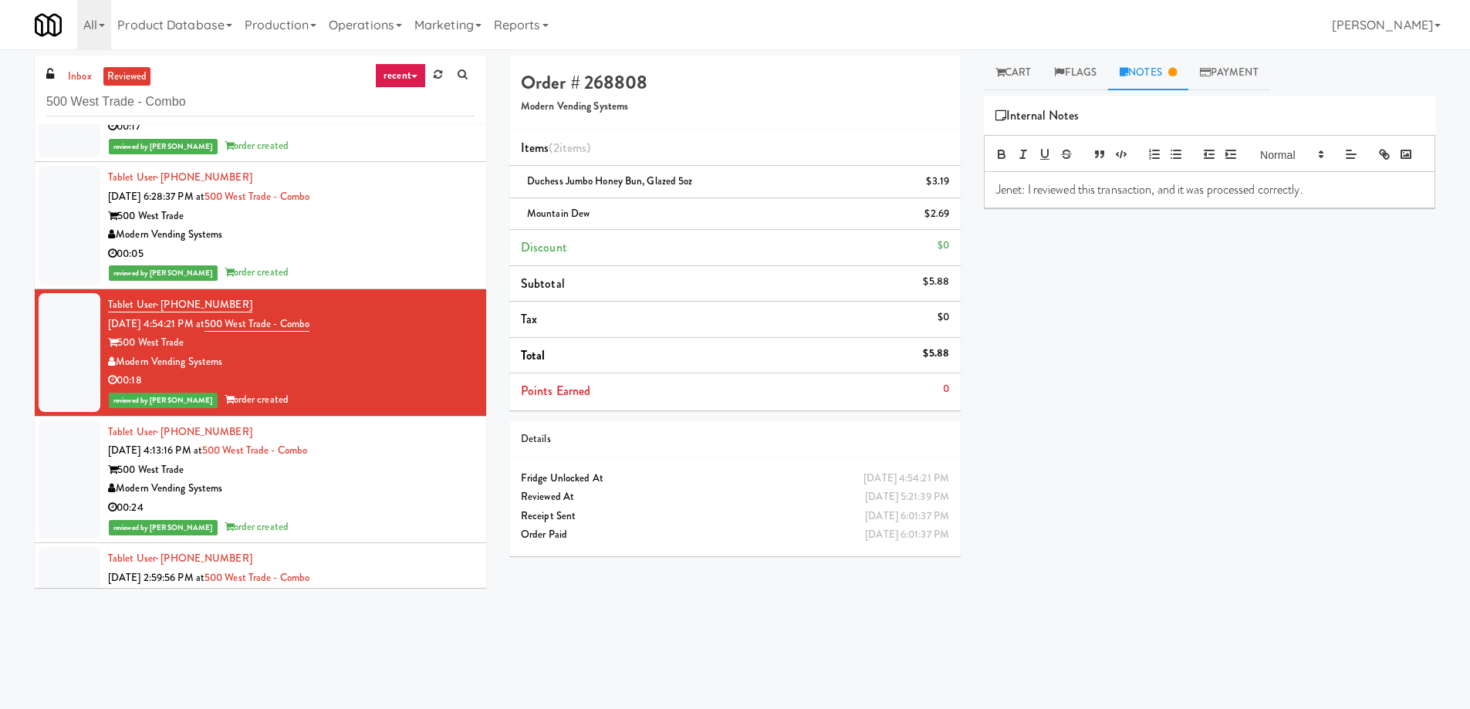
click at [380, 262] on div "00:05" at bounding box center [291, 254] width 367 height 19
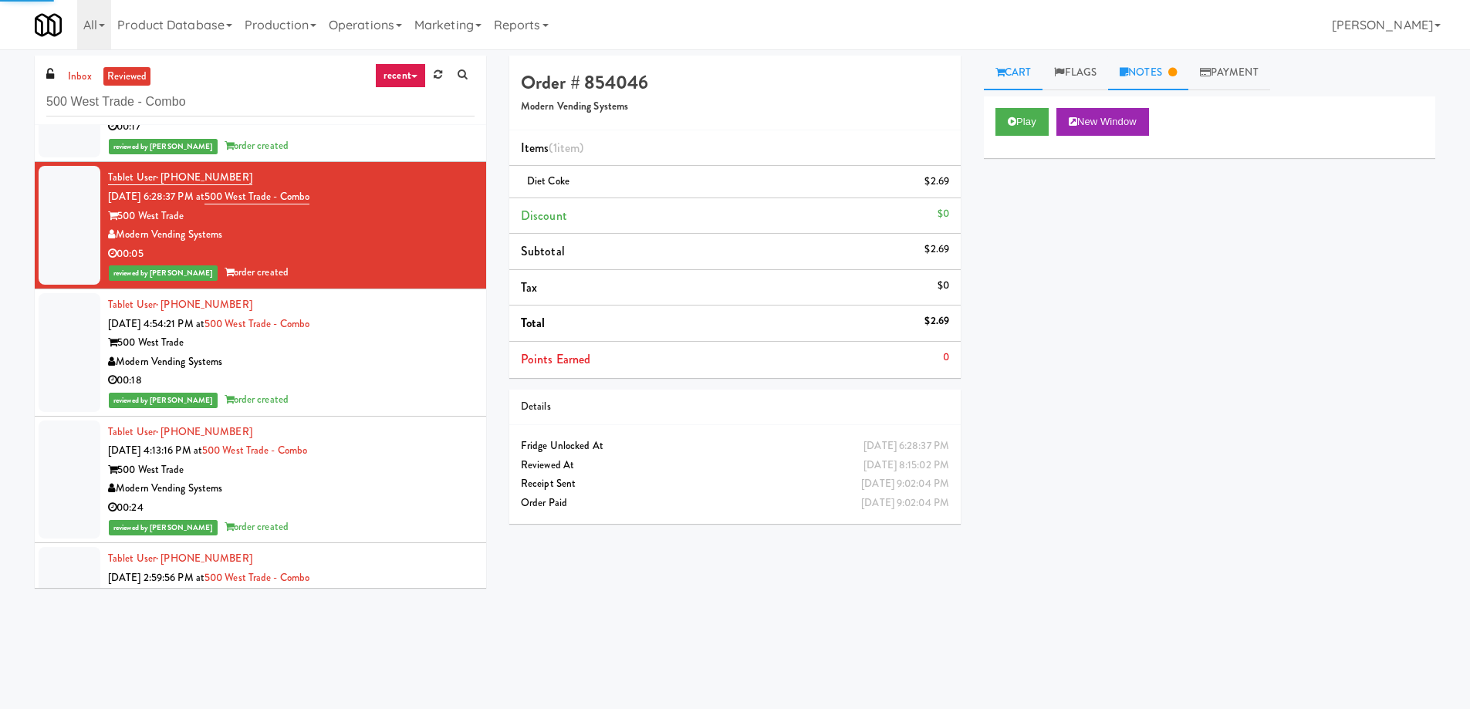
click at [1161, 80] on link "Notes" at bounding box center [1148, 73] width 80 height 35
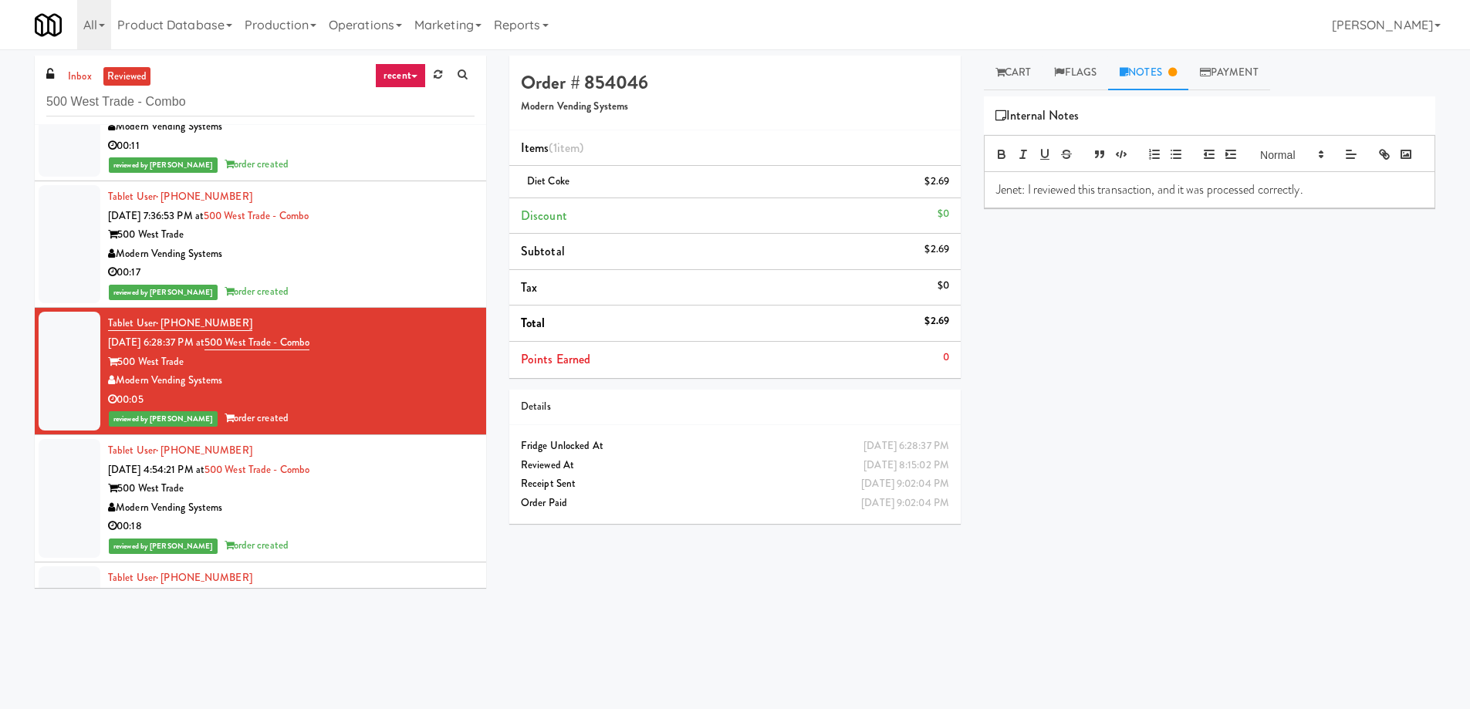
scroll to position [824, 0]
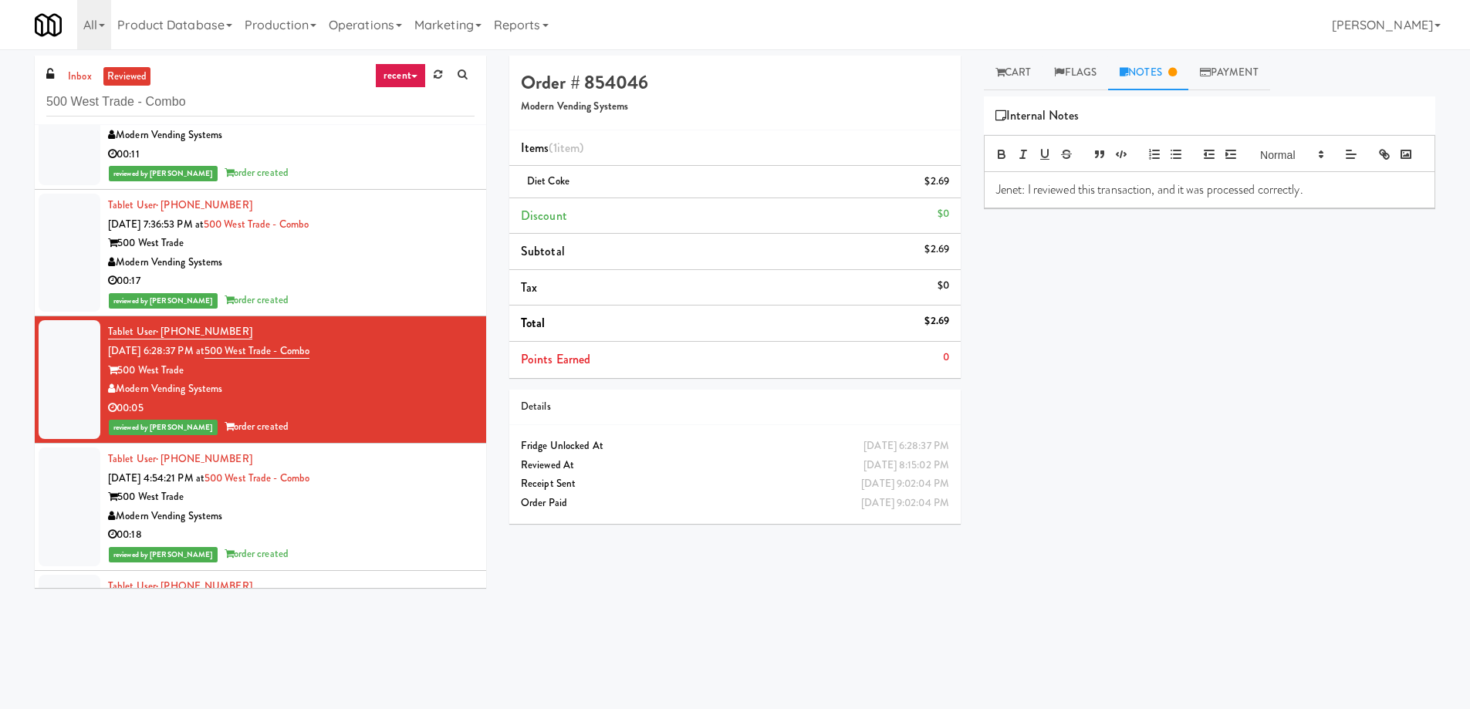
click at [438, 289] on div "00:17" at bounding box center [291, 281] width 367 height 19
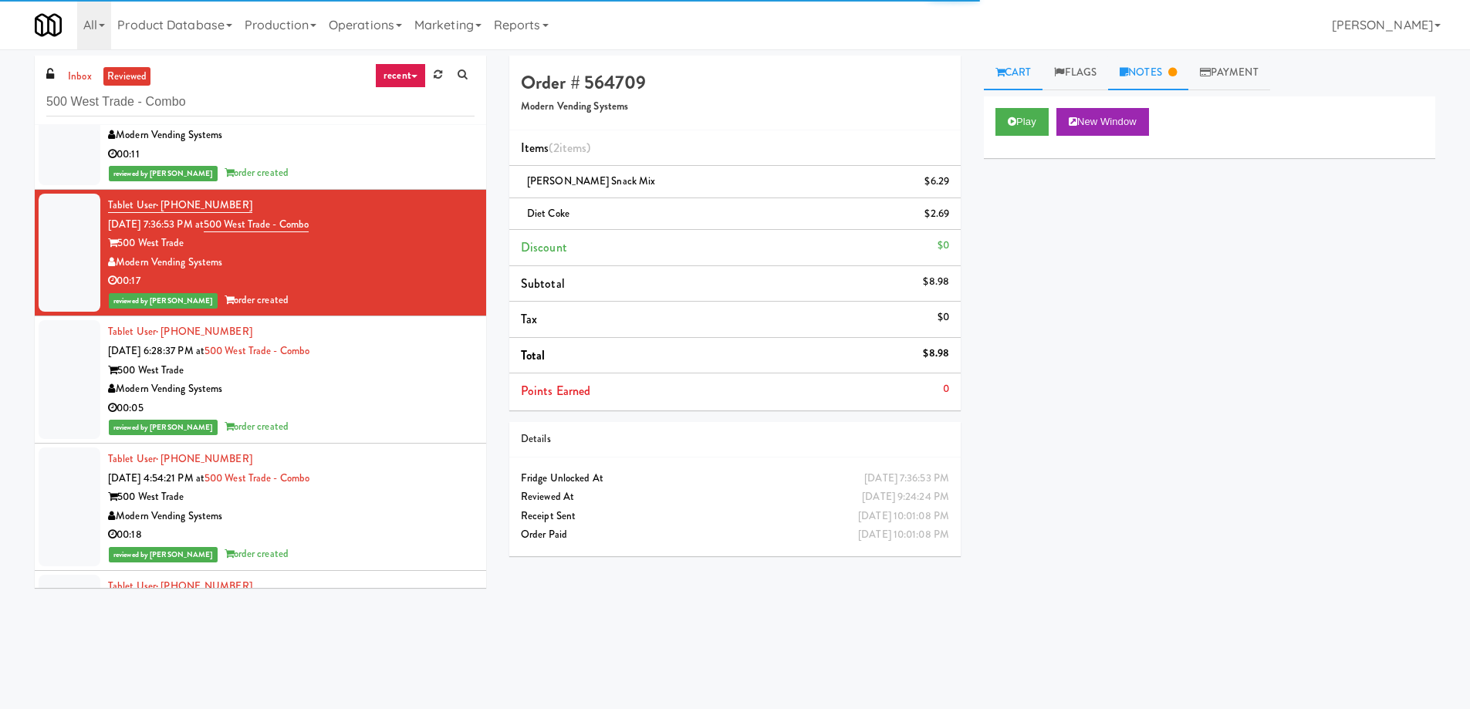
click at [1150, 61] on link "Notes" at bounding box center [1148, 73] width 80 height 35
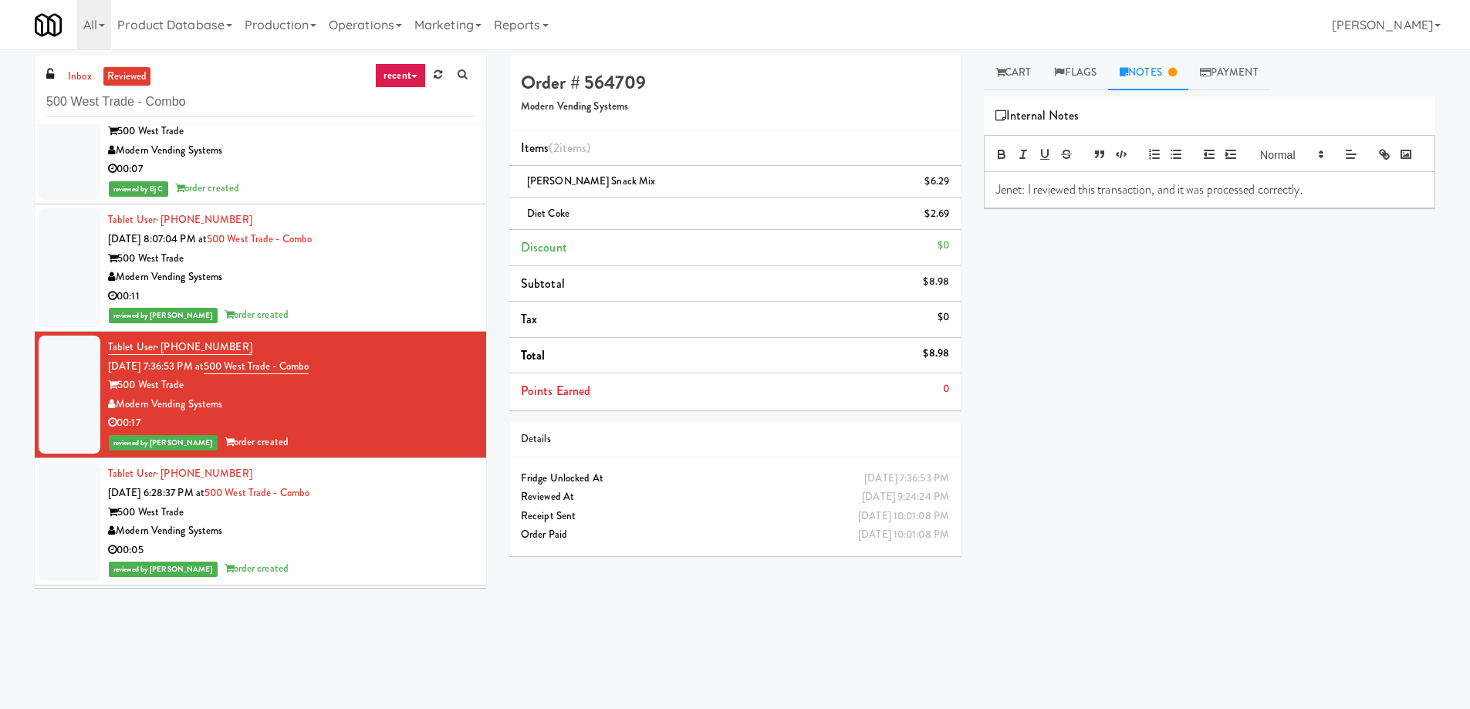
scroll to position [670, 0]
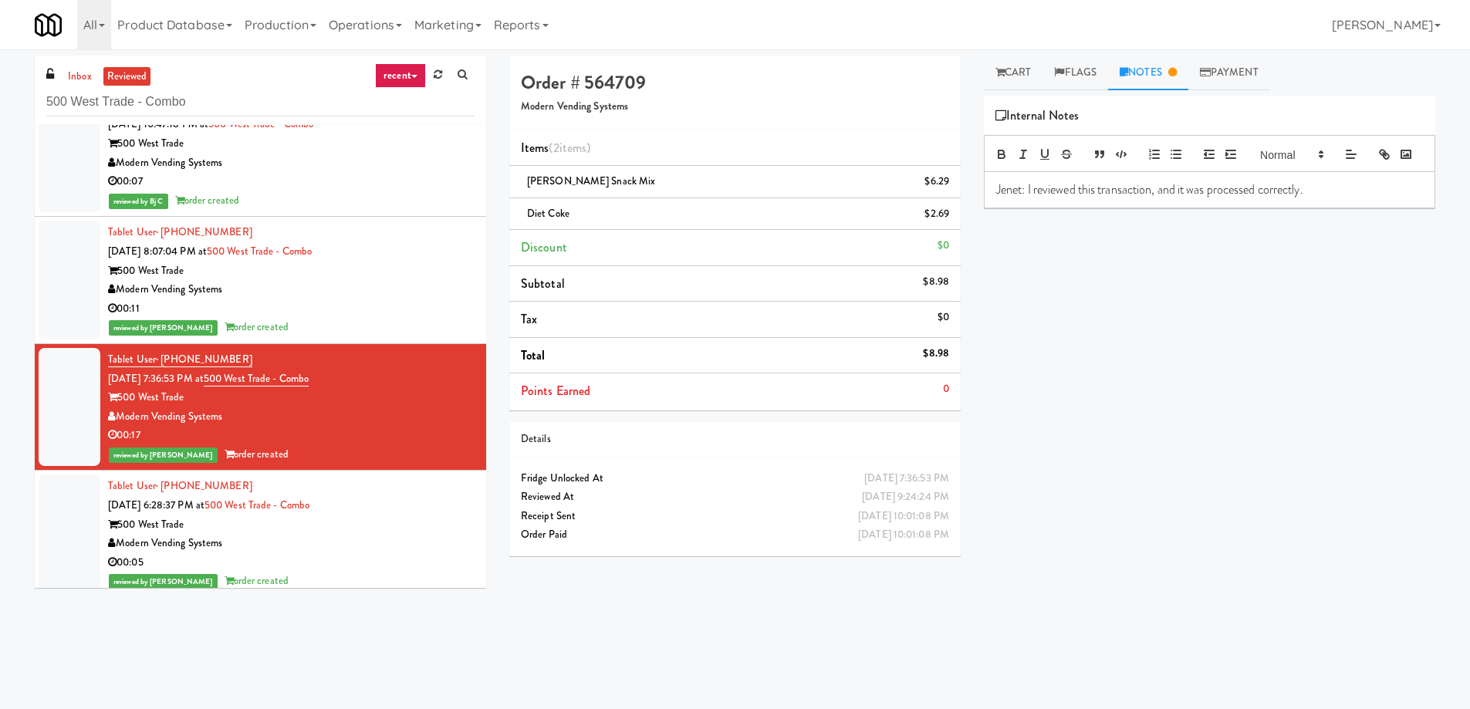
click at [362, 311] on div "00:11" at bounding box center [291, 308] width 367 height 19
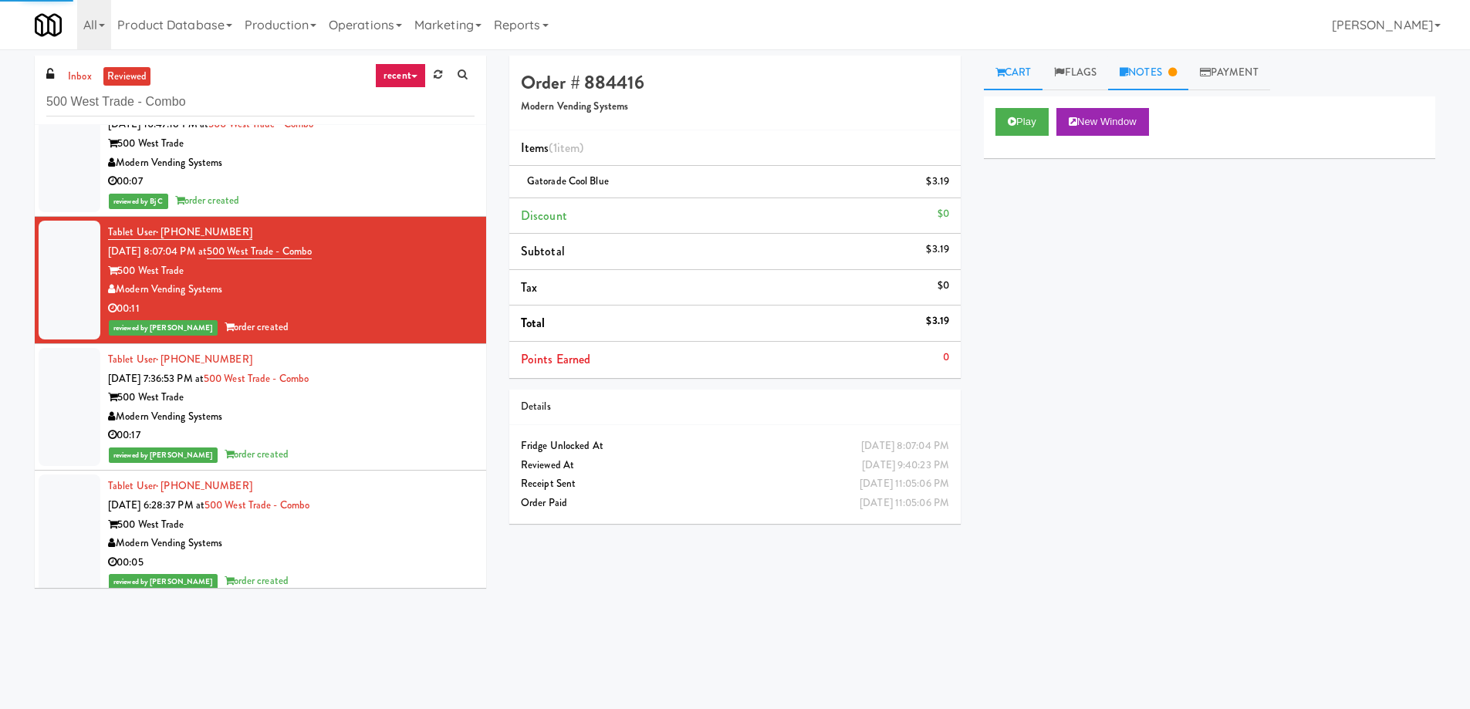
click at [1177, 71] on icon at bounding box center [1172, 72] width 8 height 10
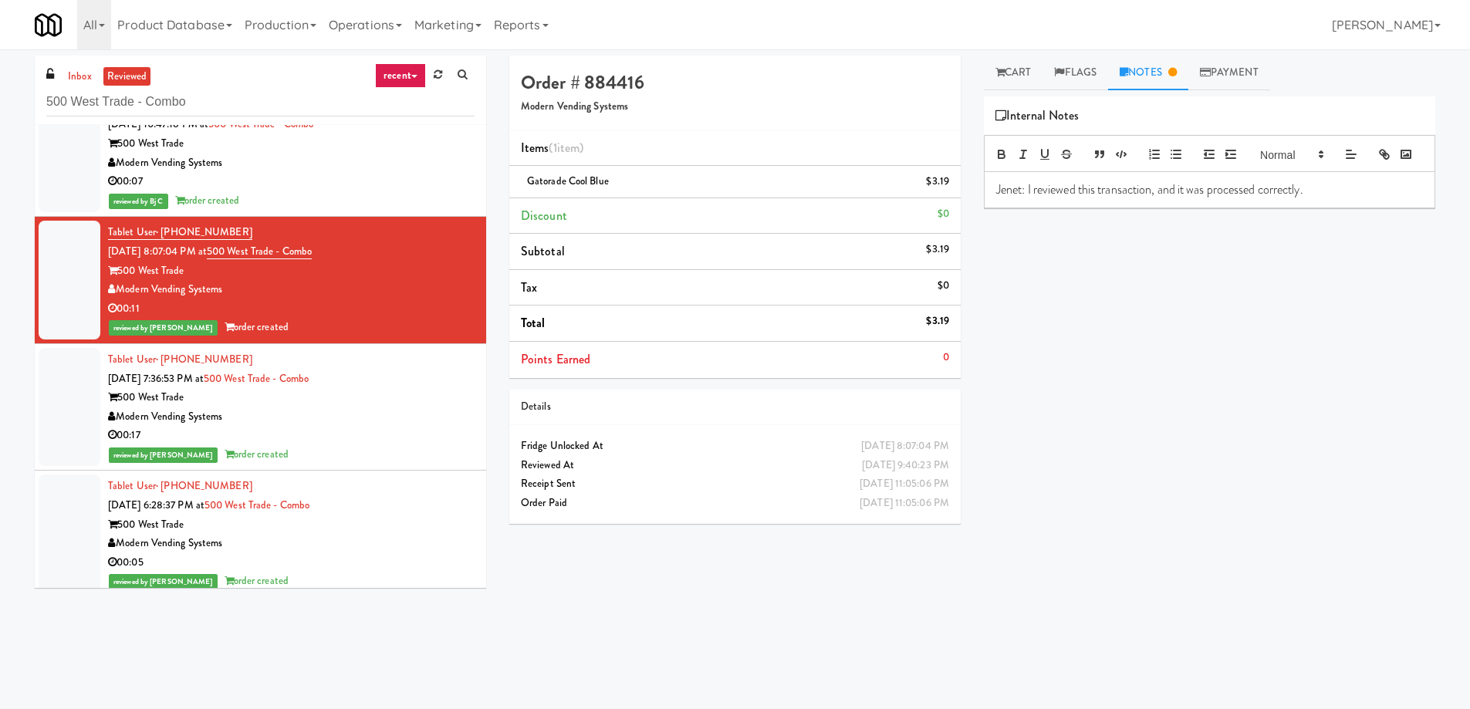
drag, startPoint x: 407, startPoint y: 188, endPoint x: 519, endPoint y: 167, distance: 113.7
click at [408, 186] on div "00:07" at bounding box center [291, 181] width 367 height 19
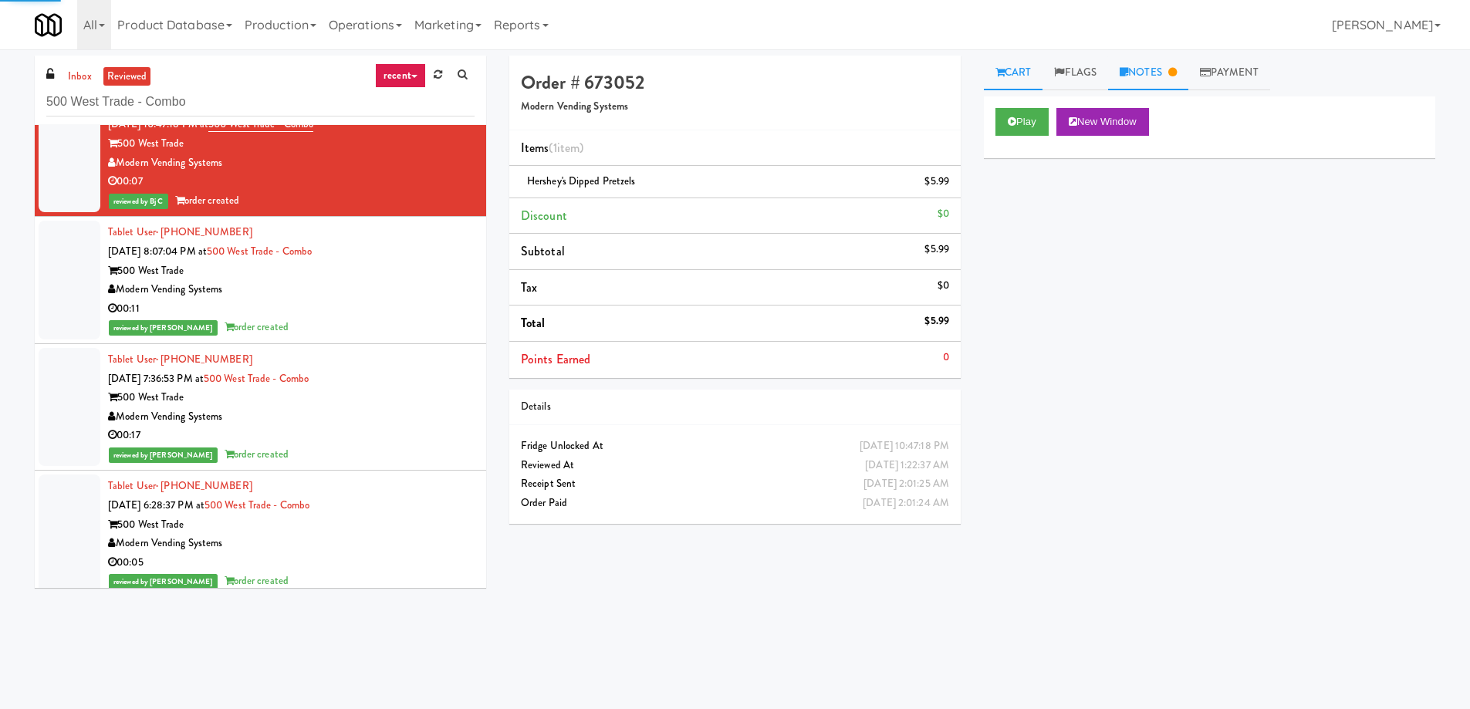
click at [1171, 77] on link "Notes" at bounding box center [1148, 73] width 80 height 35
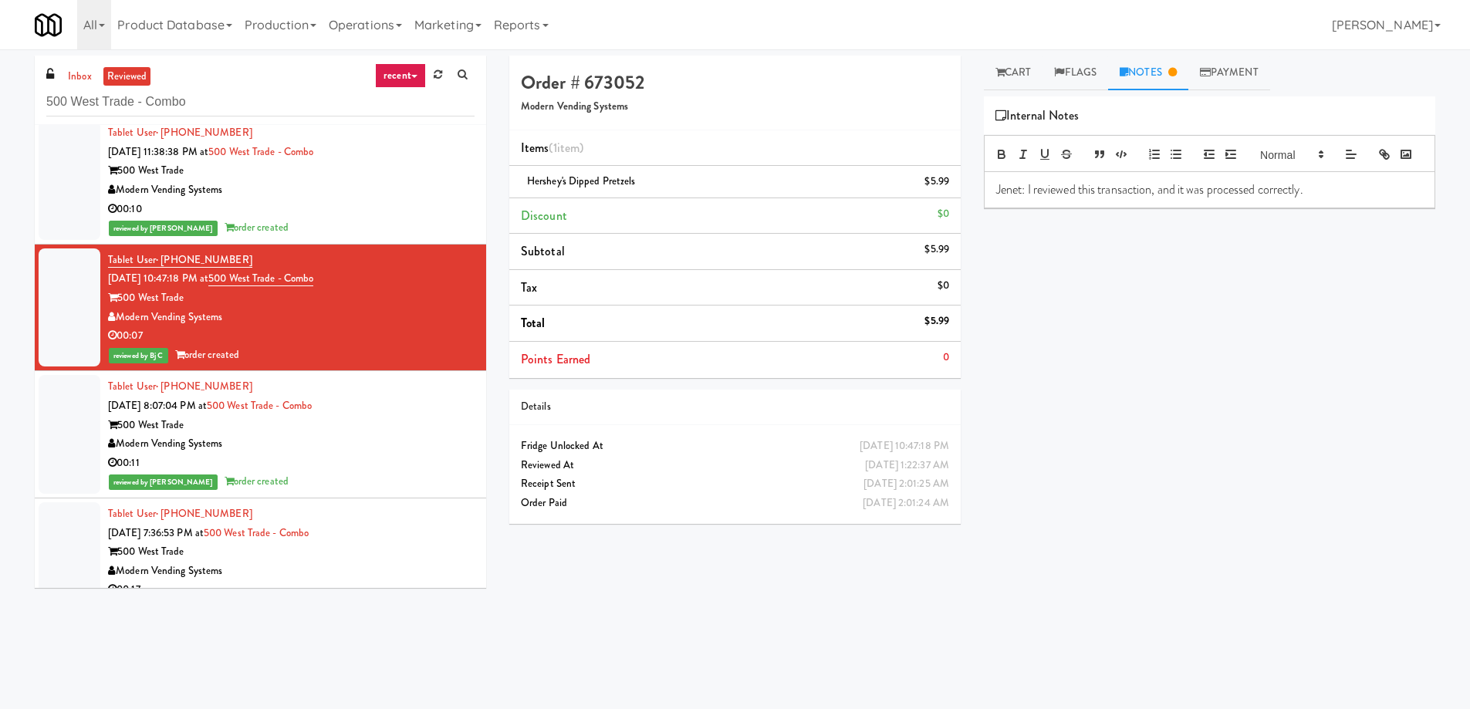
scroll to position [438, 0]
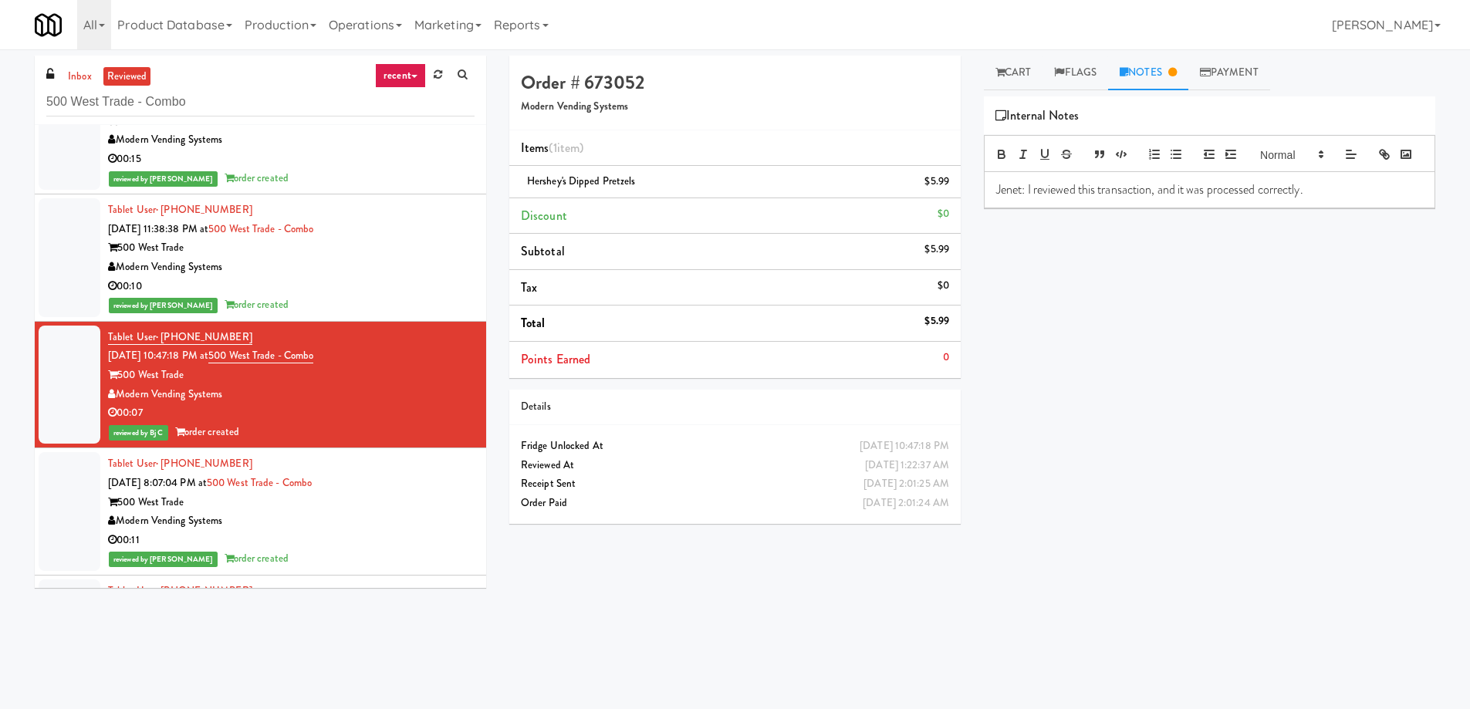
click at [393, 302] on div "reviewed by [PERSON_NAME] order created" at bounding box center [291, 305] width 367 height 19
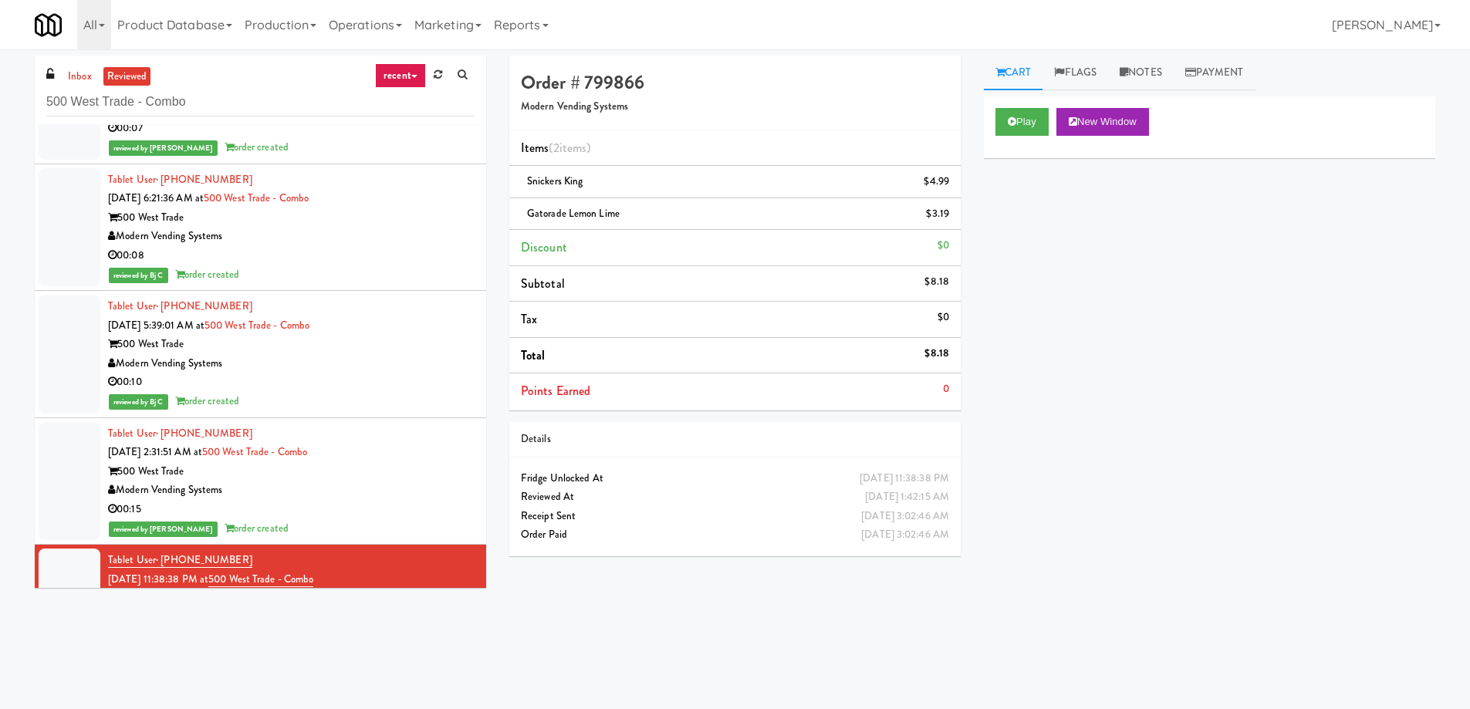
scroll to position [232, 0]
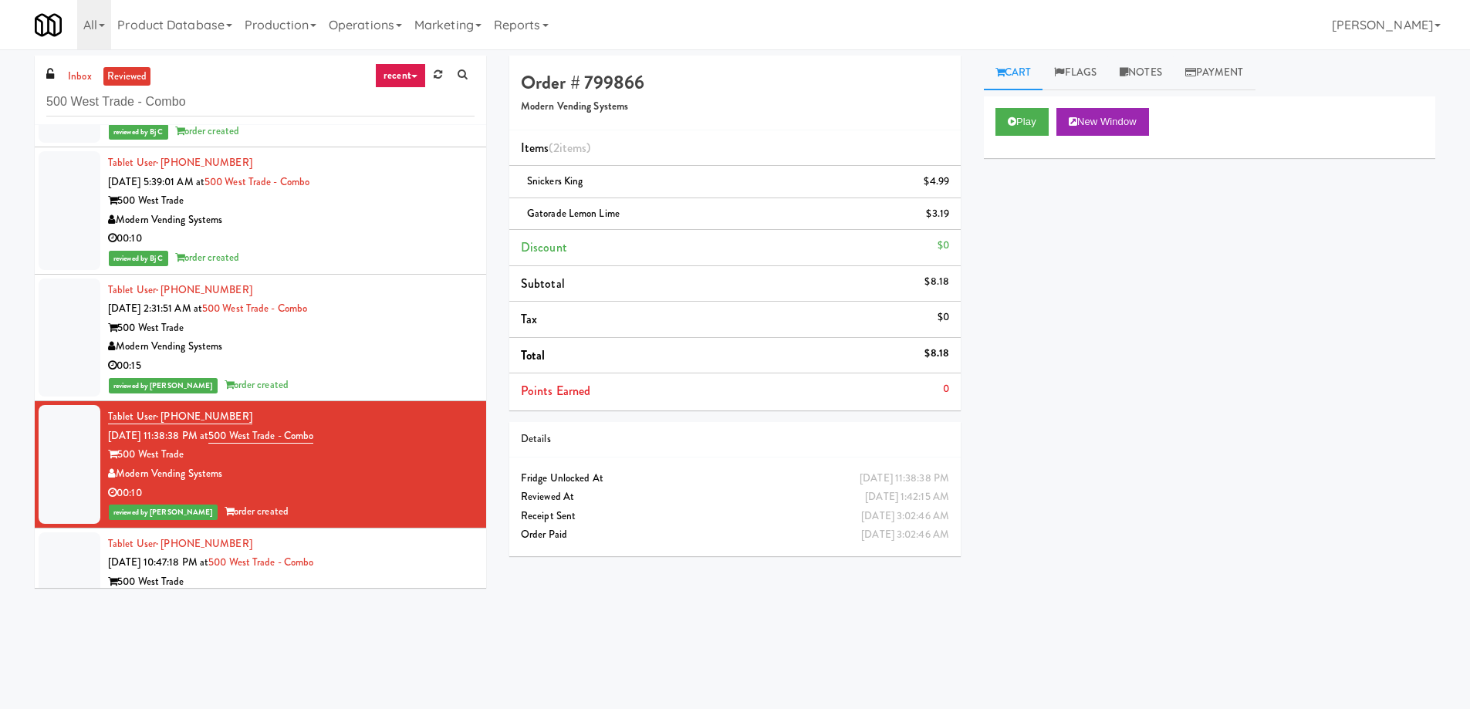
click at [428, 390] on div "reviewed by [PERSON_NAME] order created" at bounding box center [291, 385] width 367 height 19
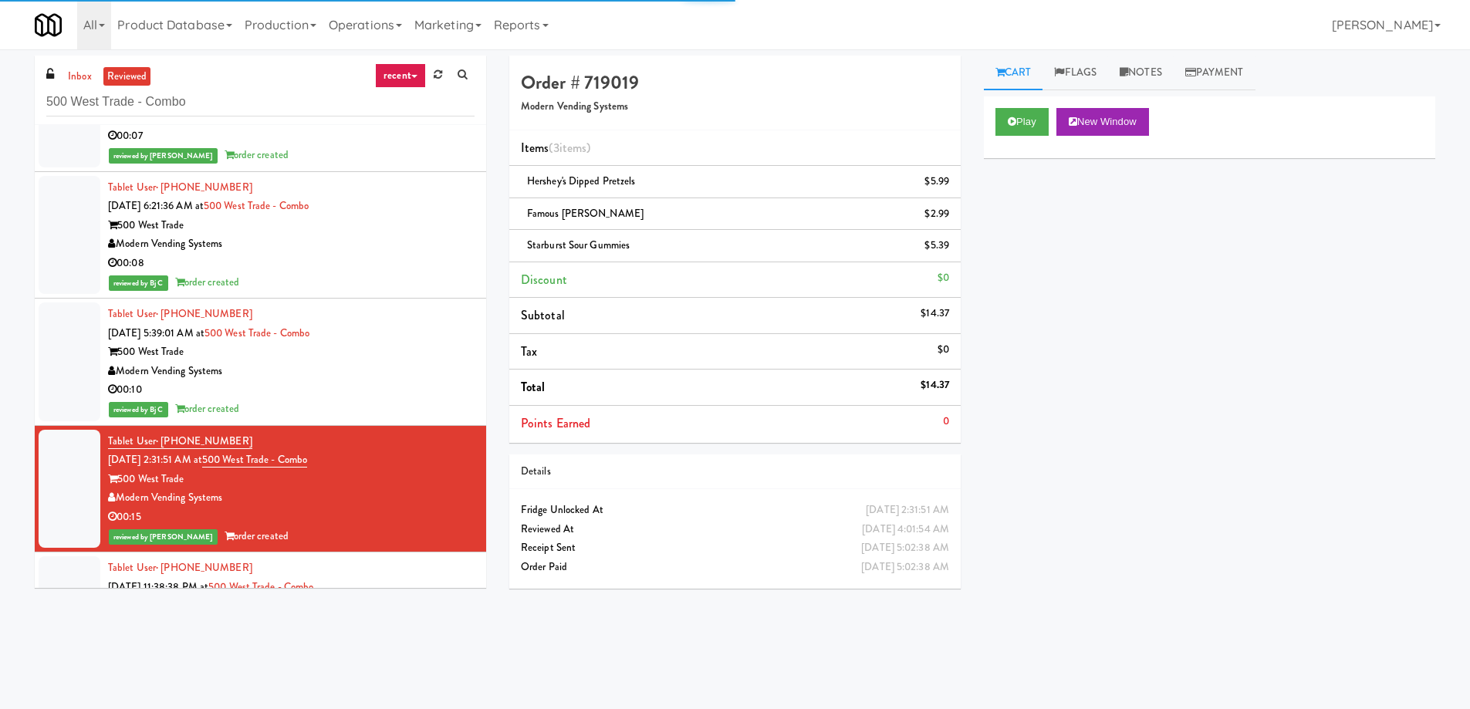
scroll to position [77, 0]
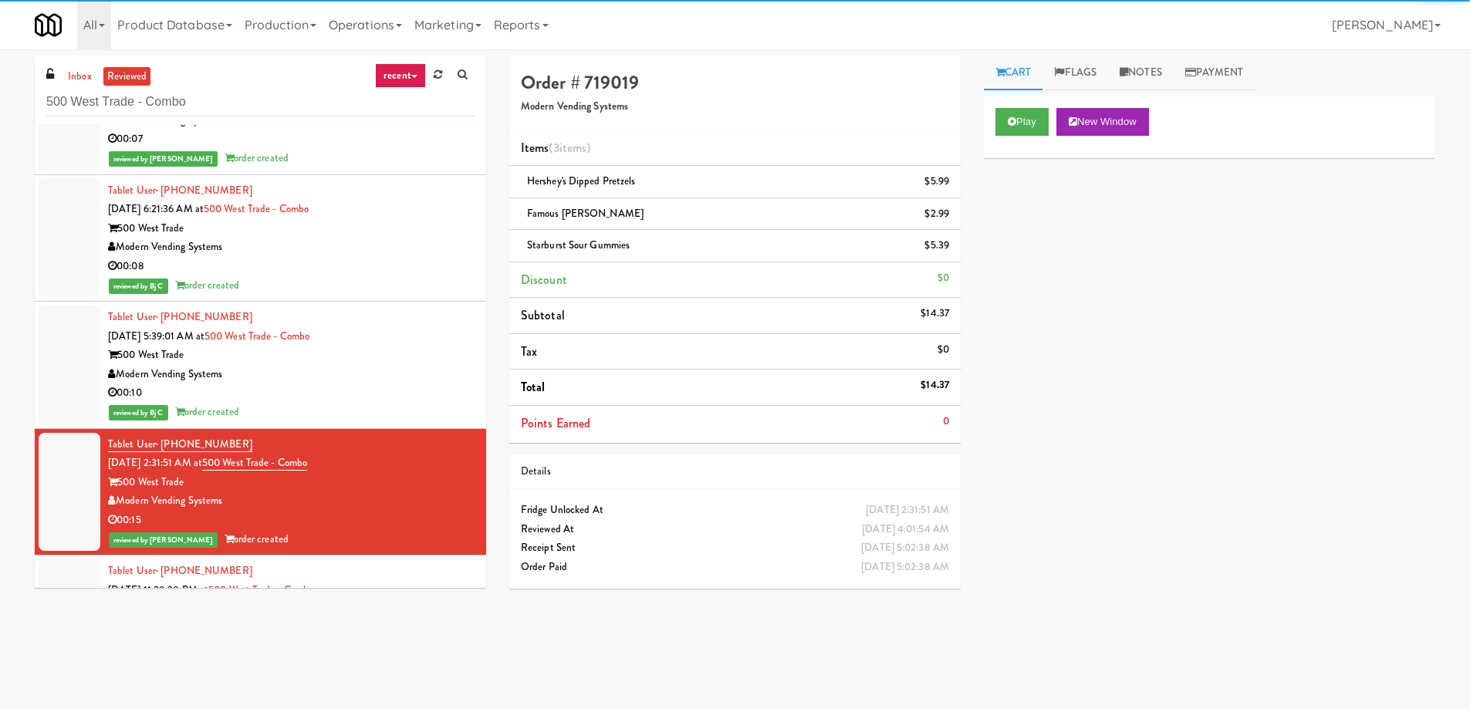
click at [424, 360] on div "500 West Trade" at bounding box center [291, 355] width 367 height 19
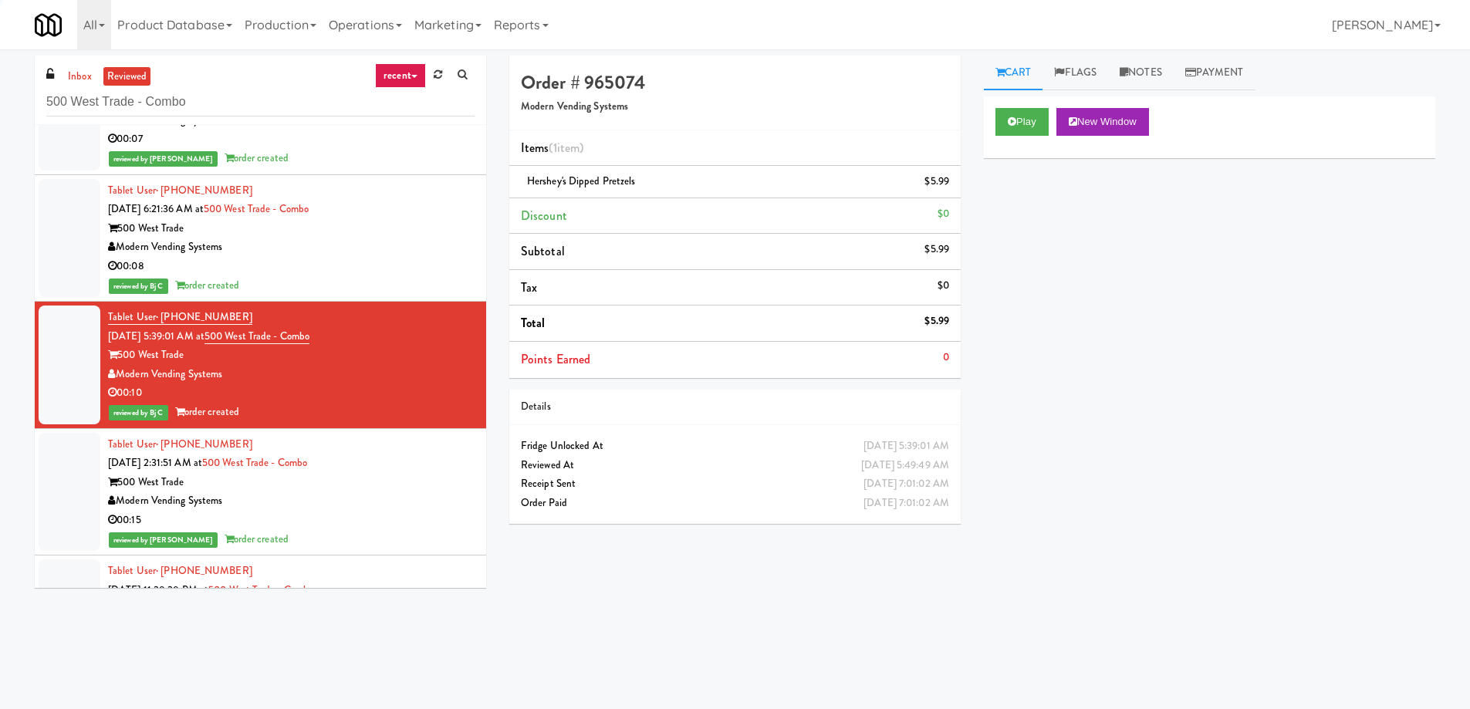
click at [436, 224] on div "500 West Trade" at bounding box center [291, 228] width 367 height 19
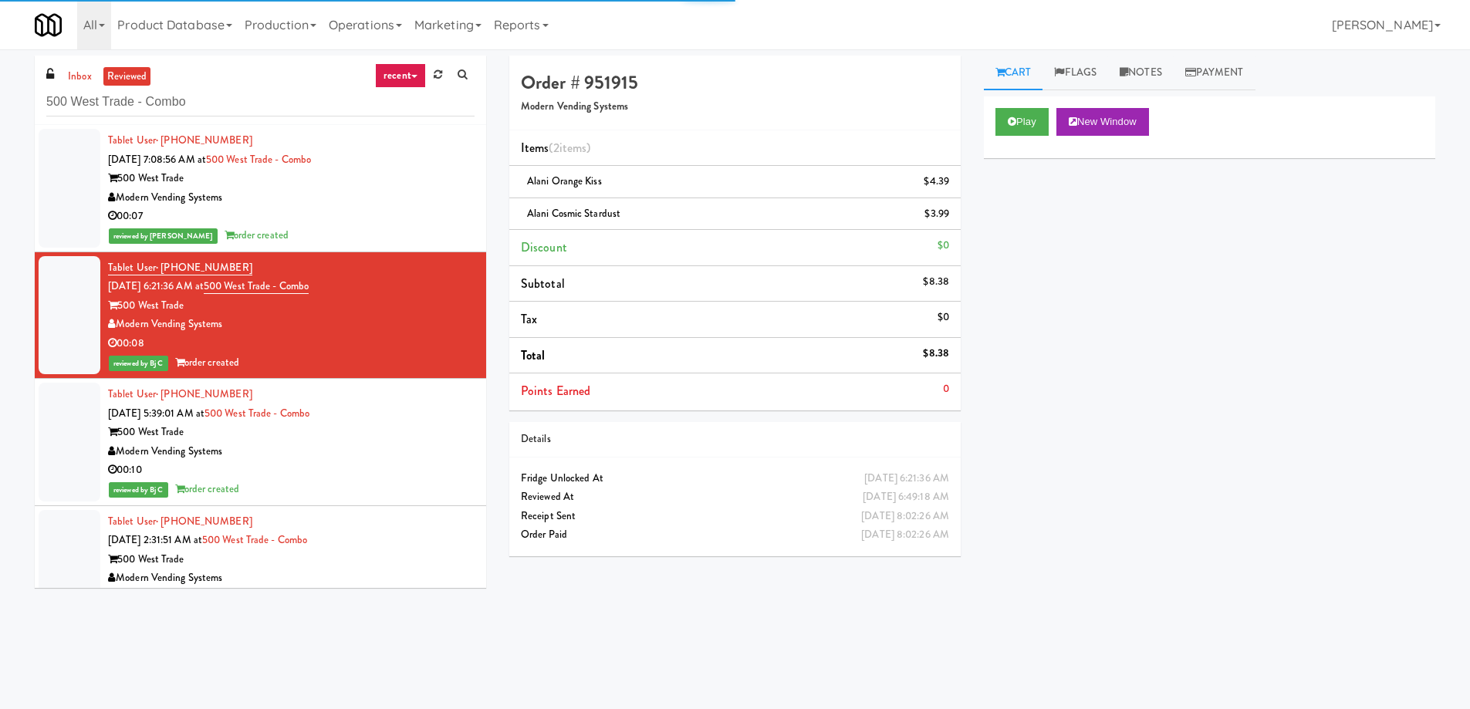
click at [423, 183] on div "500 West Trade" at bounding box center [291, 178] width 367 height 19
